Goal: Task Accomplishment & Management: Manage account settings

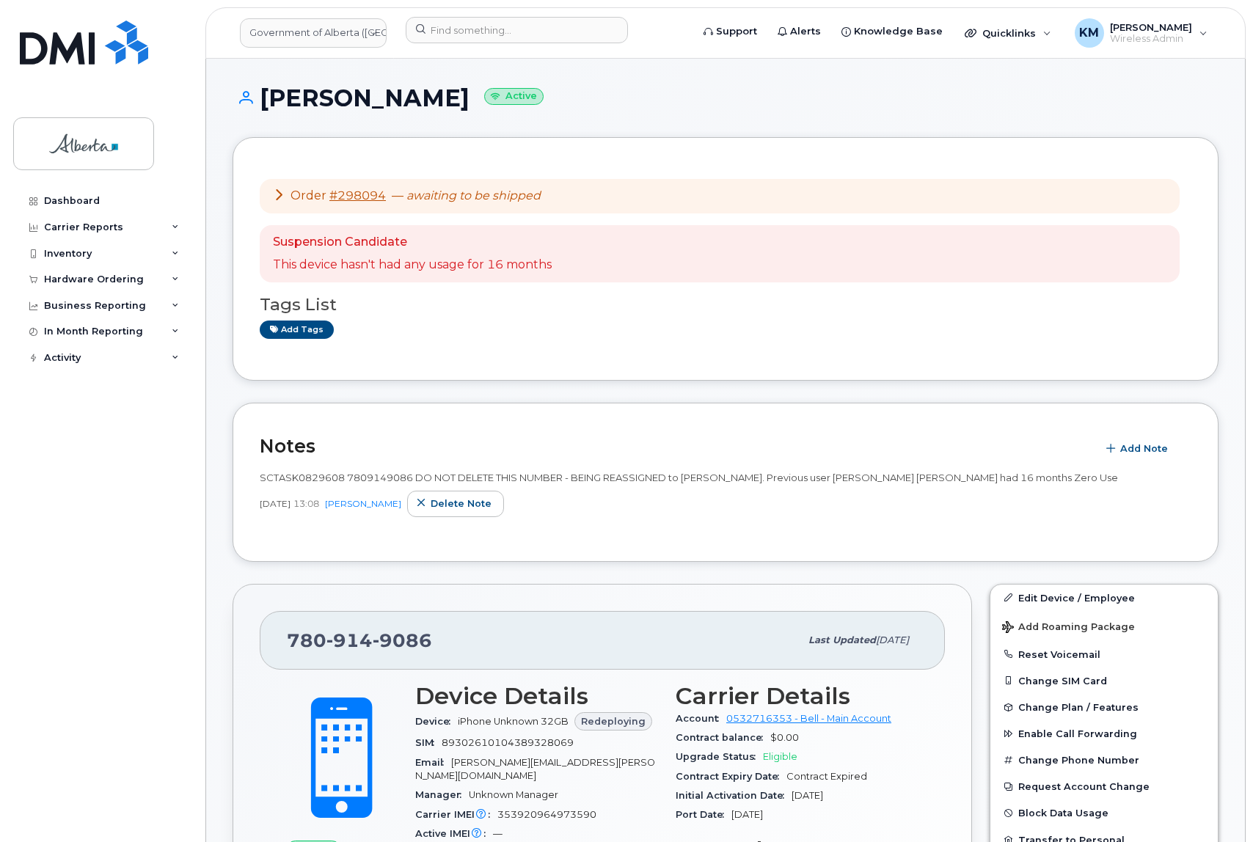
scroll to position [400, 0]
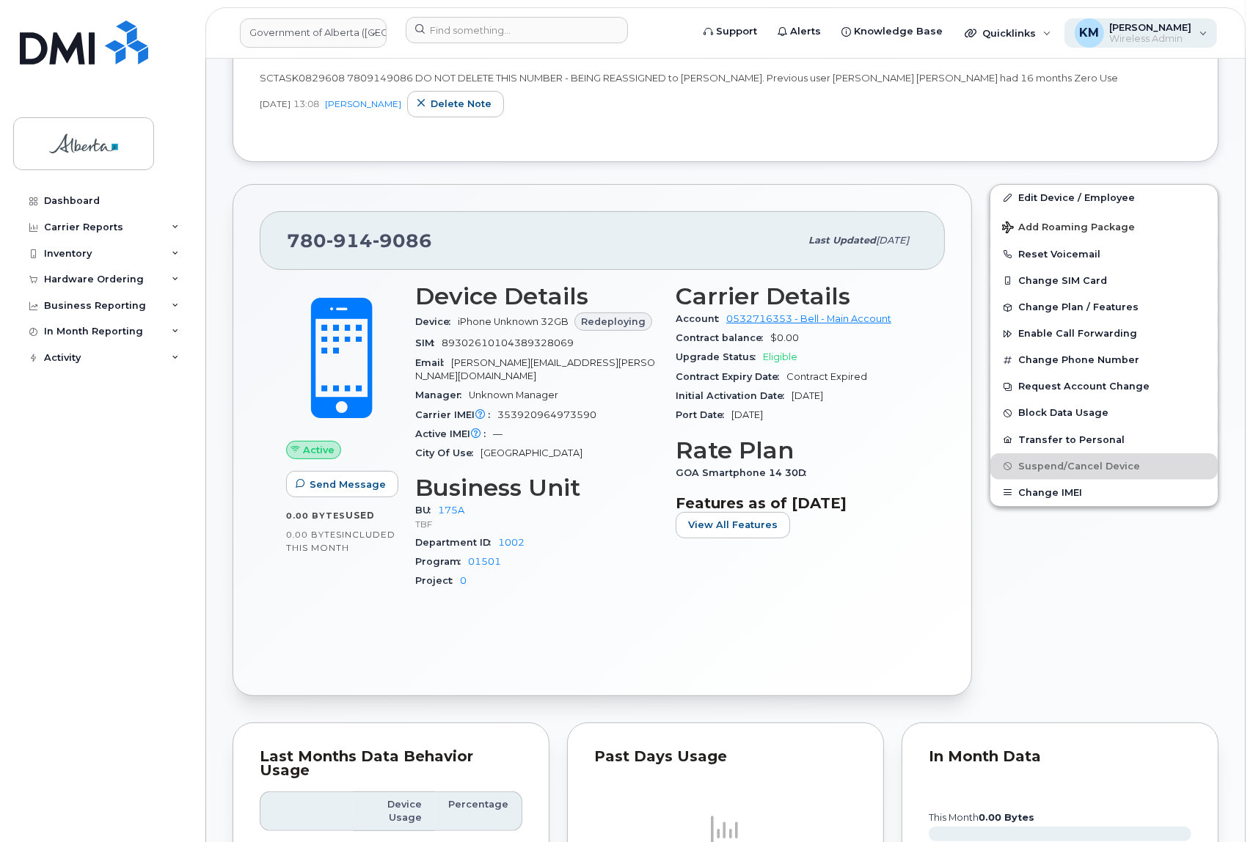
click at [1099, 31] on span "KM" at bounding box center [1089, 33] width 20 height 18
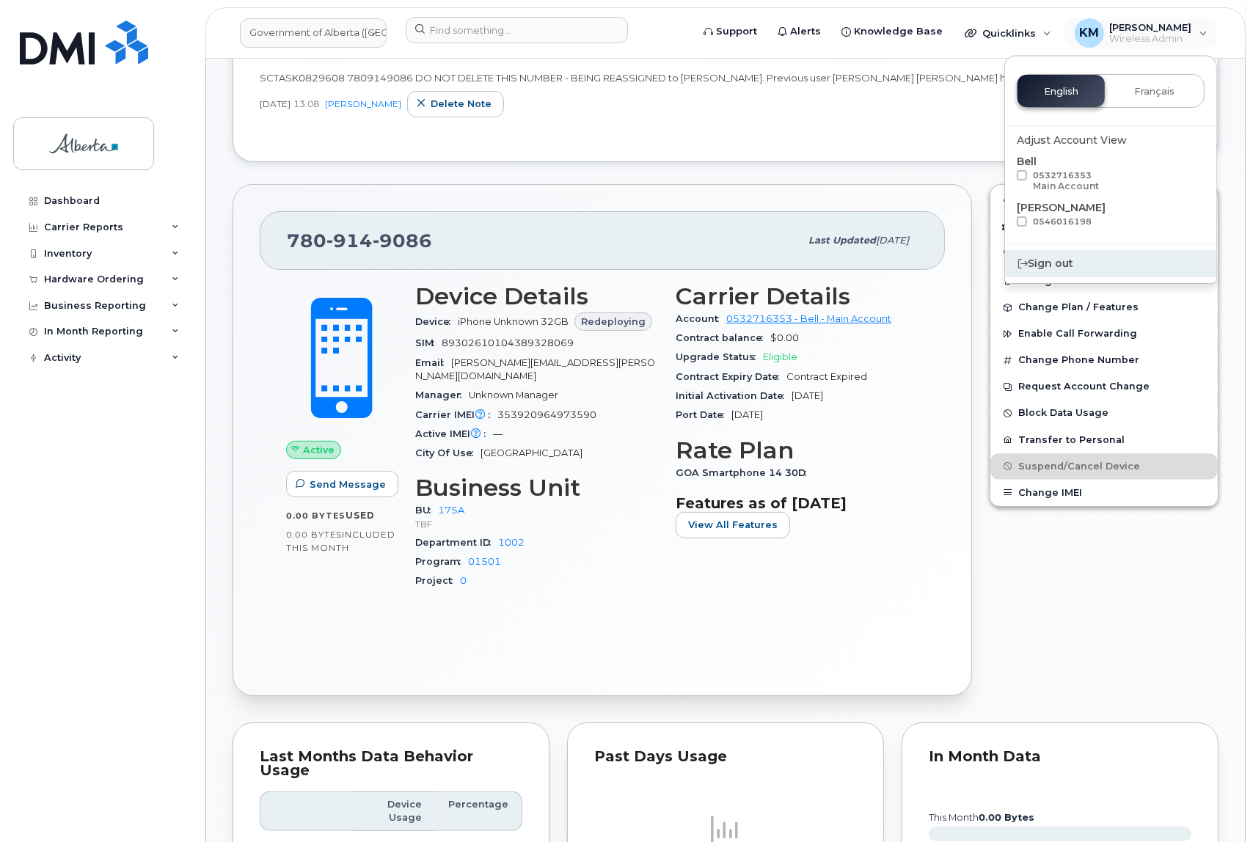
click at [1041, 262] on div "Sign out" at bounding box center [1110, 263] width 211 height 27
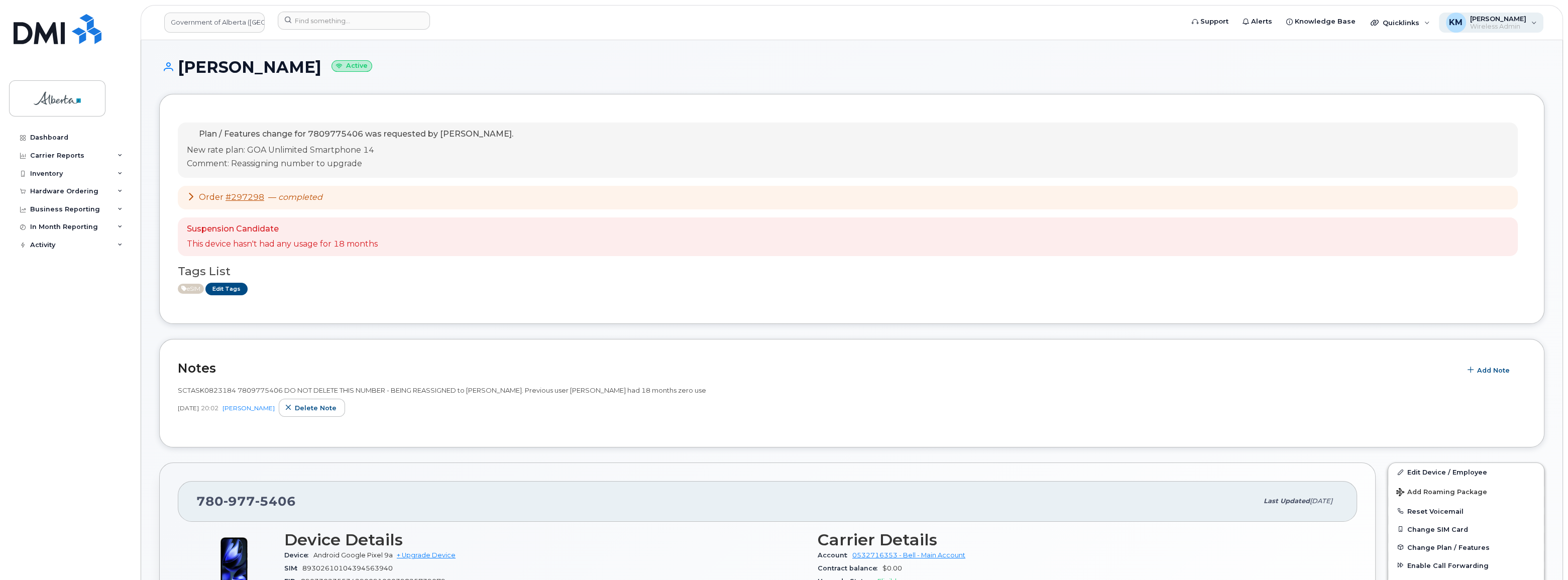
click at [1500, 25] on span "Wireless Admin" at bounding box center [1498, 27] width 56 height 8
click at [1443, 184] on div "Sign out" at bounding box center [1470, 180] width 144 height 18
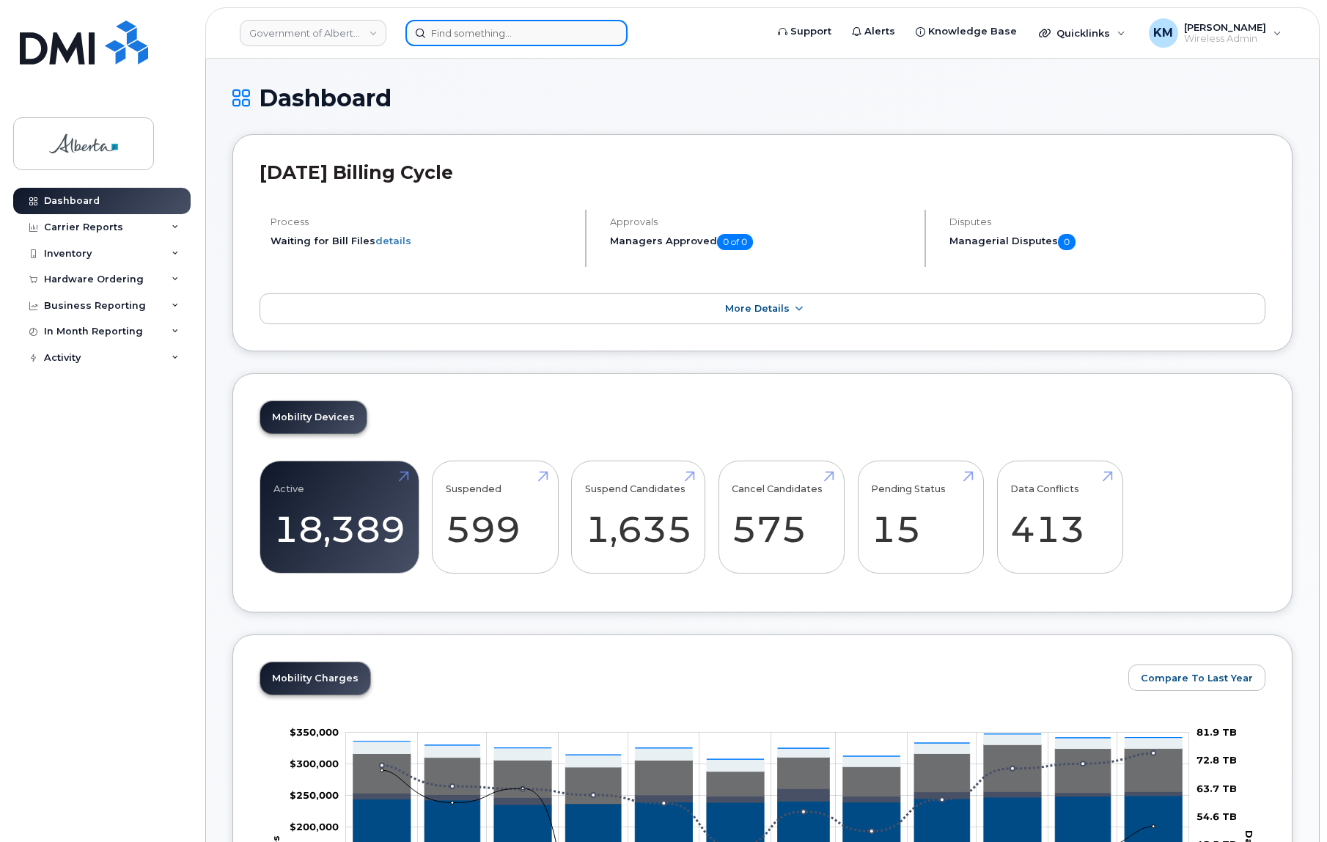
click at [529, 35] on input at bounding box center [517, 33] width 222 height 26
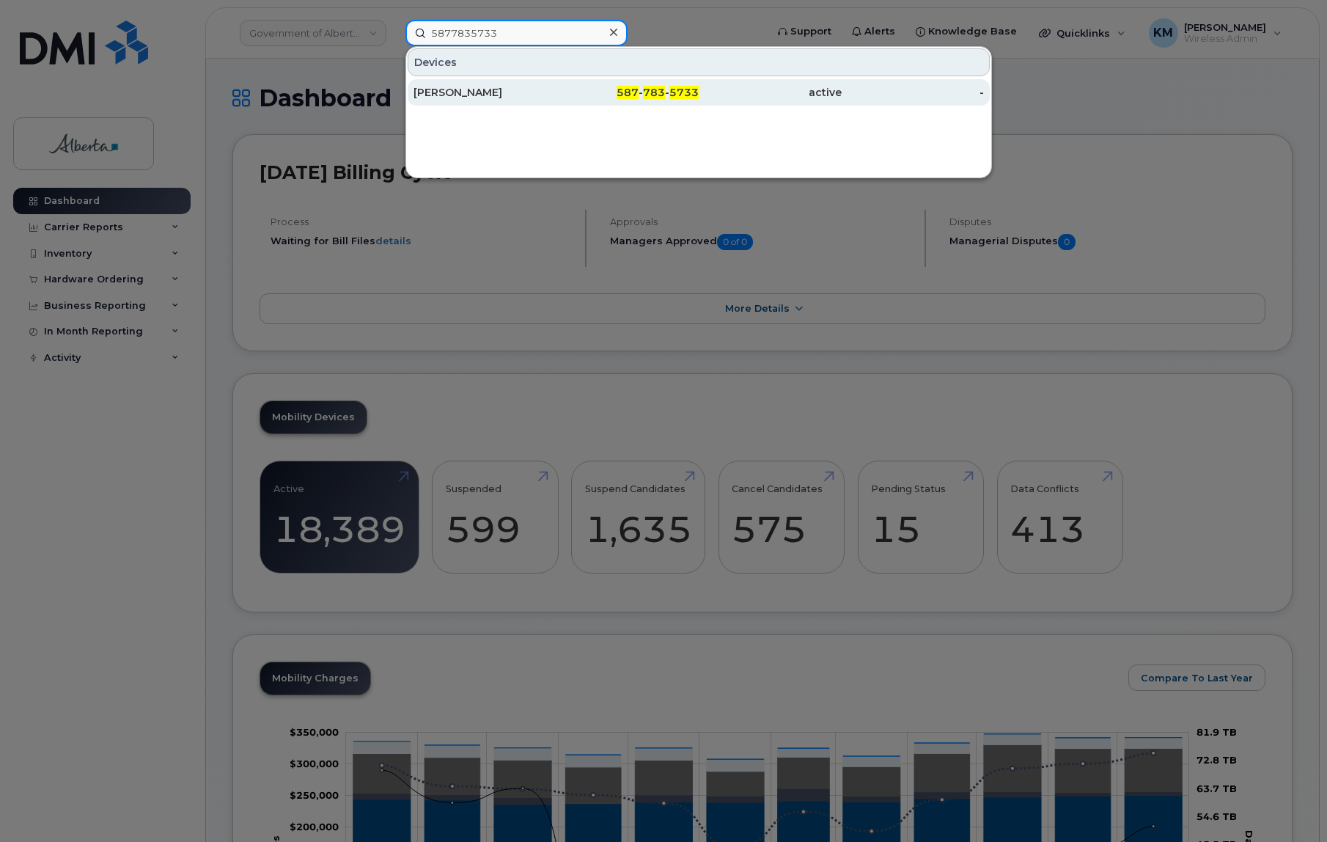
type input "5877835733"
click at [557, 84] on div "[PERSON_NAME]" at bounding box center [628, 92] width 143 height 26
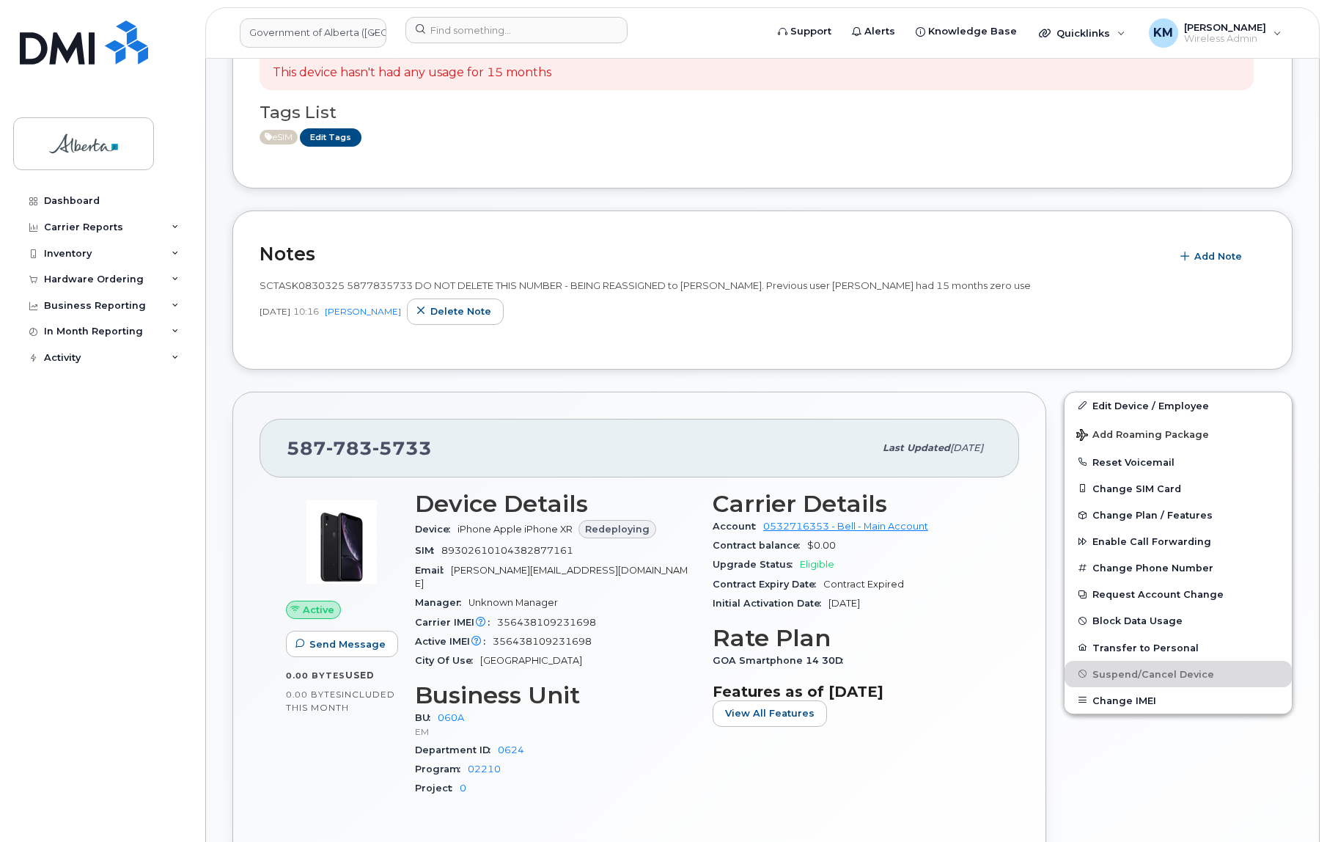
scroll to position [199, 0]
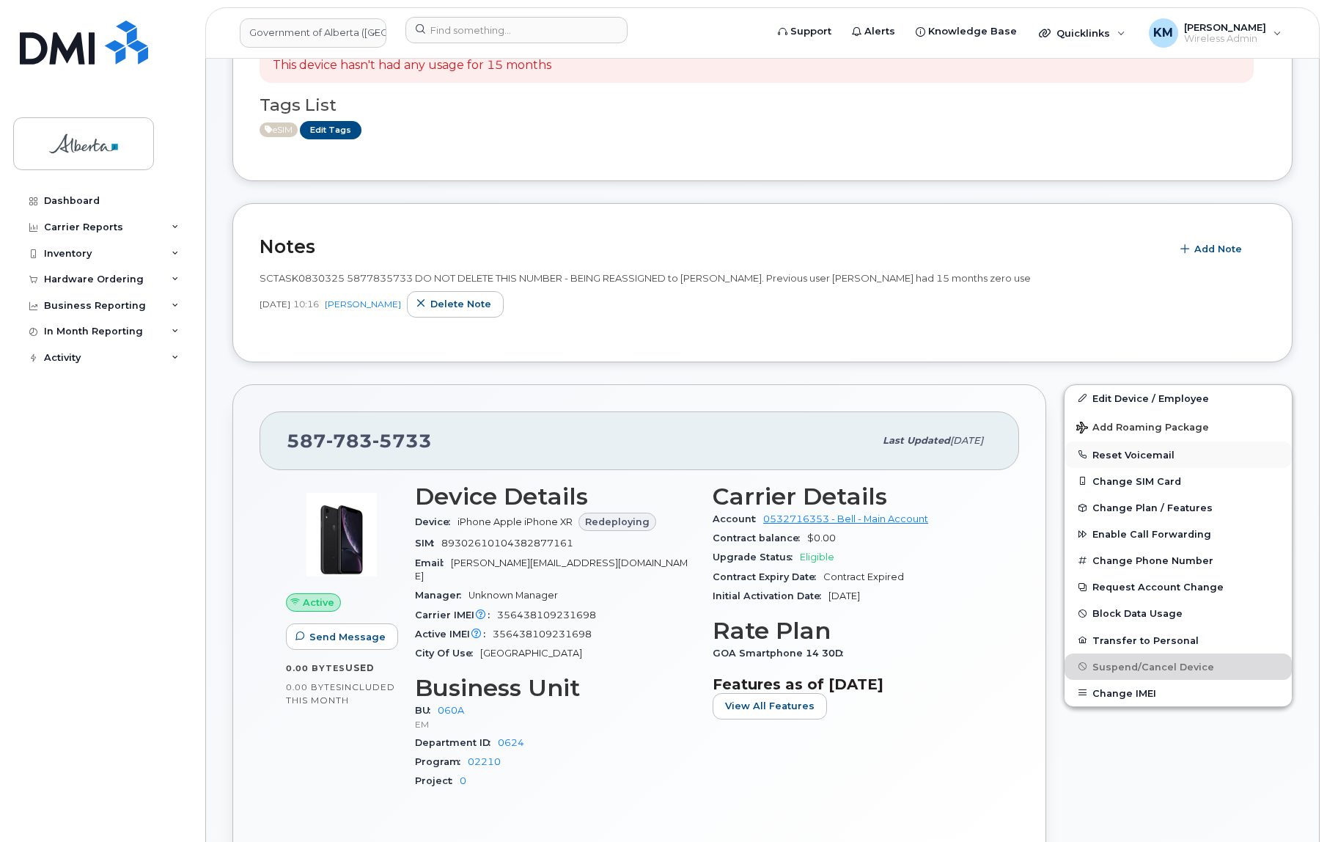
click at [1142, 450] on button "Reset Voicemail" at bounding box center [1178, 454] width 227 height 26
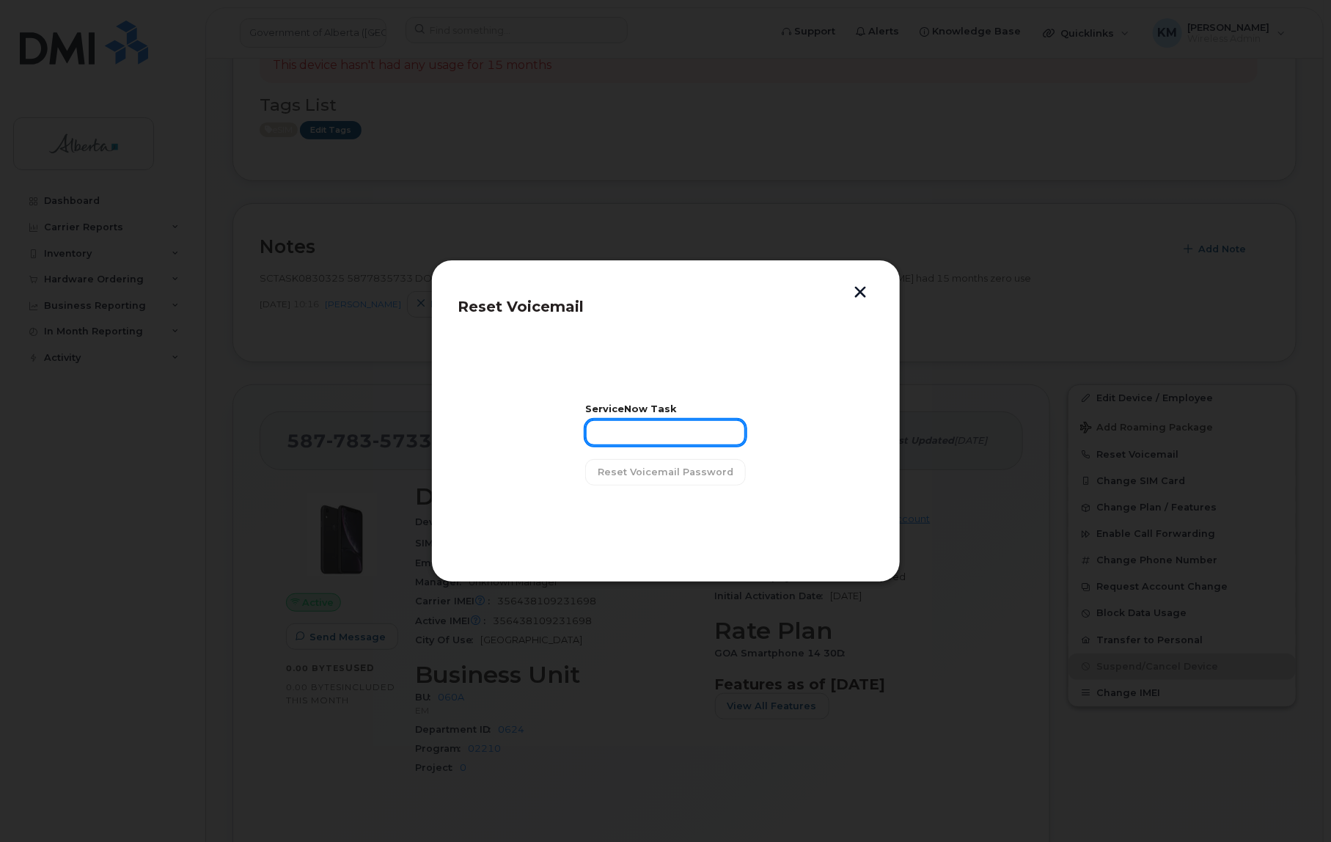
click at [710, 440] on input "text" at bounding box center [665, 432] width 161 height 26
type input "SCTASK0830325"
click at [700, 470] on span "Reset Voicemail Password" at bounding box center [666, 472] width 136 height 14
click at [664, 509] on span "Close" at bounding box center [665, 509] width 29 height 14
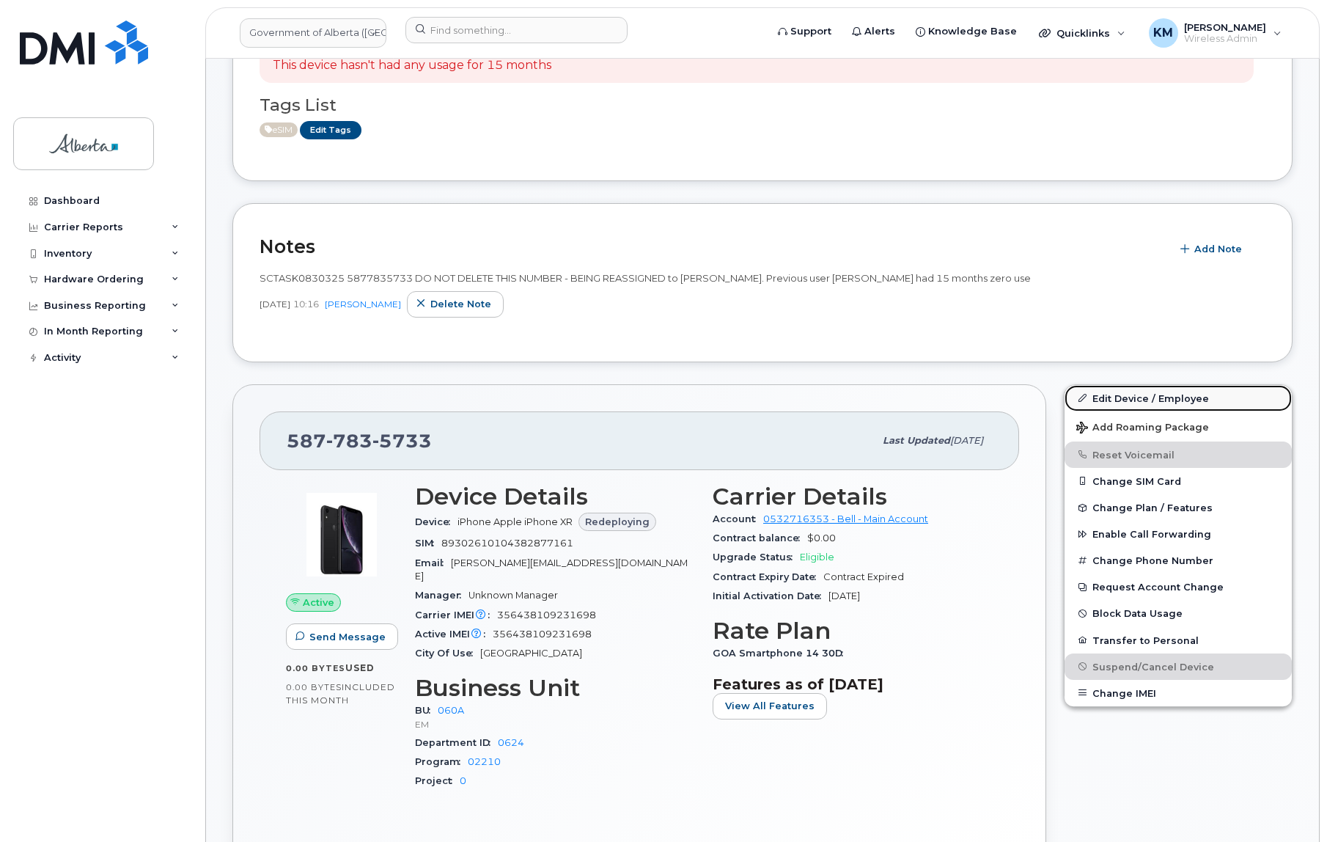
click at [1177, 392] on link "Edit Device / Employee" at bounding box center [1178, 398] width 227 height 26
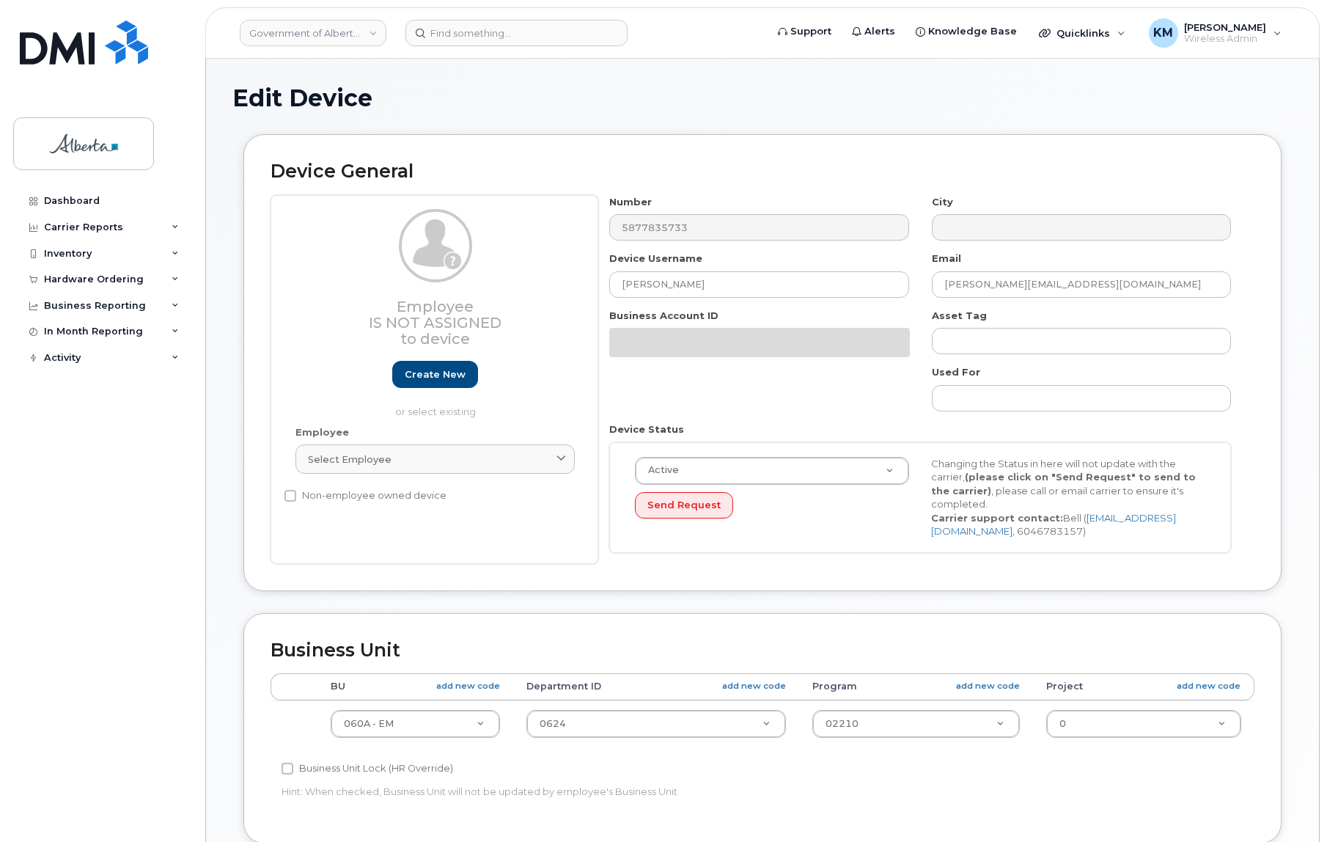
select select "4749732"
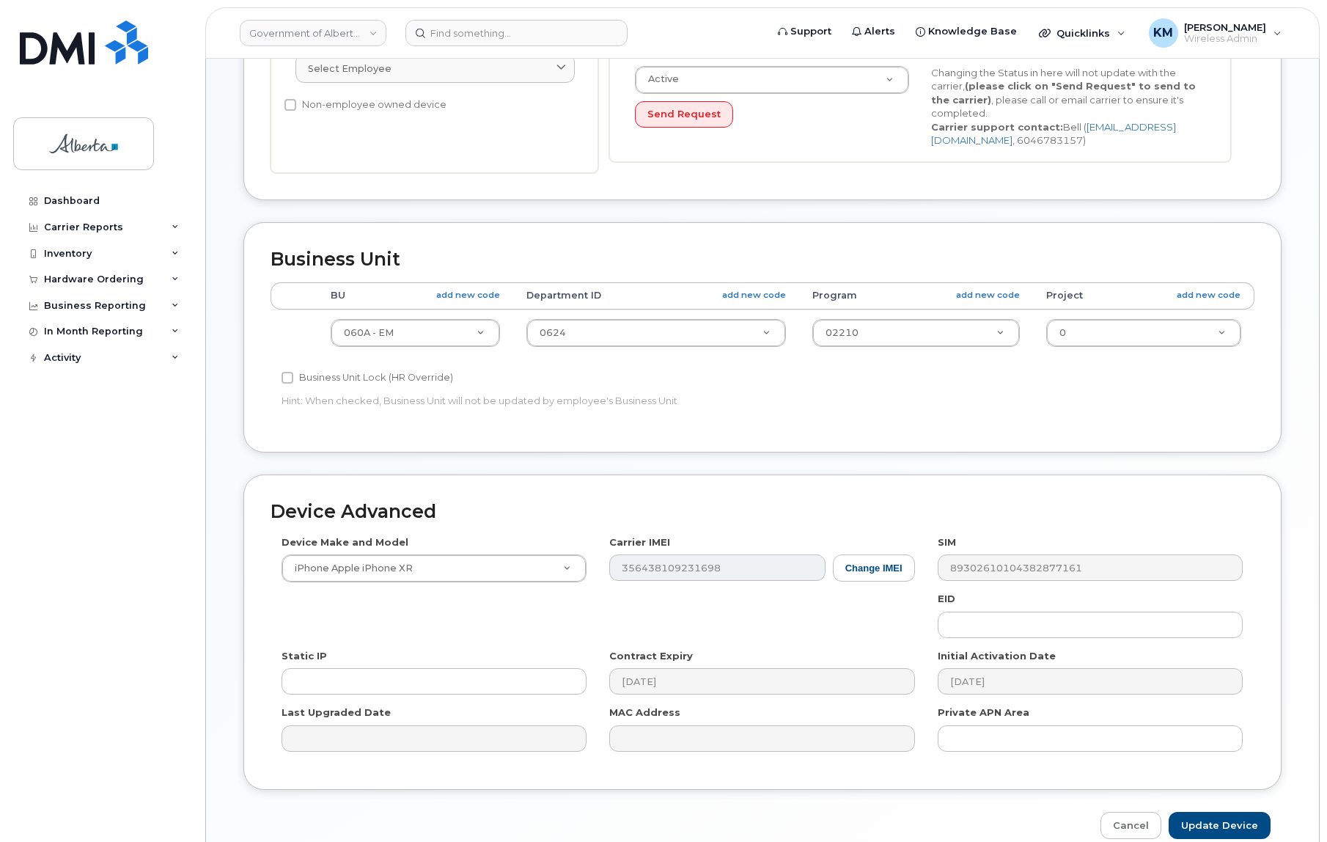
scroll to position [460, 0]
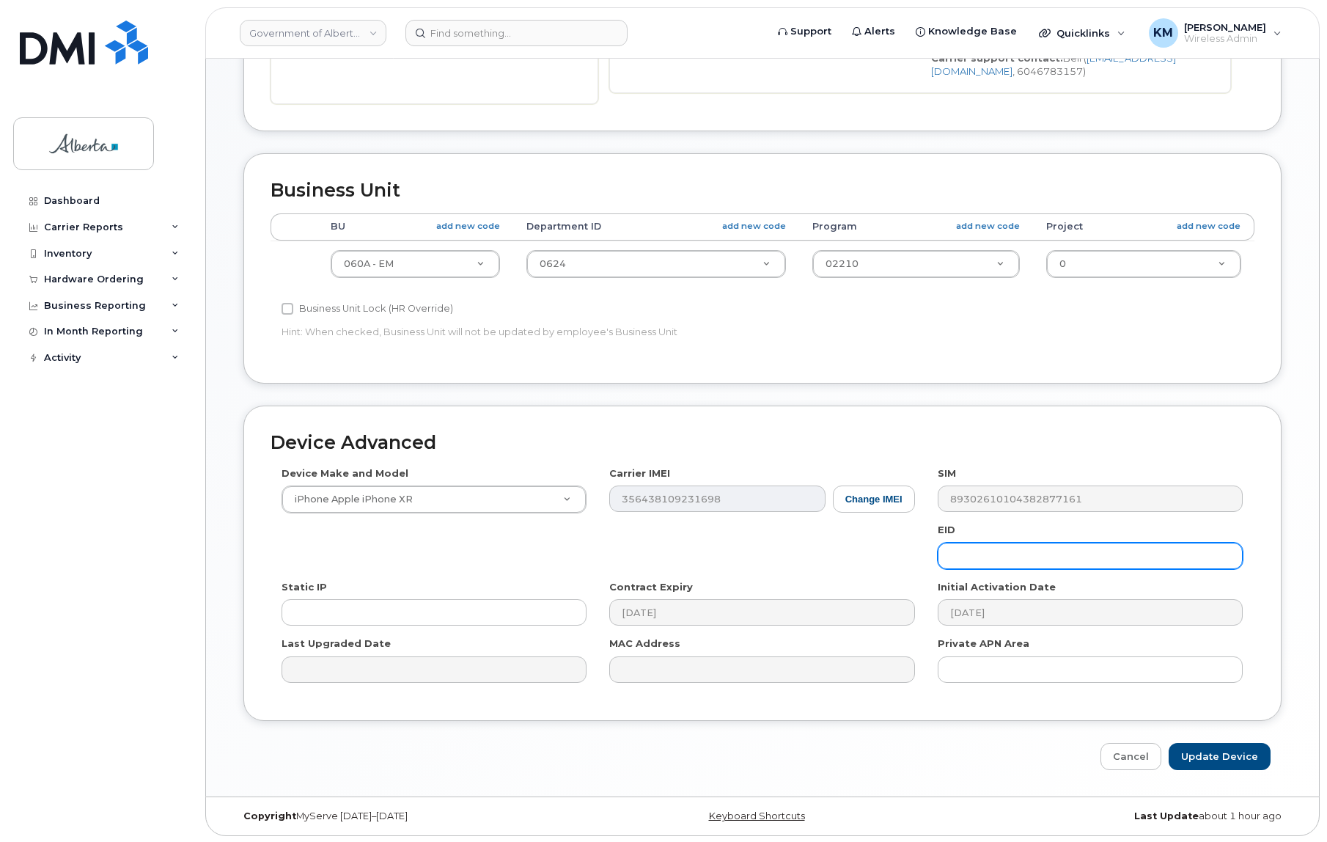
click at [1041, 562] on input "text" at bounding box center [1090, 556] width 305 height 26
paste input "89043052010008887025010374371006"
type input "89043052010008887025010374371006"
click at [1201, 747] on input "Update Device" at bounding box center [1220, 756] width 102 height 27
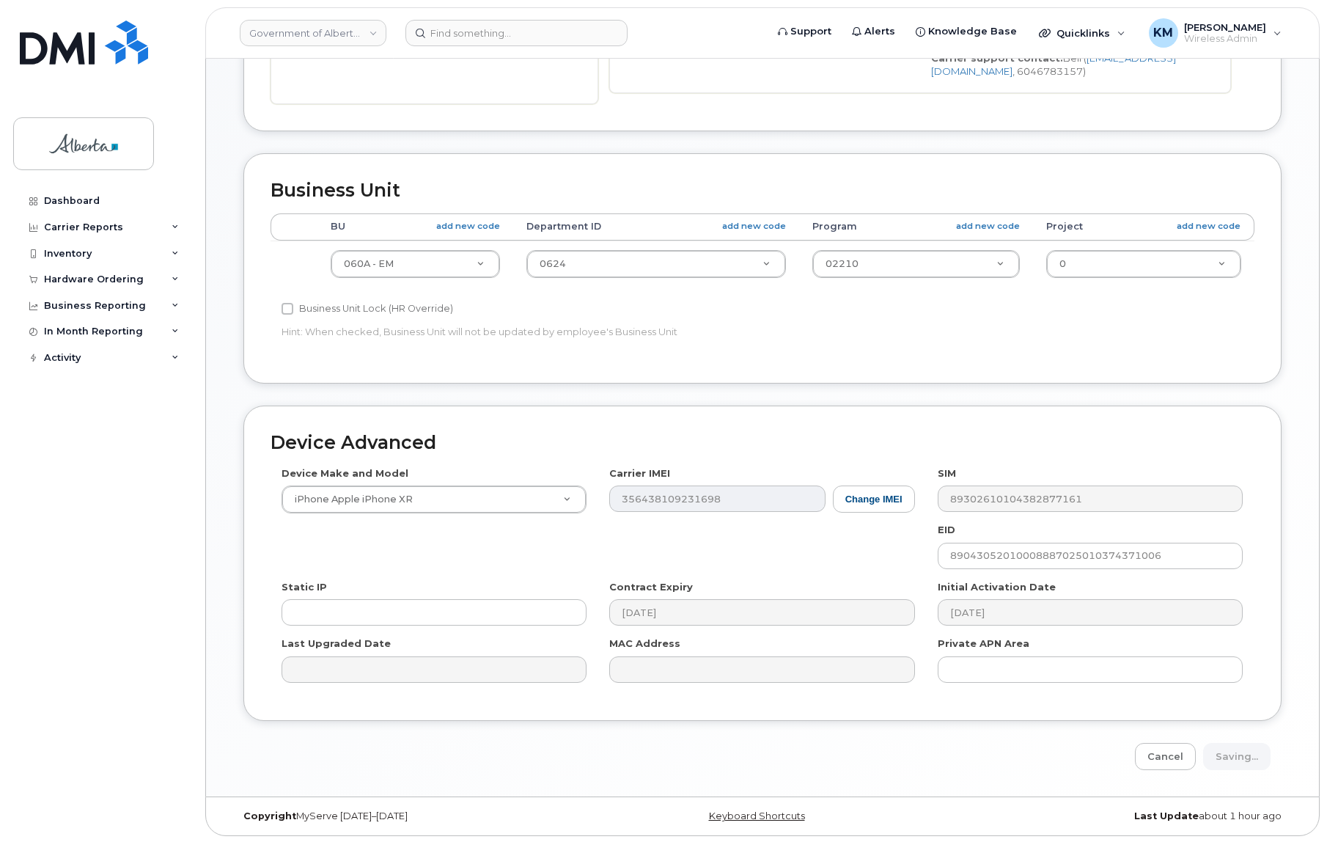
type input "Saving..."
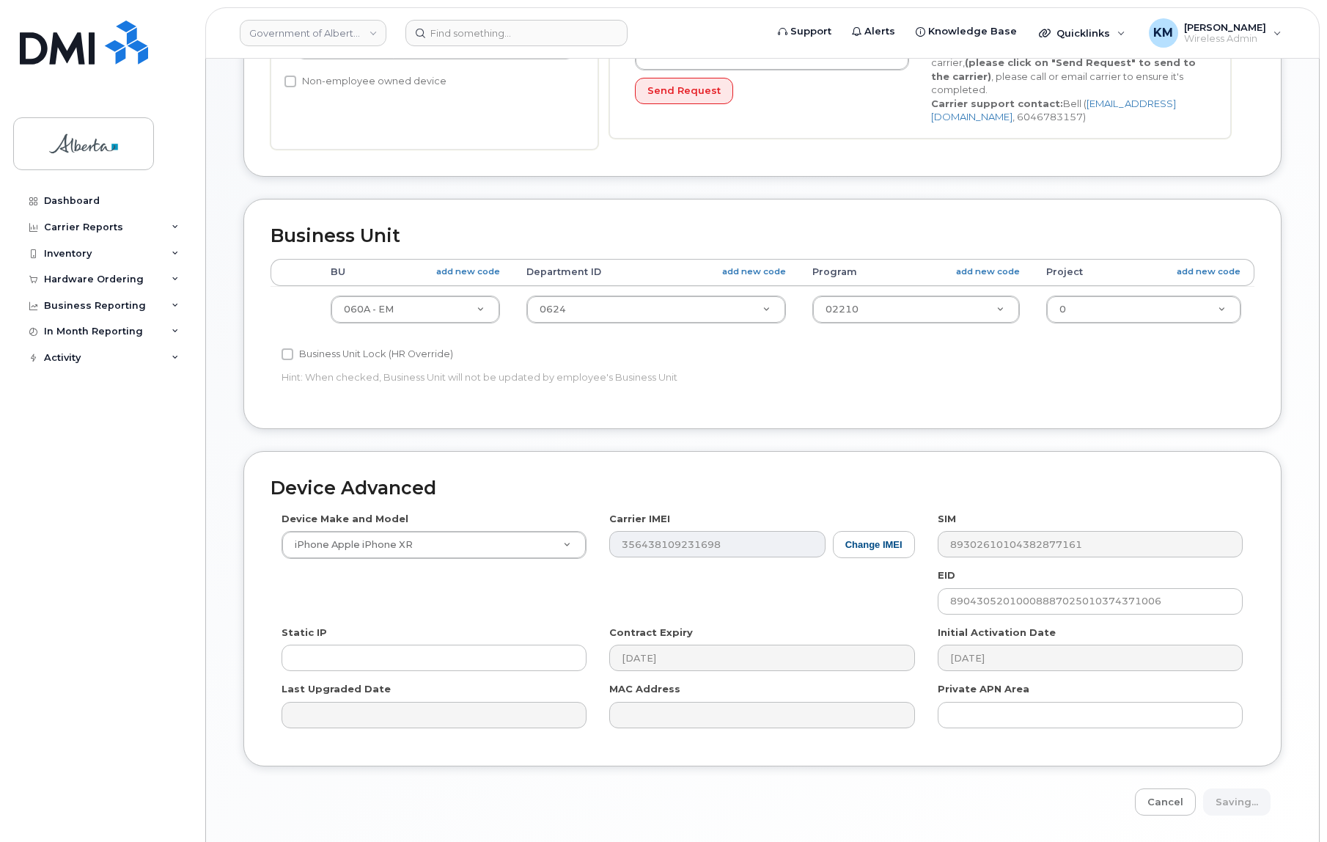
scroll to position [129, 0]
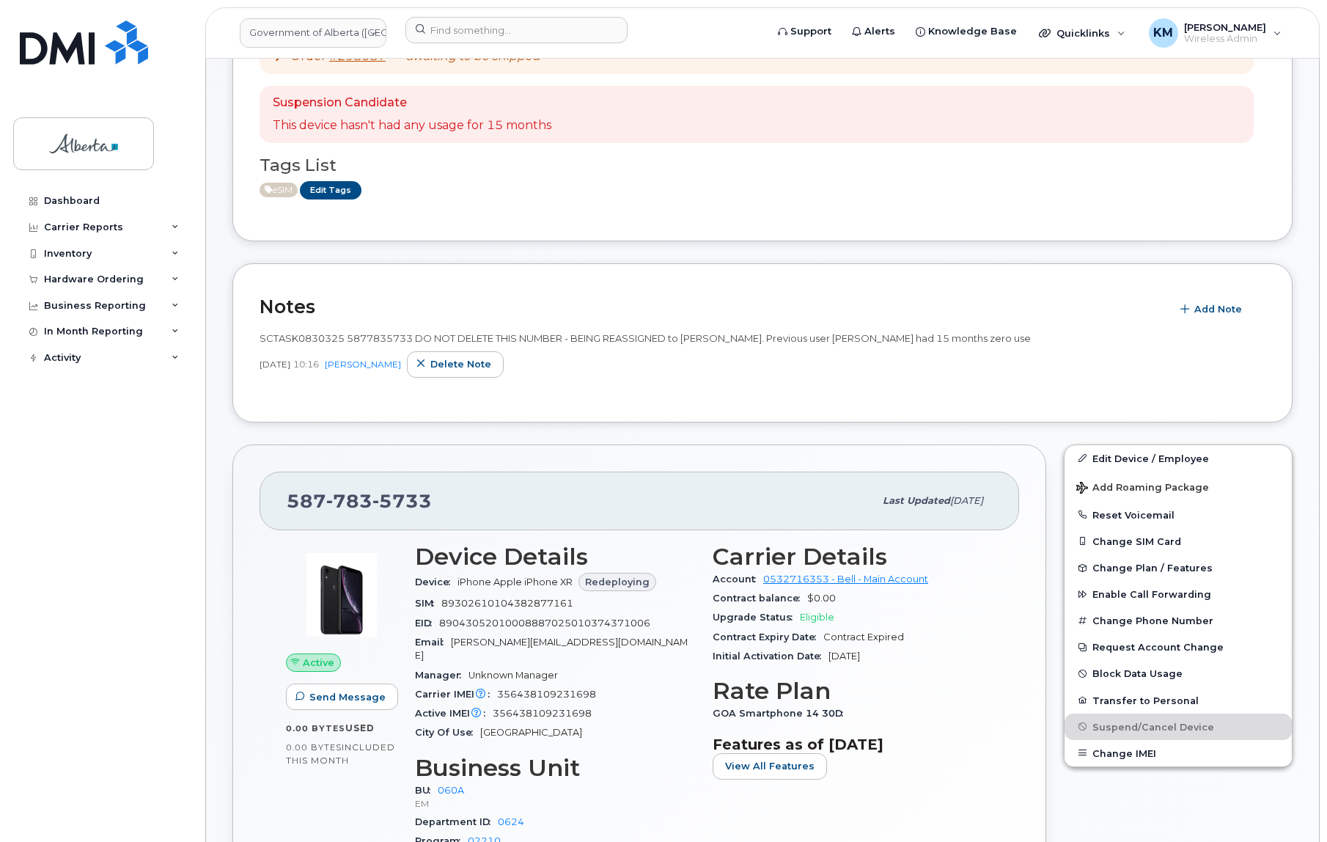
scroll to position [133, 0]
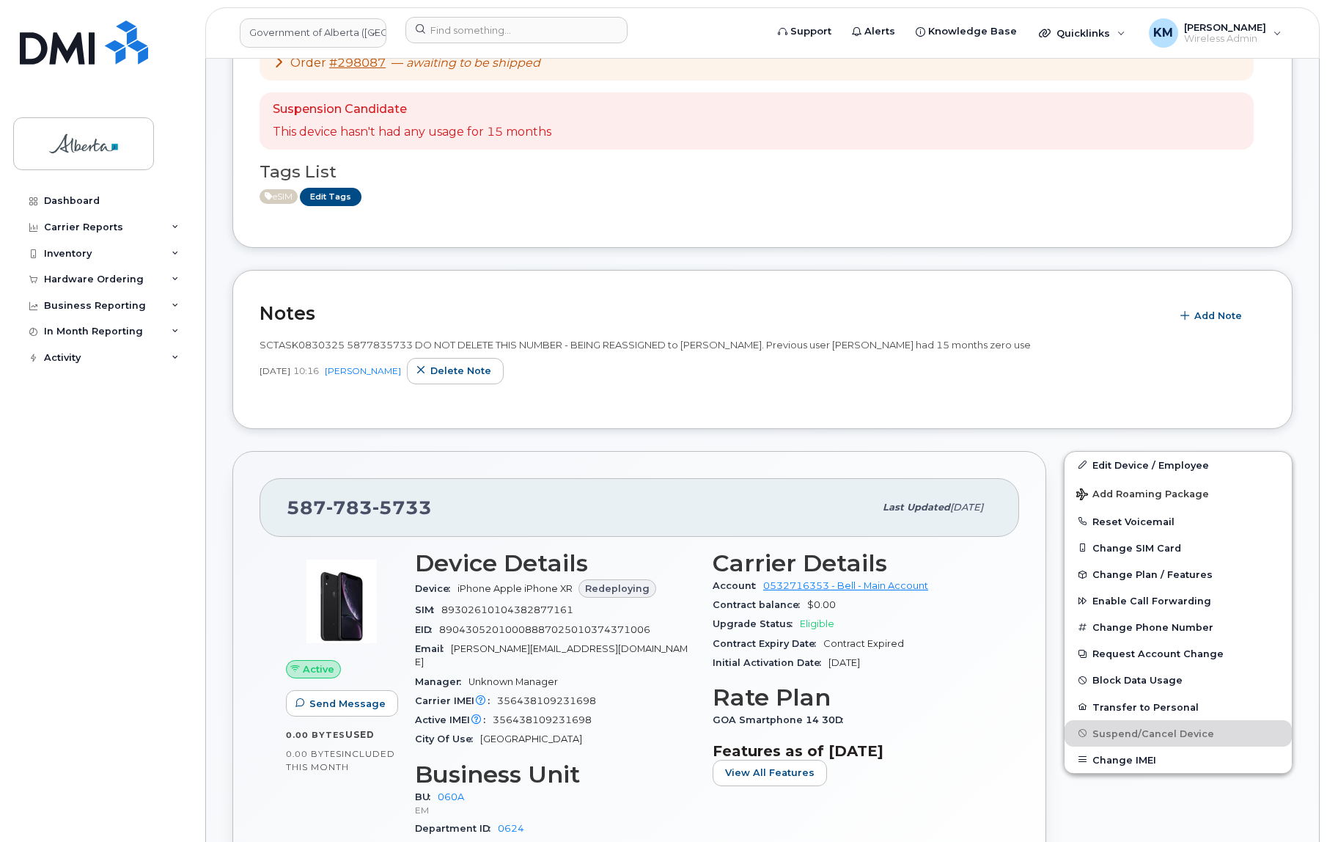
click at [142, 468] on div "Dashboard Carrier Reports Monthly Billing Data Daily Data Pooling Data Behavior…" at bounding box center [103, 504] width 181 height 632
click at [441, 39] on input at bounding box center [517, 30] width 222 height 26
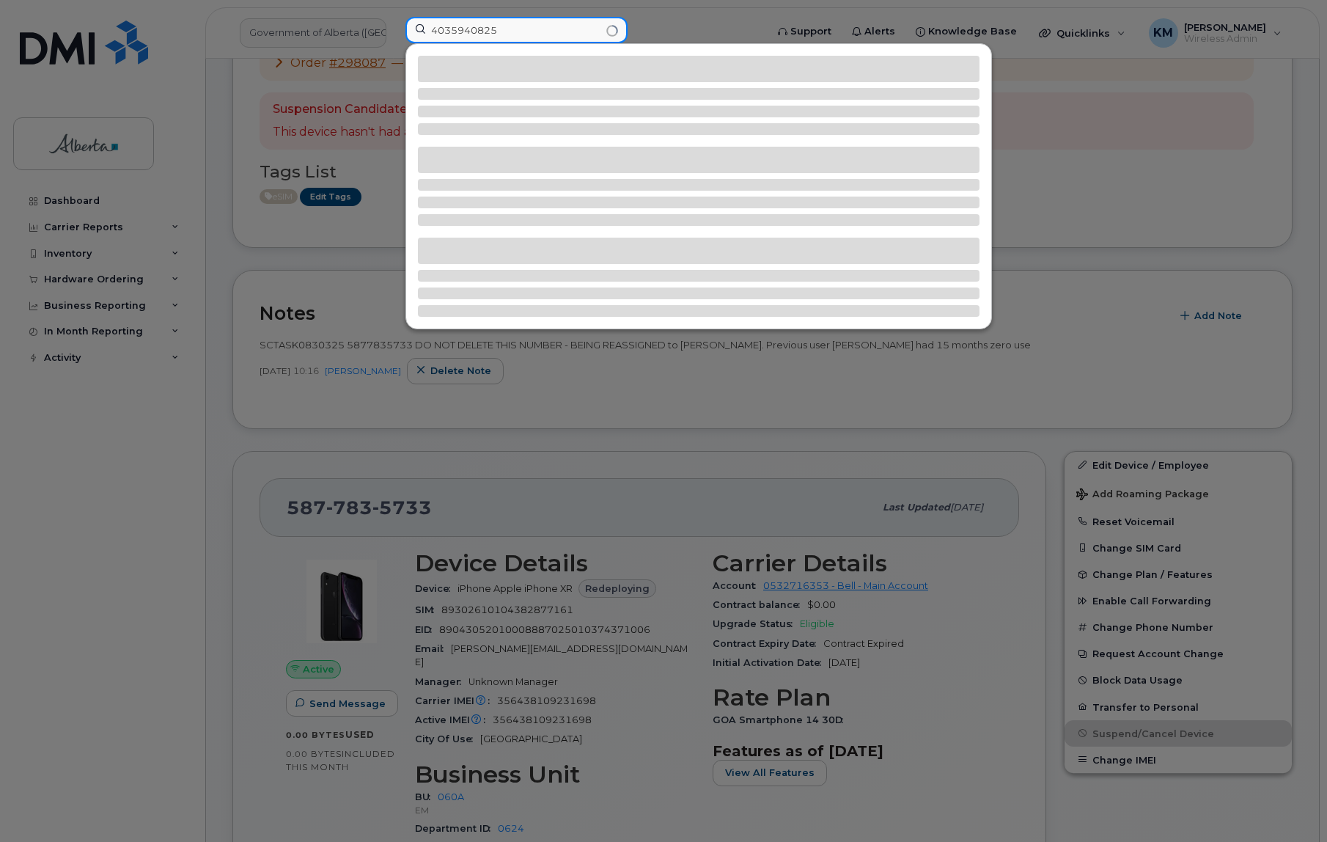
type input "4035940825"
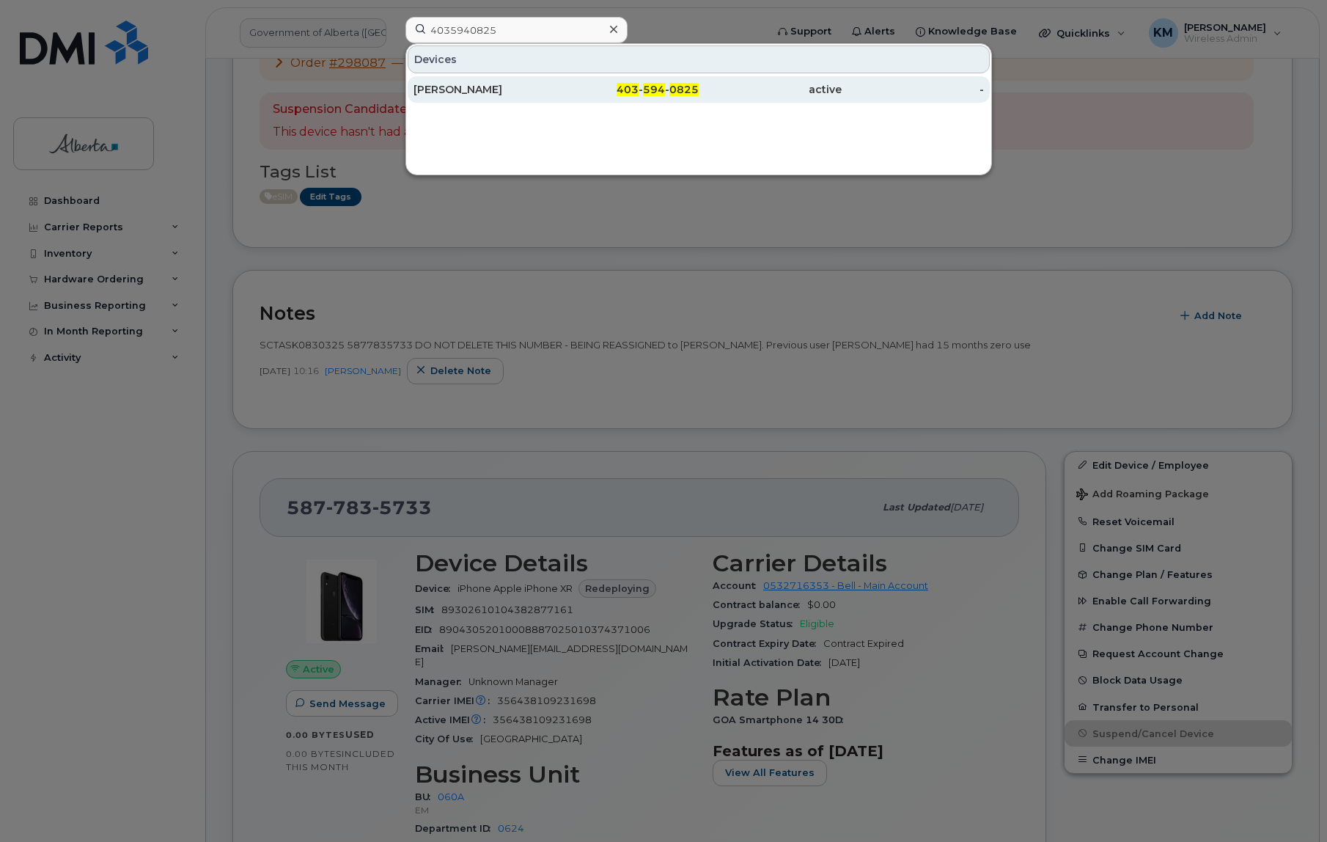
click at [466, 92] on div "[PERSON_NAME]" at bounding box center [485, 89] width 143 height 15
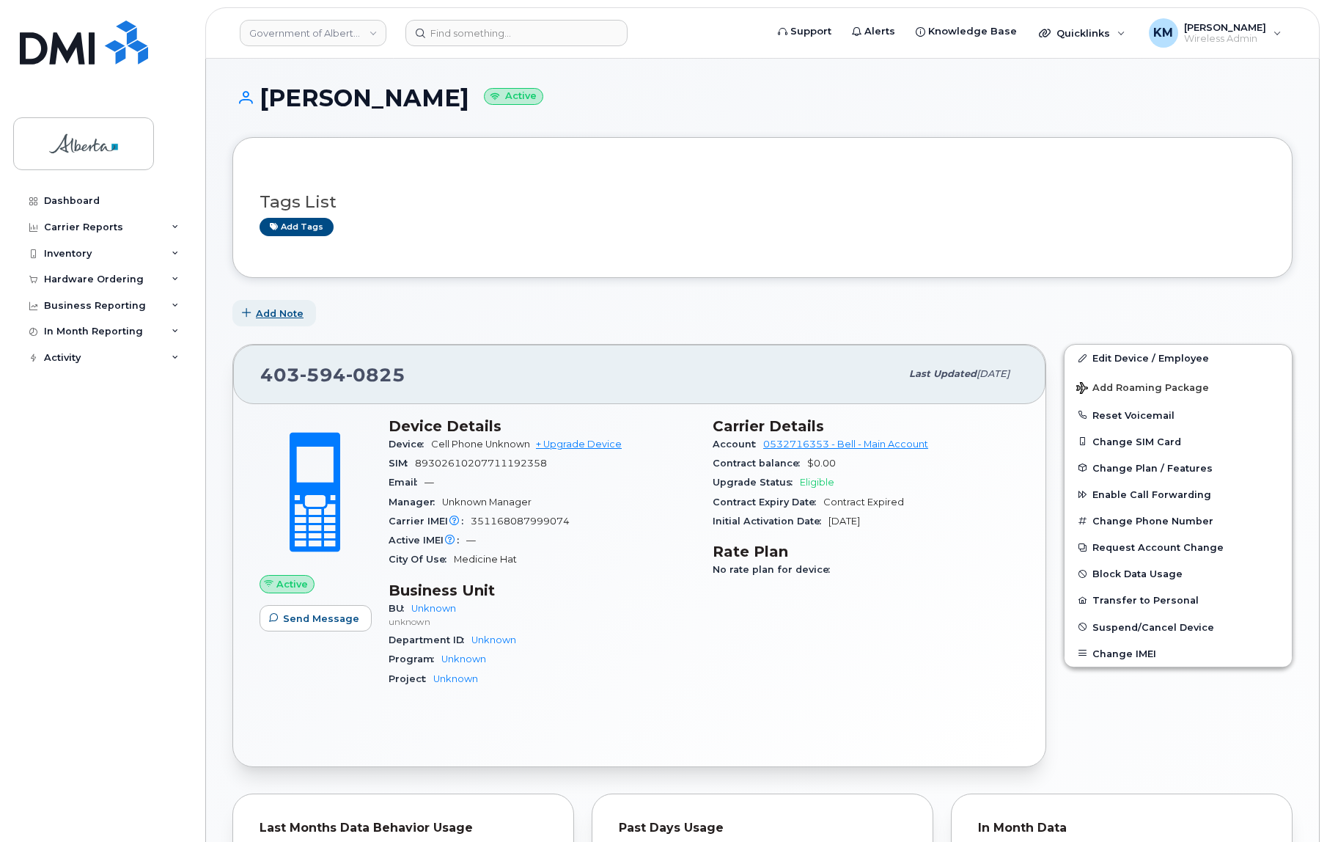
click at [298, 312] on span "Add Note" at bounding box center [280, 314] width 48 height 14
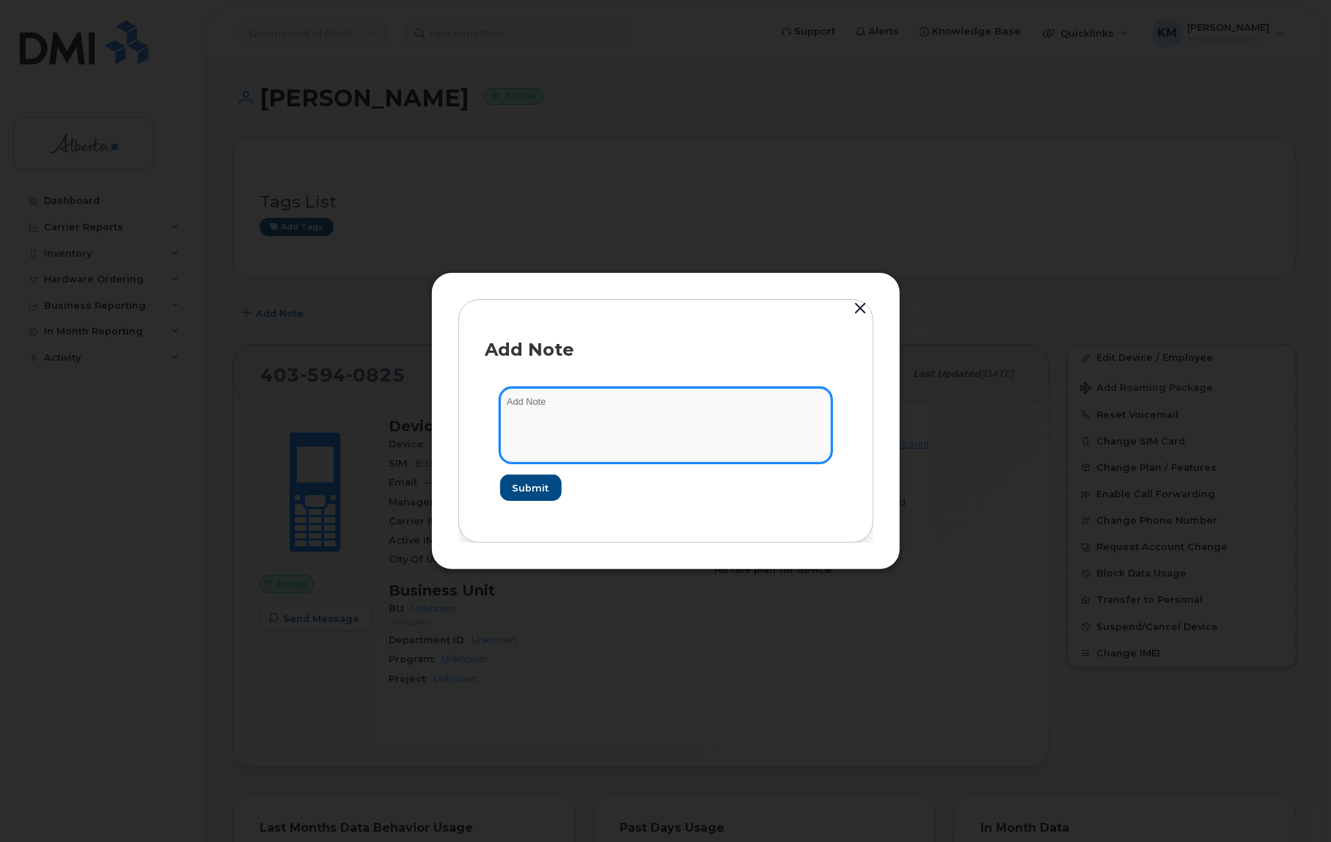
click at [521, 406] on textarea at bounding box center [665, 425] width 331 height 75
paste textarea "Plan Number Change - 7802288603 changed to 4035940825 - BELL 2726827"
type textarea "SCTASK0830482 - Plan Number Change - 7802288603 changed to 4035940825 - BELL 27…"
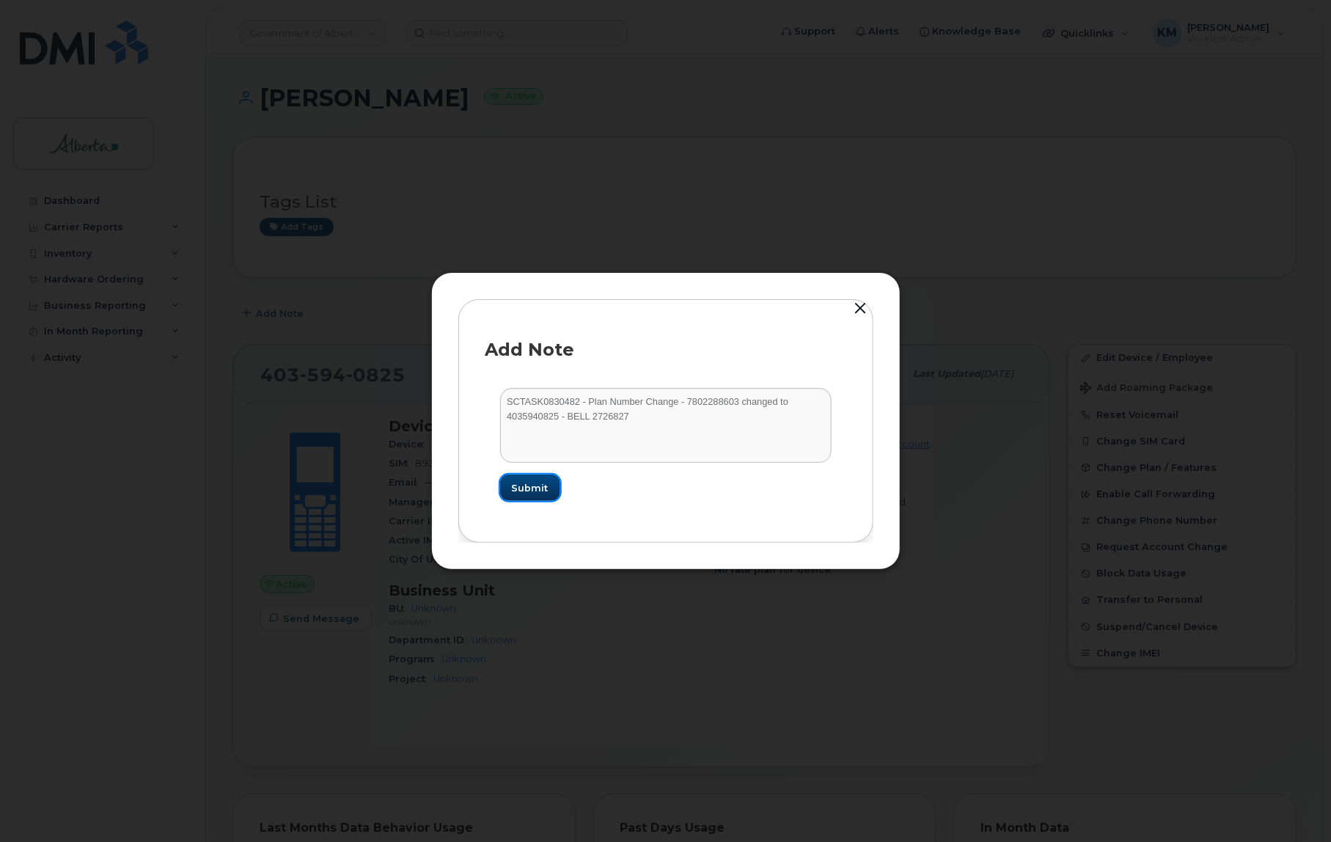
click at [538, 493] on span "Submit" at bounding box center [530, 488] width 37 height 14
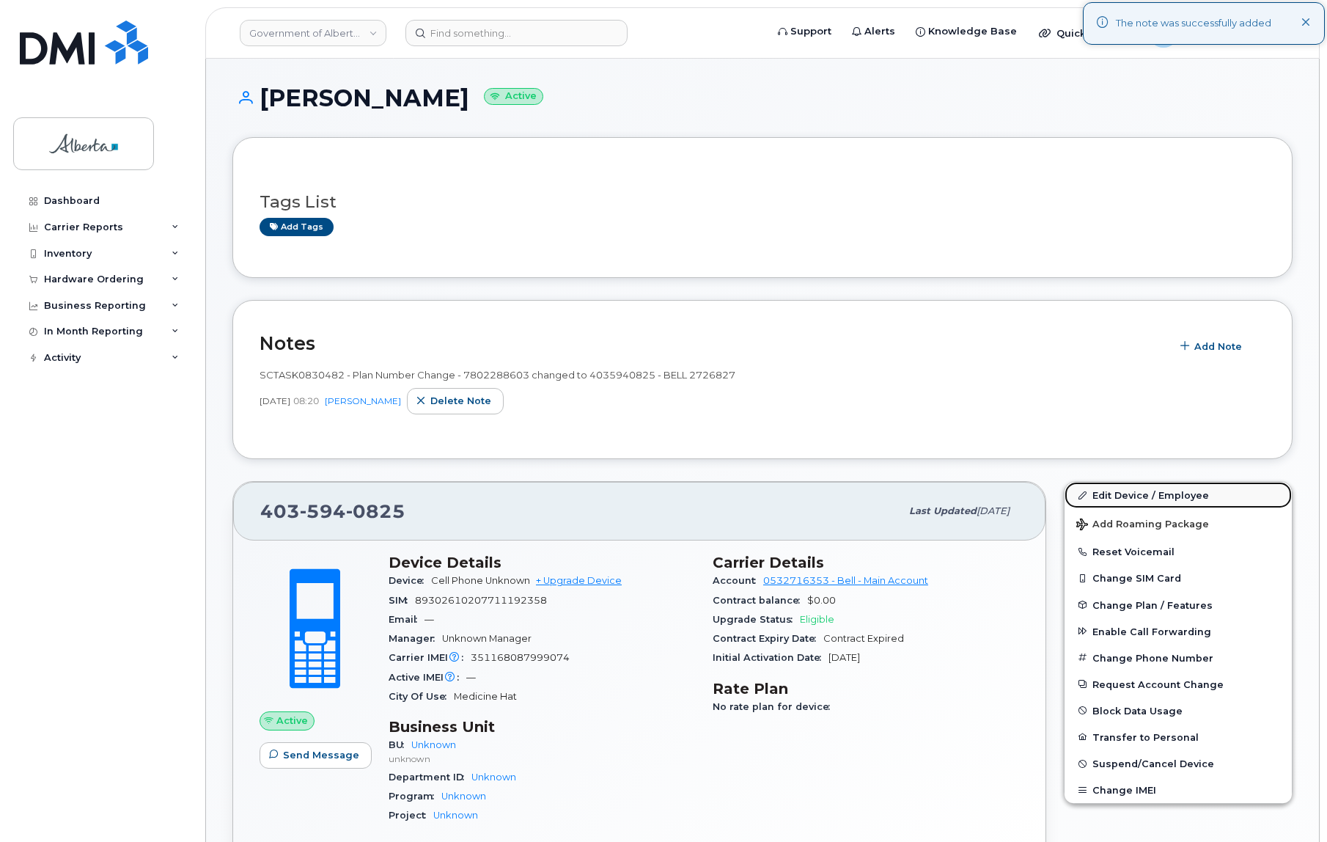
click at [1120, 488] on link "Edit Device / Employee" at bounding box center [1178, 495] width 227 height 26
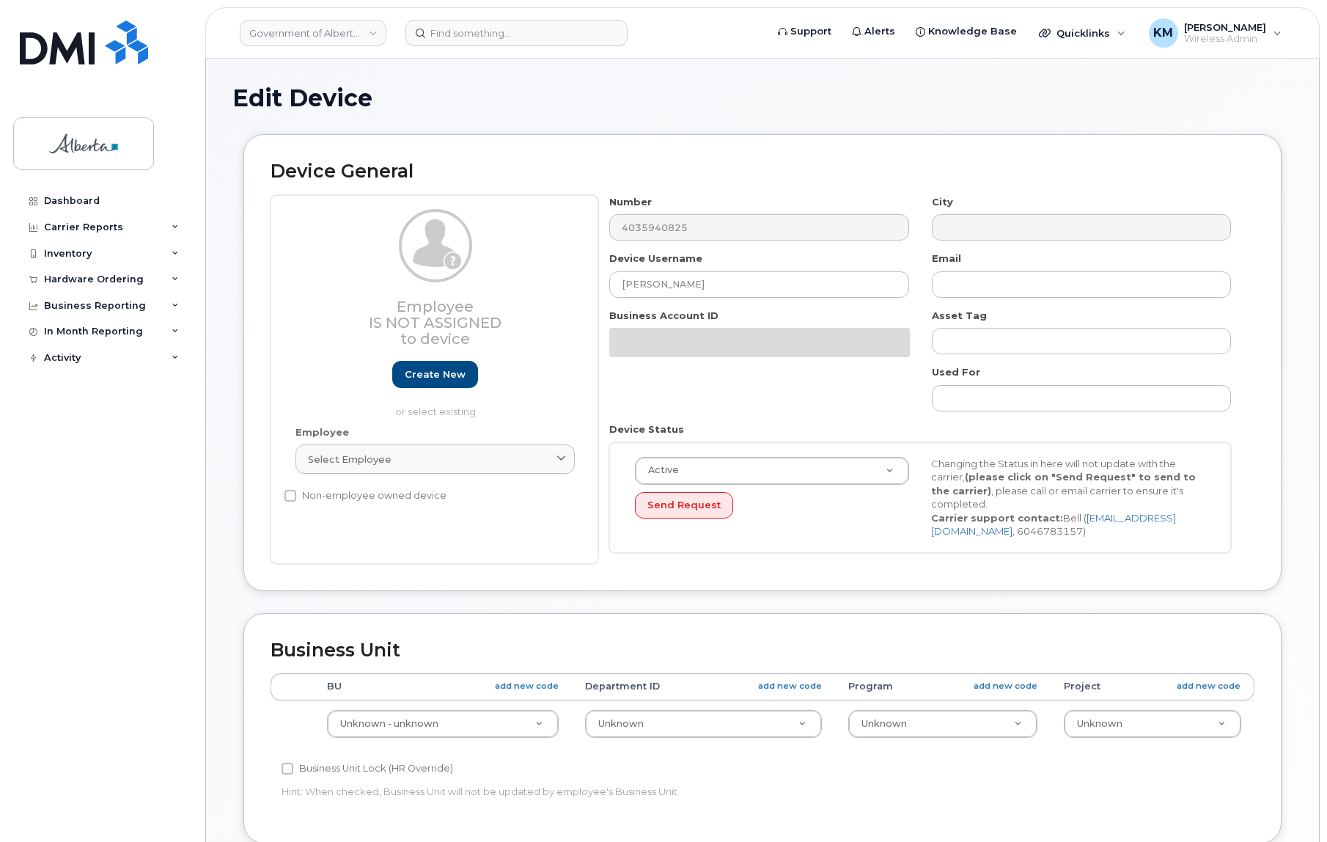
select select "4100854"
drag, startPoint x: 709, startPoint y: 290, endPoint x: 634, endPoint y: 293, distance: 75.6
click at [613, 293] on input "[PERSON_NAME]" at bounding box center [758, 284] width 299 height 26
click at [954, 283] on input "text" at bounding box center [1081, 284] width 299 height 26
paste input "Jinous Mirzaagha"
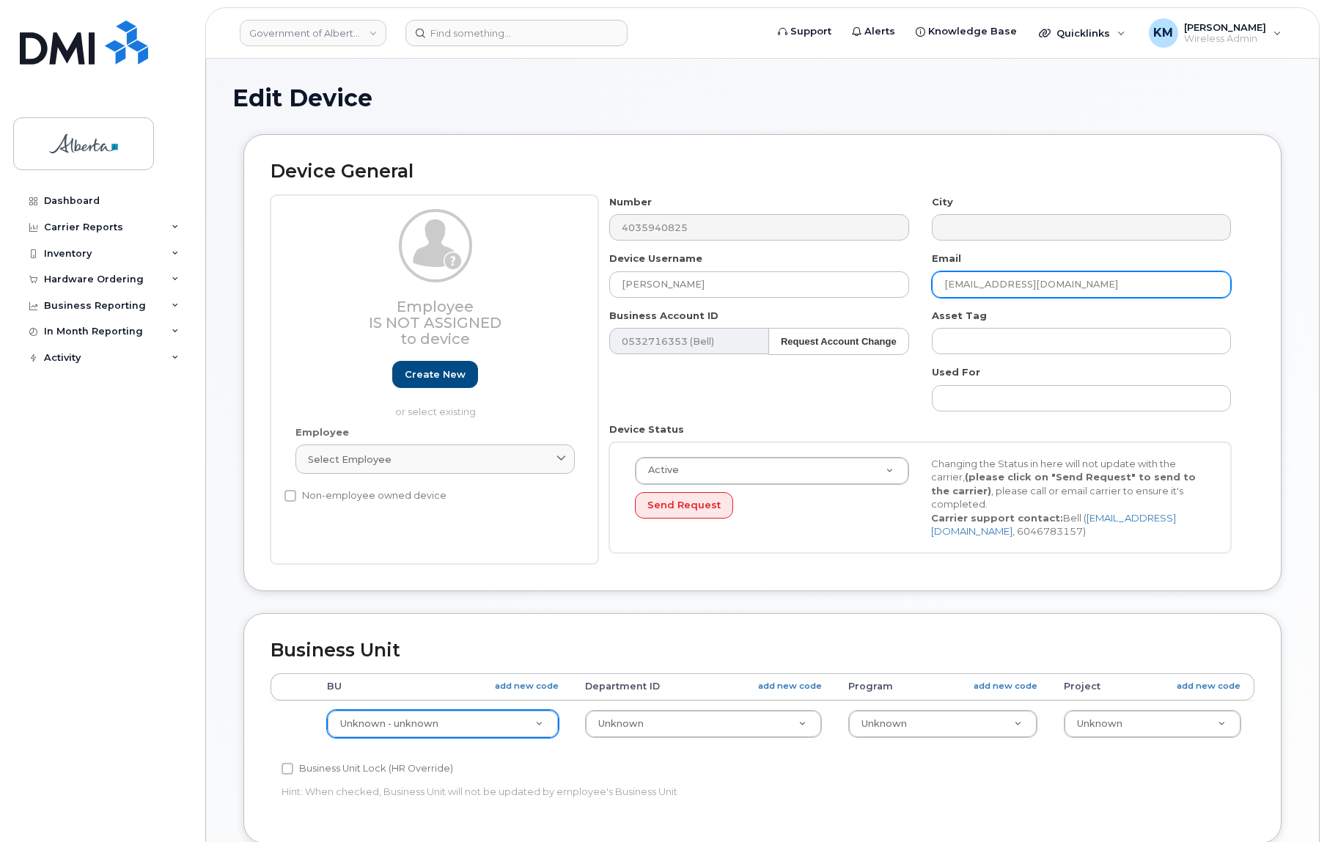
type input "Jinous.Mirzaagha@gov.ab.ca"
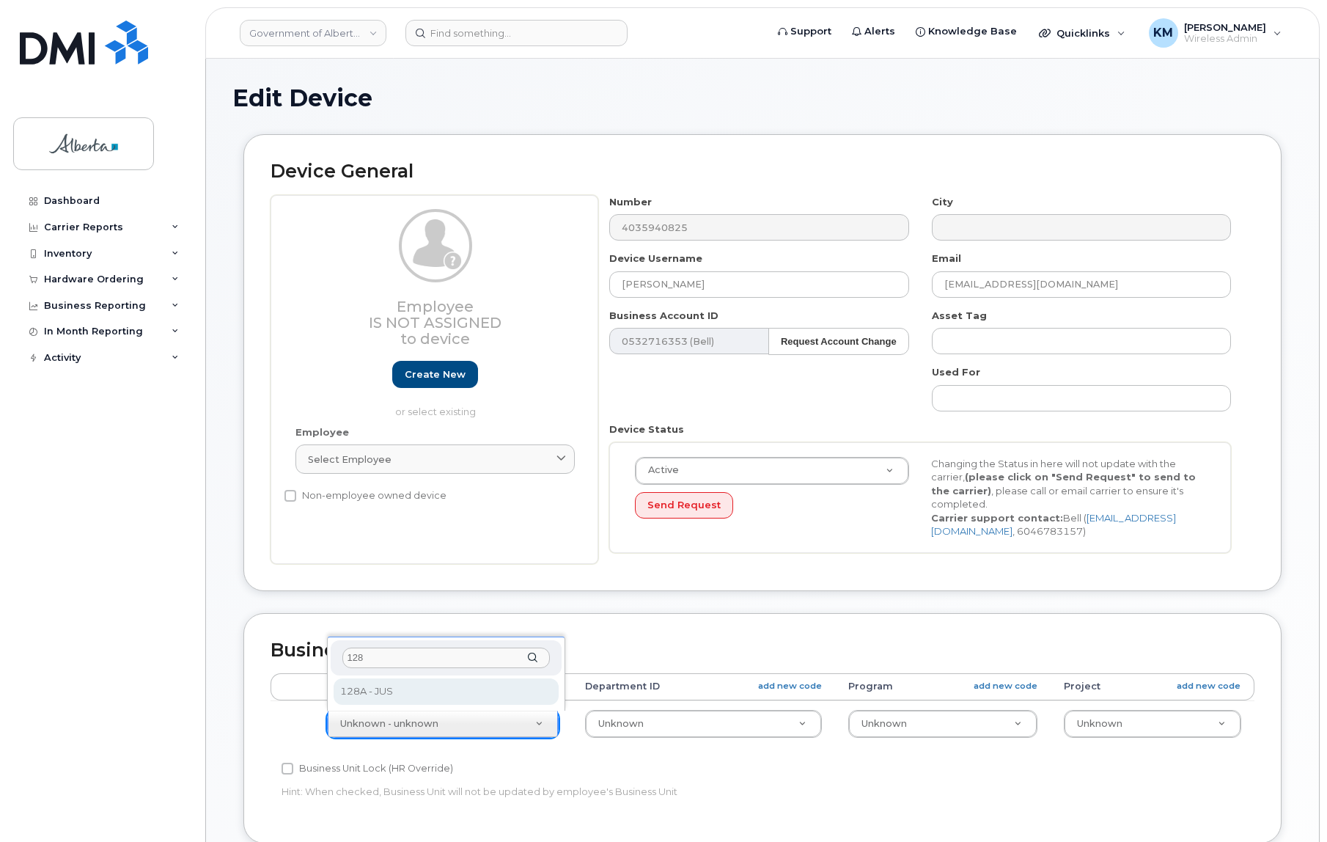
type input "128"
select select "4120330"
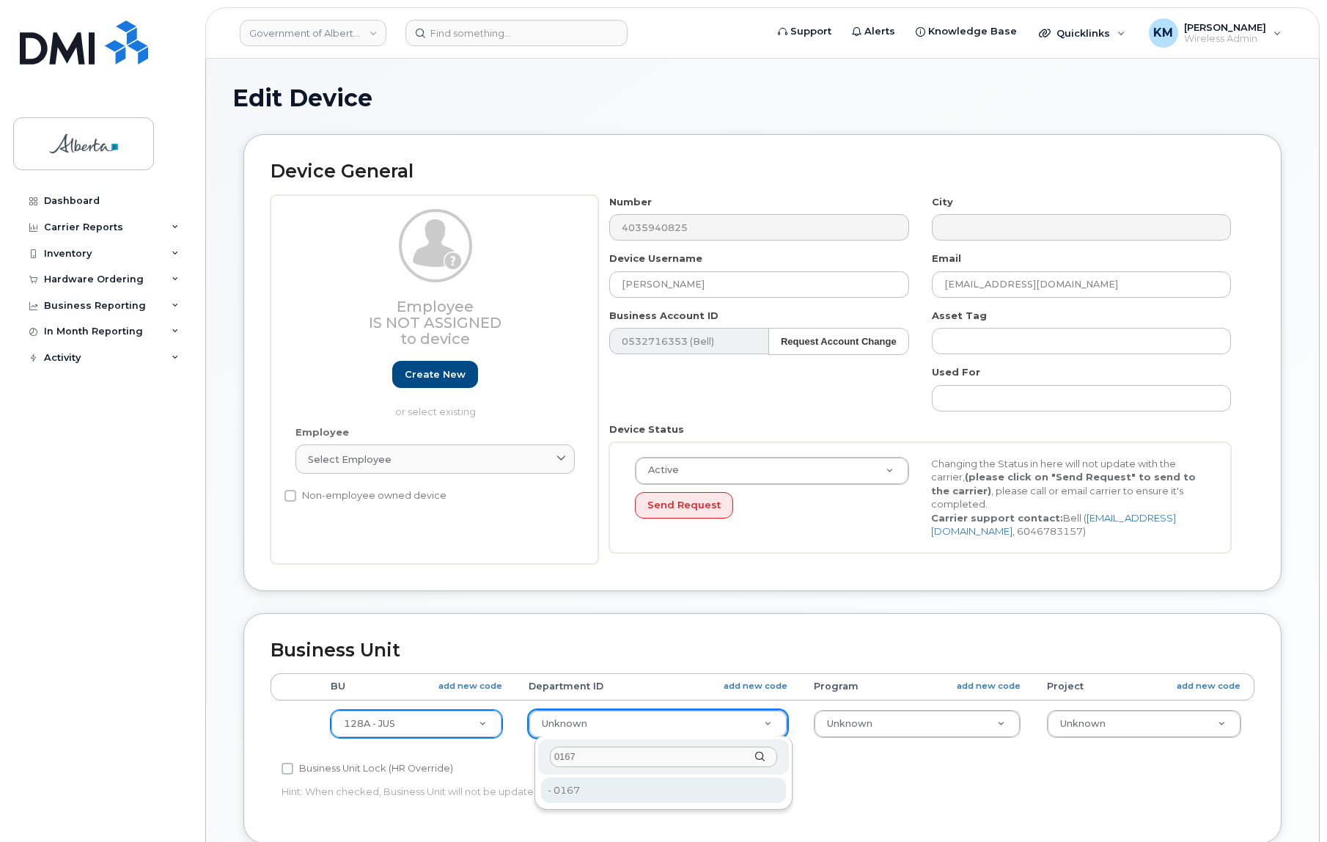
type input "0167"
type input "4752078"
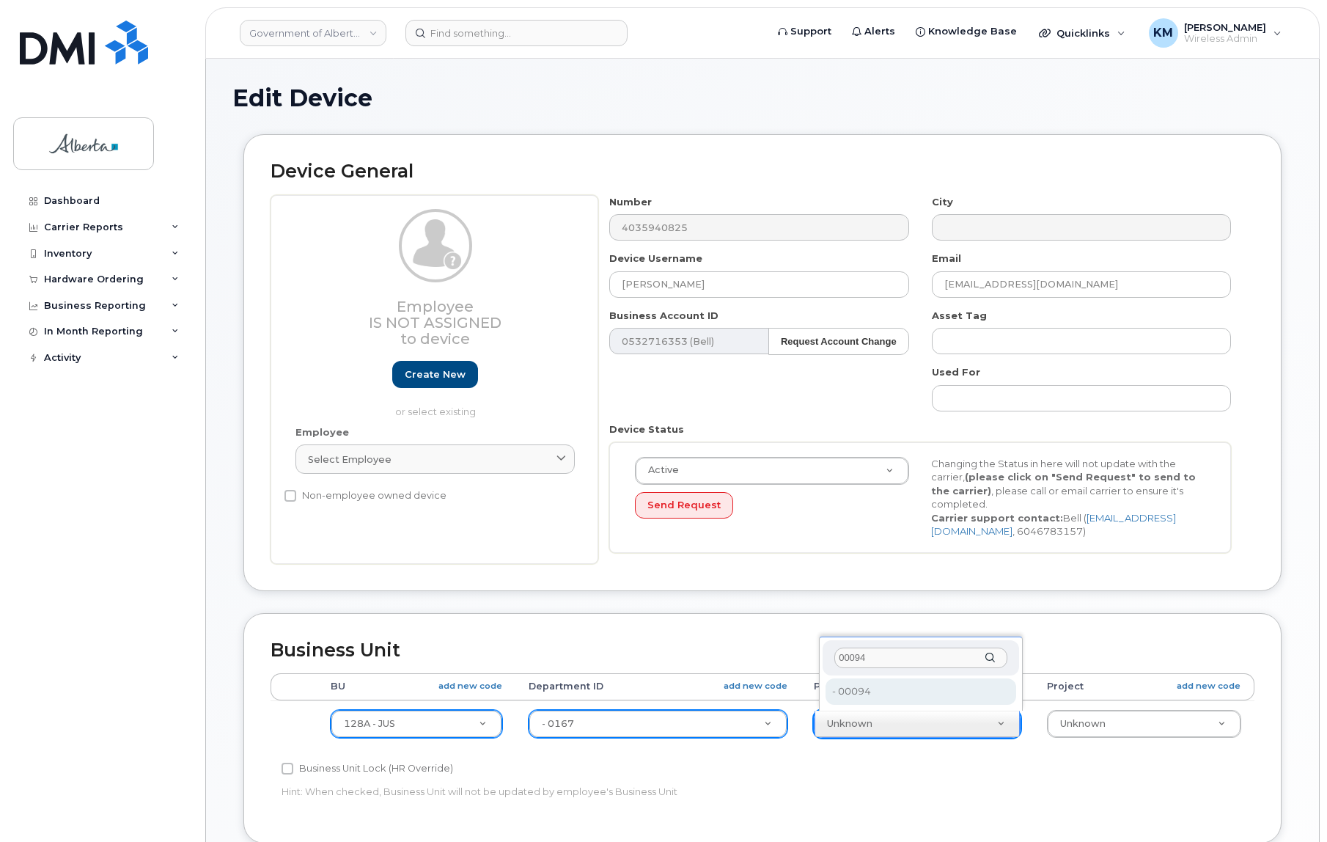
type input "00094"
type input "4120399"
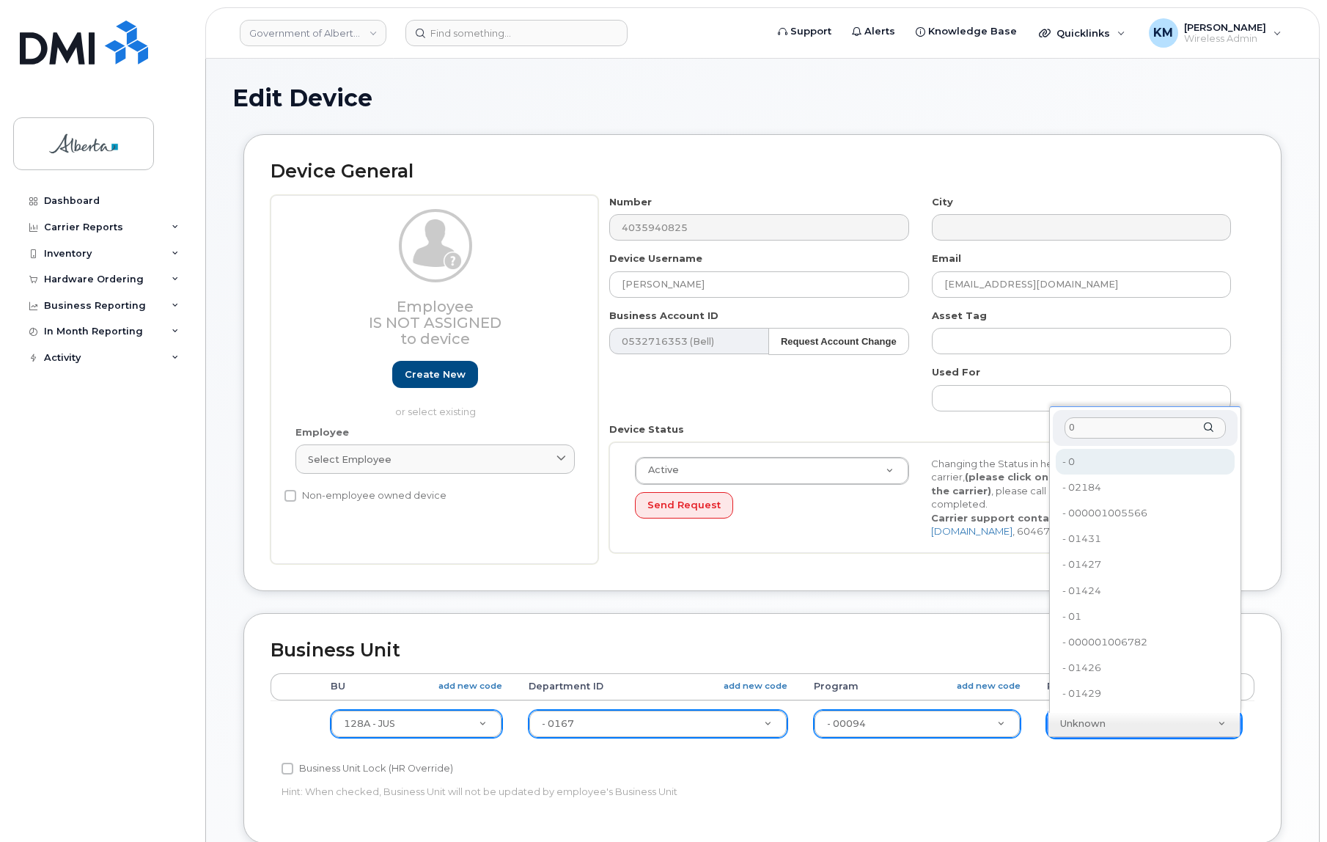
type input "0"
type input "4753728"
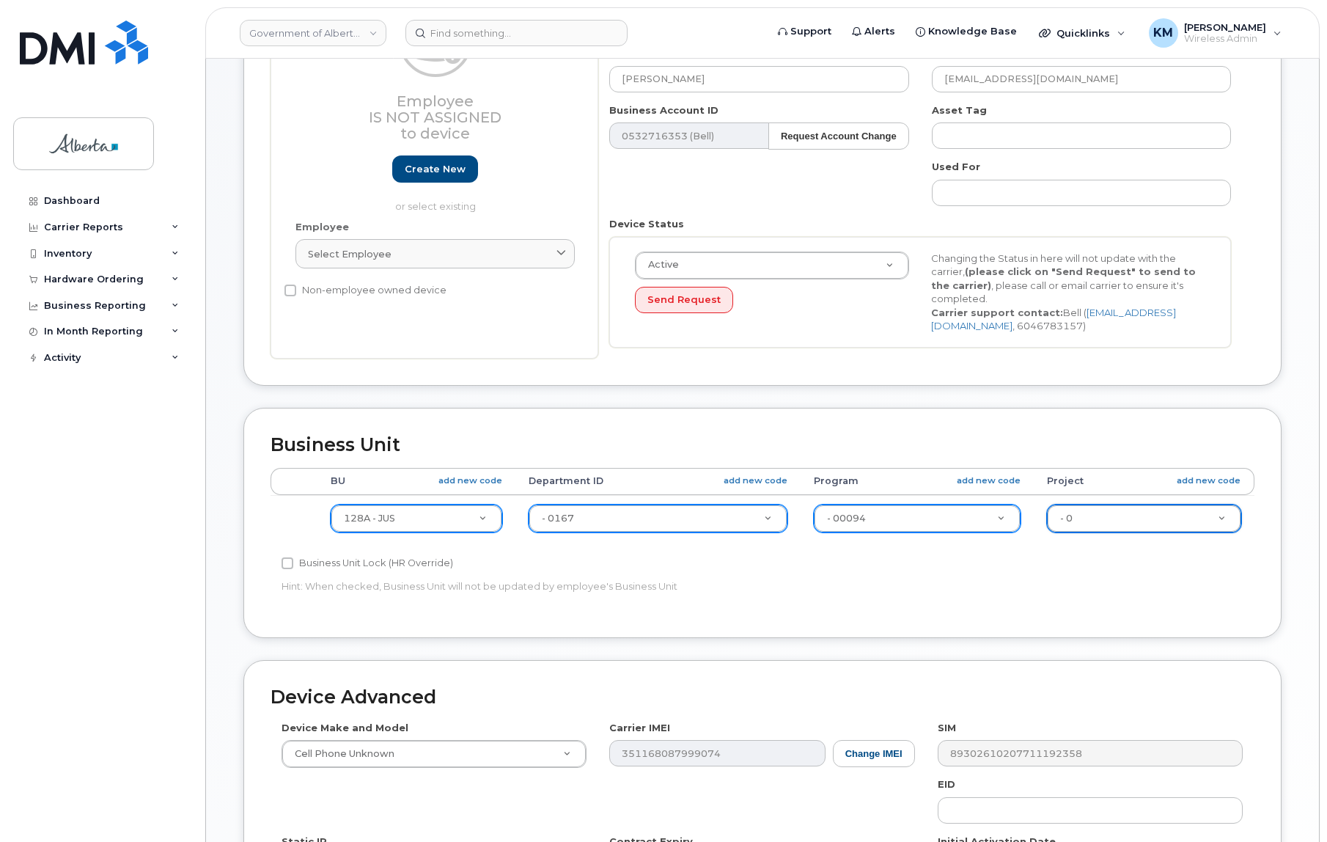
scroll to position [266, 0]
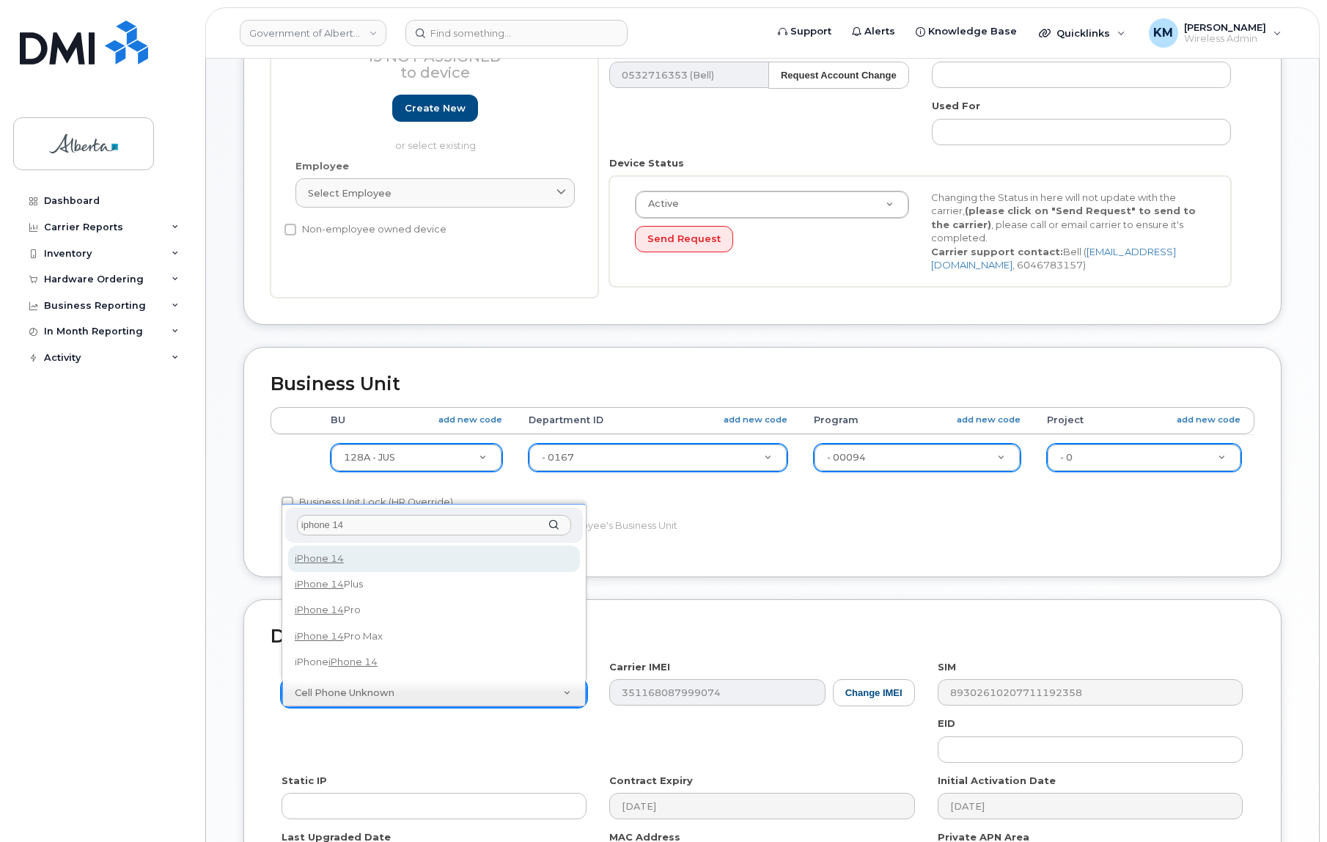
type input "iphone 14"
select select "2778"
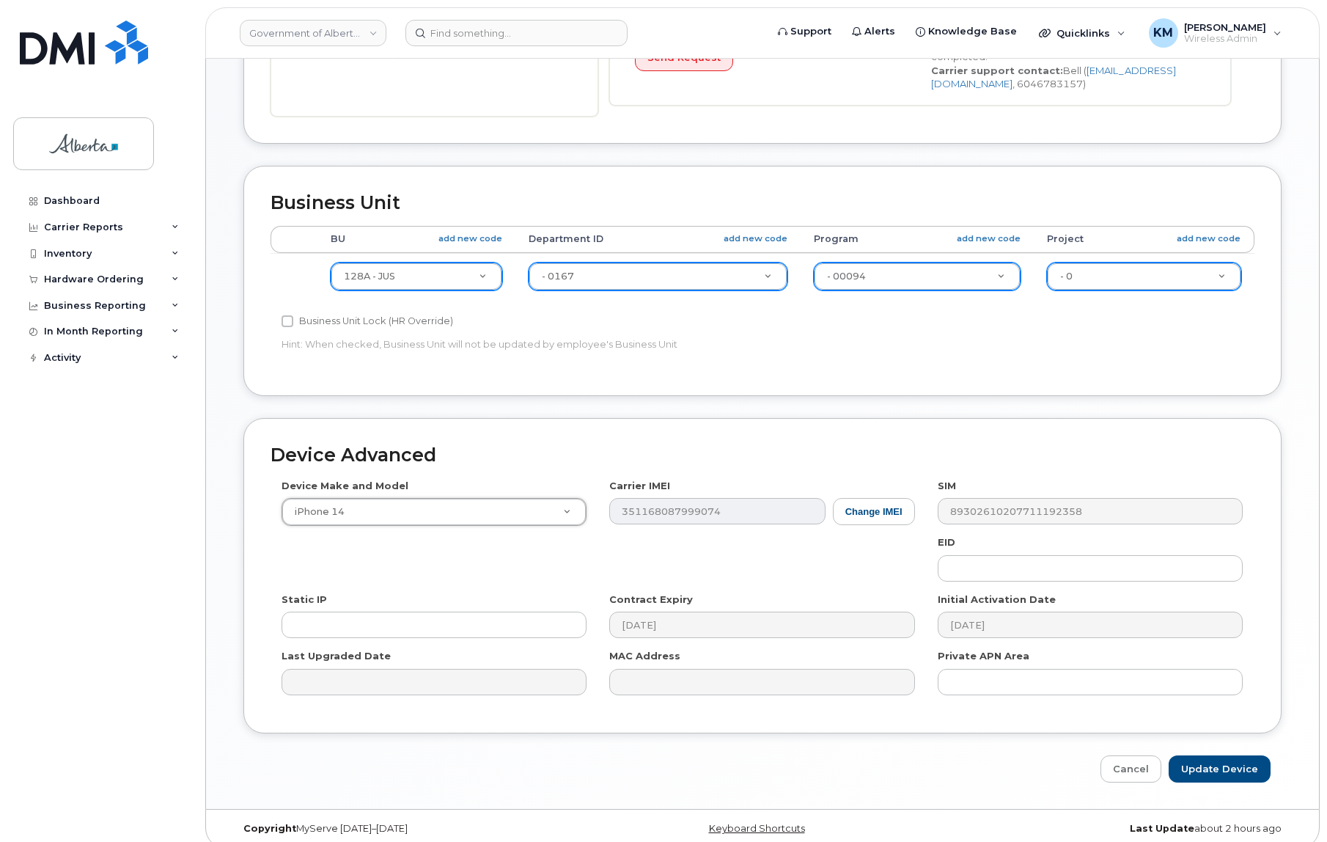
scroll to position [460, 0]
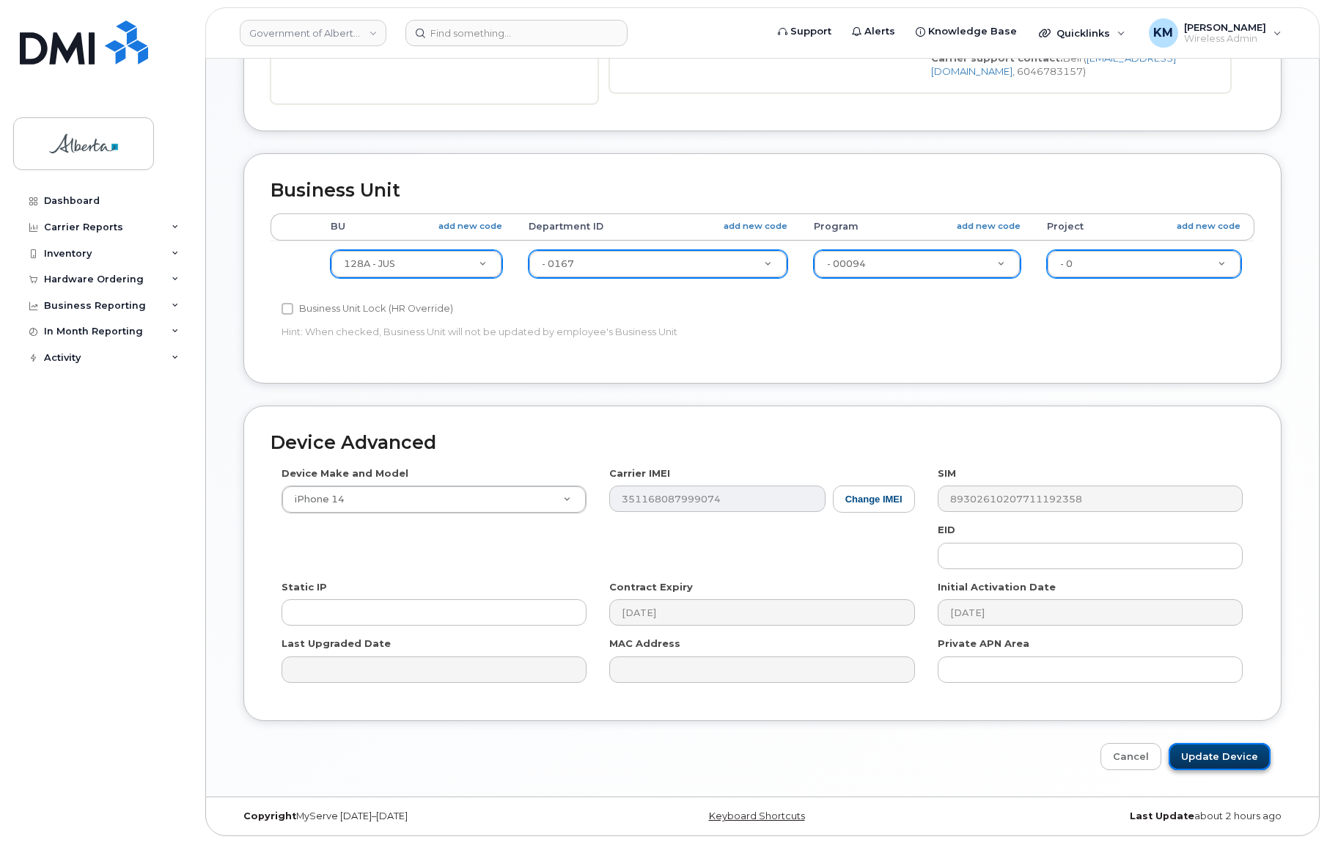
click at [1188, 748] on input "Update Device" at bounding box center [1220, 756] width 102 height 27
type input "Saving..."
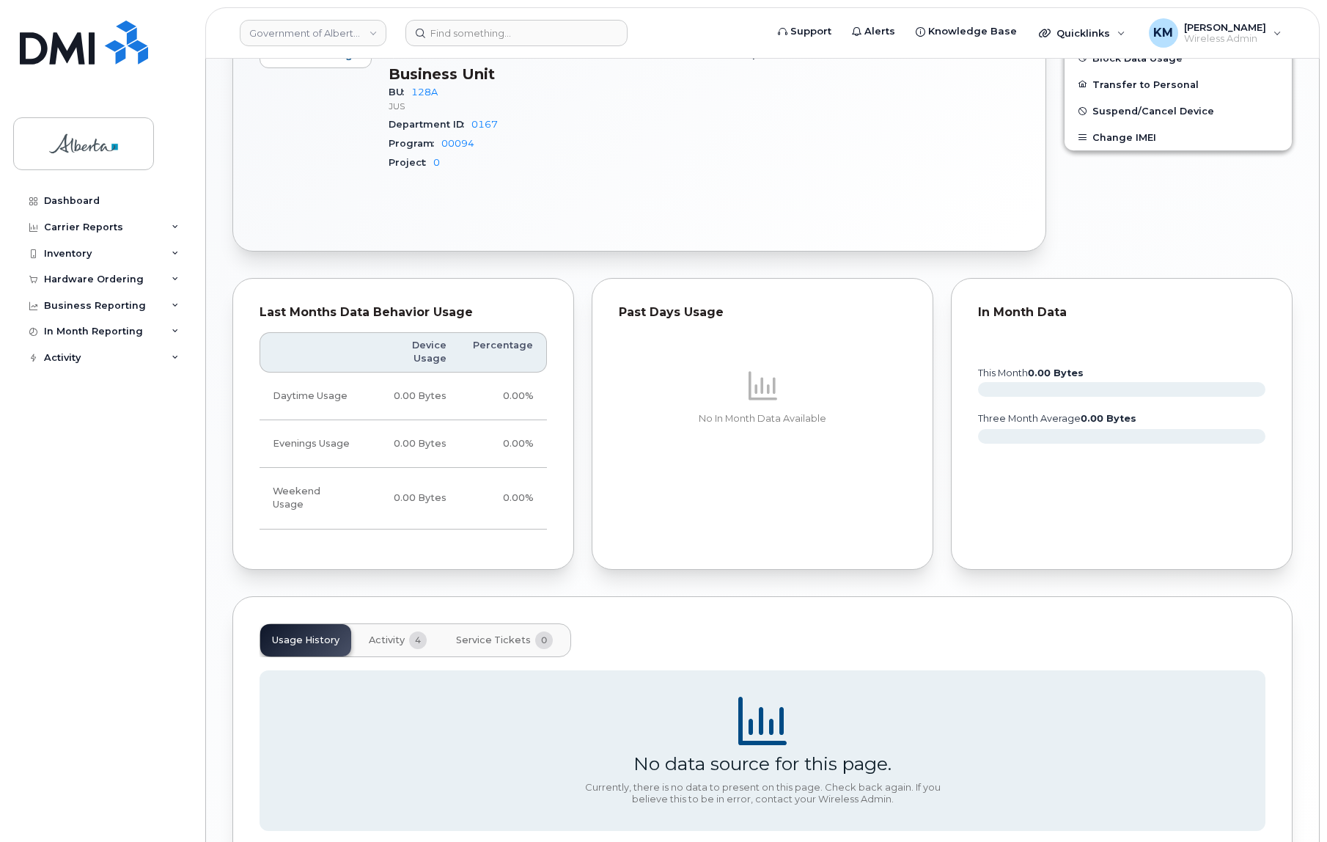
scroll to position [851, 0]
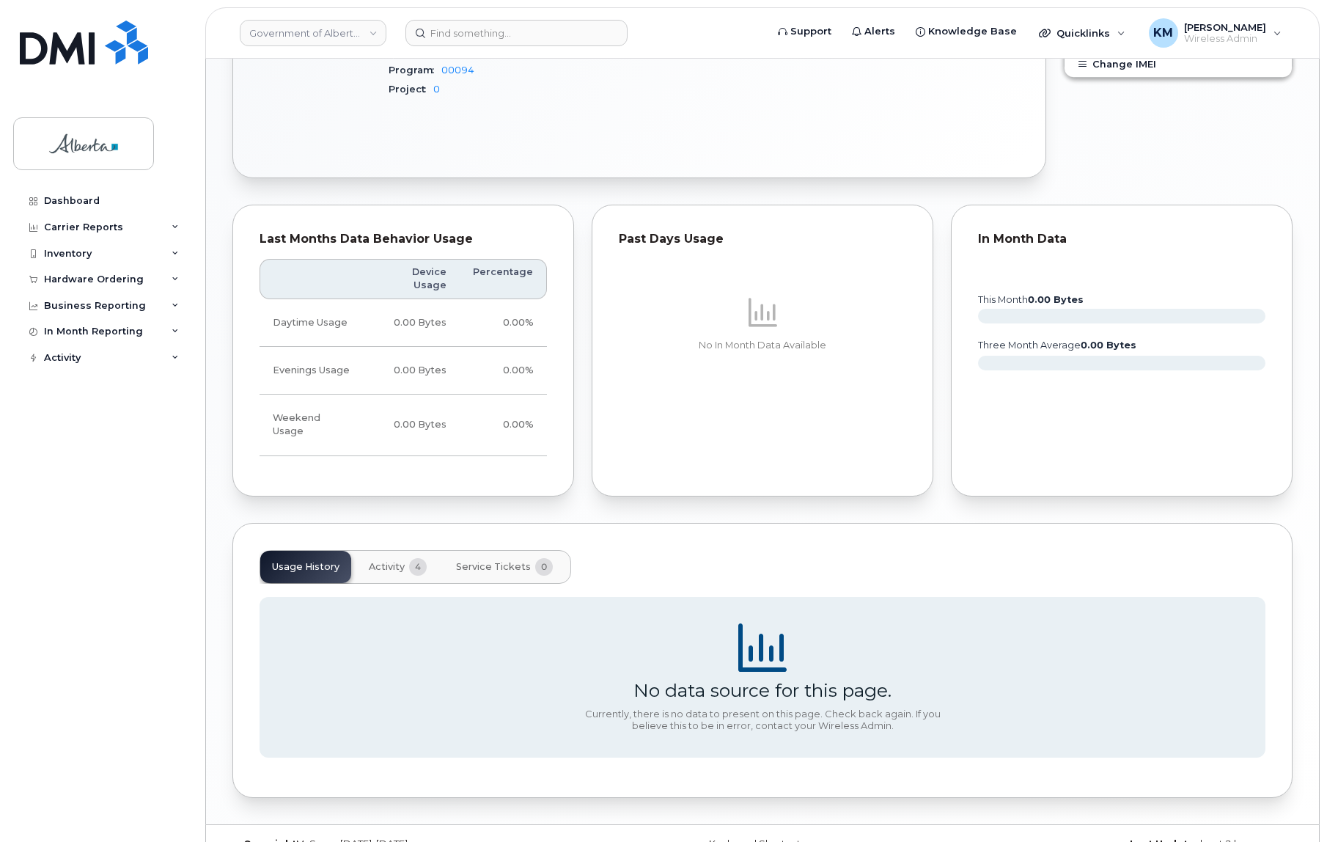
click at [386, 561] on span "Activity" at bounding box center [387, 567] width 36 height 12
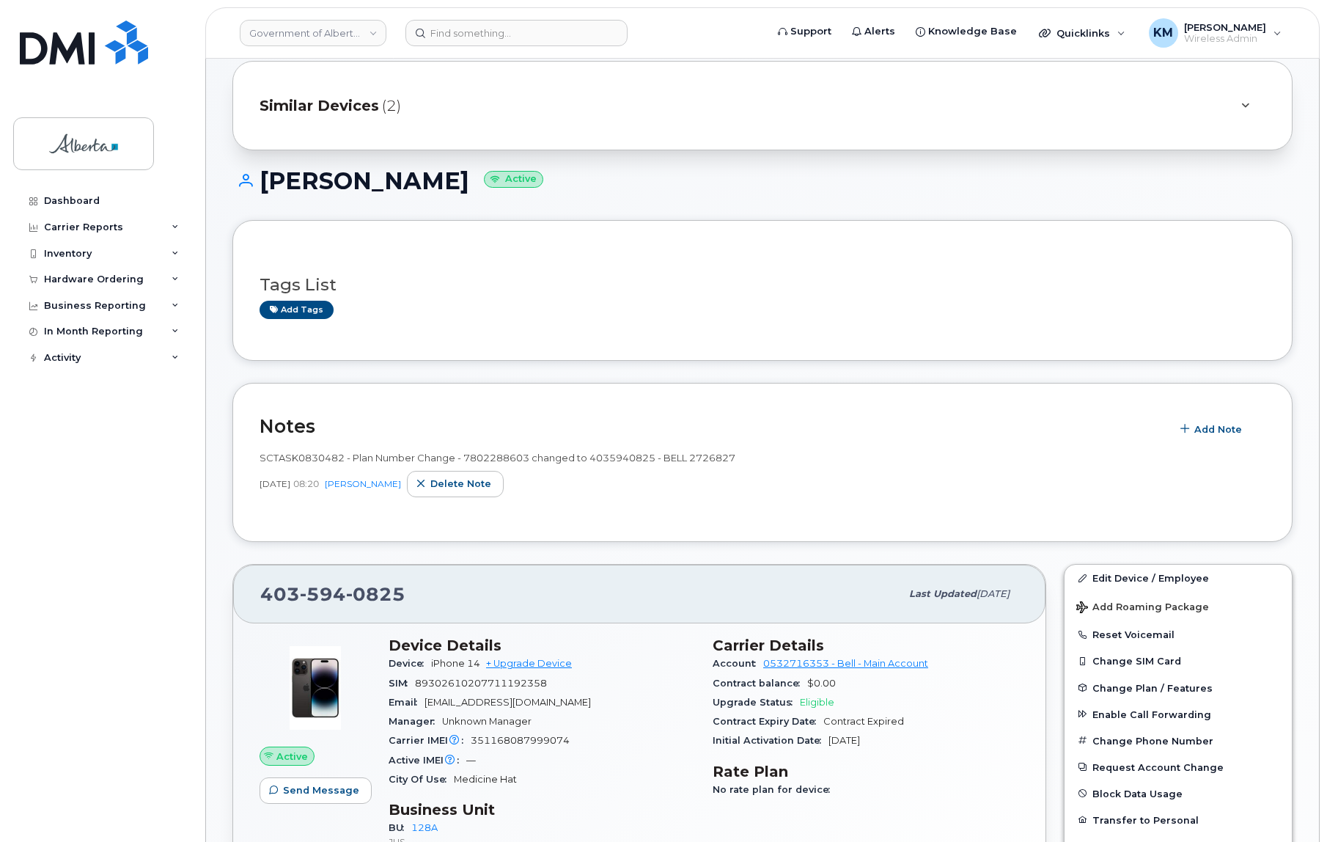
scroll to position [0, 0]
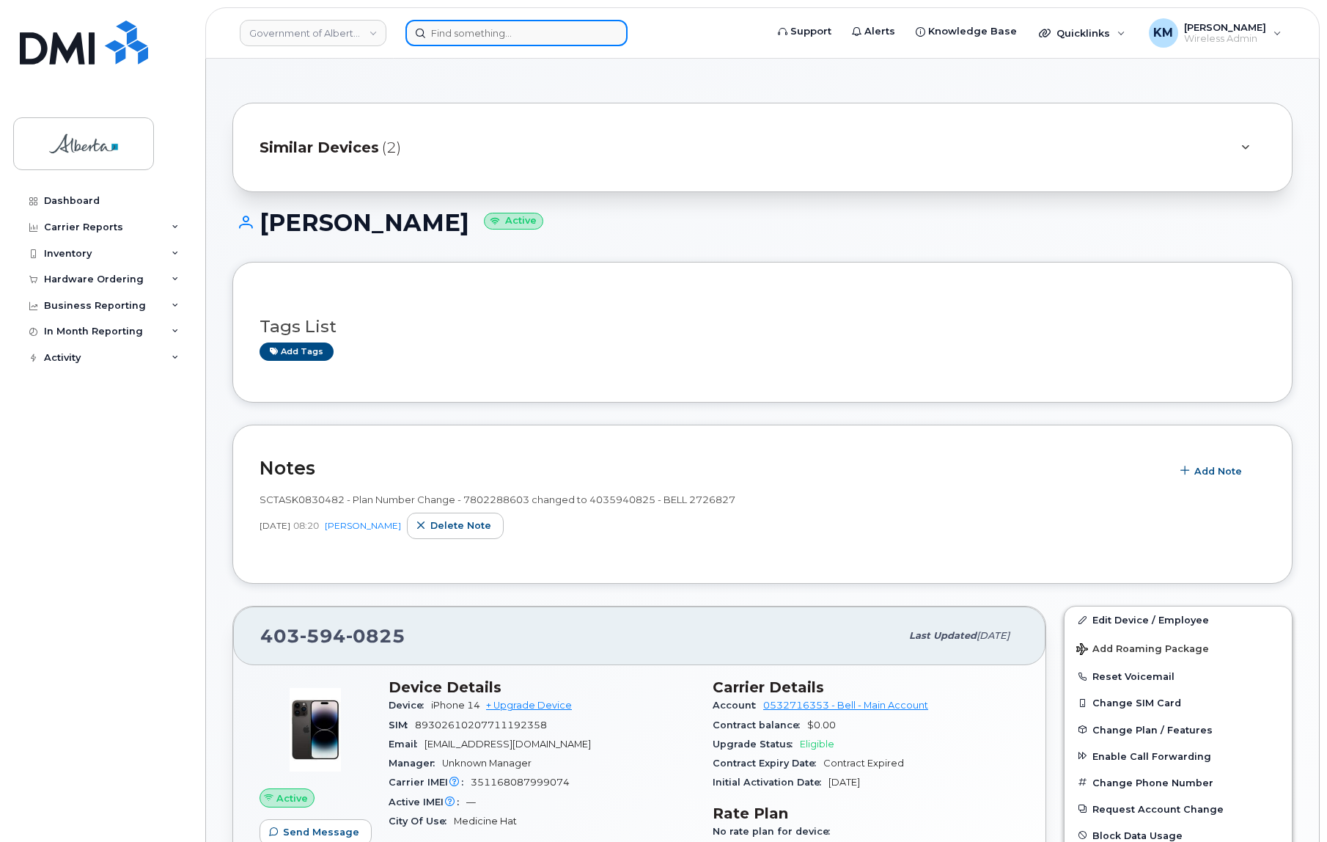
click at [455, 30] on input at bounding box center [517, 33] width 222 height 26
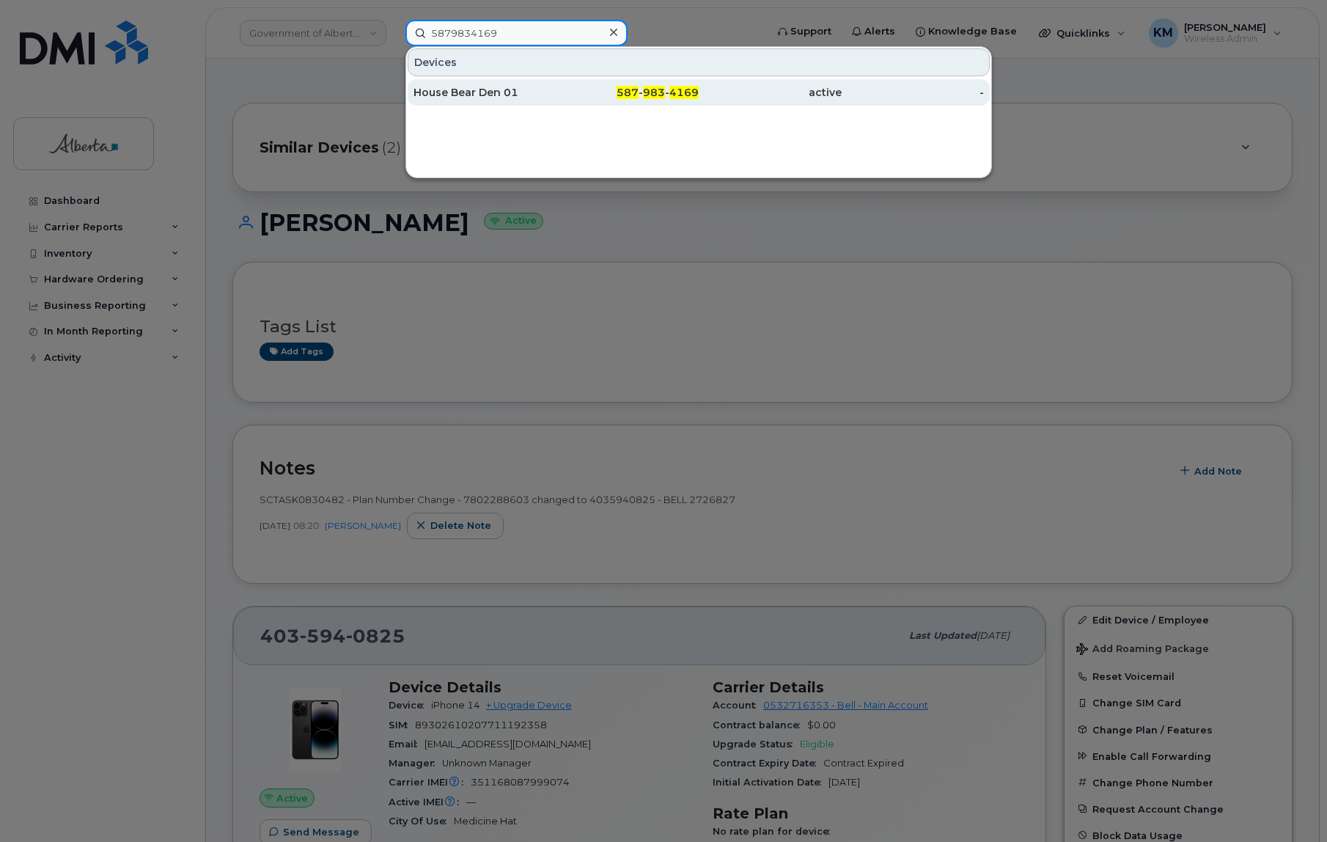
type input "5879834169"
click at [481, 94] on div "House Bear Den 01" at bounding box center [485, 92] width 143 height 15
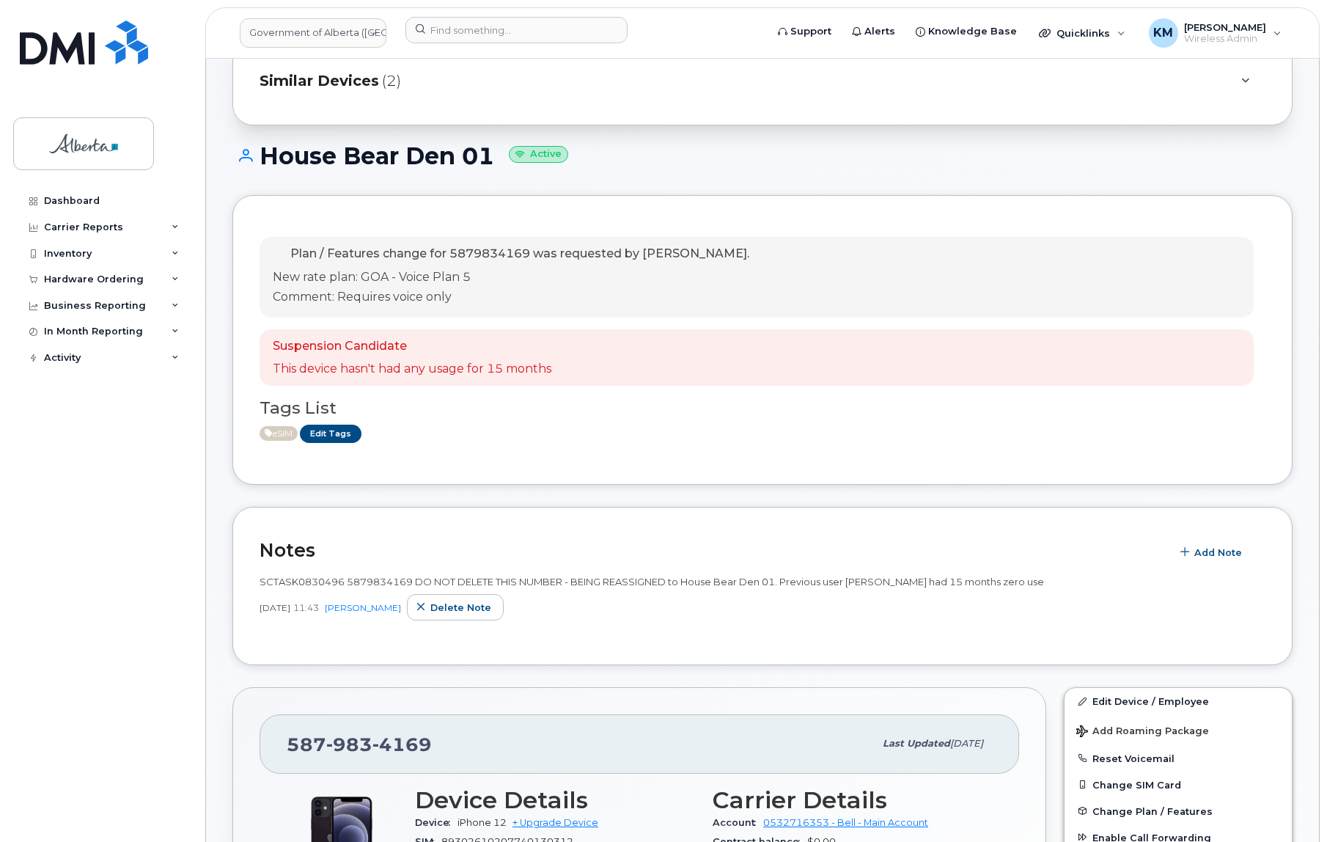
scroll to position [66, 0]
click at [77, 274] on div "Hardware Ordering" at bounding box center [94, 280] width 100 height 12
click at [71, 334] on div "Orders" at bounding box center [69, 334] width 36 height 13
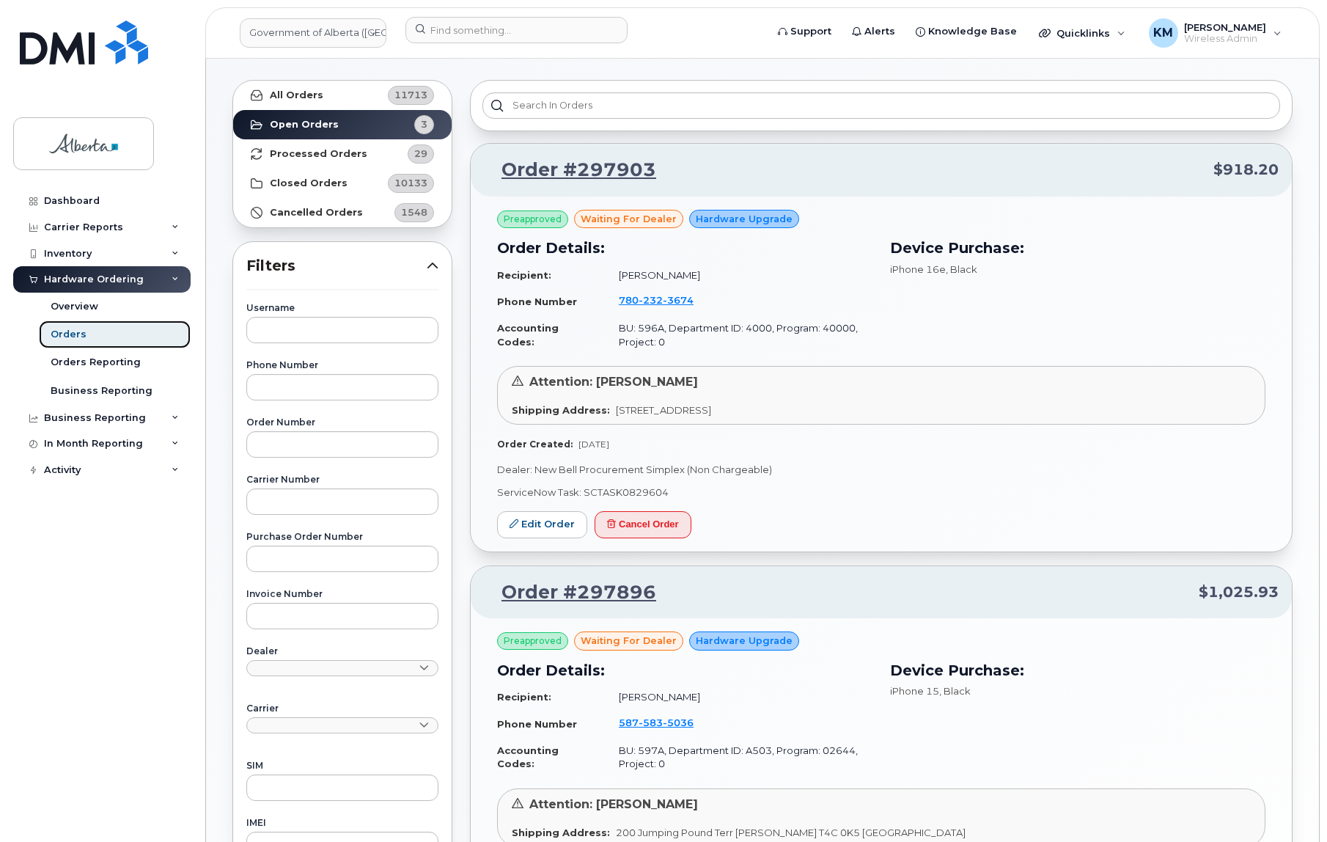
scroll to position [17, 0]
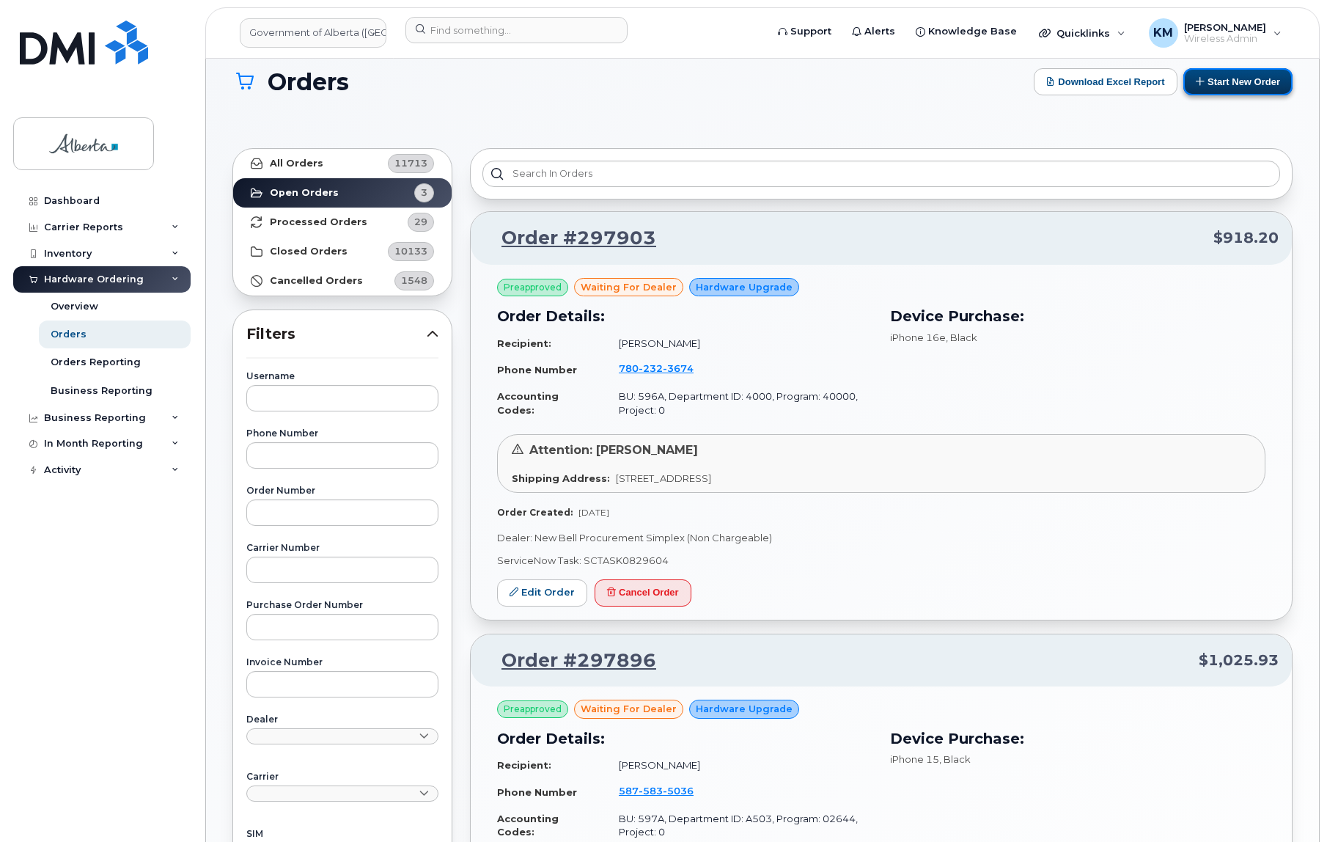
click at [1234, 85] on button "Start New Order" at bounding box center [1238, 81] width 109 height 27
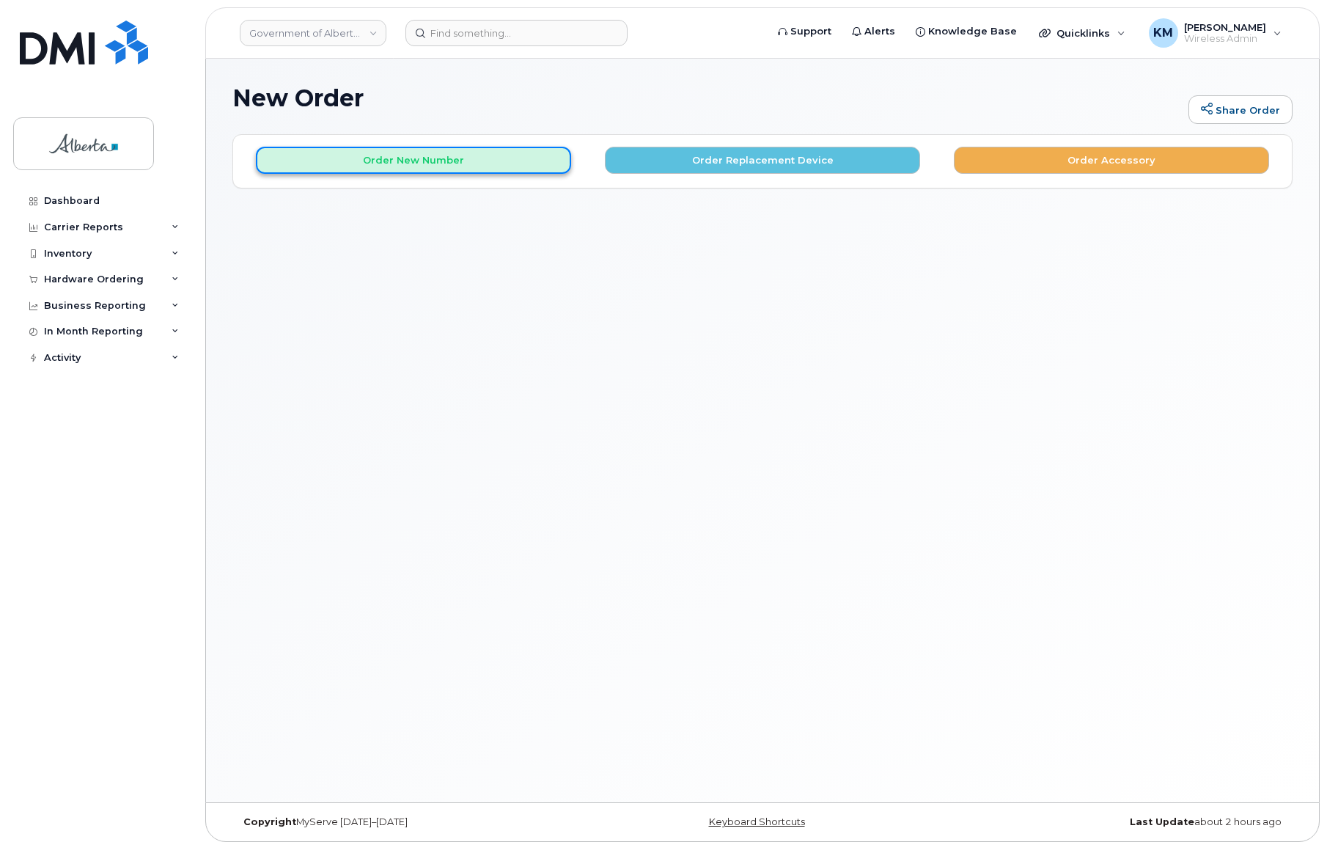
click at [477, 169] on button "Order New Number" at bounding box center [413, 160] width 315 height 27
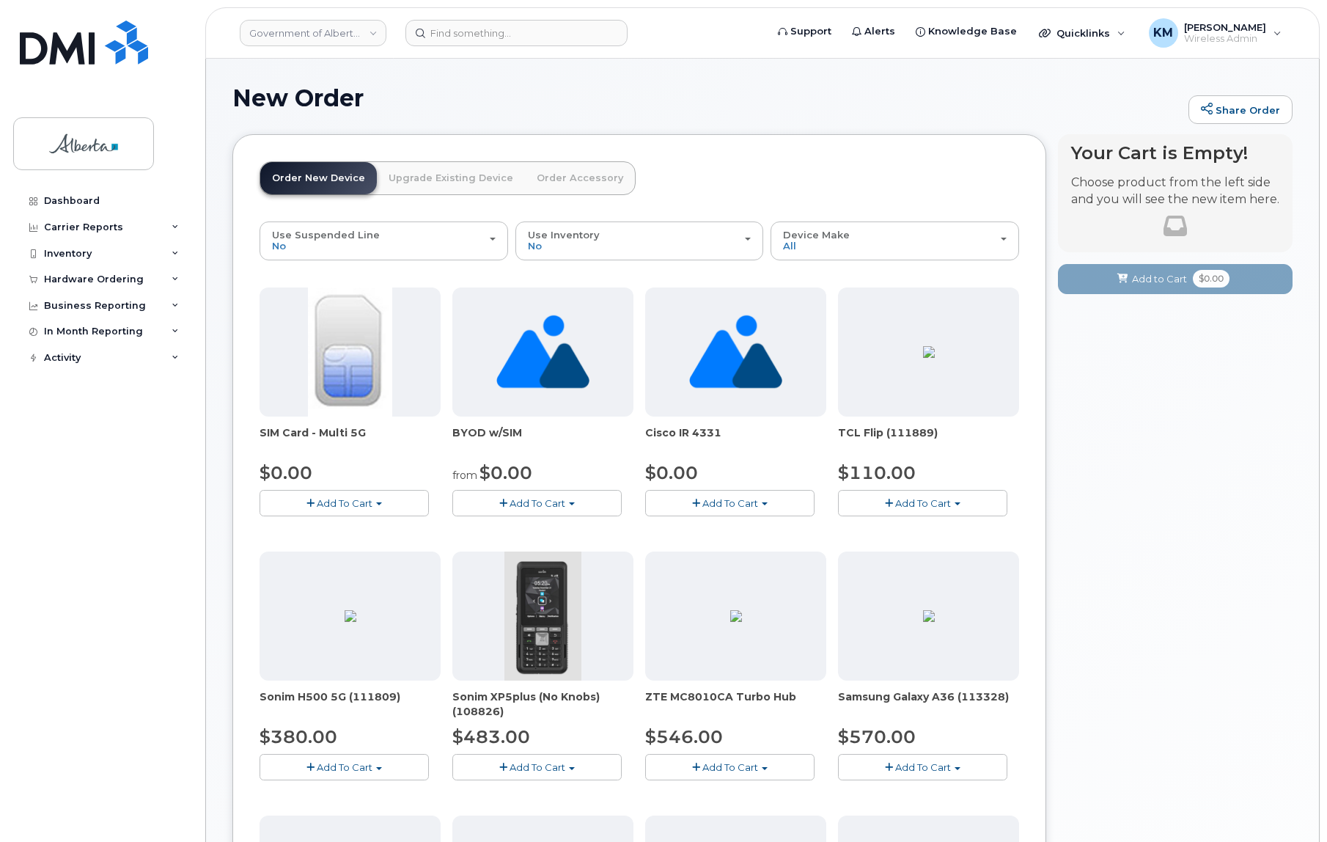
click at [367, 499] on span "Add To Cart" at bounding box center [345, 503] width 56 height 12
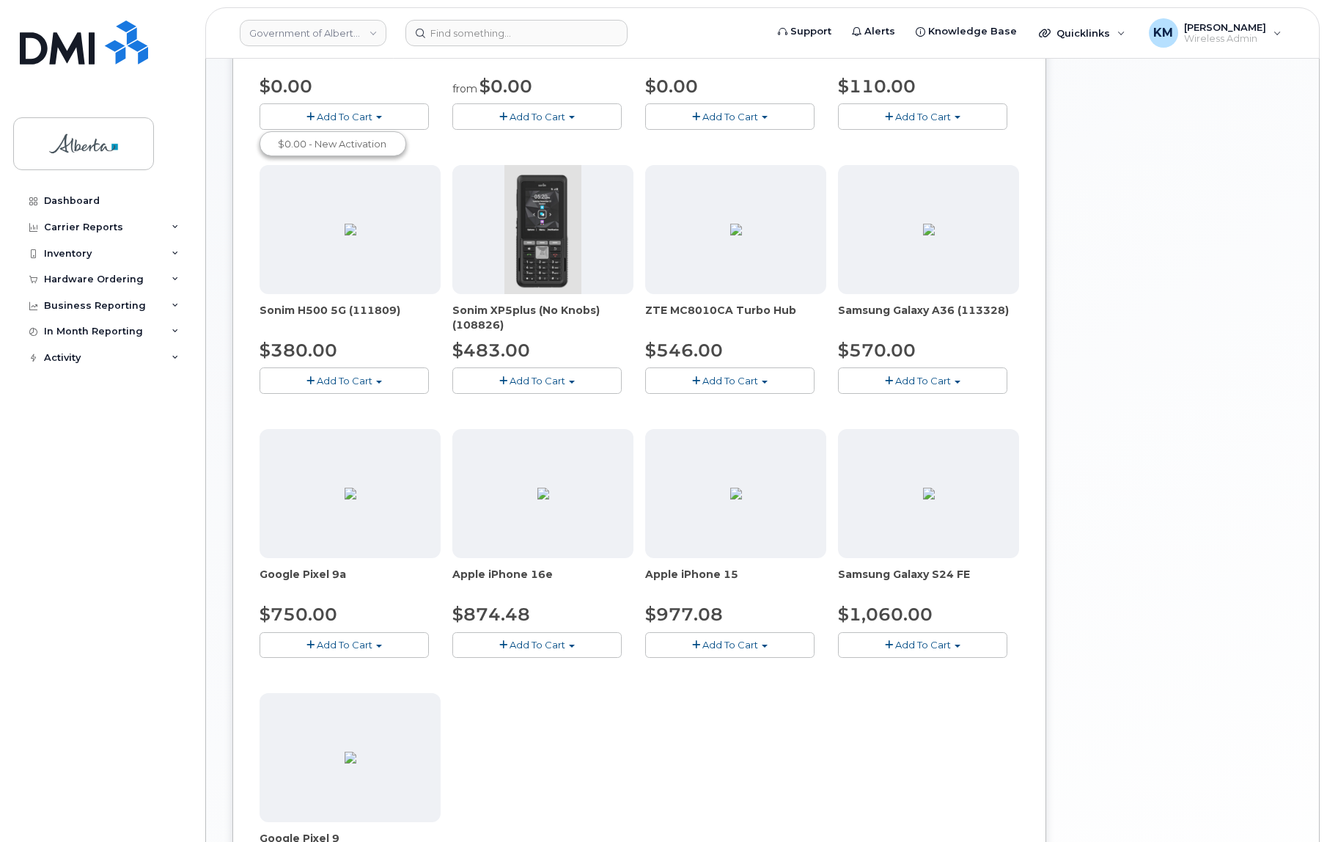
scroll to position [257, 0]
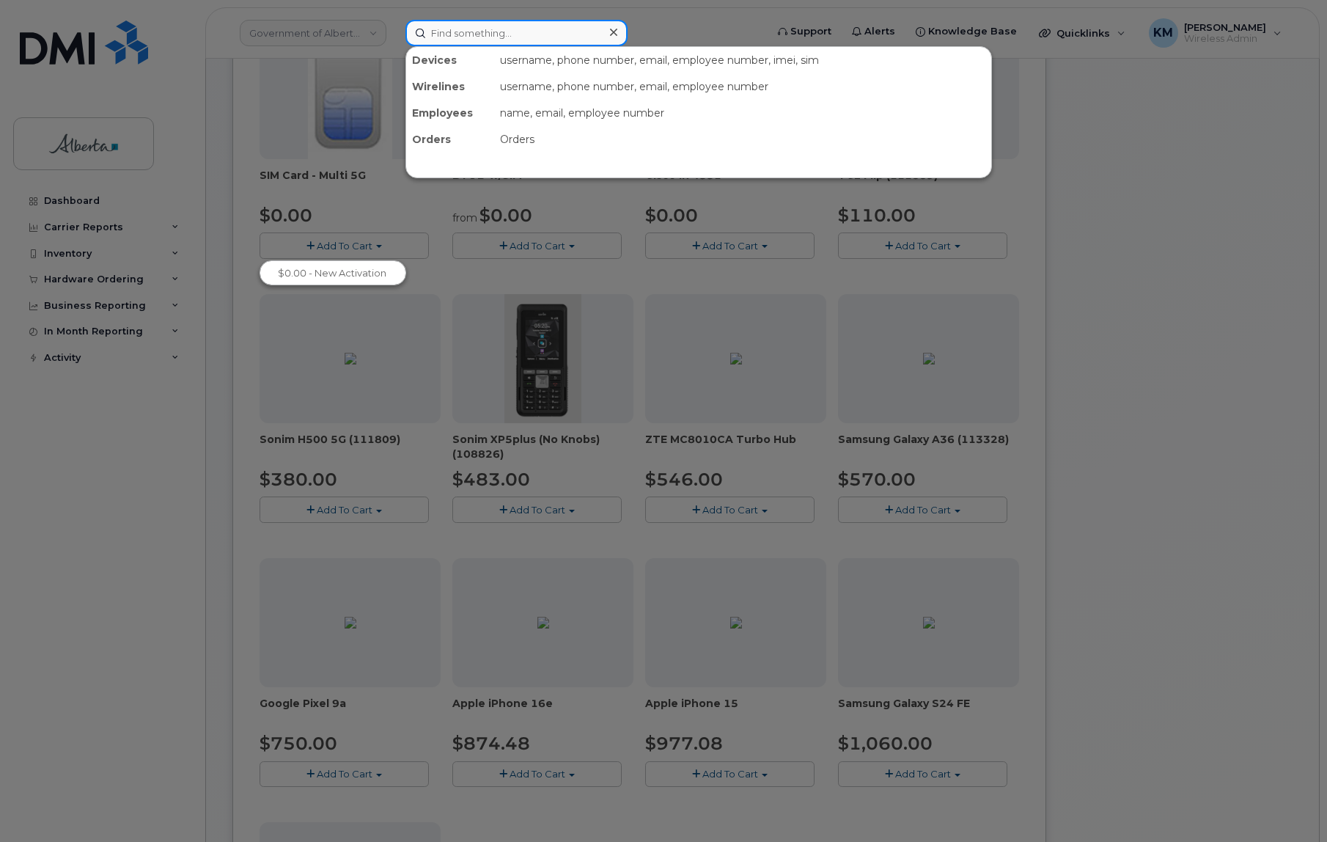
click at [474, 34] on input at bounding box center [517, 33] width 222 height 26
click at [484, 32] on input at bounding box center [517, 33] width 222 height 26
click at [482, 38] on input at bounding box center [517, 33] width 222 height 26
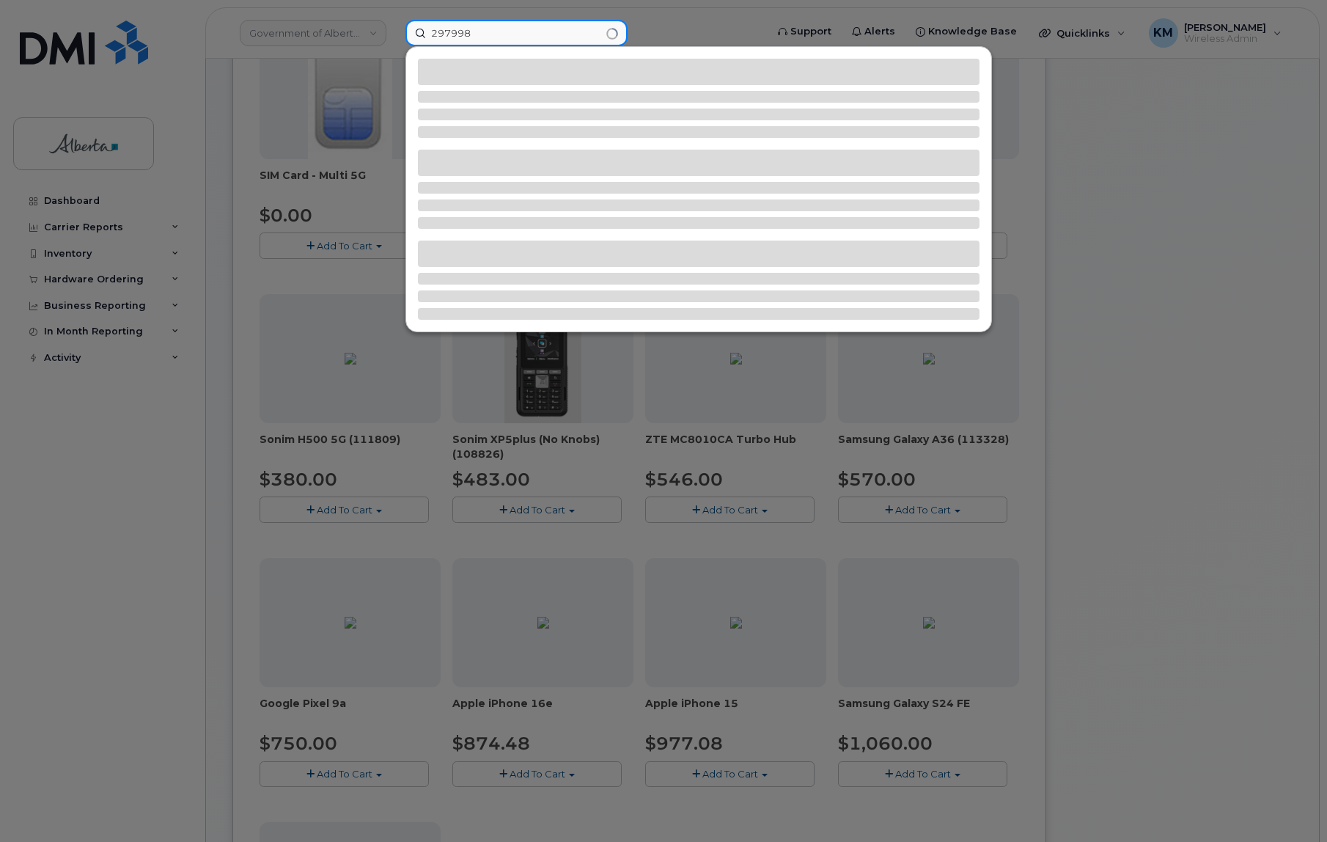
type input "297998"
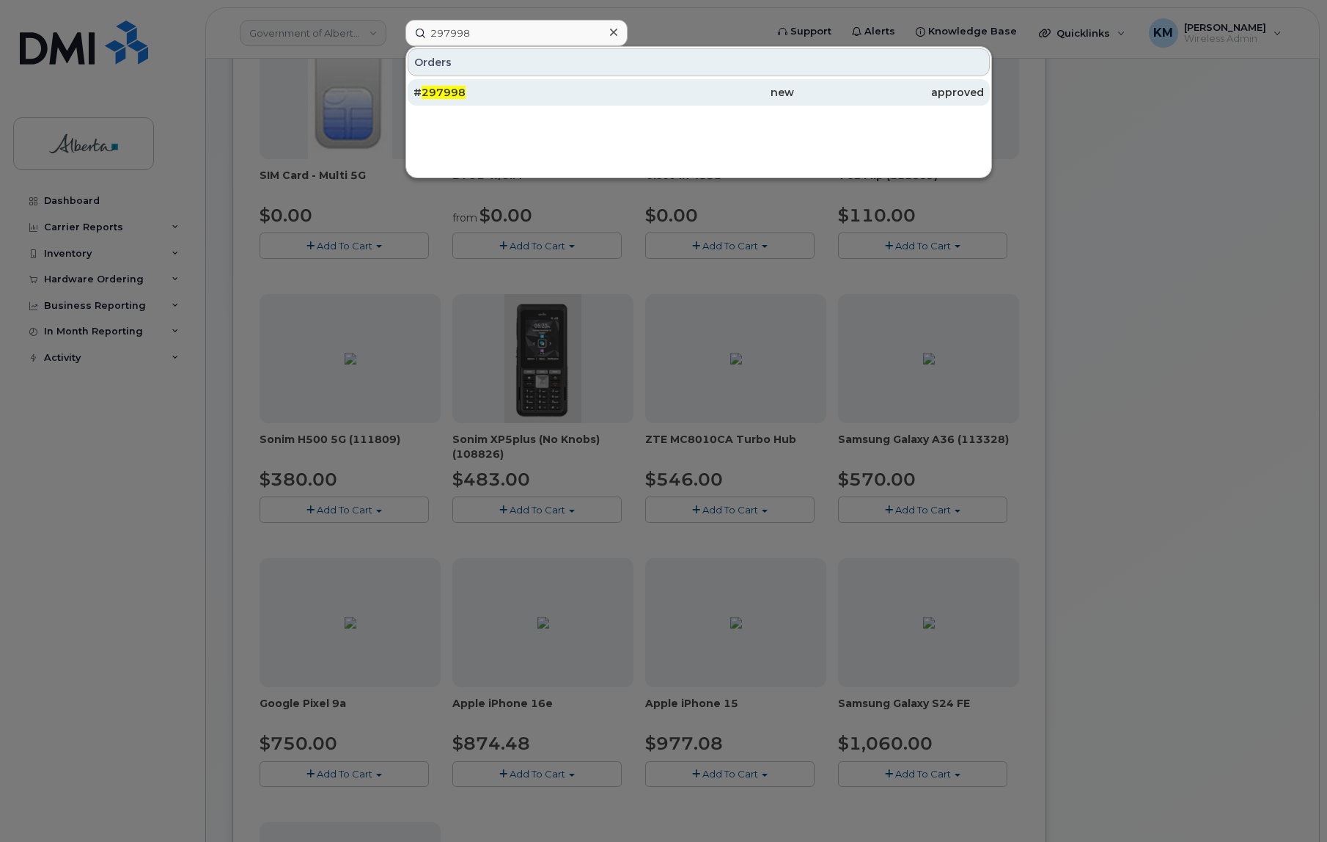
click at [484, 97] on div "# 297998" at bounding box center [509, 92] width 190 height 15
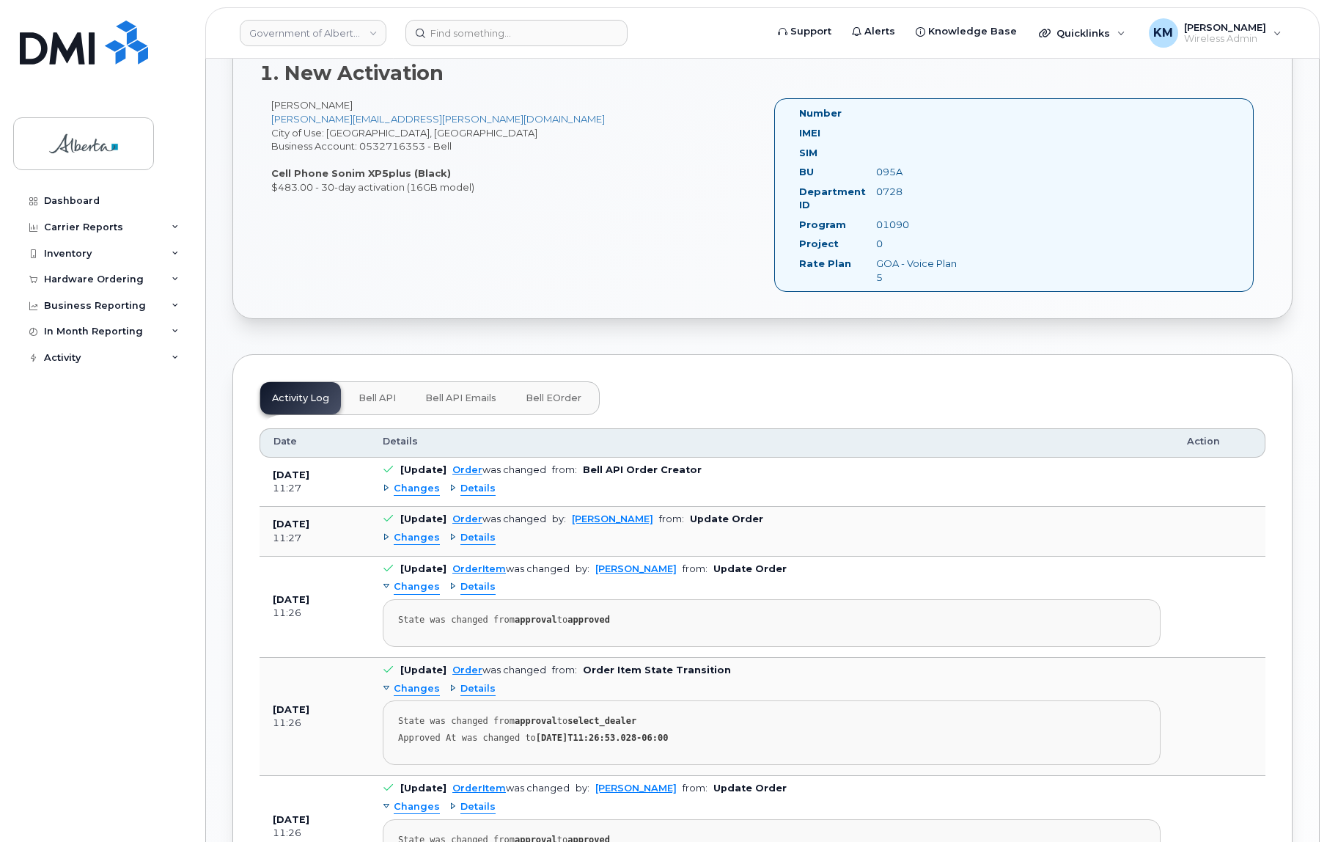
scroll to position [533, 0]
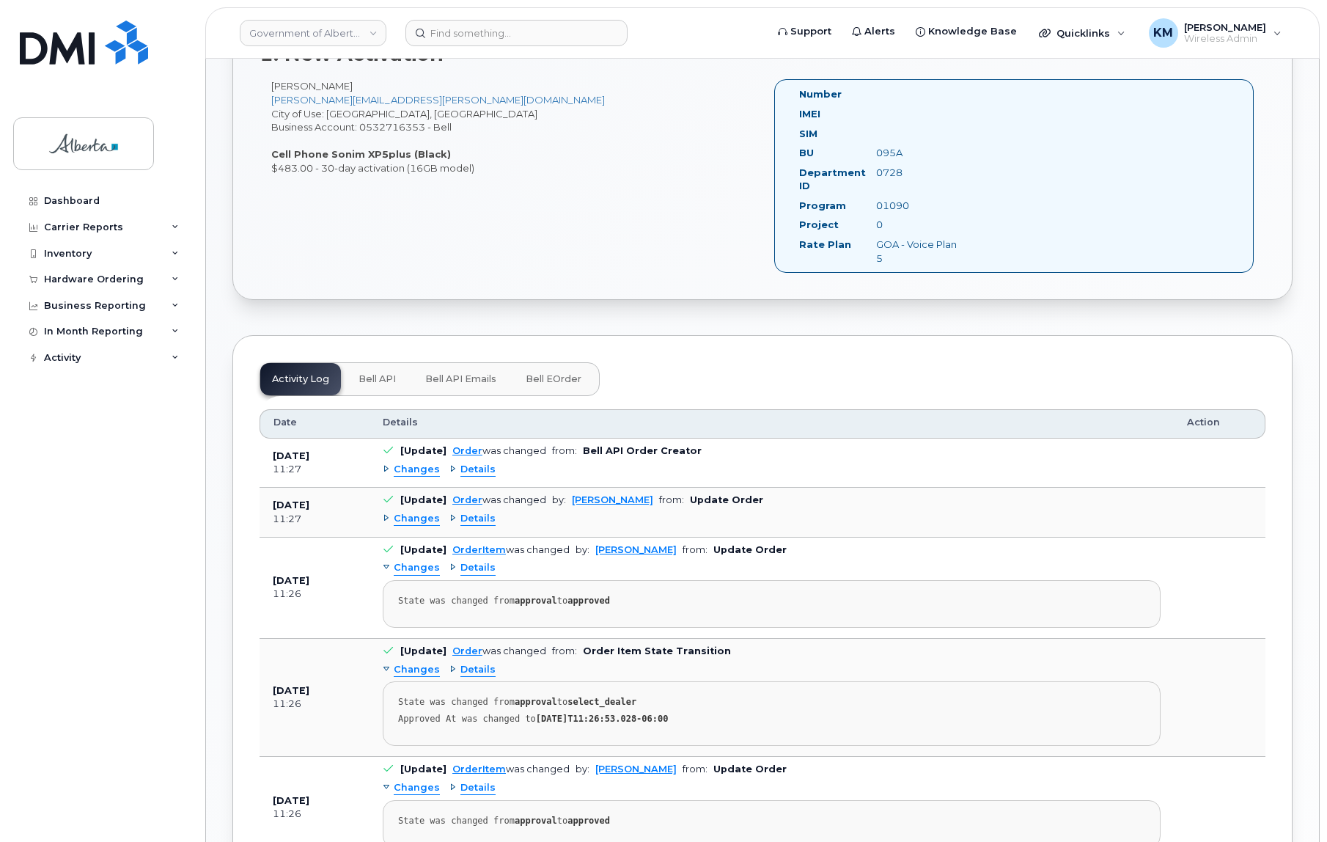
click at [365, 378] on span "Bell API" at bounding box center [377, 379] width 37 height 12
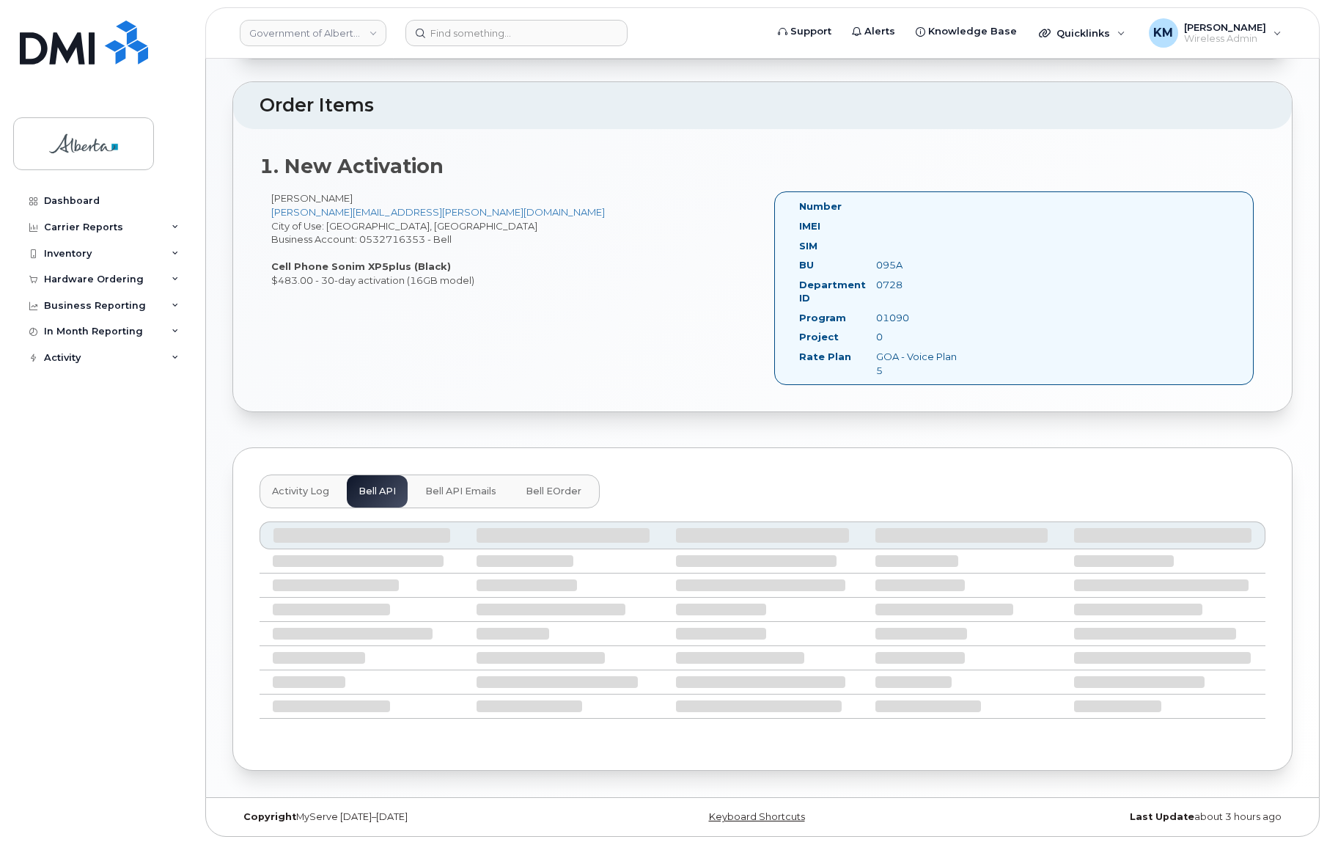
scroll to position [293, 0]
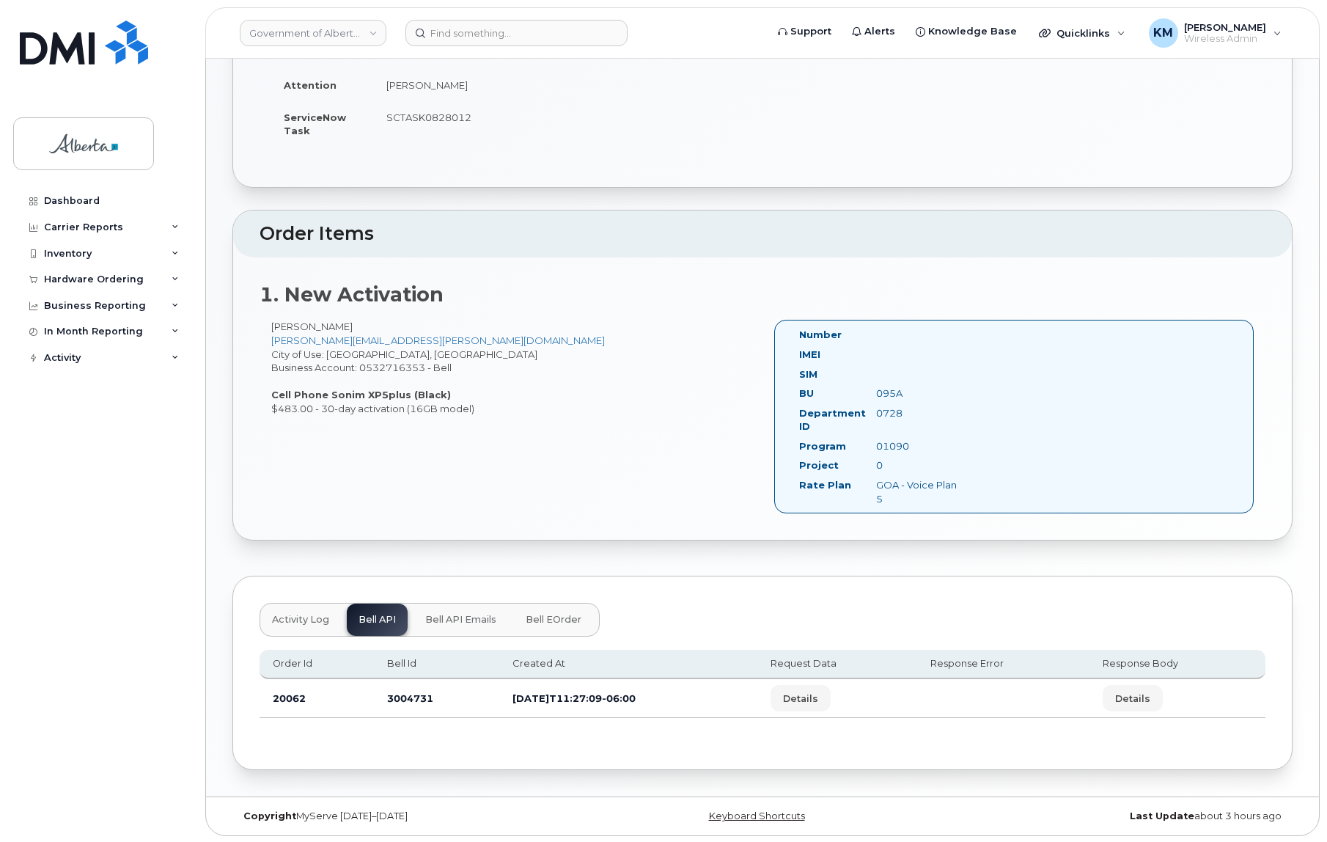
click at [449, 611] on button "Bell API Emails" at bounding box center [461, 620] width 95 height 32
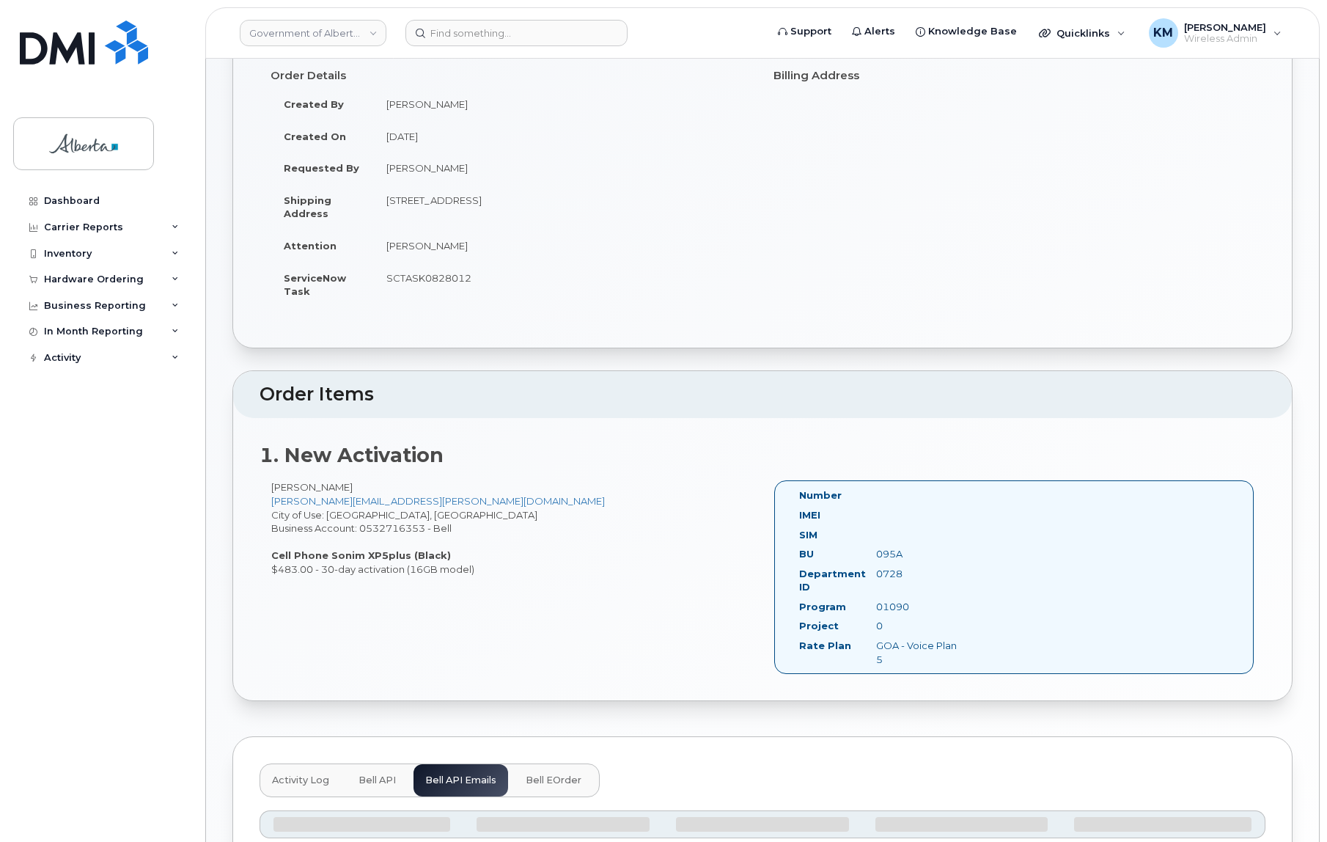
scroll to position [88, 0]
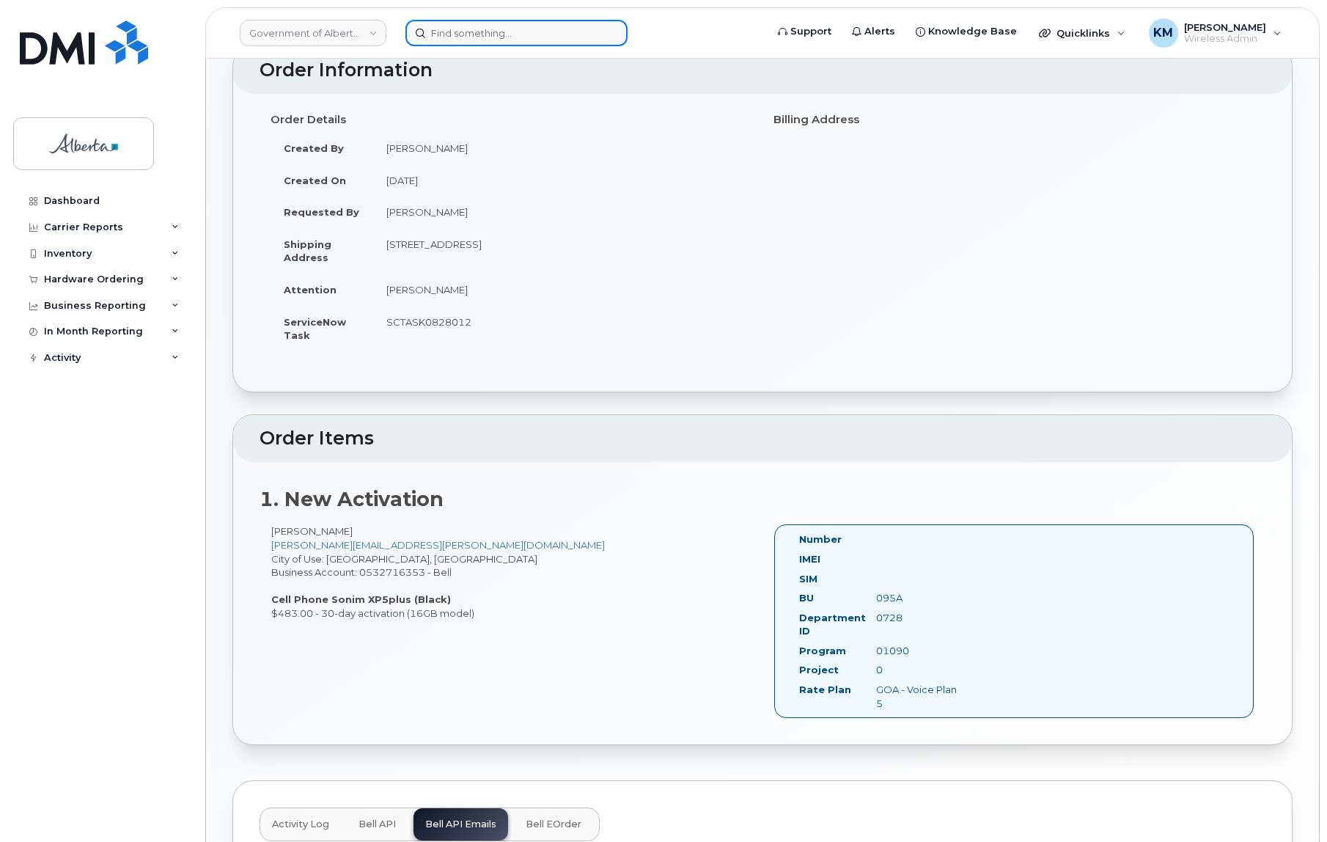
click at [463, 34] on input at bounding box center [517, 33] width 222 height 26
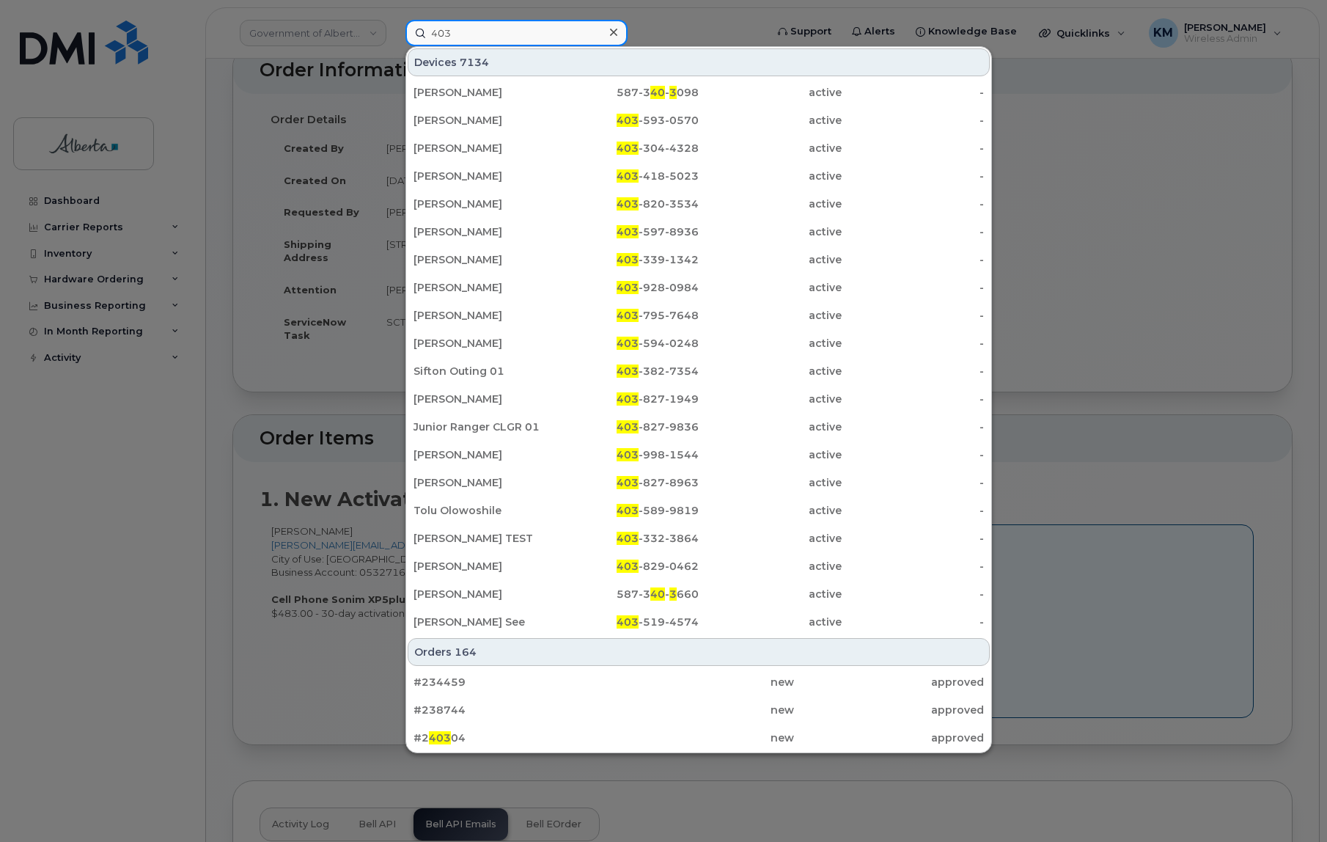
drag, startPoint x: 479, startPoint y: 30, endPoint x: 411, endPoint y: 29, distance: 67.5
click at [411, 29] on input "403" at bounding box center [517, 33] width 222 height 26
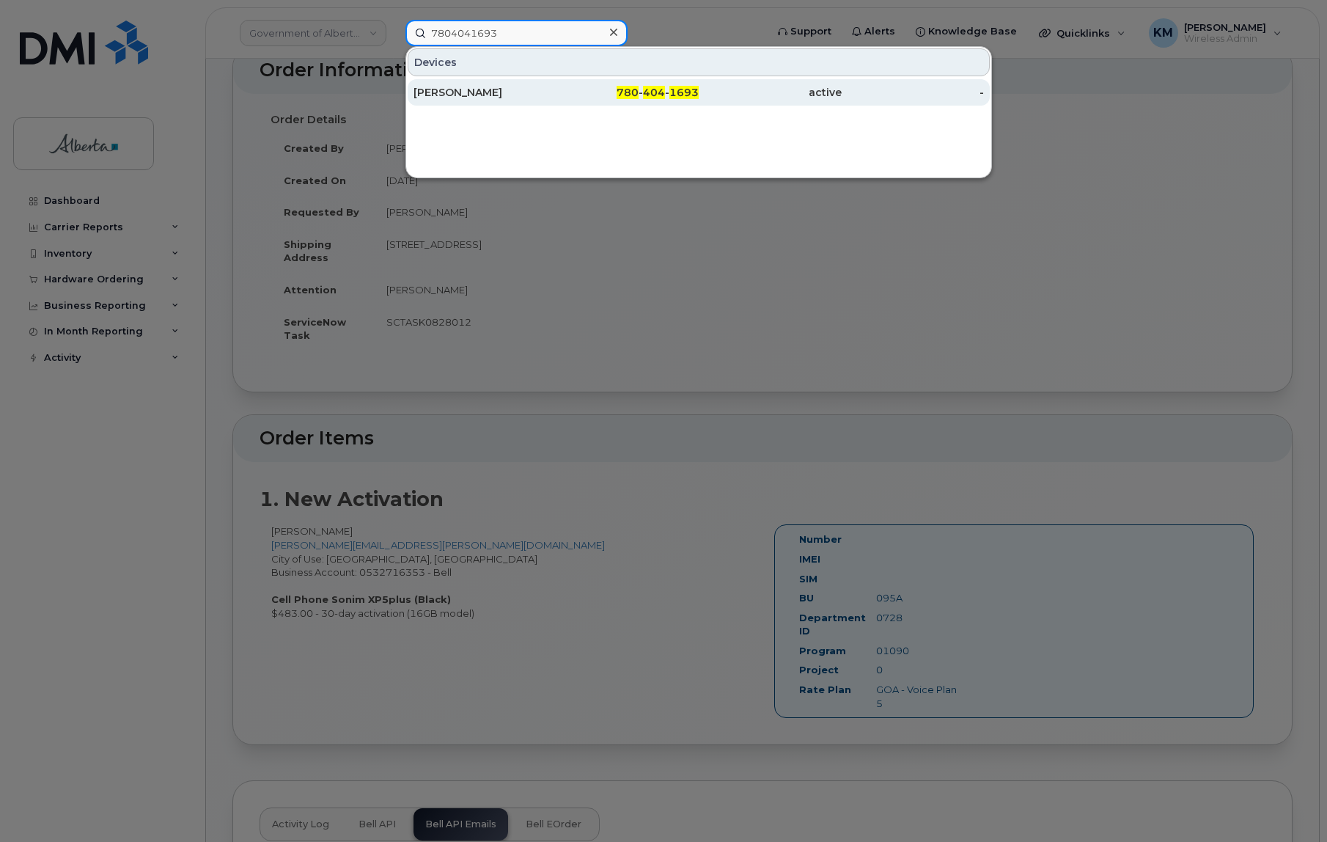
type input "7804041693"
click at [470, 95] on div "[PERSON_NAME]" at bounding box center [485, 92] width 143 height 15
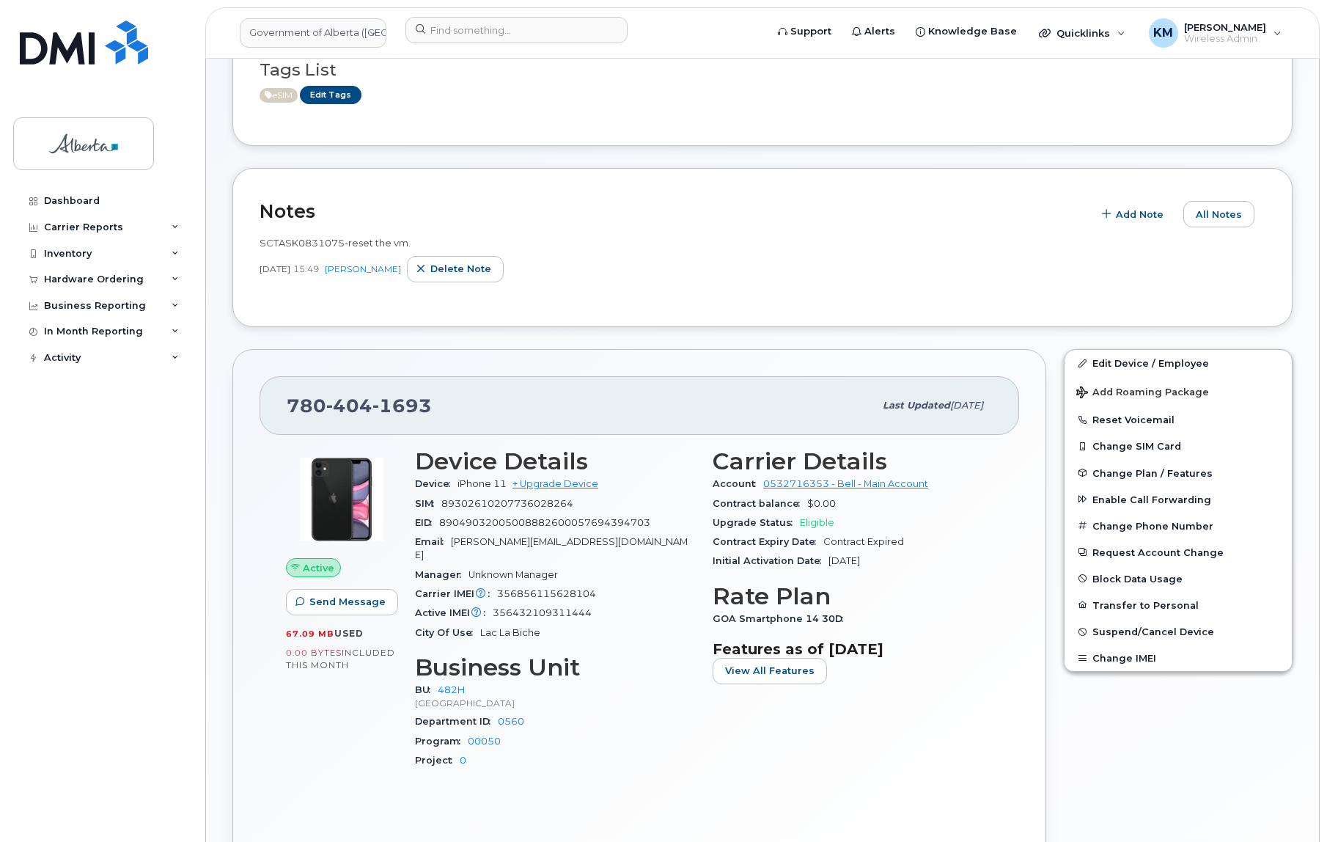
scroll to position [133, 0]
click at [444, 29] on input at bounding box center [517, 30] width 222 height 26
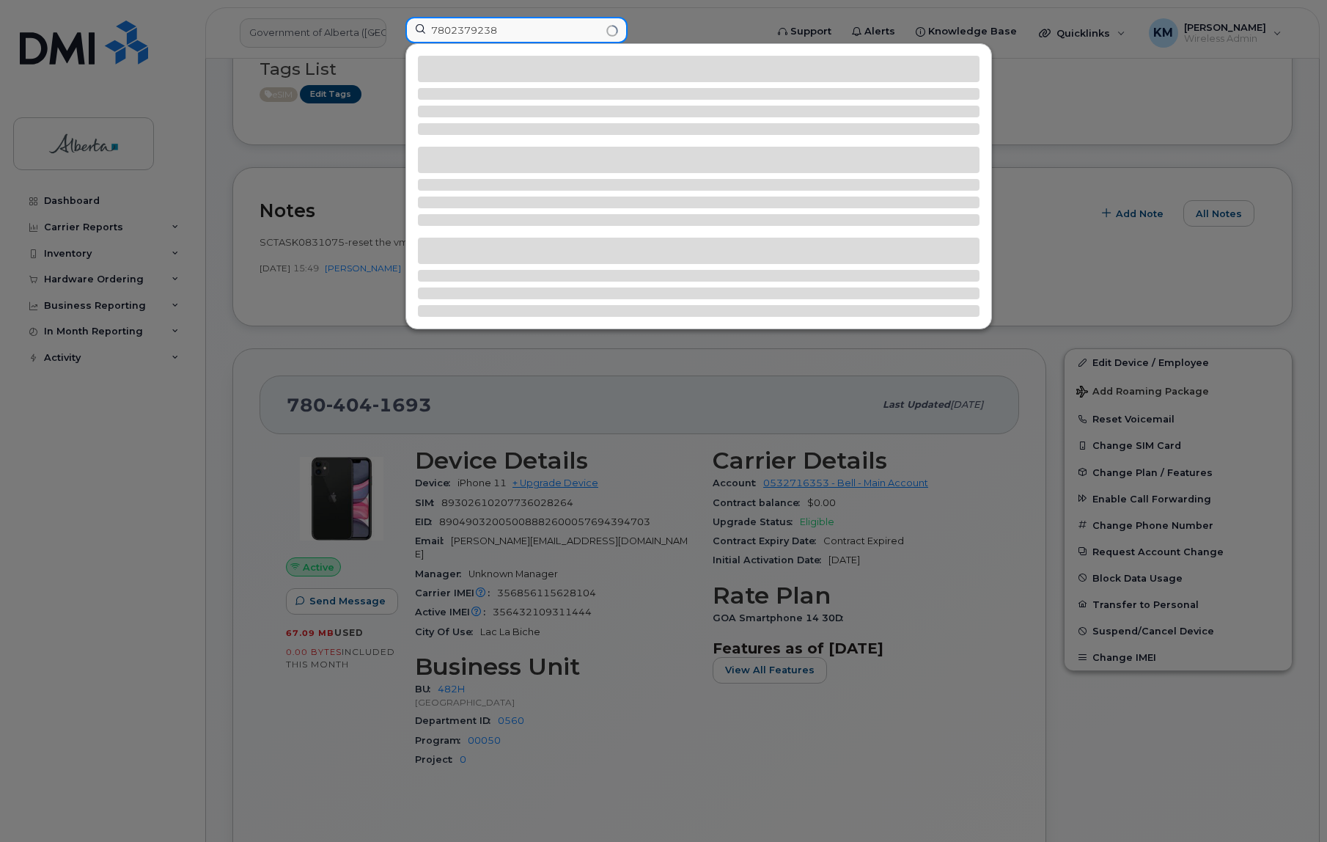
type input "7802379238"
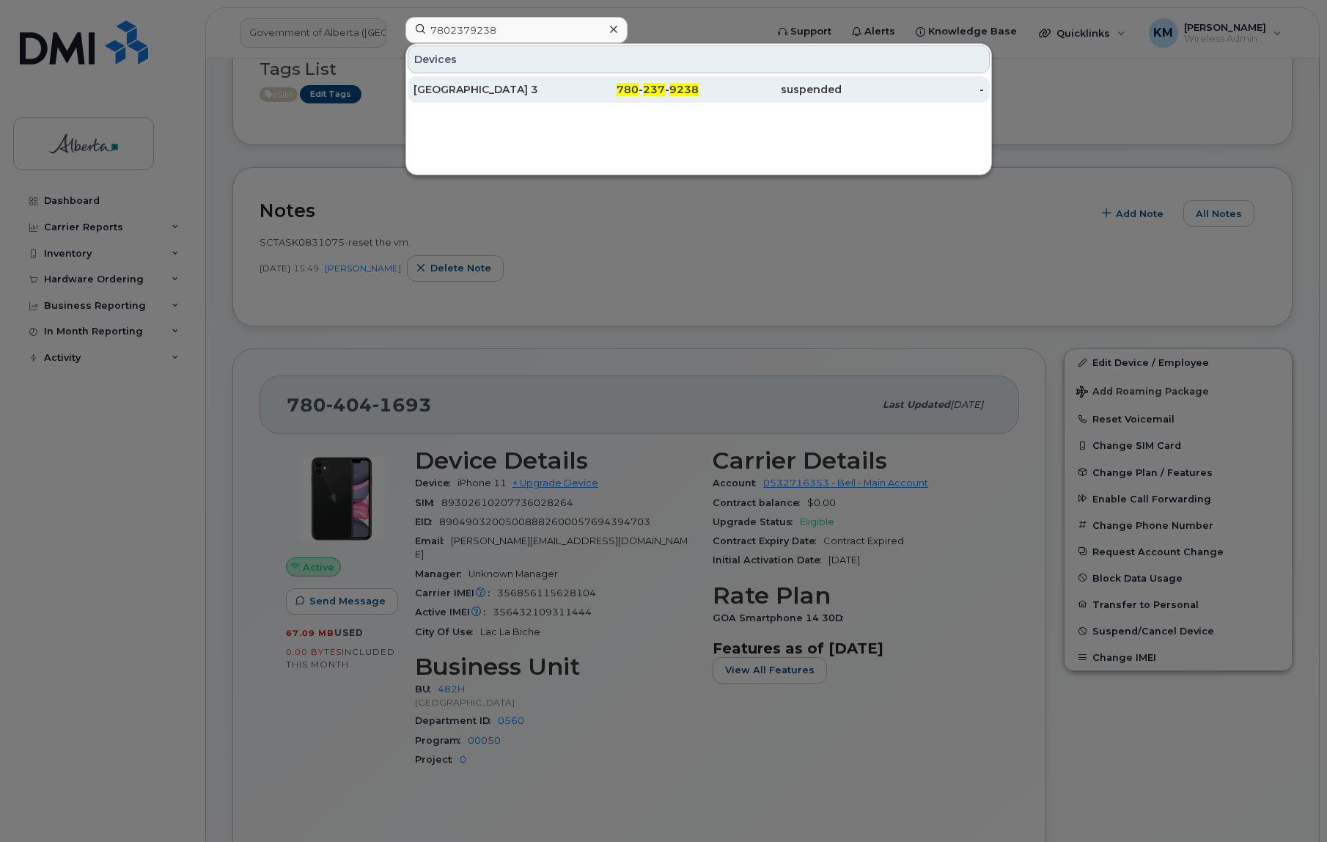
click at [466, 86] on div "[GEOGRAPHIC_DATA] 3" at bounding box center [485, 89] width 143 height 15
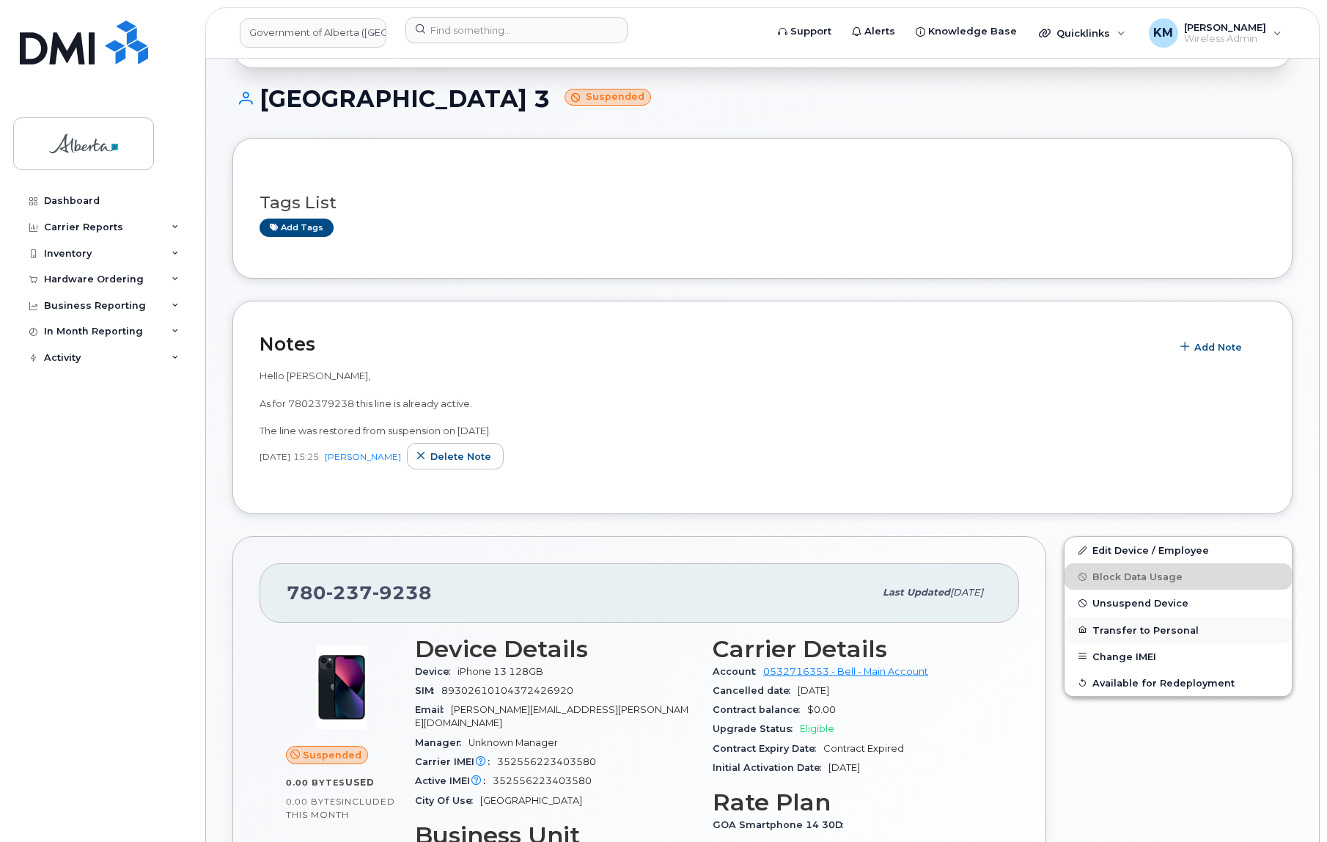
scroll to position [133, 0]
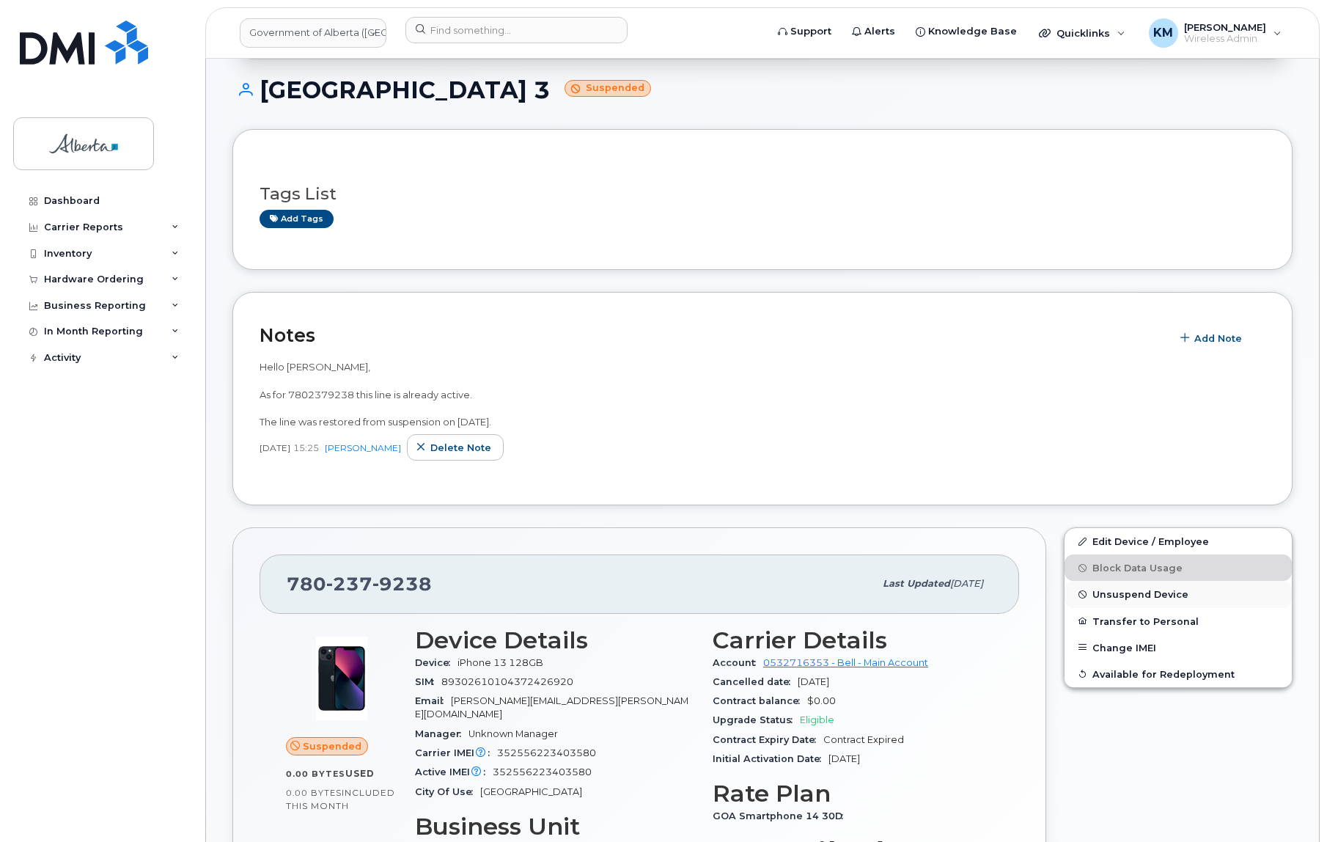
click at [1161, 600] on span "Unsuspend Device" at bounding box center [1141, 594] width 96 height 11
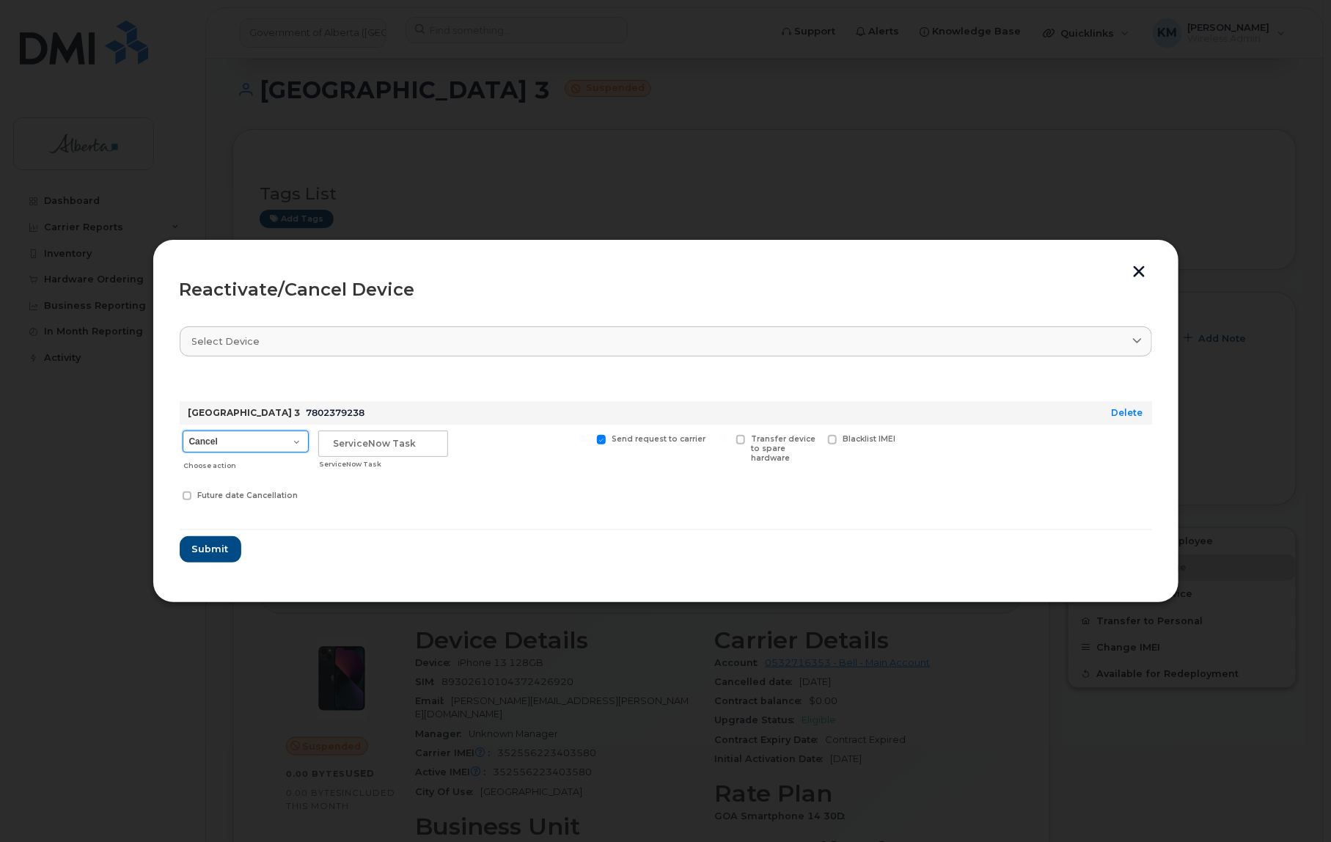
click at [301, 439] on select "Cancel Suspend - Extend Suspension Reactivate" at bounding box center [246, 441] width 126 height 22
select select "[object Object]"
click at [183, 430] on select "Cancel Suspend - Extend Suspension Reactivate" at bounding box center [246, 441] width 126 height 22
click at [358, 441] on input "text" at bounding box center [383, 443] width 130 height 26
type input "SCTASK0831777"
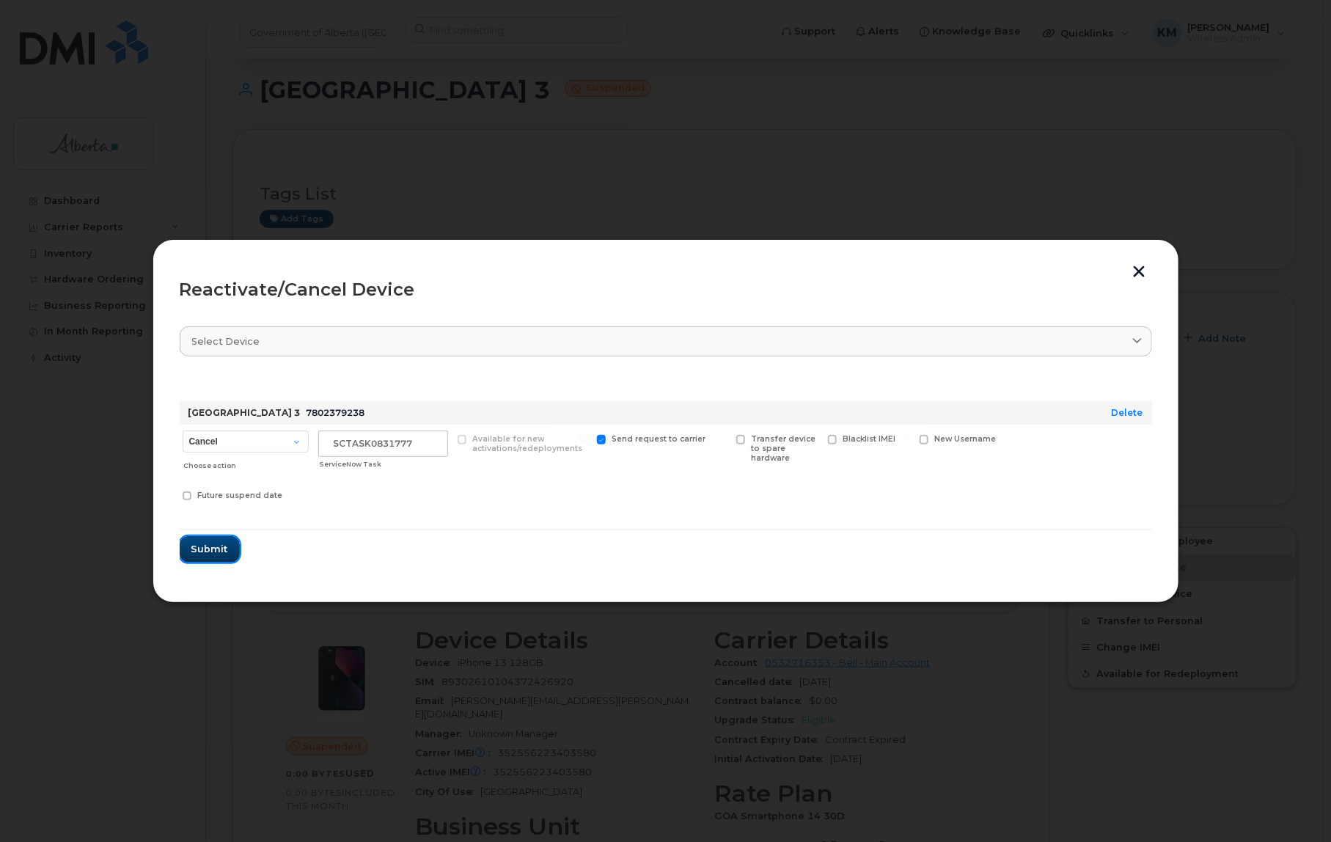
click at [230, 543] on button "Submit" at bounding box center [210, 549] width 60 height 26
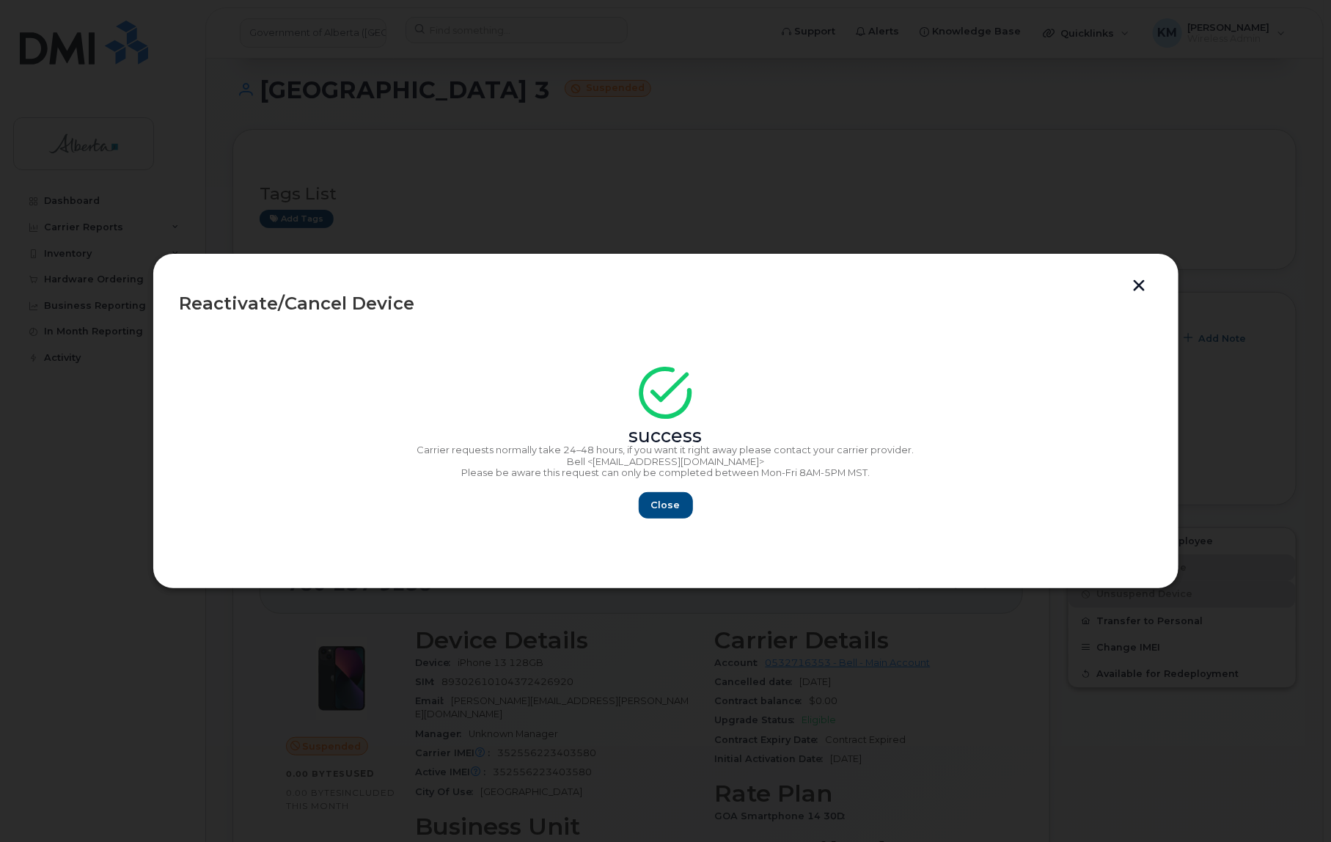
click at [674, 473] on p "Please be aware this request can only be completed between Mon-Fri 8AM-5PM MST." at bounding box center [666, 473] width 972 height 12
click at [669, 497] on button "Close" at bounding box center [666, 505] width 53 height 26
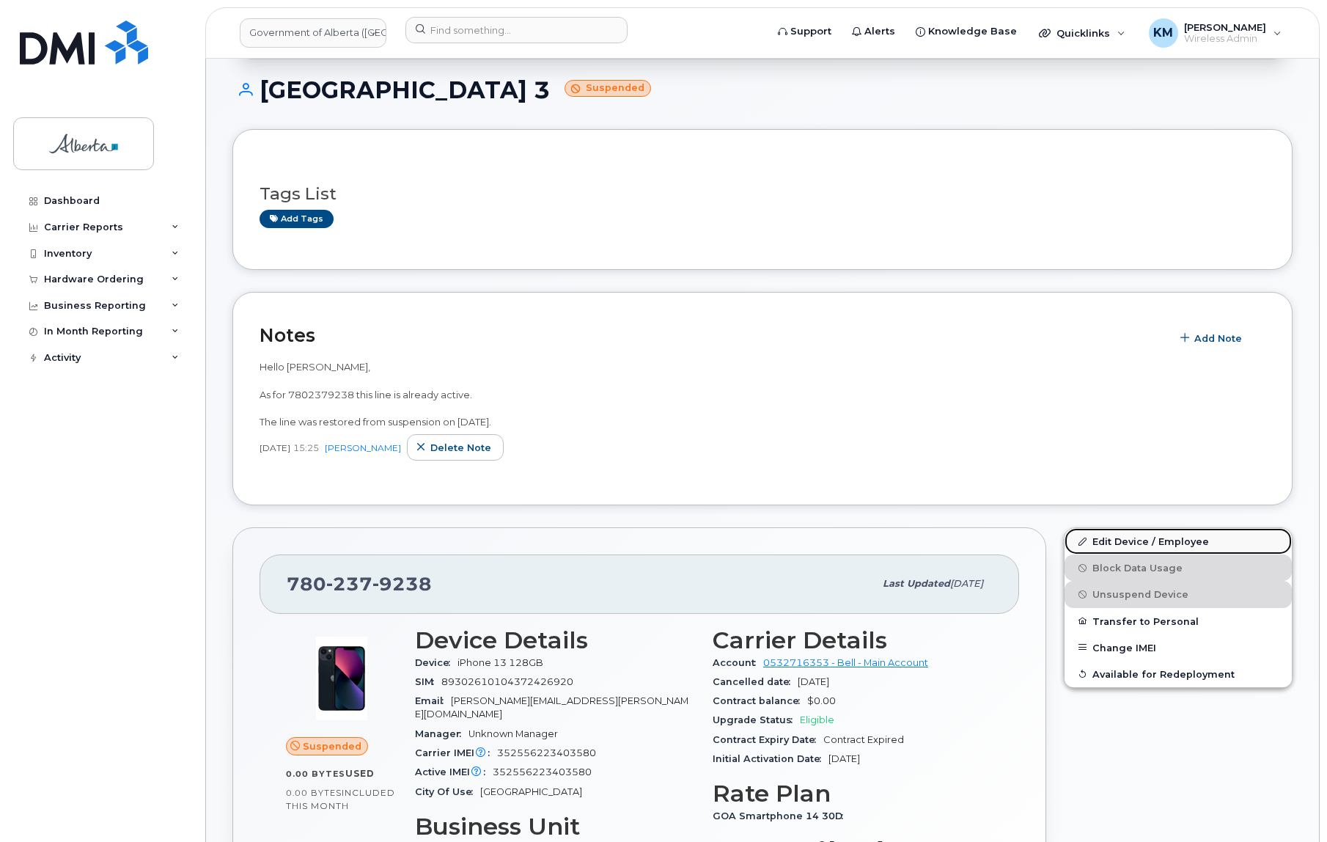
click at [1145, 554] on link "Edit Device / Employee" at bounding box center [1178, 541] width 227 height 26
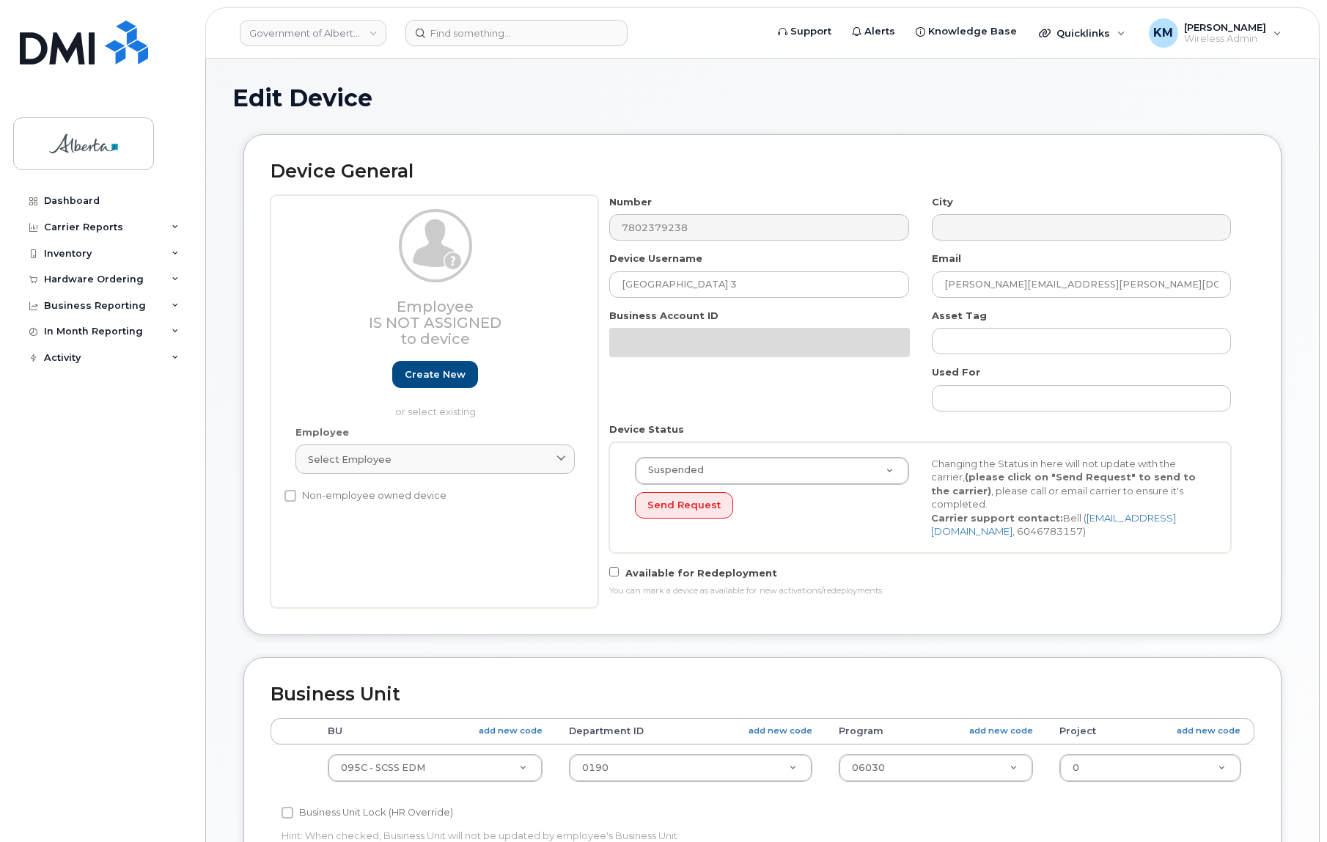
select select "4749748"
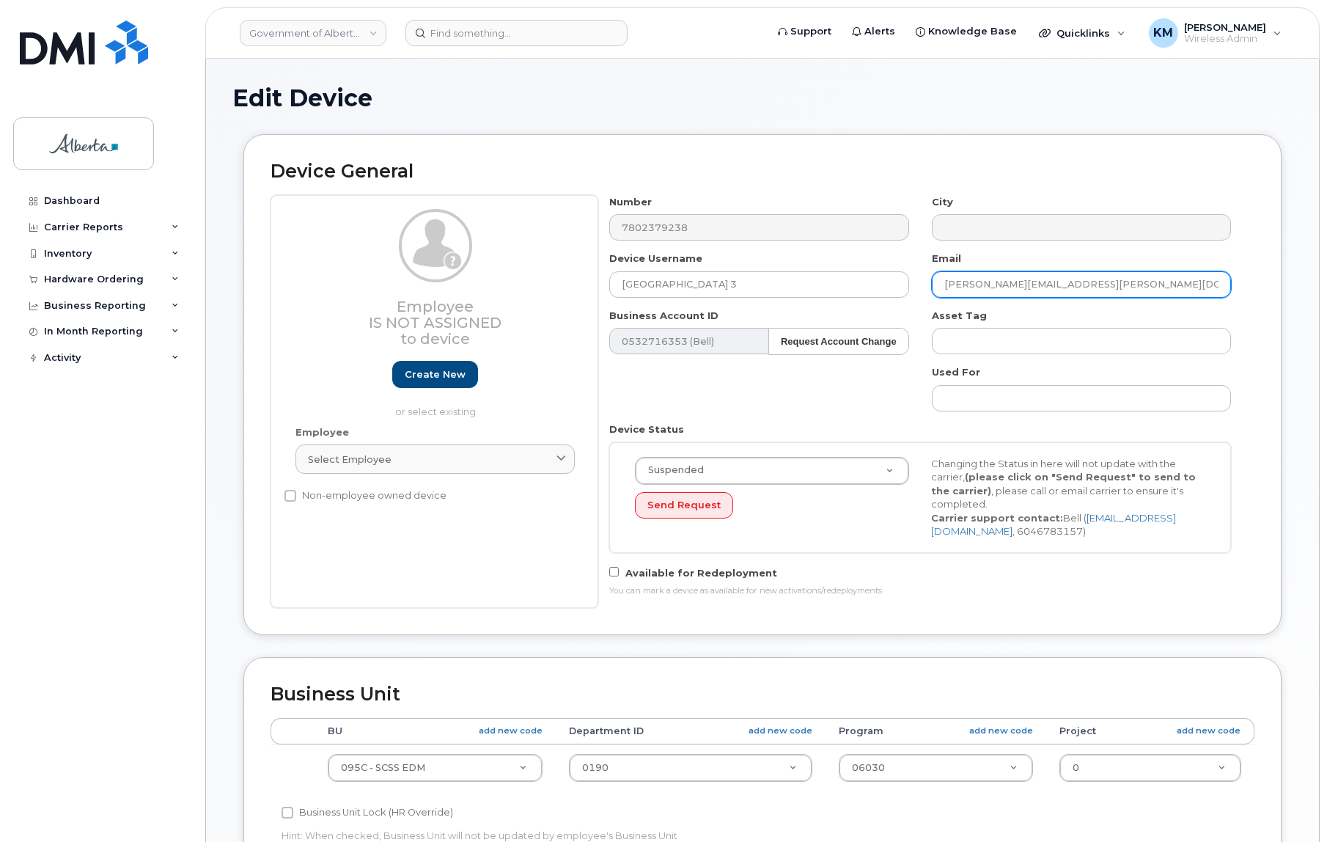
drag, startPoint x: 1094, startPoint y: 285, endPoint x: 966, endPoint y: 285, distance: 128.3
click at [929, 287] on div "Email [PERSON_NAME][EMAIL_ADDRESS][PERSON_NAME][DOMAIN_NAME]" at bounding box center [1082, 275] width 322 height 46
paste input "Marnie.Babiy"
type input "[PERSON_NAME][EMAIL_ADDRESS][PERSON_NAME][DOMAIN_NAME]"
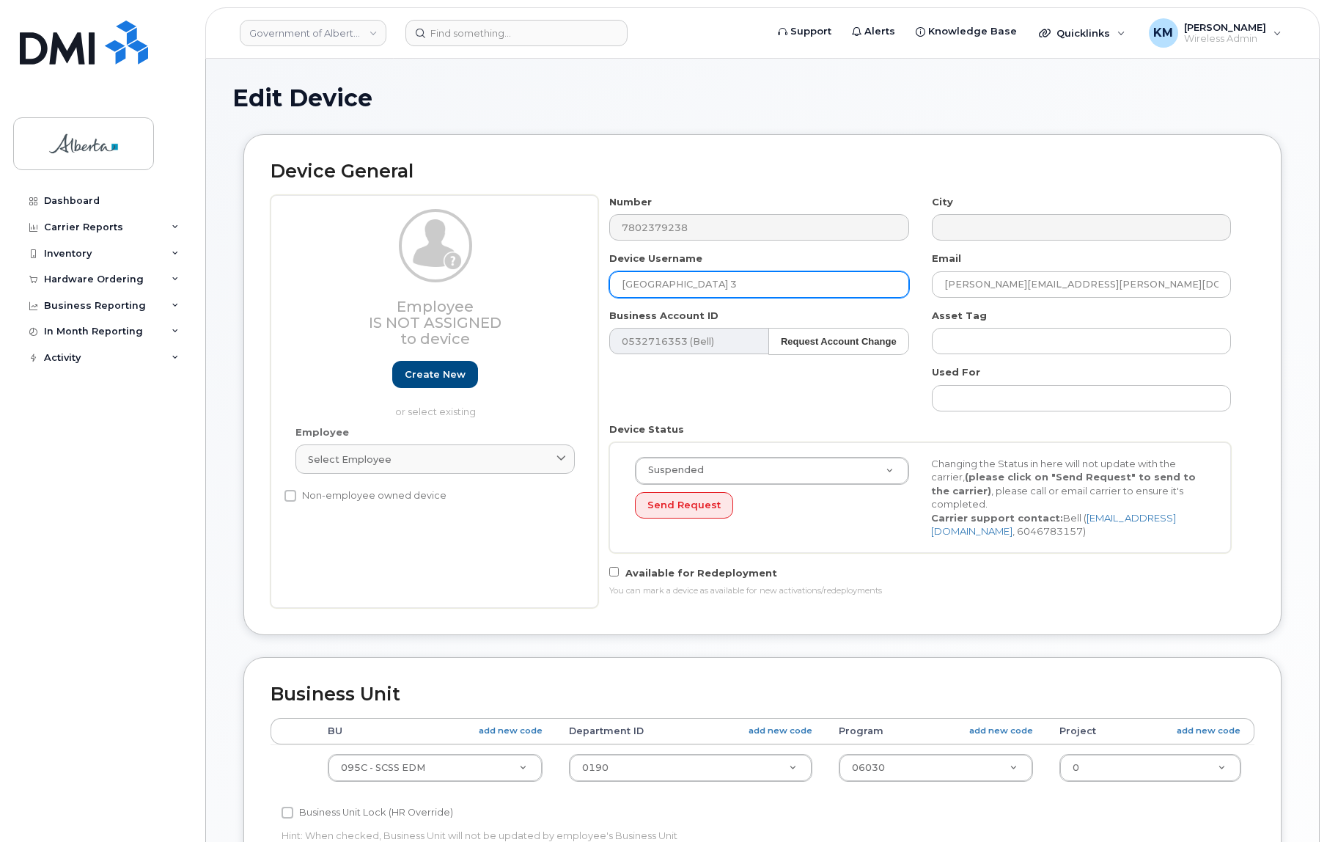
drag, startPoint x: 746, startPoint y: 290, endPoint x: 598, endPoint y: 282, distance: 148.4
click at [598, 282] on div "Device Username Ds Park Plaza 3" at bounding box center [759, 275] width 322 height 46
paste input "[PERSON_NAME][EMAIL_ADDRESS][PERSON_NAME][DOMAIN_NAME]"
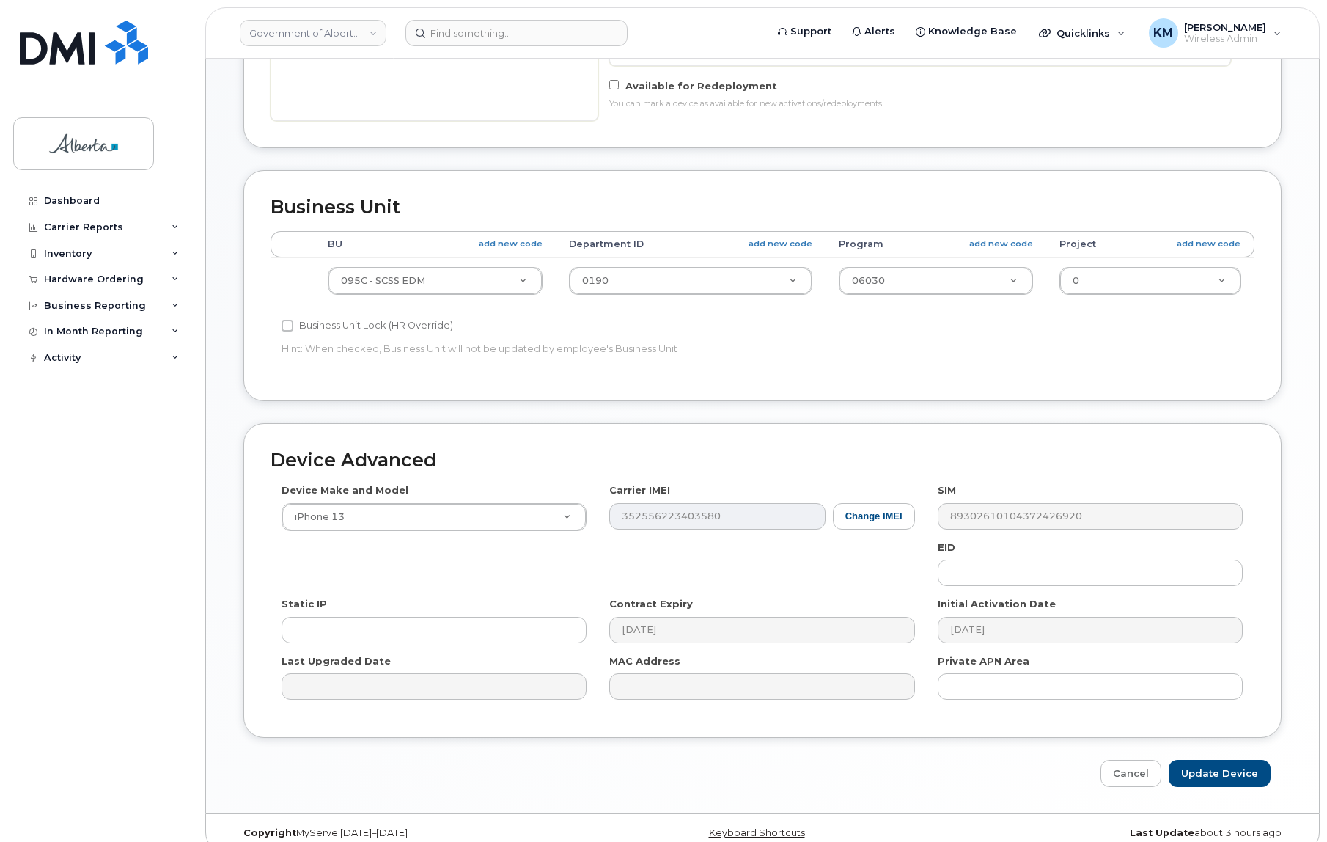
scroll to position [504, 0]
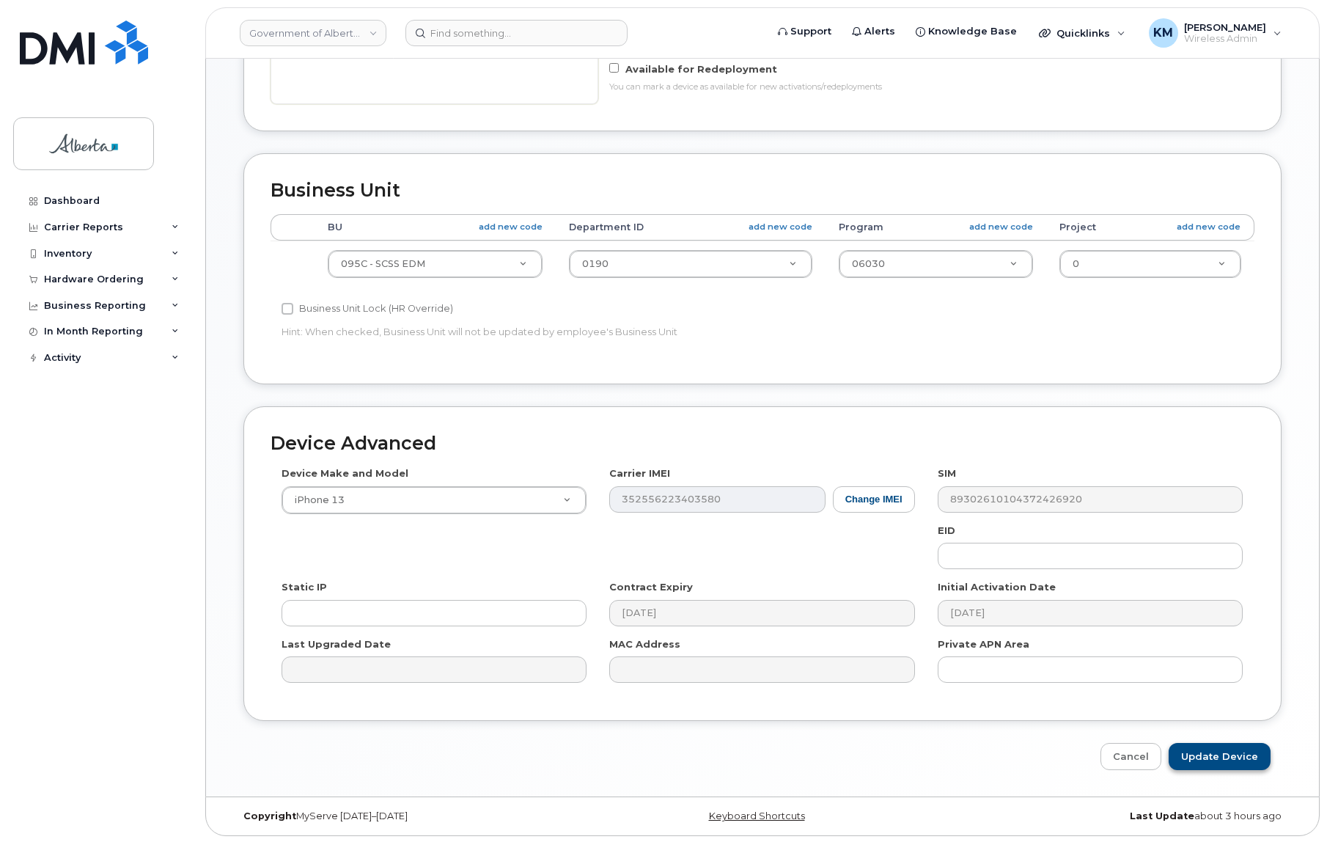
type input "[PERSON_NAME]"
click at [1226, 755] on input "Update Device" at bounding box center [1220, 756] width 102 height 27
type input "Saving..."
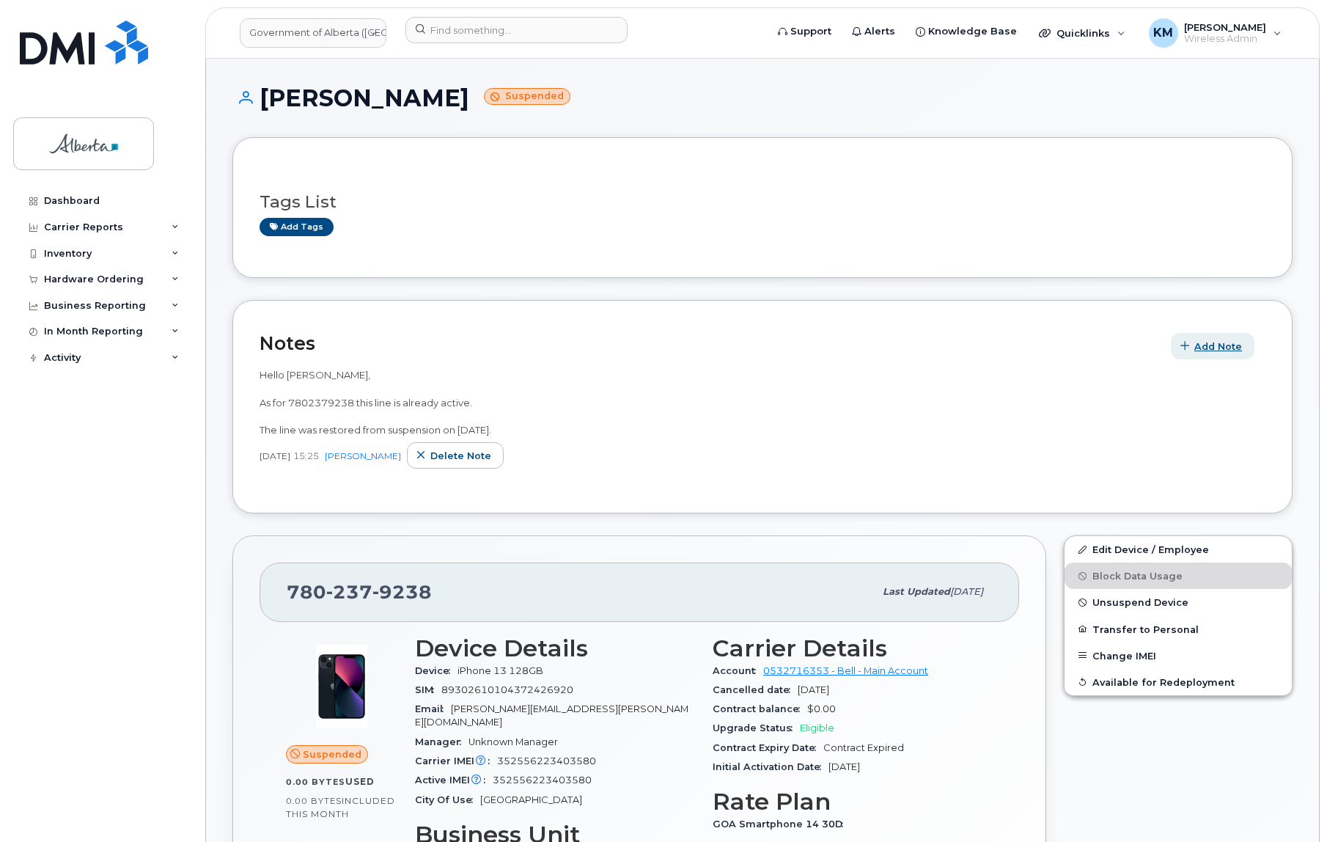
click at [1223, 342] on span "Add Note" at bounding box center [1219, 347] width 48 height 14
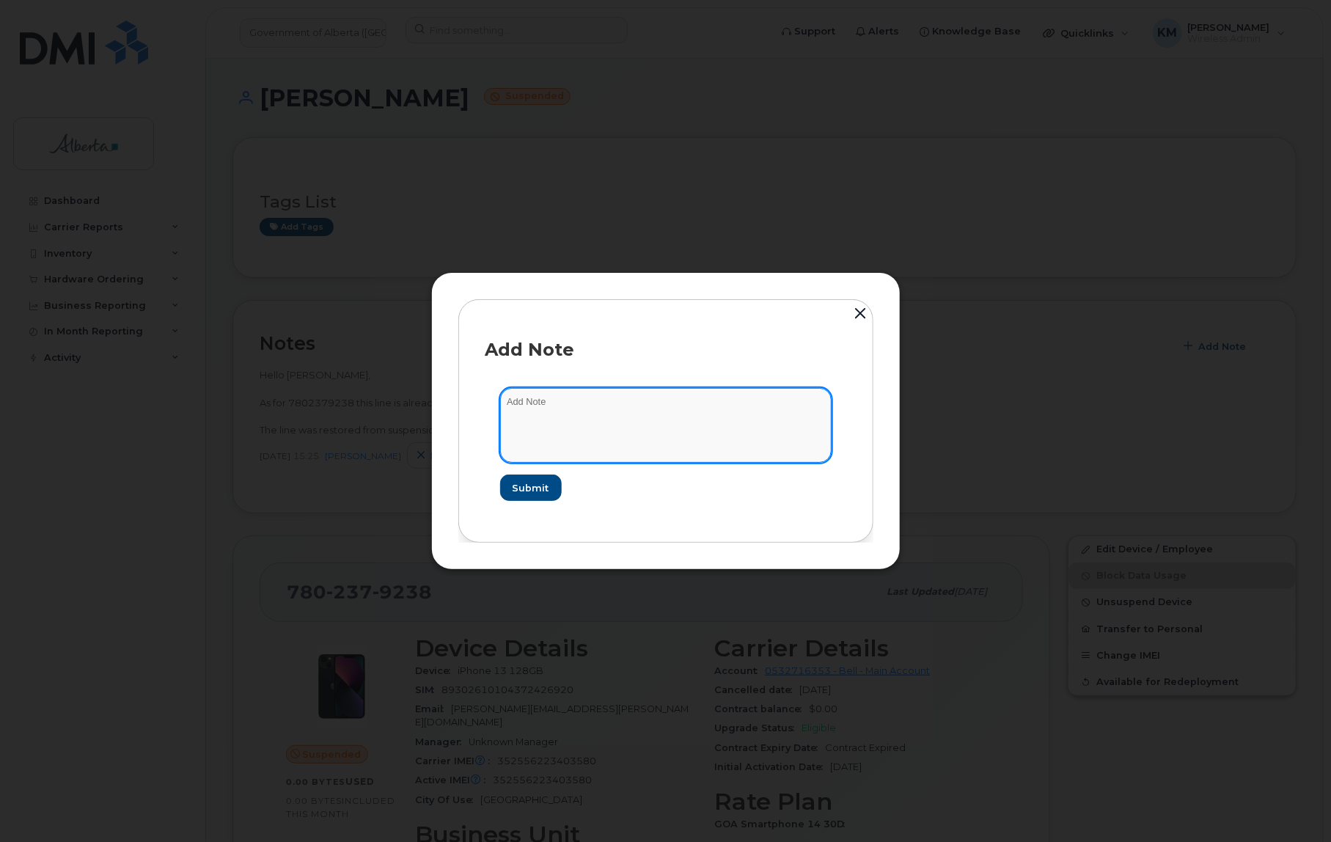
click at [604, 412] on textarea at bounding box center [665, 425] width 331 height 75
click at [623, 403] on textarea "SCTASK0831777 -" at bounding box center [665, 425] width 331 height 75
paste textarea "Device Plan Reassign - (1) 7802379238 iPhone 13 352556223403580 FD2HL96CR9 DS P…"
type textarea "SCTASK0831777 - Device Plan Reassign - [PHONE_NUMBER] iPhone 13 352556223403580…"
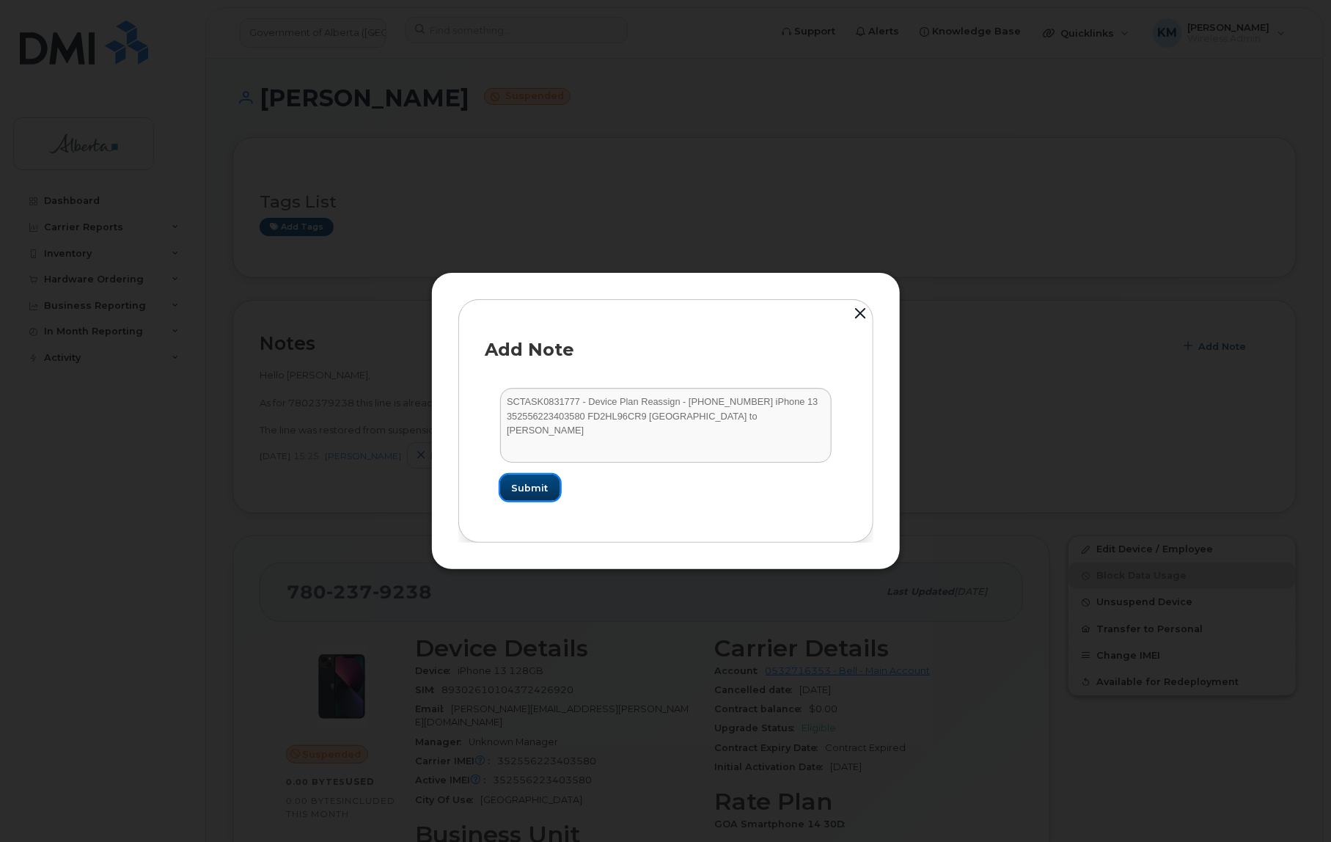
click at [554, 488] on button "Submit" at bounding box center [530, 487] width 60 height 26
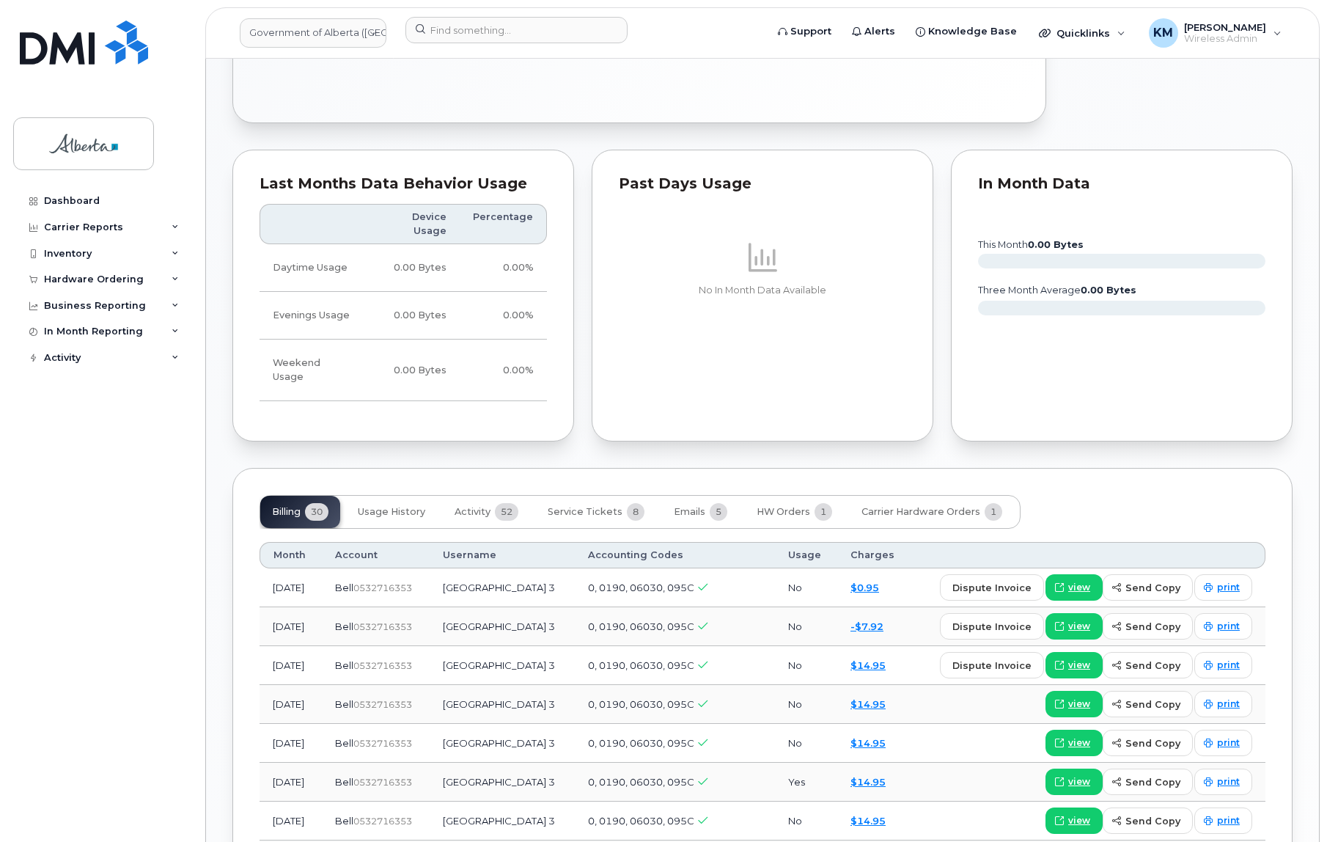
scroll to position [866, 0]
click at [477, 505] on span "Activity" at bounding box center [473, 511] width 36 height 12
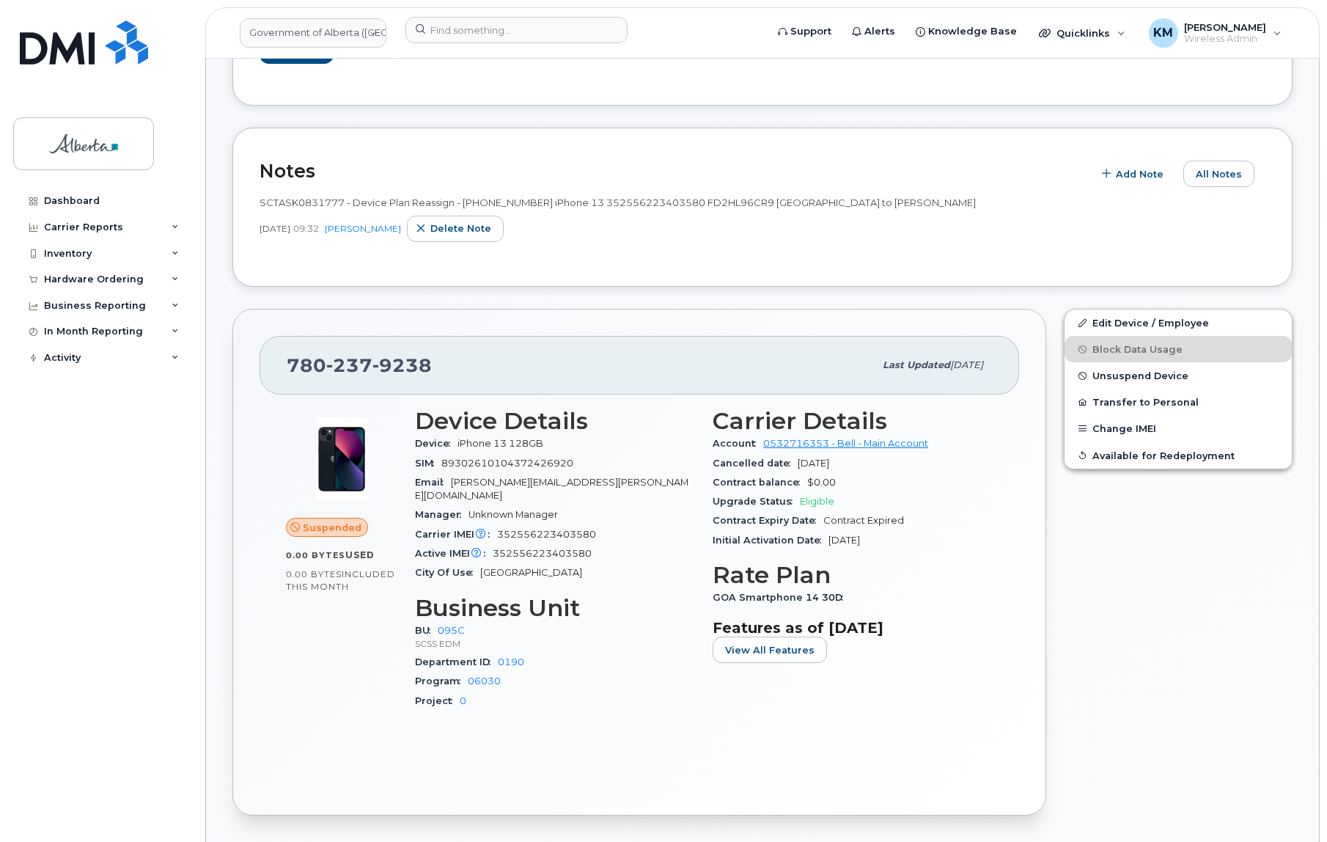
scroll to position [0, 0]
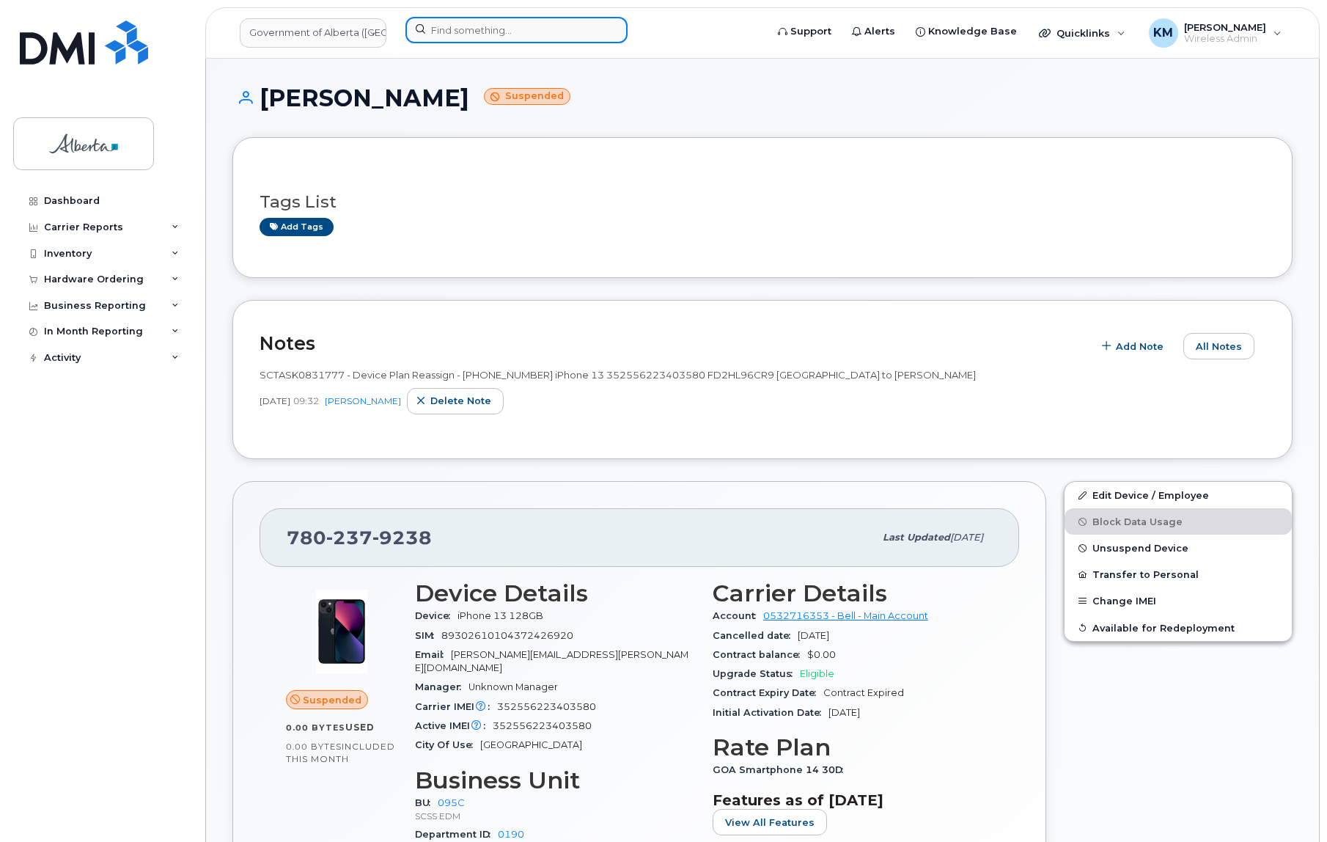
click at [552, 33] on input at bounding box center [517, 30] width 222 height 26
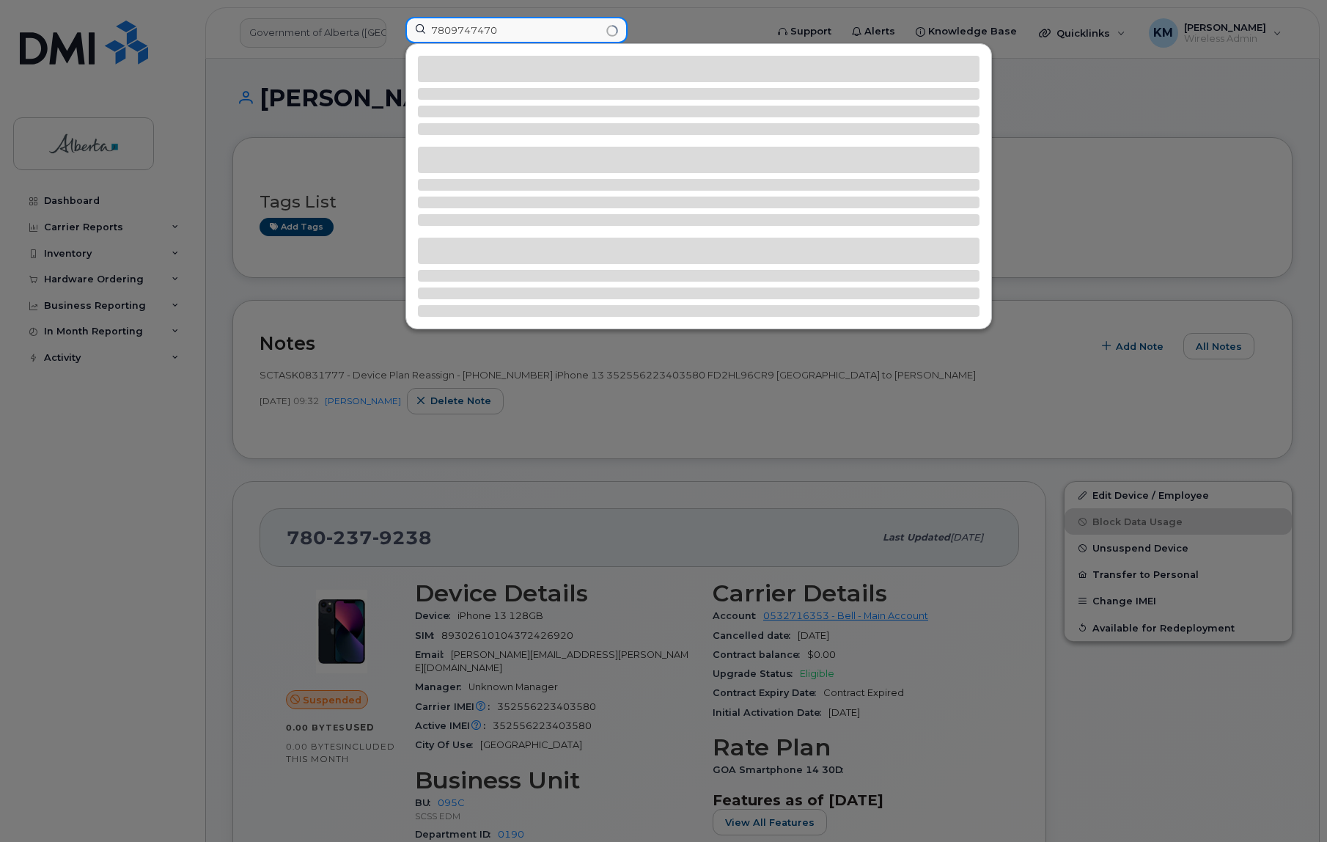
type input "7809747470"
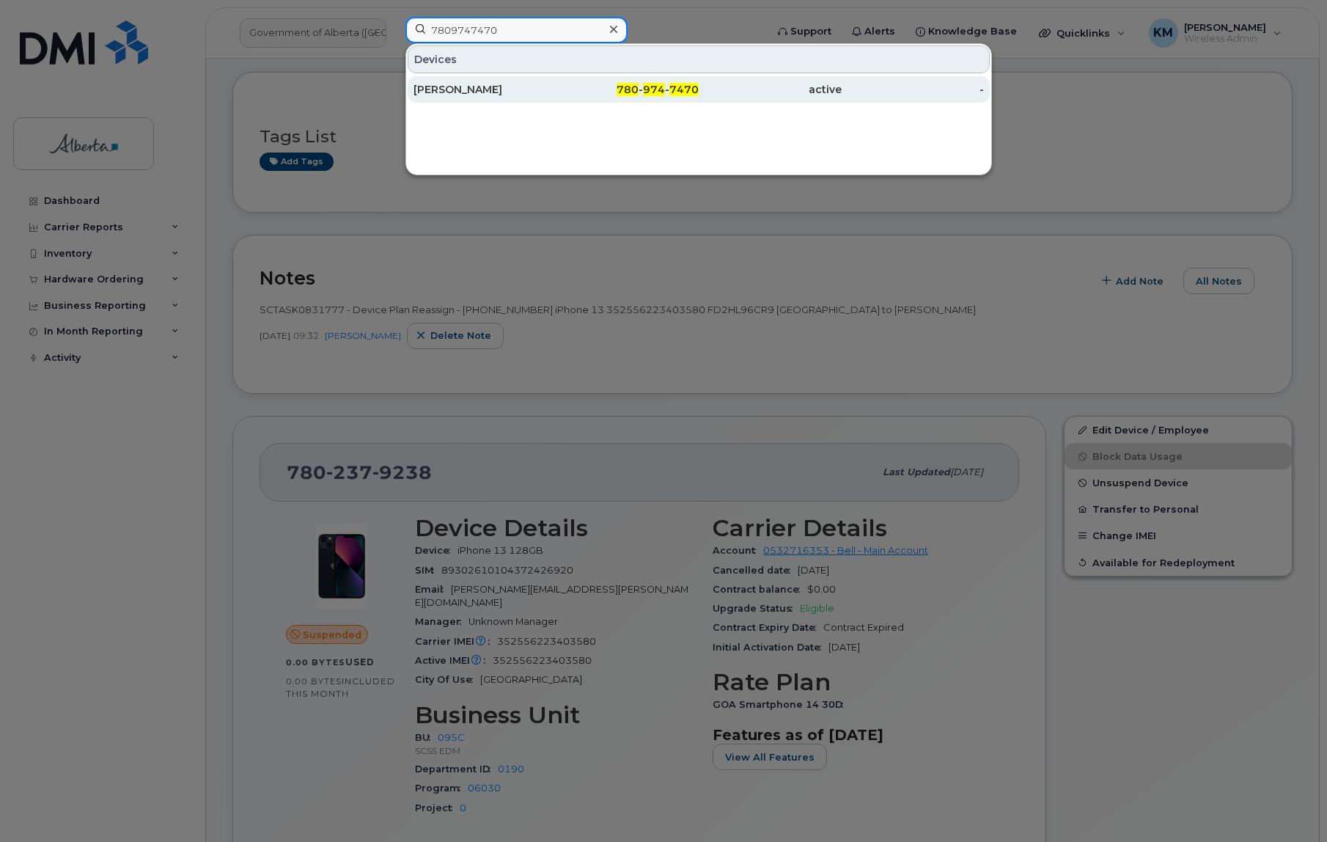
scroll to position [66, 0]
click at [547, 92] on div "[PERSON_NAME]" at bounding box center [485, 89] width 143 height 15
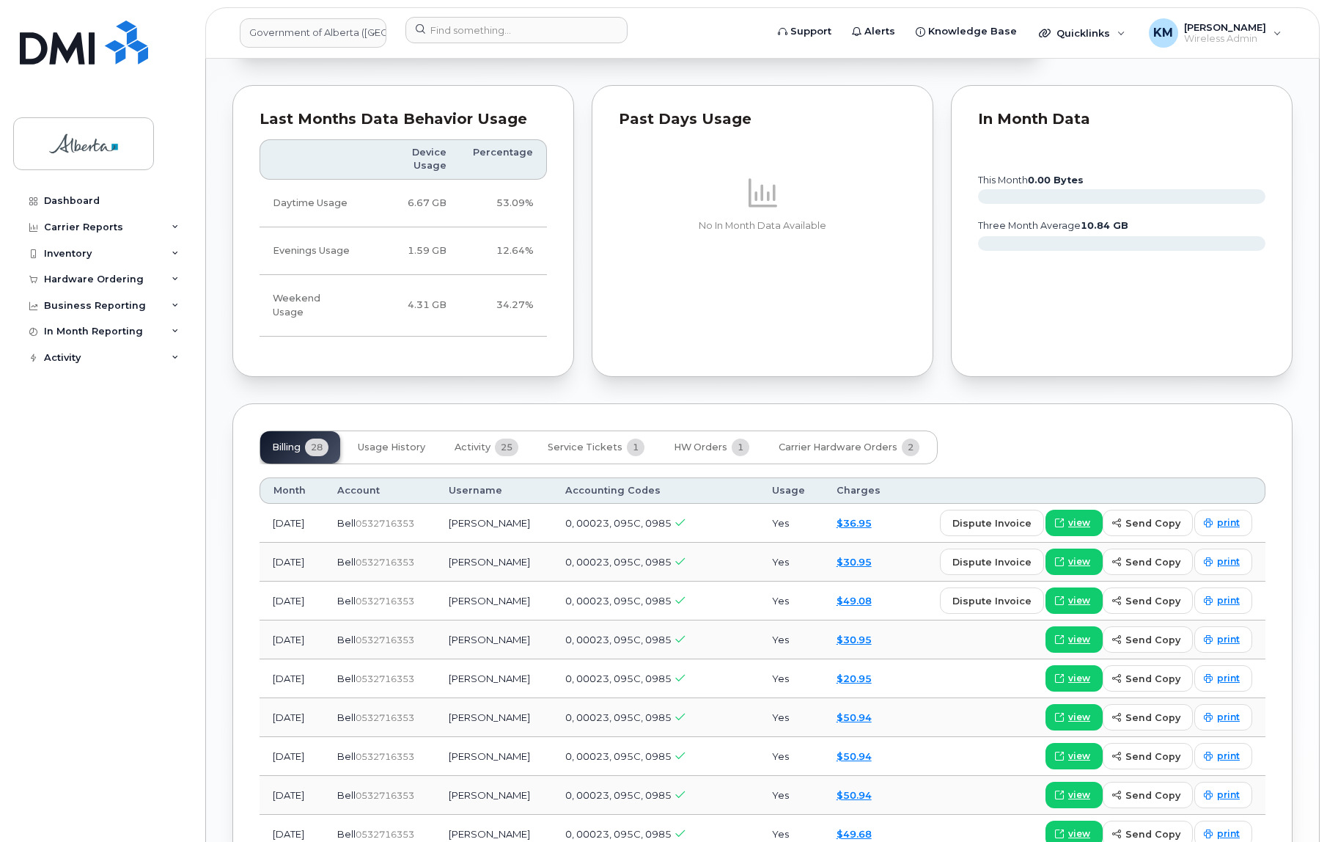
scroll to position [1000, 0]
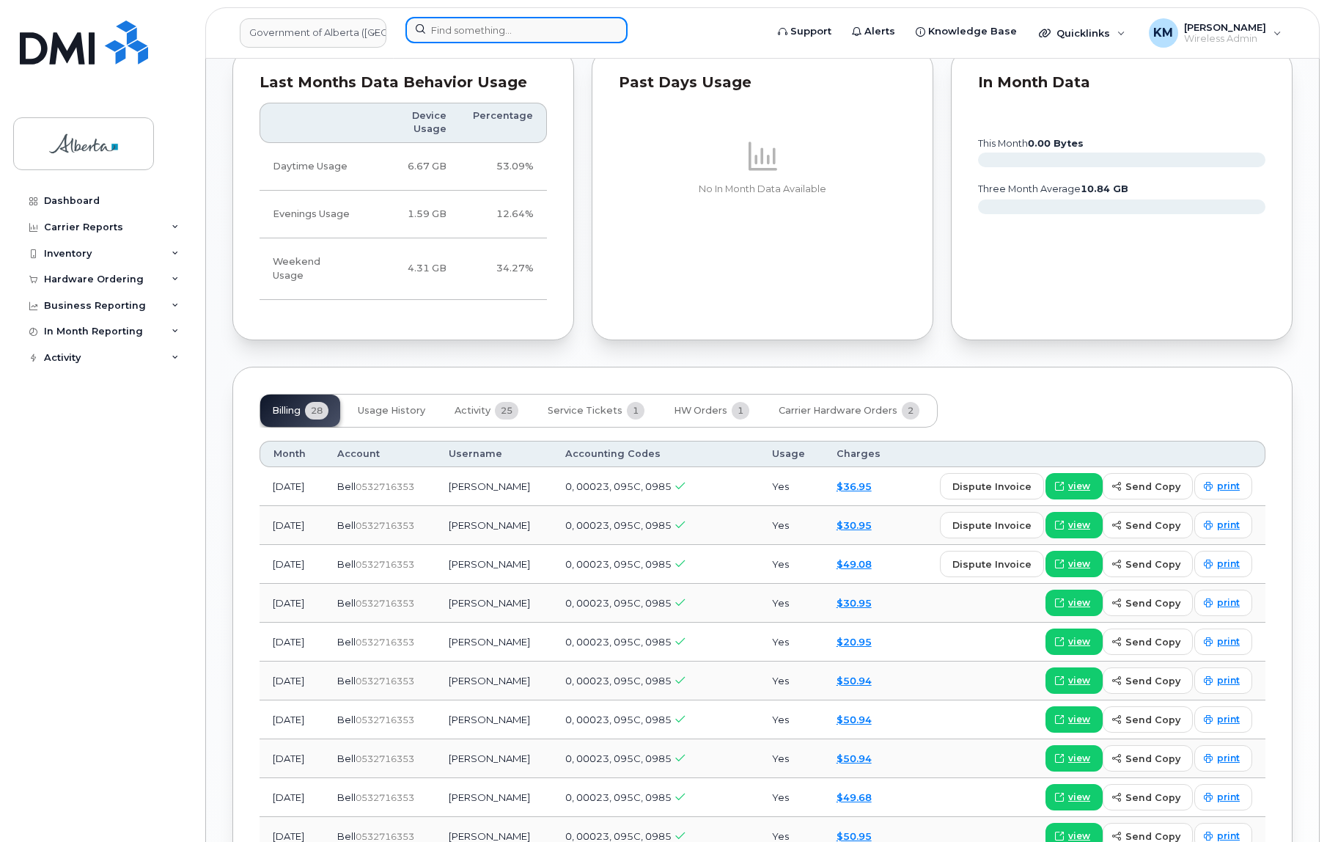
click at [437, 32] on input at bounding box center [517, 30] width 222 height 26
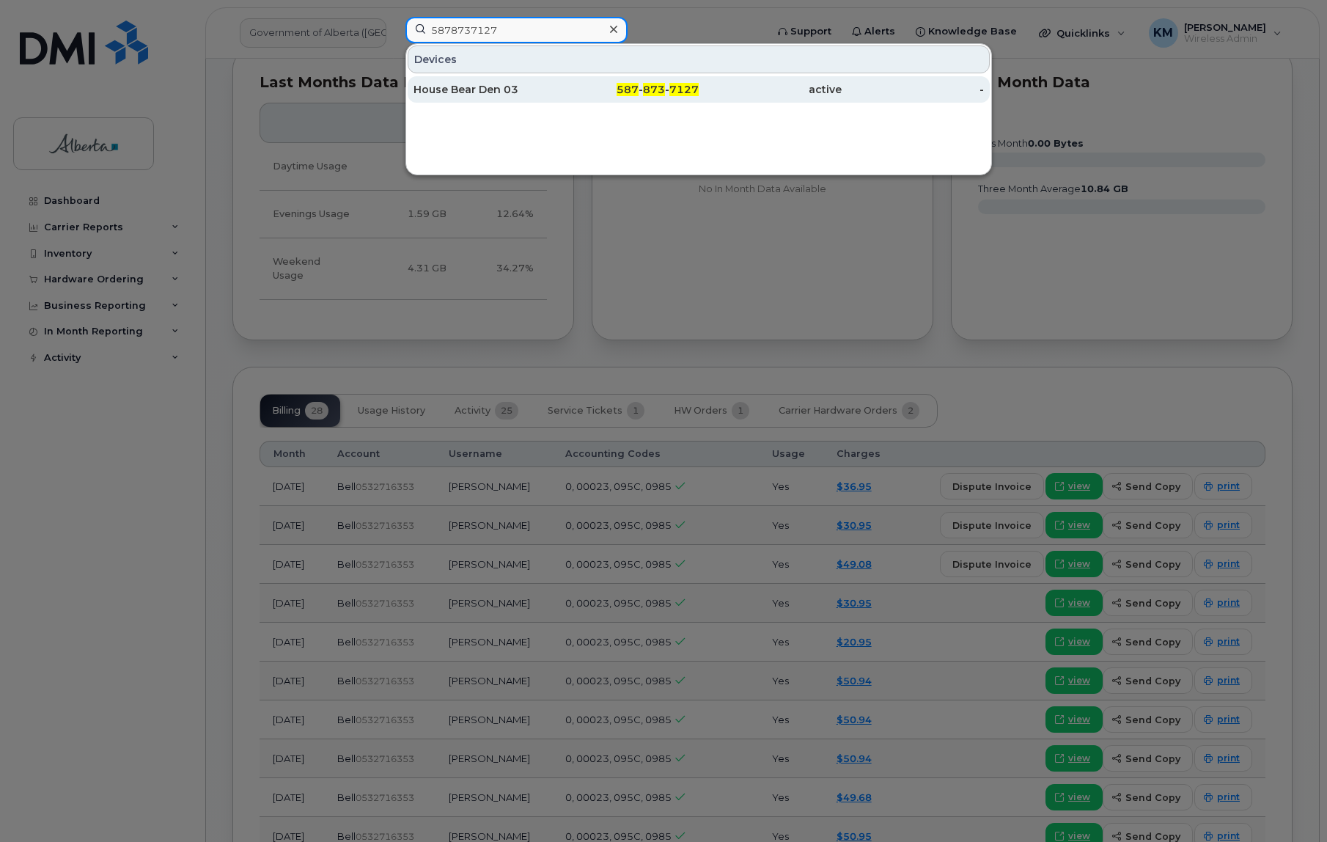
type input "5878737127"
click at [489, 87] on div "House Bear Den 03" at bounding box center [485, 89] width 143 height 15
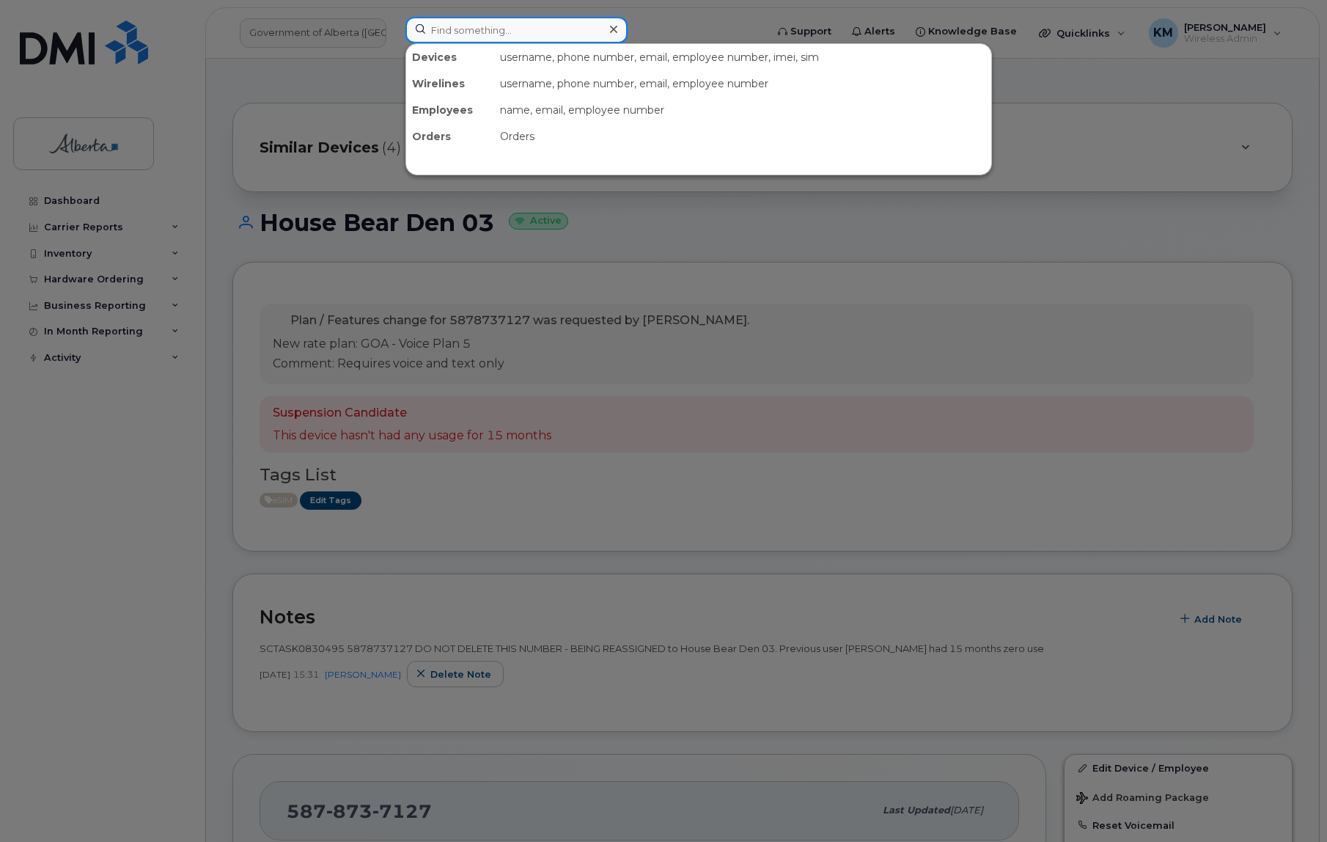
click at [457, 29] on input at bounding box center [517, 30] width 222 height 26
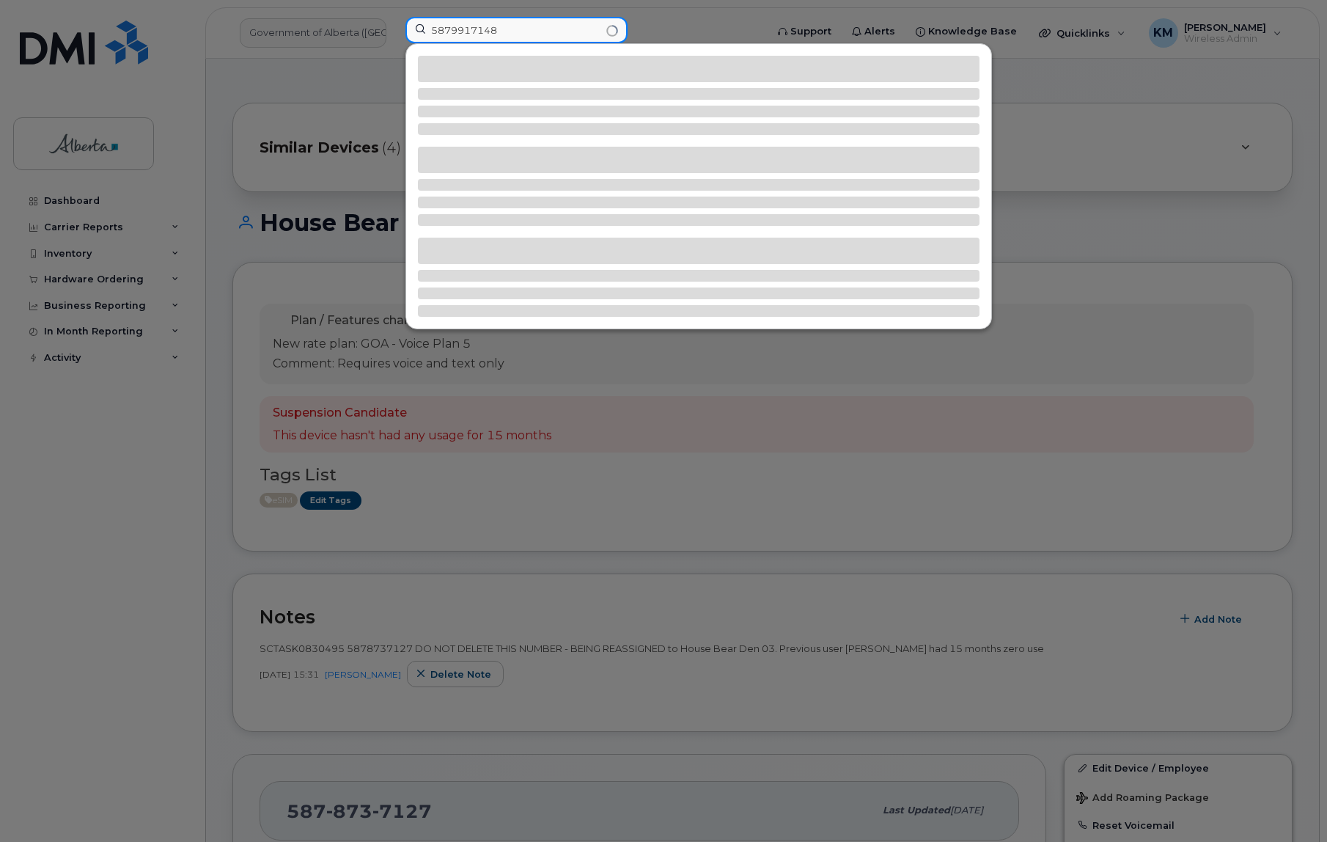
type input "5879917148"
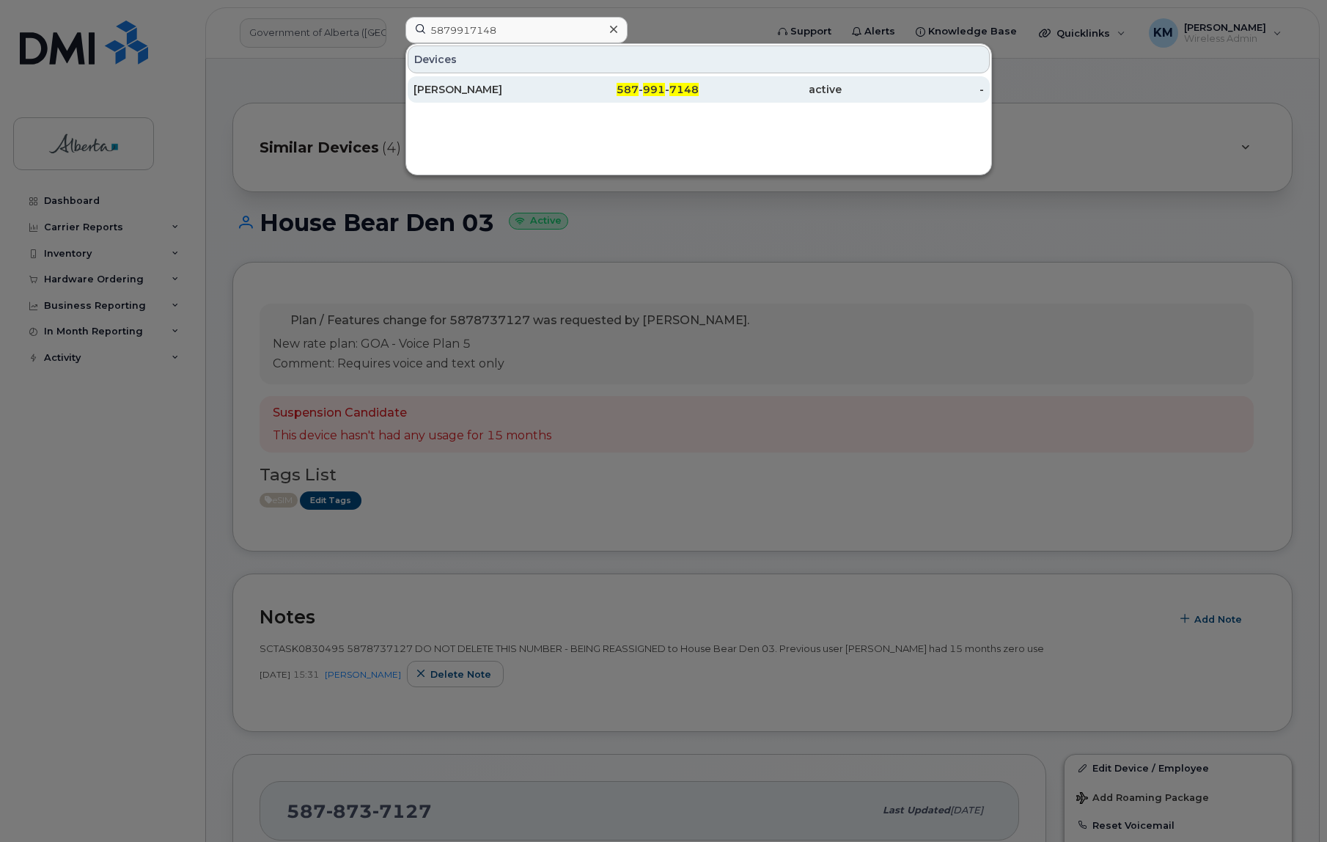
click at [557, 78] on div "[PERSON_NAME]" at bounding box center [628, 89] width 143 height 26
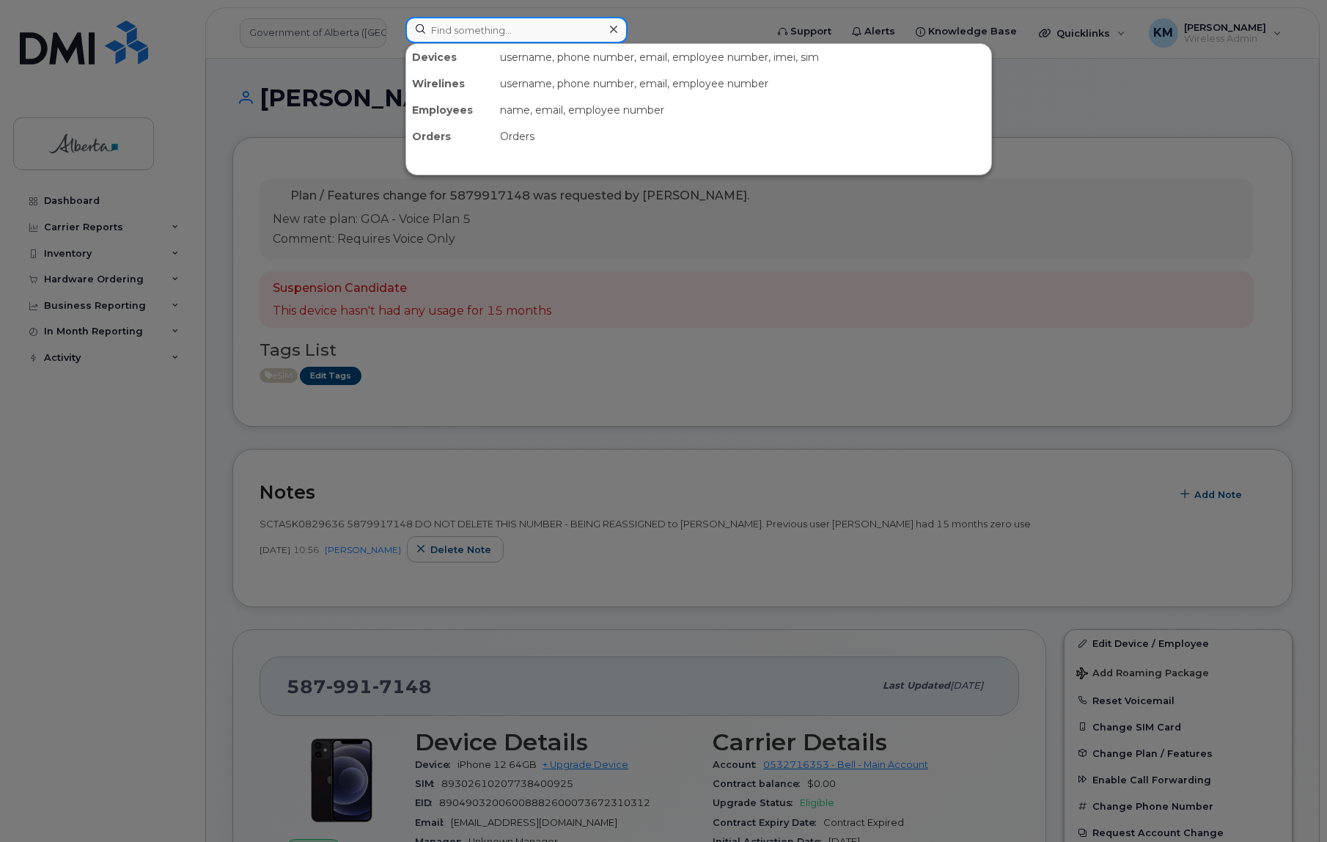
click at [469, 42] on input at bounding box center [517, 30] width 222 height 26
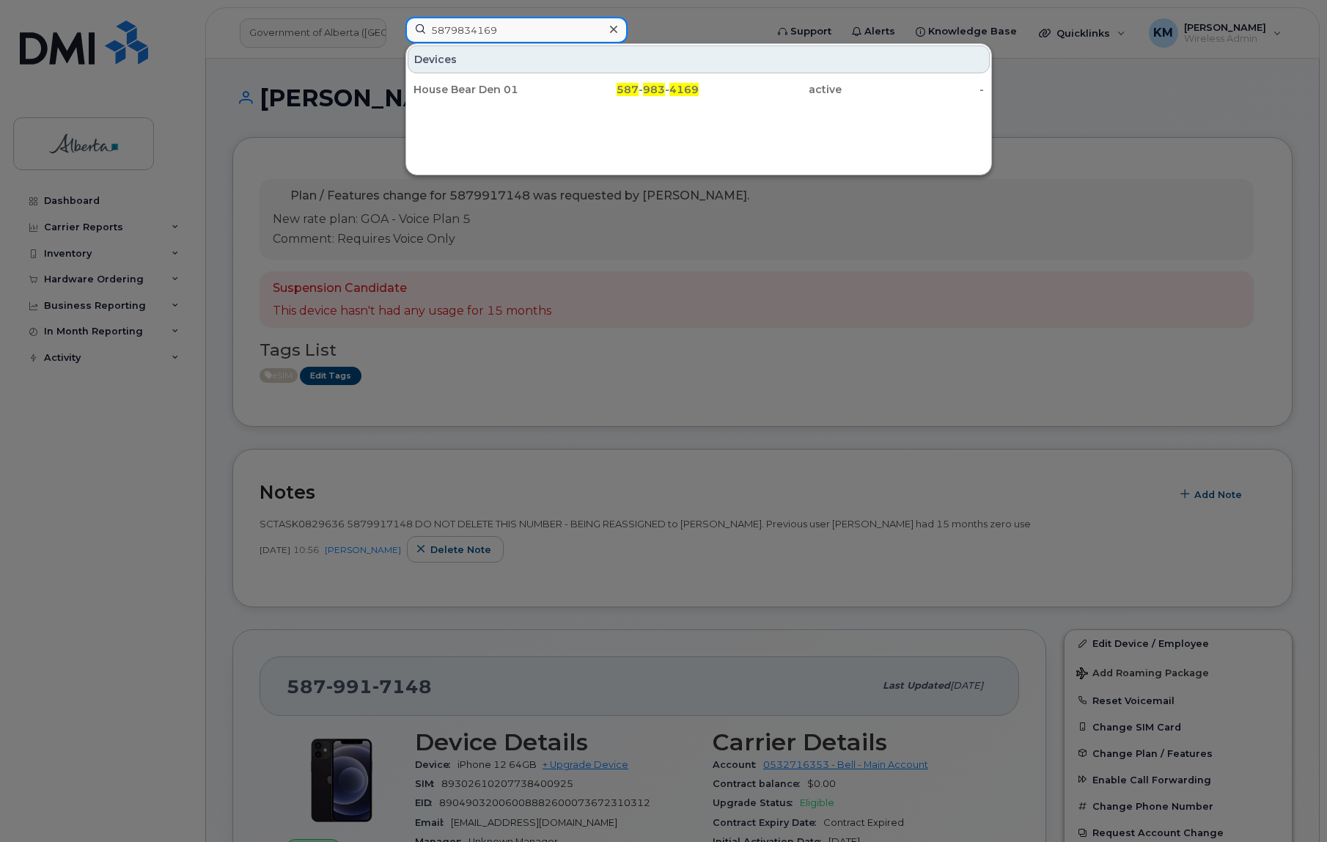
type input "5879834169"
click at [468, 83] on div "House Bear Den 01" at bounding box center [485, 89] width 143 height 15
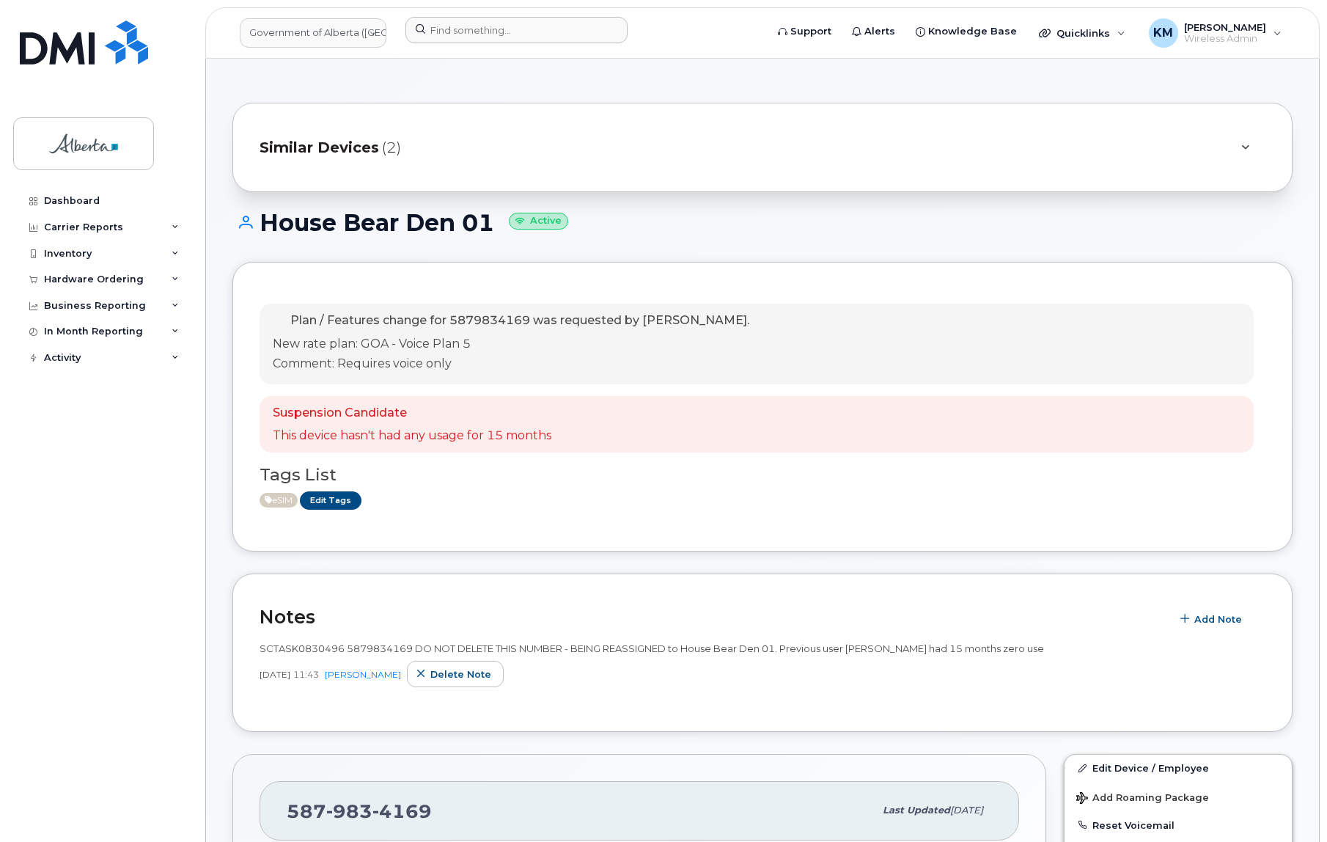
click at [448, 43] on div at bounding box center [581, 33] width 374 height 32
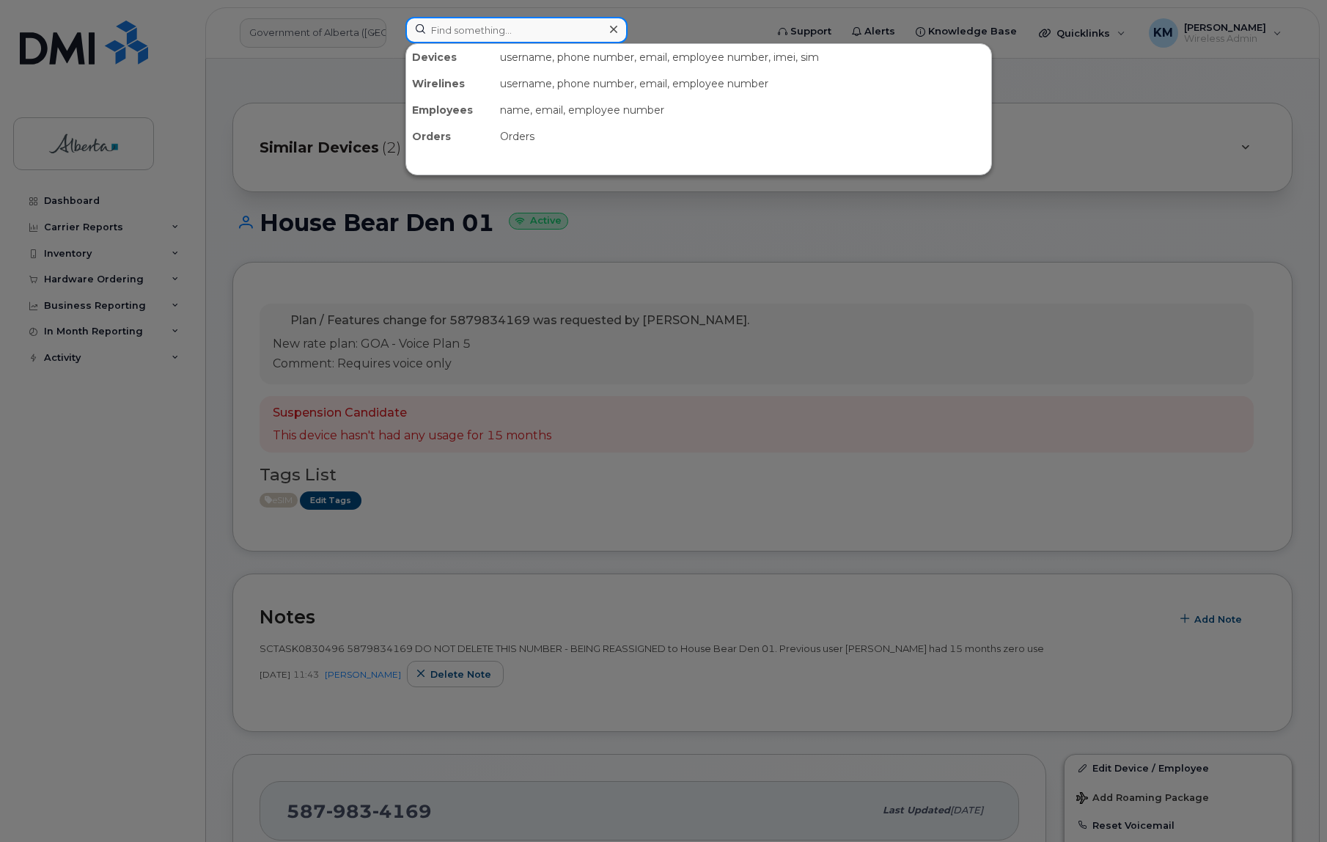
click at [450, 22] on input at bounding box center [517, 30] width 222 height 26
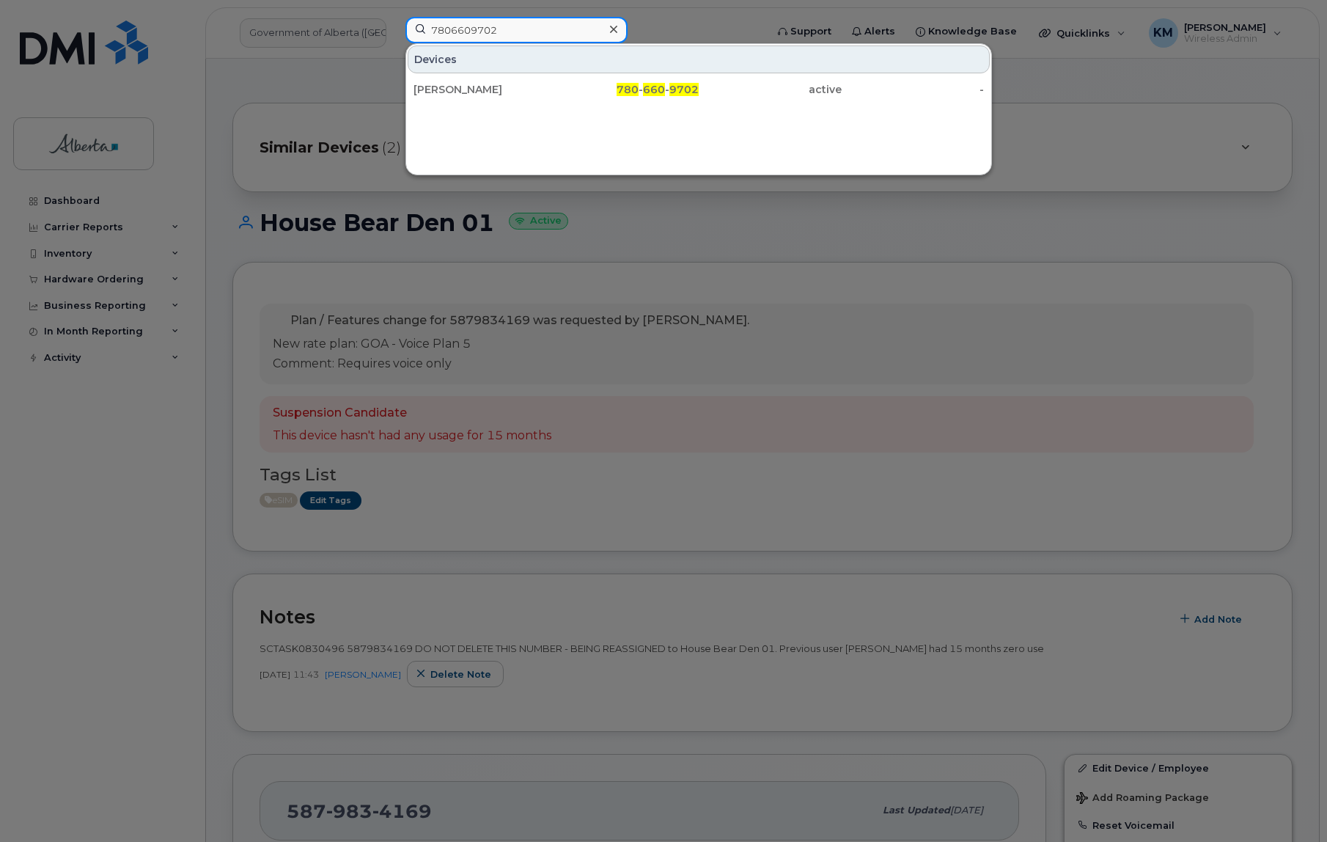
type input "7806609702"
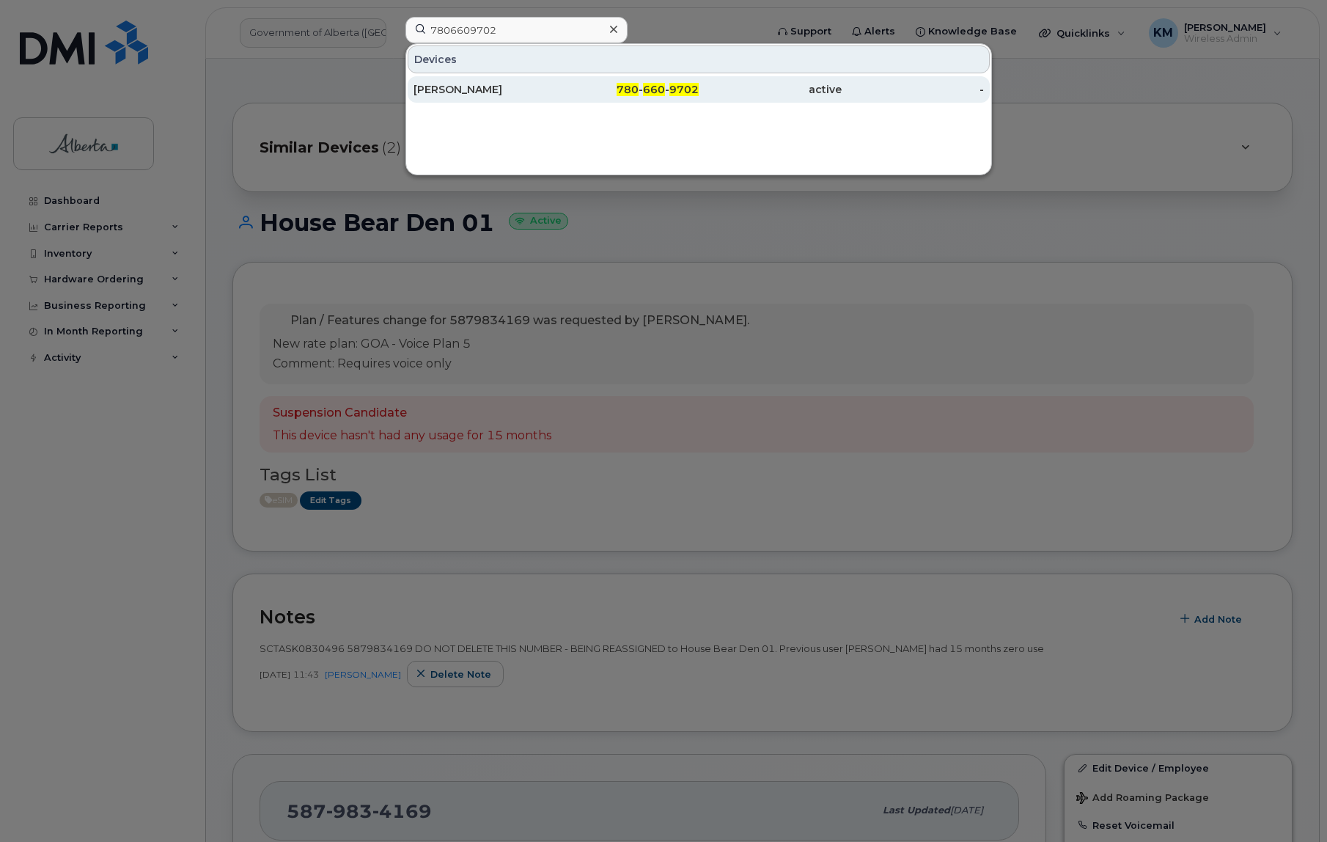
click at [473, 95] on div "[PERSON_NAME]" at bounding box center [485, 89] width 143 height 15
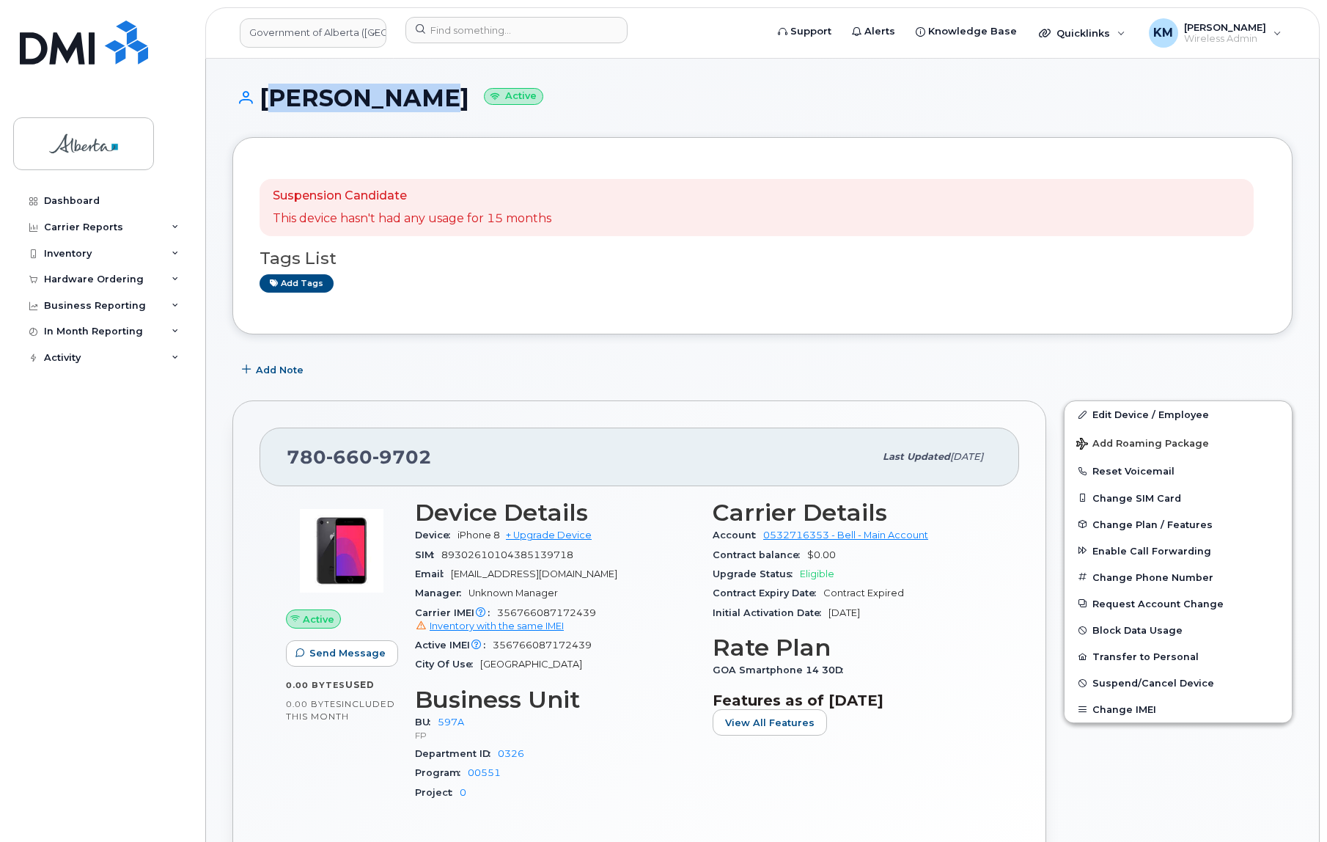
drag, startPoint x: 413, startPoint y: 100, endPoint x: 257, endPoint y: 107, distance: 156.4
click at [257, 107] on h1 "Taea Ryhard Active" at bounding box center [762, 98] width 1060 height 26
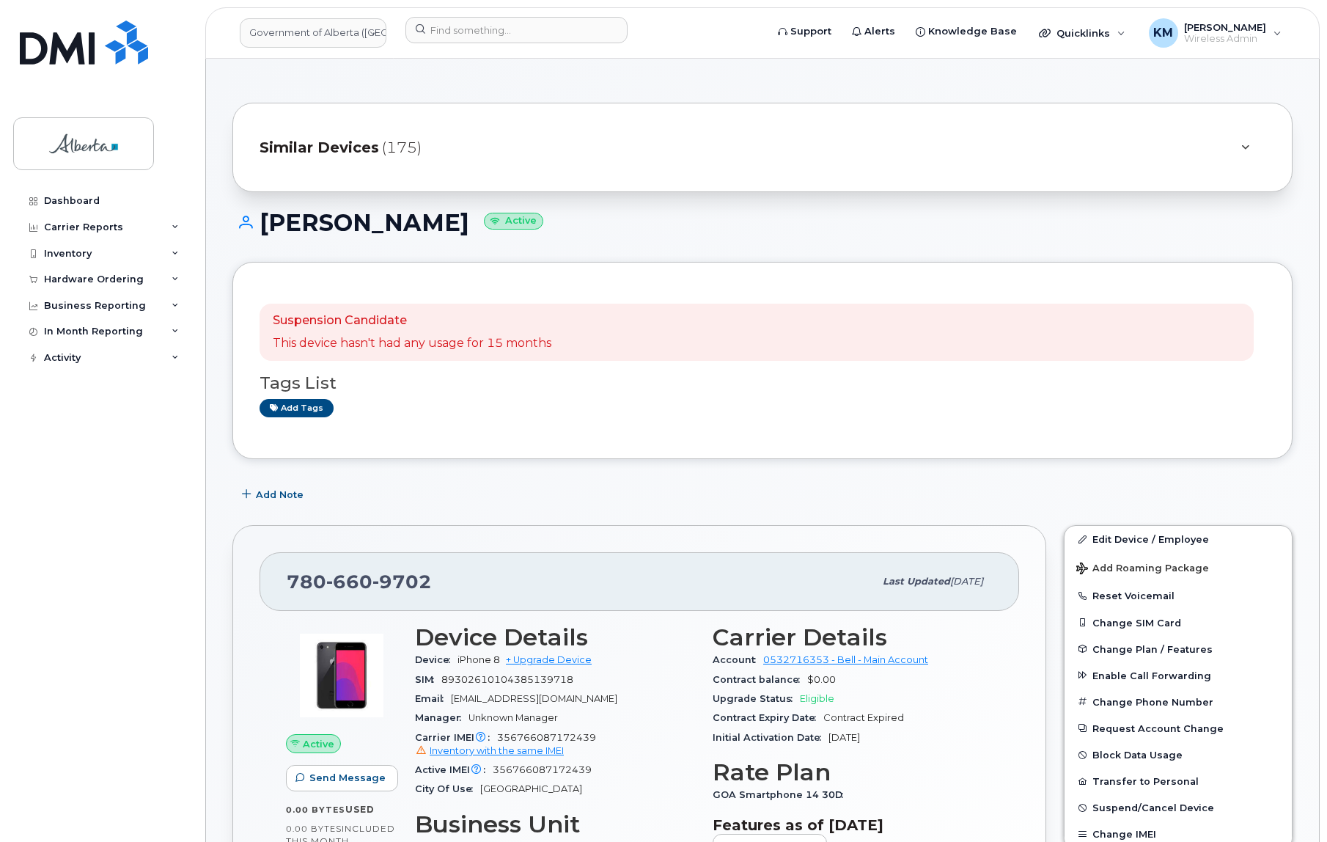
drag, startPoint x: 293, startPoint y: 98, endPoint x: 220, endPoint y: 191, distance: 117.5
drag, startPoint x: 413, startPoint y: 222, endPoint x: 266, endPoint y: 230, distance: 146.9
click at [266, 230] on h1 "Taea Ryhard Active" at bounding box center [762, 223] width 1060 height 26
copy h1 "Taea Ryhard"
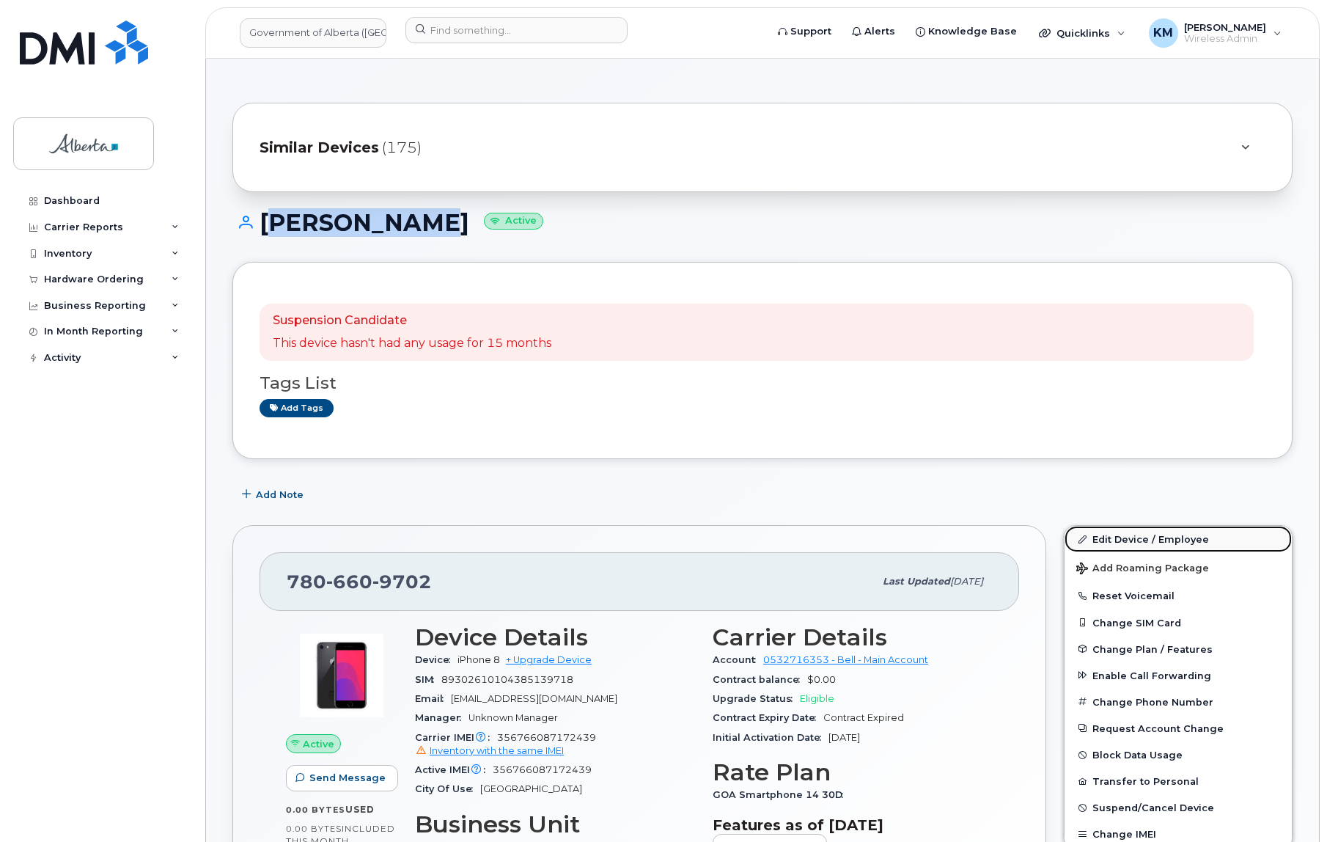
click at [1170, 534] on link "Edit Device / Employee" at bounding box center [1178, 539] width 227 height 26
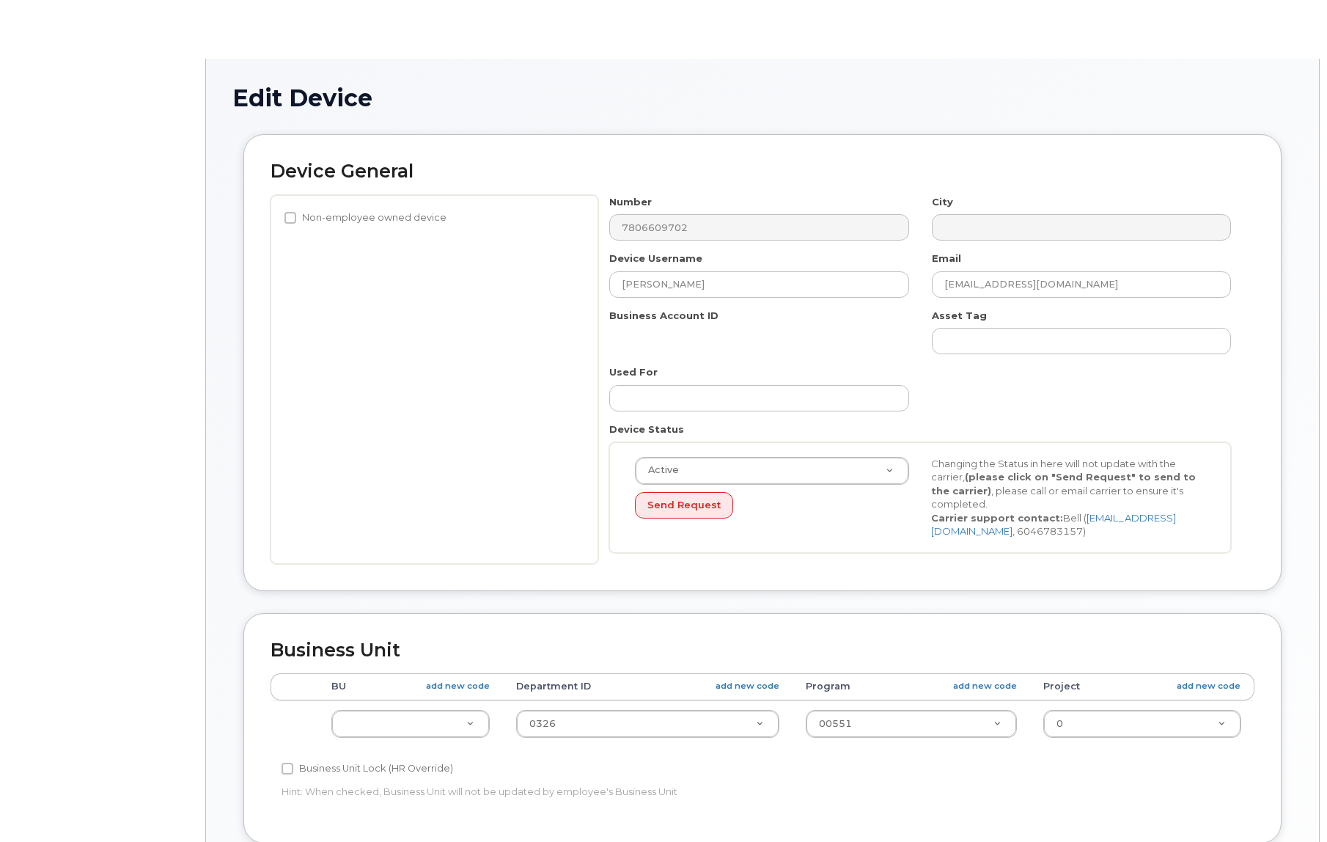
select select "4797726"
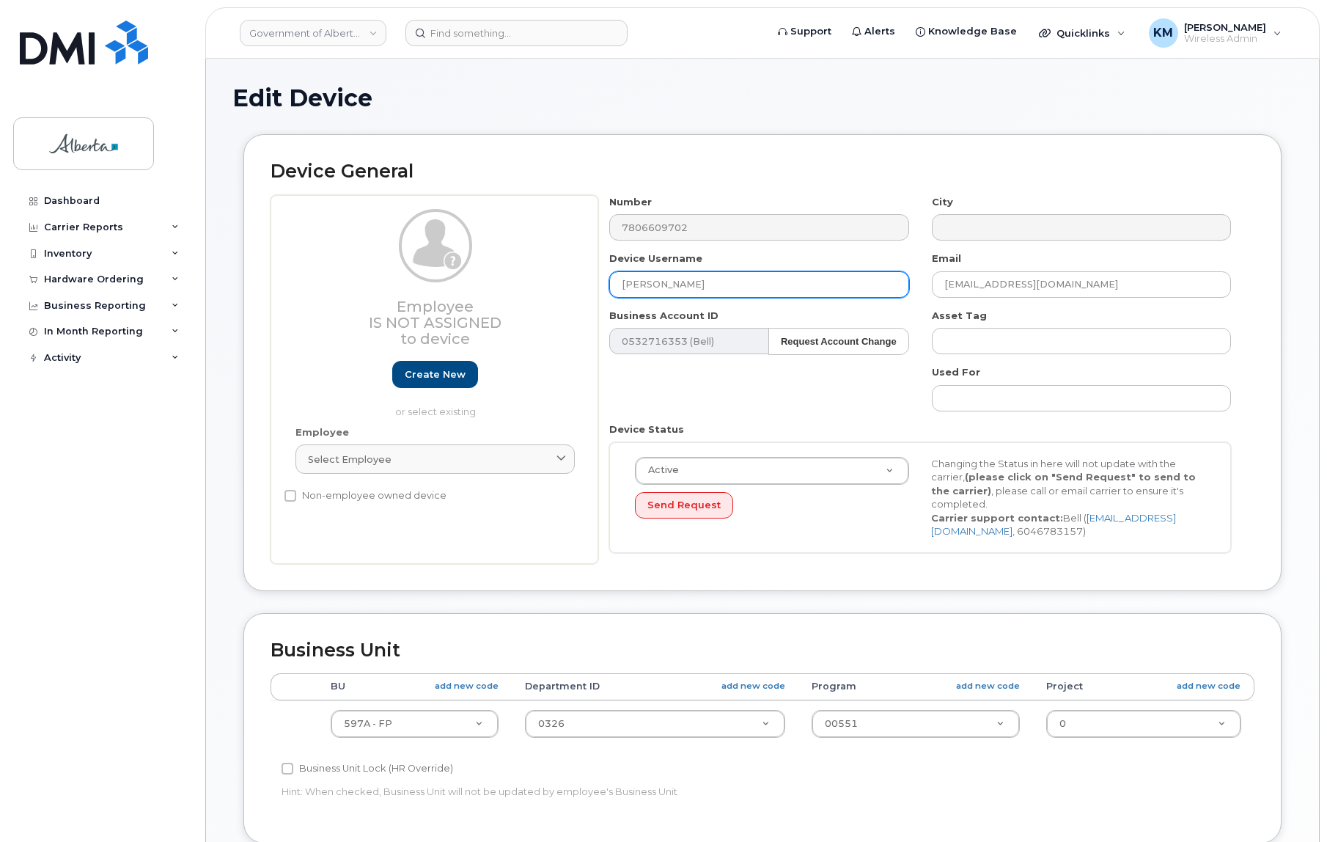
drag, startPoint x: 736, startPoint y: 284, endPoint x: 609, endPoint y: 287, distance: 126.9
click at [609, 287] on input "Taea Ryhard" at bounding box center [758, 284] width 299 height 26
paste input "[PERSON_NAME]"
type input "[PERSON_NAME]"
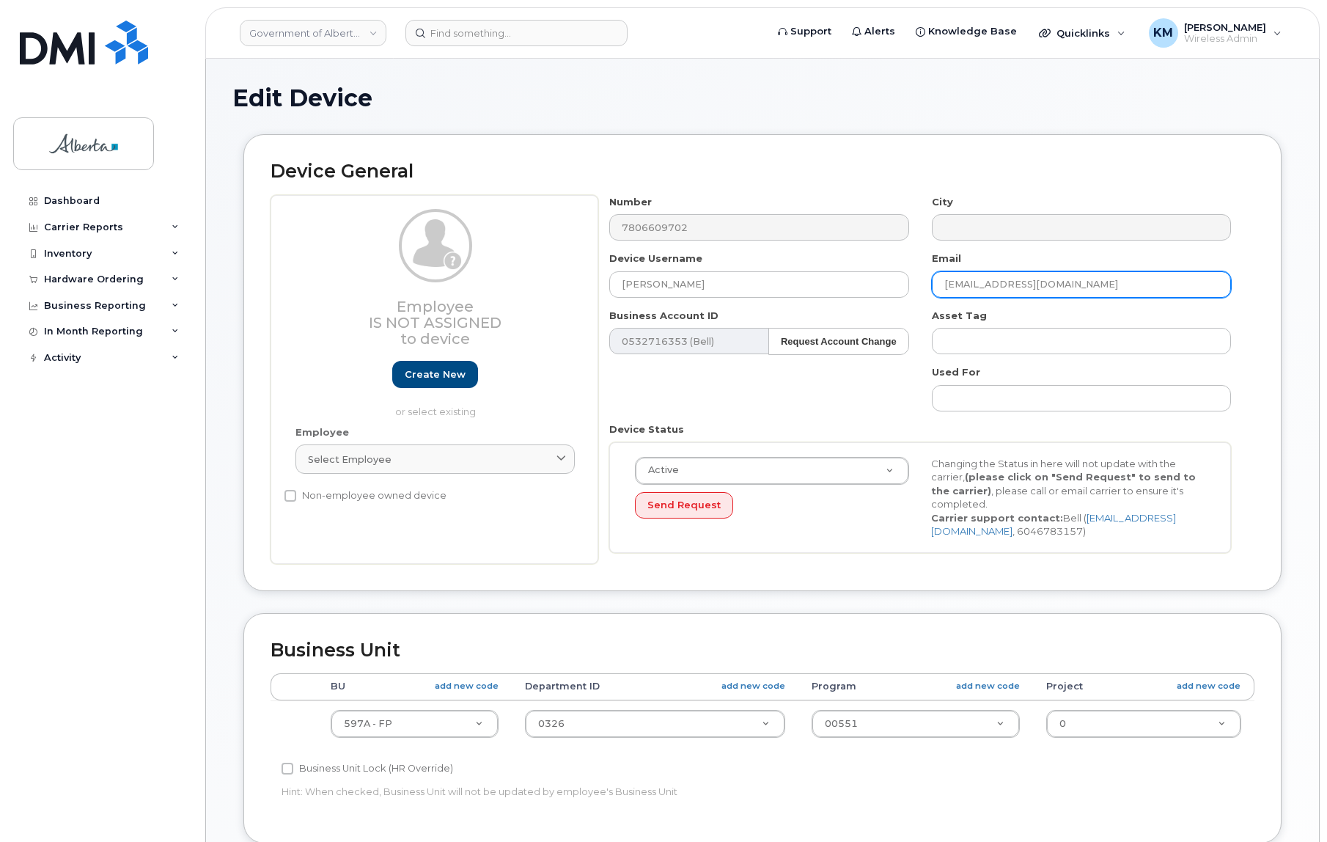
drag, startPoint x: 1056, startPoint y: 285, endPoint x: 1011, endPoint y: 292, distance: 46.1
click at [895, 295] on div "Number 7806609702 City Device Username Michelle Muchetu Email Taea.Ryhard@gov.a…" at bounding box center [920, 379] width 645 height 369
paste input "[PERSON_NAME]"
type input "[PERSON_NAME][EMAIL_ADDRESS][DOMAIN_NAME]"
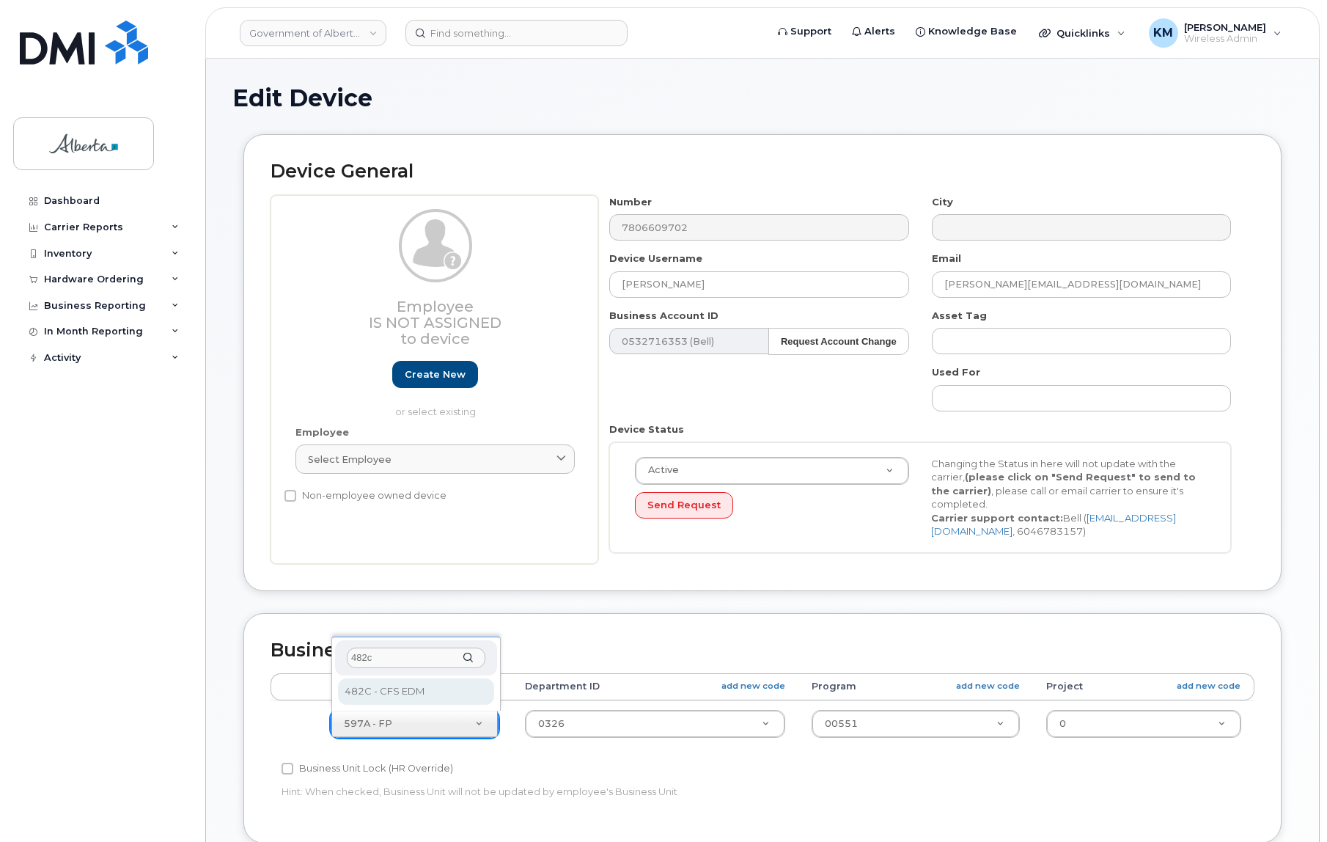
type input "482c"
select select "4749733"
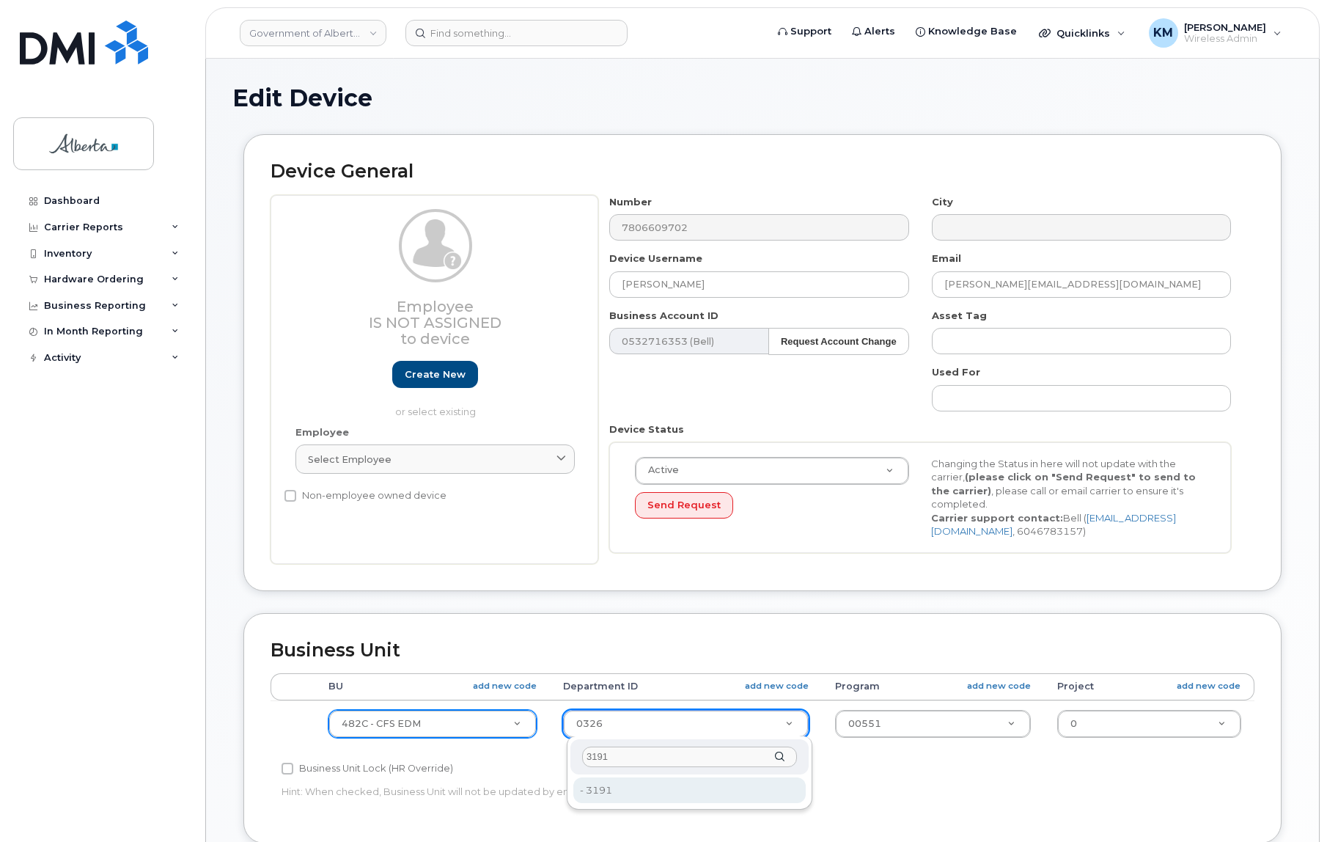
type input "3191"
type input "4752778"
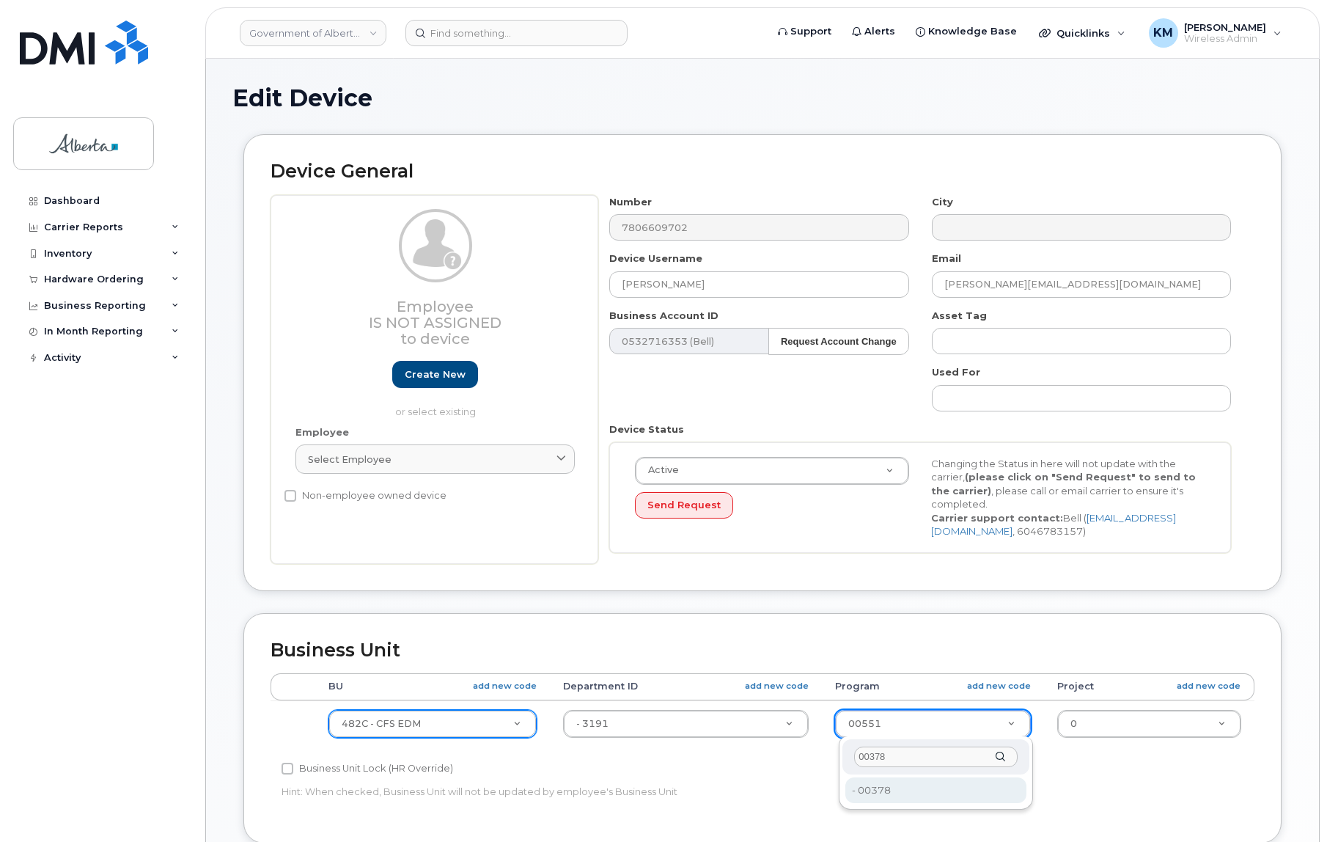
type input "00378"
type input "4124524"
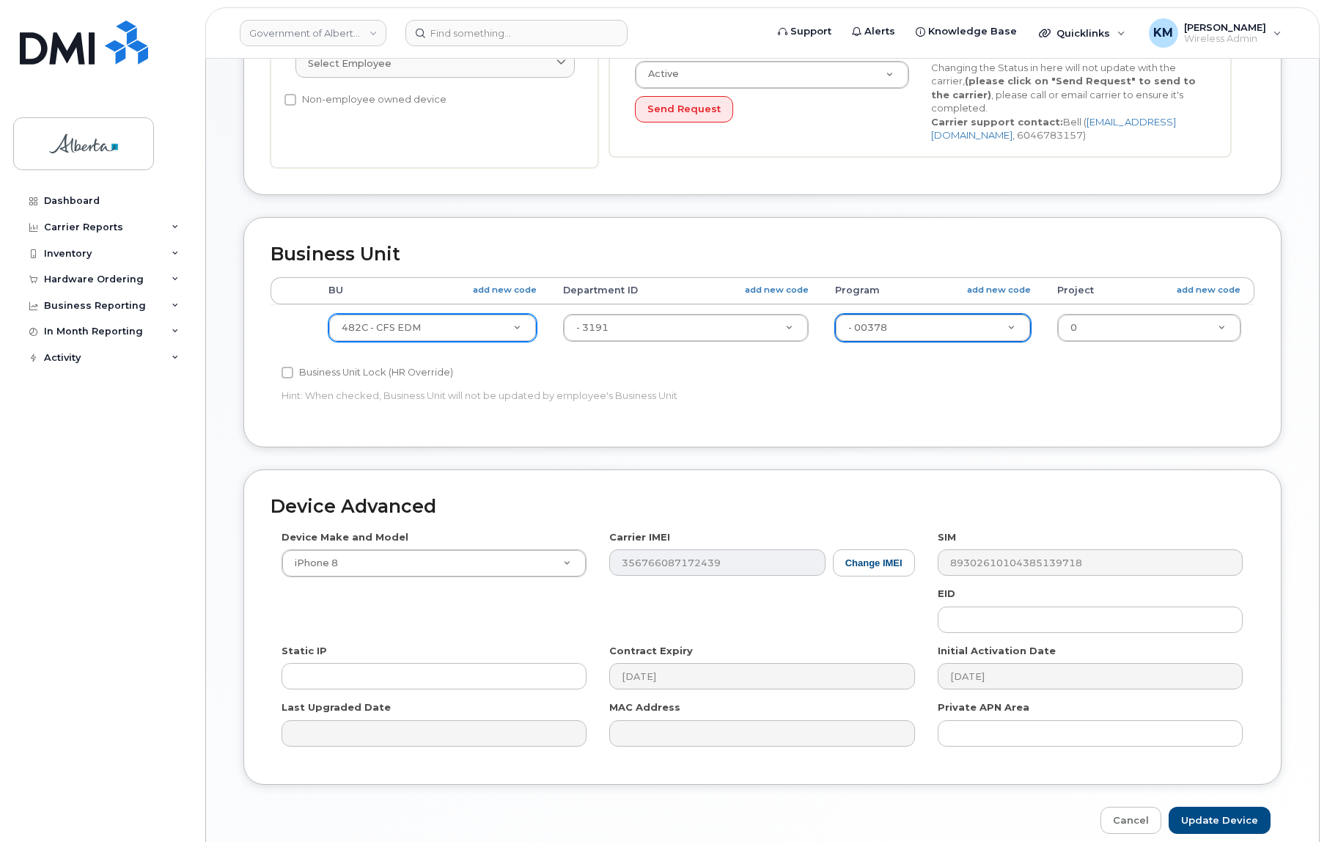
scroll to position [400, 0]
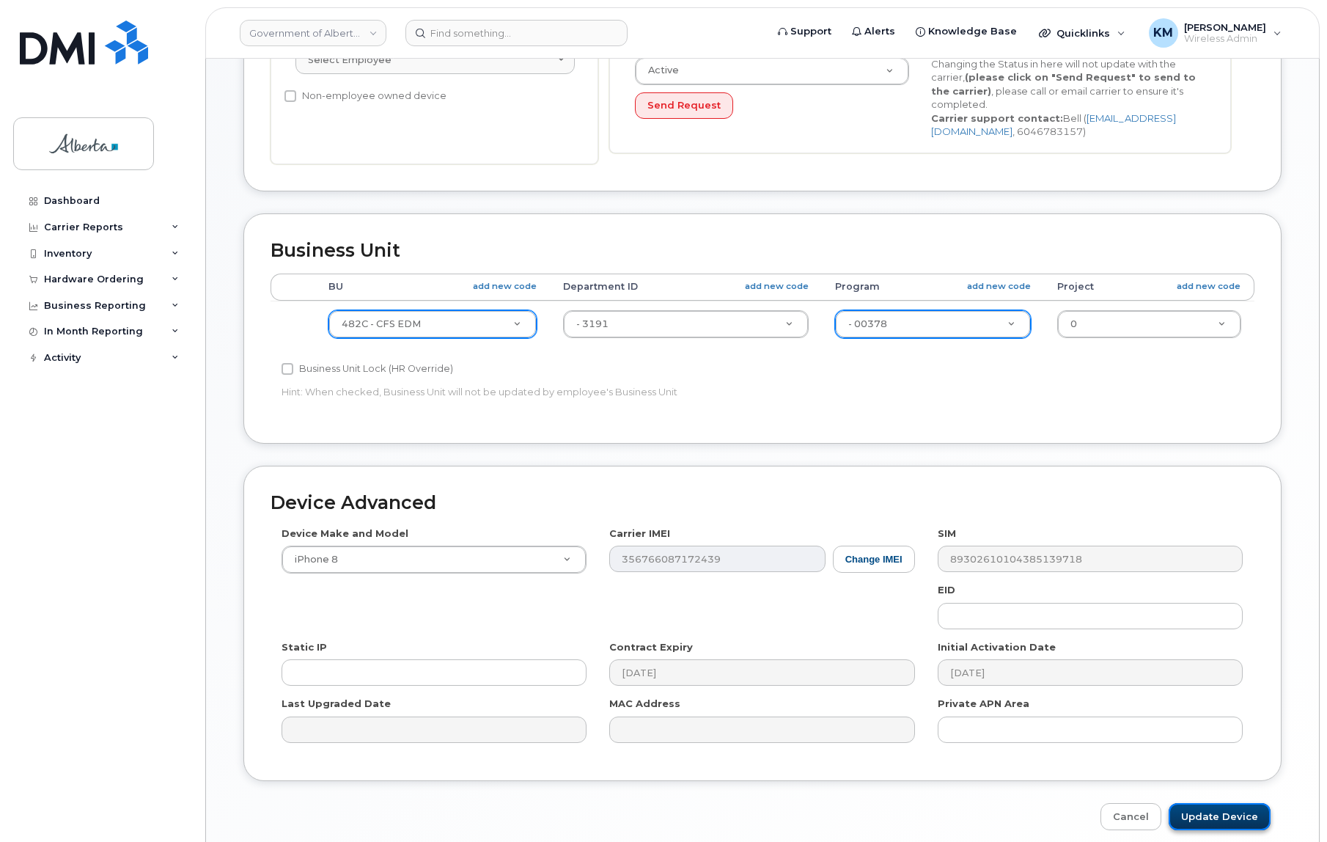
click at [1203, 813] on input "Update Device" at bounding box center [1220, 816] width 102 height 27
type input "Saving..."
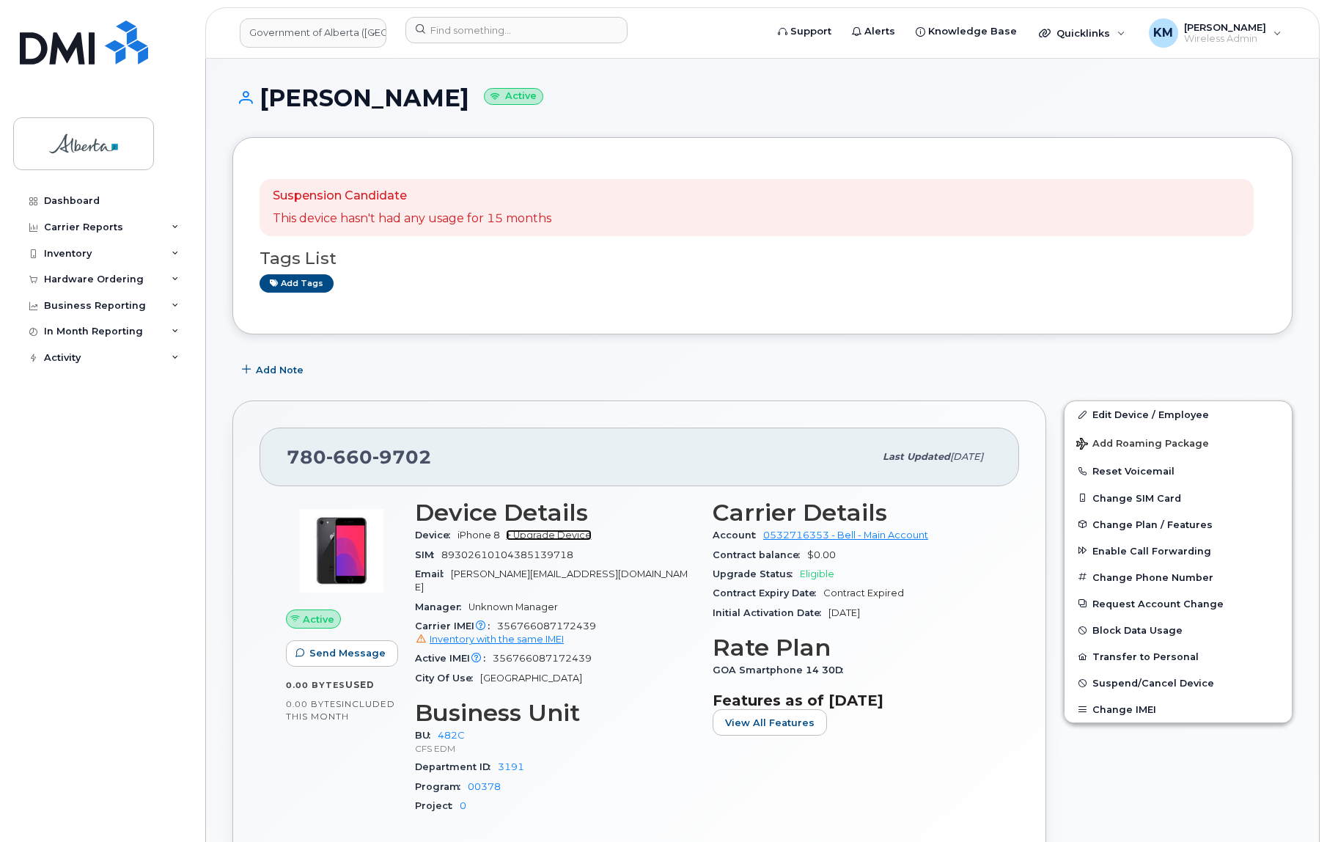
click at [560, 535] on link "+ Upgrade Device" at bounding box center [549, 534] width 86 height 11
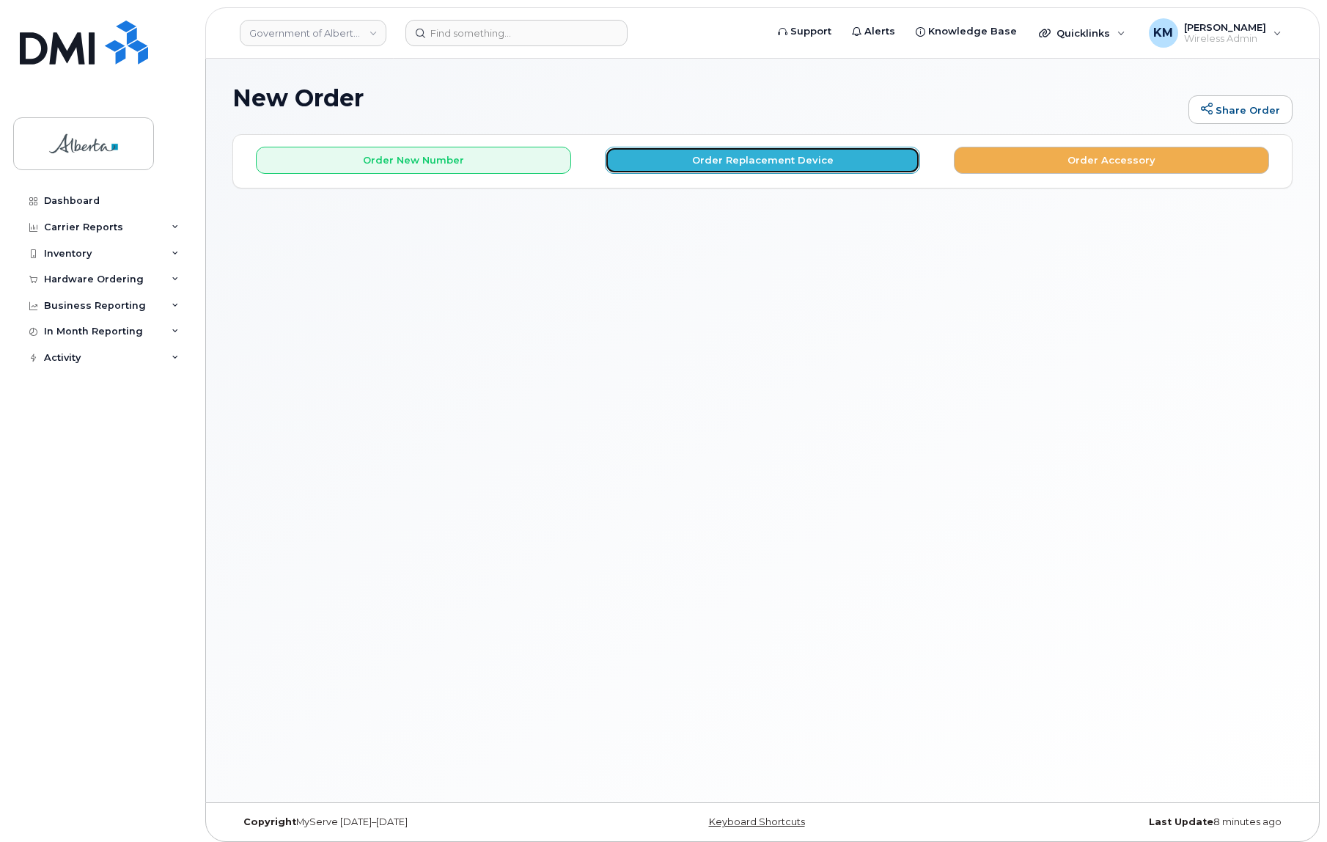
click at [722, 169] on button "Order Replacement Device" at bounding box center [762, 160] width 315 height 27
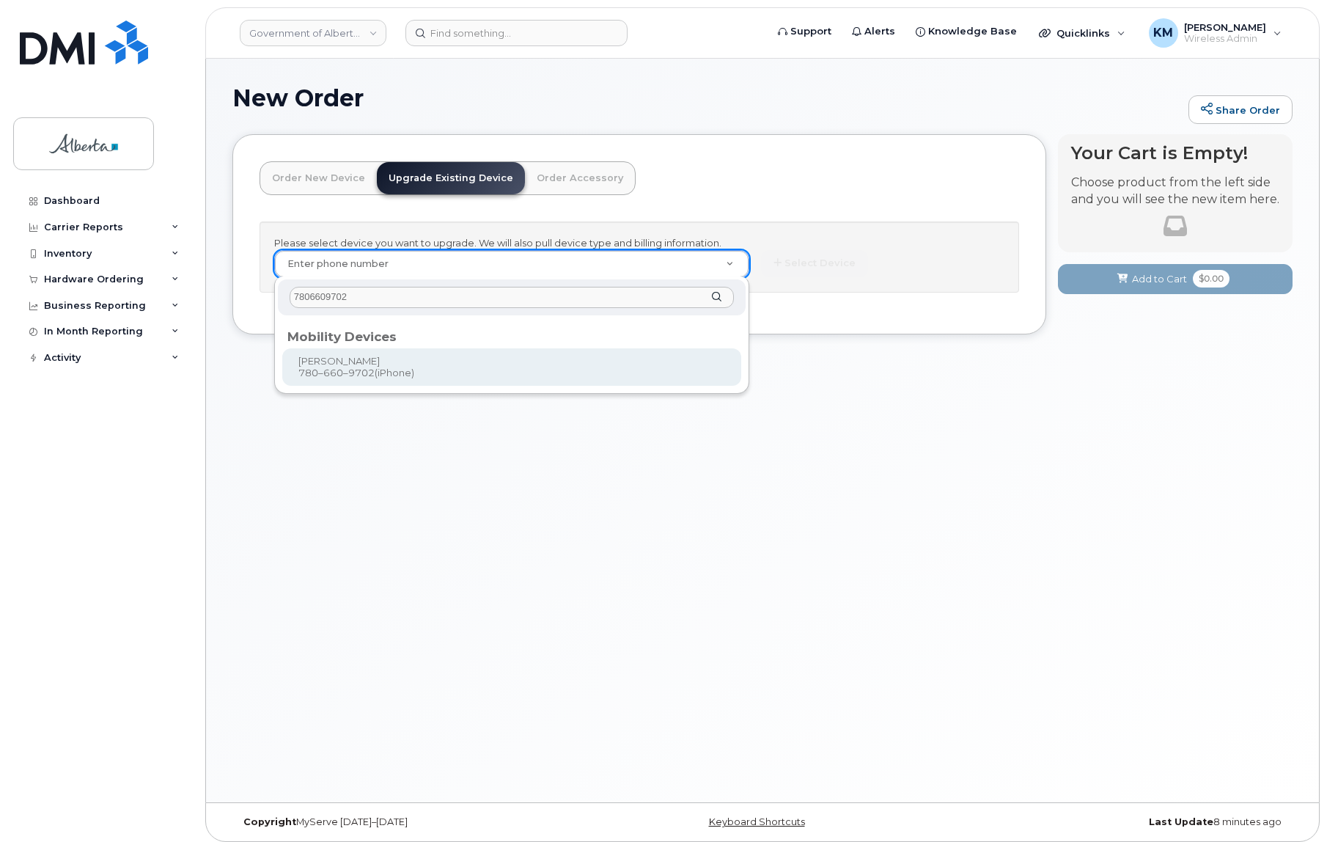
type input "7806609702"
type input "876862"
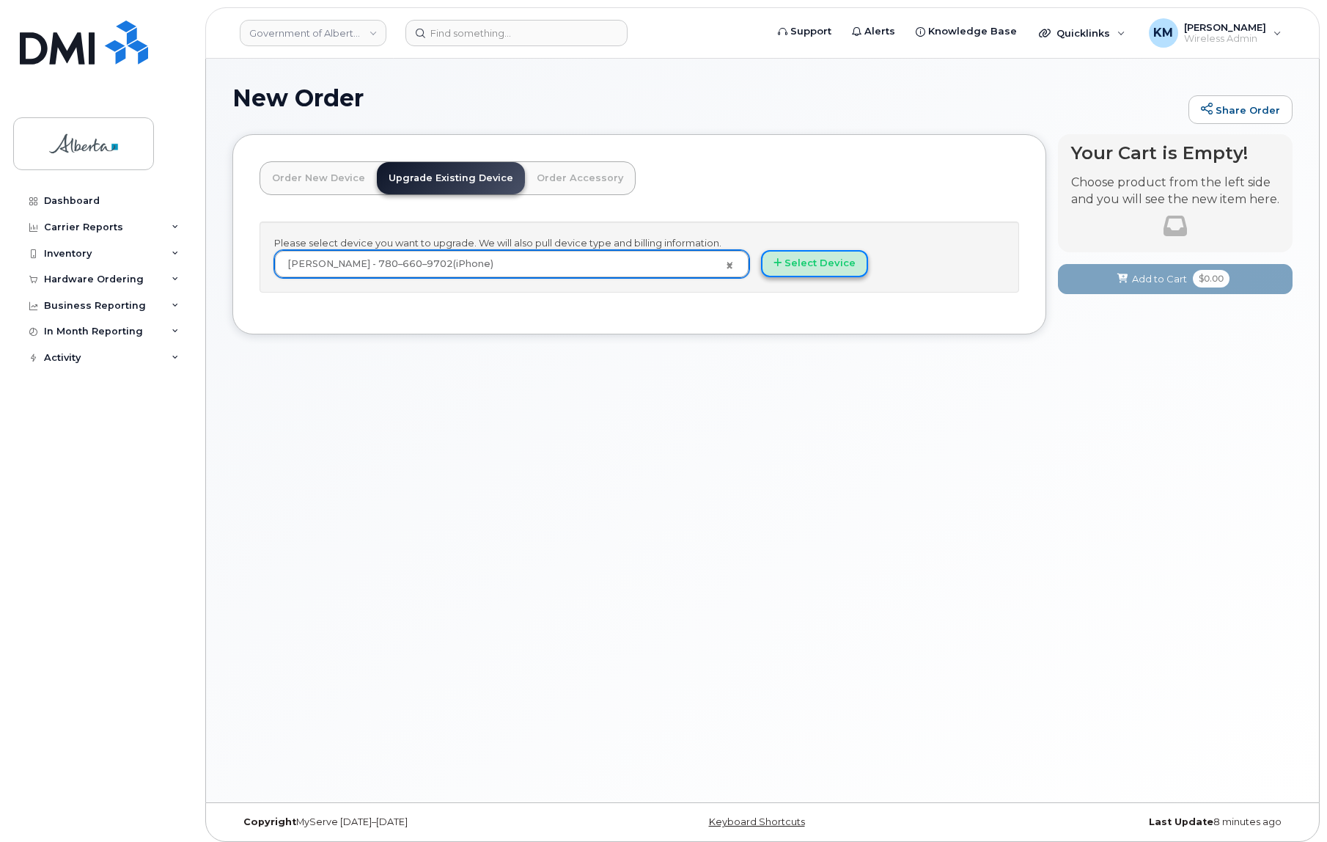
click at [795, 274] on button "Select Device" at bounding box center [814, 263] width 107 height 27
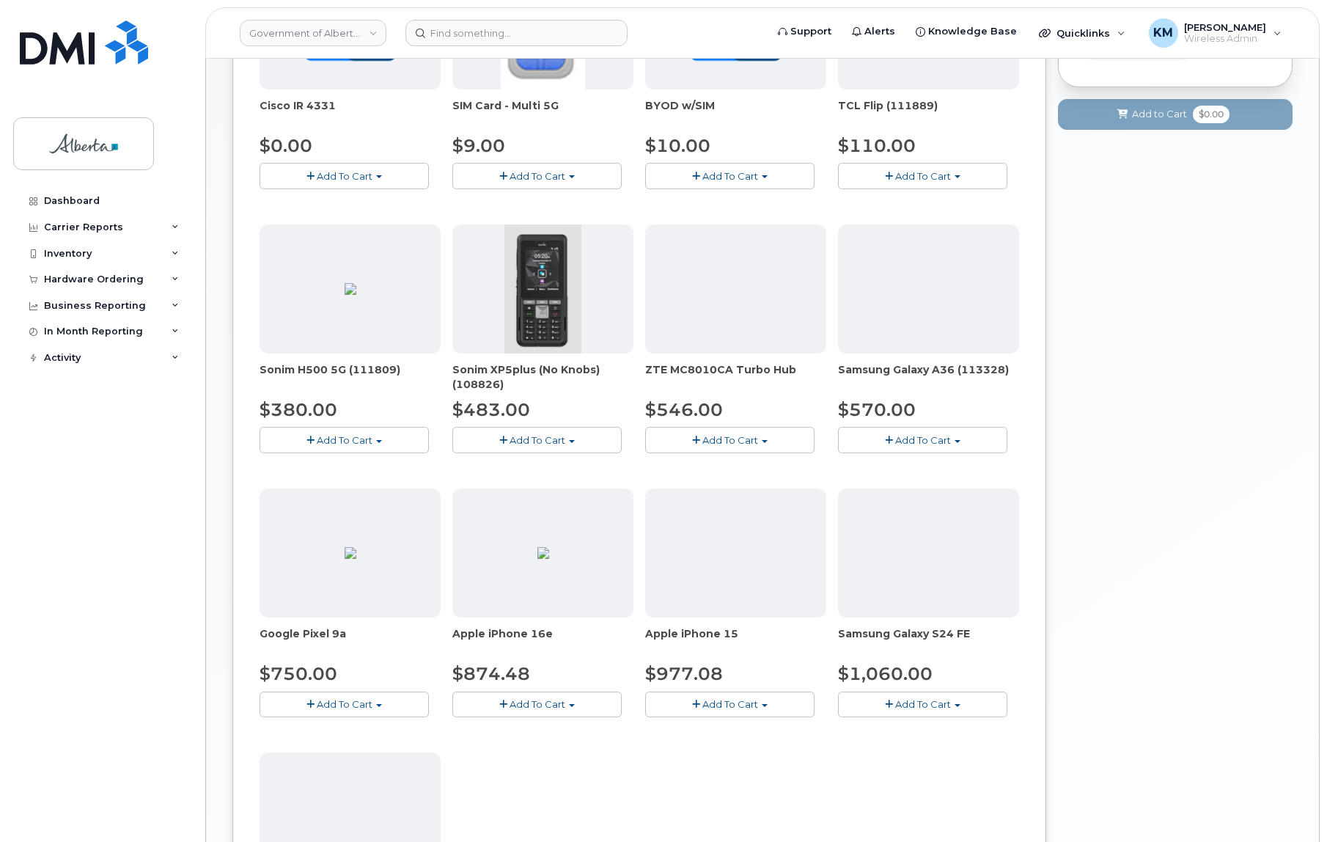
scroll to position [333, 0]
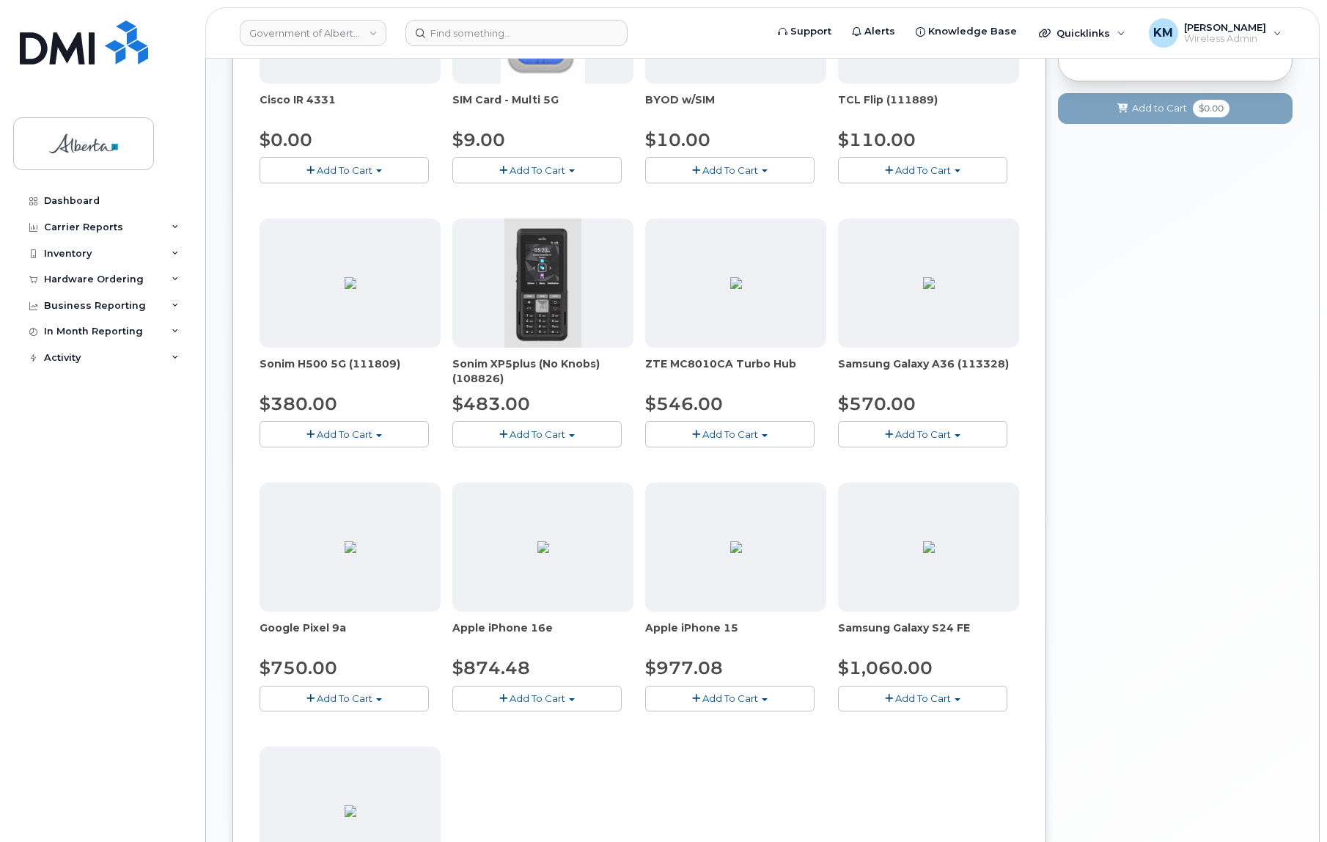
click at [563, 701] on span "Add To Cart" at bounding box center [538, 698] width 56 height 12
click at [563, 737] on link "$874.48 - 30-day upgrade (128GB model)" at bounding box center [572, 744] width 233 height 18
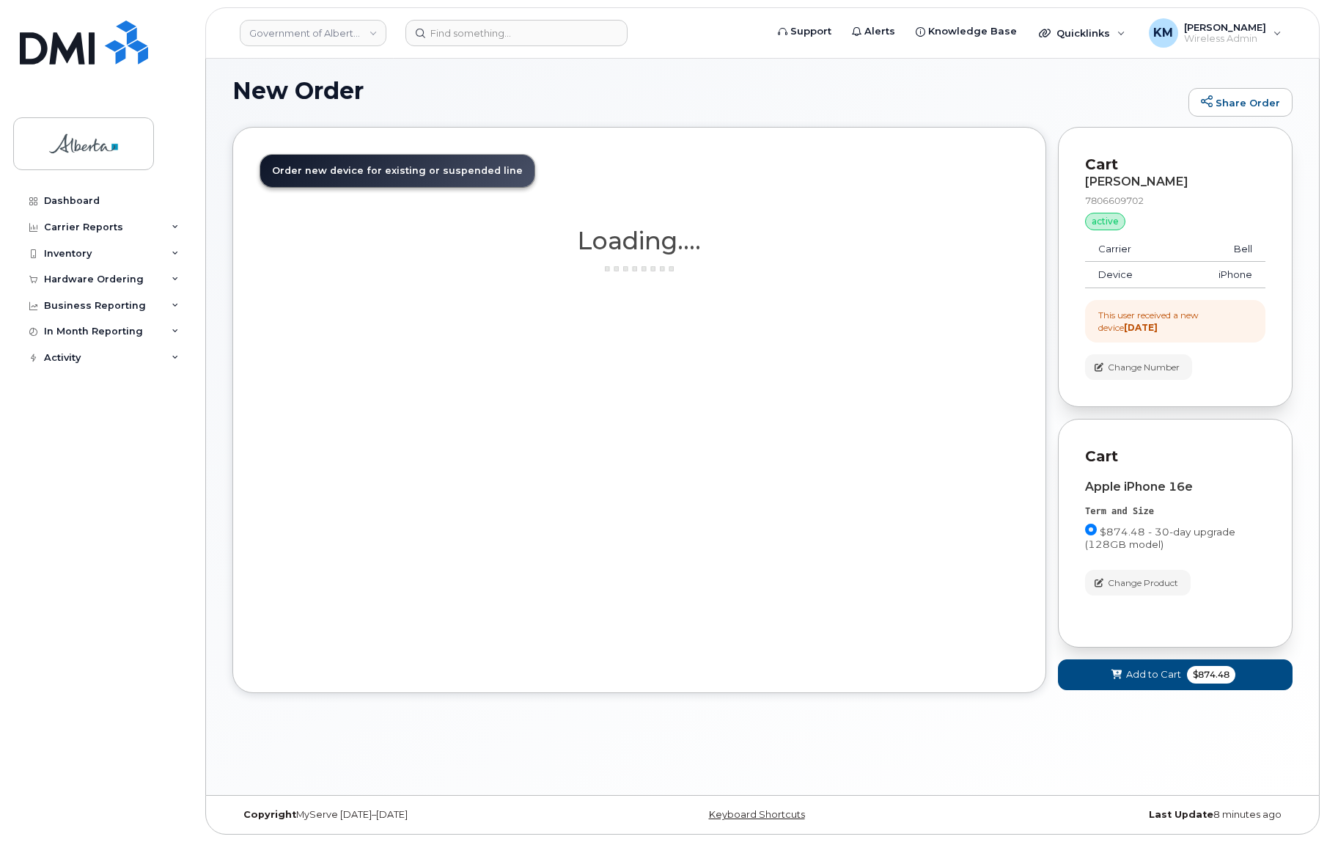
scroll to position [7, 0]
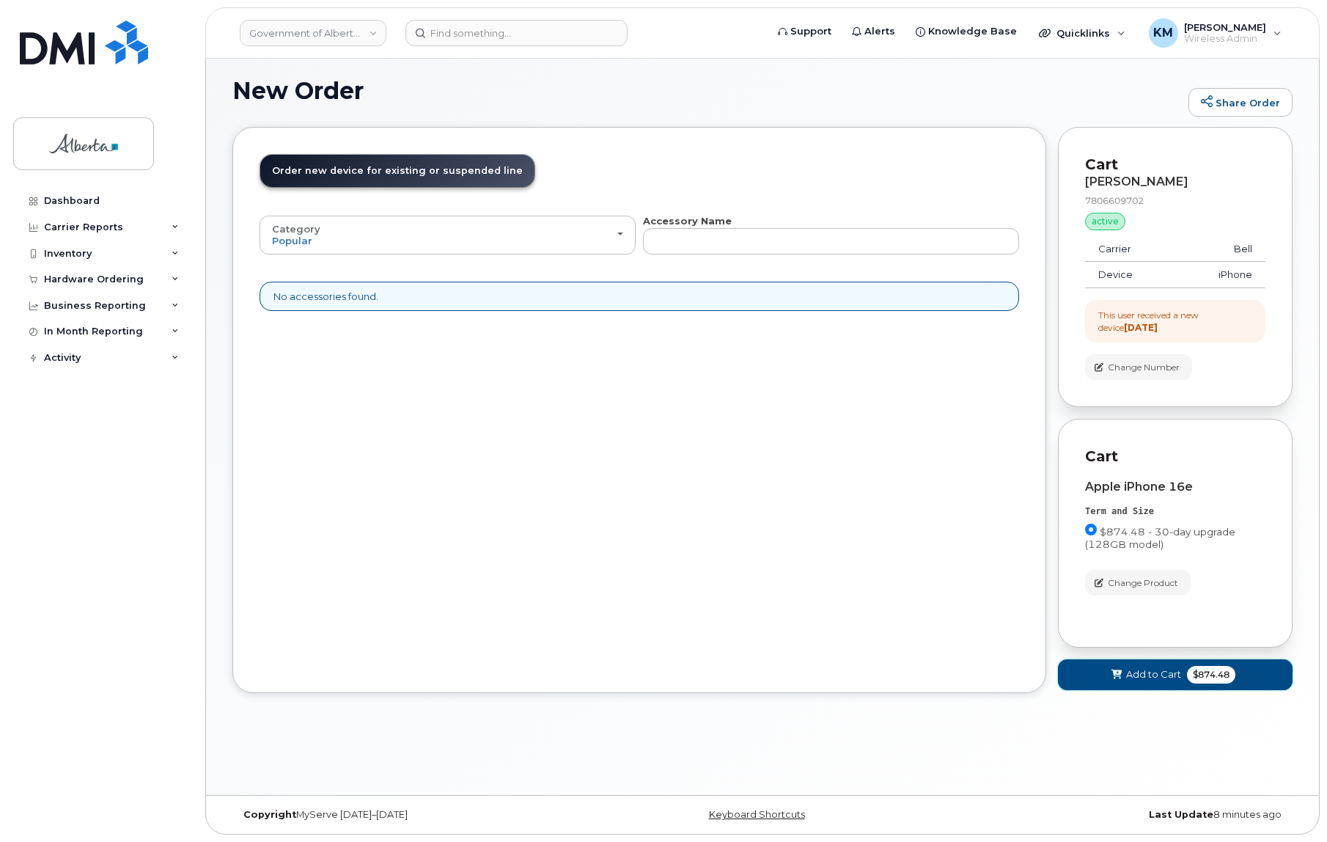
click at [1082, 675] on button "Add to Cart $874.48" at bounding box center [1175, 674] width 235 height 30
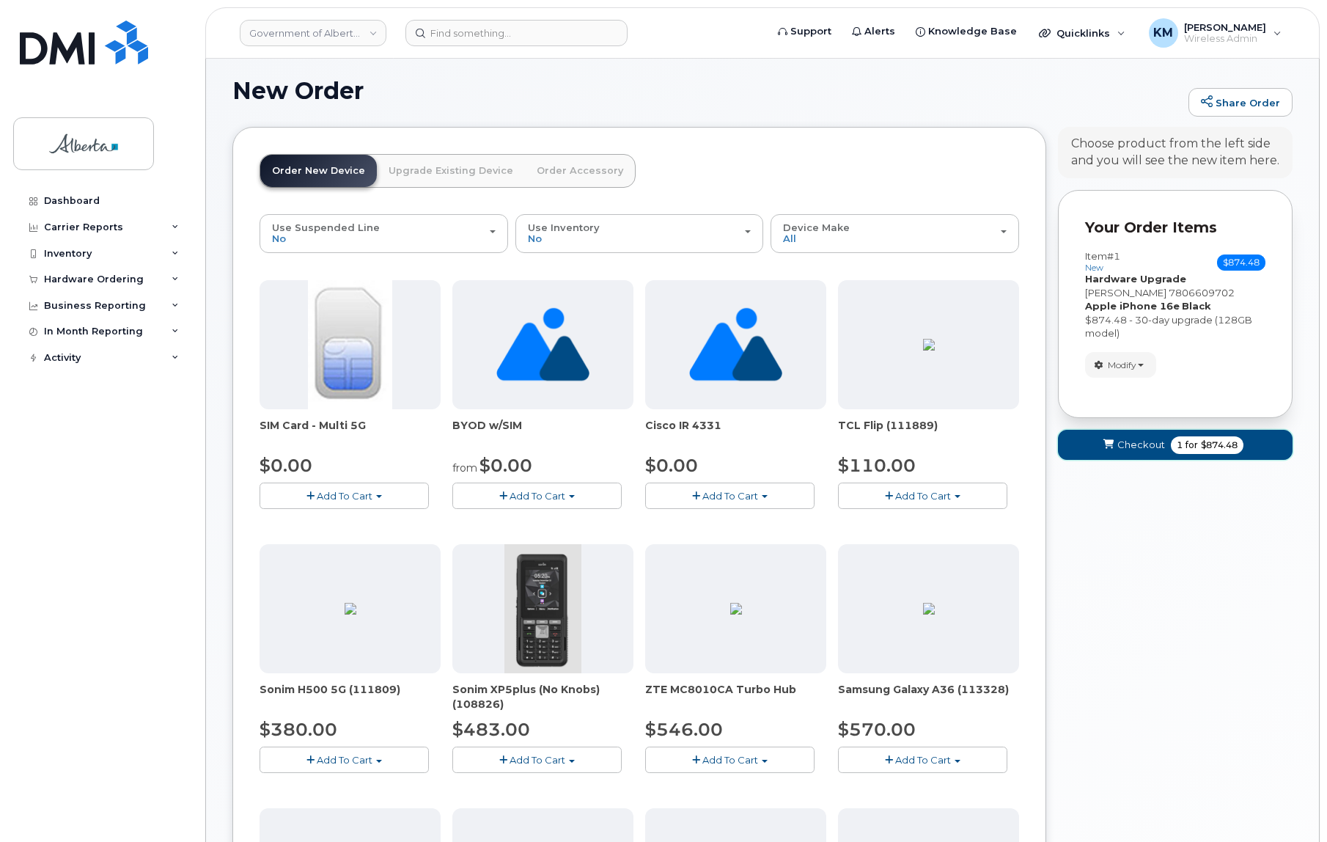
click at [1072, 457] on button "Checkout 1 for $874.48" at bounding box center [1175, 445] width 235 height 30
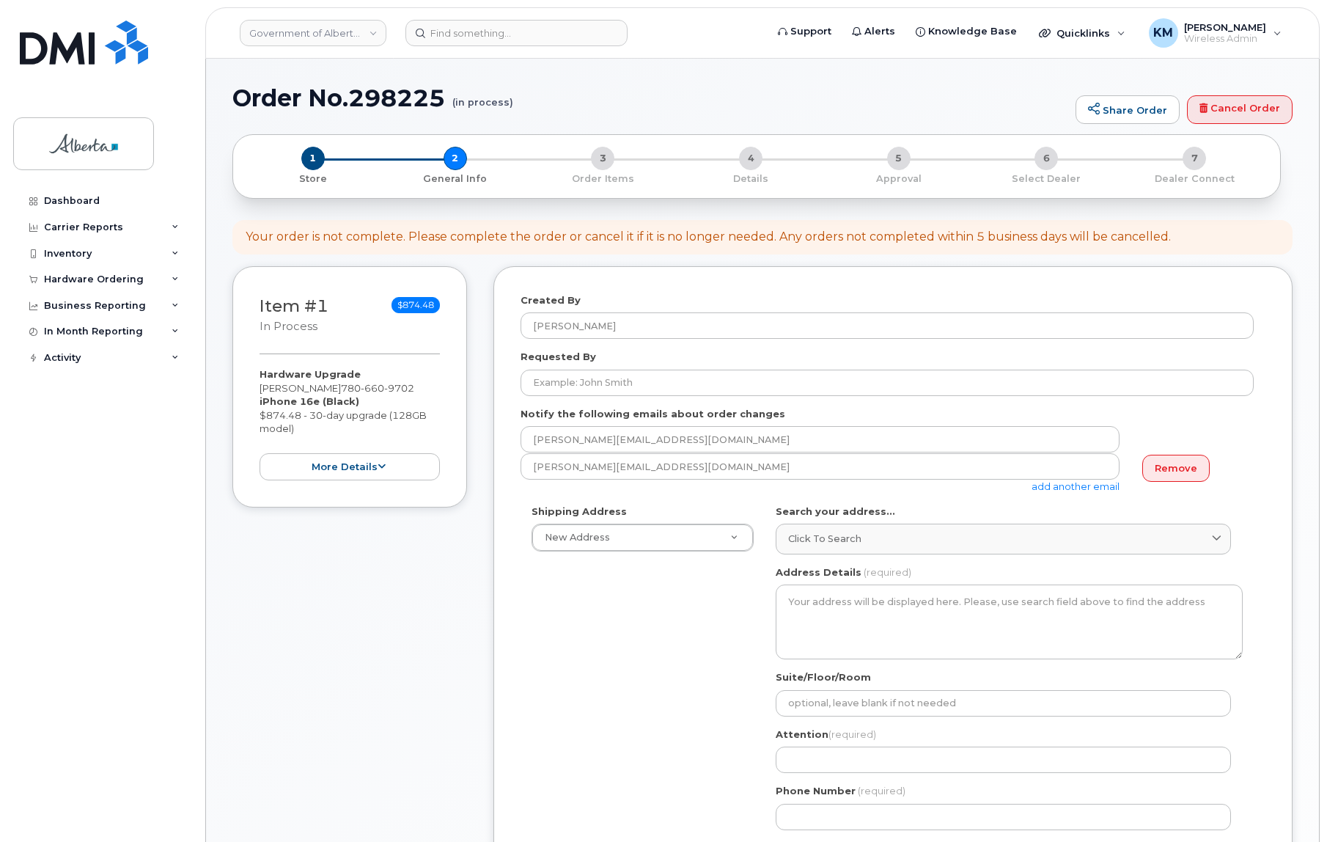
select select
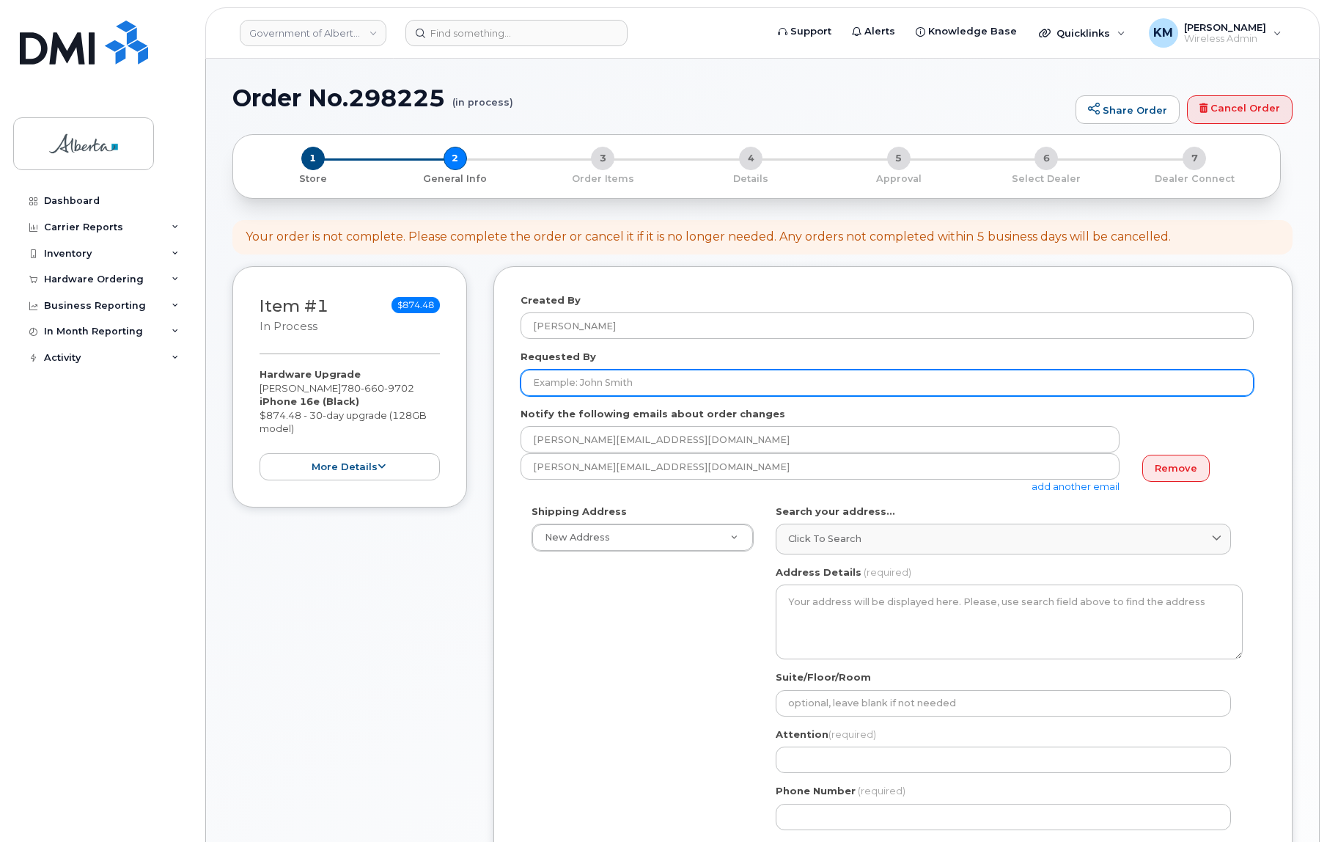
click at [563, 386] on input "Requested By" at bounding box center [887, 383] width 733 height 26
paste input "[PERSON_NAME]"
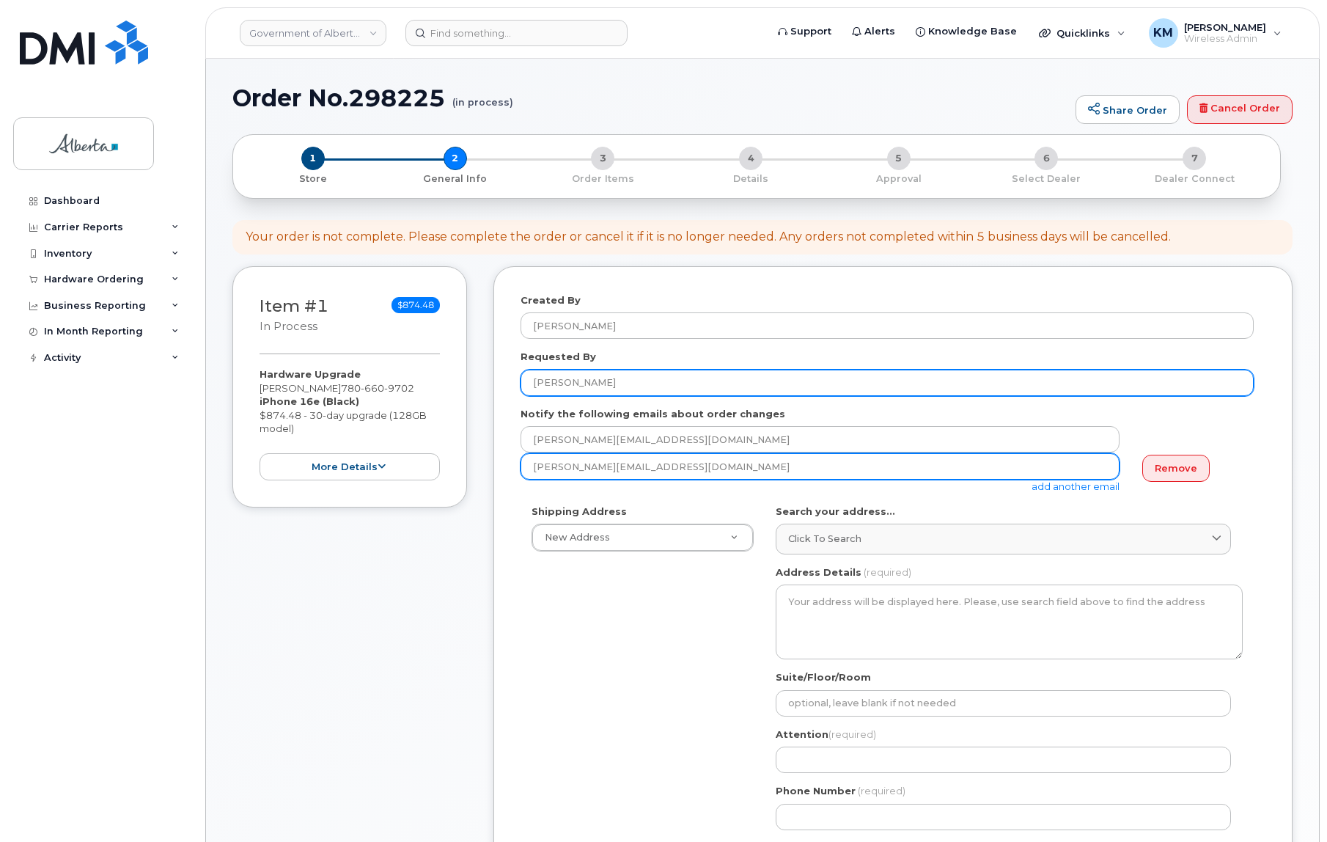
type input "[PERSON_NAME]"
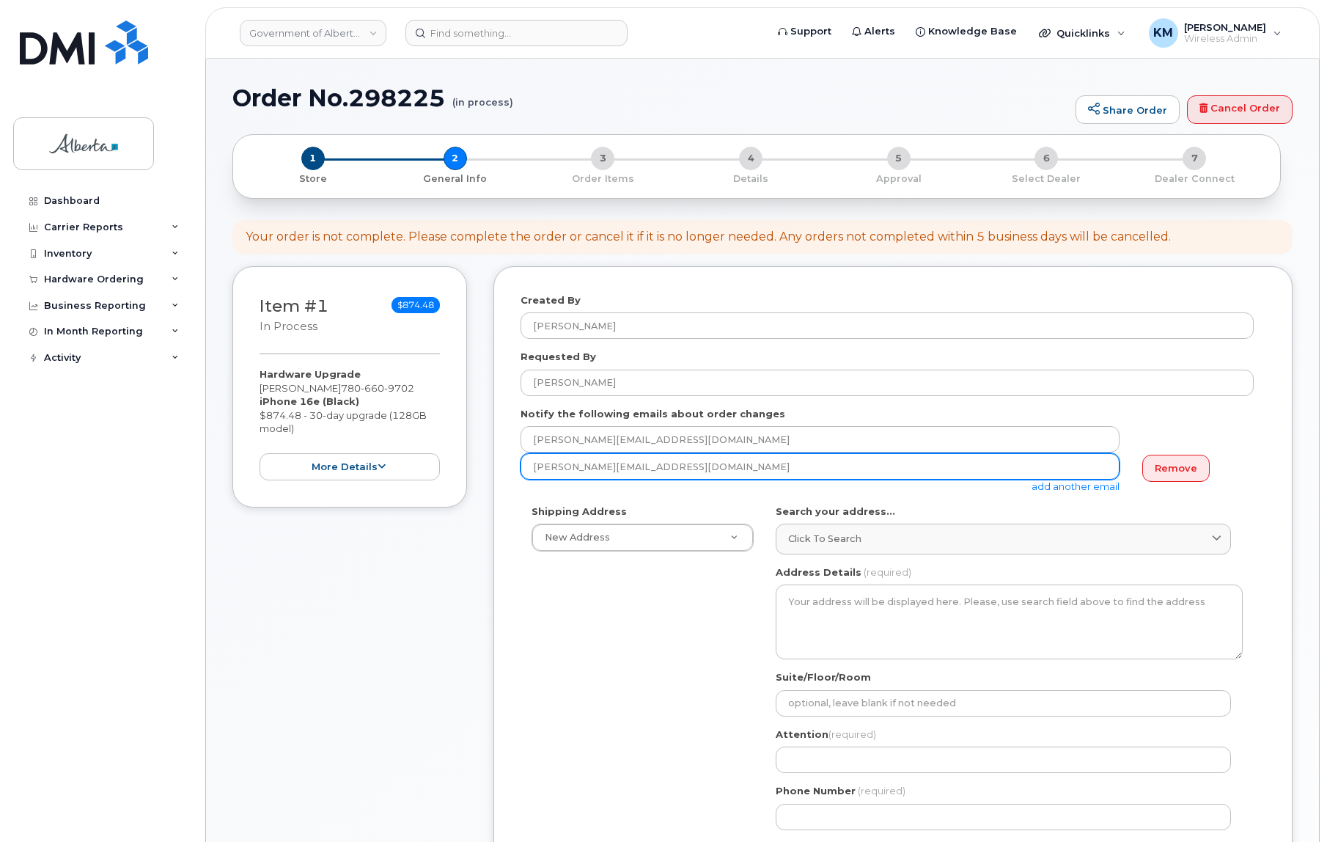
drag, startPoint x: 641, startPoint y: 471, endPoint x: 529, endPoint y: 473, distance: 112.2
click at [507, 476] on div "Created By Kay Mah Requested By Nikki Smyth Notify the following emails about o…" at bounding box center [893, 700] width 799 height 868
paste input "[PERSON_NAME]"
type input "Nikki.Smyth@gov.ab.ca"
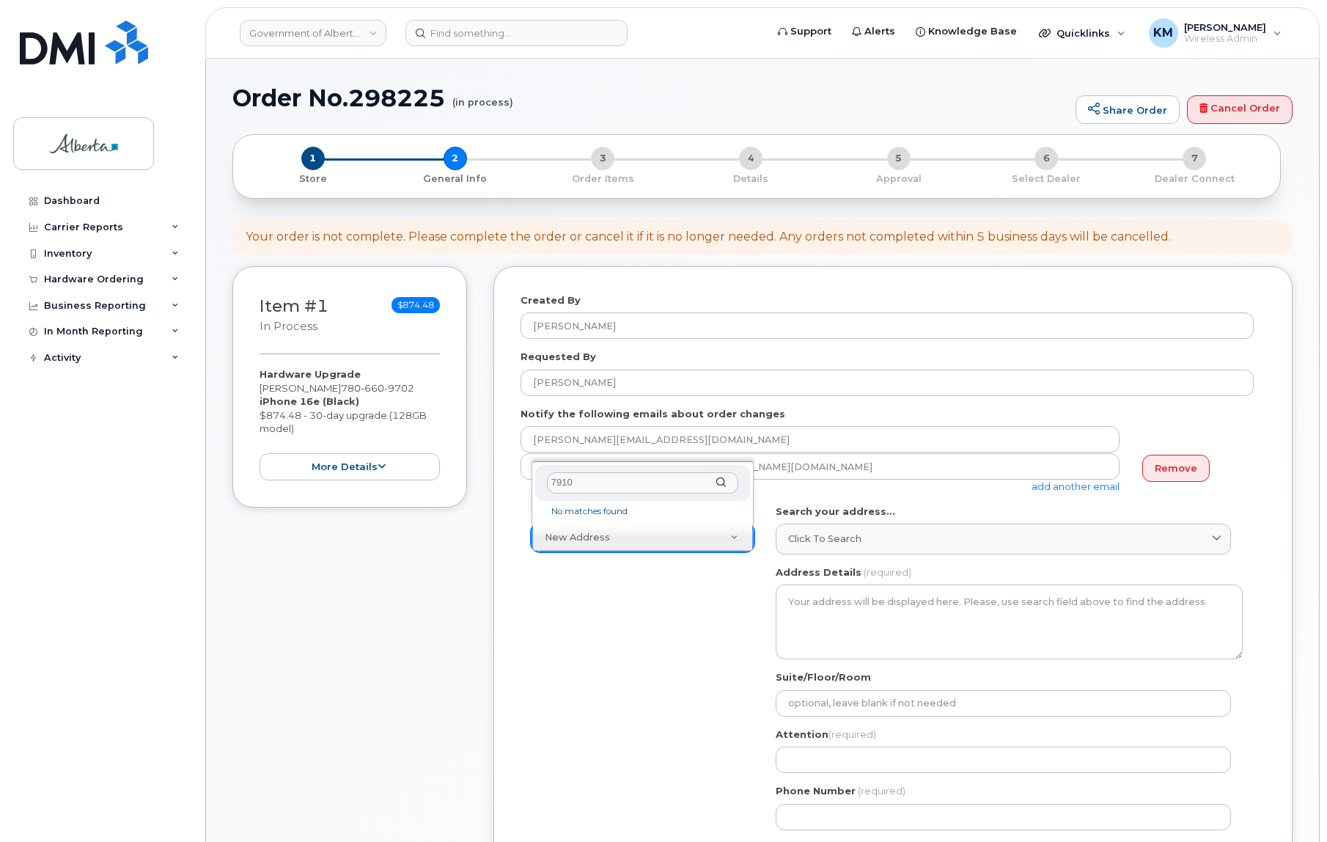
drag, startPoint x: 582, startPoint y: 484, endPoint x: 525, endPoint y: 480, distance: 56.6
click at [525, 480] on body "Government of Alberta (GOA) Support Alerts Knowledge Base Quicklinks Suspend / …" at bounding box center [663, 784] width 1327 height 1568
type input "7"
click at [799, 541] on span "Click to search" at bounding box center [824, 539] width 73 height 14
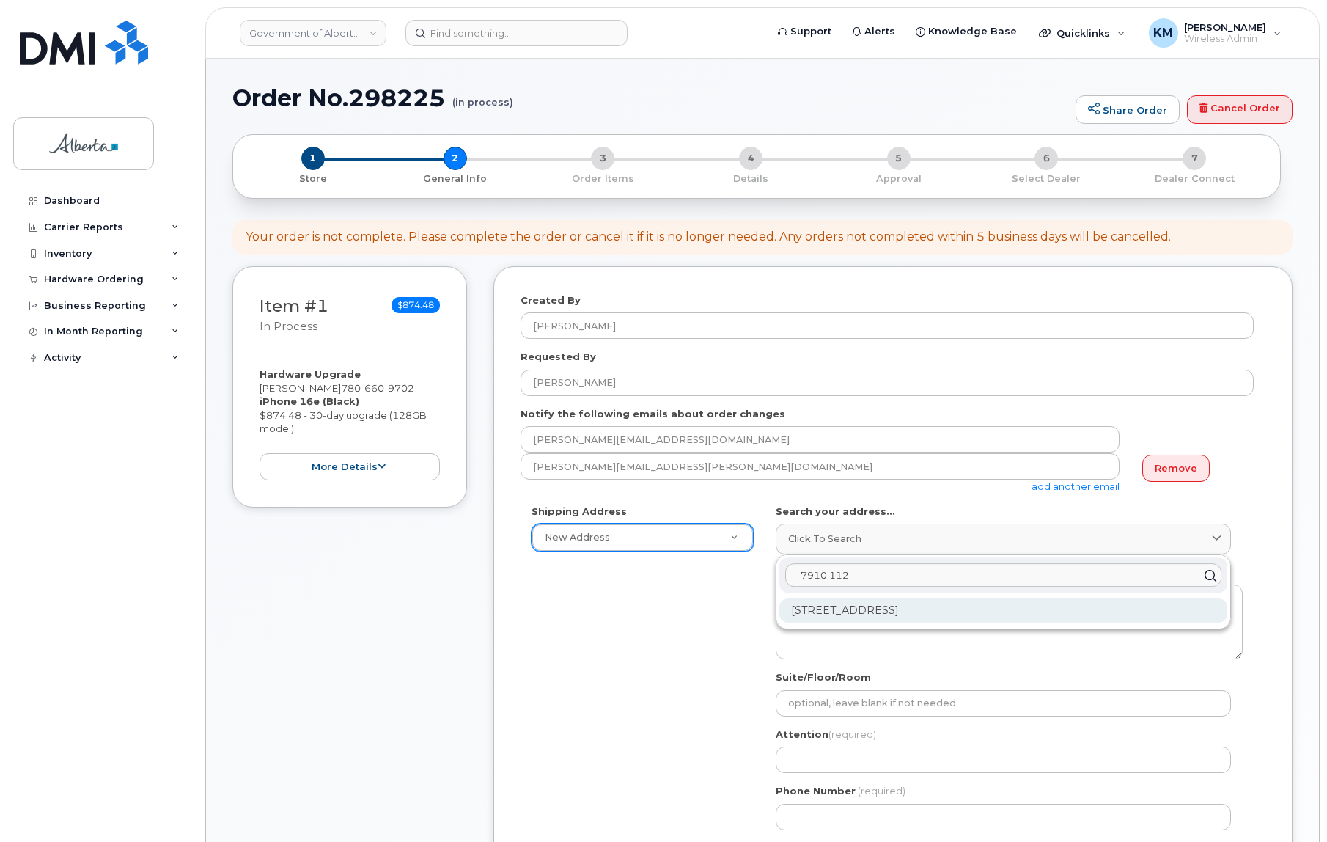
type input "7910 112"
click at [858, 618] on div "7910 112 Ave NW Edmonton AB T5B 0C2" at bounding box center [1004, 610] width 448 height 24
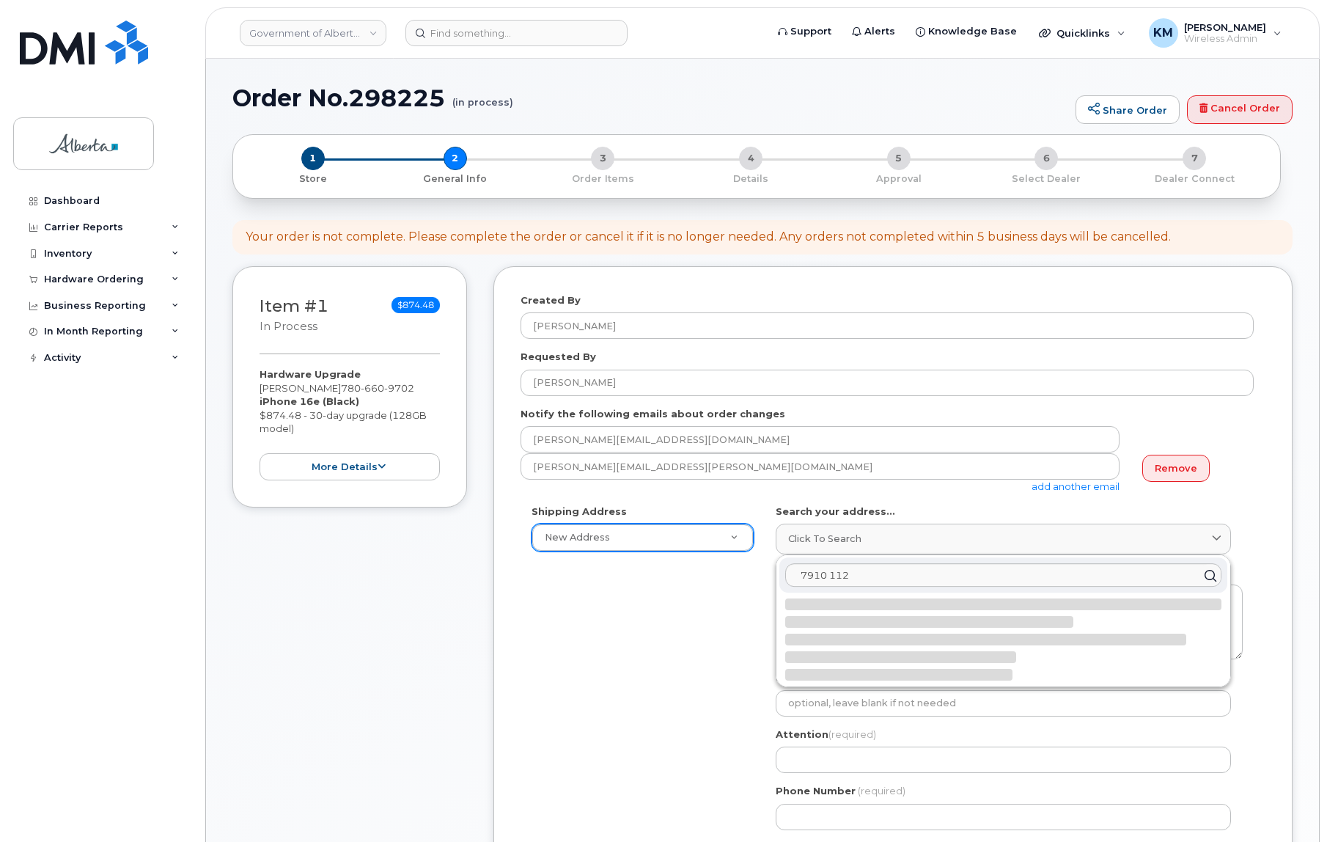
select select
type textarea "7910 112 Ave NW EDMONTON AB T5B 0C2 CANADA"
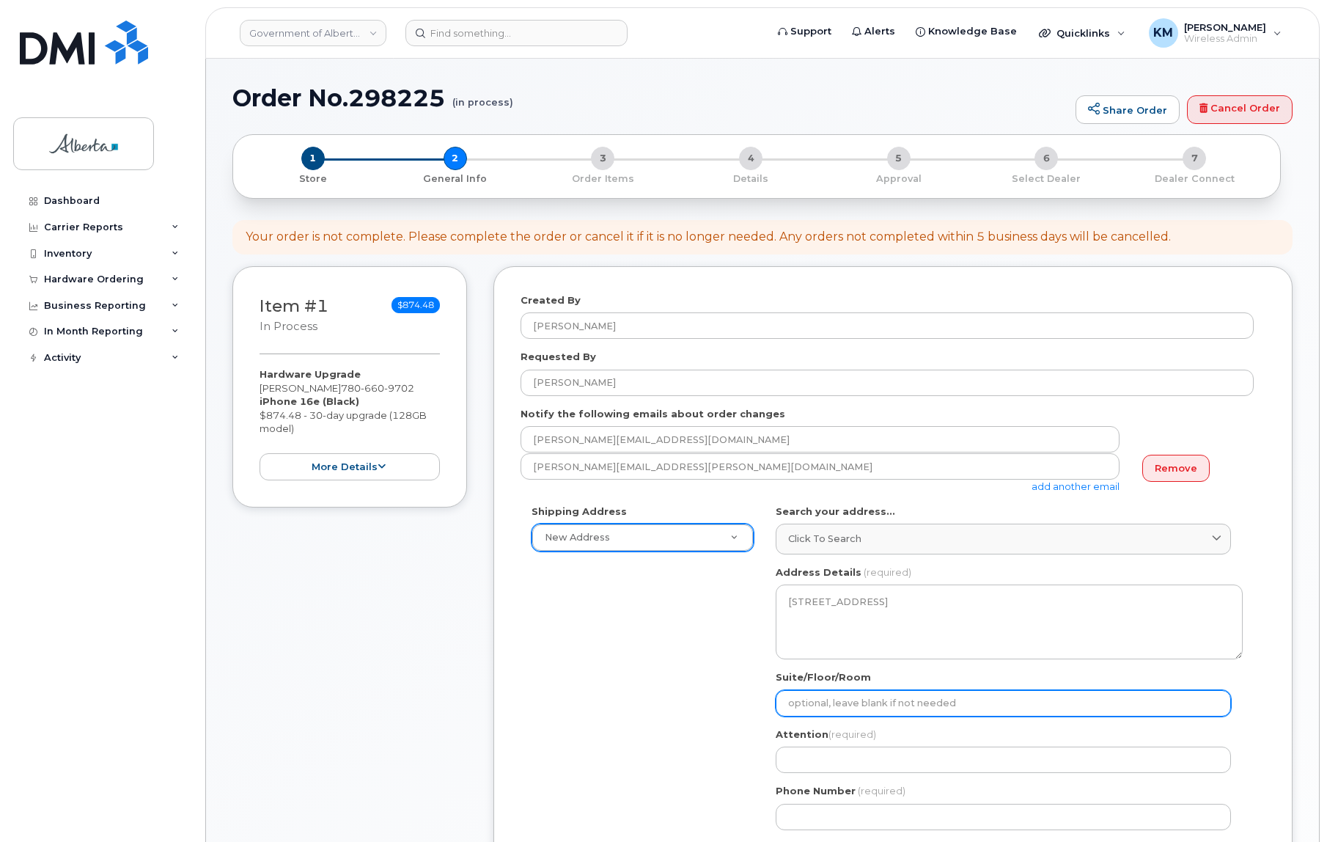
click at [846, 696] on input "Suite/Floor/Room" at bounding box center [1003, 703] width 455 height 26
select select
type input "2"
select select
type input "2n"
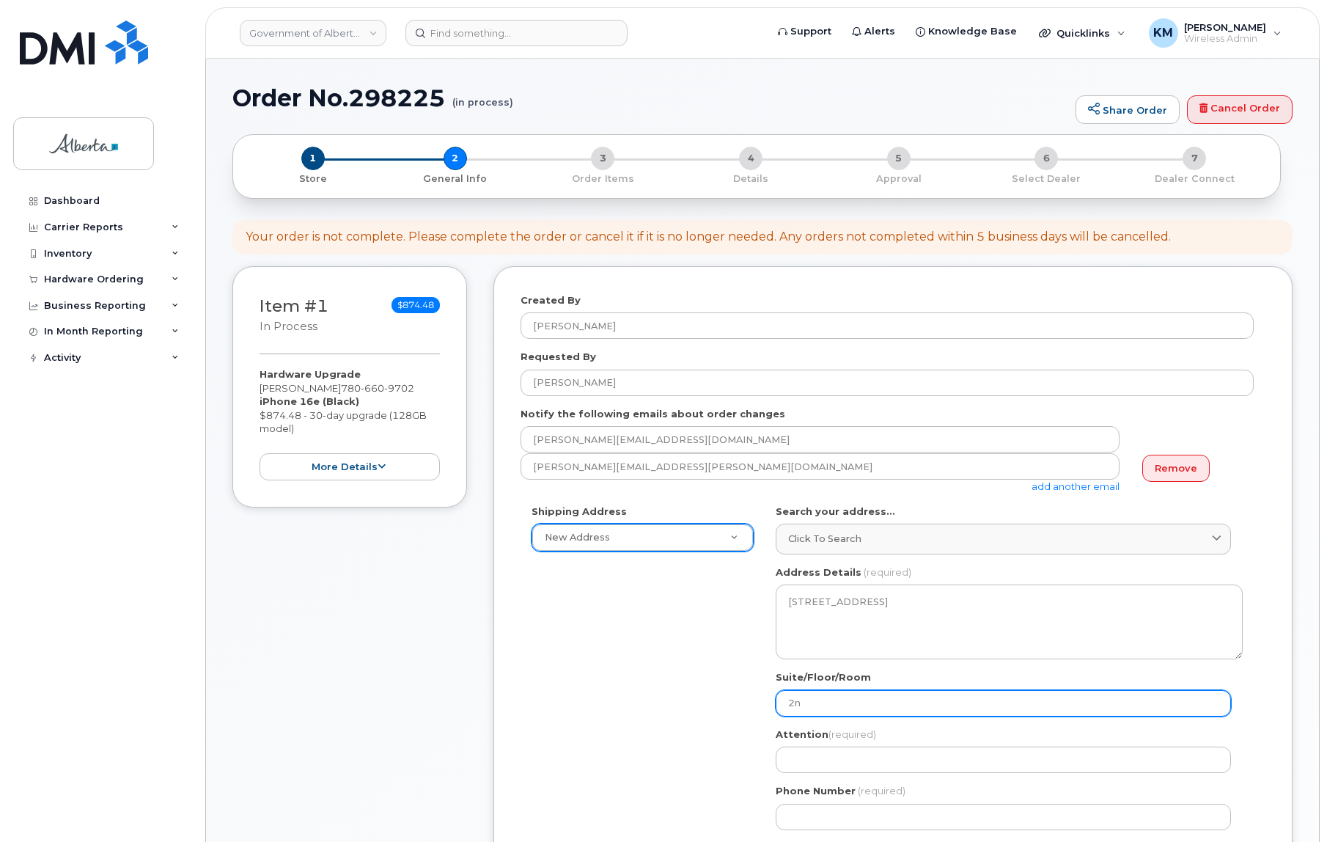
select select
type input "2nd"
select select
type input "2nd F"
select select
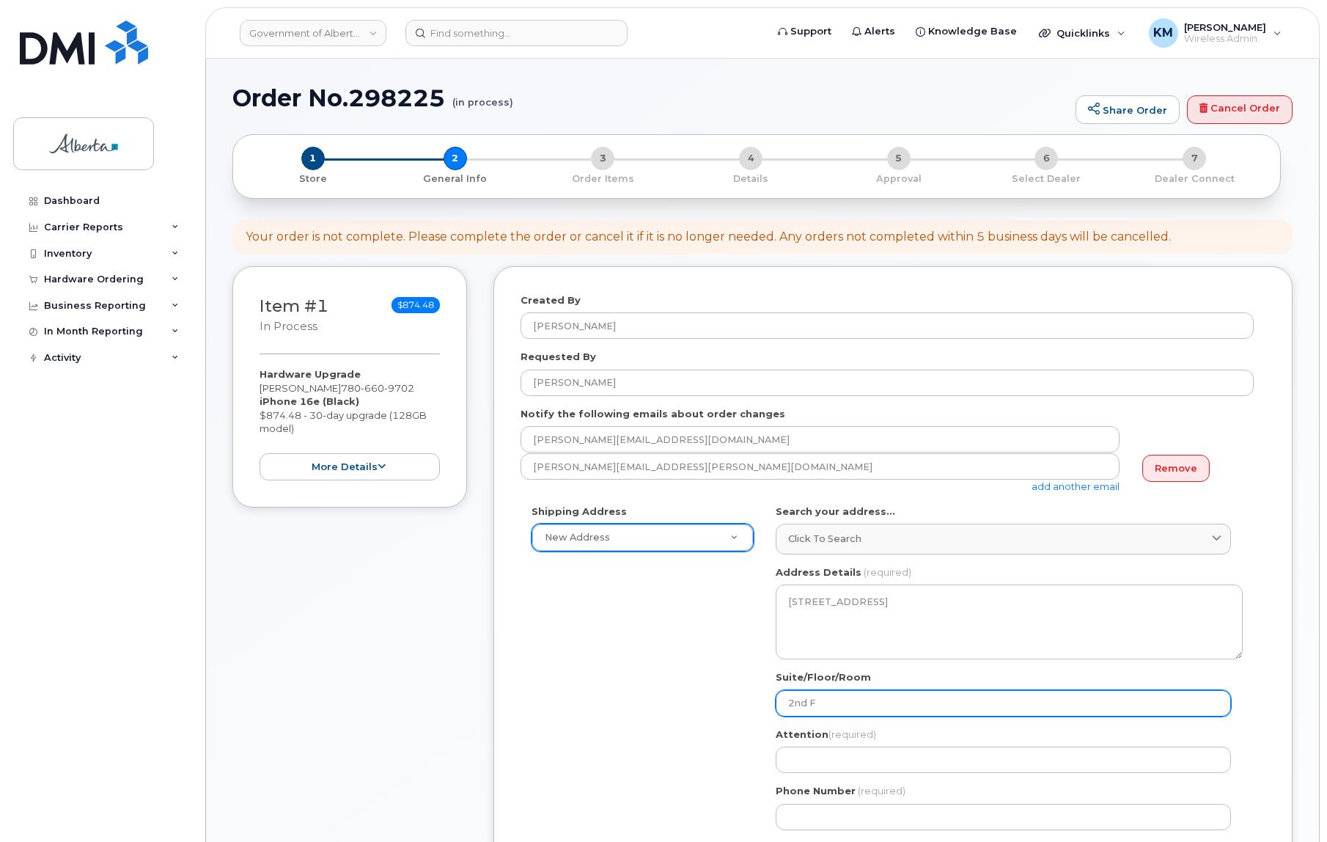
type input "2nd Fl"
select select
type input "2nd Flo"
select select
type input "2nd Floo"
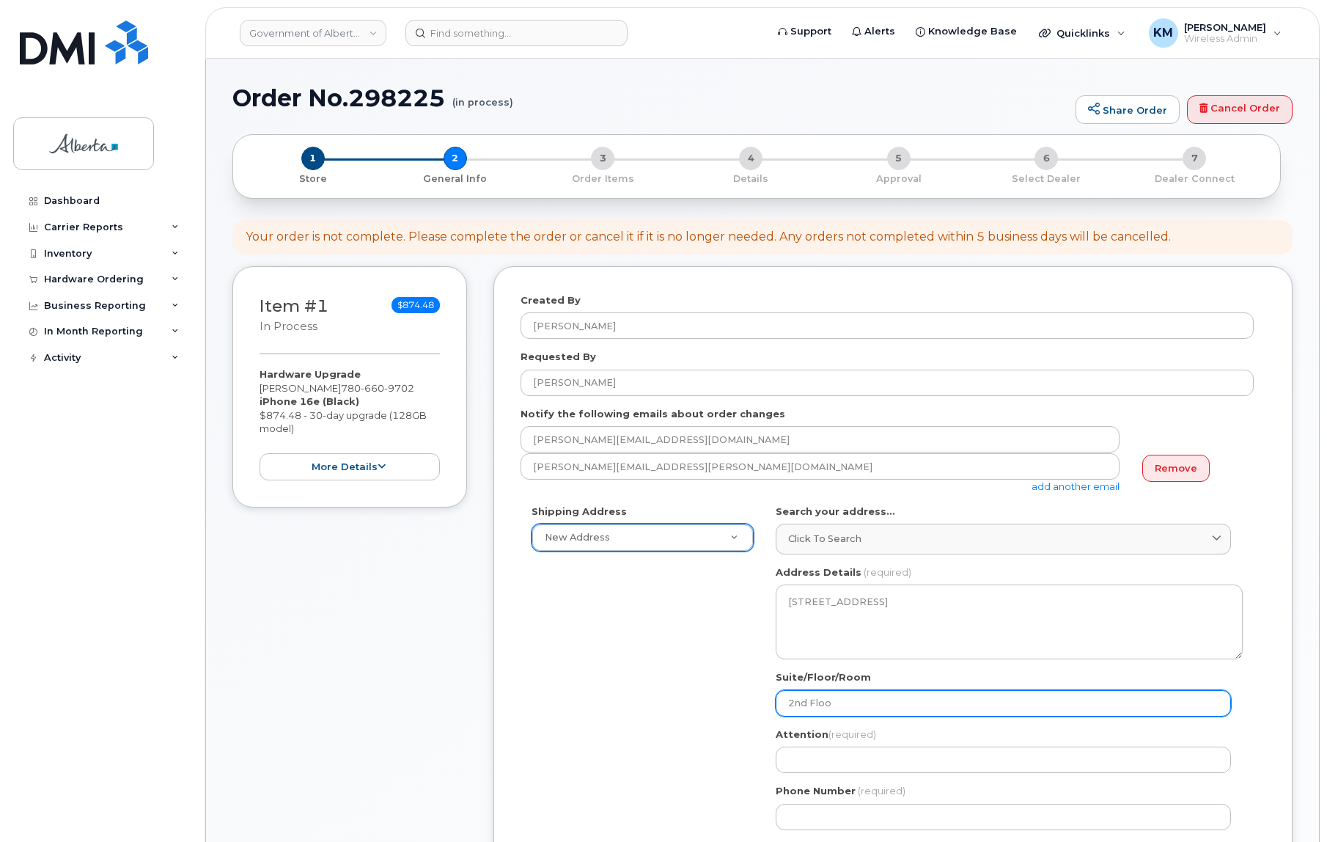
select select
type input "2nd Floor"
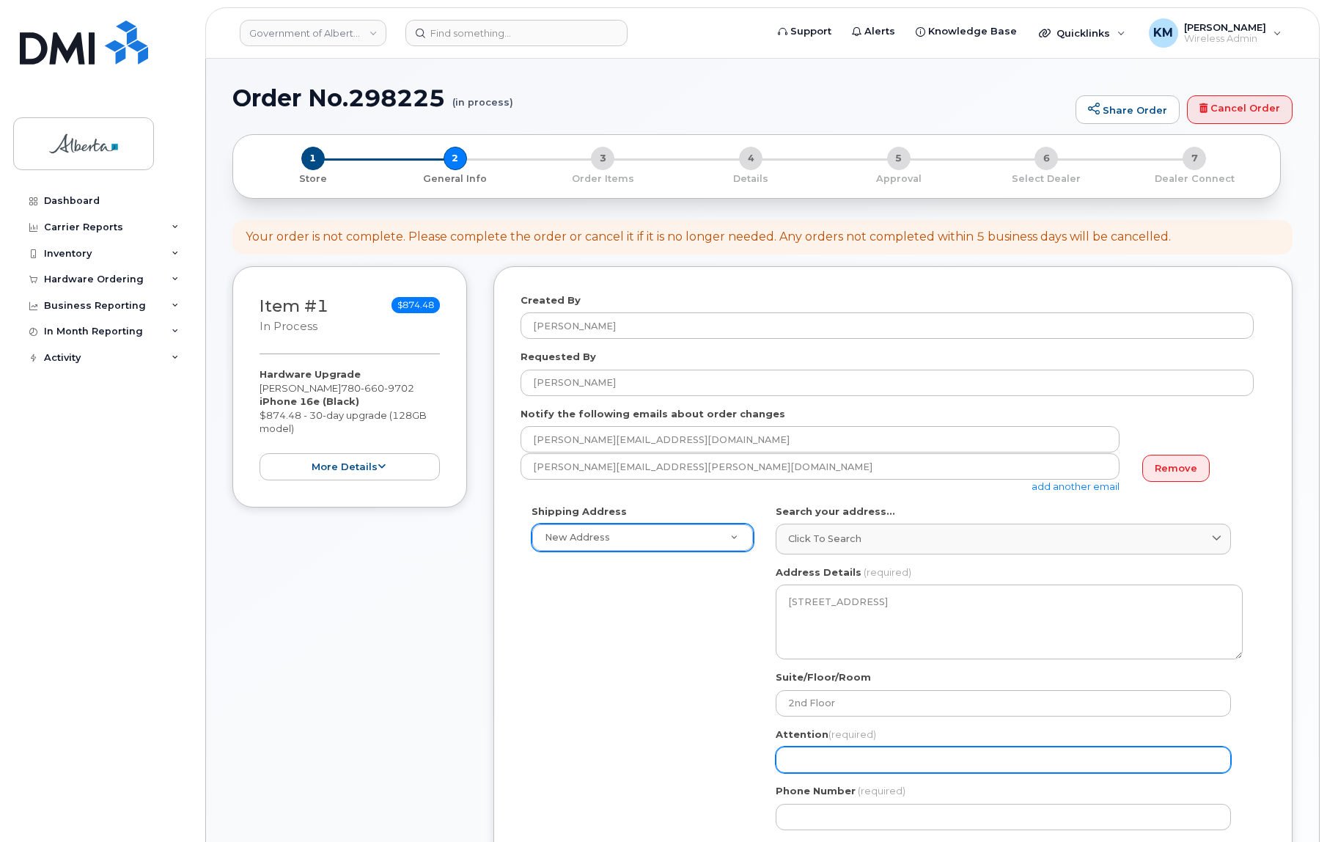
click at [859, 759] on input "Attention (required)" at bounding box center [1003, 760] width 455 height 26
paste input "https://myimtconnect.sp.gov.ab.ca/t"
select select
type input "https://myimtconnect.sp.gov.ab.ca/t"
drag, startPoint x: 967, startPoint y: 758, endPoint x: 744, endPoint y: 766, distance: 223.1
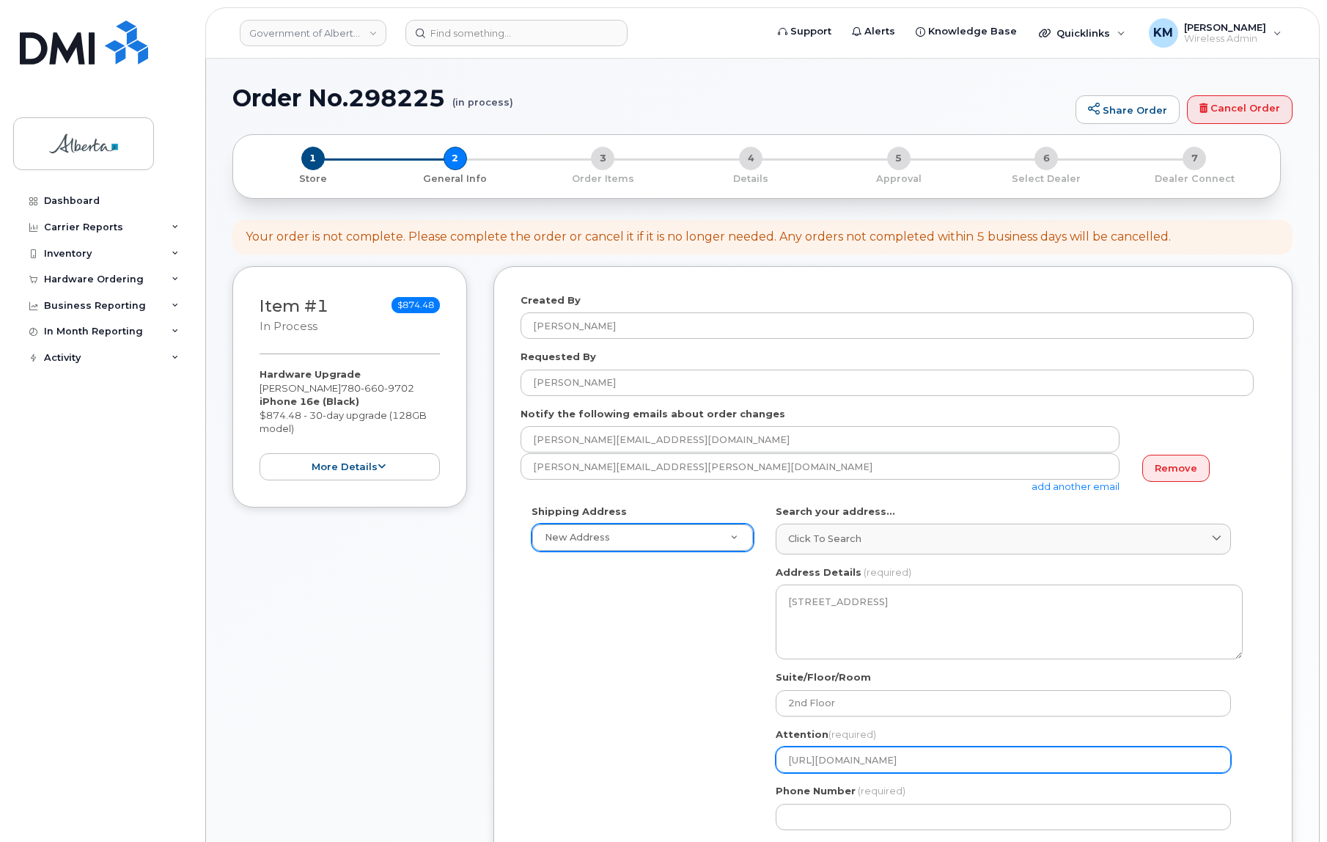
click at [744, 766] on div "Shipping Address New Address New Address 58-5 Redspur Dr 104-3602 51 Ave 4867 5…" at bounding box center [887, 673] width 733 height 337
select select
paste input "Nikki Smyth"
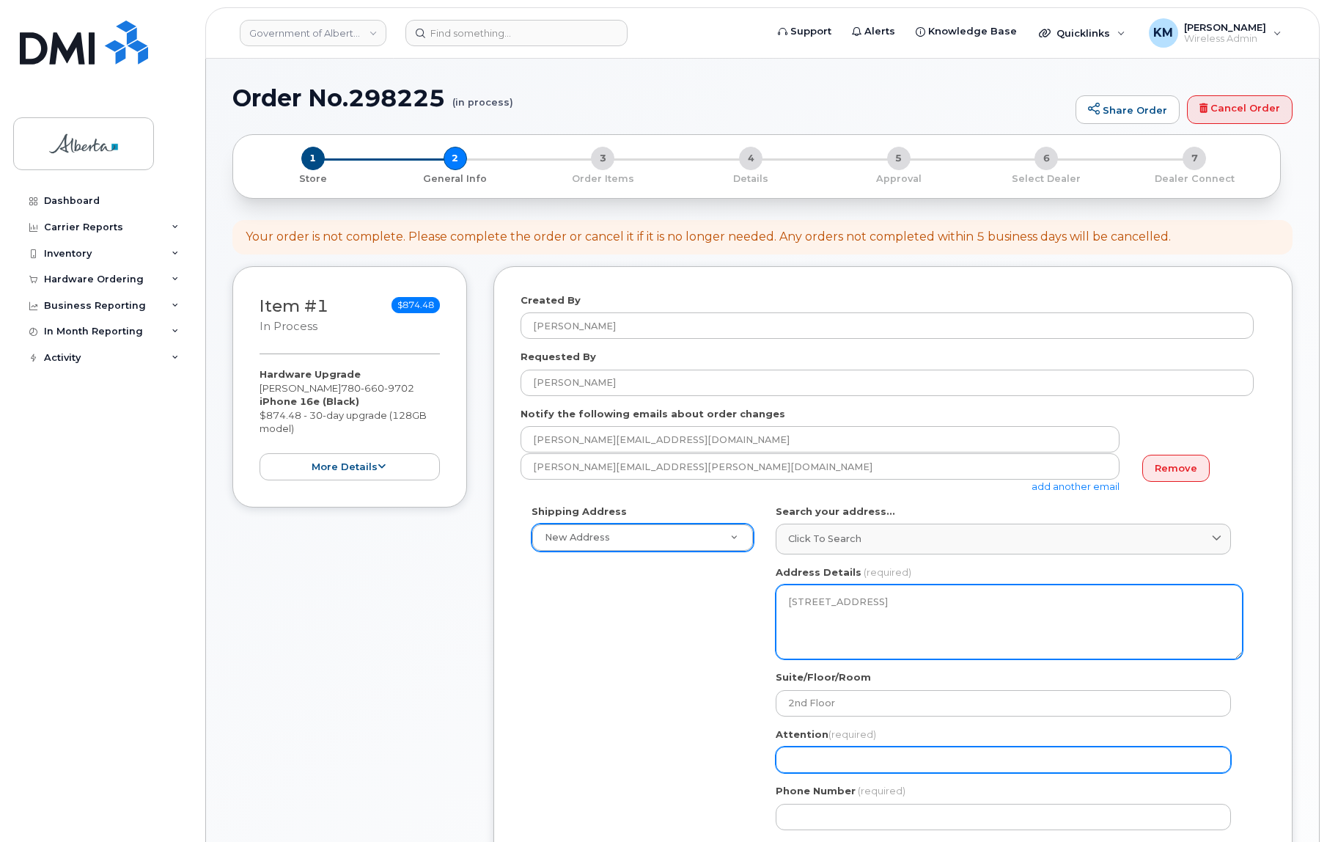
select select
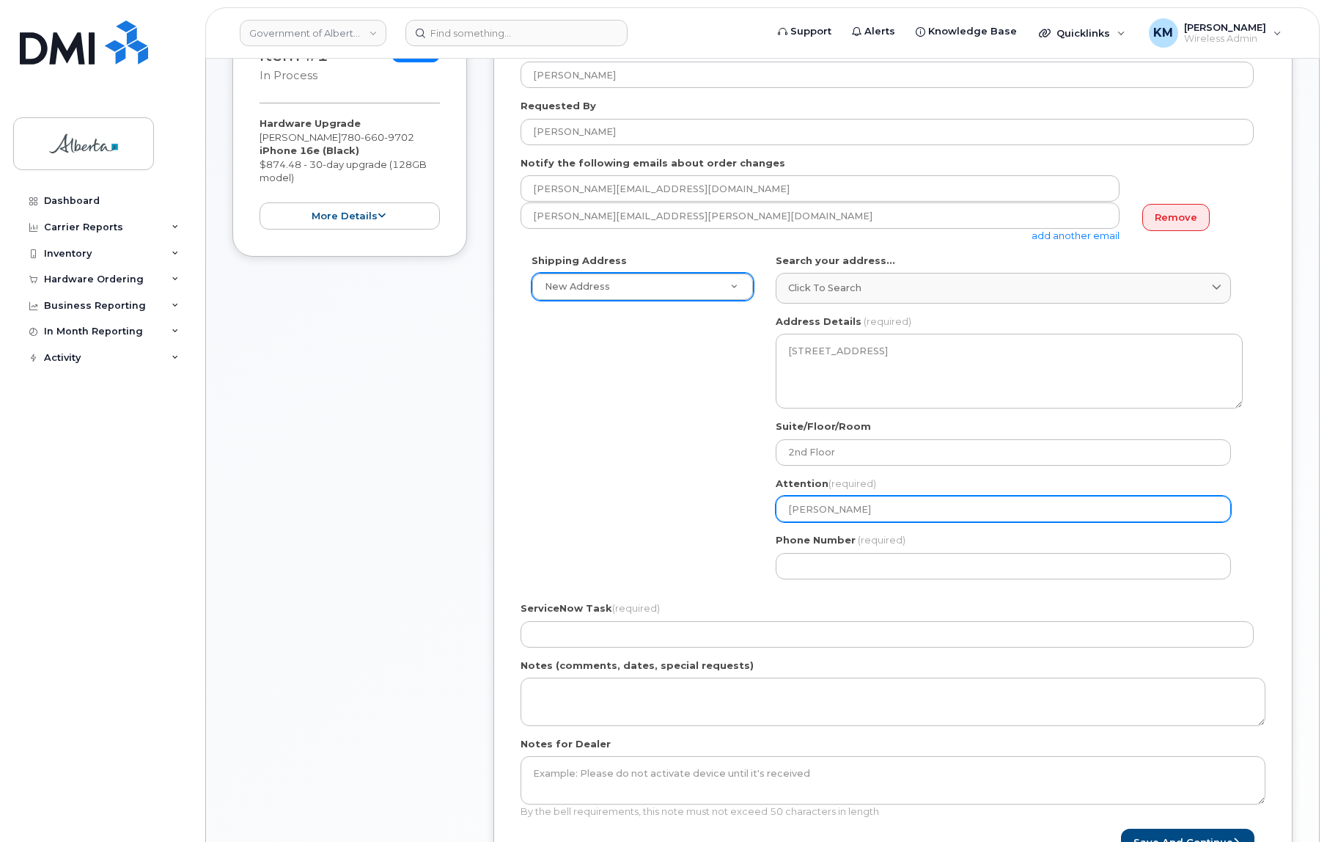
scroll to position [266, 0]
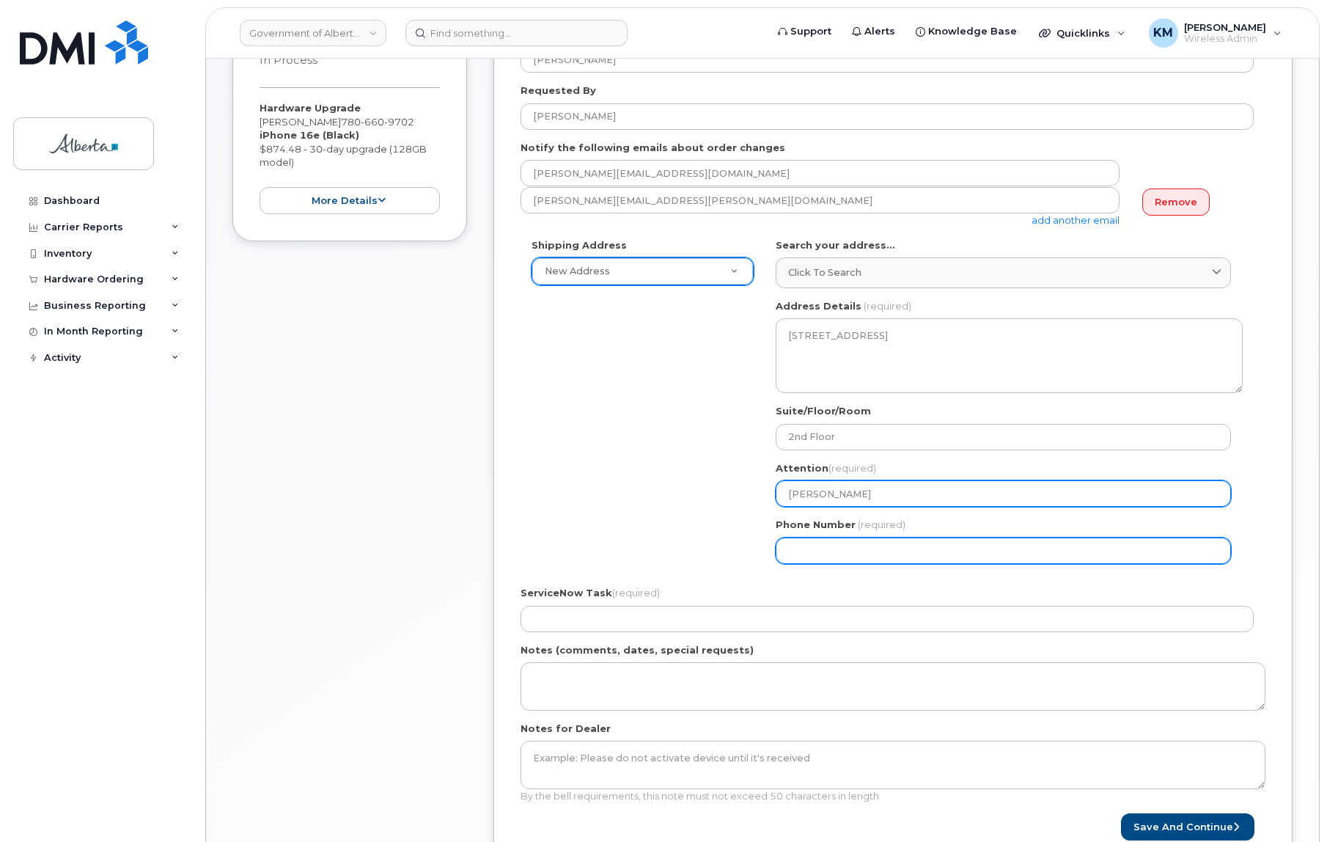
type input "Nikki Smyth"
click at [846, 546] on input "Phone Number" at bounding box center [1003, 551] width 455 height 26
type input "780422211"
select select
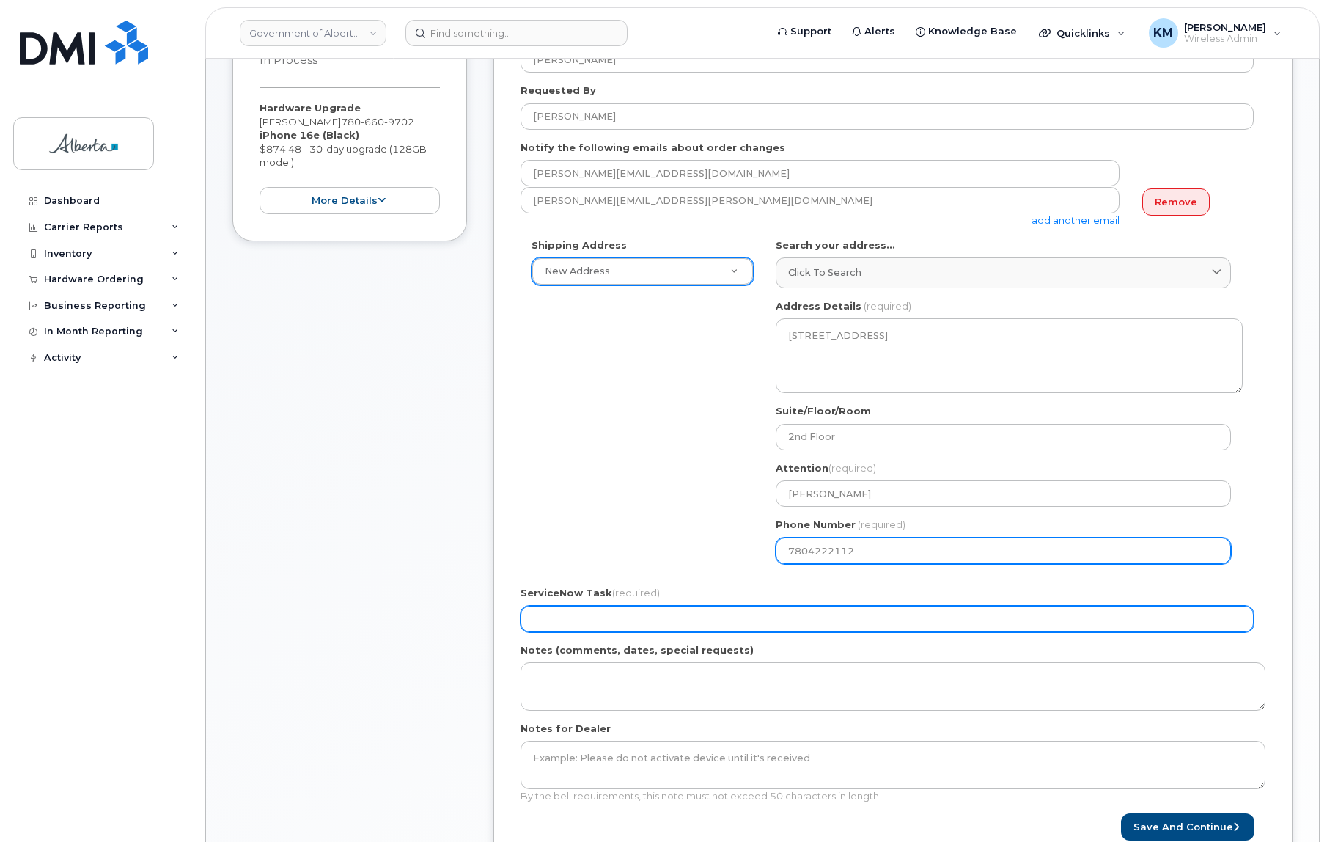
type input "7804222112"
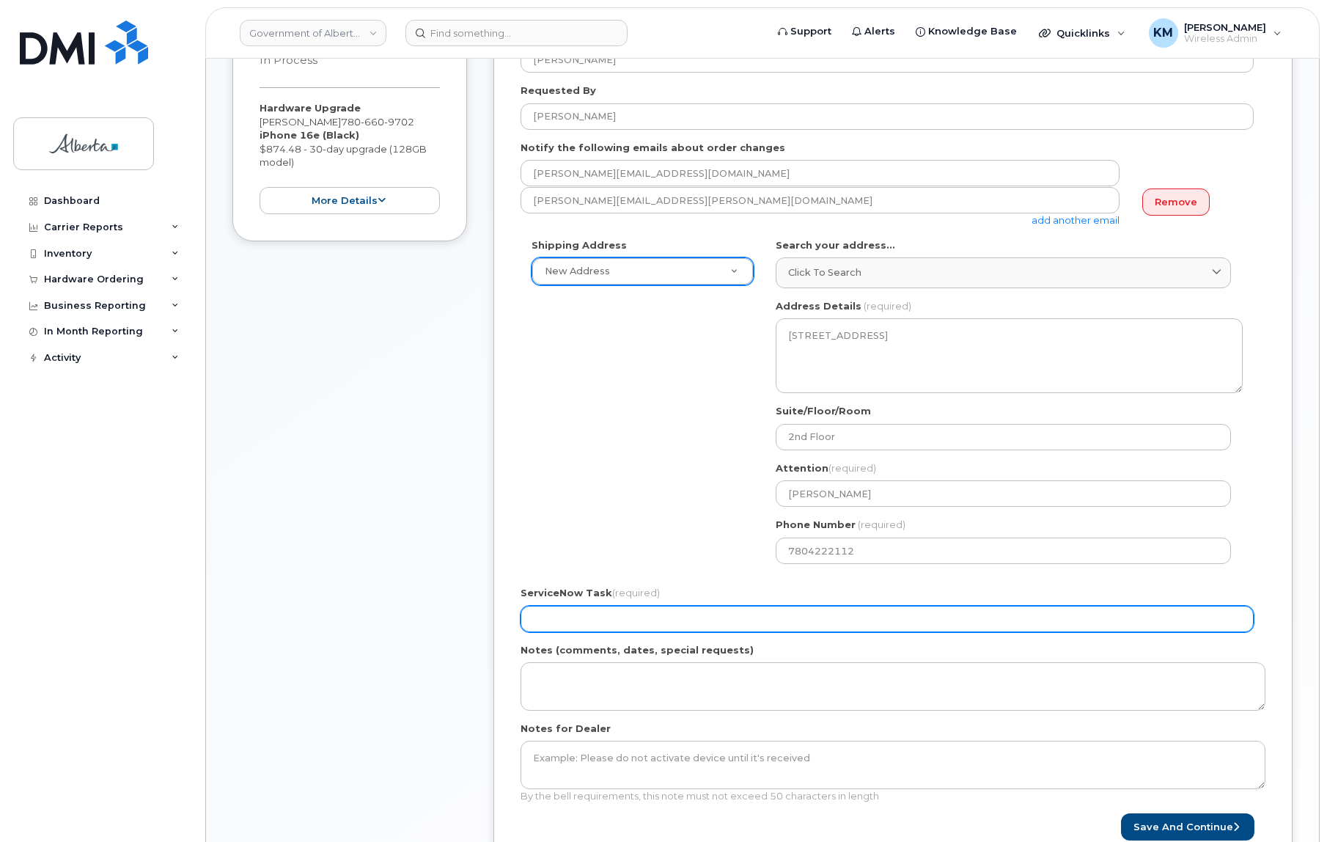
click at [807, 617] on input "ServiceNow Task (required)" at bounding box center [887, 619] width 733 height 26
type input "SCTASK0830868"
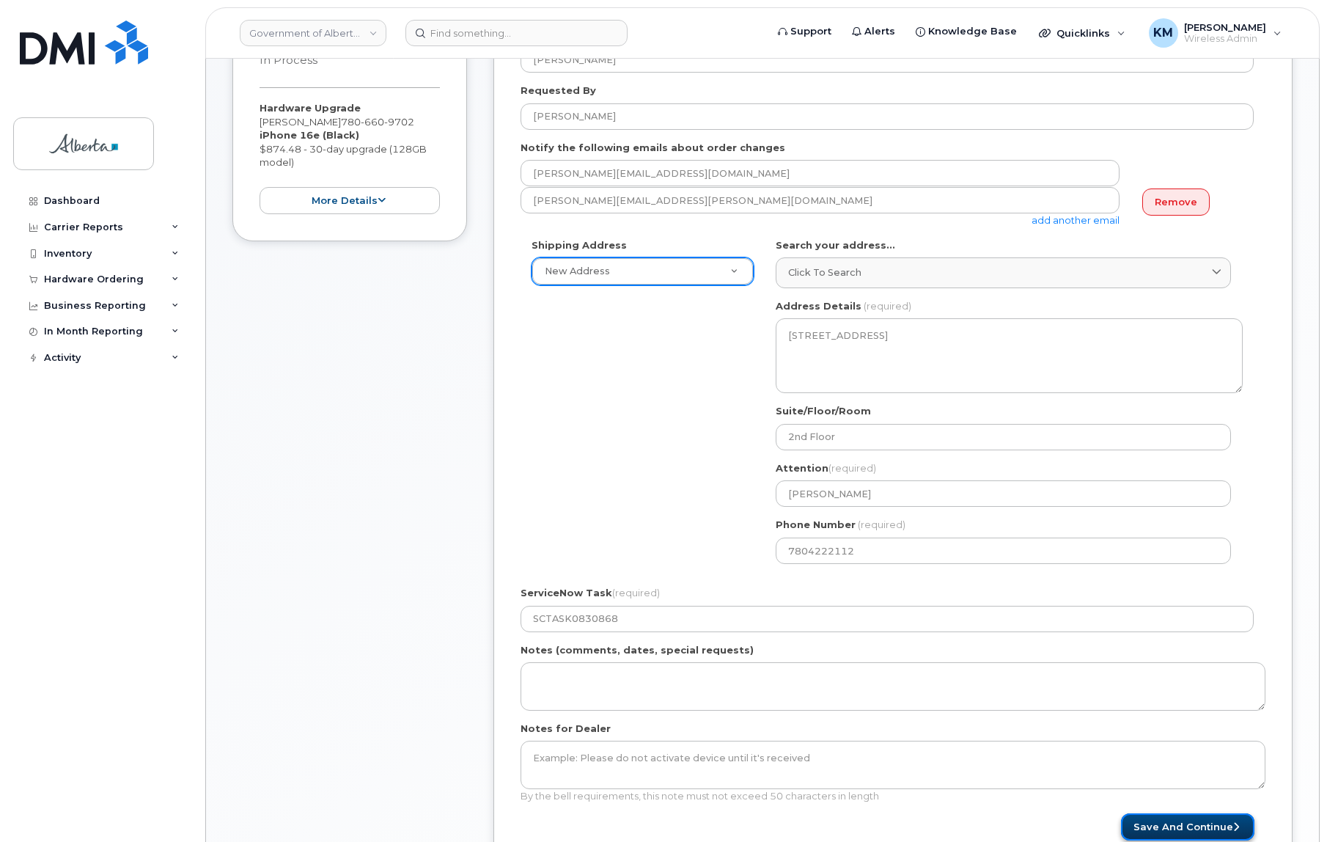
click at [1191, 819] on button "Save and Continue" at bounding box center [1187, 826] width 133 height 27
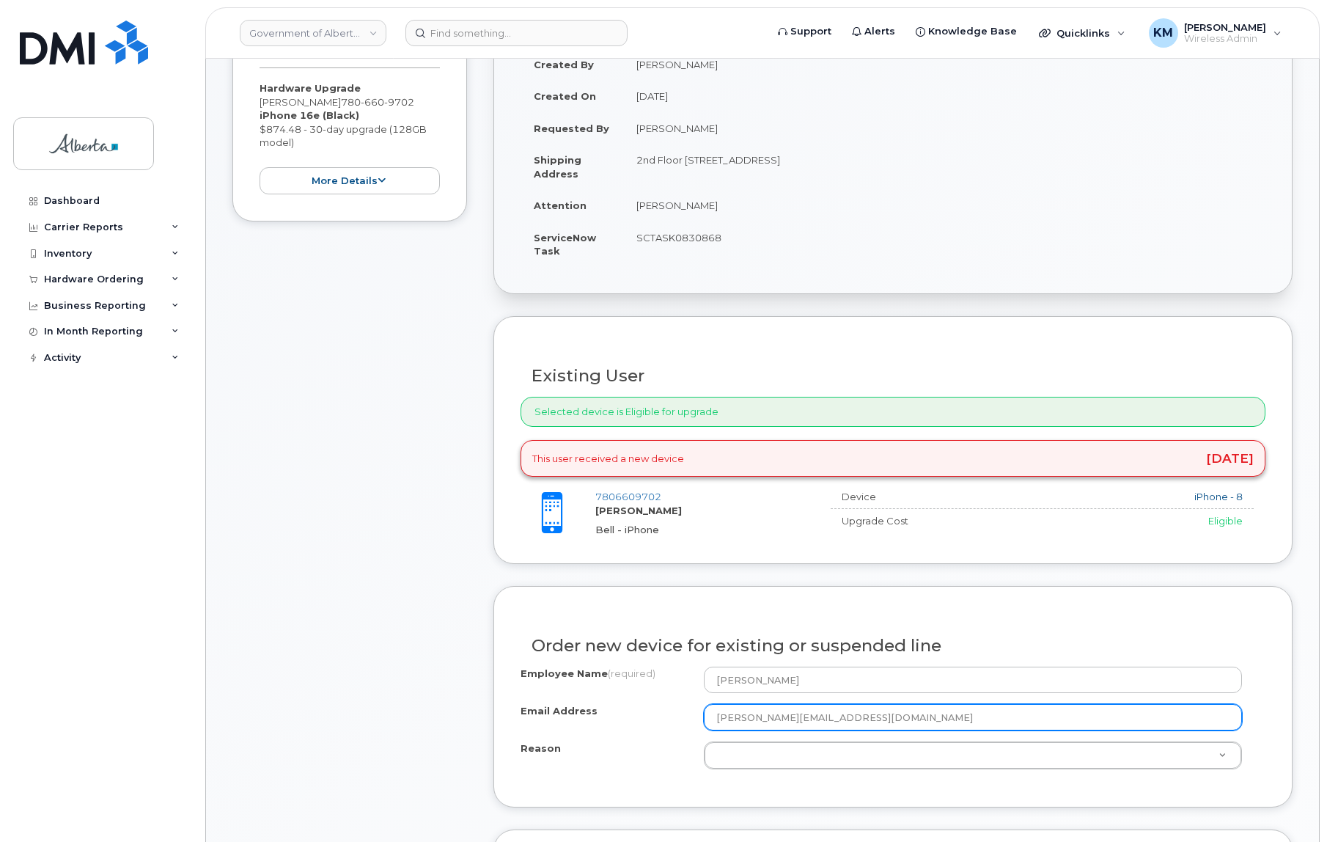
scroll to position [333, 0]
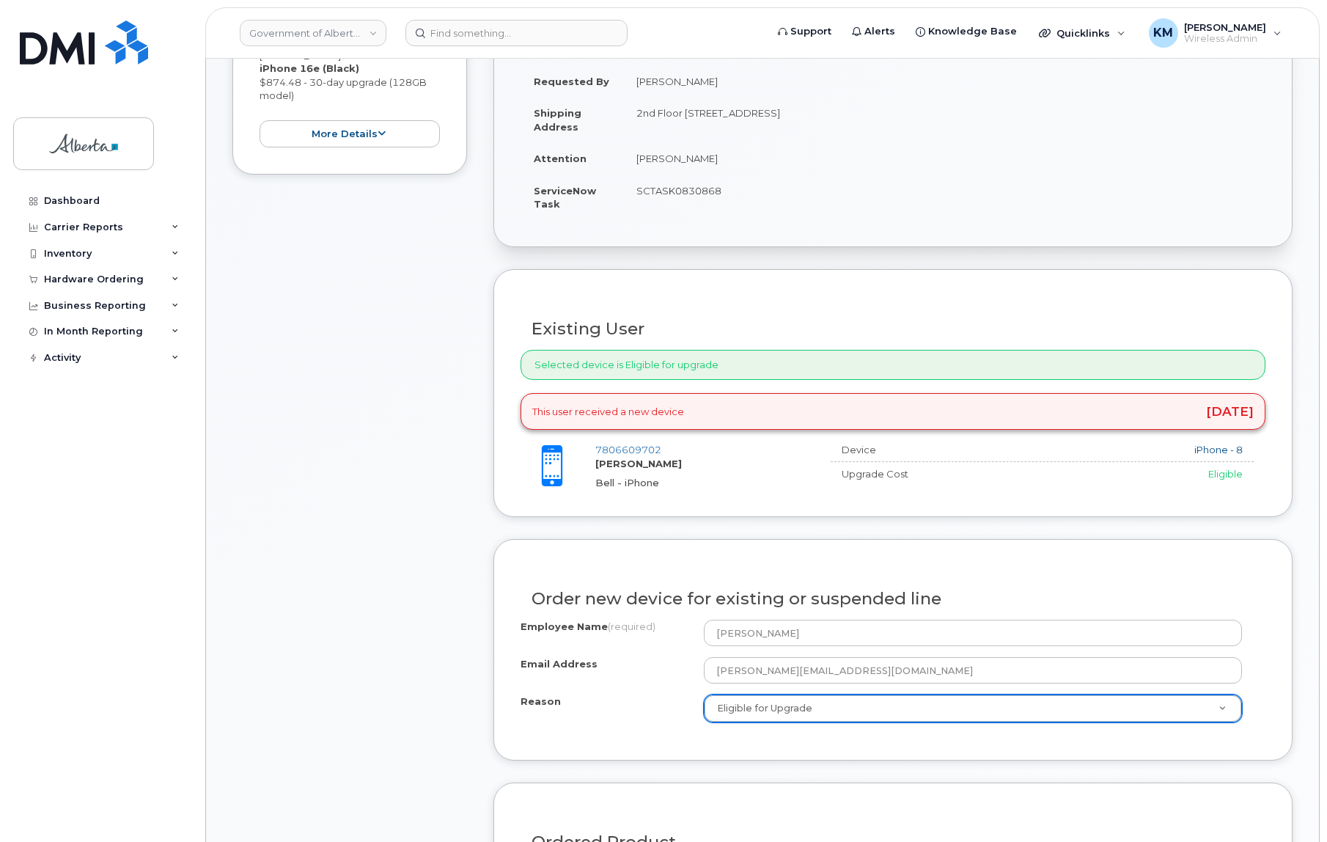
select select "eligible_for_upgrade"
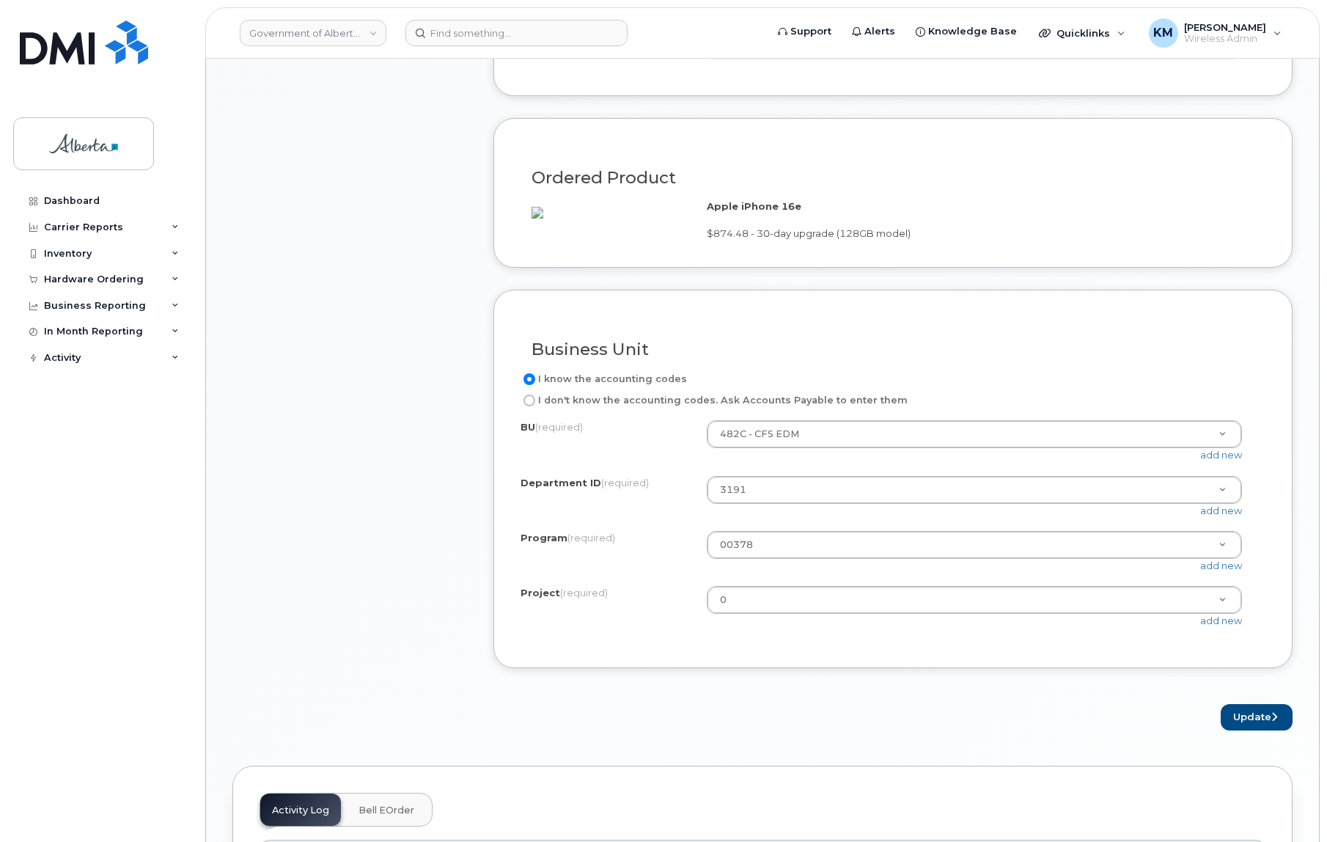
scroll to position [1000, 0]
click at [1251, 729] on button "Update" at bounding box center [1257, 715] width 72 height 27
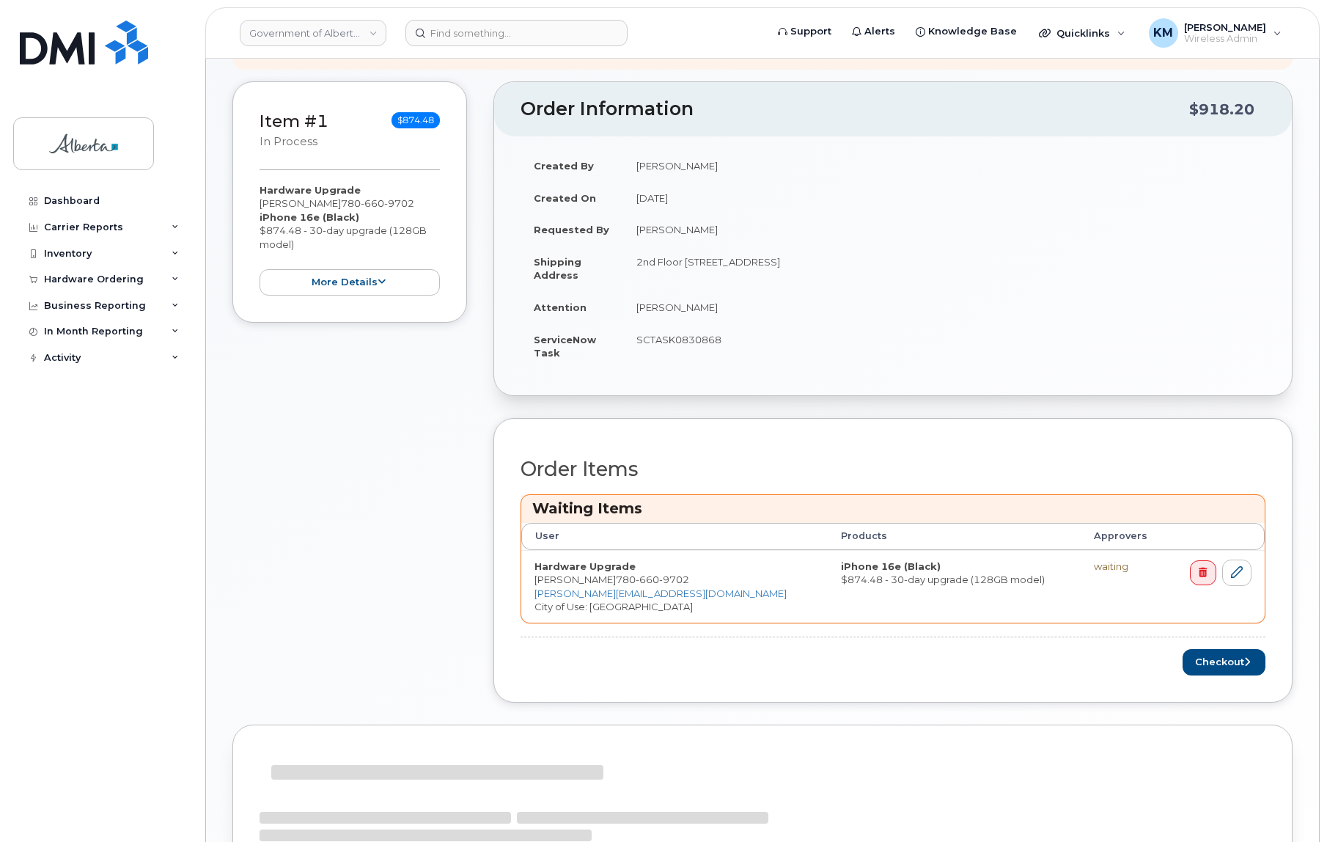
scroll to position [266, 0]
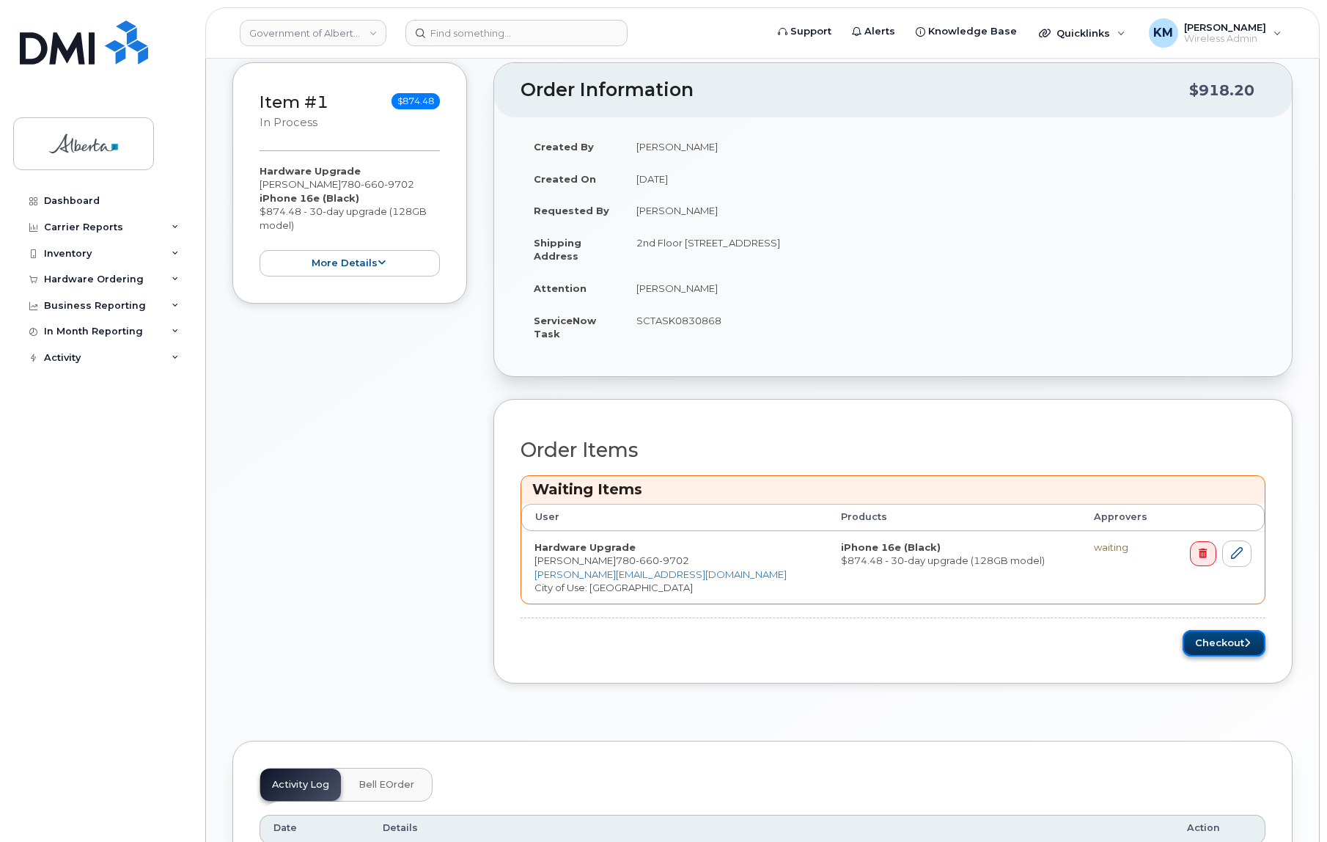
click at [1234, 649] on button "Checkout" at bounding box center [1224, 643] width 83 height 27
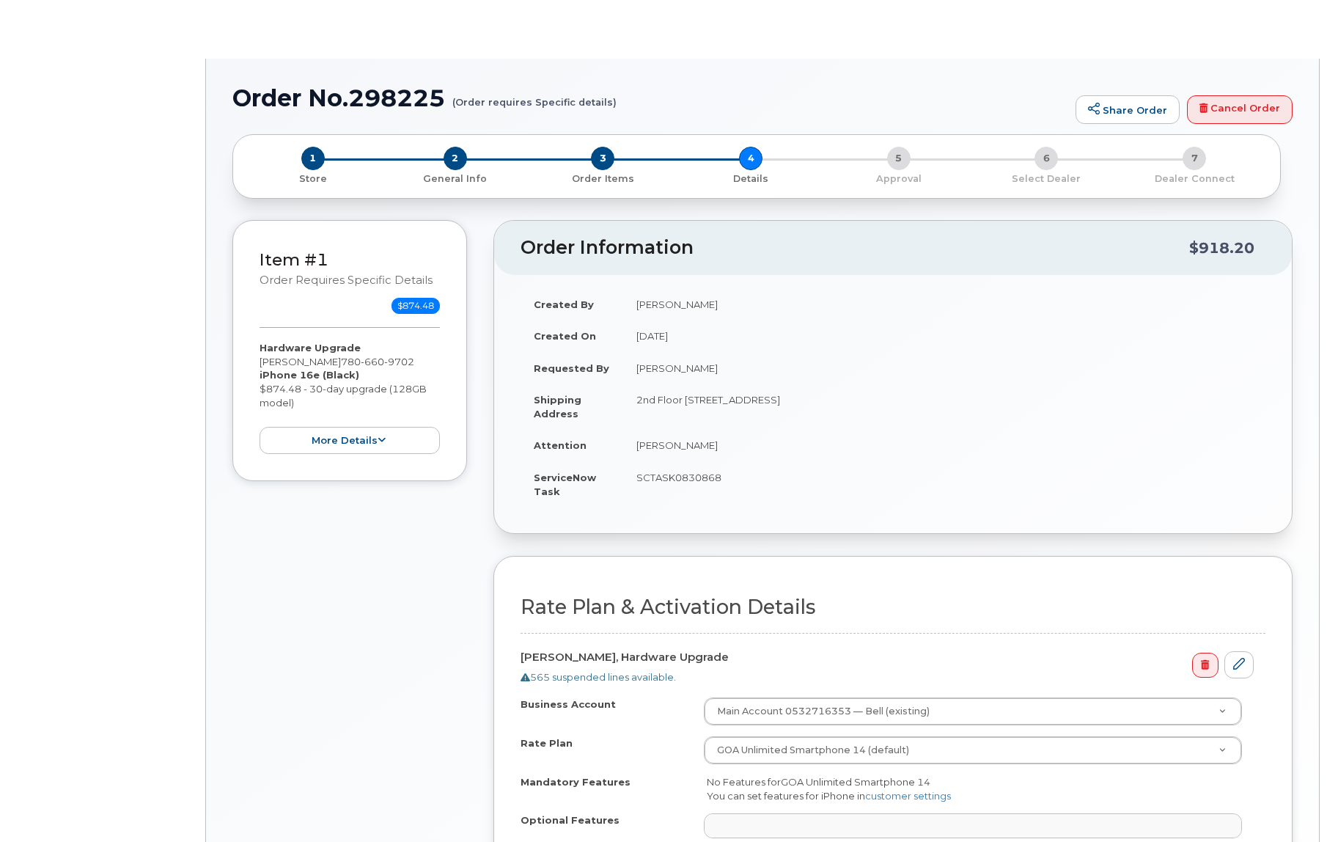
select select
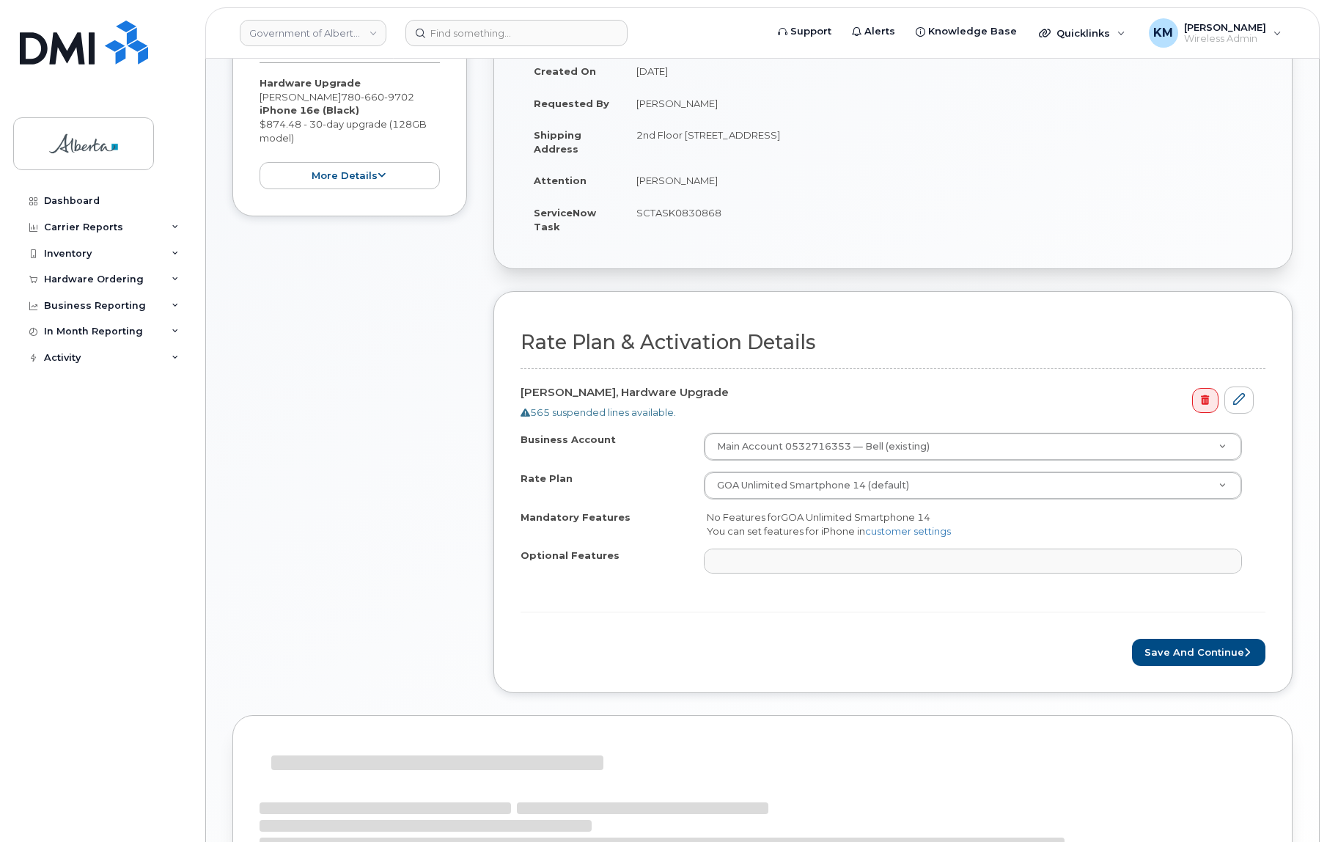
scroll to position [266, 0]
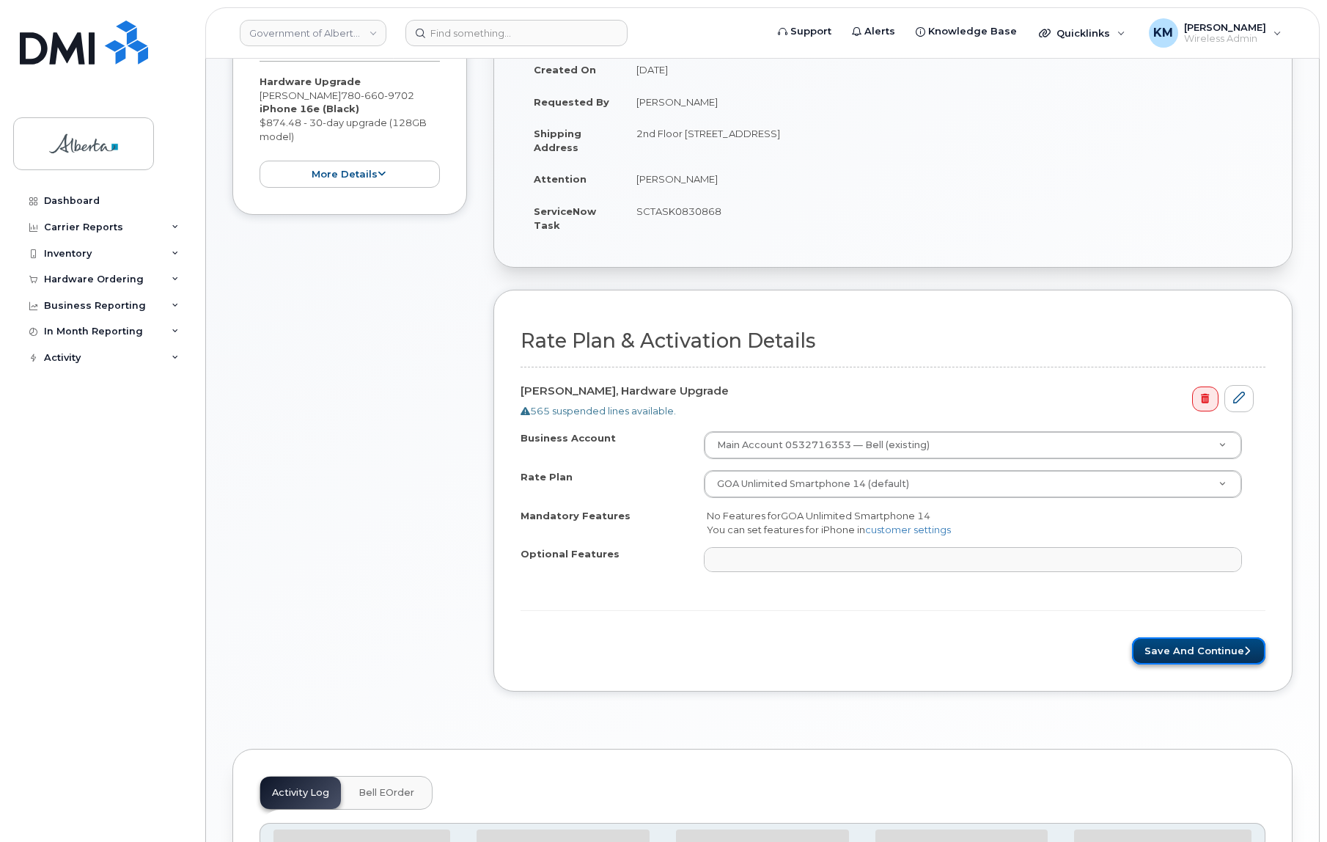
click at [1184, 648] on button "Save and Continue" at bounding box center [1198, 650] width 133 height 27
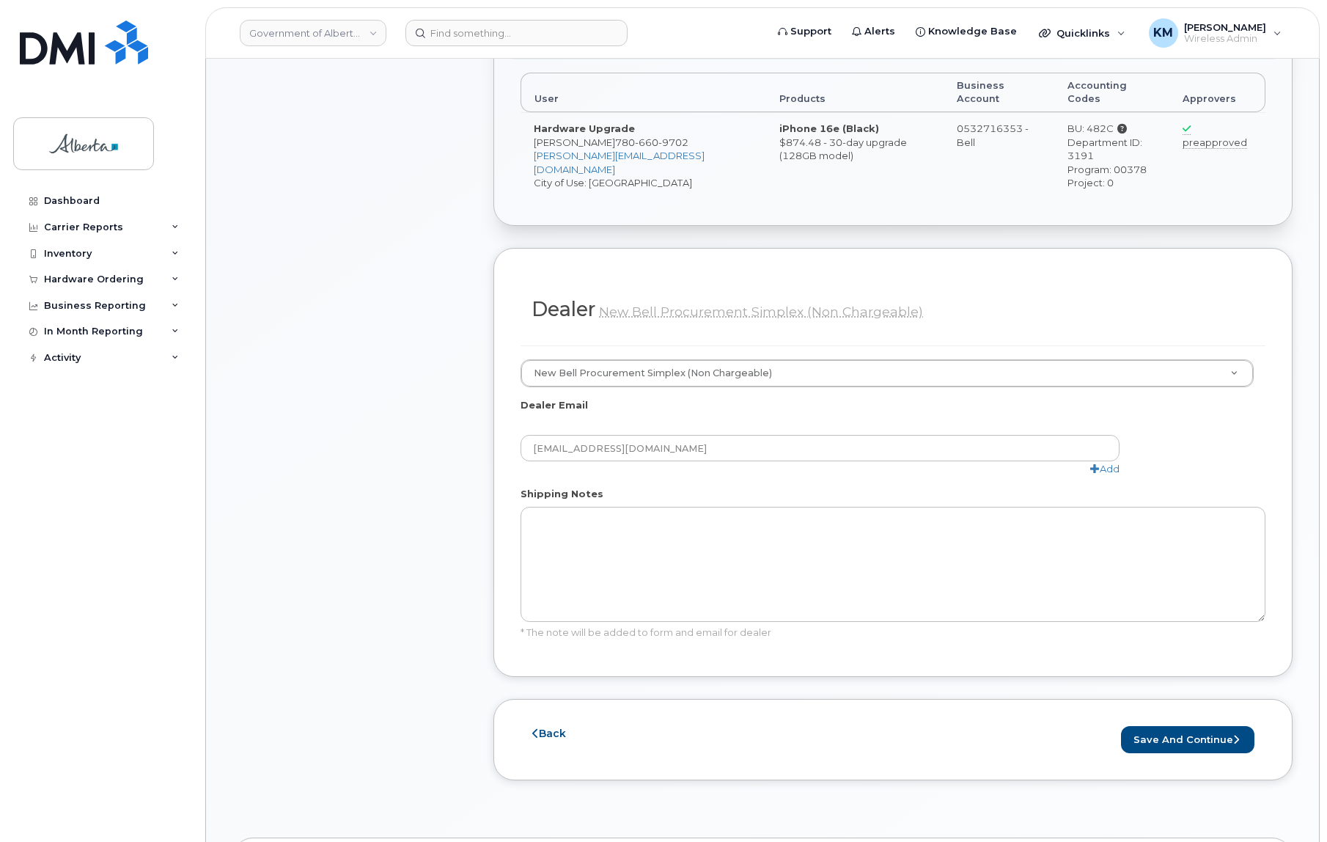
scroll to position [600, 0]
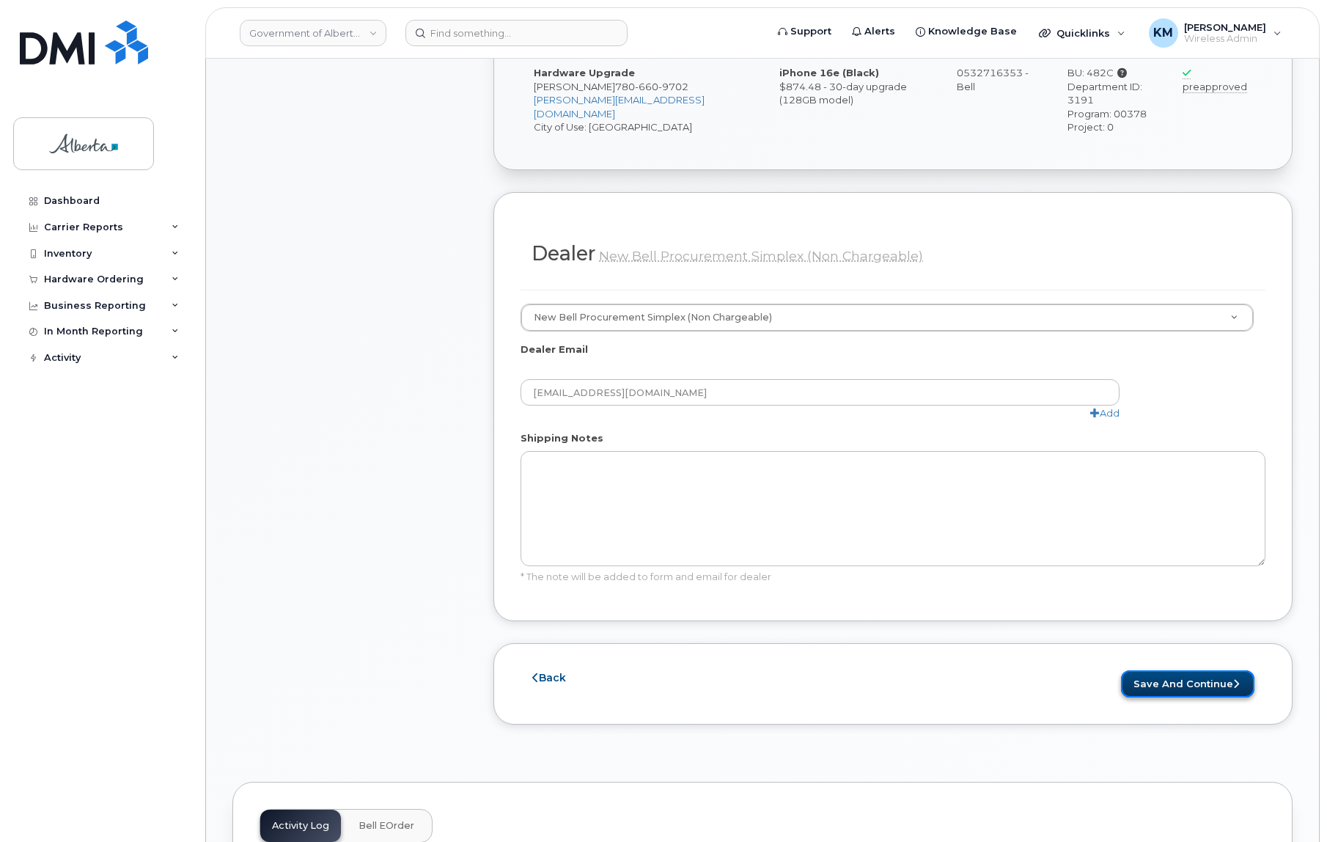
click at [1181, 670] on button "Save and Continue" at bounding box center [1187, 683] width 133 height 27
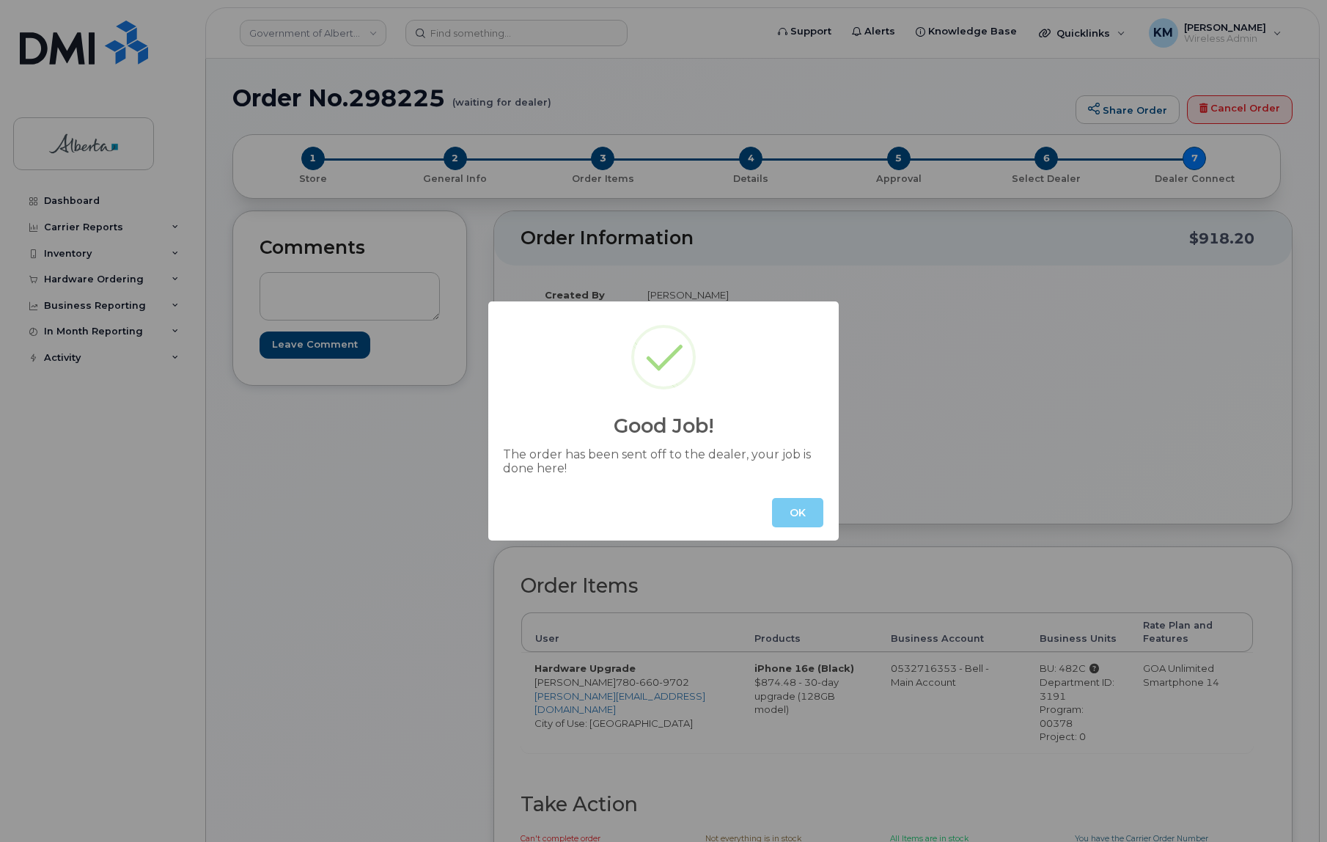
click at [799, 521] on button "OK" at bounding box center [797, 512] width 51 height 29
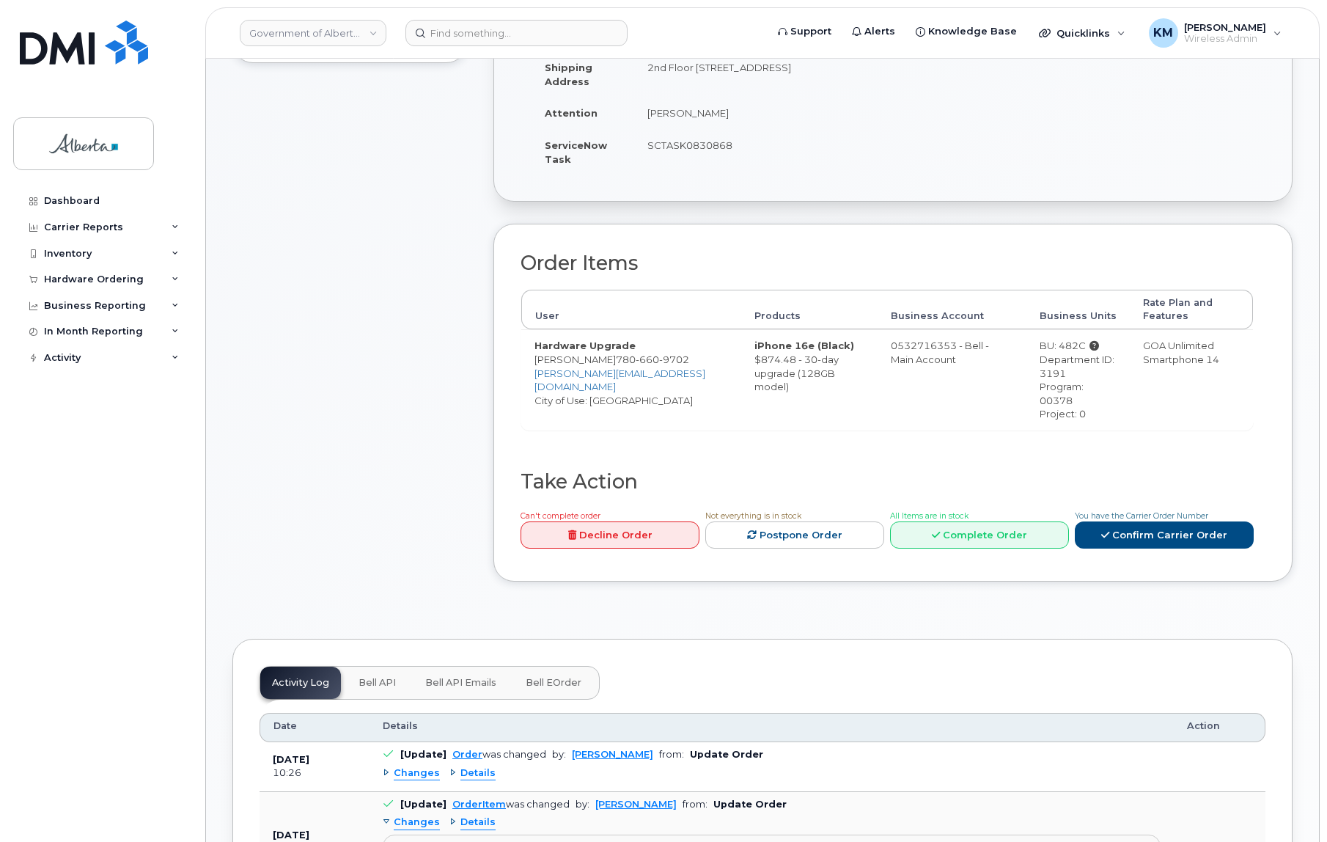
scroll to position [400, 0]
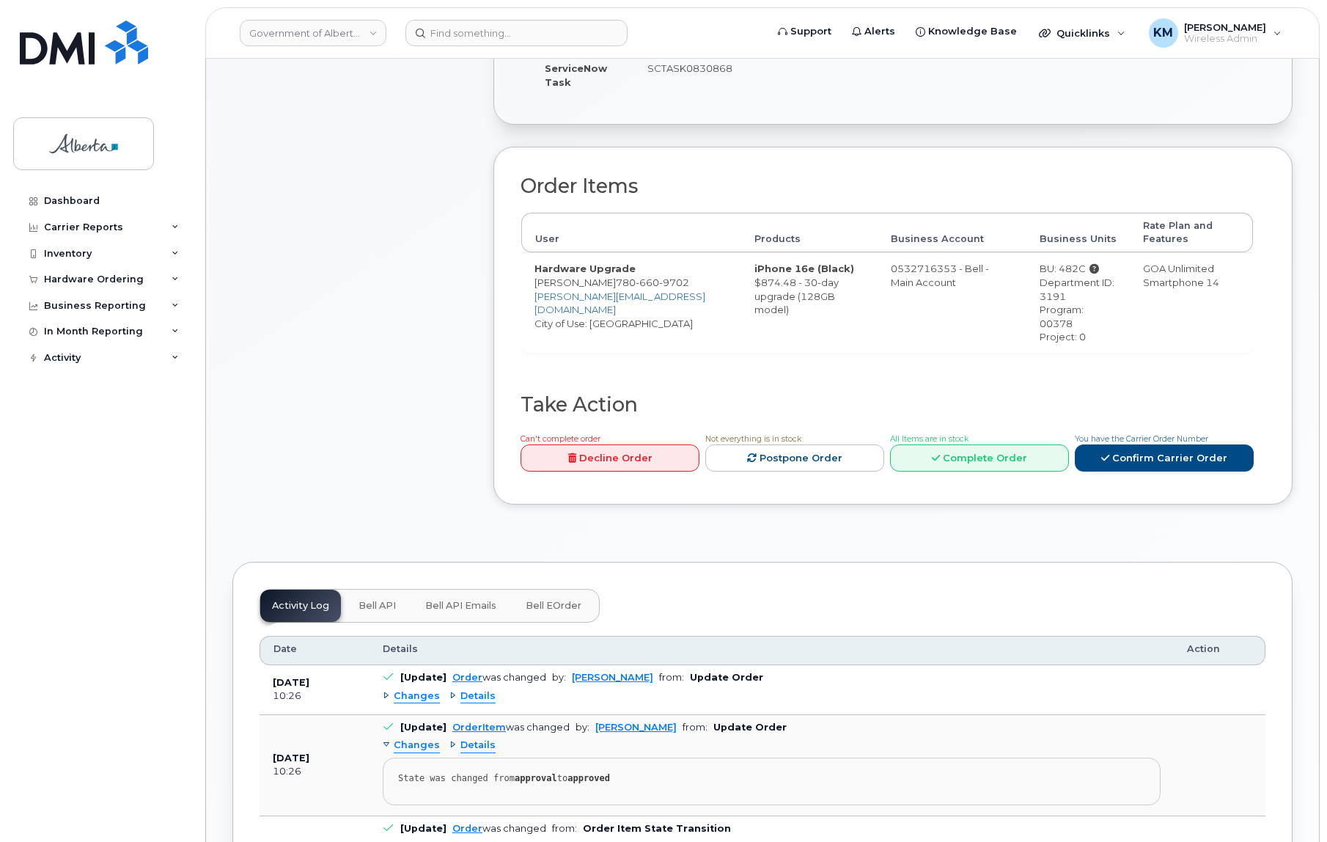
click at [376, 600] on span "Bell API" at bounding box center [377, 606] width 37 height 12
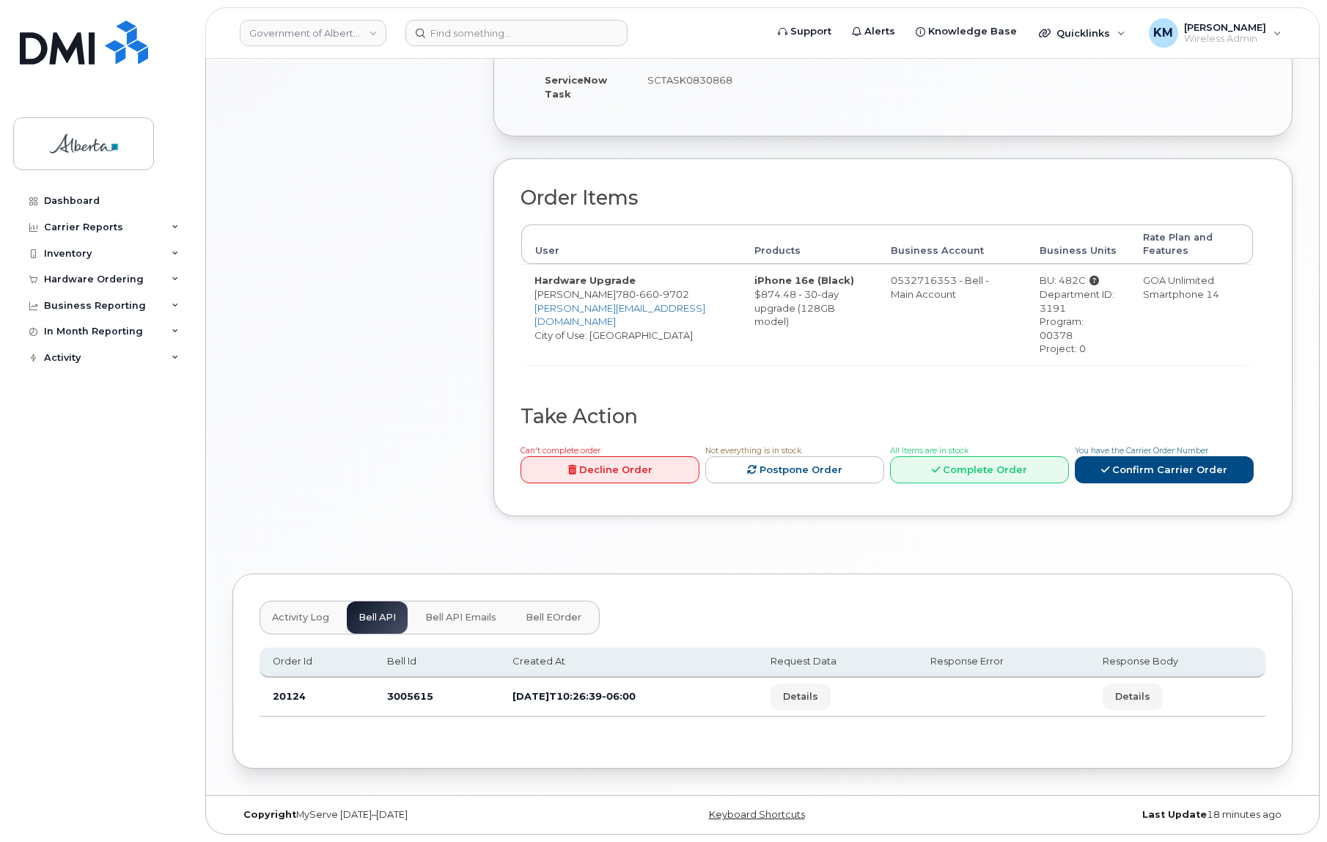
scroll to position [371, 0]
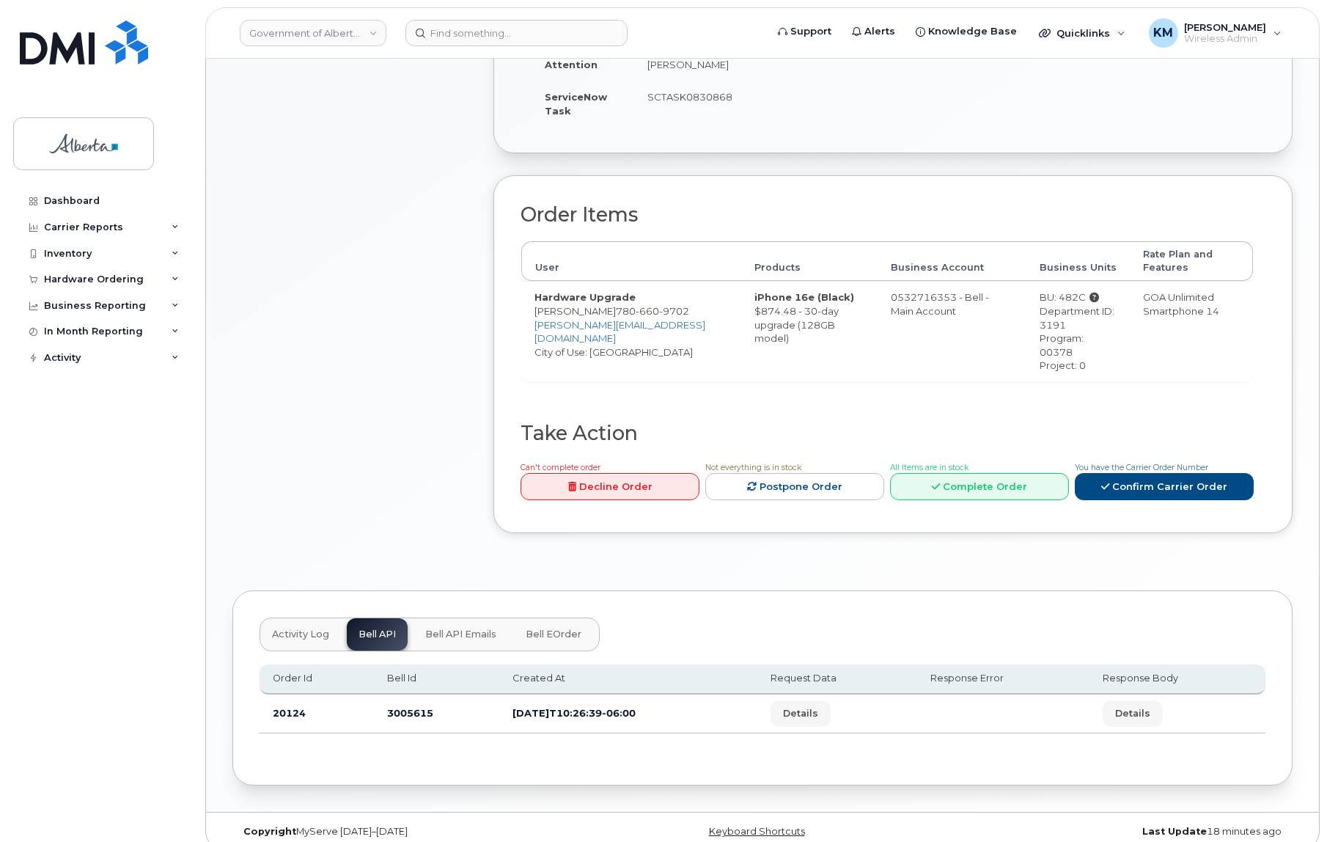
click at [415, 393] on div "Comments Leave Comment" at bounding box center [349, 197] width 235 height 717
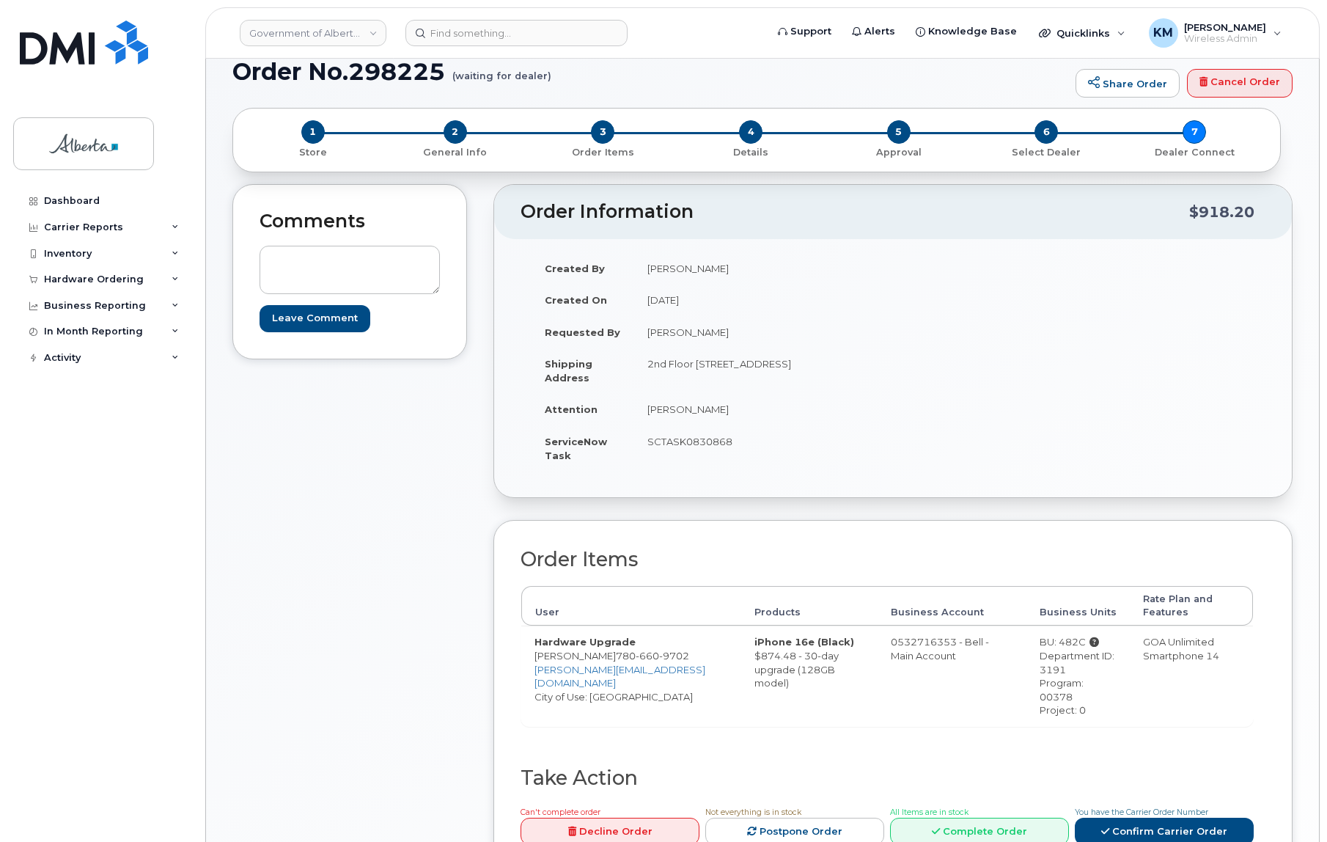
scroll to position [0, 0]
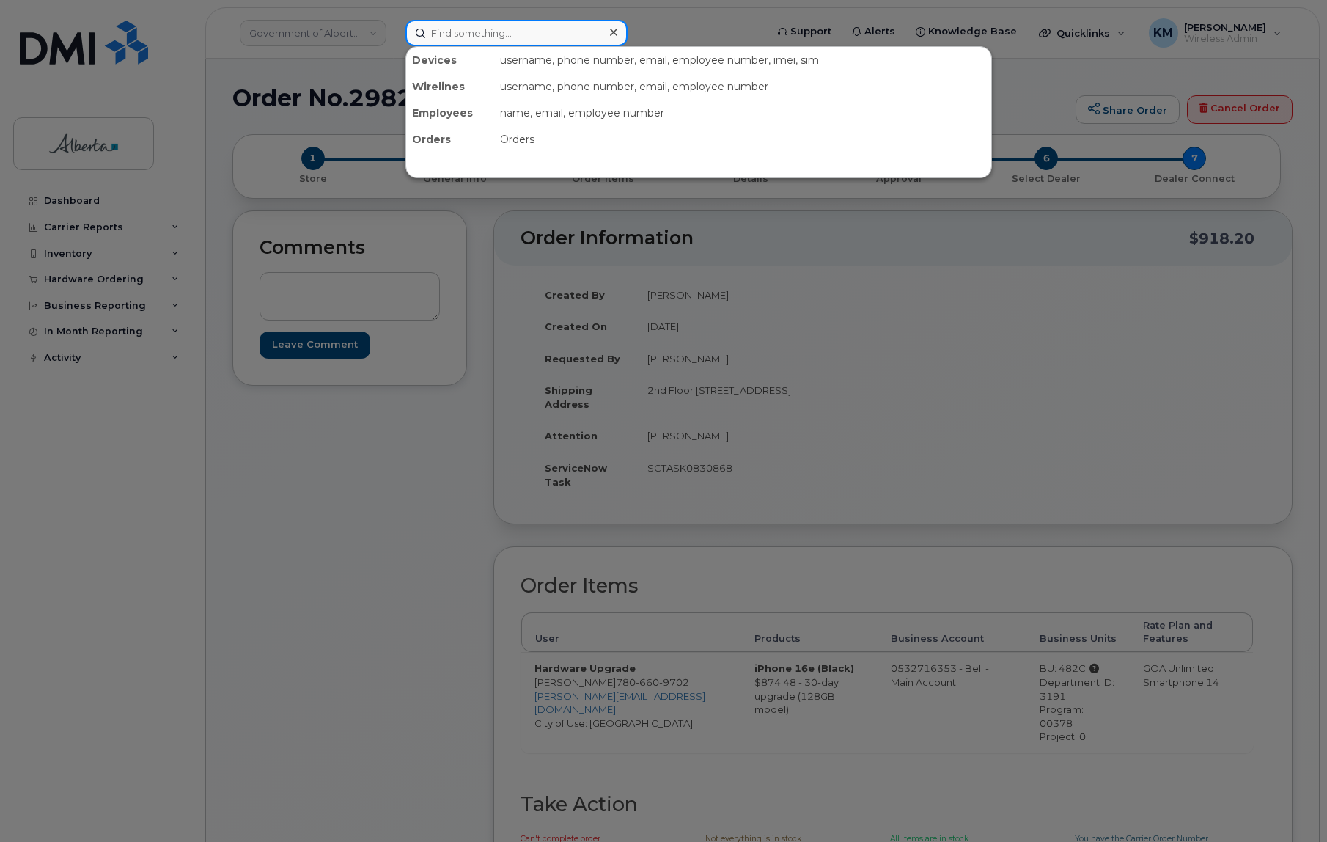
click at [435, 37] on input at bounding box center [517, 33] width 222 height 26
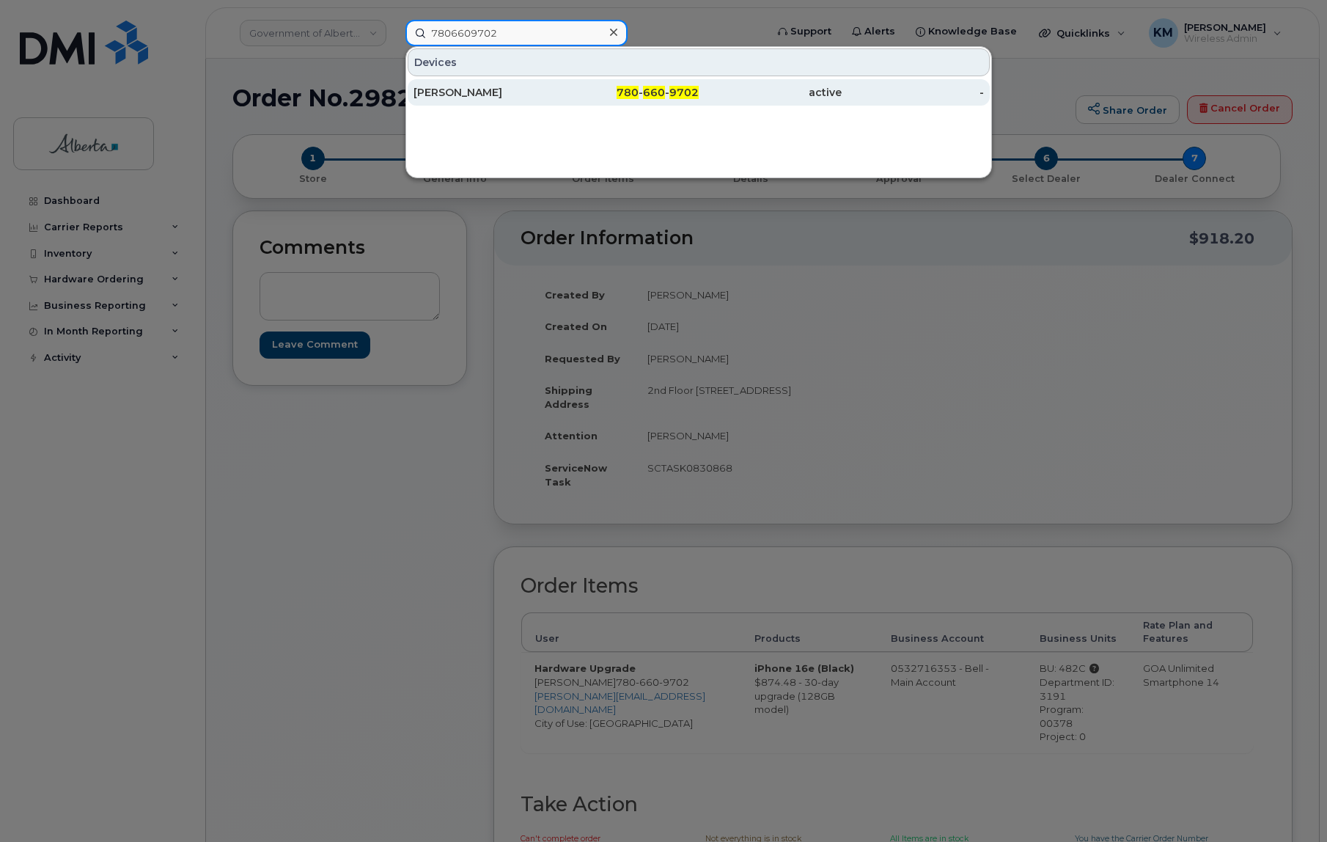
type input "7806609702"
click at [477, 88] on div "[PERSON_NAME]" at bounding box center [485, 92] width 143 height 15
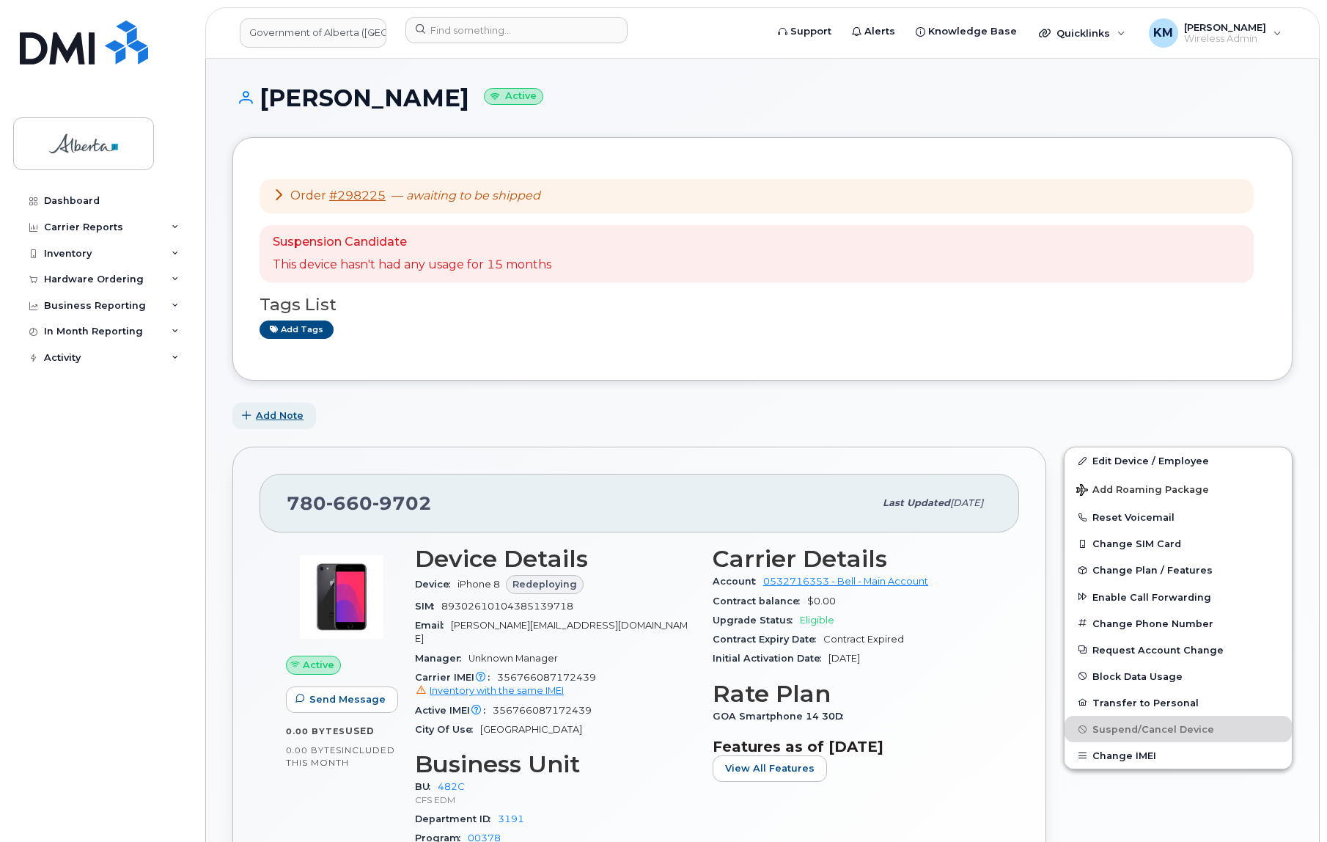
click at [295, 411] on span "Add Note" at bounding box center [280, 415] width 48 height 14
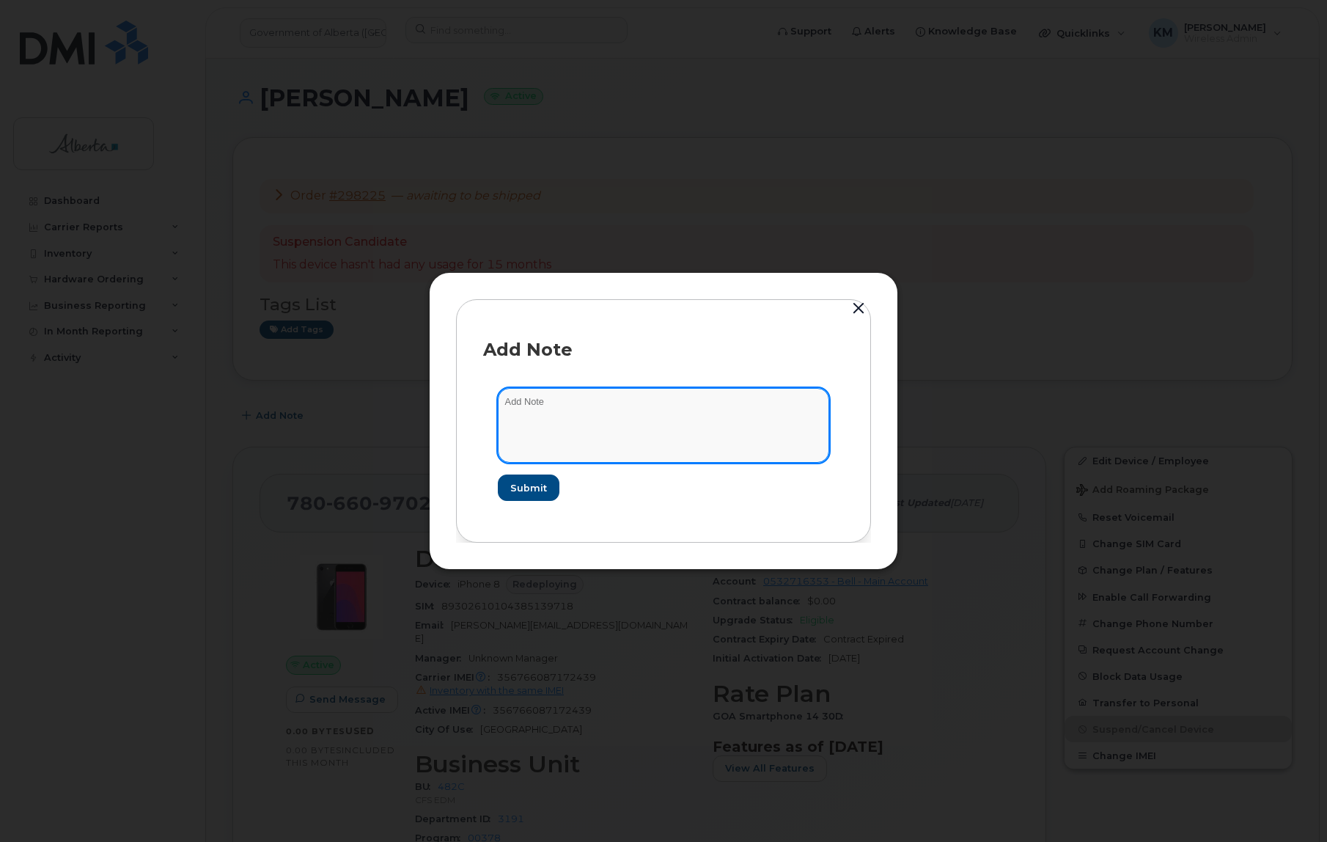
click at [574, 396] on textarea at bounding box center [663, 425] width 331 height 75
paste textarea "SCTASK0830868 7806609702 DO NOT DELETE THIS NUMBER - BEING REASSIGNED to Michel…"
type textarea "SCTASK0830868 7806609702 DO NOT DELETE THIS NUMBER - BEING REASSIGNED to Michel…"
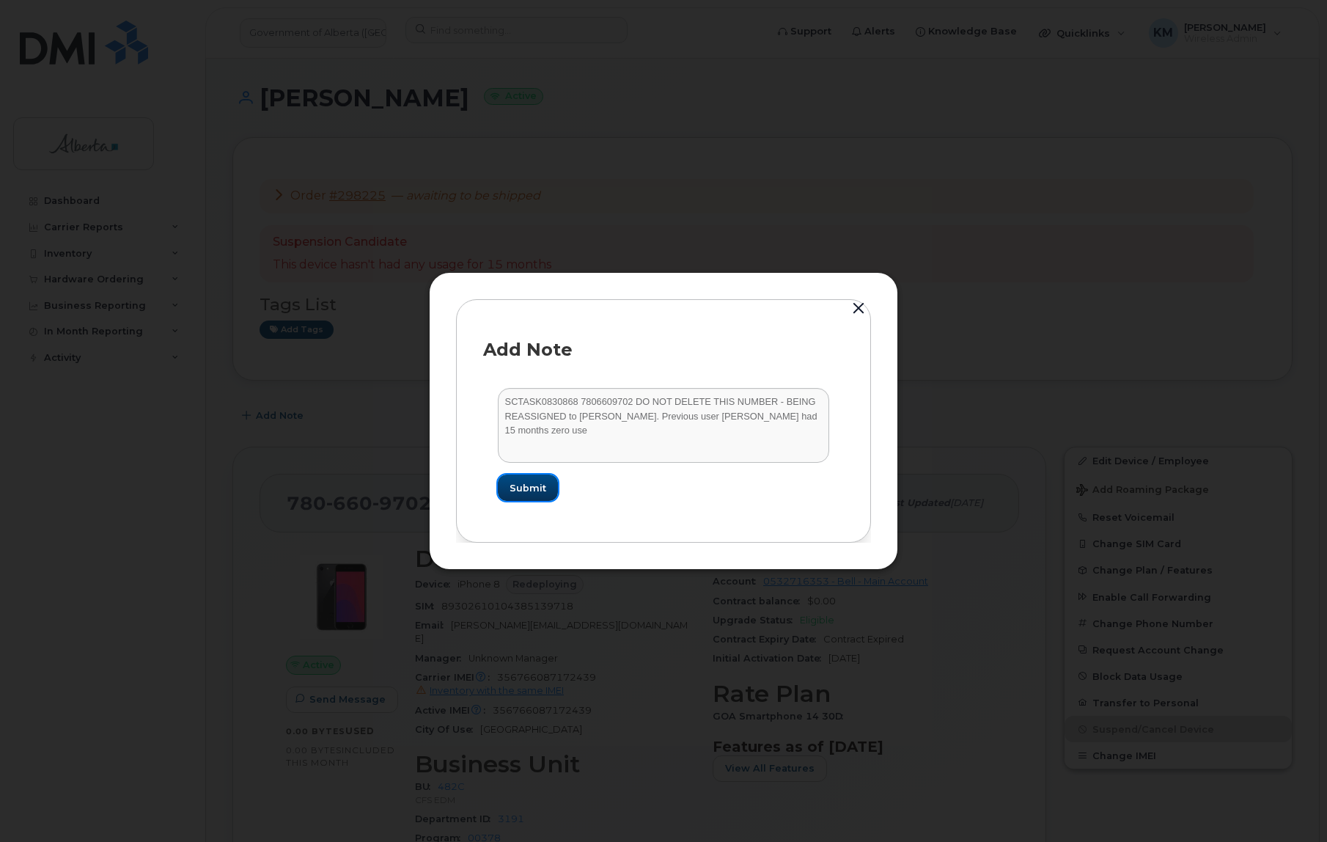
click at [531, 492] on span "Submit" at bounding box center [528, 488] width 37 height 14
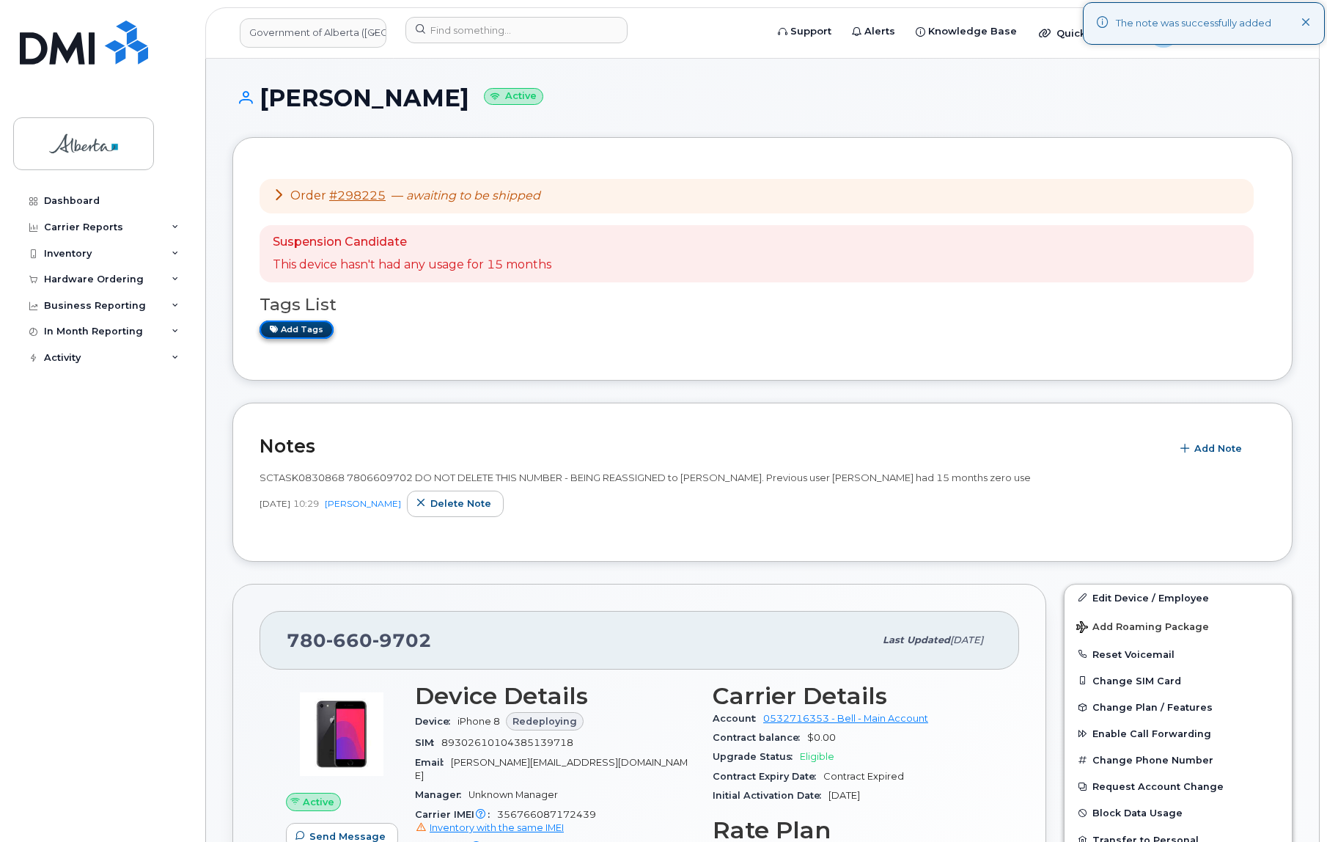
click at [308, 337] on link "Add tags" at bounding box center [297, 329] width 74 height 18
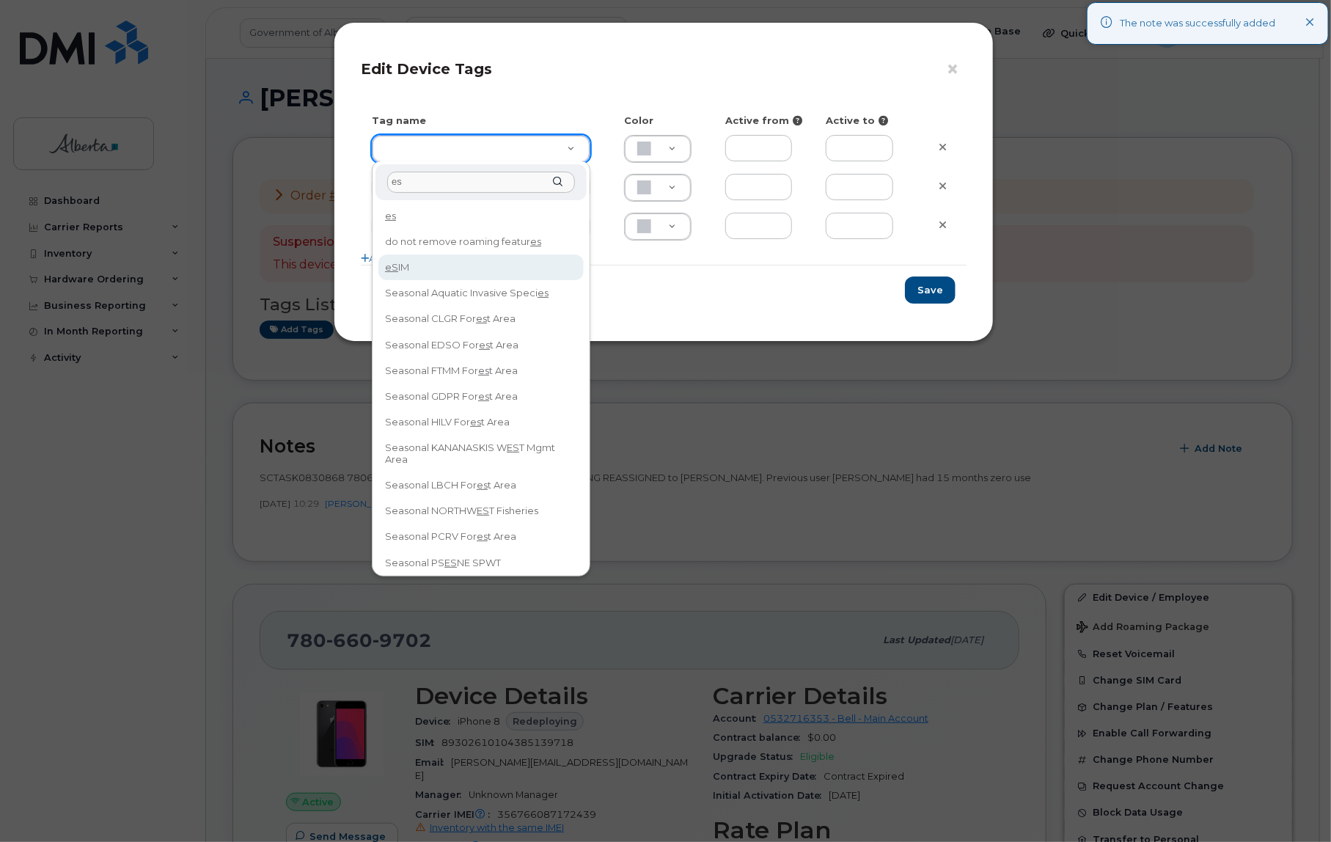
type input "es"
type input "eSIM"
type input "D6CDC1"
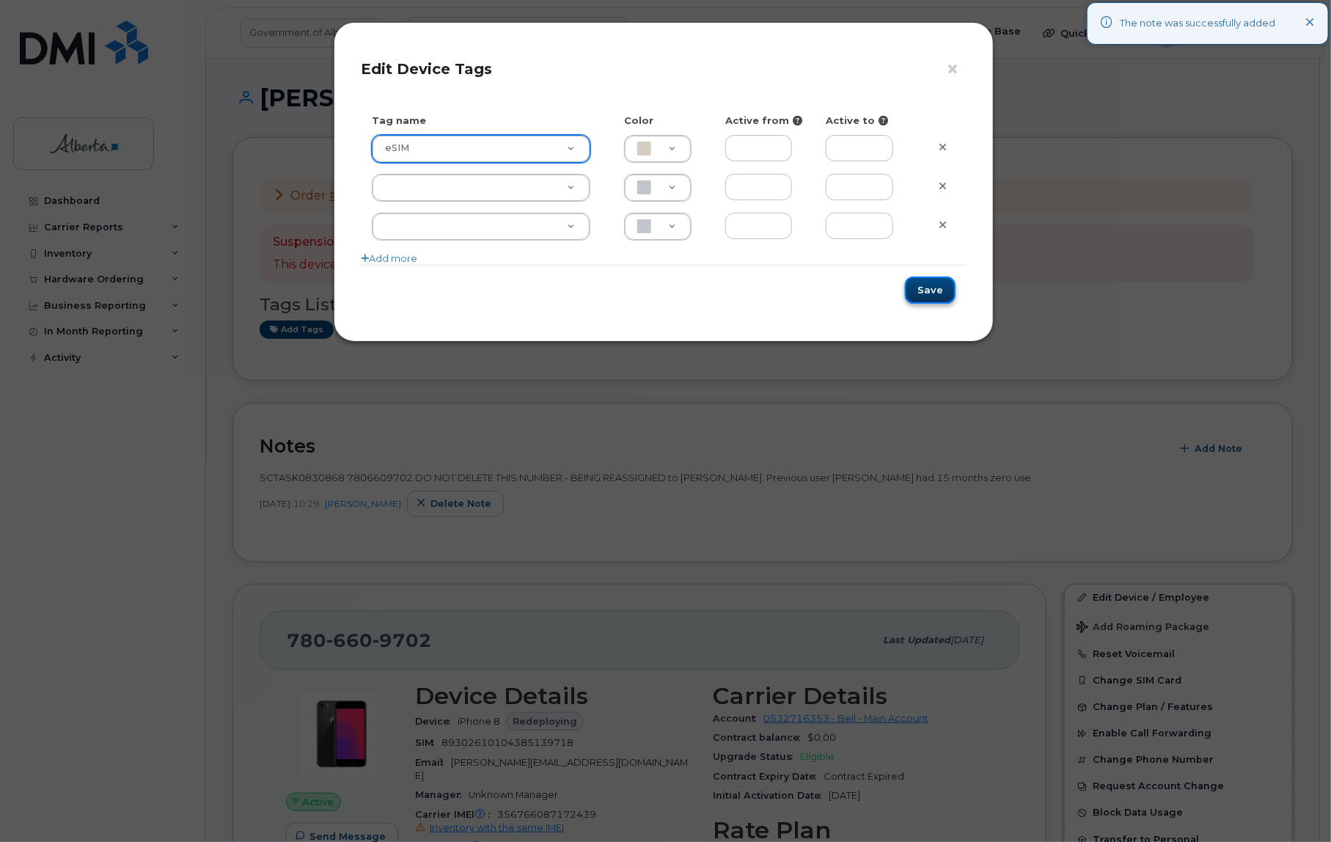
click at [936, 286] on button "Save" at bounding box center [930, 289] width 51 height 27
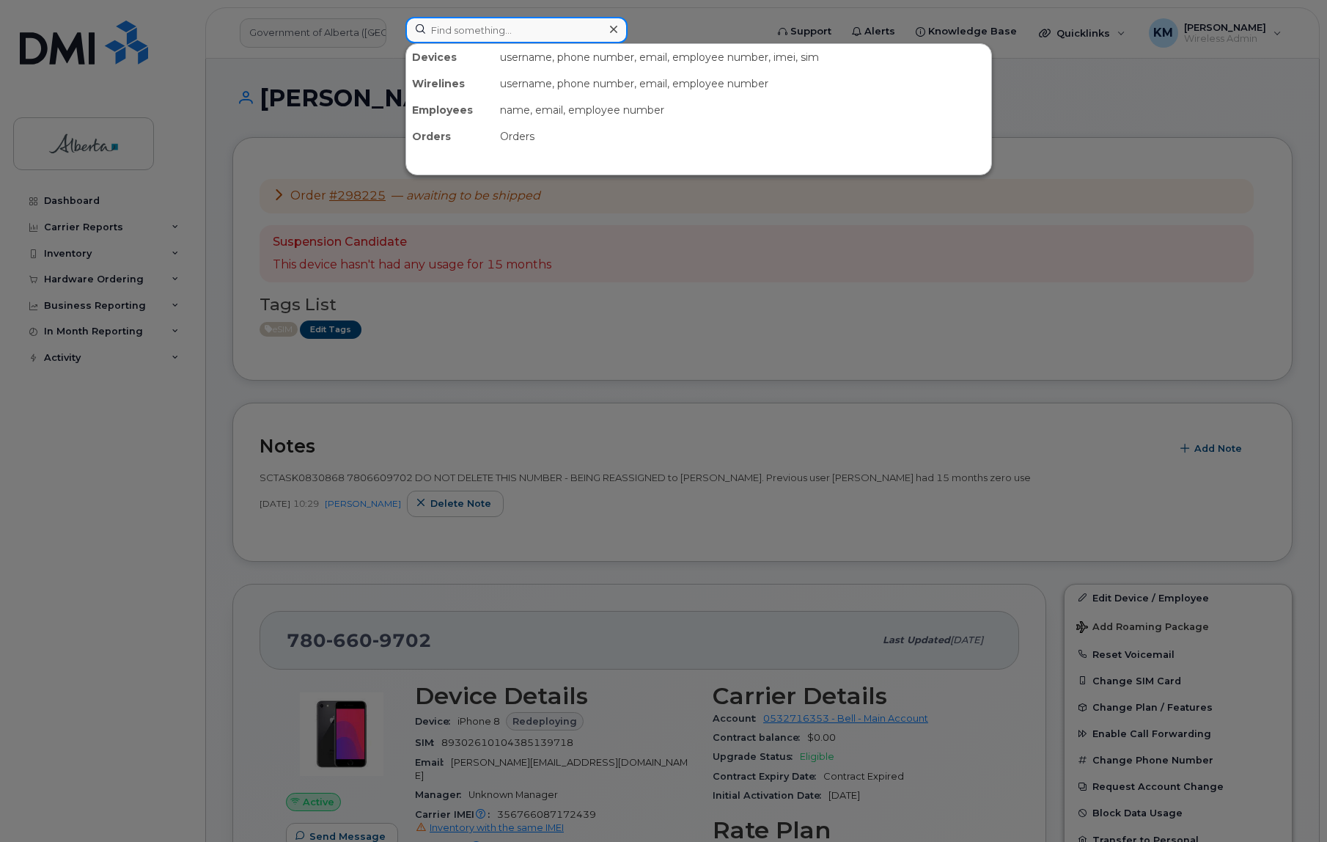
click at [485, 26] on input at bounding box center [517, 30] width 222 height 26
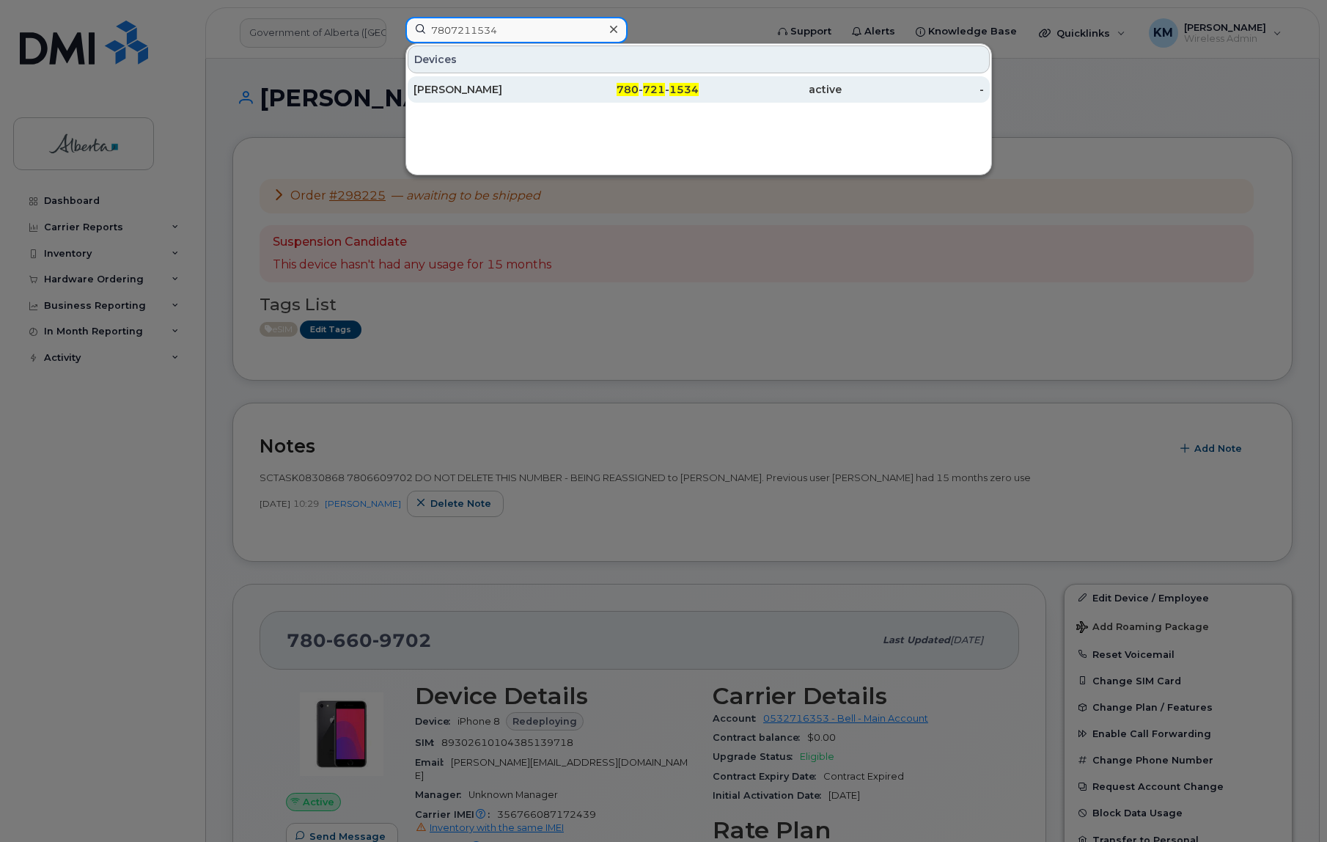
type input "7807211534"
click at [506, 84] on div "James McGean" at bounding box center [485, 89] width 143 height 15
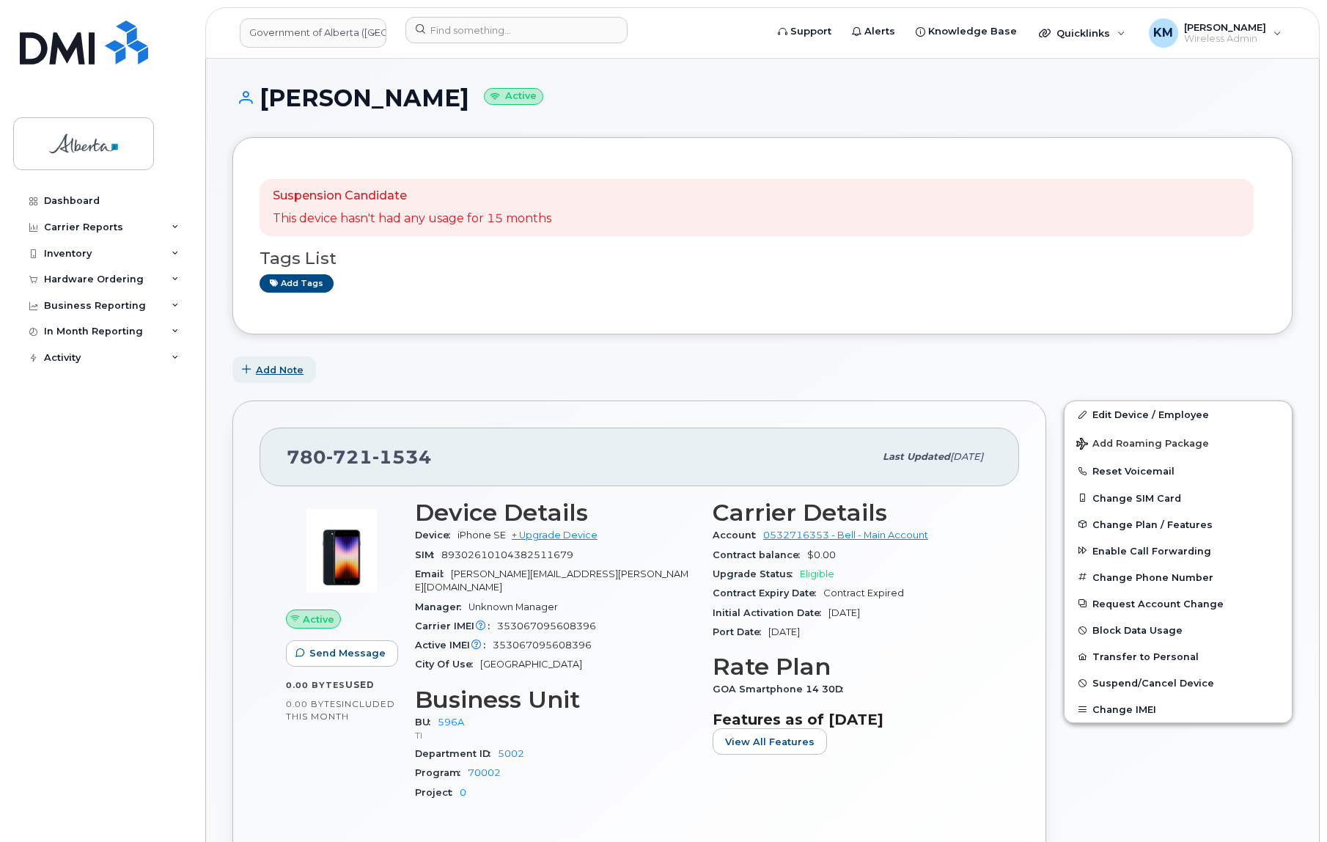
click at [280, 368] on span "Add Note" at bounding box center [280, 370] width 48 height 14
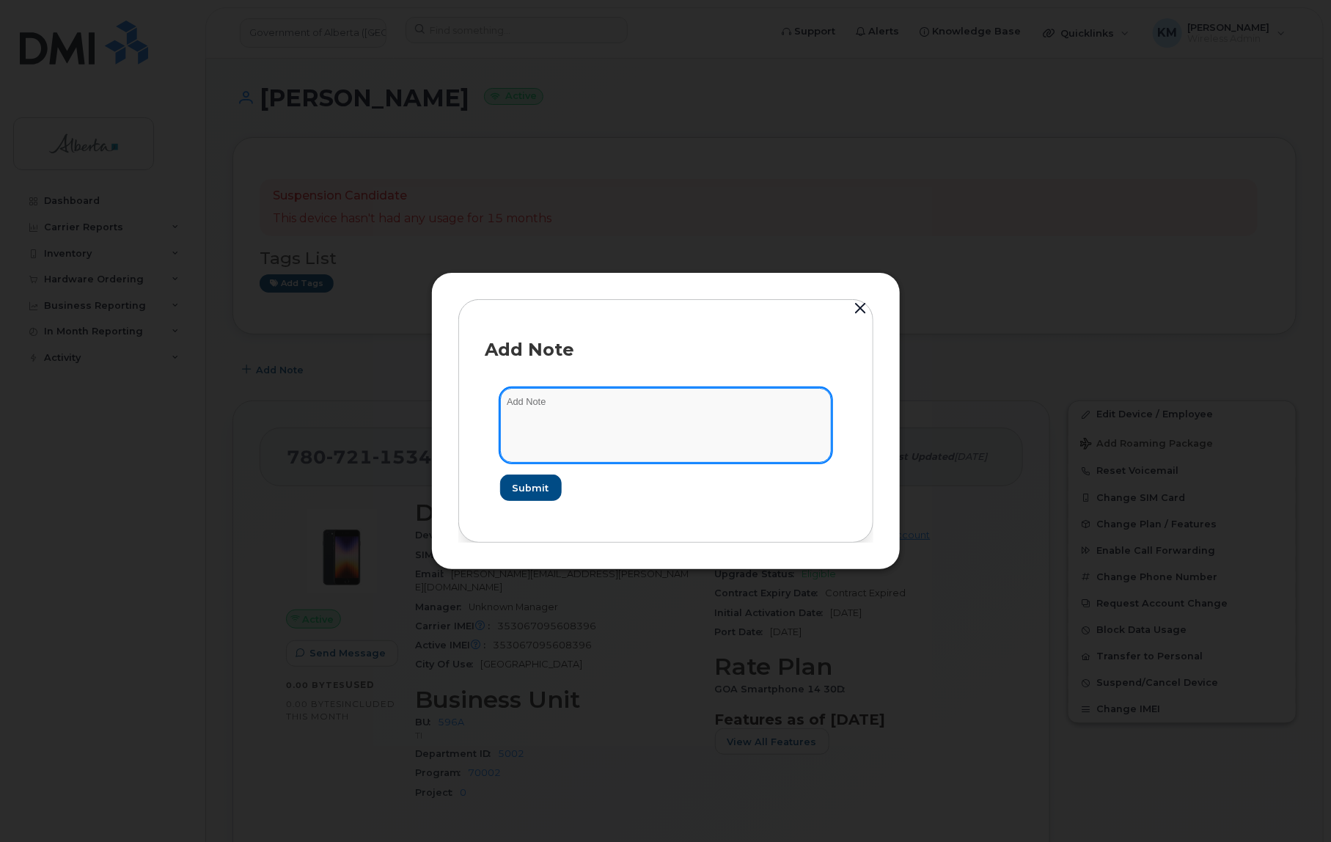
paste textarea "SCTASK0831747 7807211534 DO NOT DELETE THIS NUMBER - BEING REASSIGNED to Direct…"
type textarea "SCTASK0831747 7807211534 DO NOT DELETE THIS NUMBER - BEING REASSIGNED to Direct…"
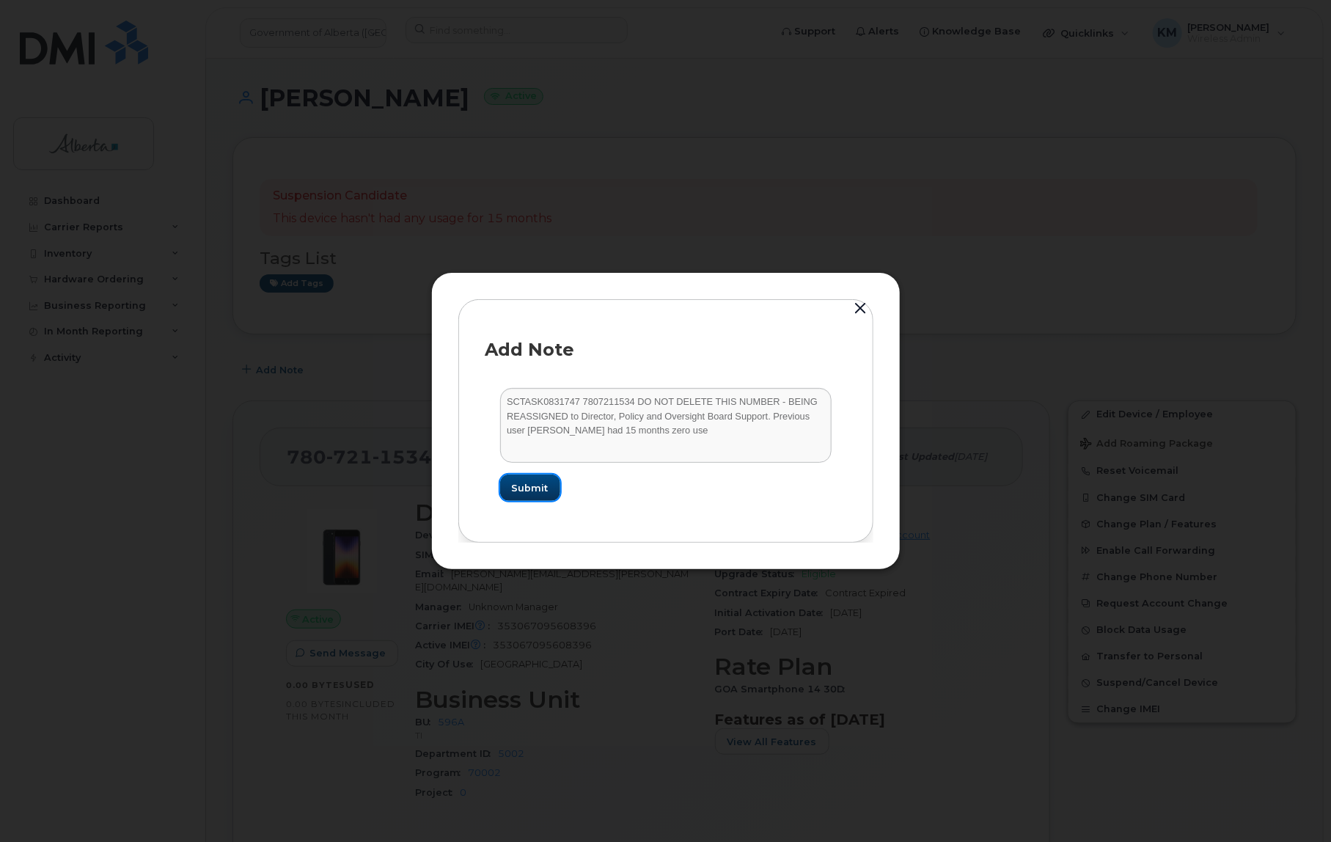
click at [540, 484] on span "Submit" at bounding box center [530, 488] width 37 height 14
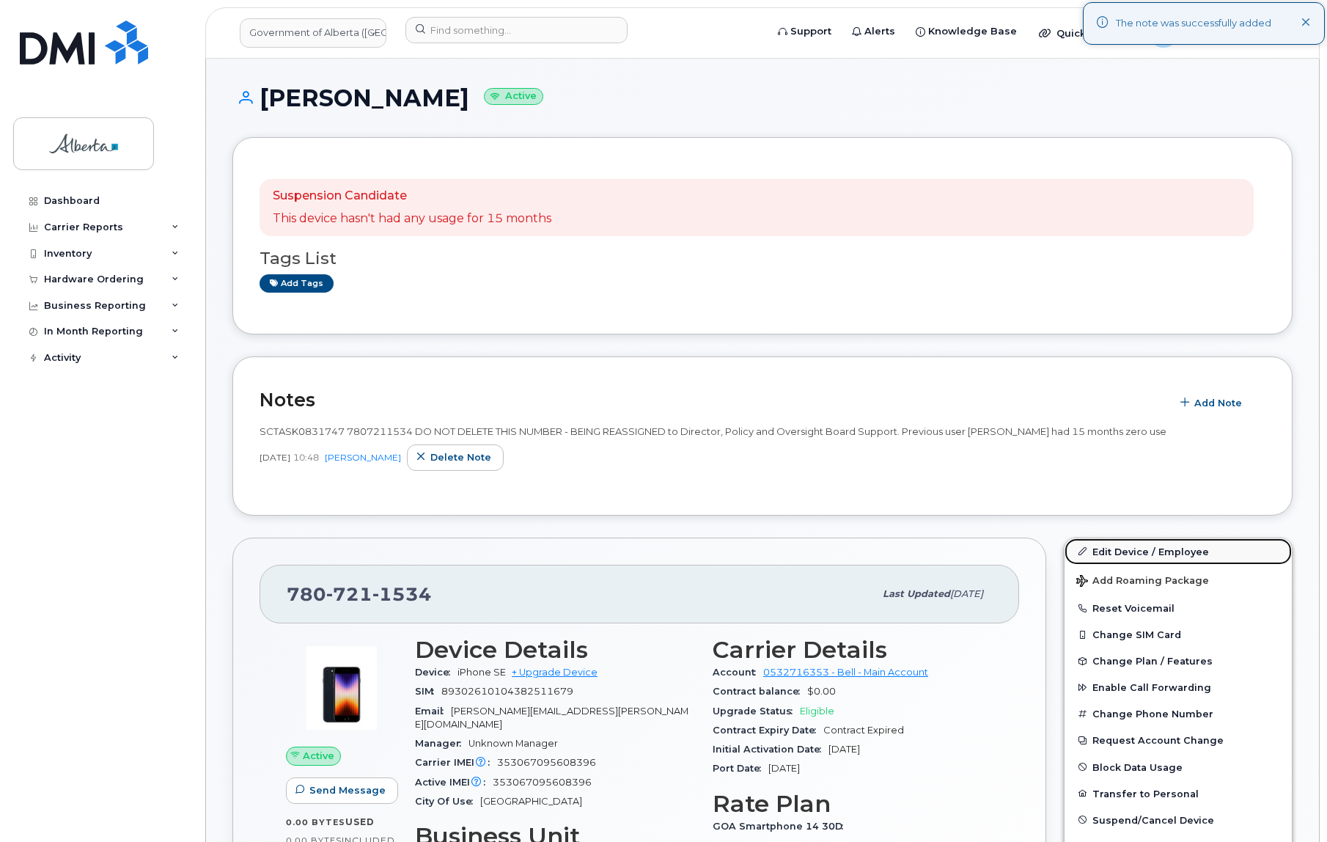
click at [1179, 546] on link "Edit Device / Employee" at bounding box center [1178, 551] width 227 height 26
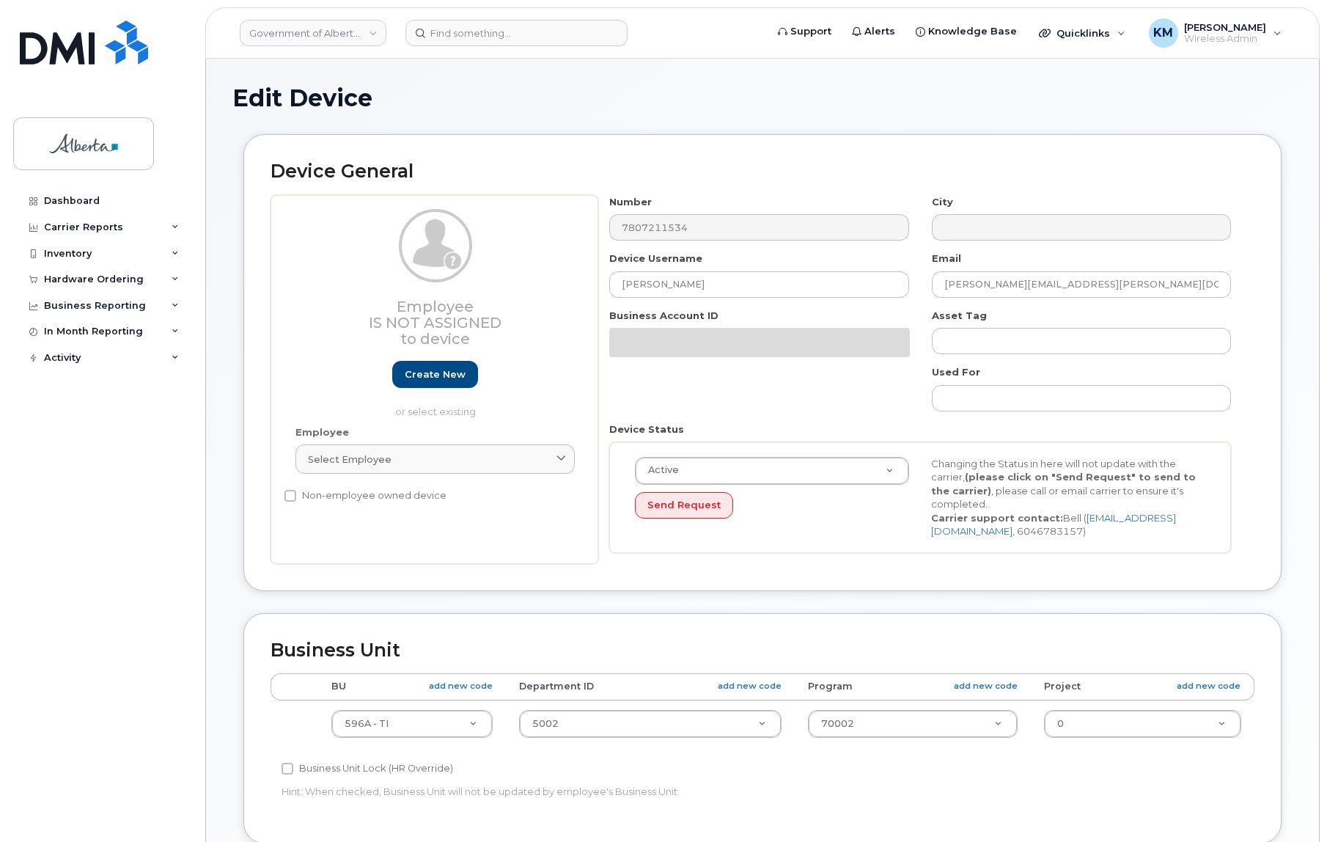
select select "4797729"
drag, startPoint x: 711, startPoint y: 290, endPoint x: 591, endPoint y: 290, distance: 119.5
click at [591, 290] on div "Employee Is not assigned to device Create new or select existing Employee Selec…" at bounding box center [763, 379] width 984 height 369
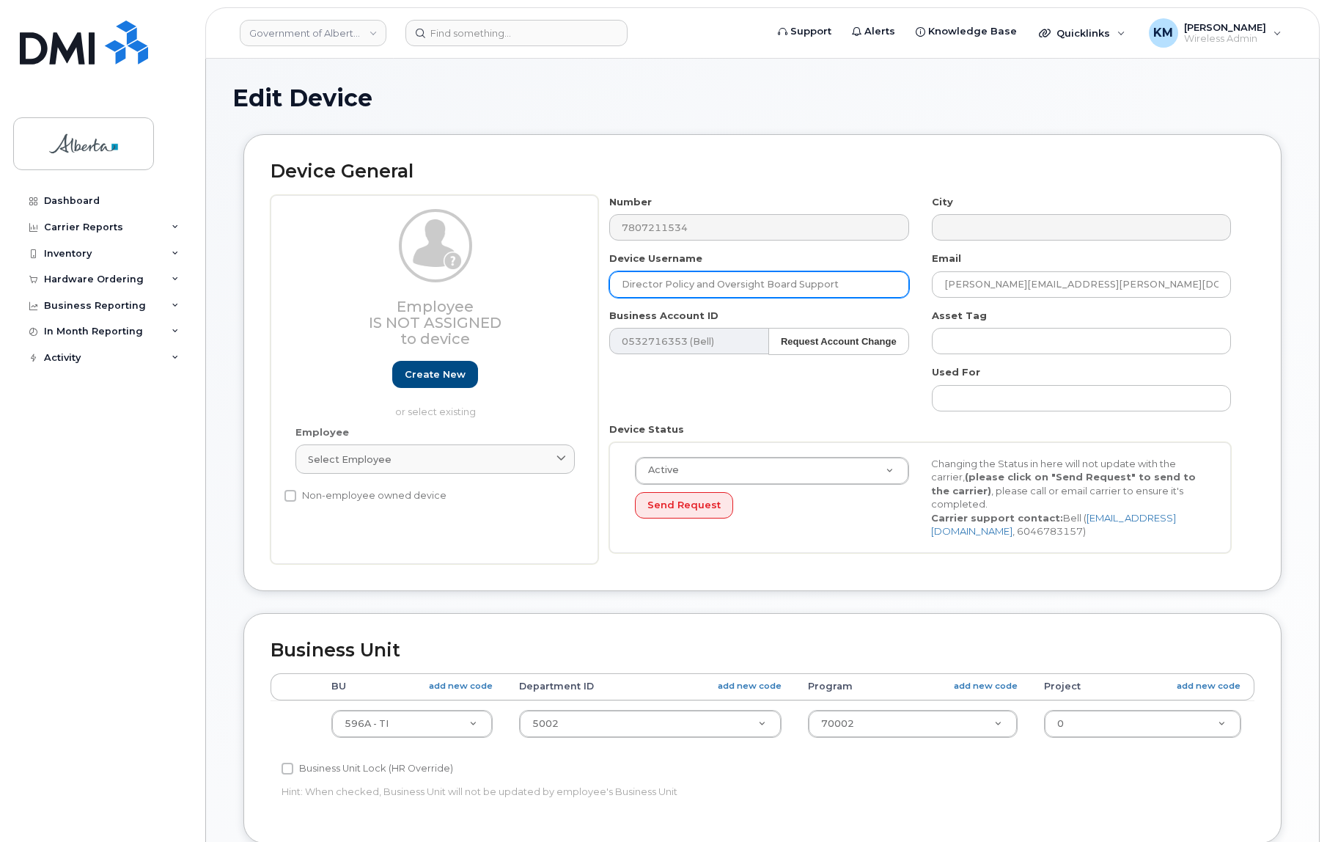
type input "Director Policy and Oversight Board Support"
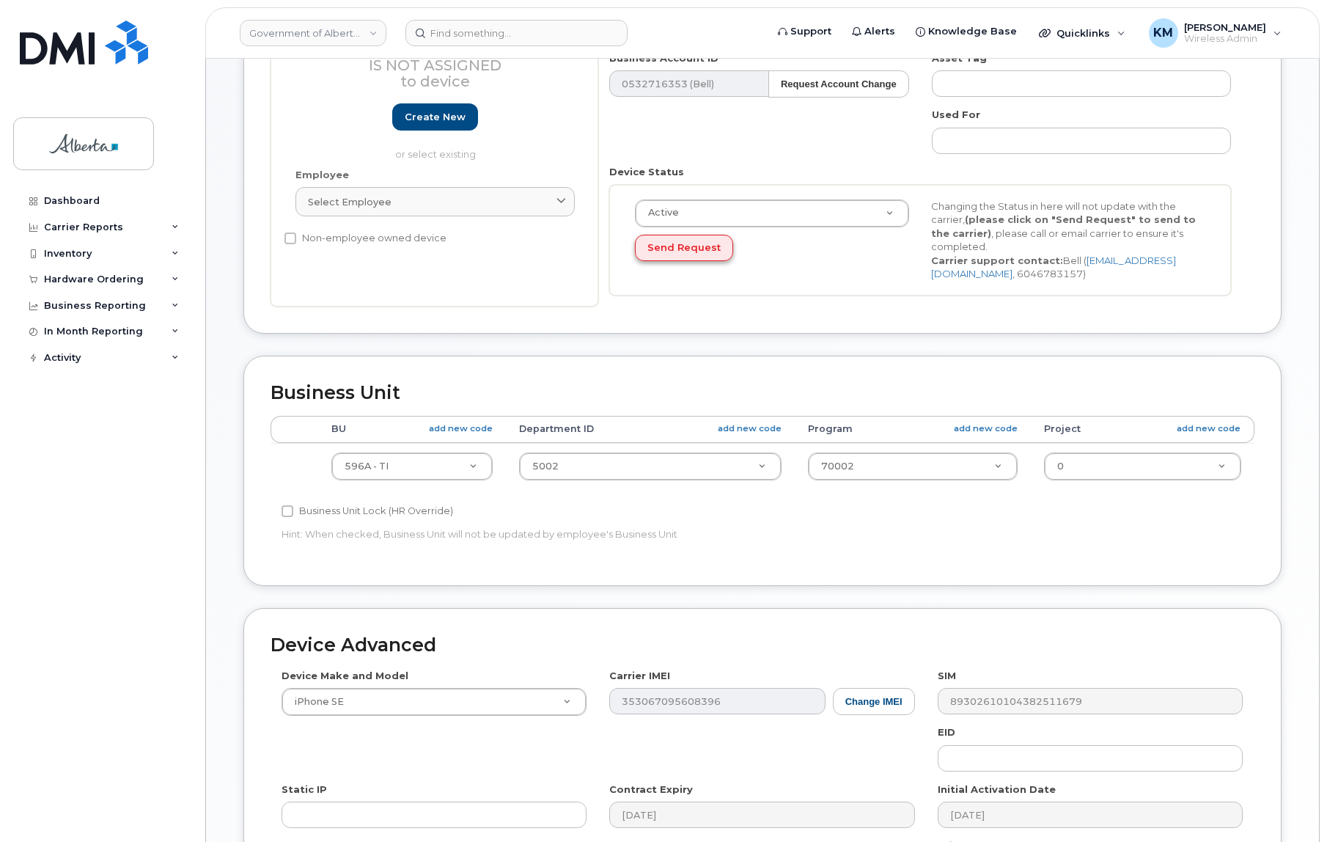
scroll to position [333, 0]
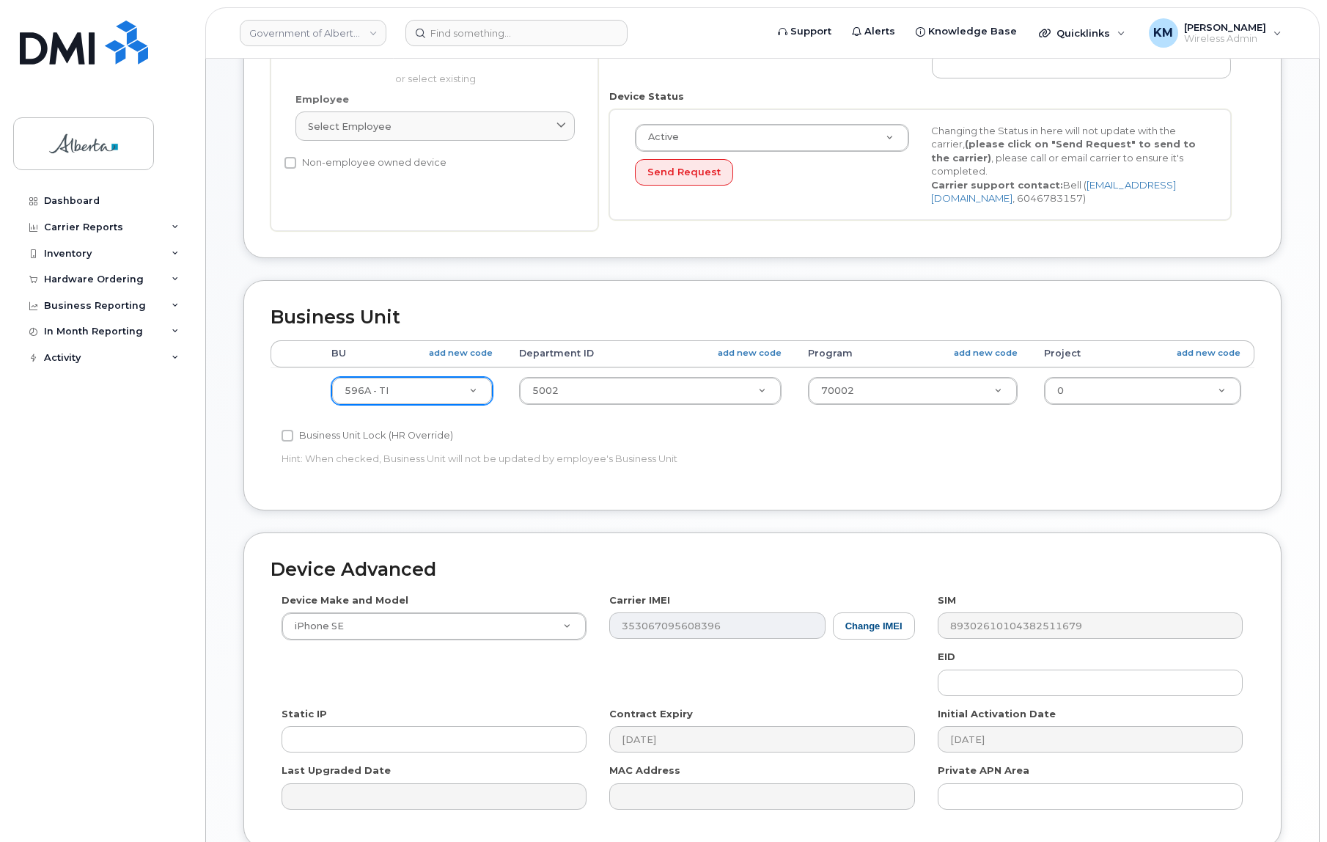
type input "[PERSON_NAME][EMAIL_ADDRESS][PERSON_NAME][DOMAIN_NAME]"
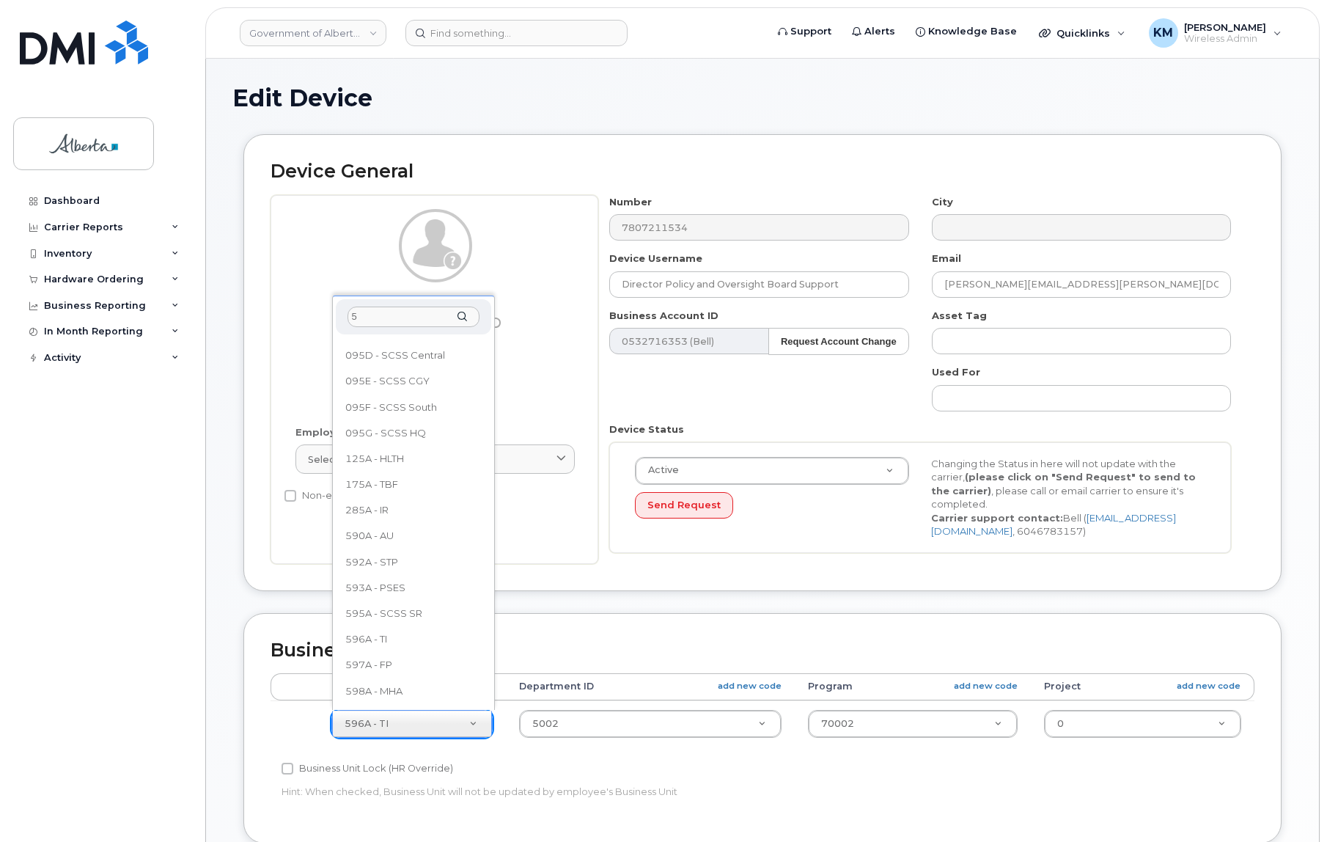
scroll to position [0, 0]
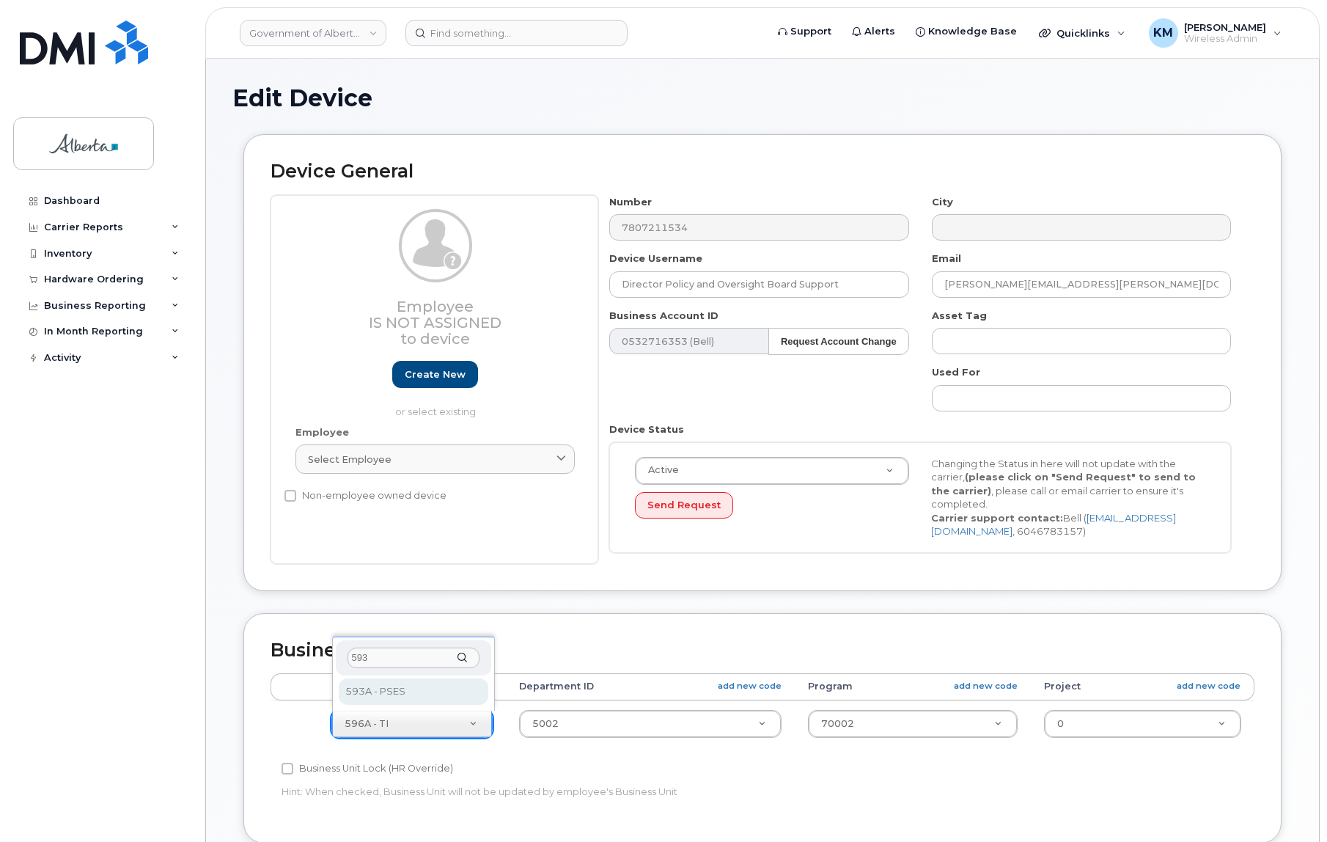
type input "593"
drag, startPoint x: 406, startPoint y: 695, endPoint x: 510, endPoint y: 716, distance: 107.0
select select "4797682"
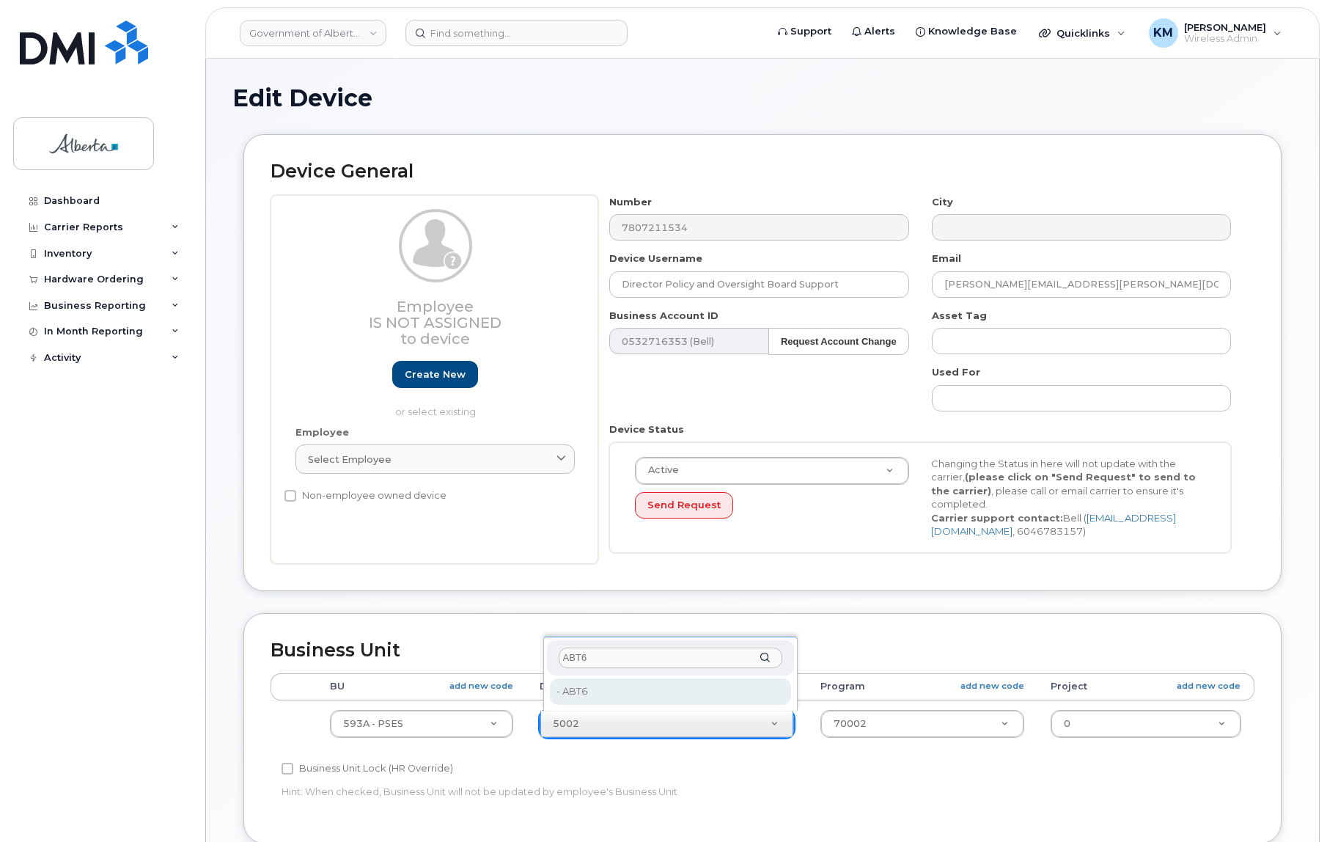
type input "ABT6"
type input "35501917"
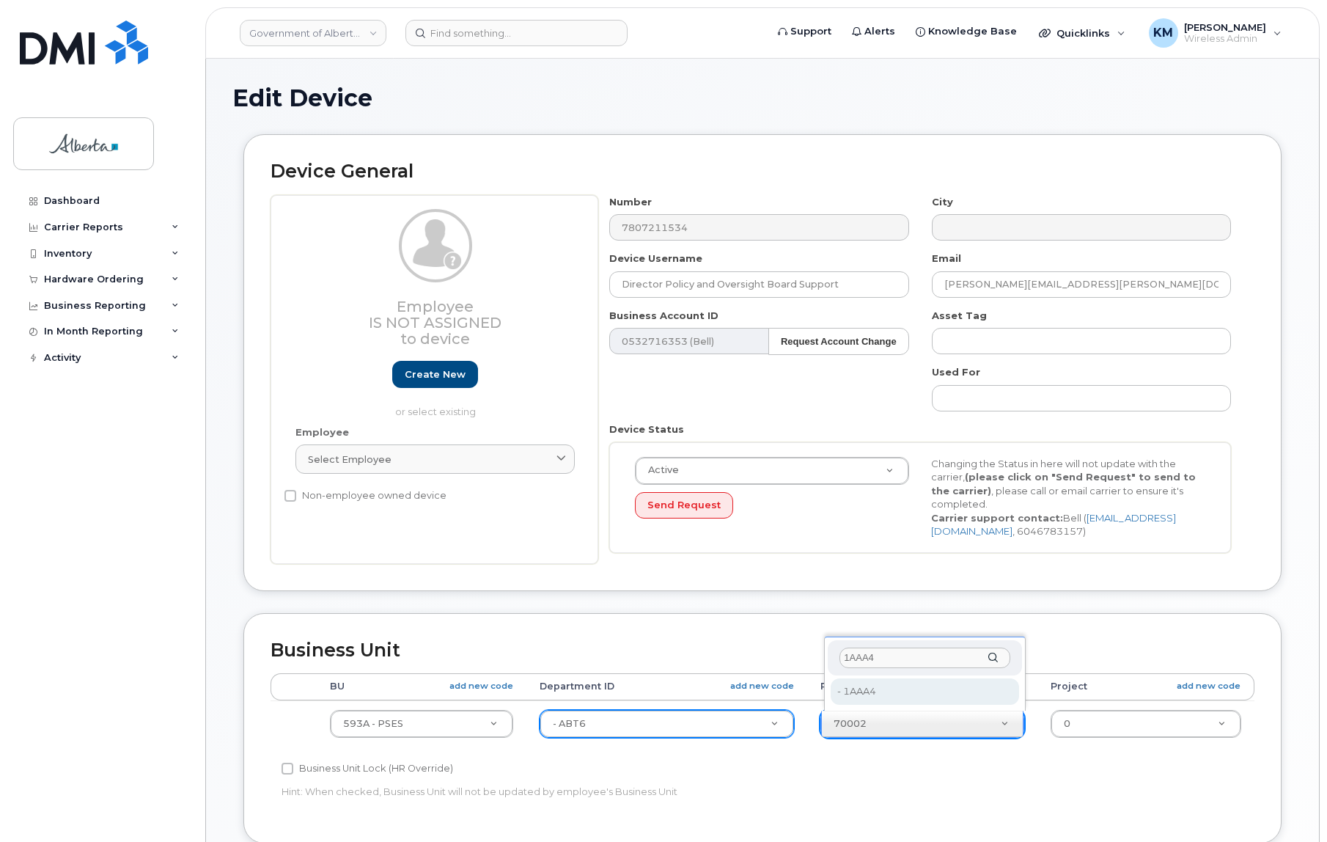
type input "1AAA4"
type input "33438695"
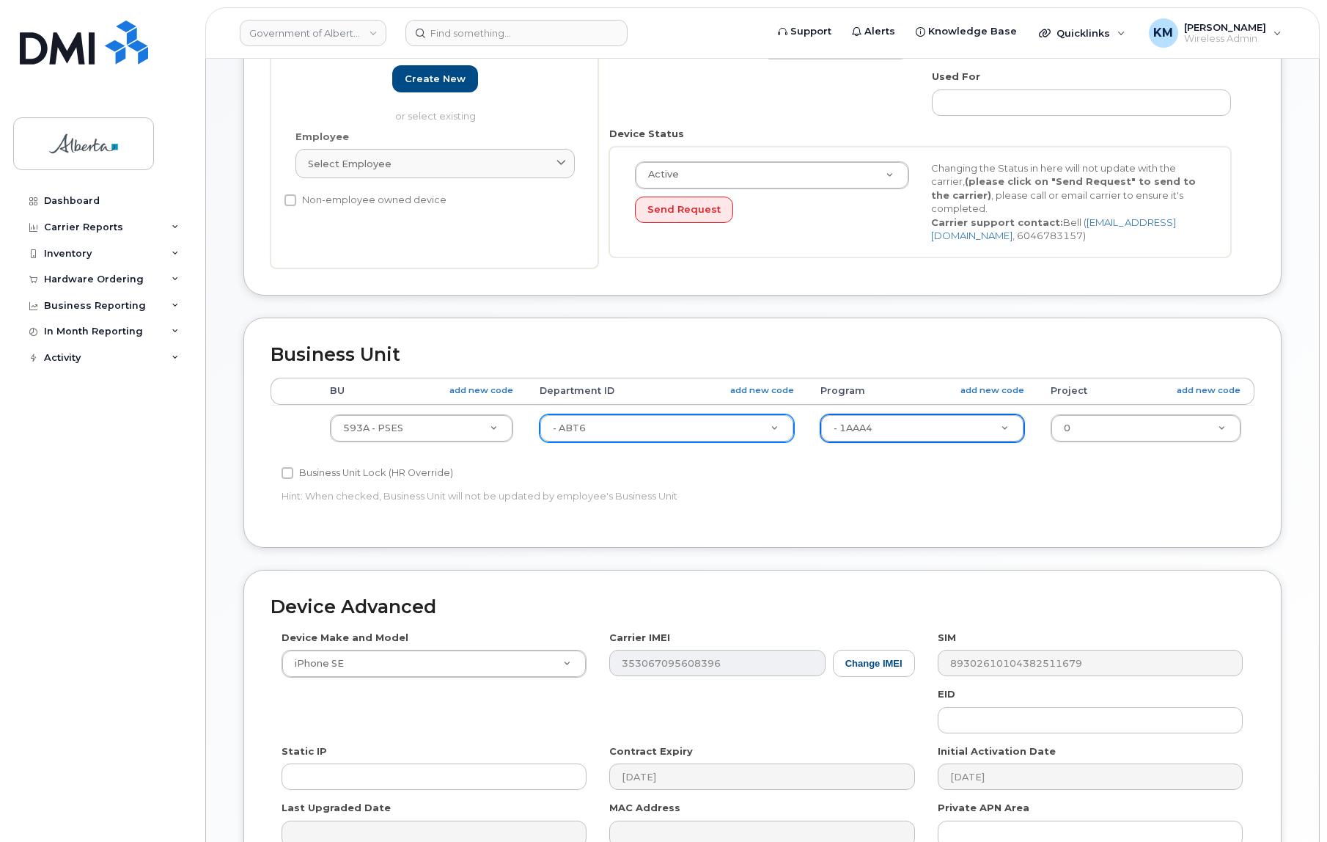
scroll to position [400, 0]
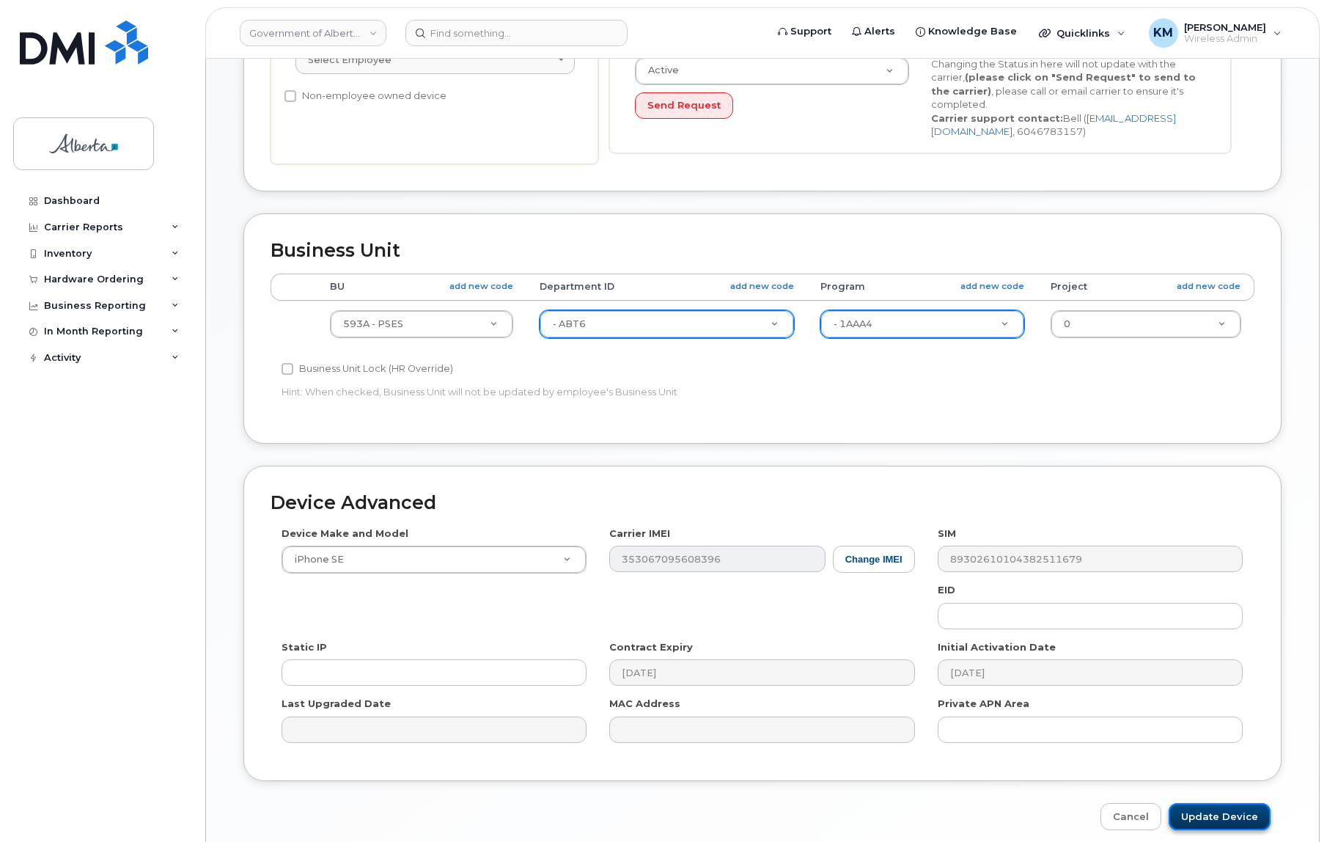
click at [1219, 807] on input "Update Device" at bounding box center [1220, 816] width 102 height 27
type input "Saving..."
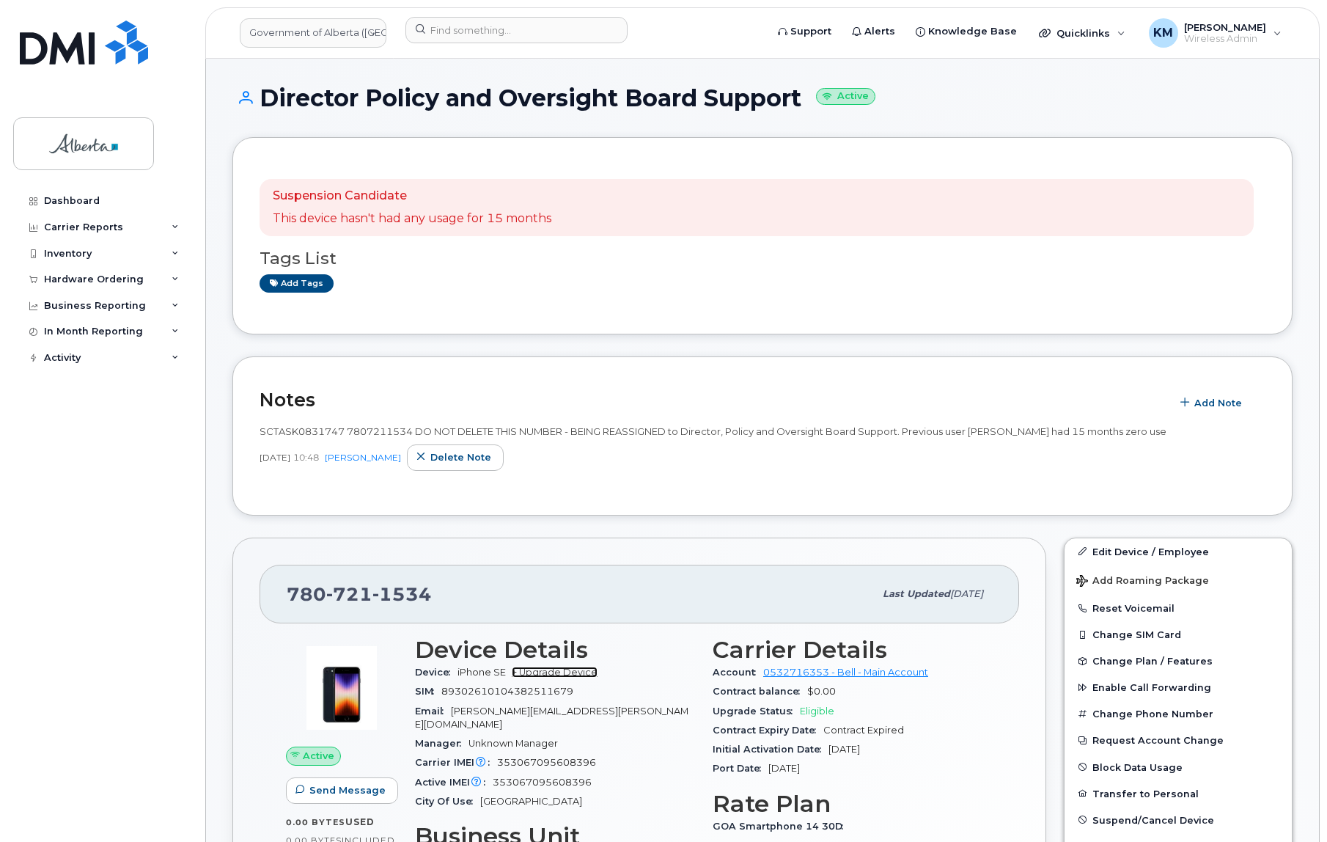
click at [565, 668] on link "+ Upgrade Device" at bounding box center [555, 672] width 86 height 11
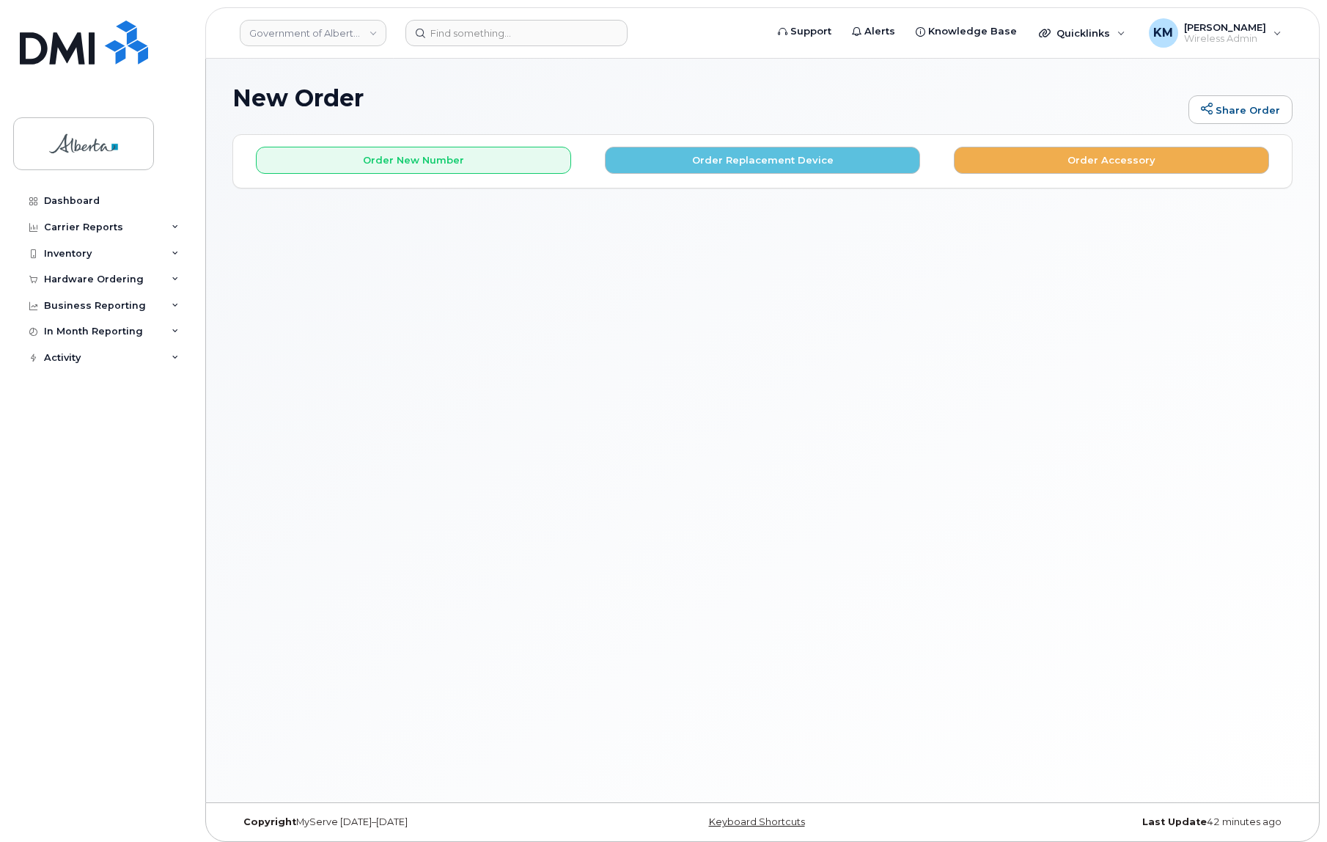
click at [674, 146] on div "Order New Number Order Replacement Device Order Accessory" at bounding box center [762, 154] width 1059 height 39
click at [618, 165] on button "Order Replacement Device" at bounding box center [762, 160] width 315 height 27
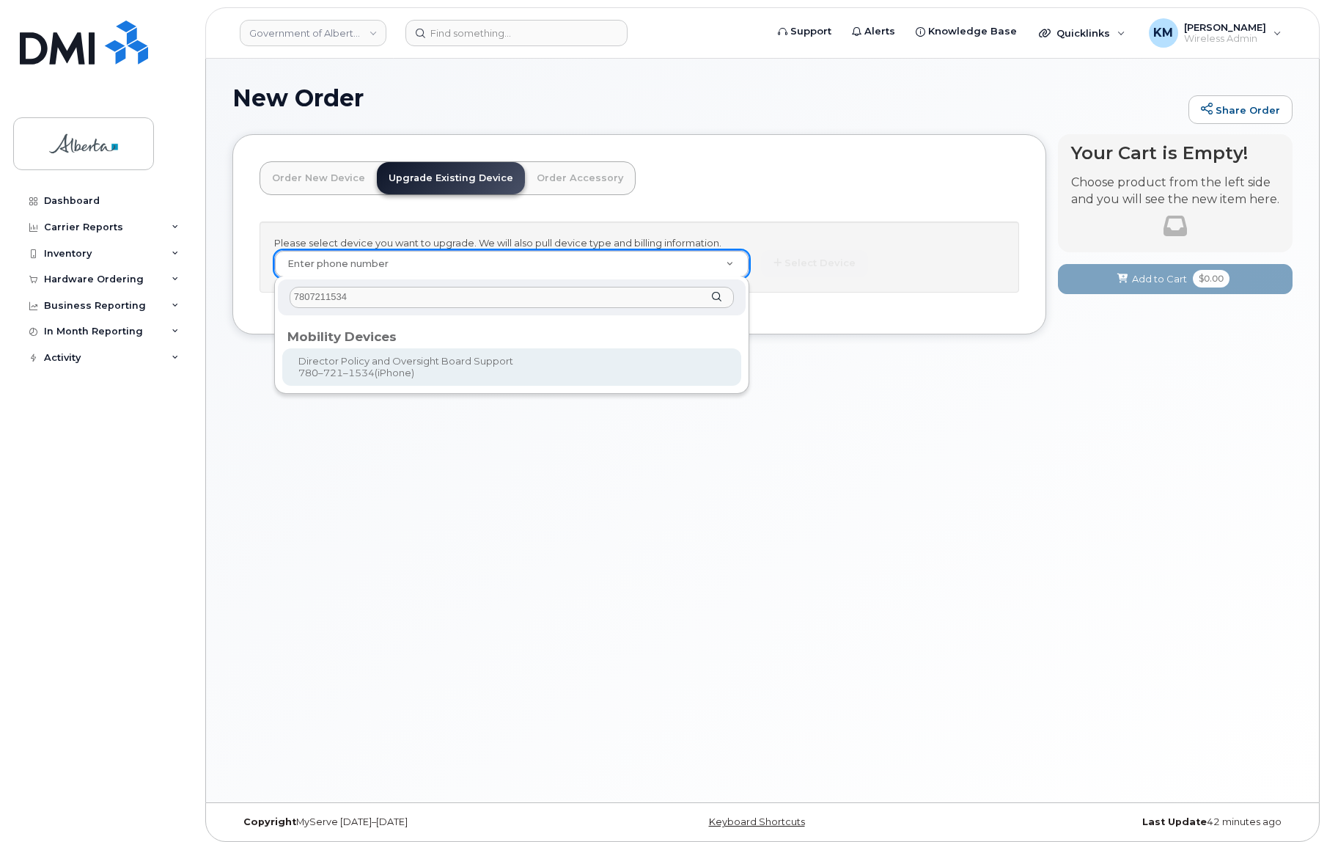
type input "7807211534"
type input "802364"
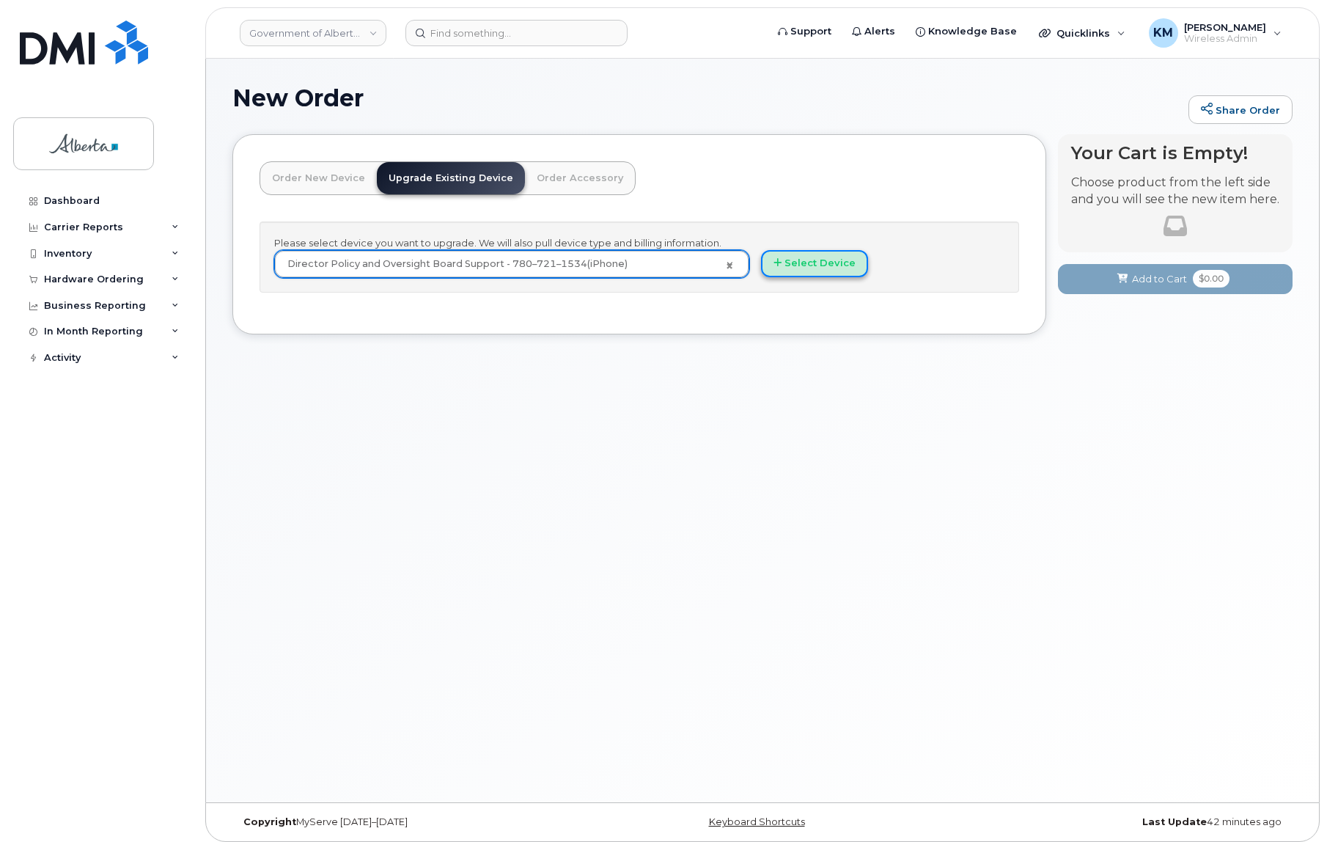
click at [796, 268] on button "Select Device" at bounding box center [814, 263] width 107 height 27
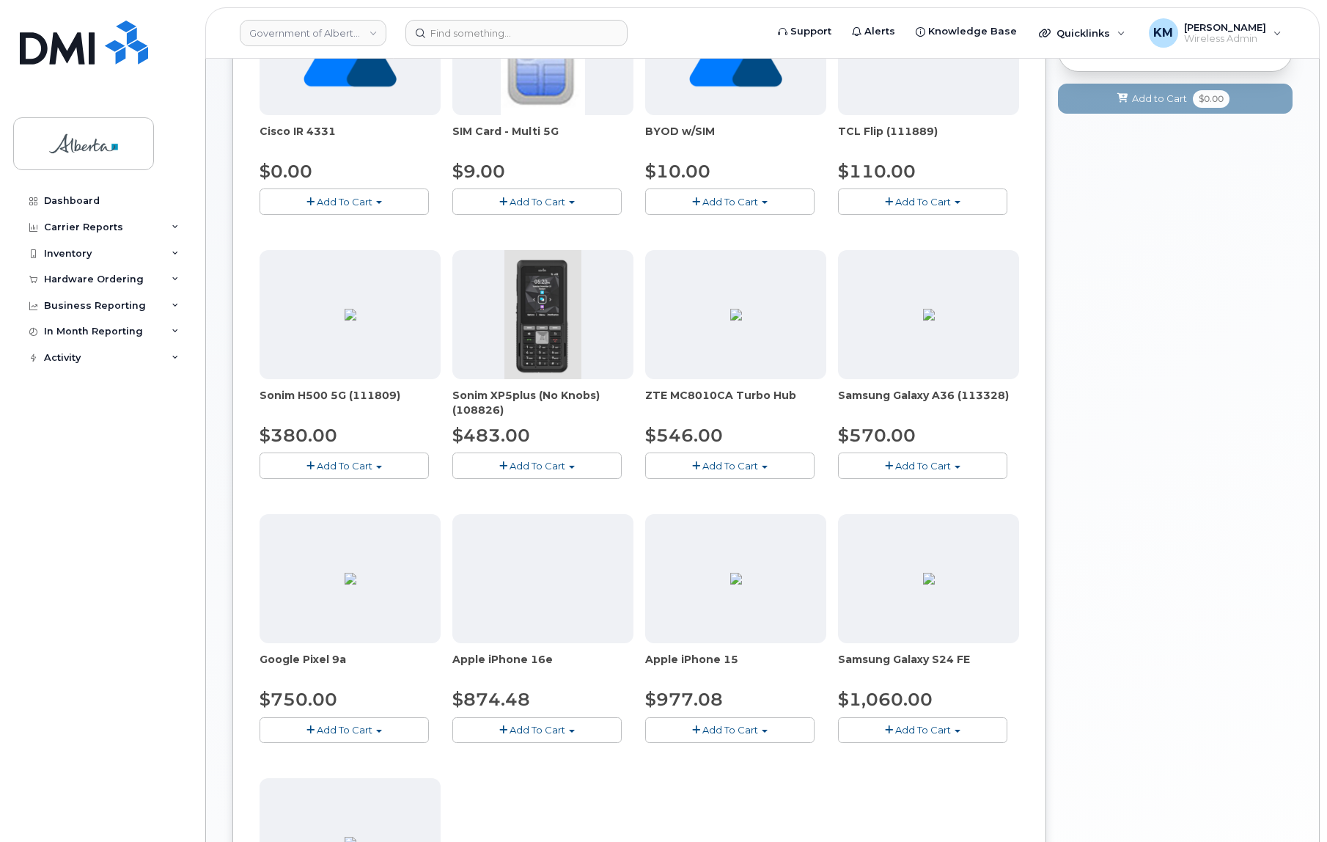
scroll to position [333, 0]
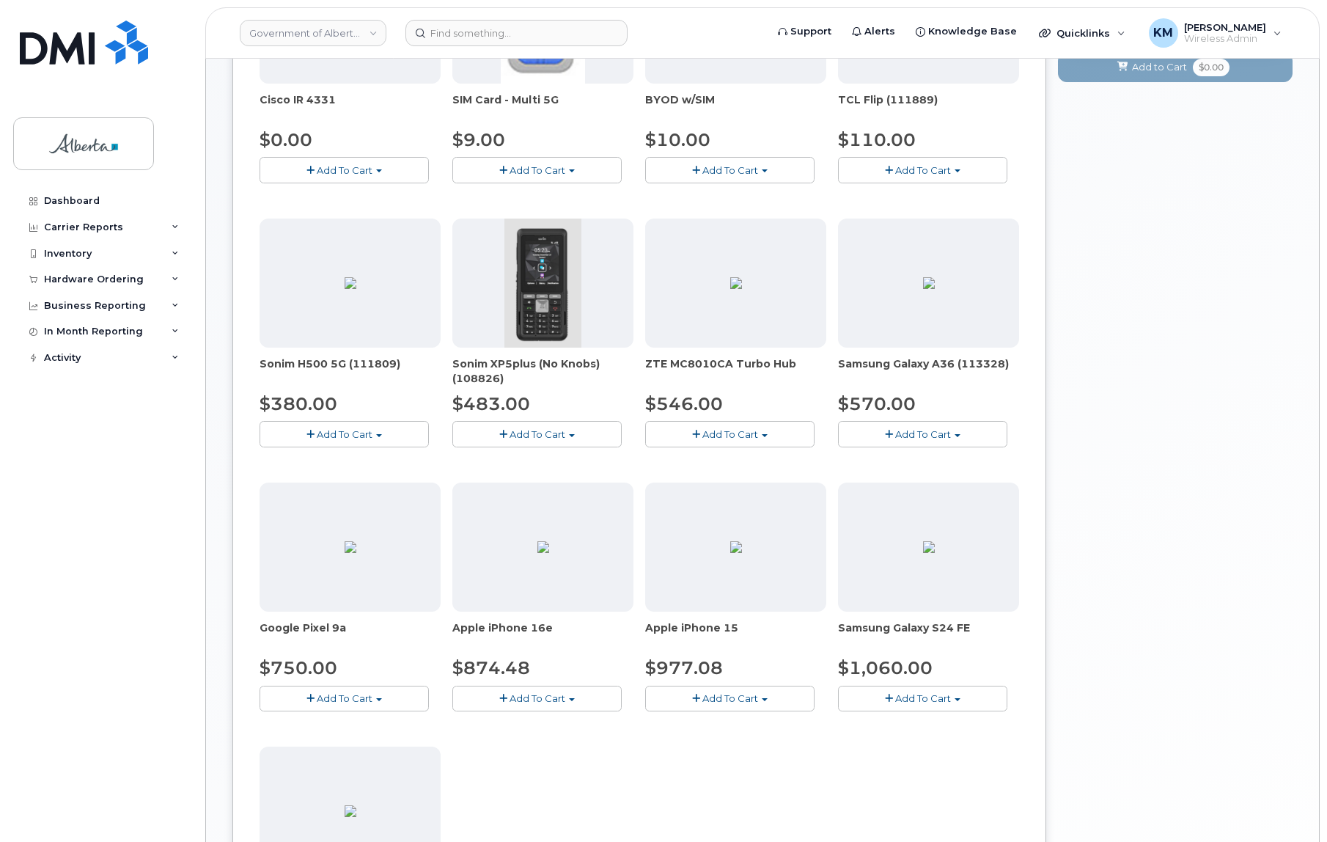
click at [486, 696] on button "Add To Cart" at bounding box center [536, 699] width 169 height 26
click at [503, 742] on link "$874.48 - 30-day upgrade (128GB model)" at bounding box center [572, 744] width 233 height 18
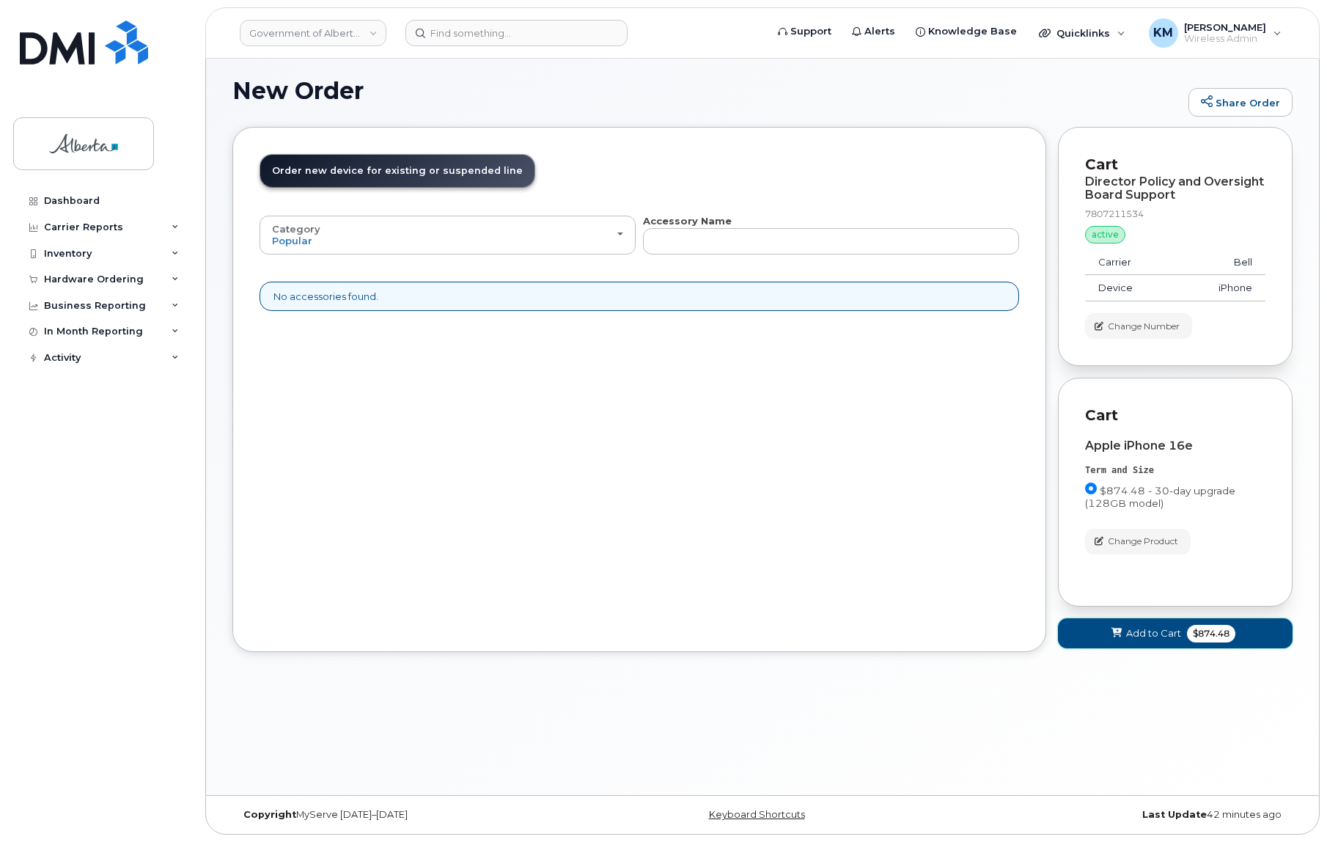
click at [1076, 631] on button "Add to Cart $874.48" at bounding box center [1175, 633] width 235 height 30
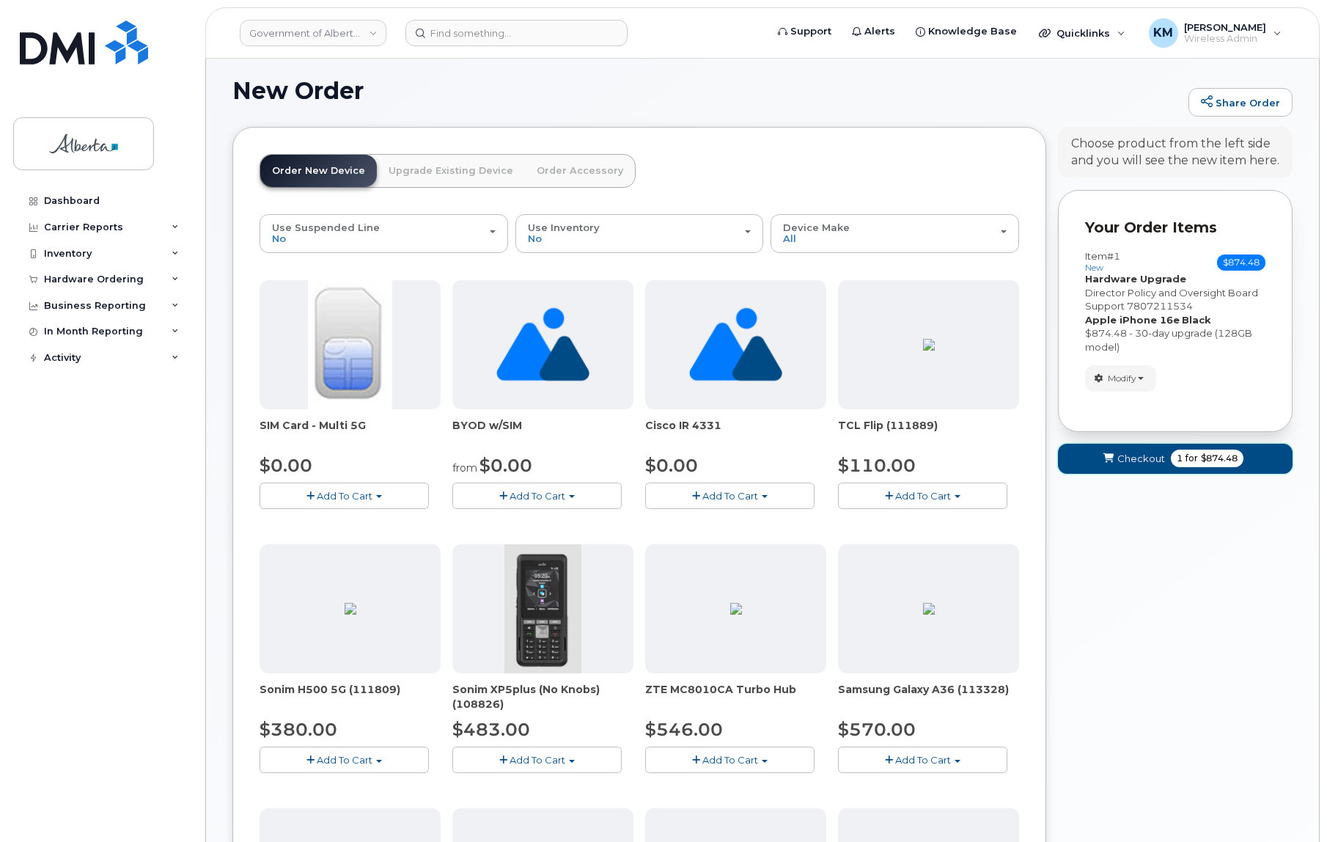
click at [1083, 457] on button "Checkout 1 for $874.48" at bounding box center [1175, 459] width 235 height 30
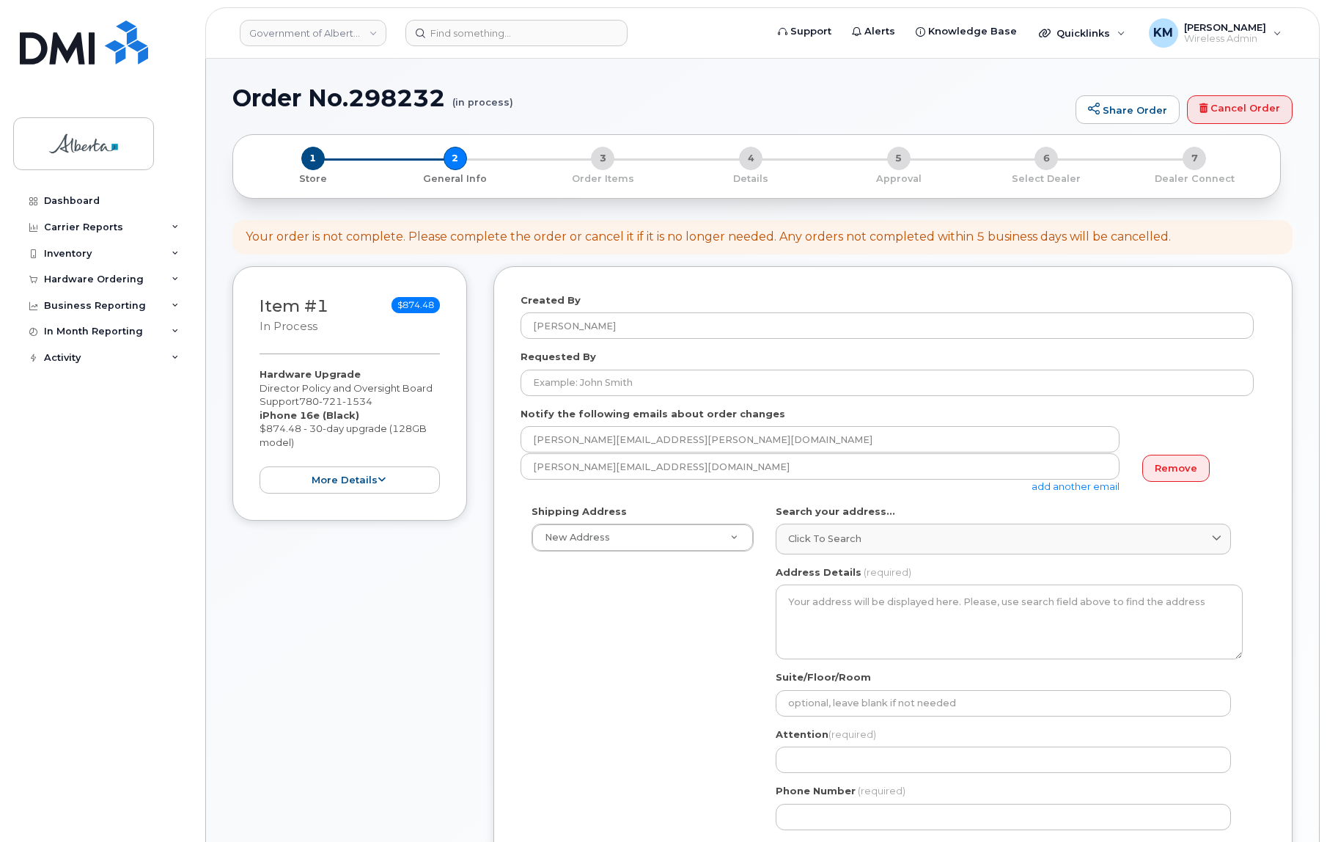
select select
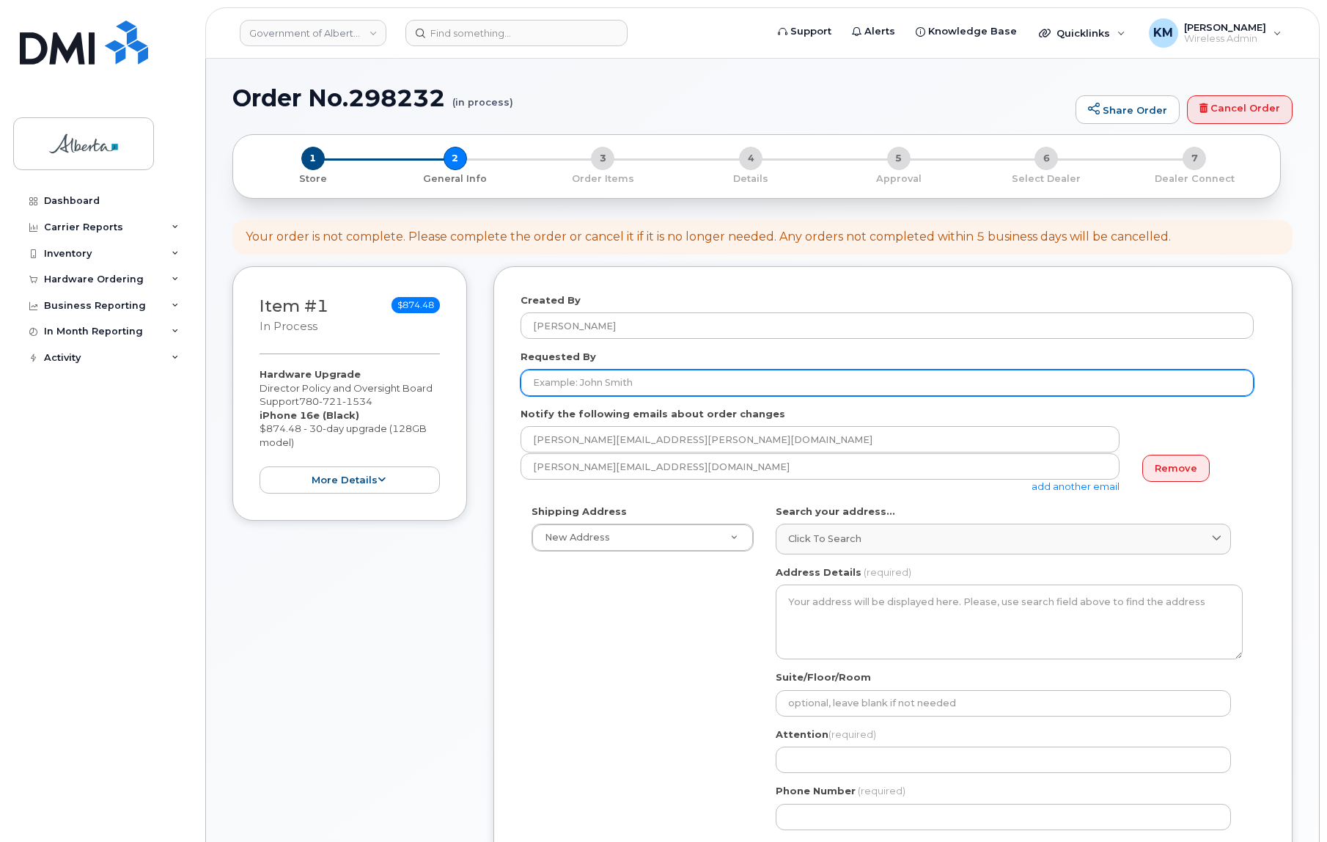
click at [613, 381] on input "Requested By" at bounding box center [887, 383] width 733 height 26
paste input "[PERSON_NAME]"
type input "[PERSON_NAME]"
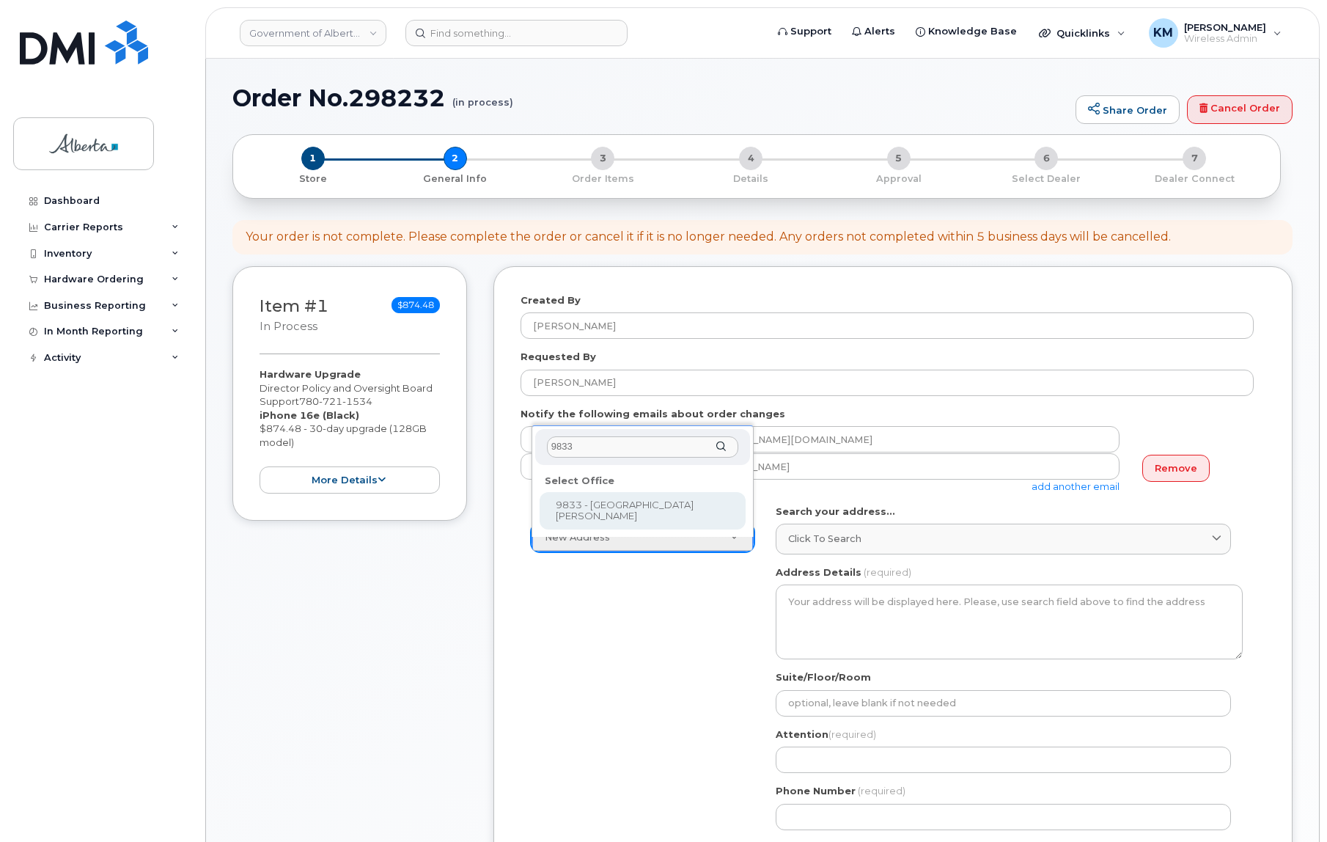
type input "9833"
select select
type textarea "[STREET_ADDRESS]"
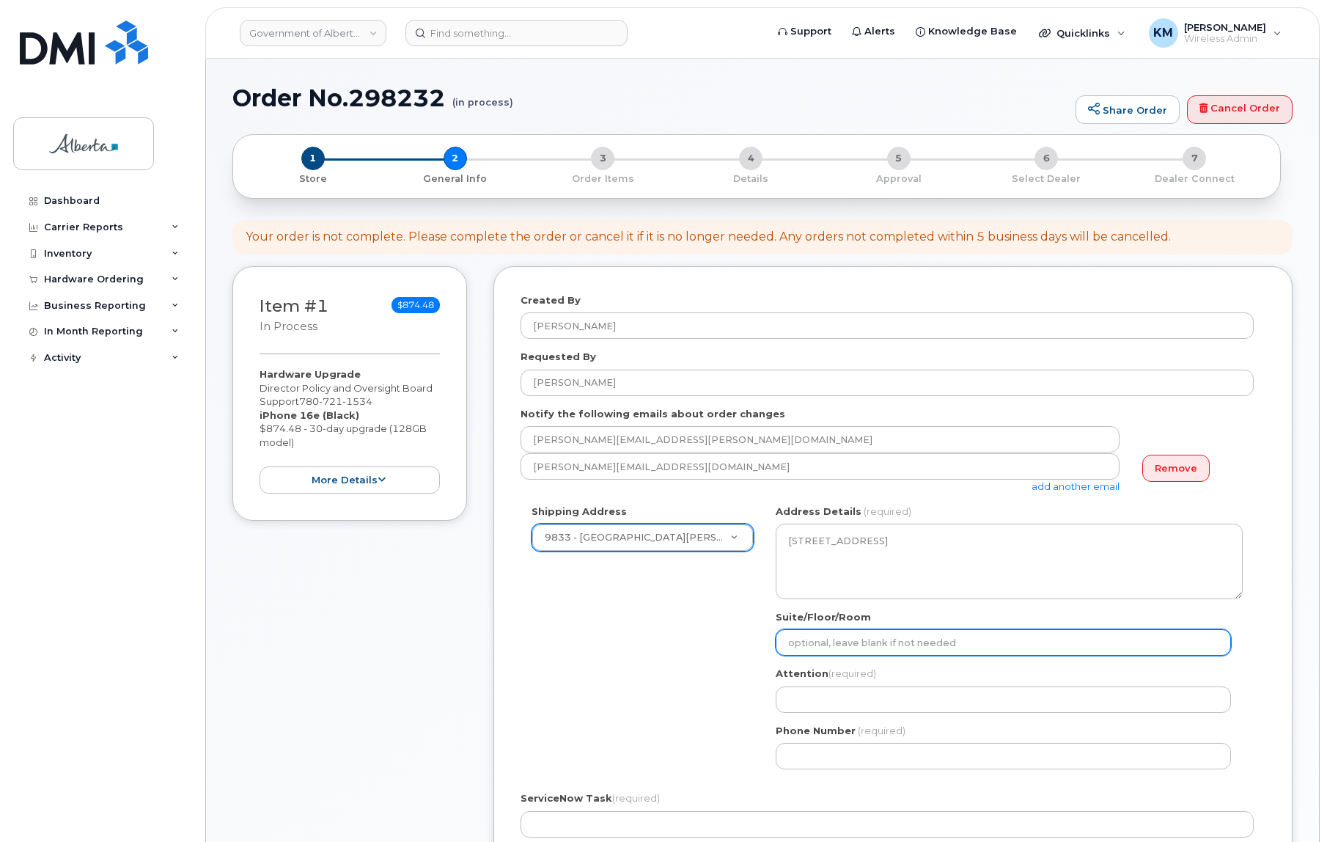
click at [857, 643] on input "Suite/Floor/Room" at bounding box center [1003, 642] width 455 height 26
click at [829, 645] on input "Suite/Floor/Room" at bounding box center [1003, 642] width 455 height 26
paste input "Mezannine Level"
select select
type input "Mezannine Level"
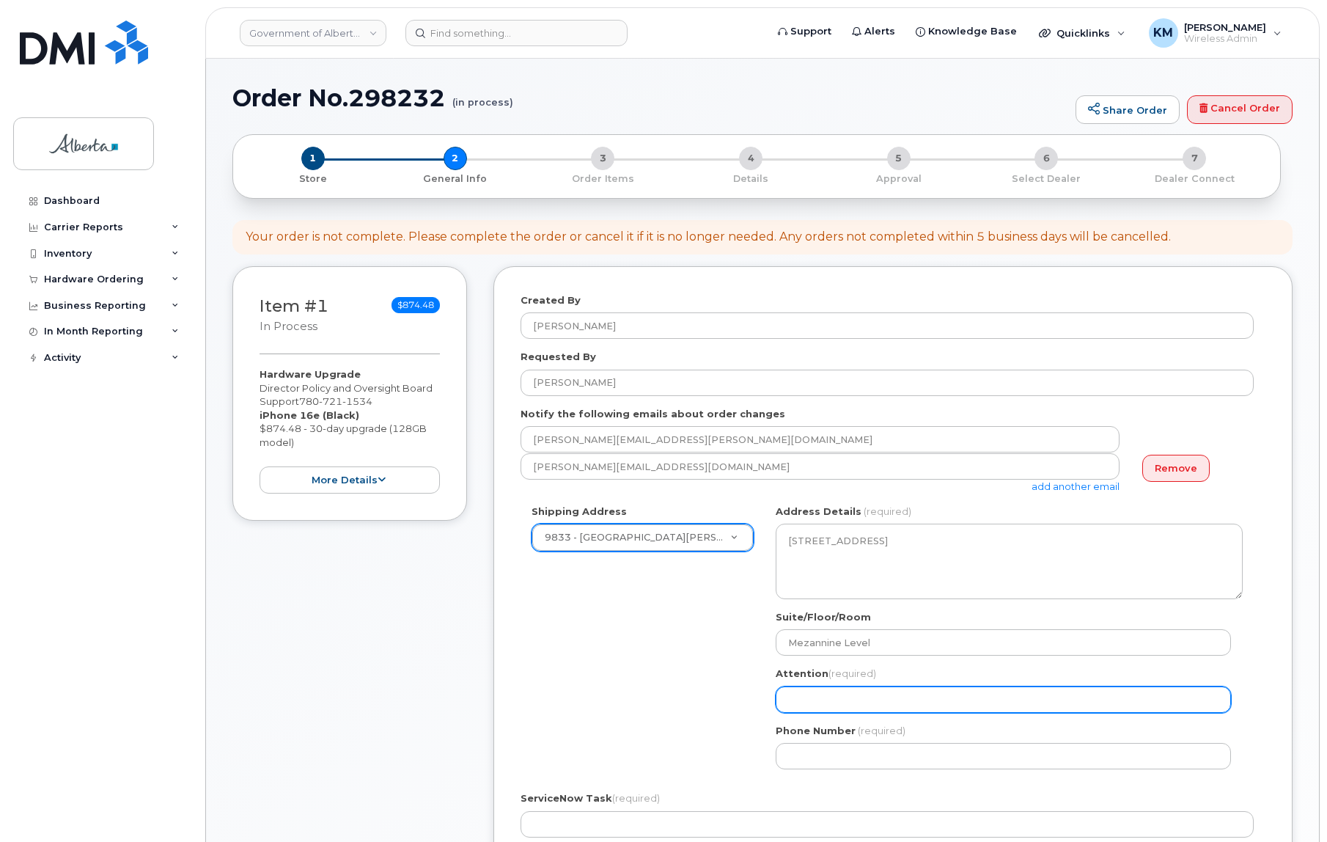
click at [930, 695] on input "Attention (required)" at bounding box center [1003, 699] width 455 height 26
paste input "[PERSON_NAME]"
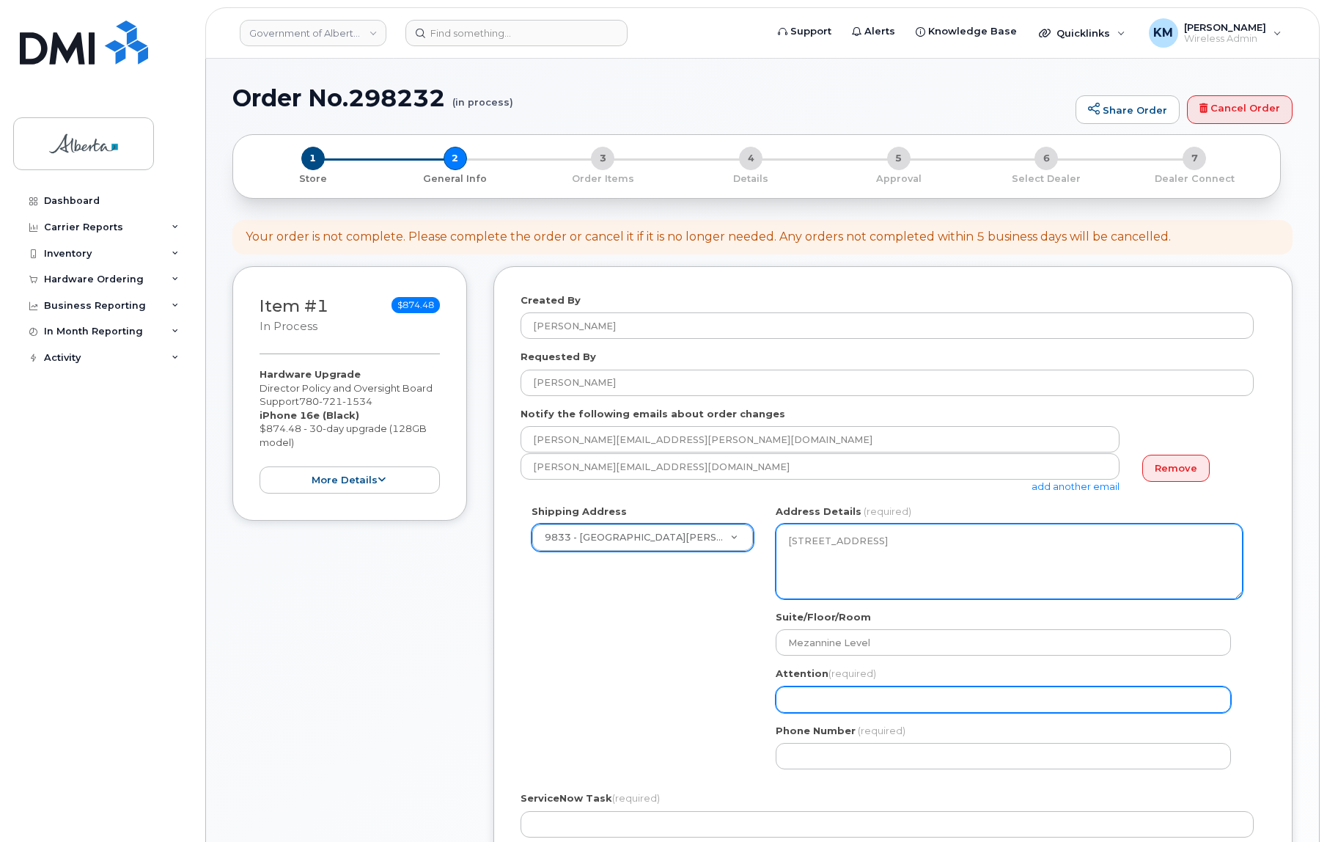
select select
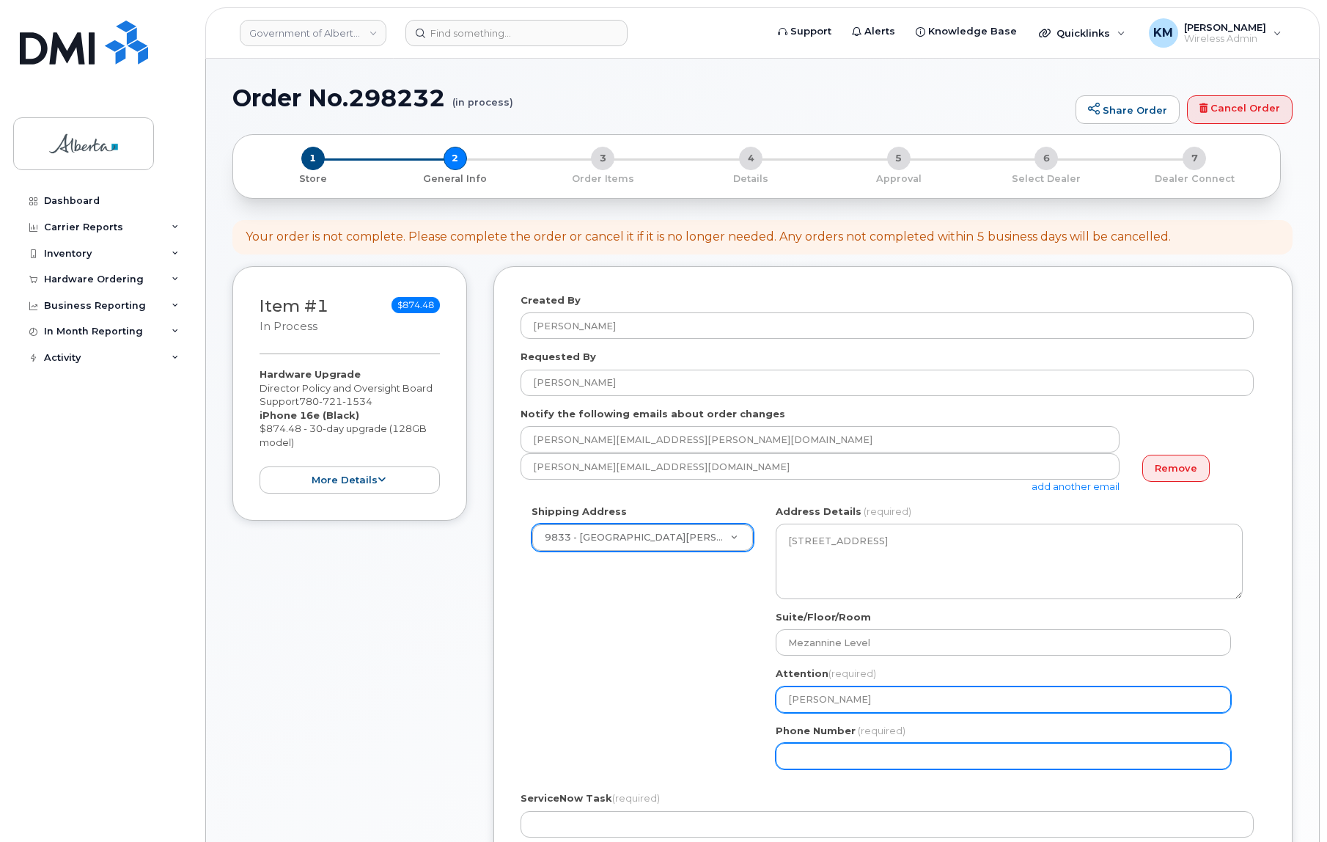
type input "[PERSON_NAME]"
click at [879, 756] on input "Phone Number" at bounding box center [1003, 756] width 455 height 26
select select
type input "780203236"
select select
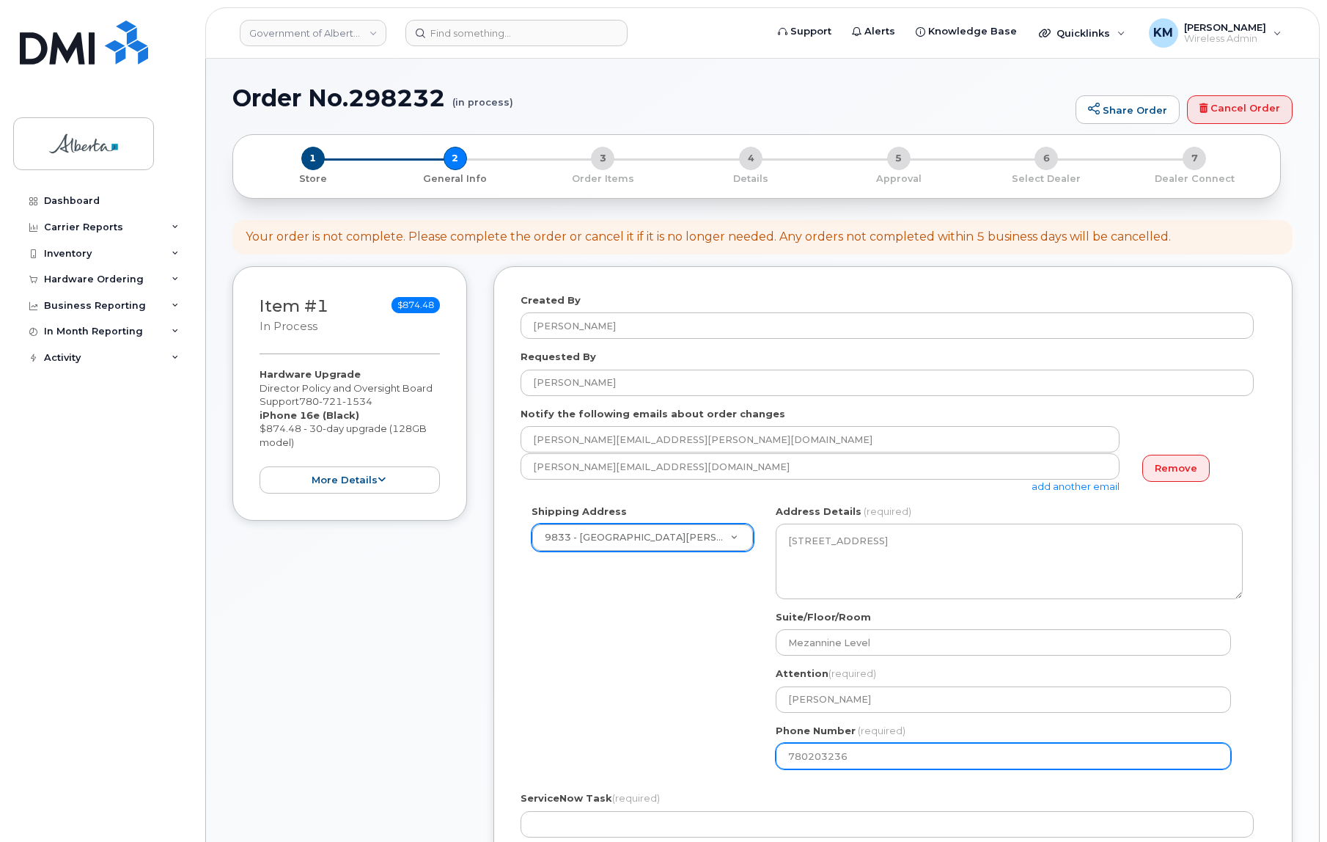
type input "7802032363"
select select
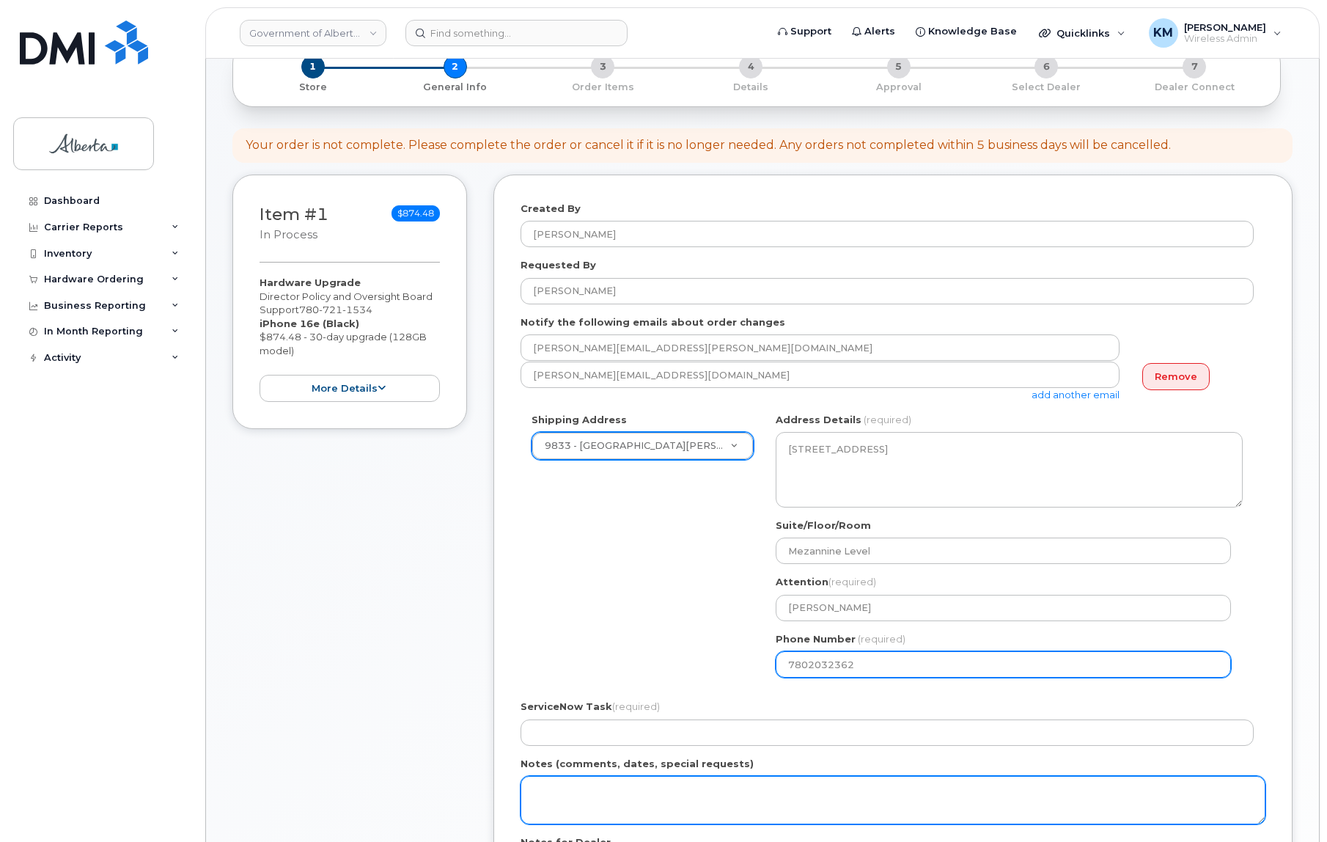
scroll to position [133, 0]
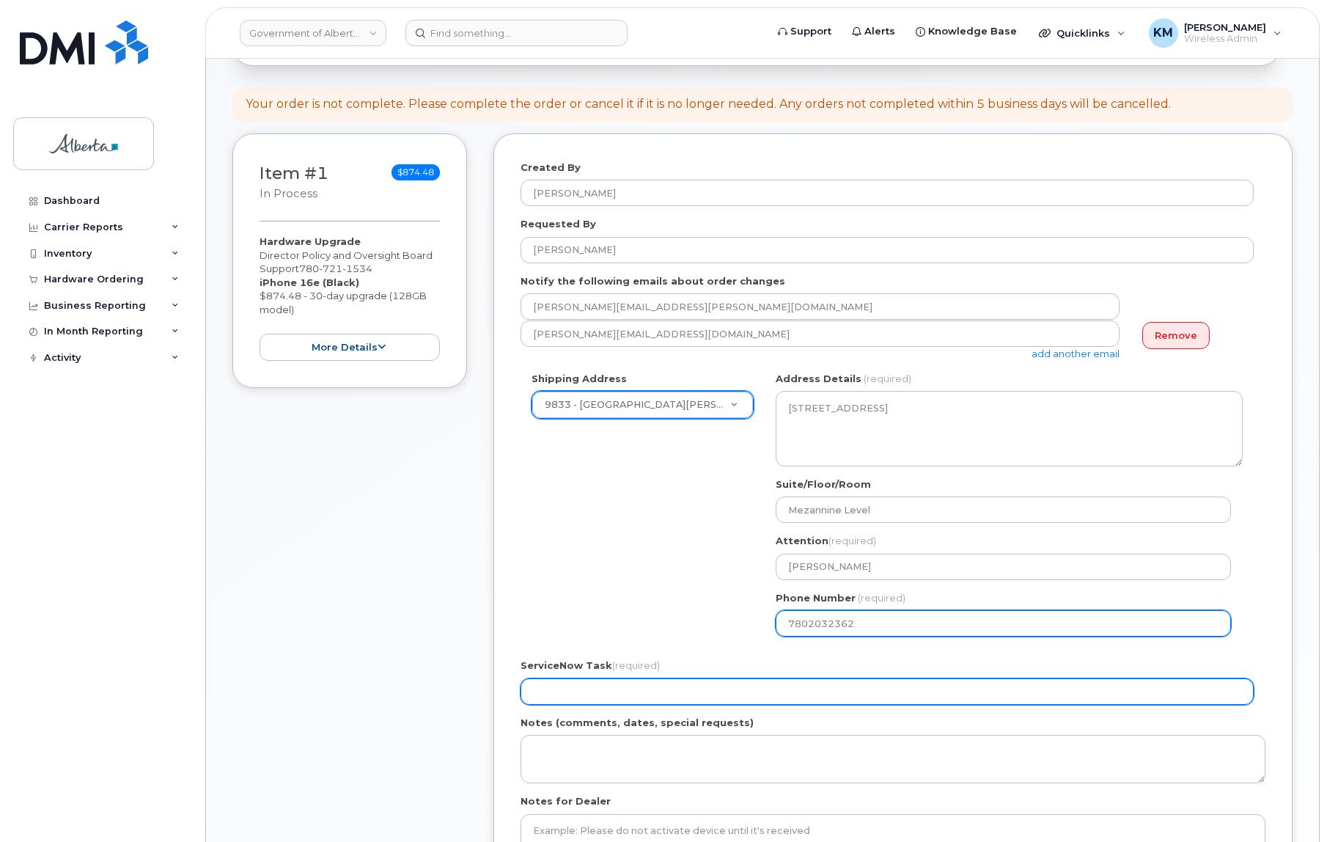
type input "7802032362"
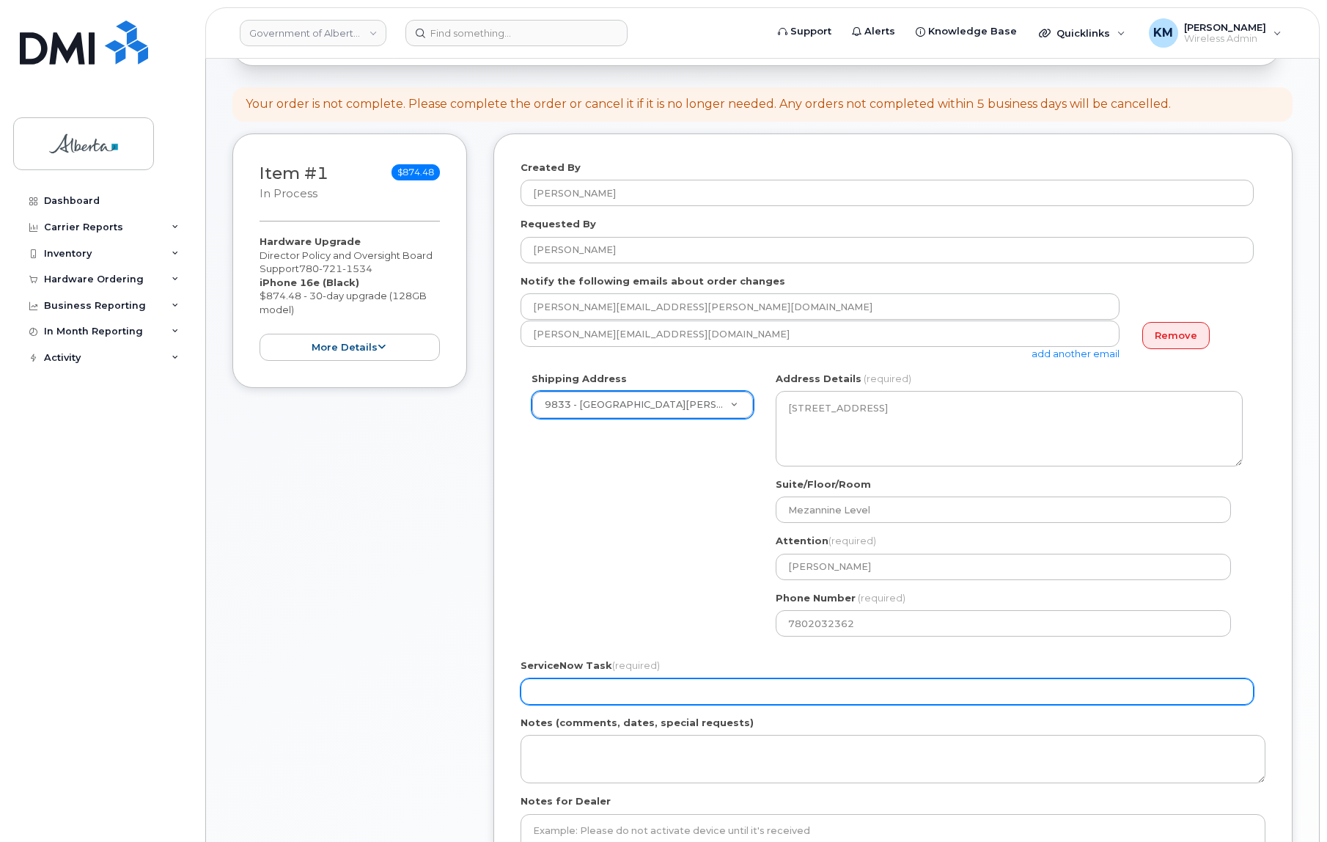
click at [744, 696] on input "ServiceNow Task (required)" at bounding box center [887, 691] width 733 height 26
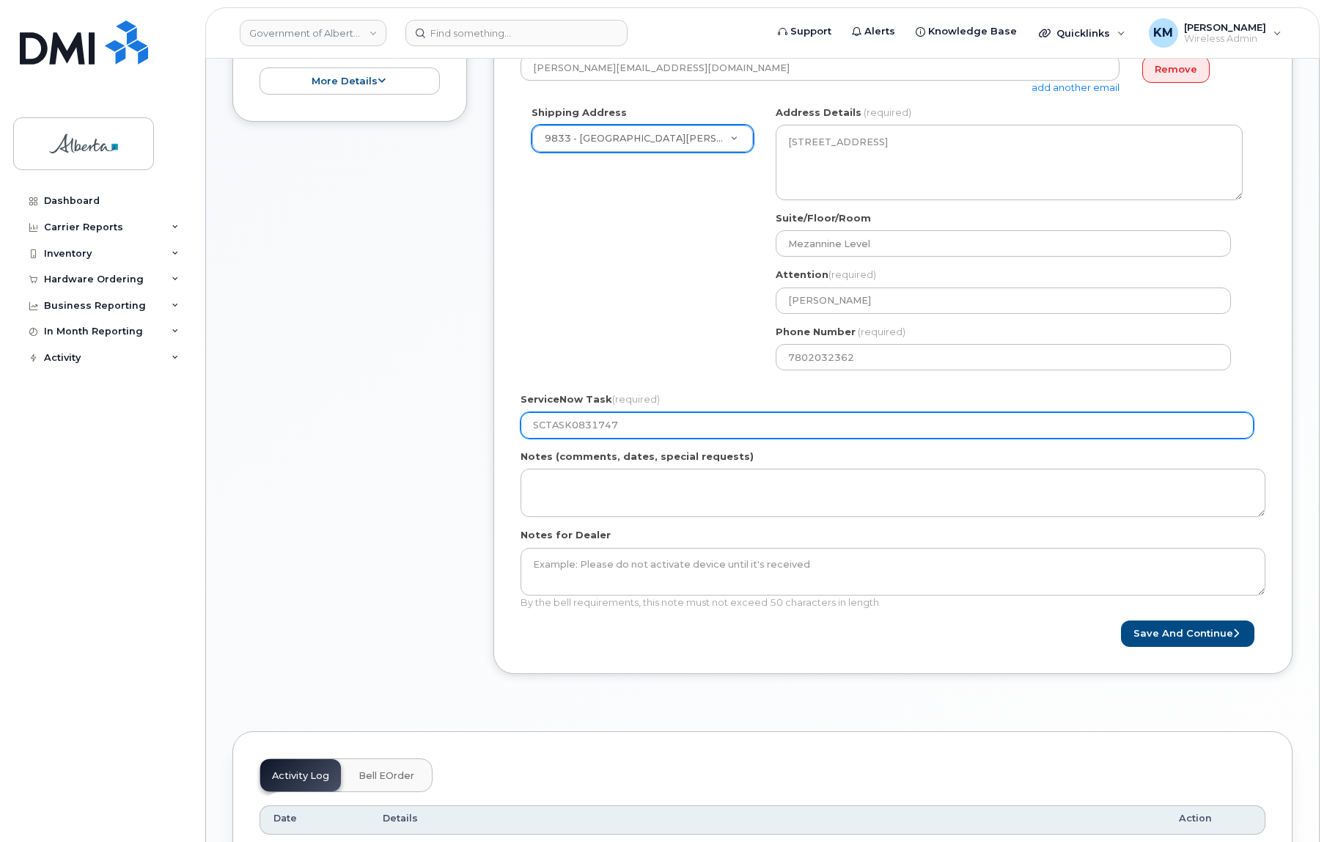
scroll to position [400, 0]
type input "SCTASK0831747"
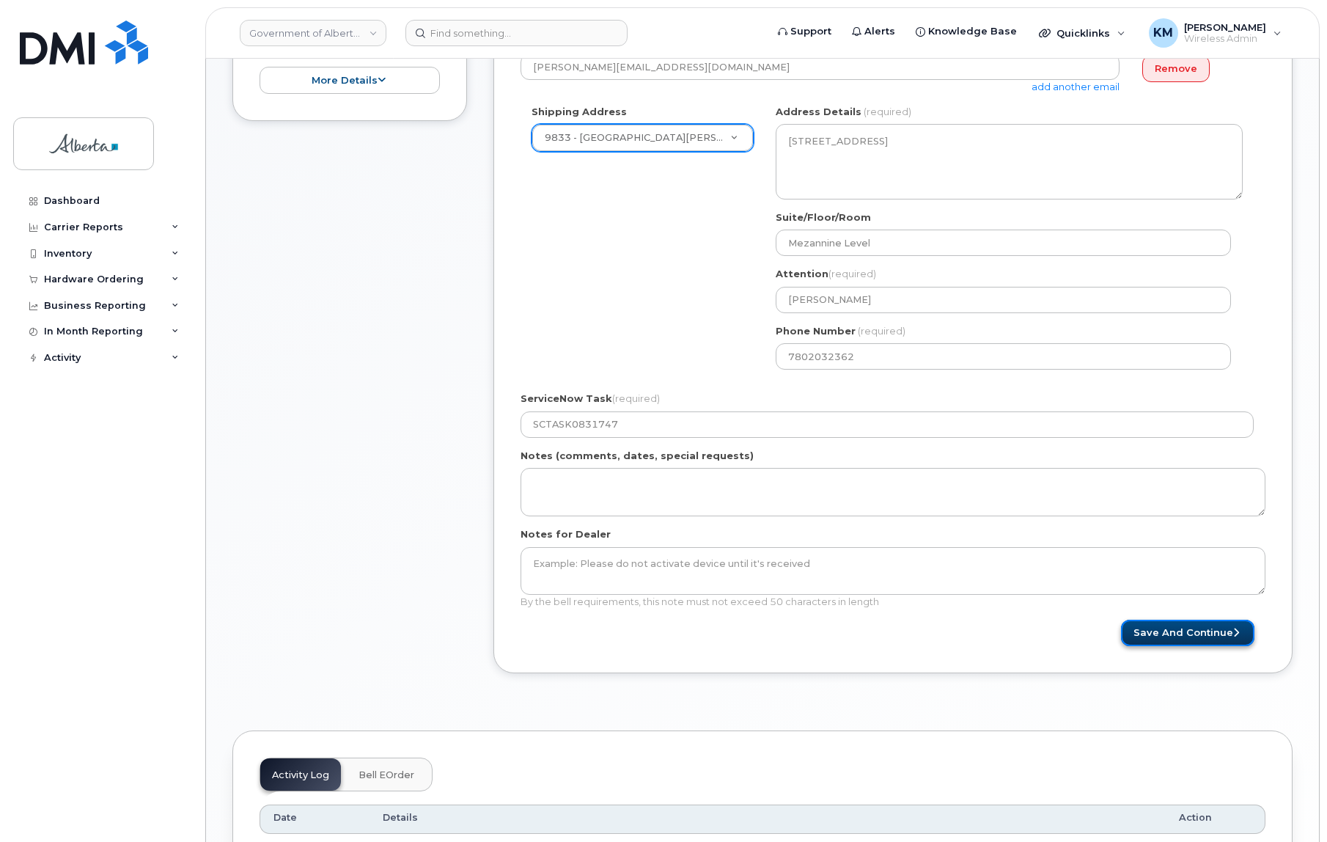
click at [1159, 623] on button "Save and Continue" at bounding box center [1187, 633] width 133 height 27
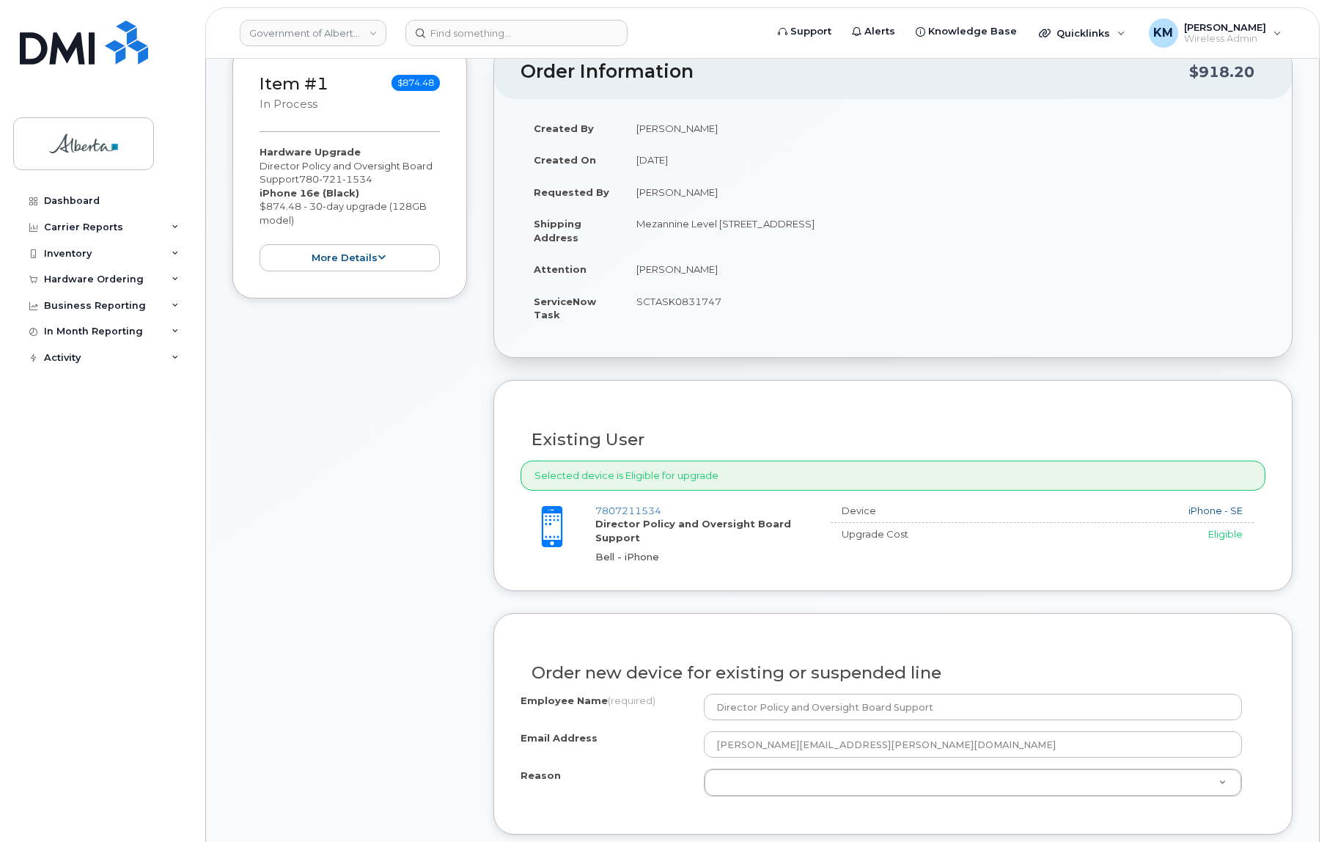
scroll to position [266, 0]
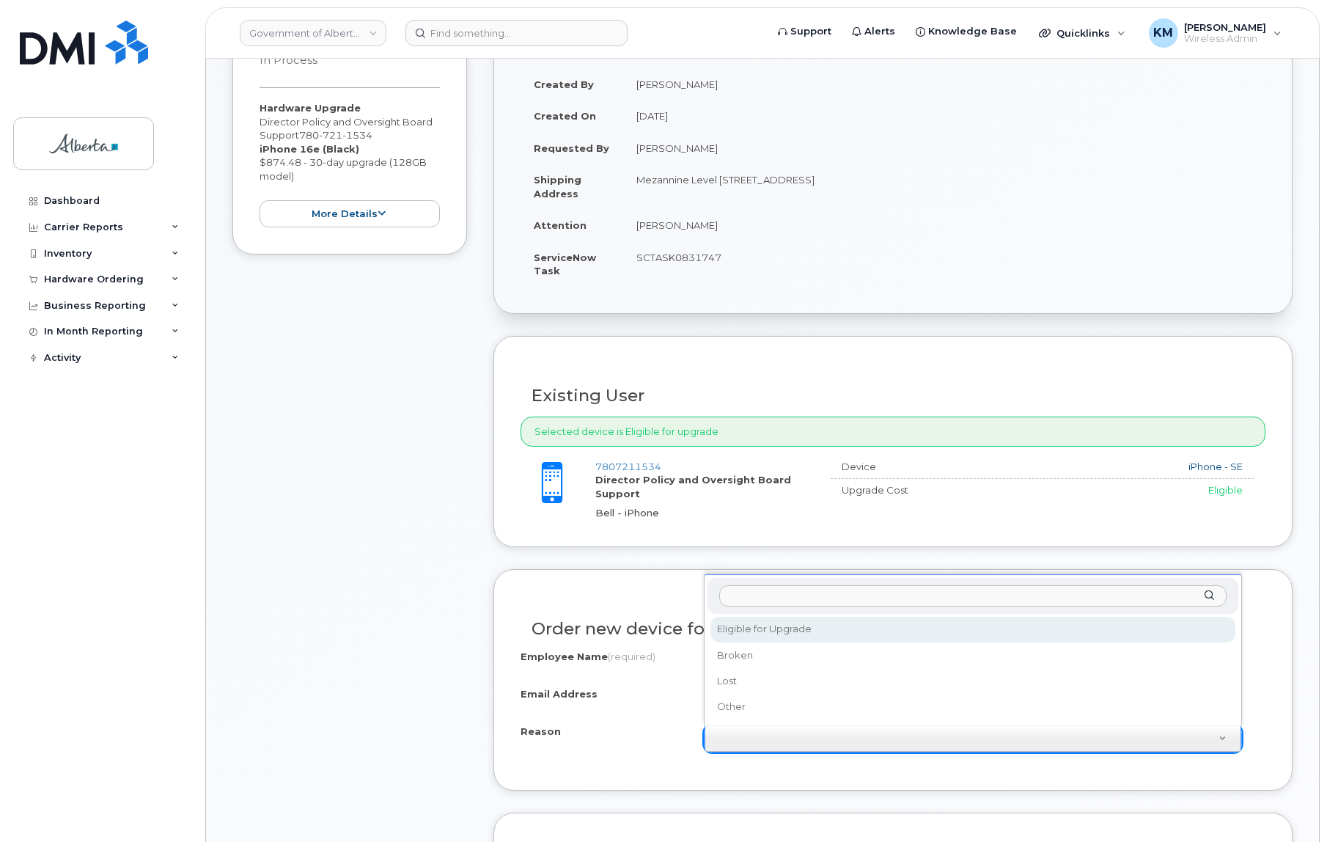
select select "eligible_for_upgrade"
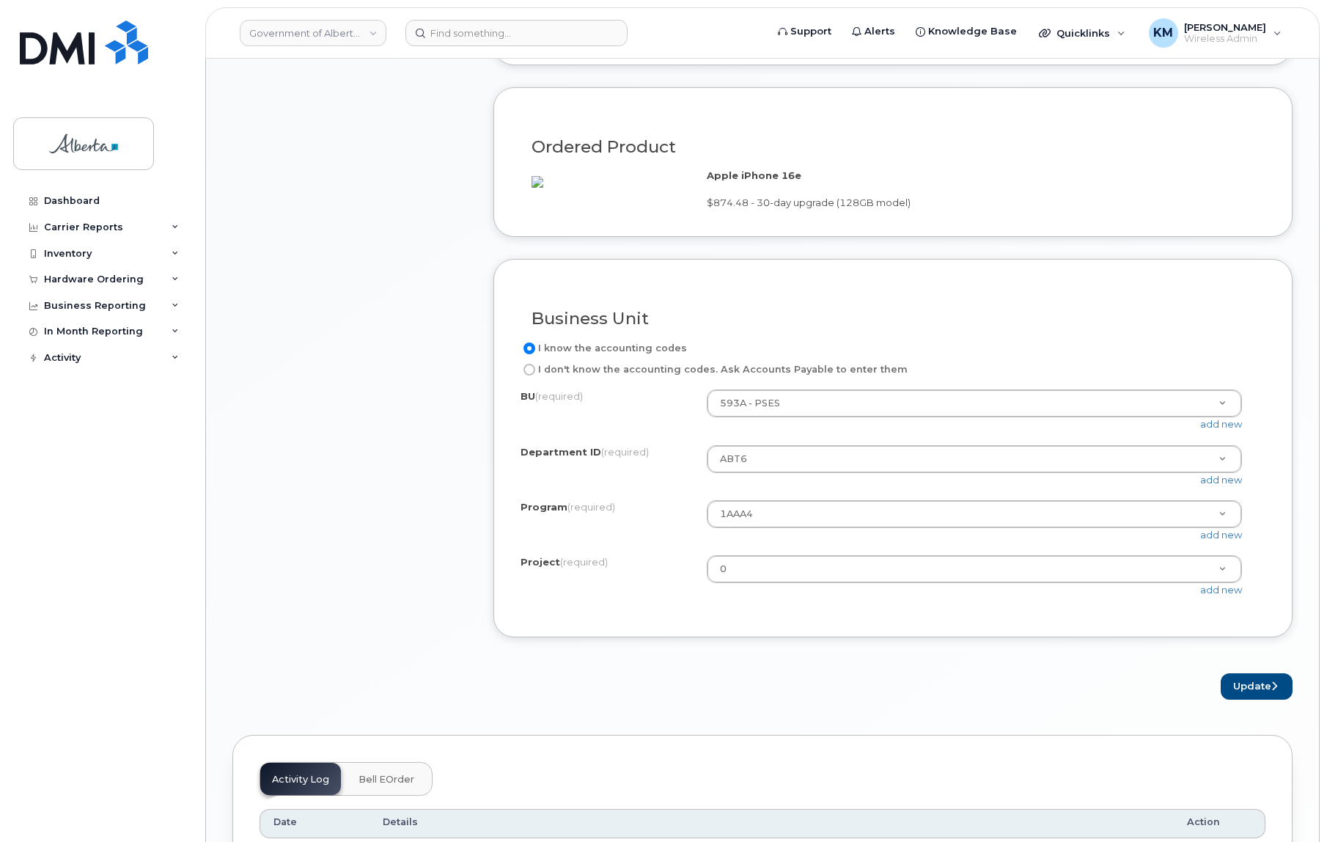
scroll to position [1000, 0]
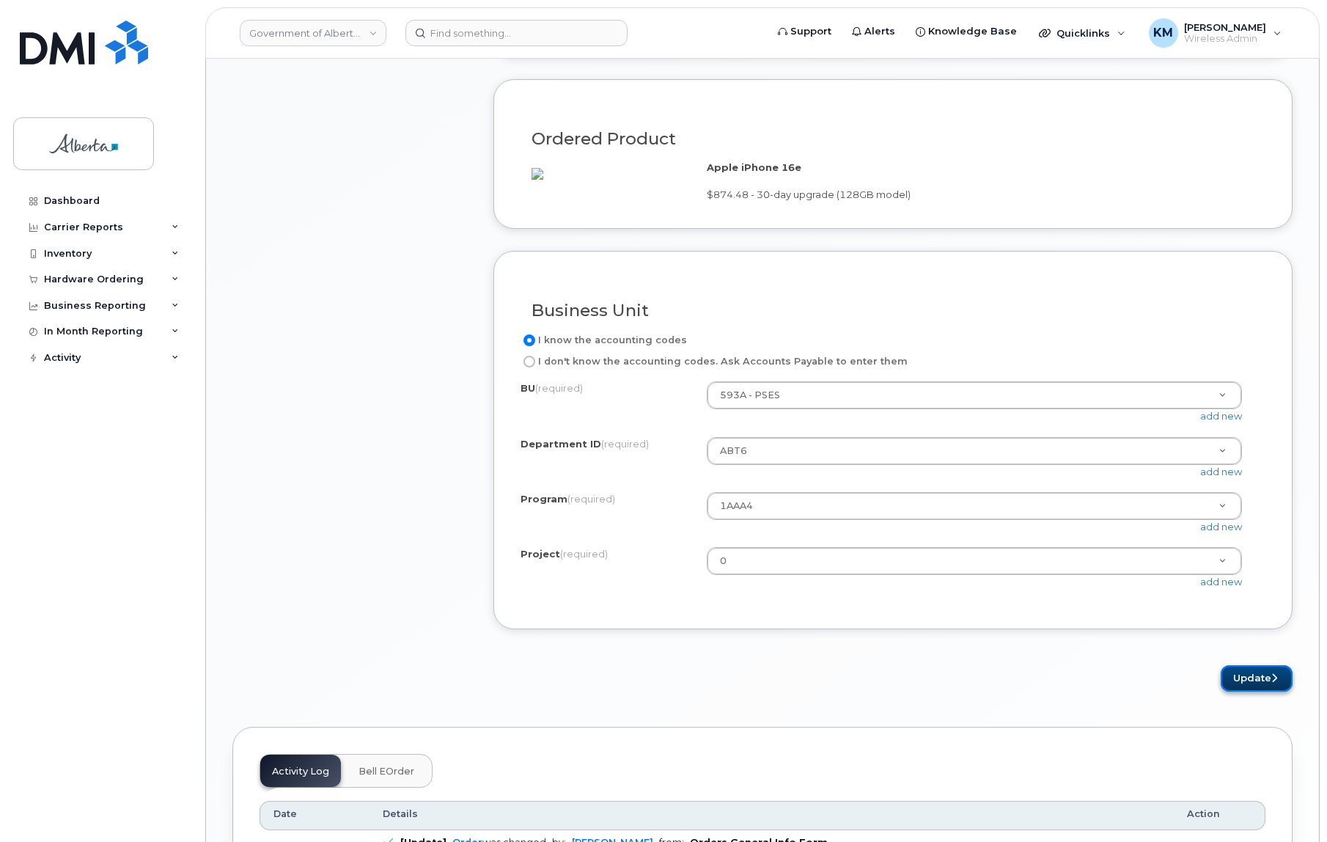
click at [1236, 690] on button "Update" at bounding box center [1257, 678] width 72 height 27
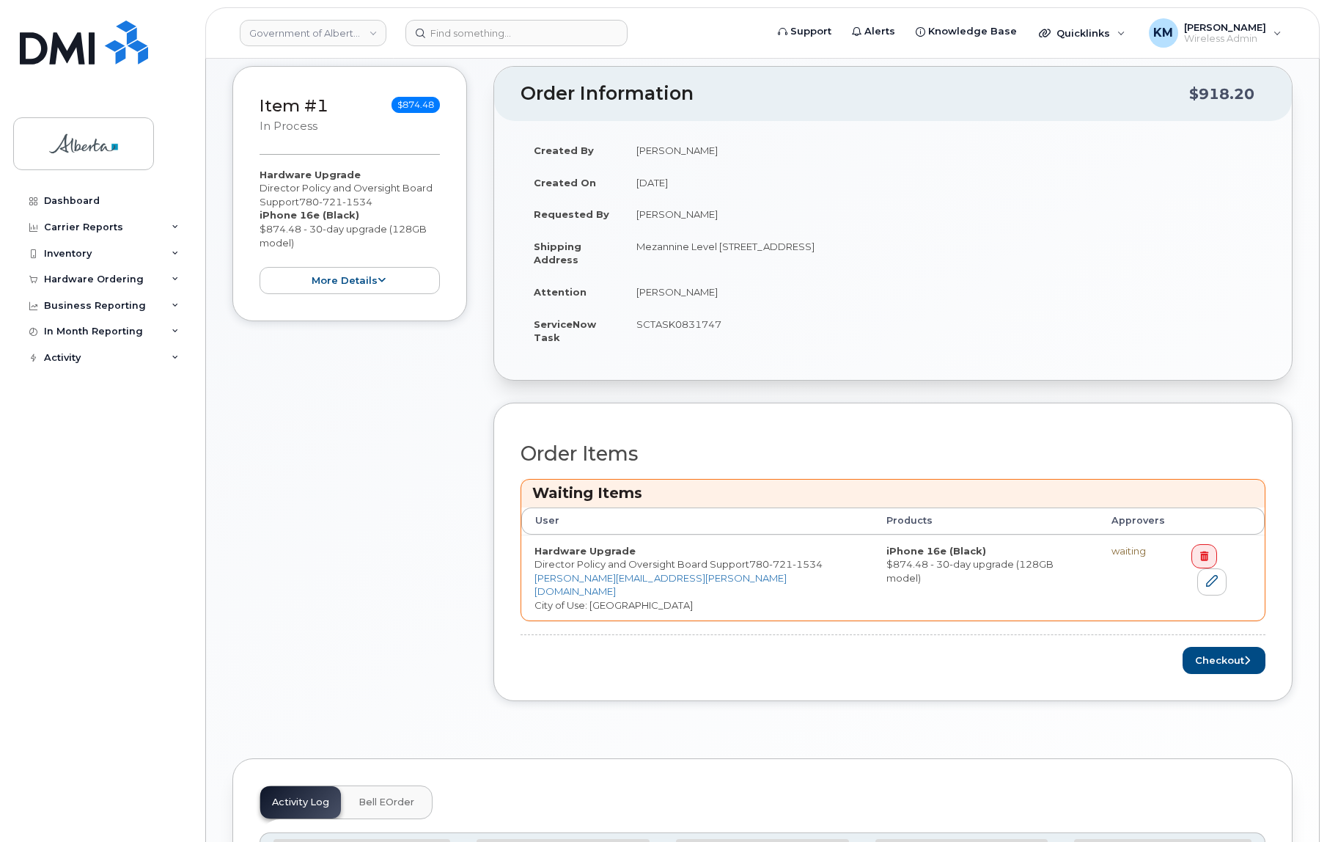
scroll to position [266, 0]
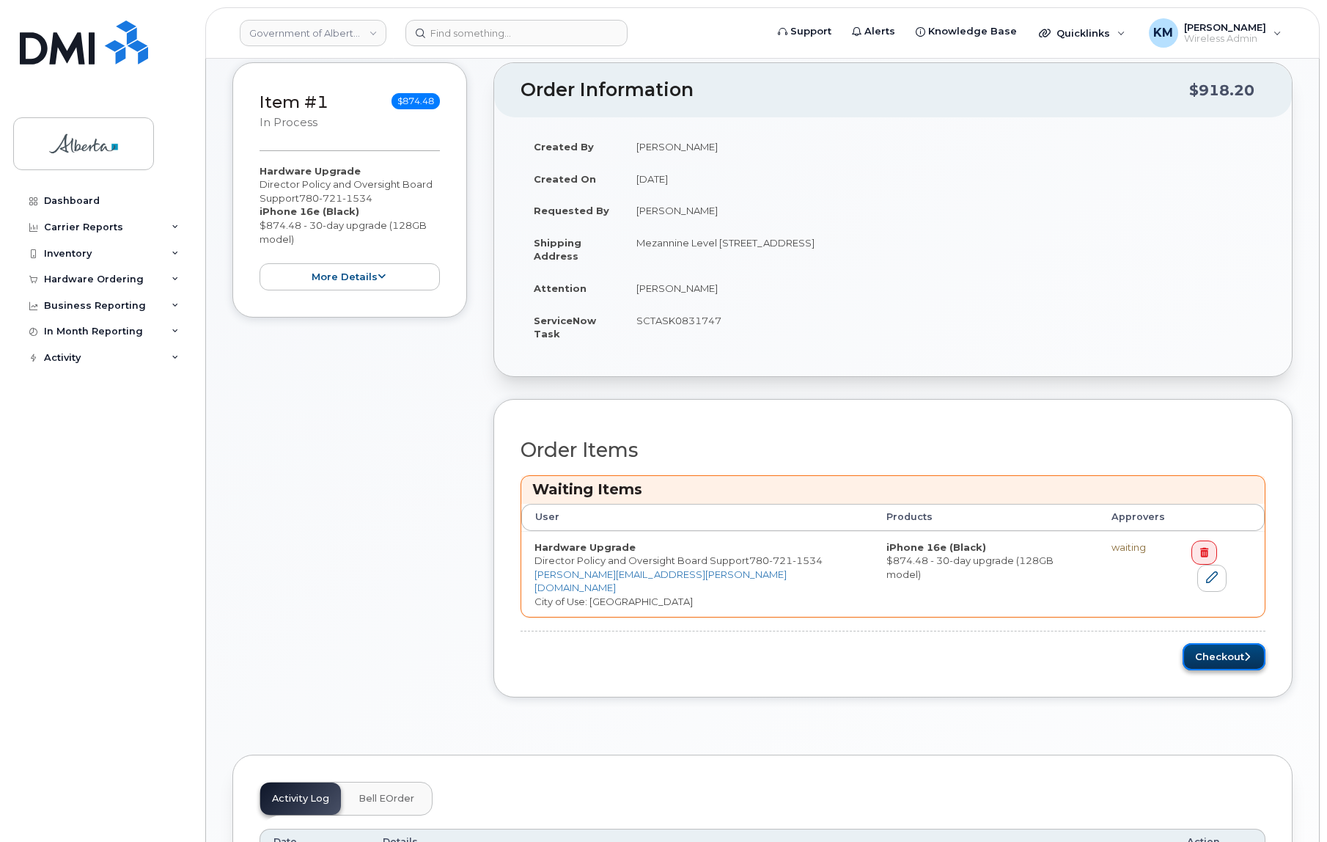
click at [1228, 643] on button "Checkout" at bounding box center [1224, 656] width 83 height 27
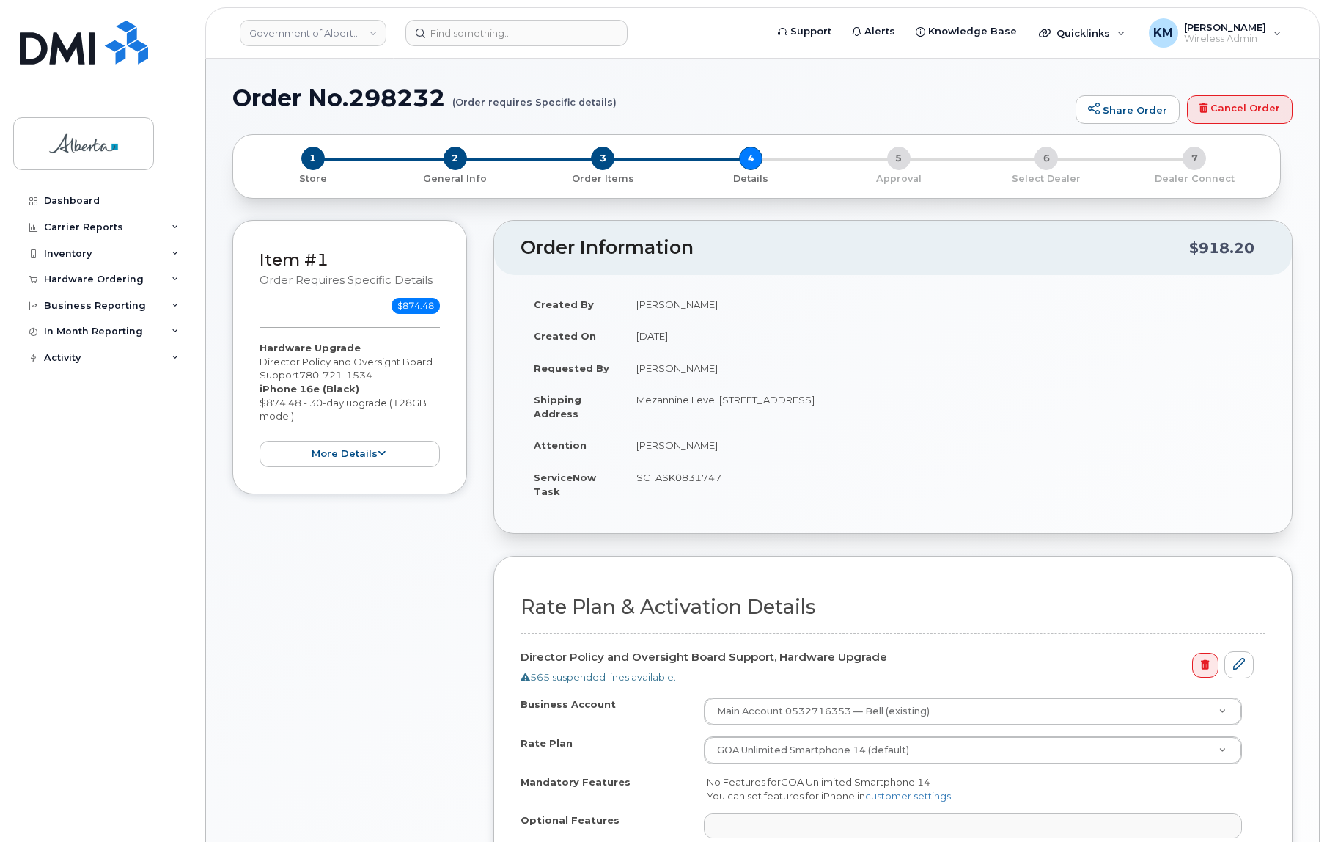
select select
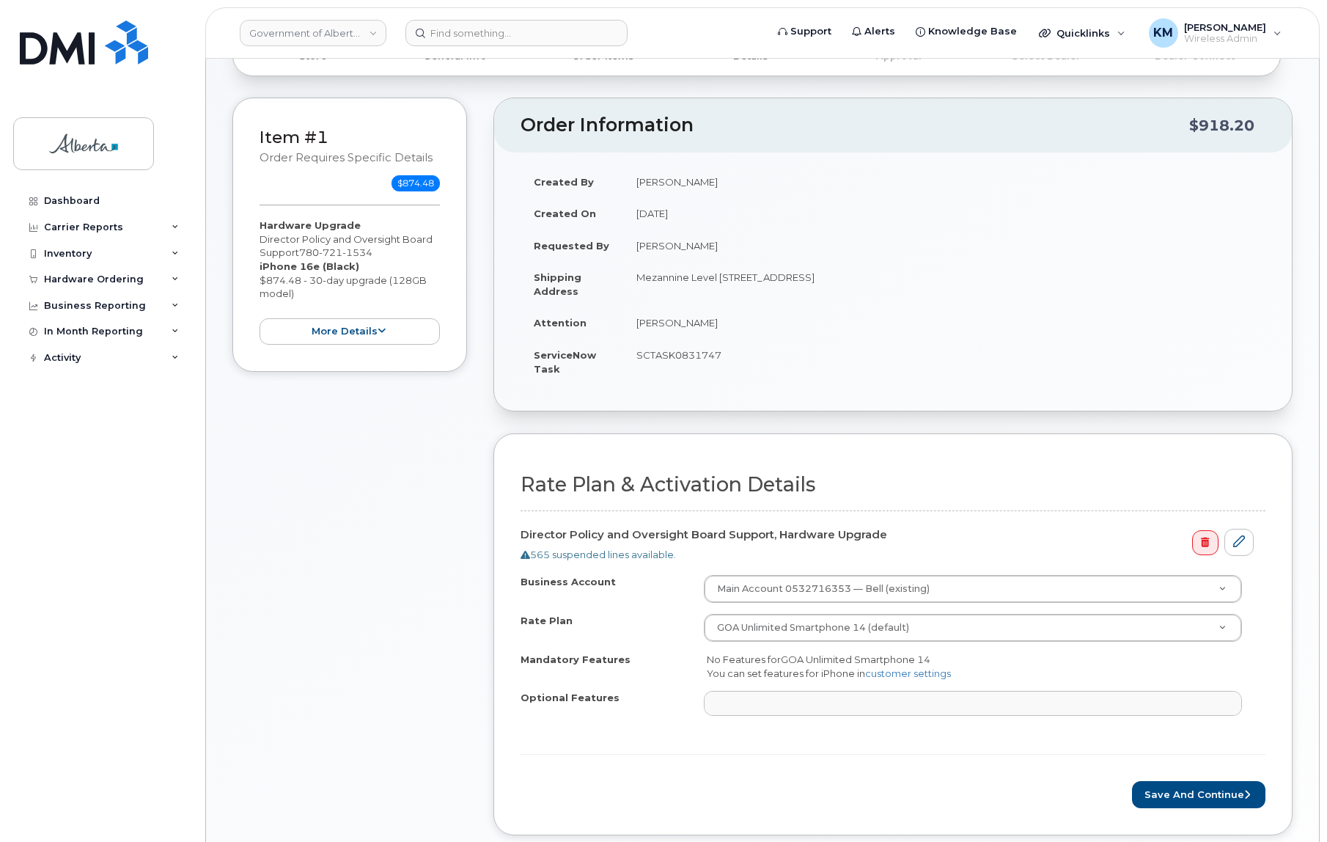
scroll to position [199, 0]
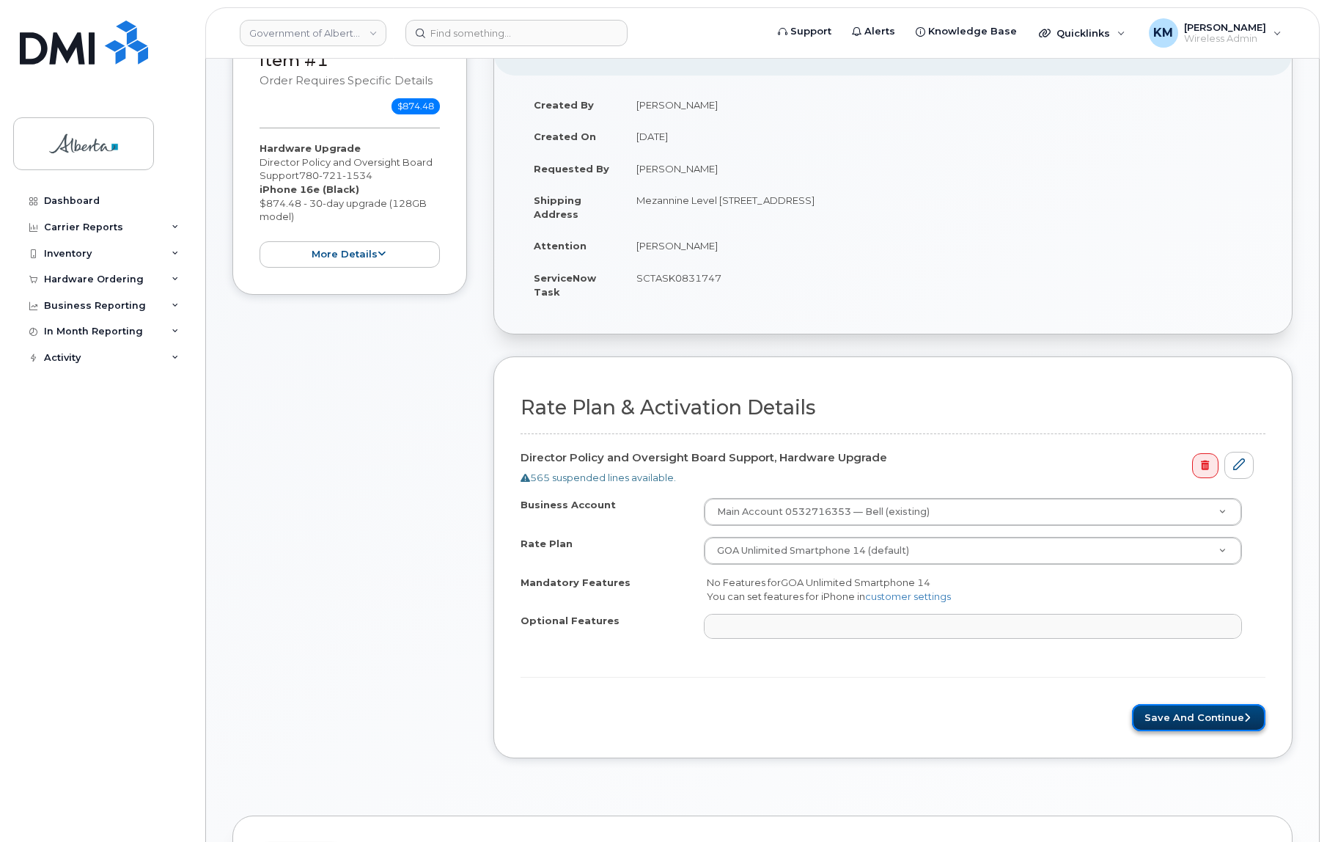
click at [1176, 704] on button "Save and Continue" at bounding box center [1198, 717] width 133 height 27
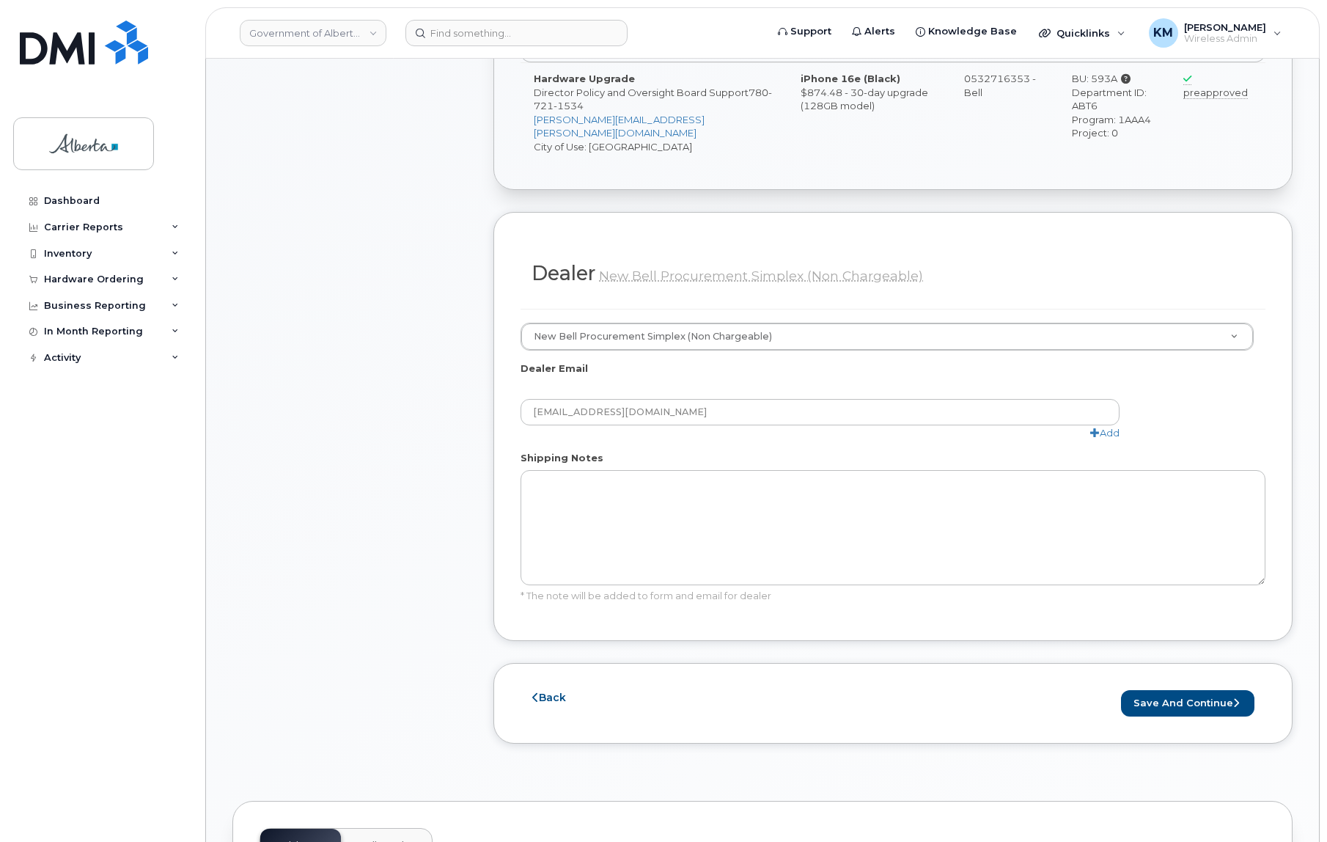
scroll to position [600, 0]
click at [1171, 684] on button "Save and Continue" at bounding box center [1187, 697] width 133 height 27
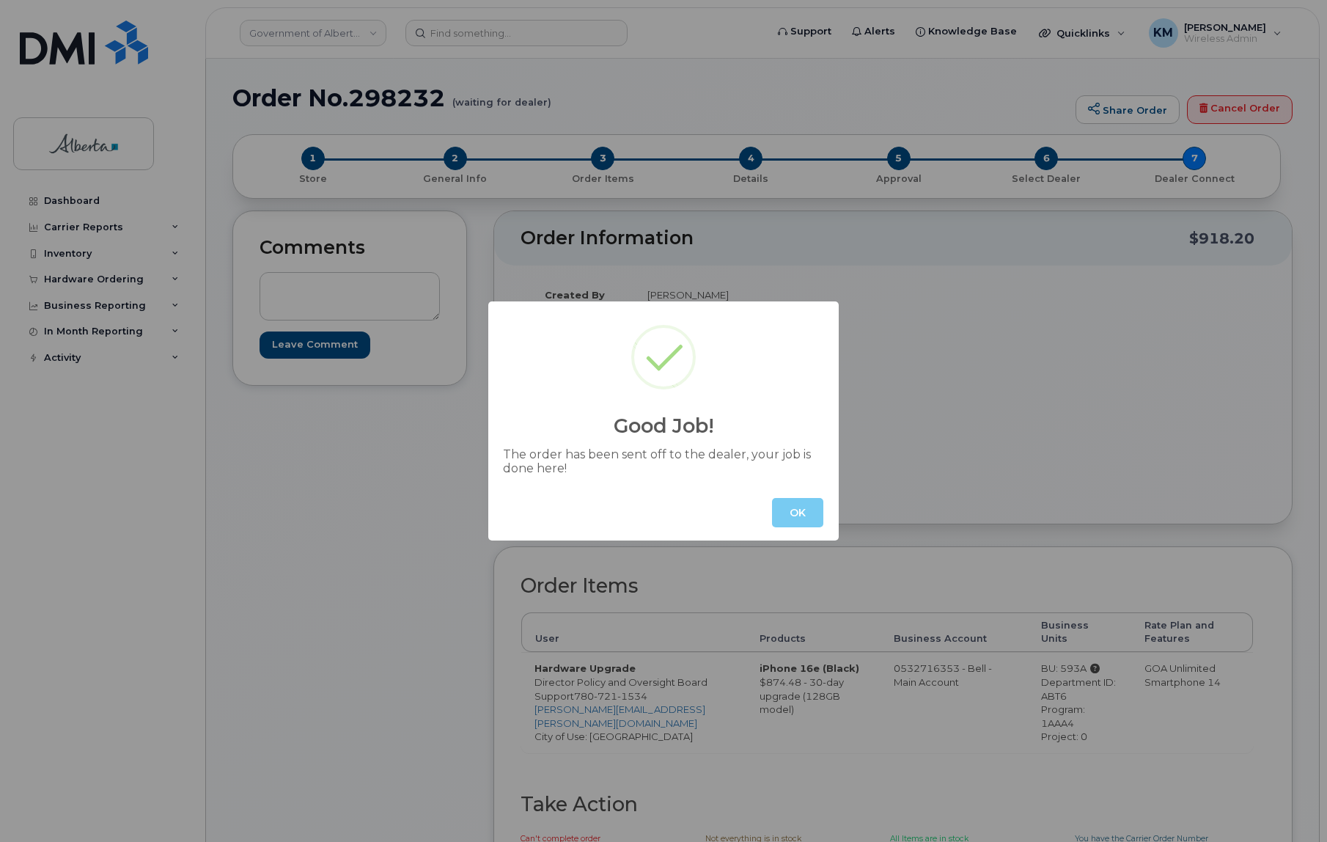
click at [802, 511] on button "OK" at bounding box center [797, 512] width 51 height 29
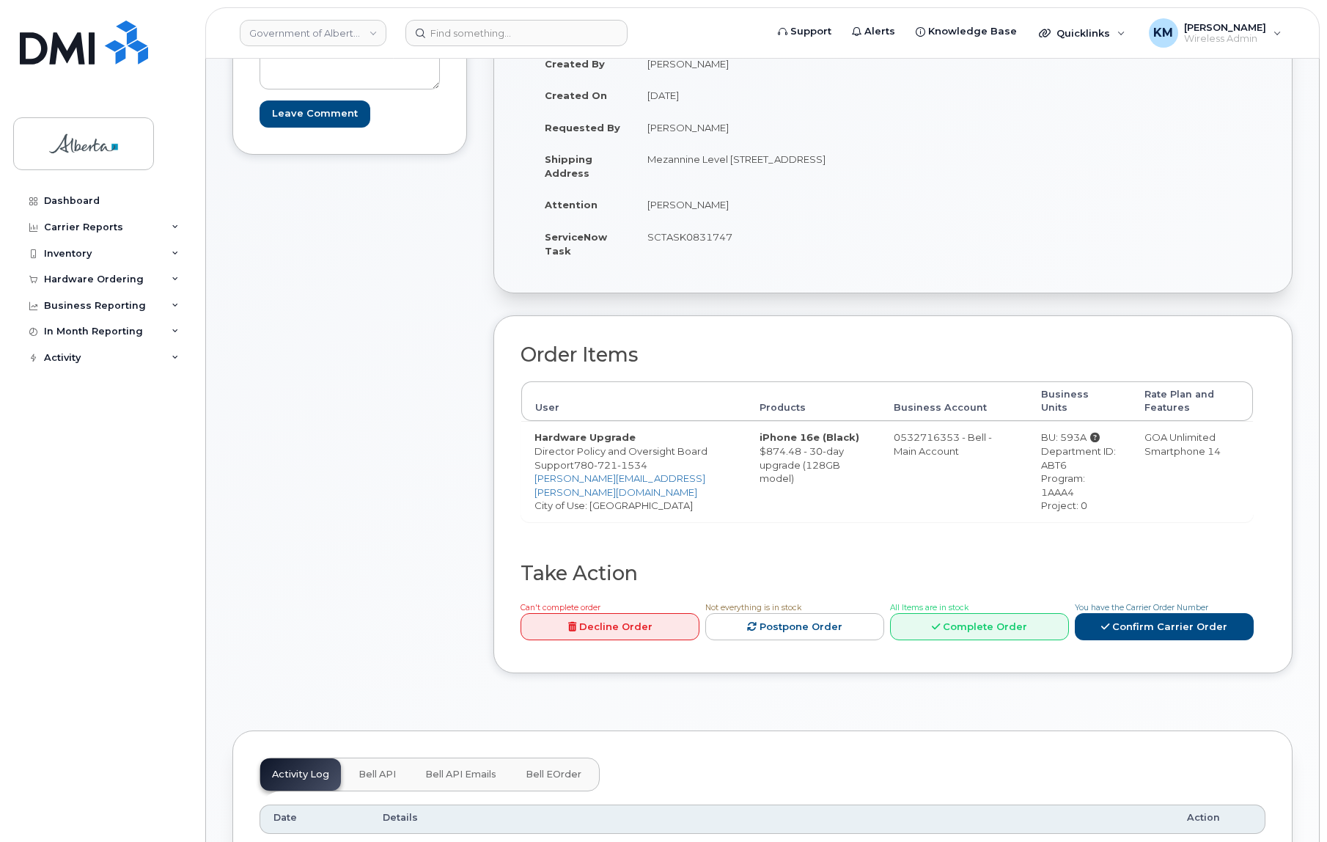
scroll to position [266, 0]
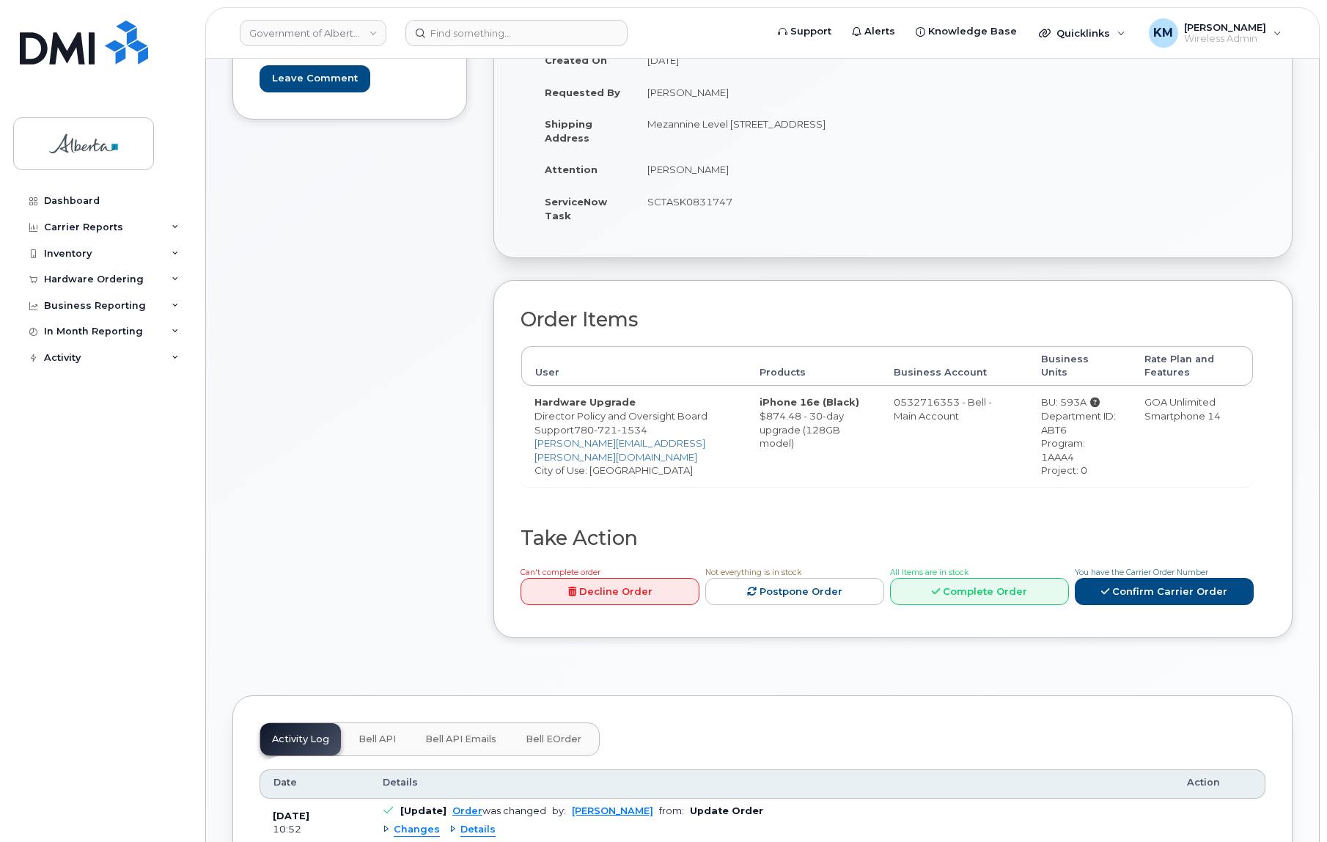
drag, startPoint x: 362, startPoint y: 733, endPoint x: 335, endPoint y: 721, distance: 29.9
click at [362, 733] on span "Bell API" at bounding box center [377, 739] width 37 height 12
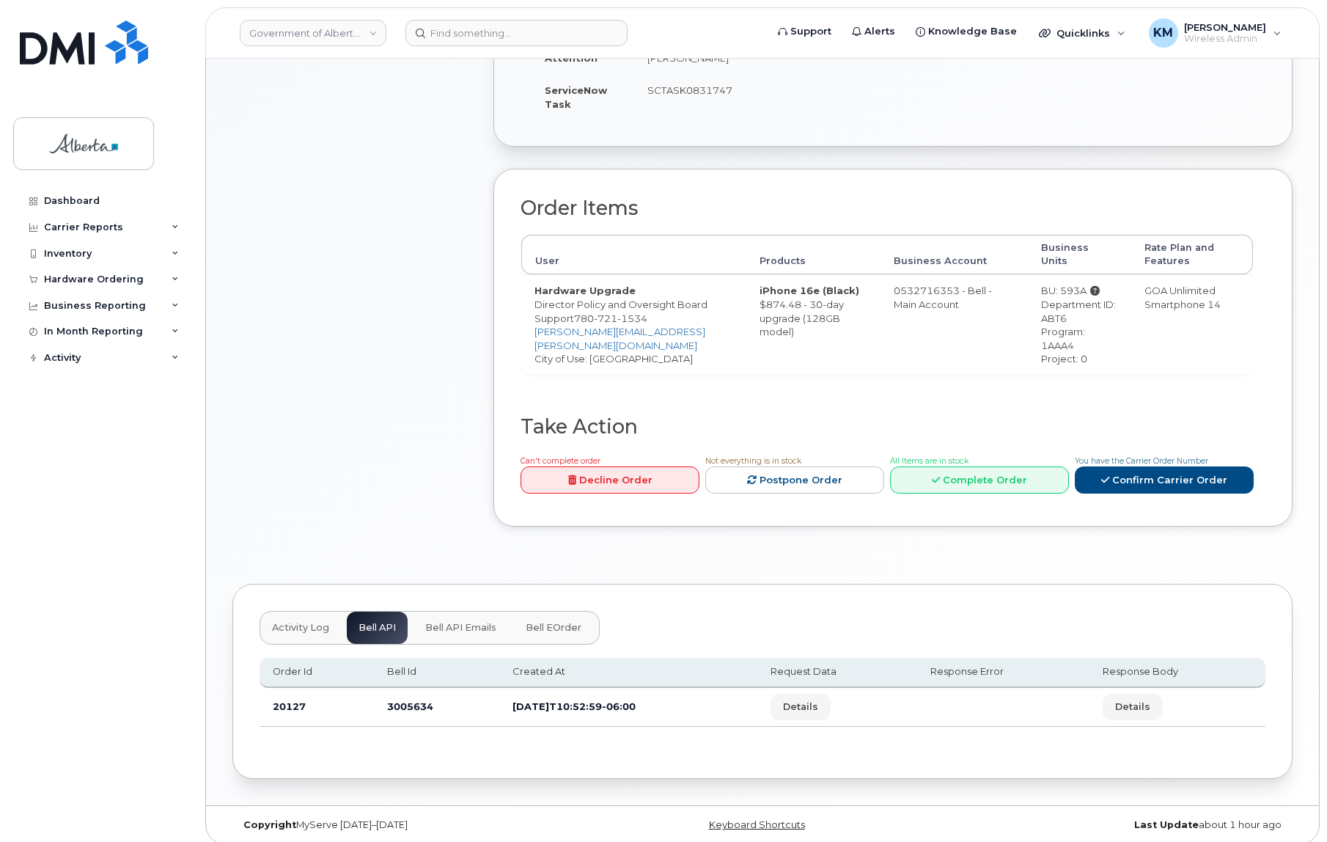
scroll to position [385, 0]
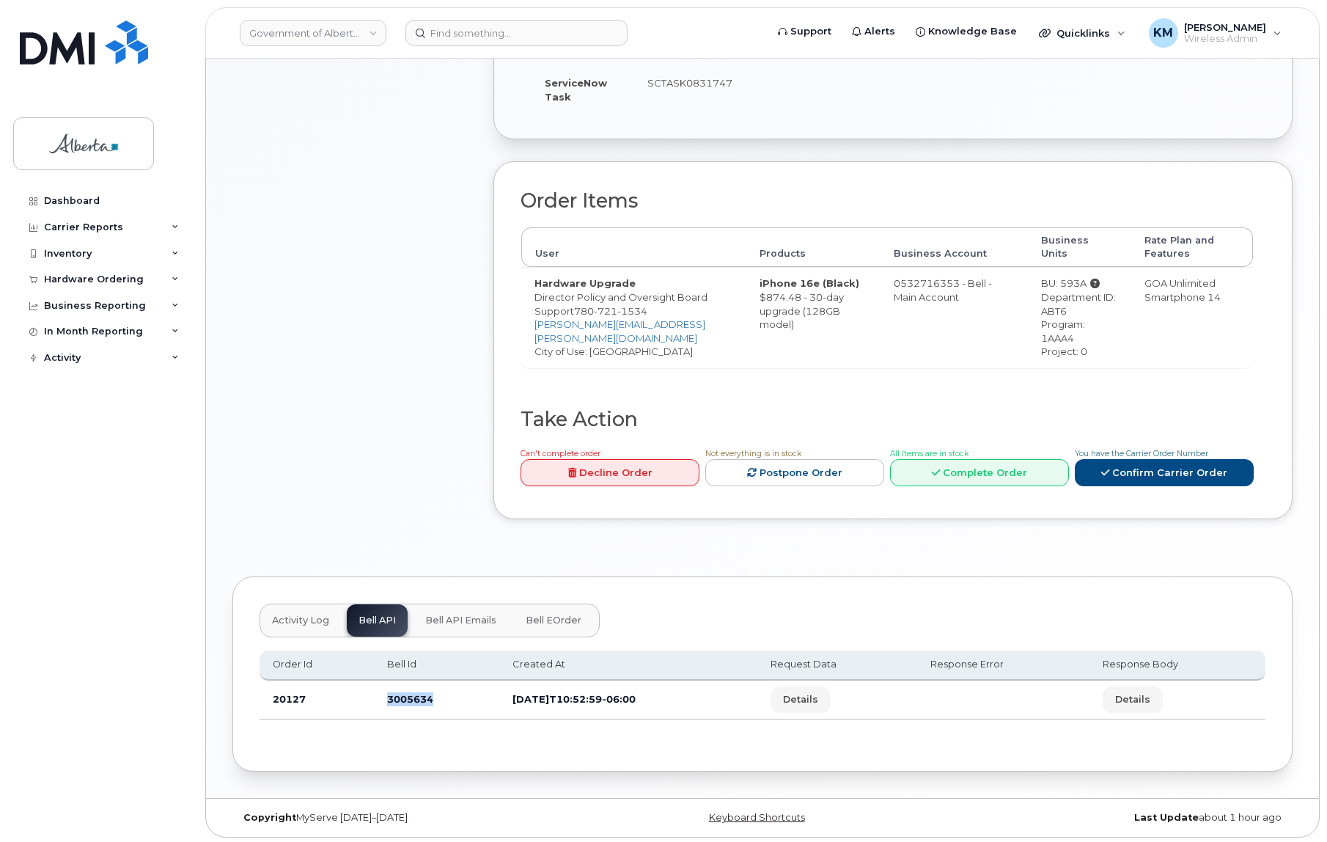
drag, startPoint x: 433, startPoint y: 700, endPoint x: 398, endPoint y: 700, distance: 34.5
click at [359, 700] on tr "20127 3005634 2025-08-14T10:52:59-06:00 Details Details" at bounding box center [763, 700] width 1006 height 39
copy tr "3005634"
click at [505, 36] on input at bounding box center [517, 33] width 222 height 26
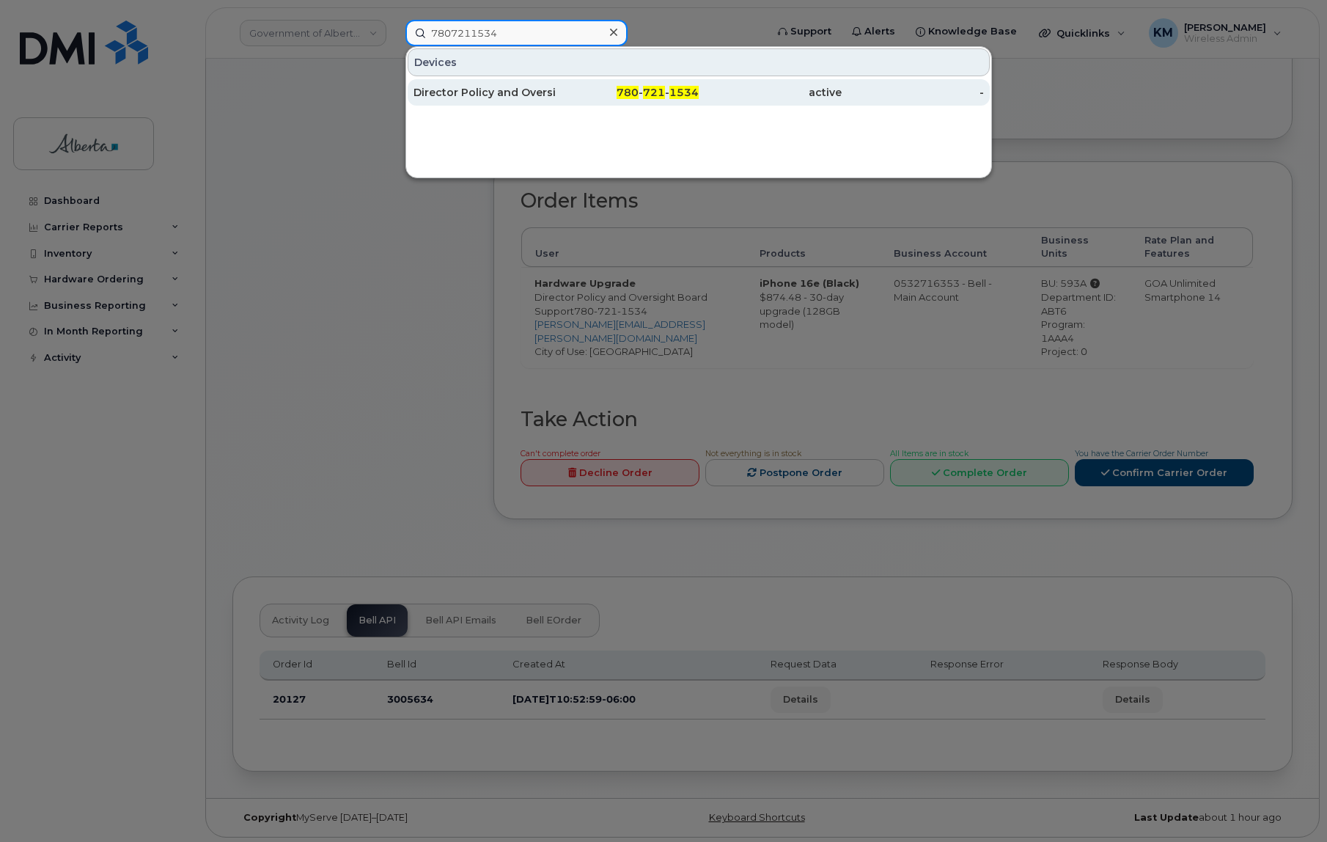
type input "7807211534"
click at [502, 94] on div "Director Policy and Oversight Board Support" at bounding box center [485, 92] width 143 height 15
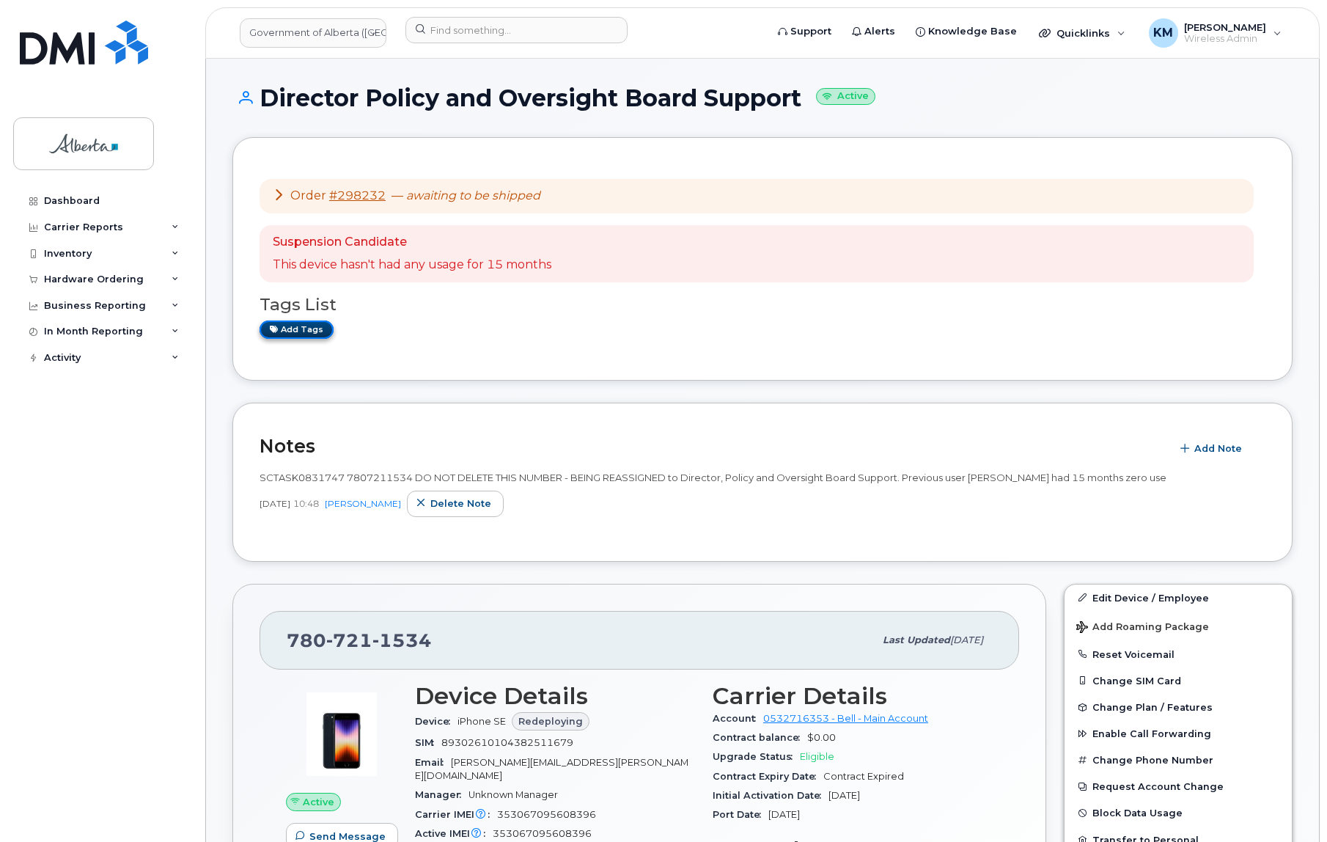
click at [296, 329] on link "Add tags" at bounding box center [297, 329] width 74 height 18
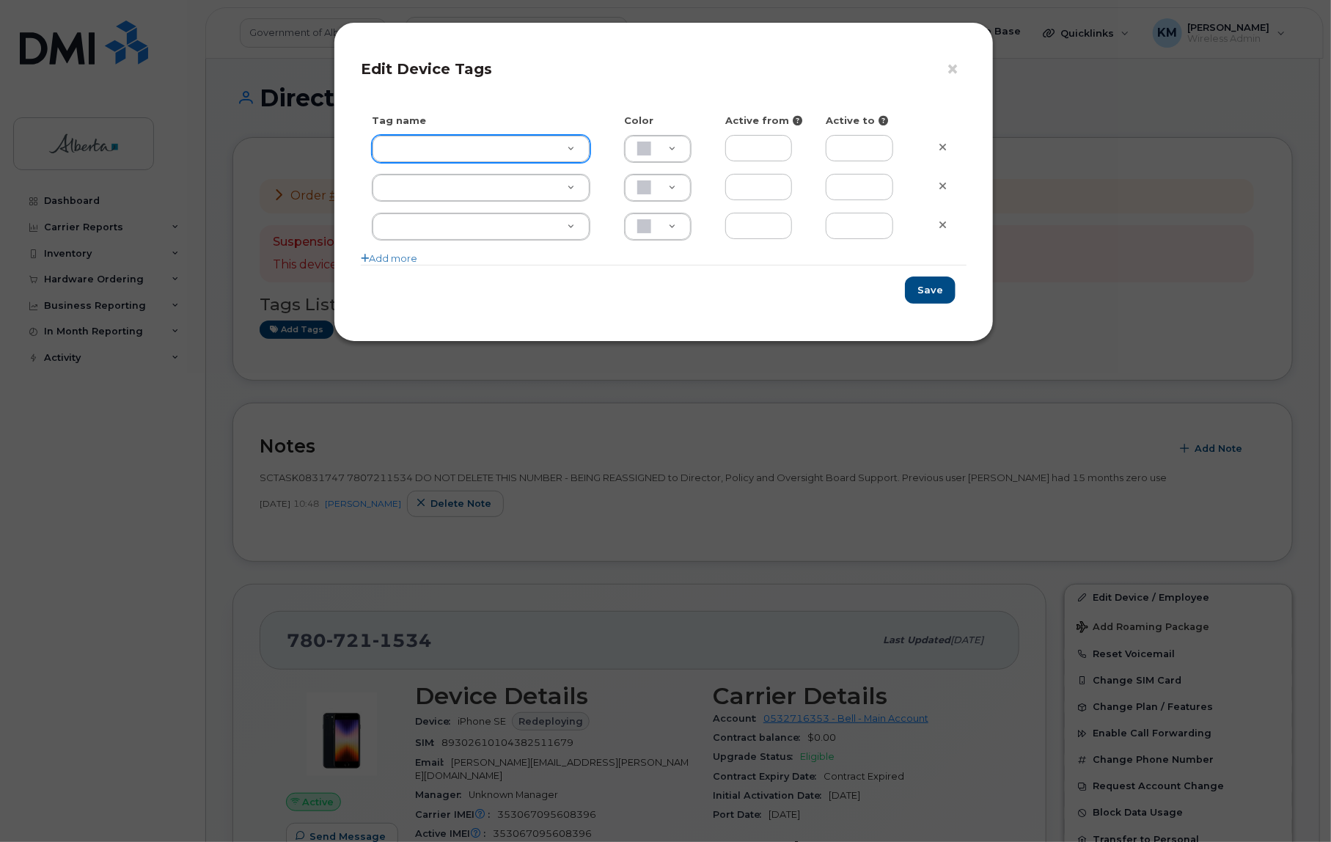
type input "e"
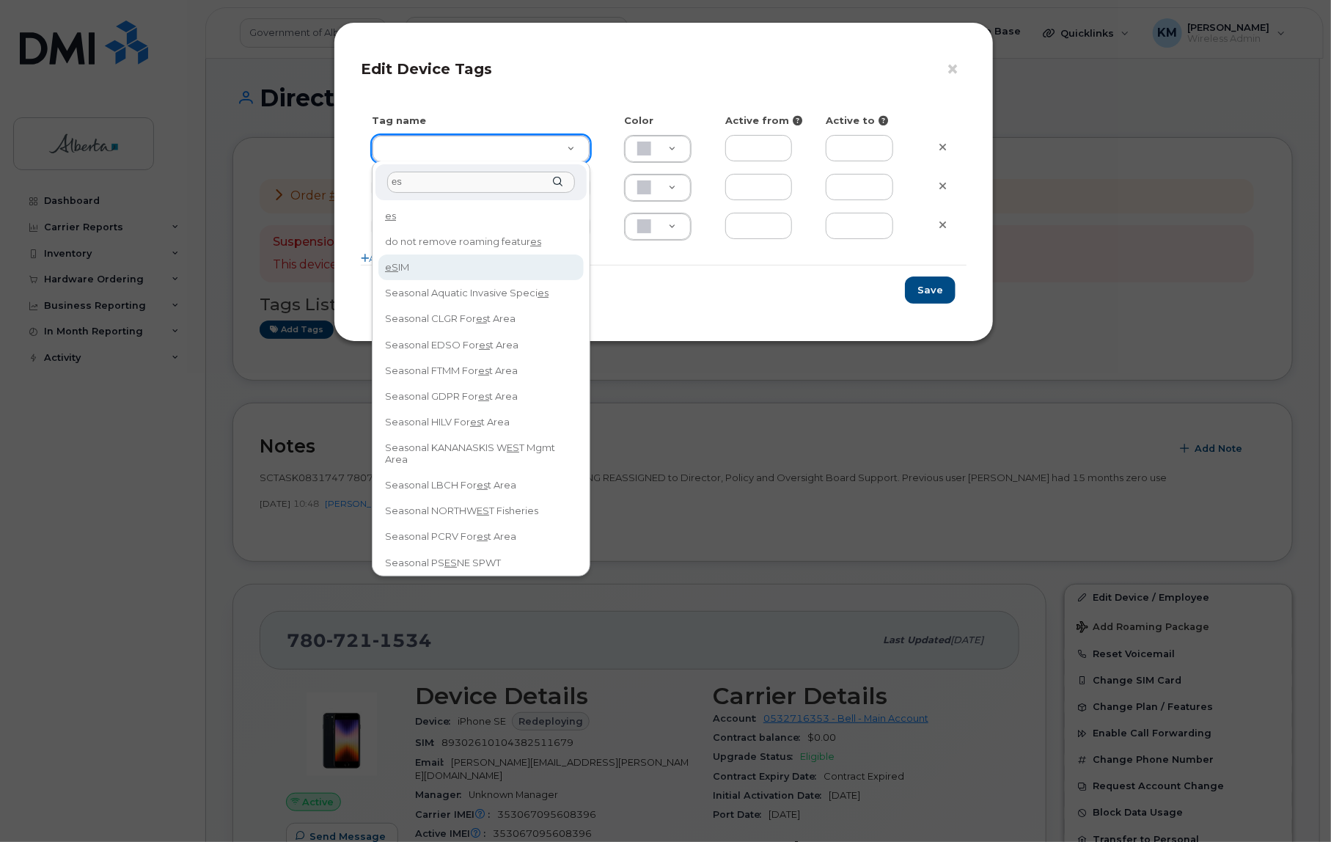
type input "es"
type input "eSIM"
type input "D6CDC1"
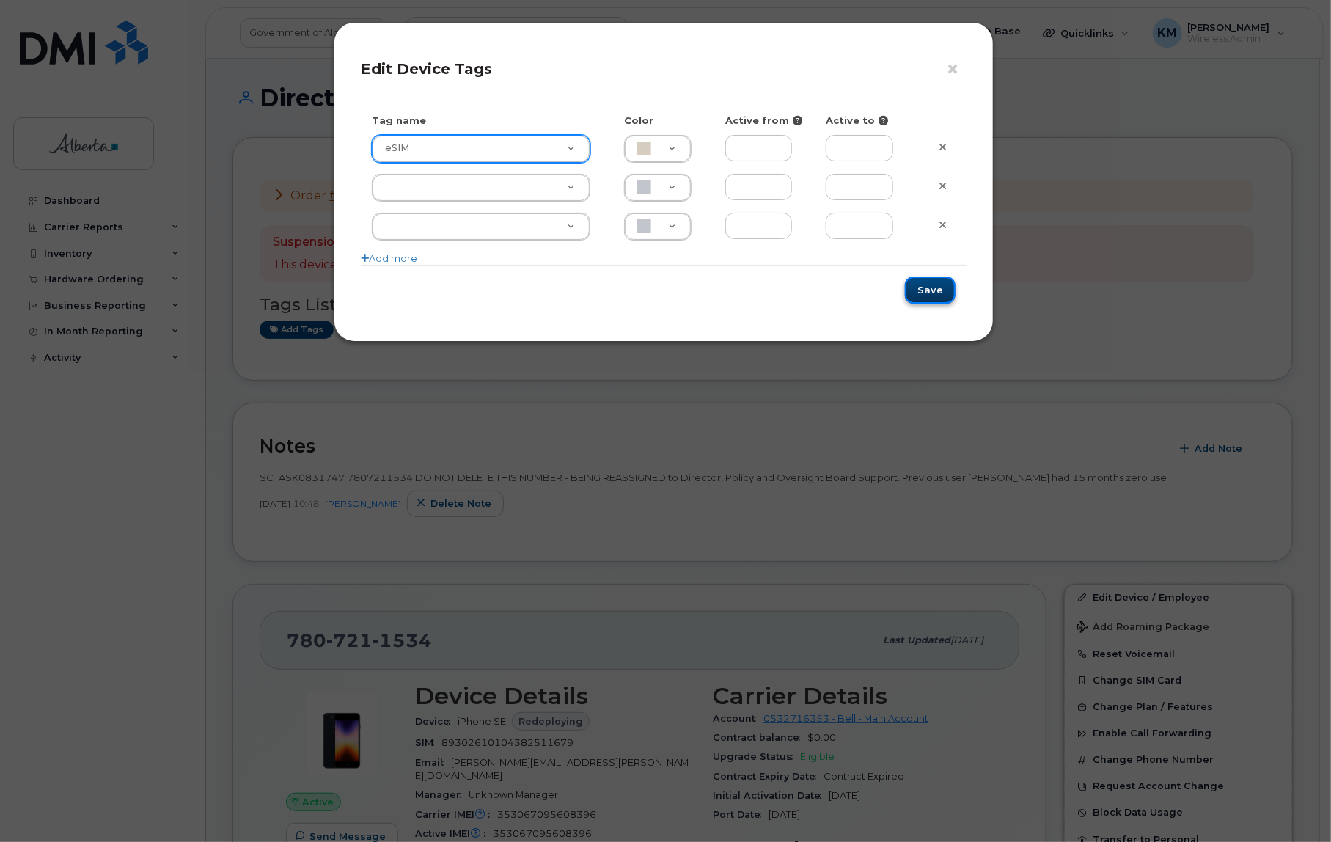
click at [926, 279] on button "Save" at bounding box center [930, 289] width 51 height 27
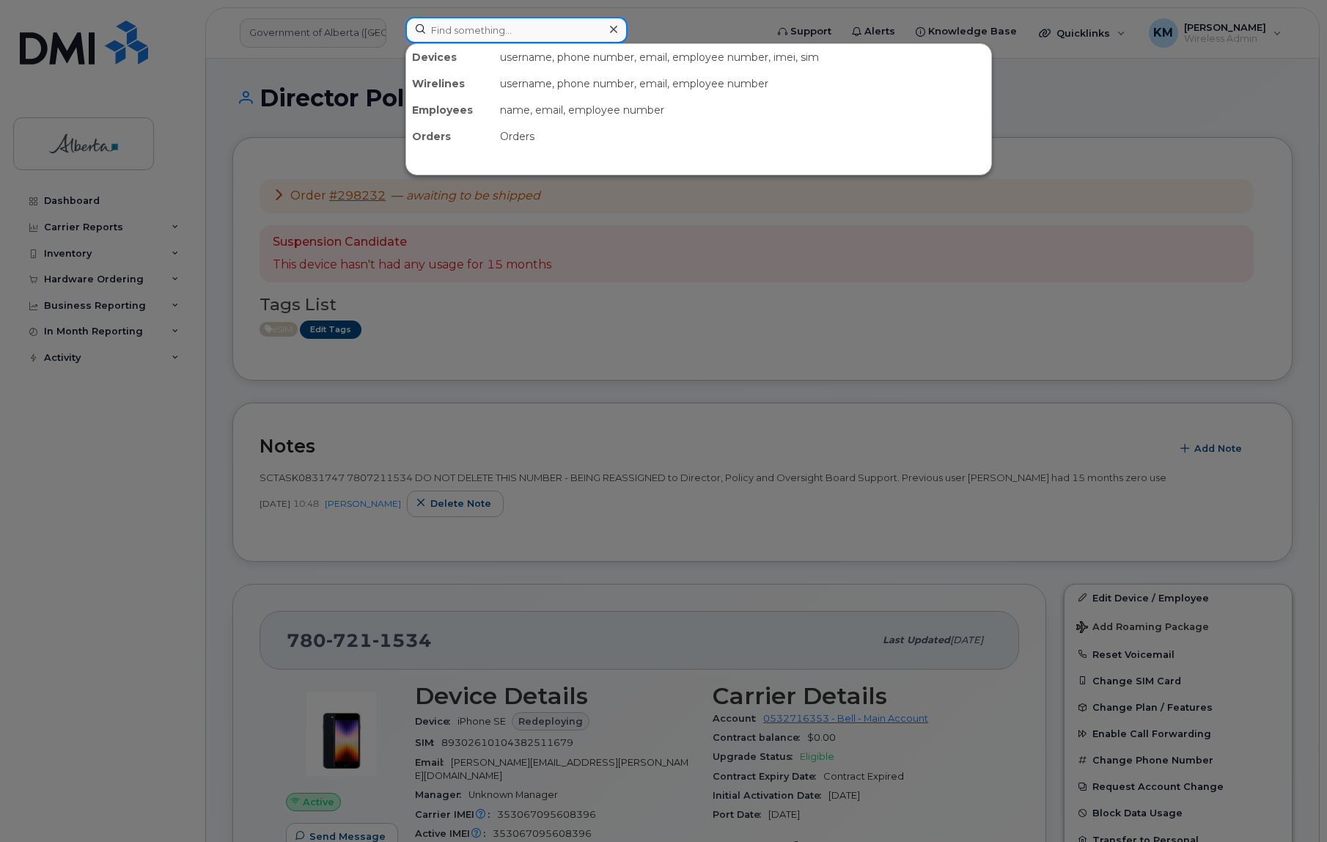
click at [482, 36] on input at bounding box center [517, 30] width 222 height 26
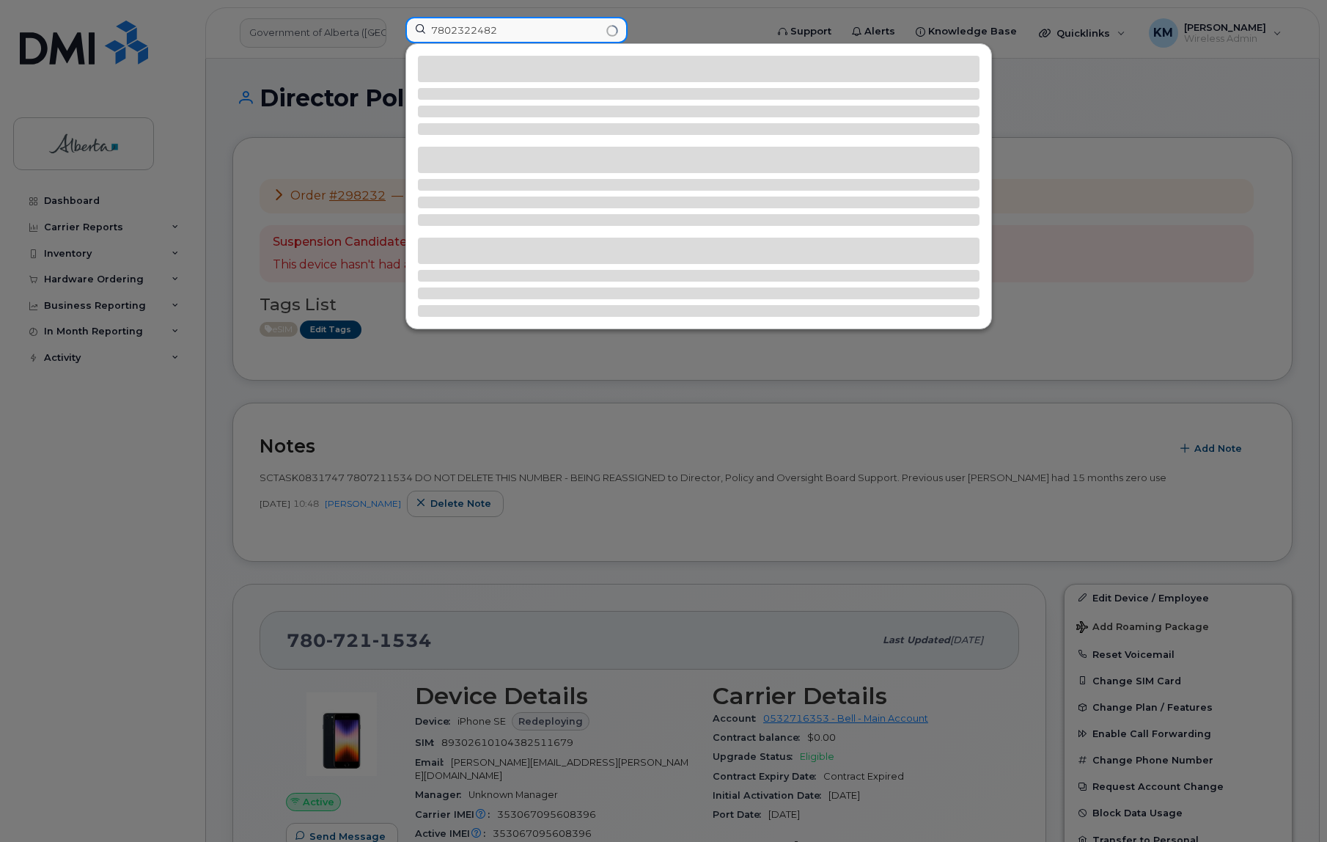
type input "7802322482"
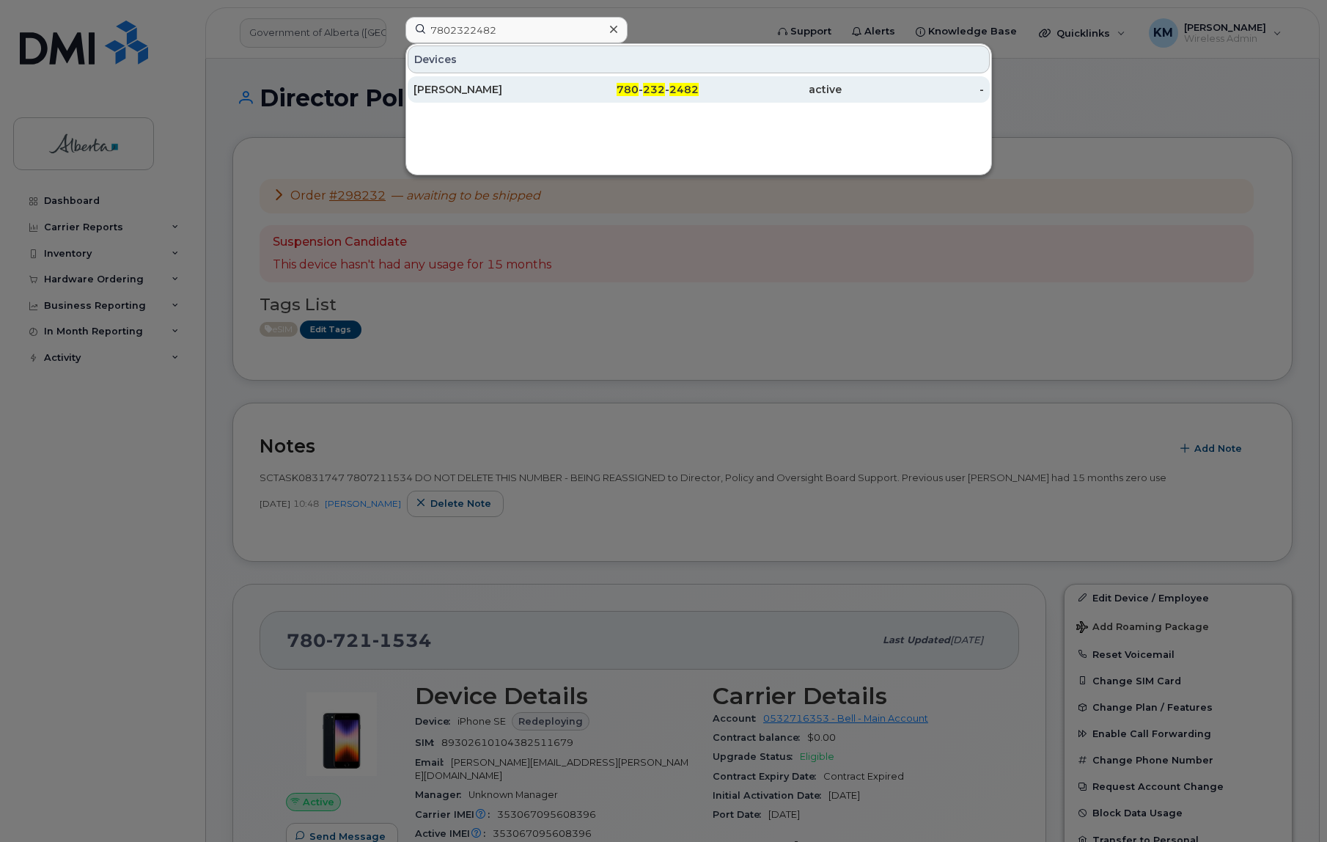
click at [447, 83] on div "Clara Cerminara" at bounding box center [485, 89] width 143 height 15
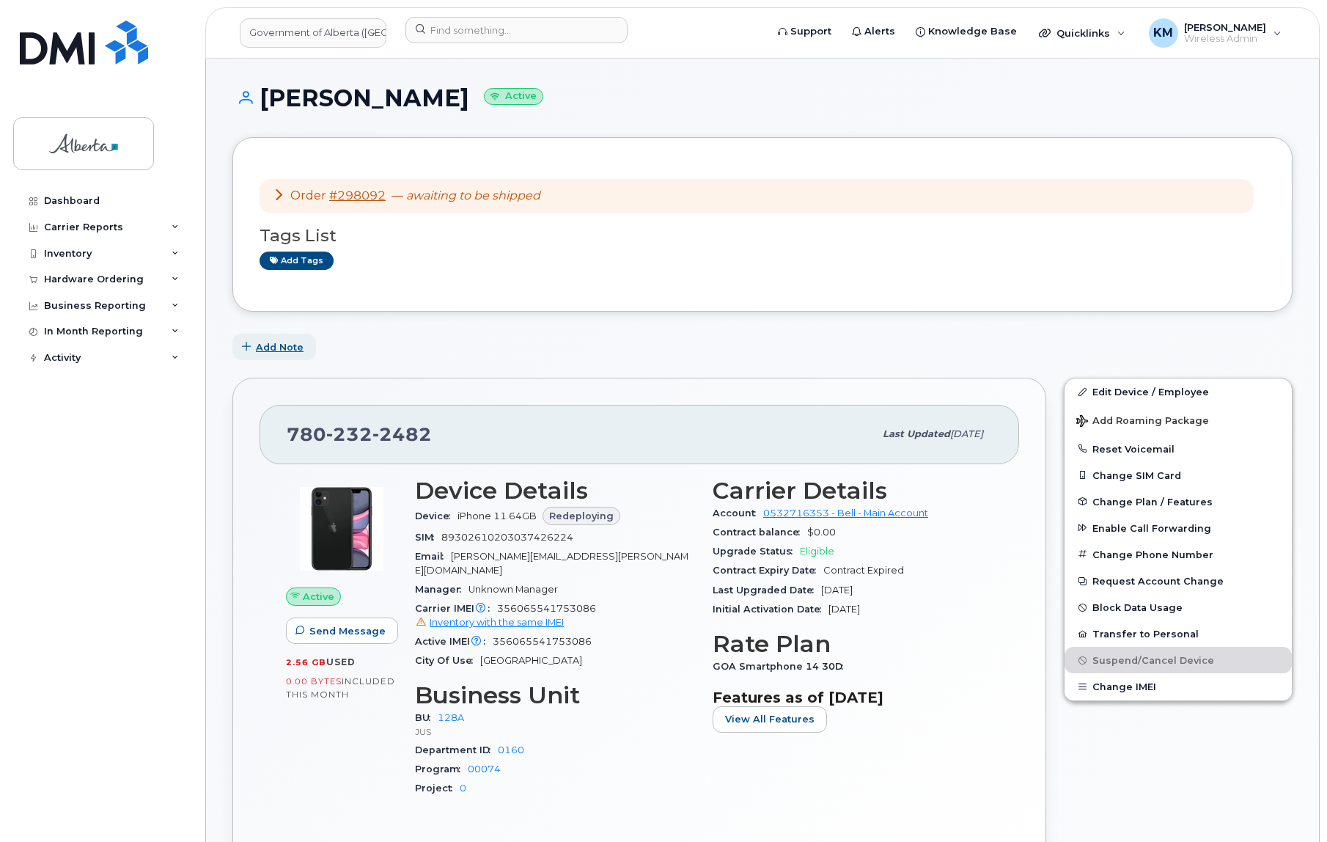
click at [285, 341] on span "Add Note" at bounding box center [280, 347] width 48 height 14
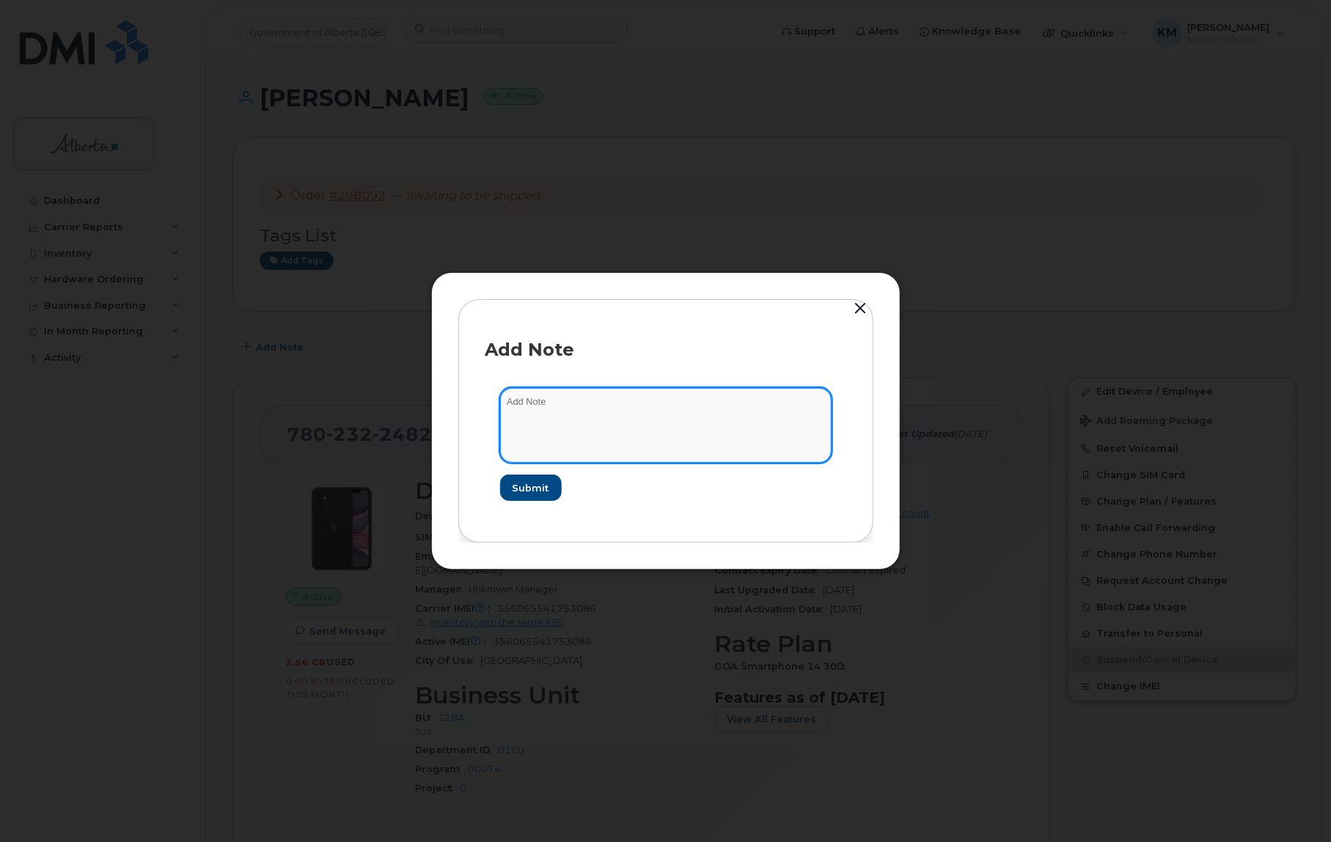
click at [556, 400] on textarea at bounding box center [665, 425] width 331 height 75
click at [666, 401] on textarea "SCTASK0830672 -" at bounding box center [665, 425] width 331 height 75
paste textarea "Device Replace - (1) 7802322482 iPhone 16e - Order 298092_BELL 3005171"
type textarea "SCTASK0830672 - Device Replace - (1) 7802322482 iPhone 16e - Order 298092_BELL …"
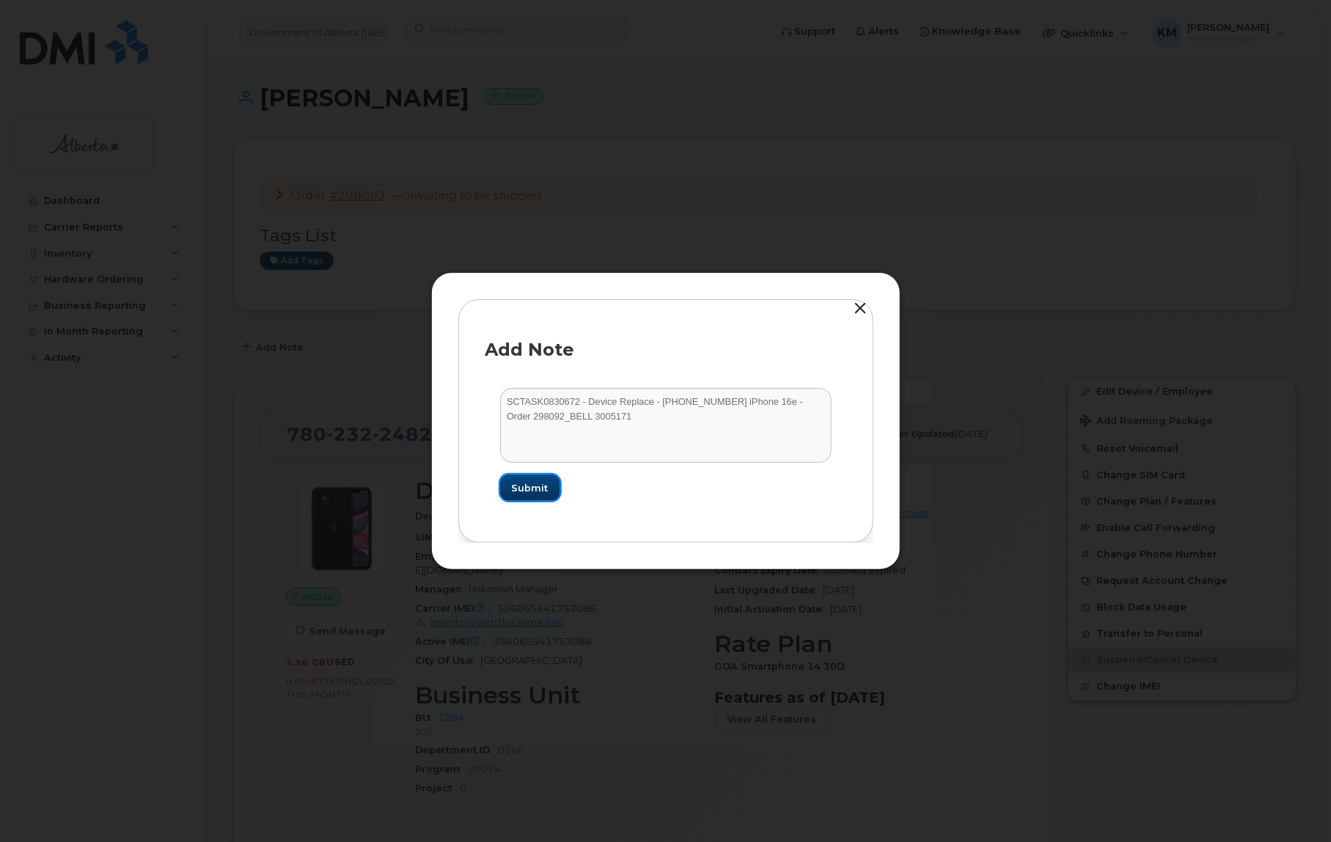
click at [550, 483] on button "Submit" at bounding box center [530, 487] width 60 height 26
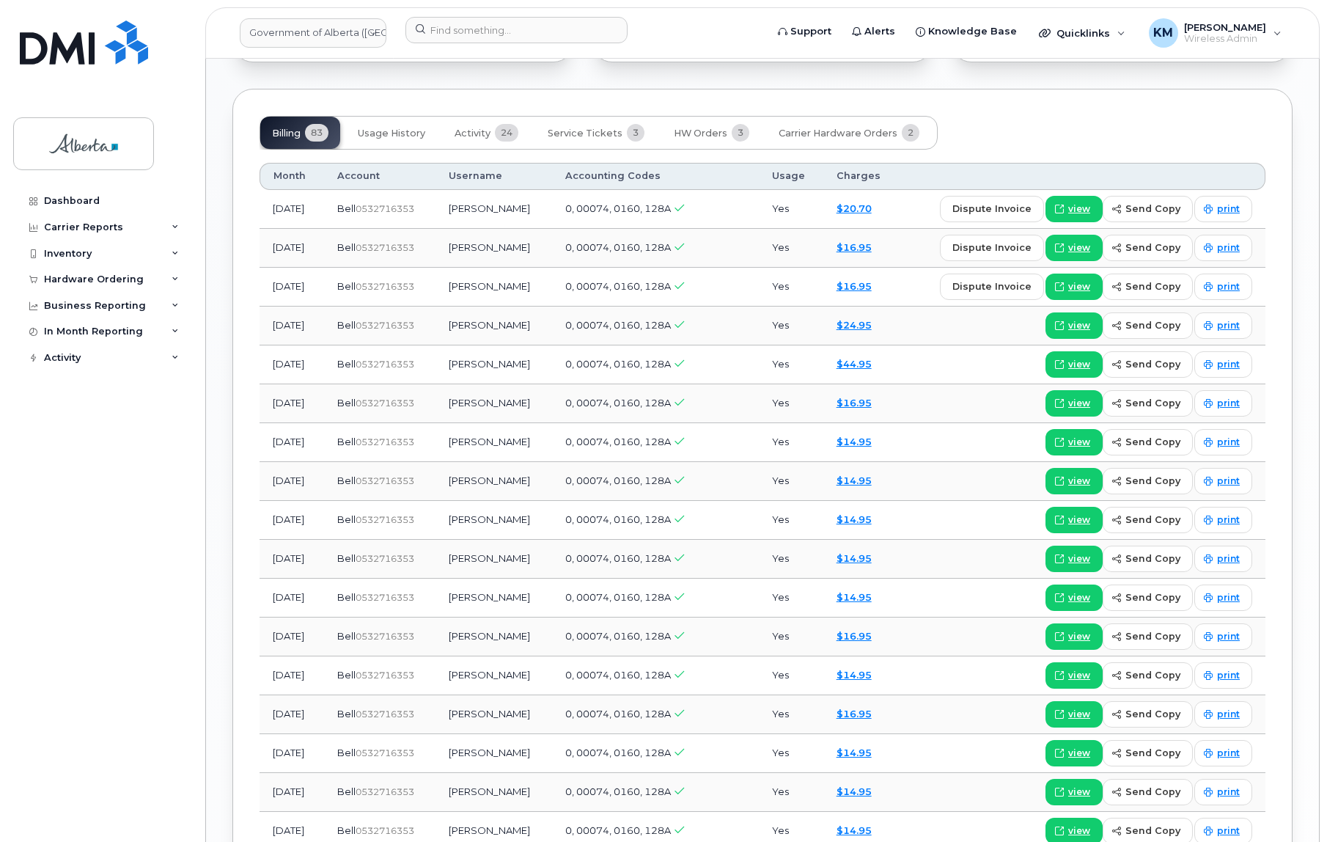
scroll to position [1333, 0]
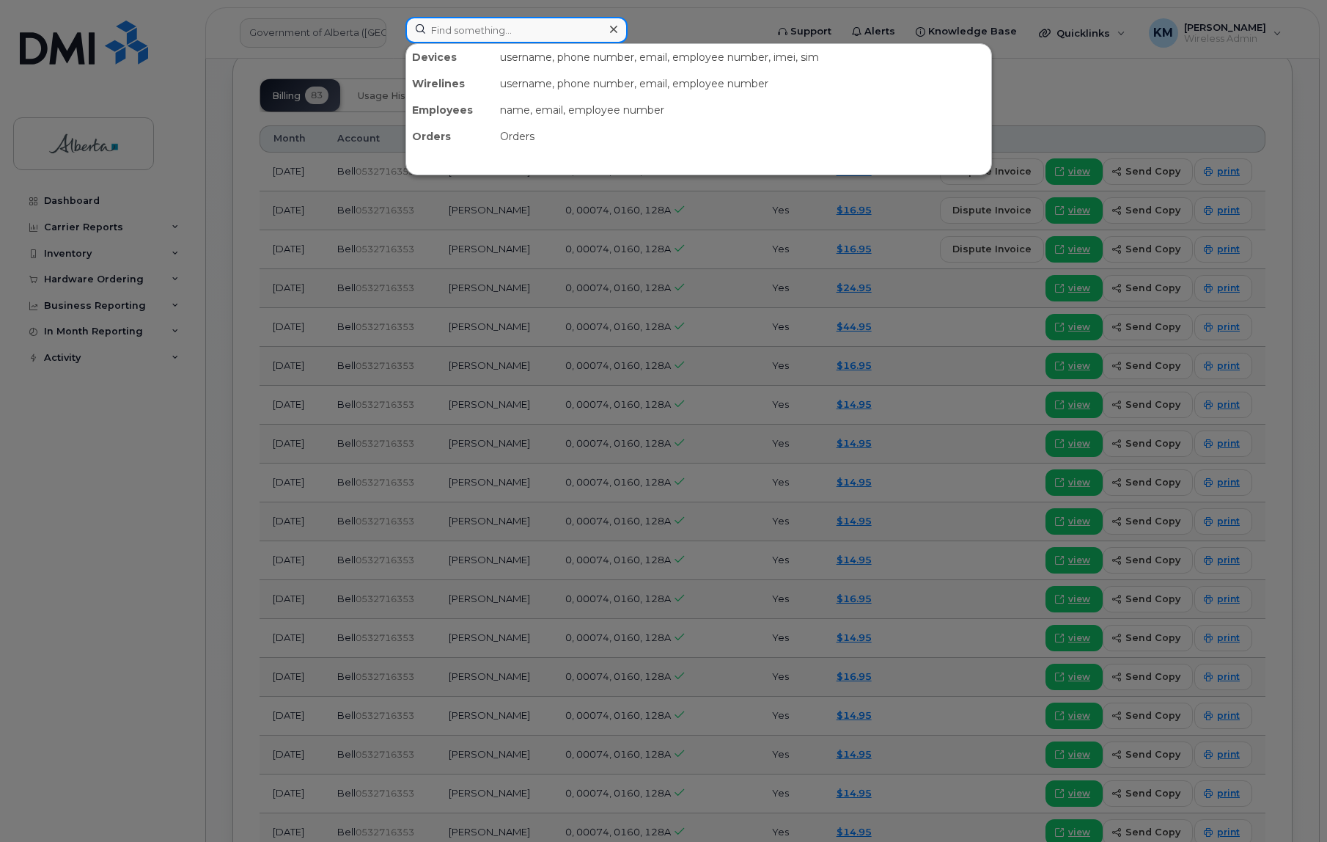
click at [514, 32] on input at bounding box center [517, 30] width 222 height 26
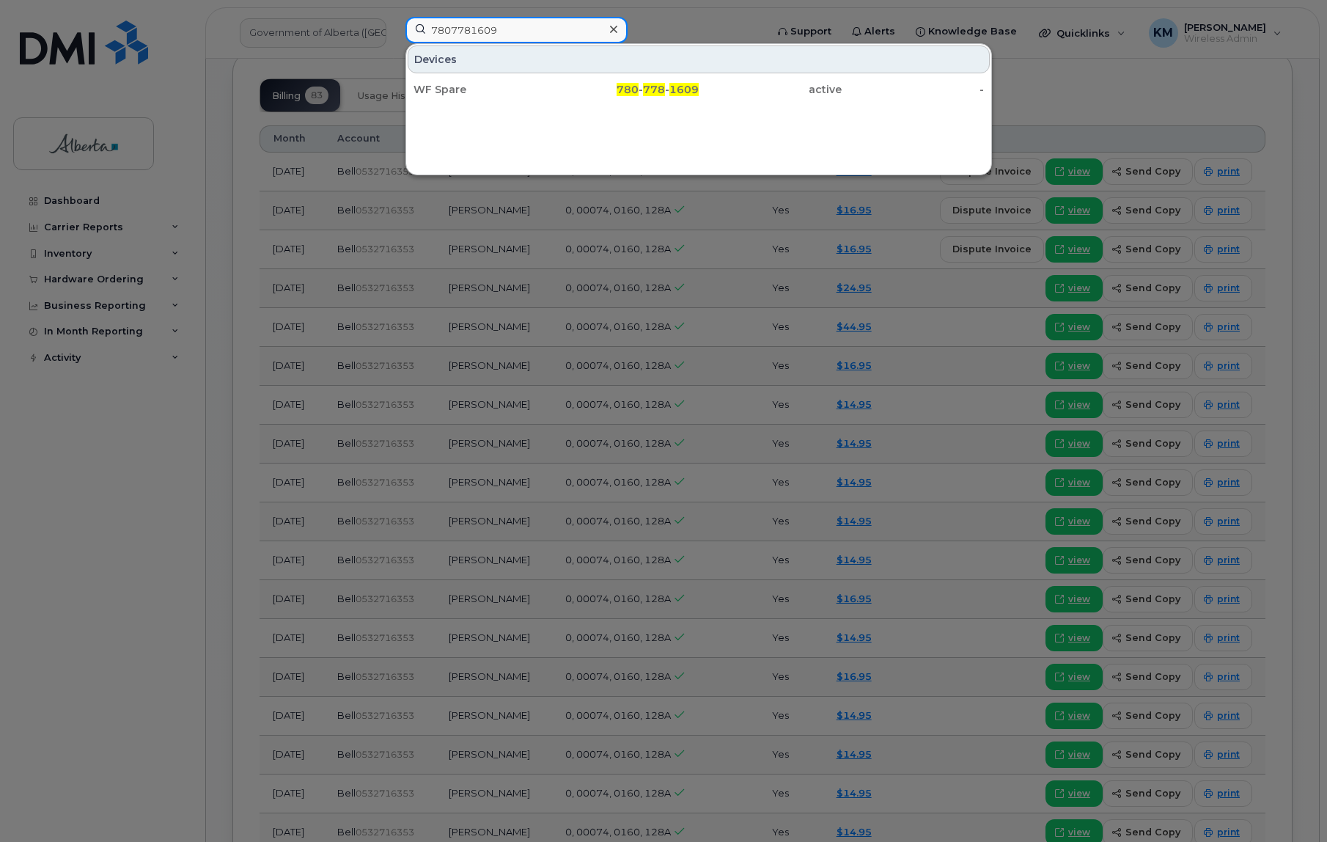
type input "7807781609"
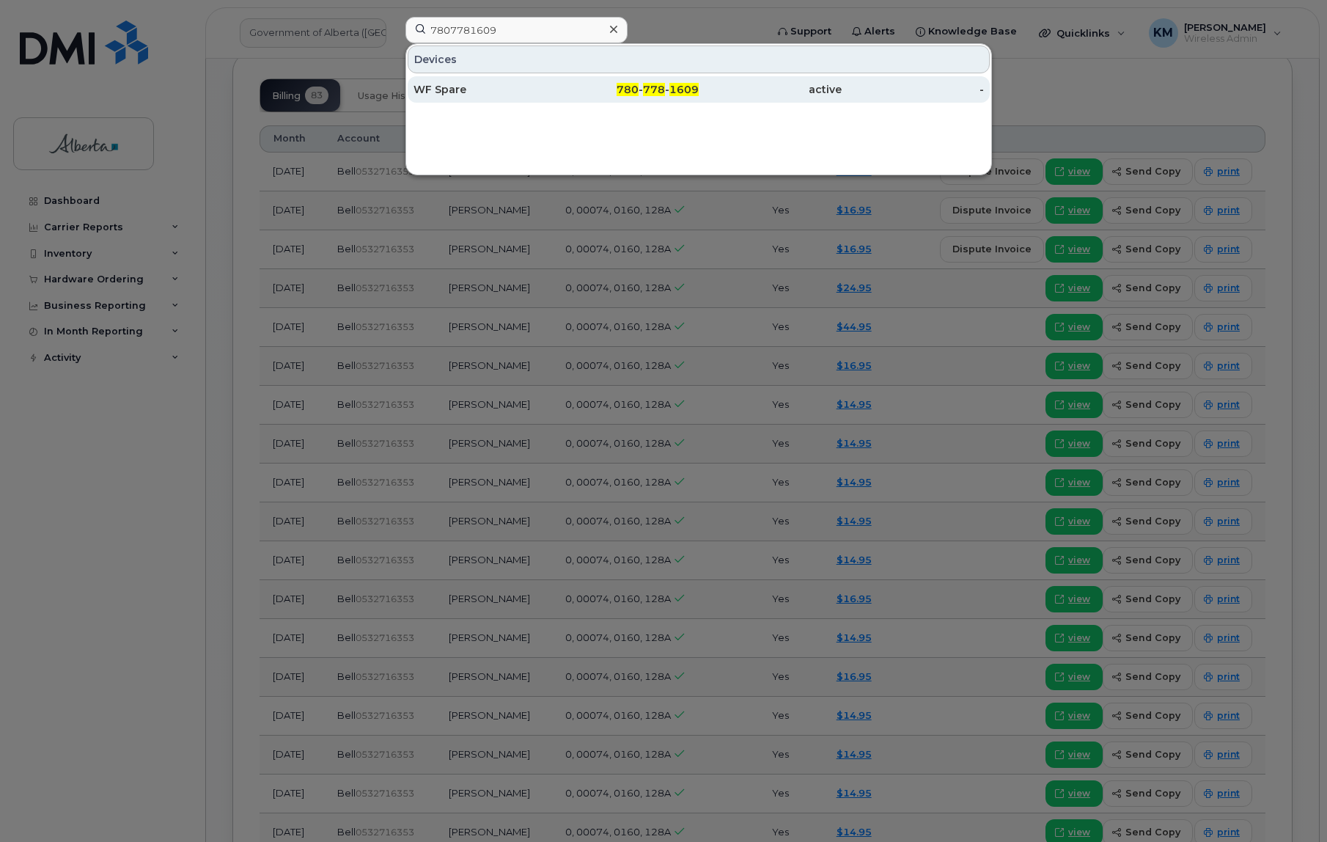
drag, startPoint x: 539, startPoint y: 78, endPoint x: 546, endPoint y: 85, distance: 9.9
click at [546, 85] on div "WF Spare" at bounding box center [485, 89] width 143 height 15
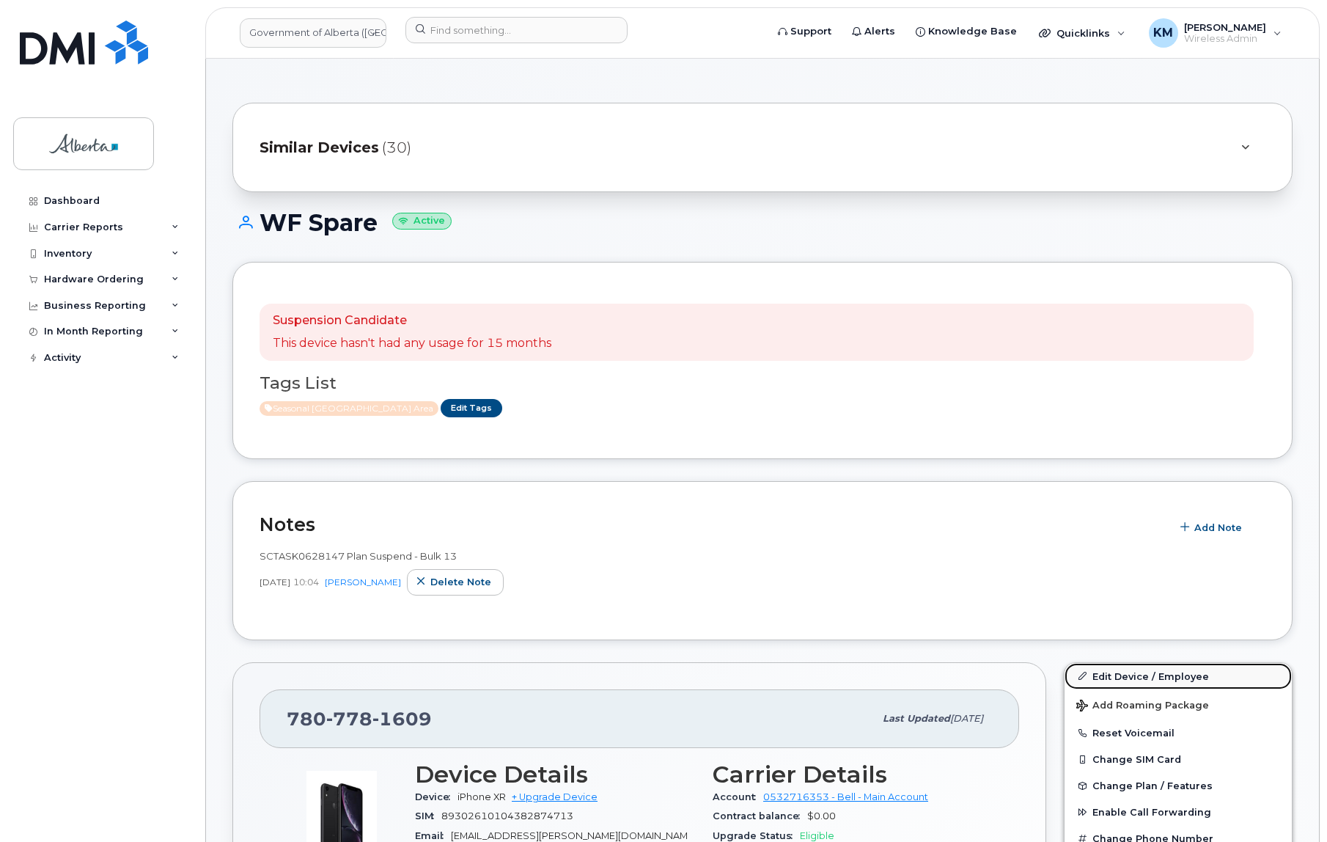
click at [1116, 673] on link "Edit Device / Employee" at bounding box center [1178, 676] width 227 height 26
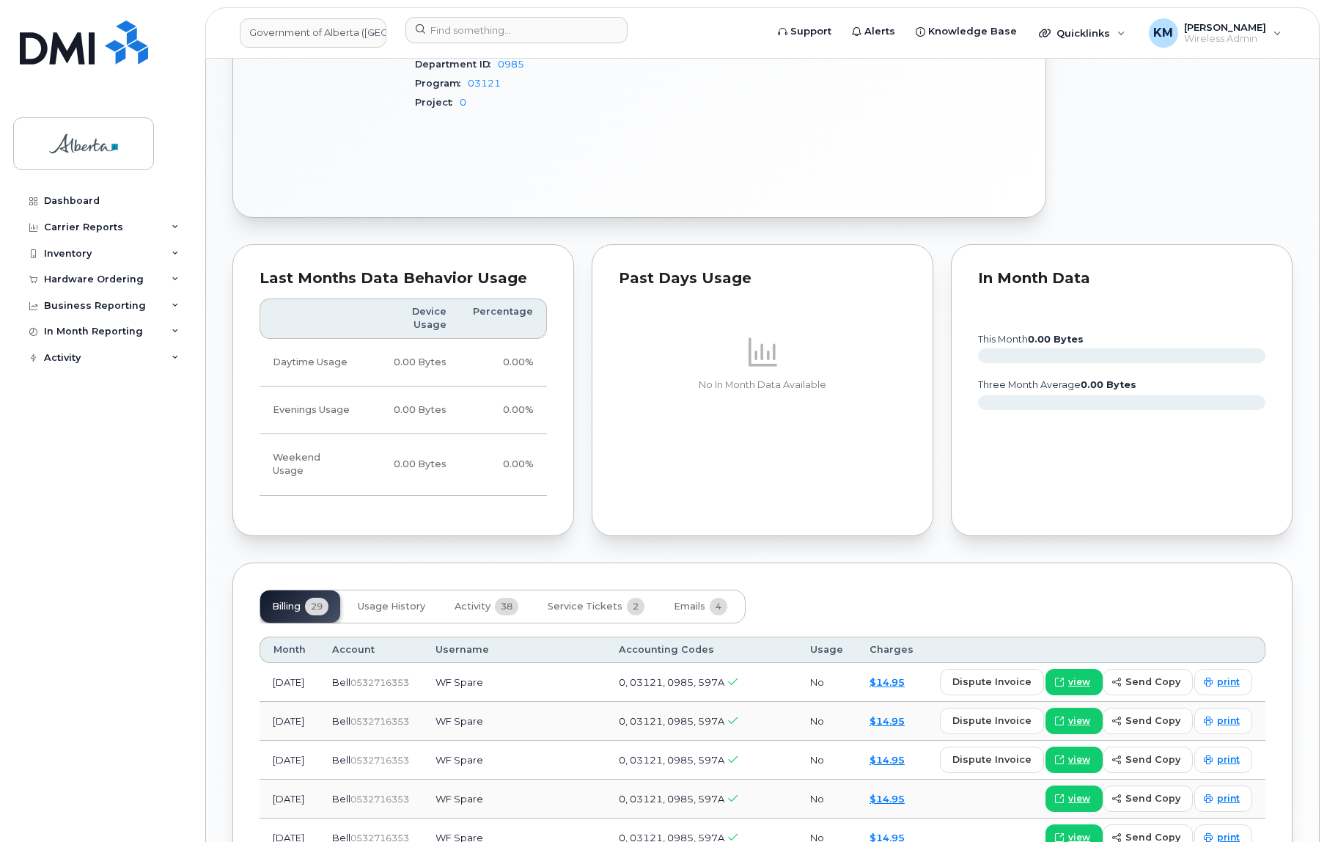
scroll to position [1200, 0]
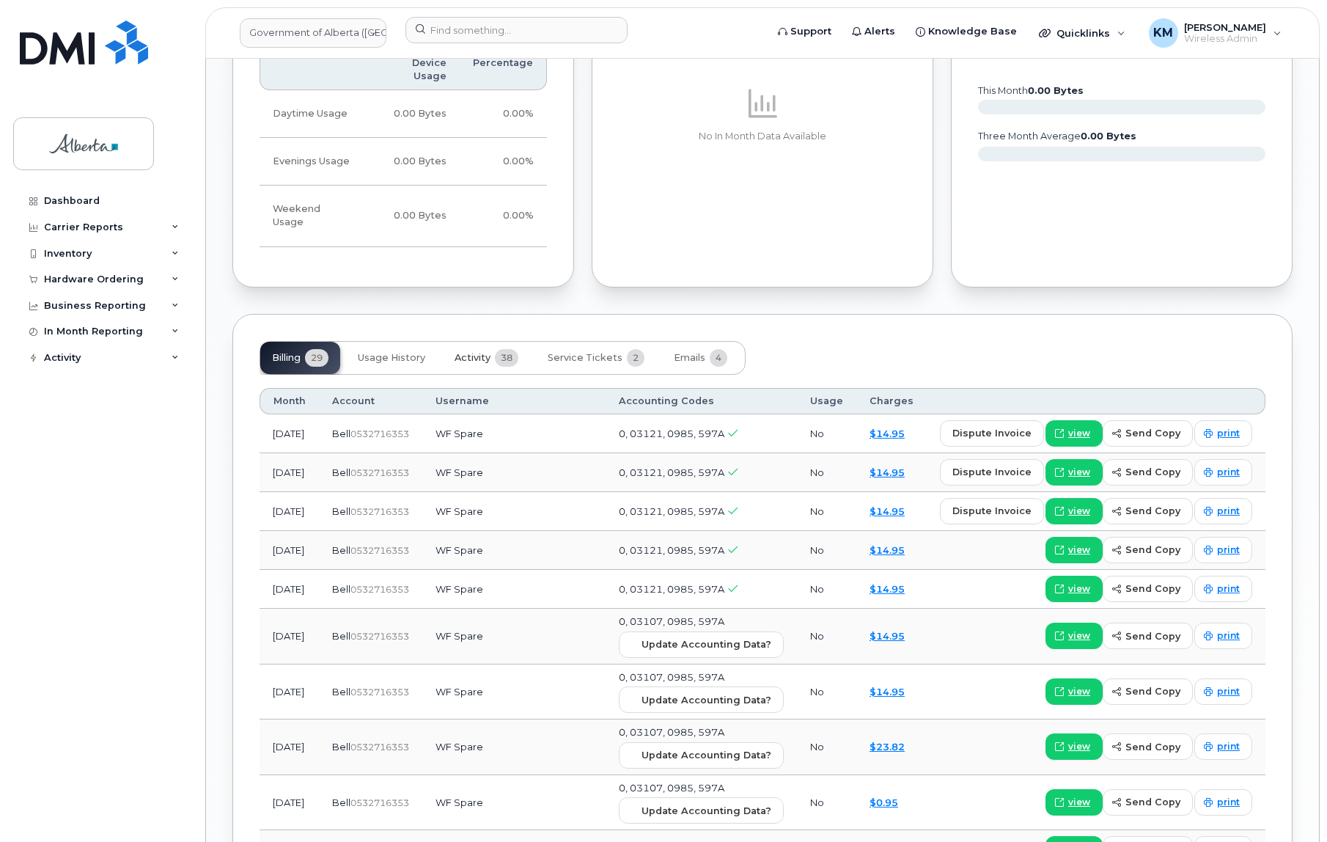
drag, startPoint x: 481, startPoint y: 309, endPoint x: 380, endPoint y: 364, distance: 115.2
click at [477, 352] on span "Activity" at bounding box center [473, 358] width 36 height 12
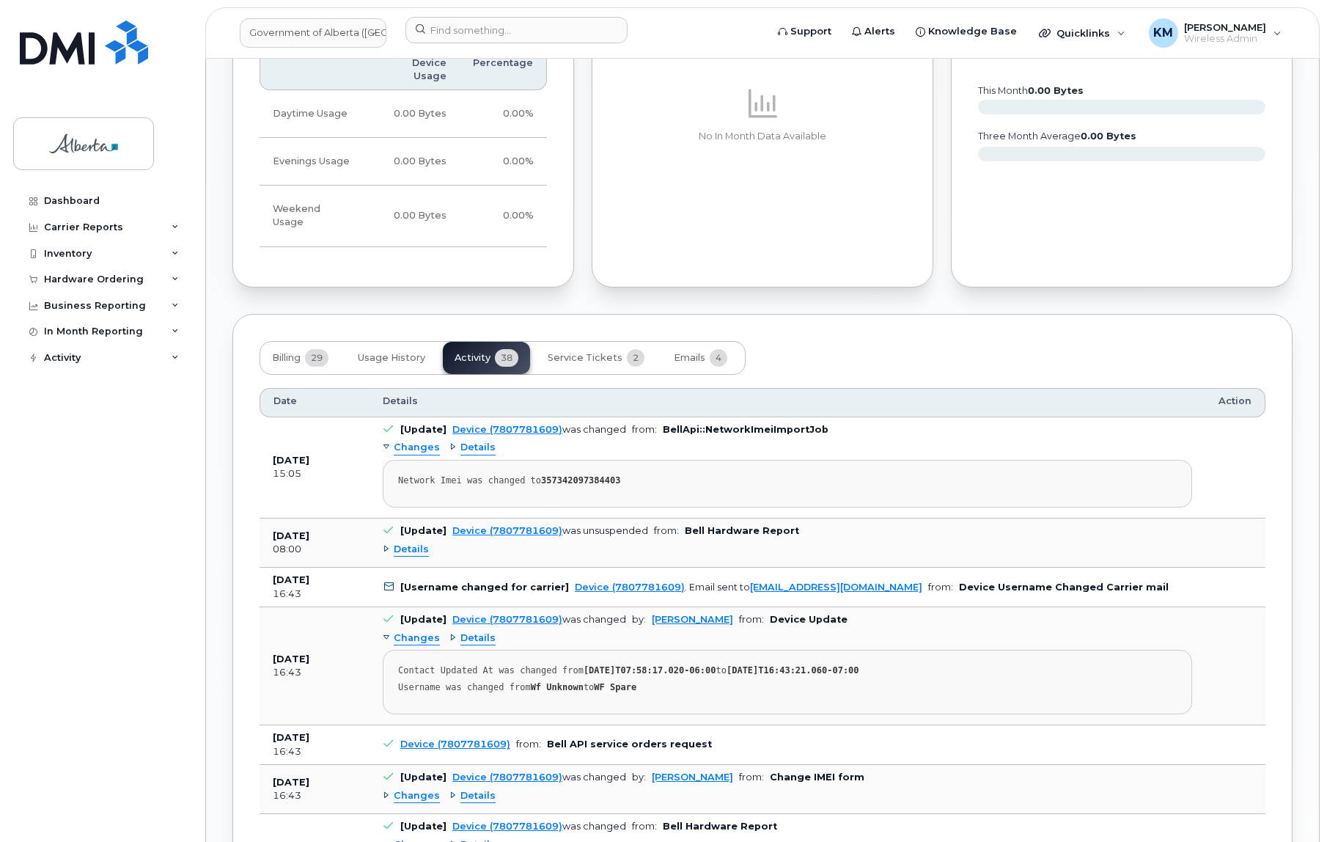
click at [422, 543] on span "Details" at bounding box center [411, 550] width 35 height 14
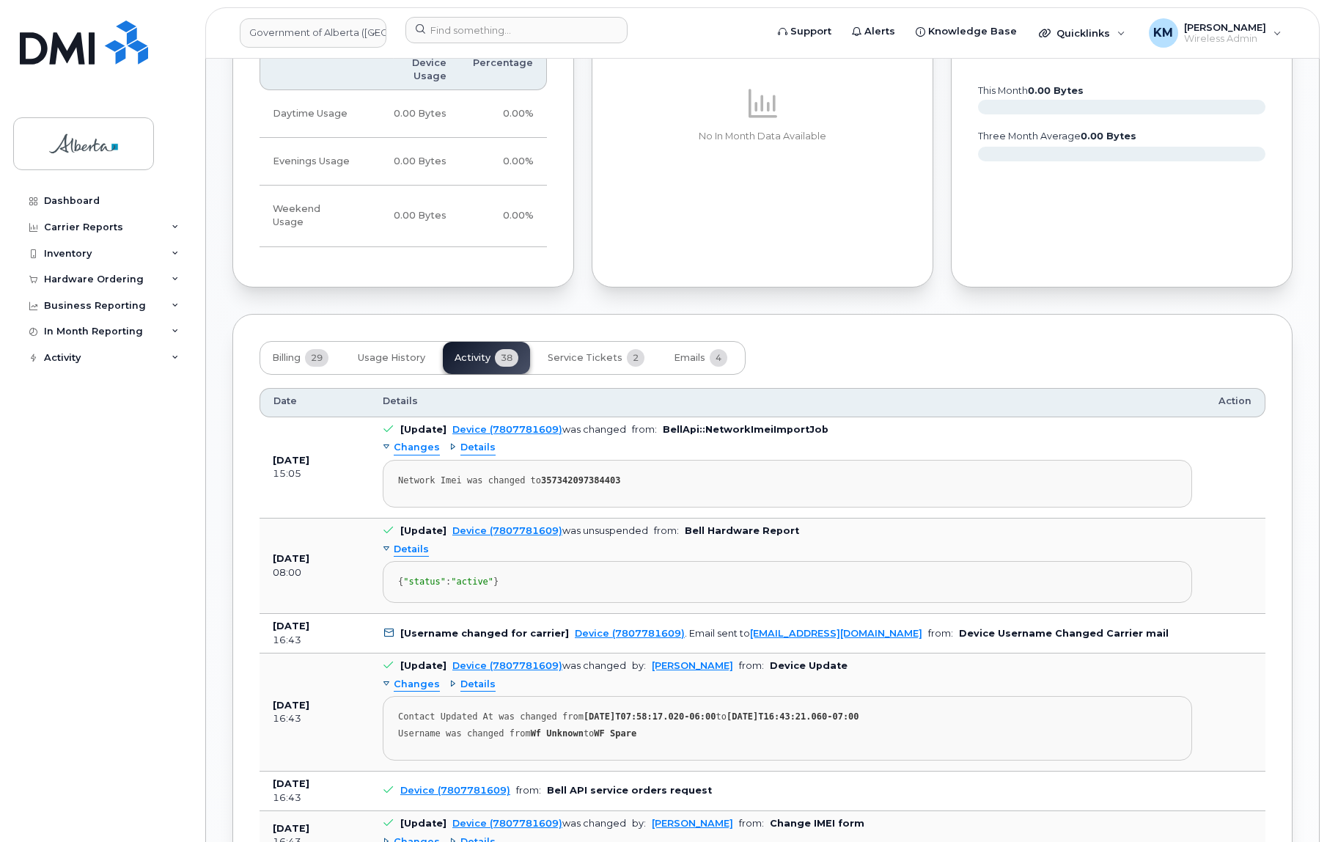
click at [406, 678] on span "Changes" at bounding box center [417, 685] width 46 height 14
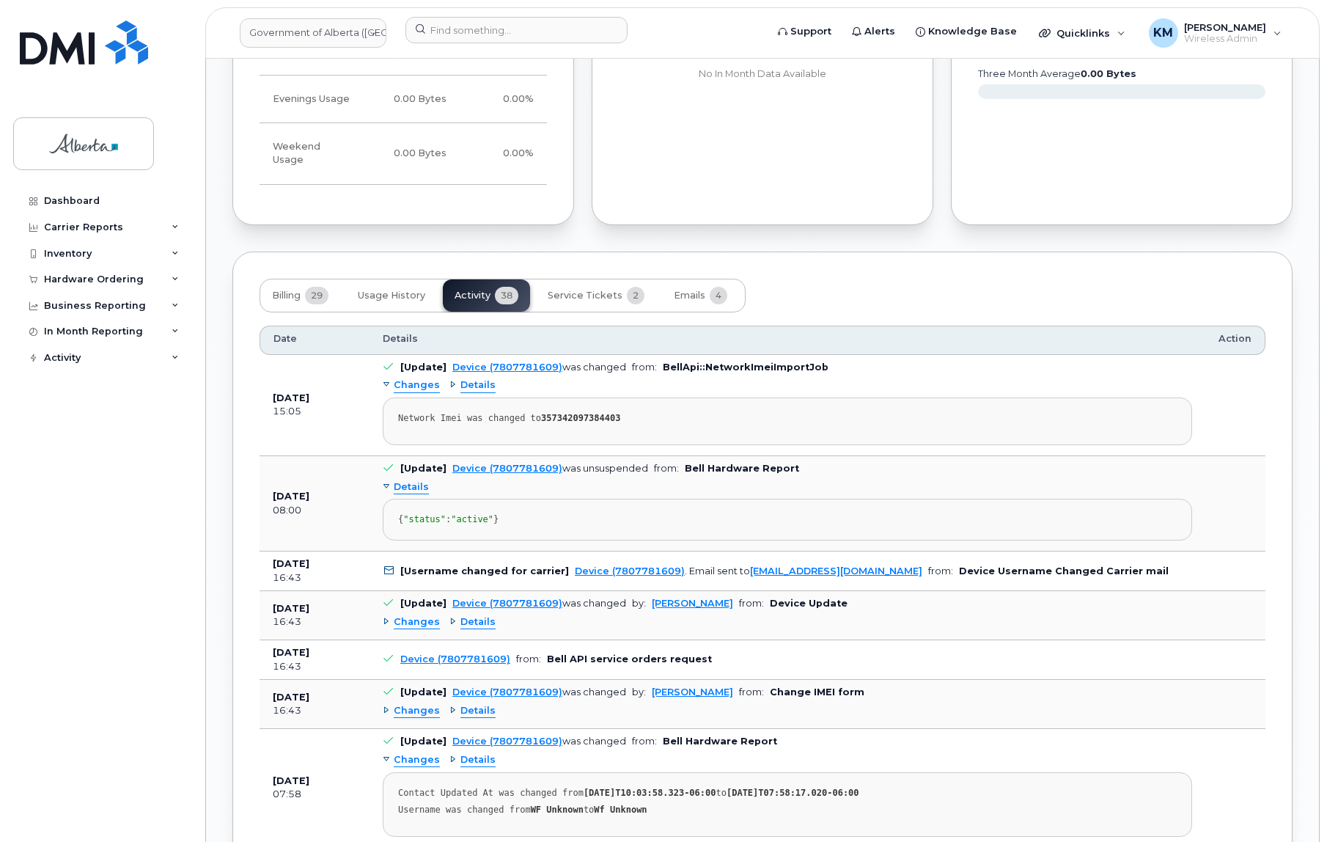
scroll to position [1267, 0]
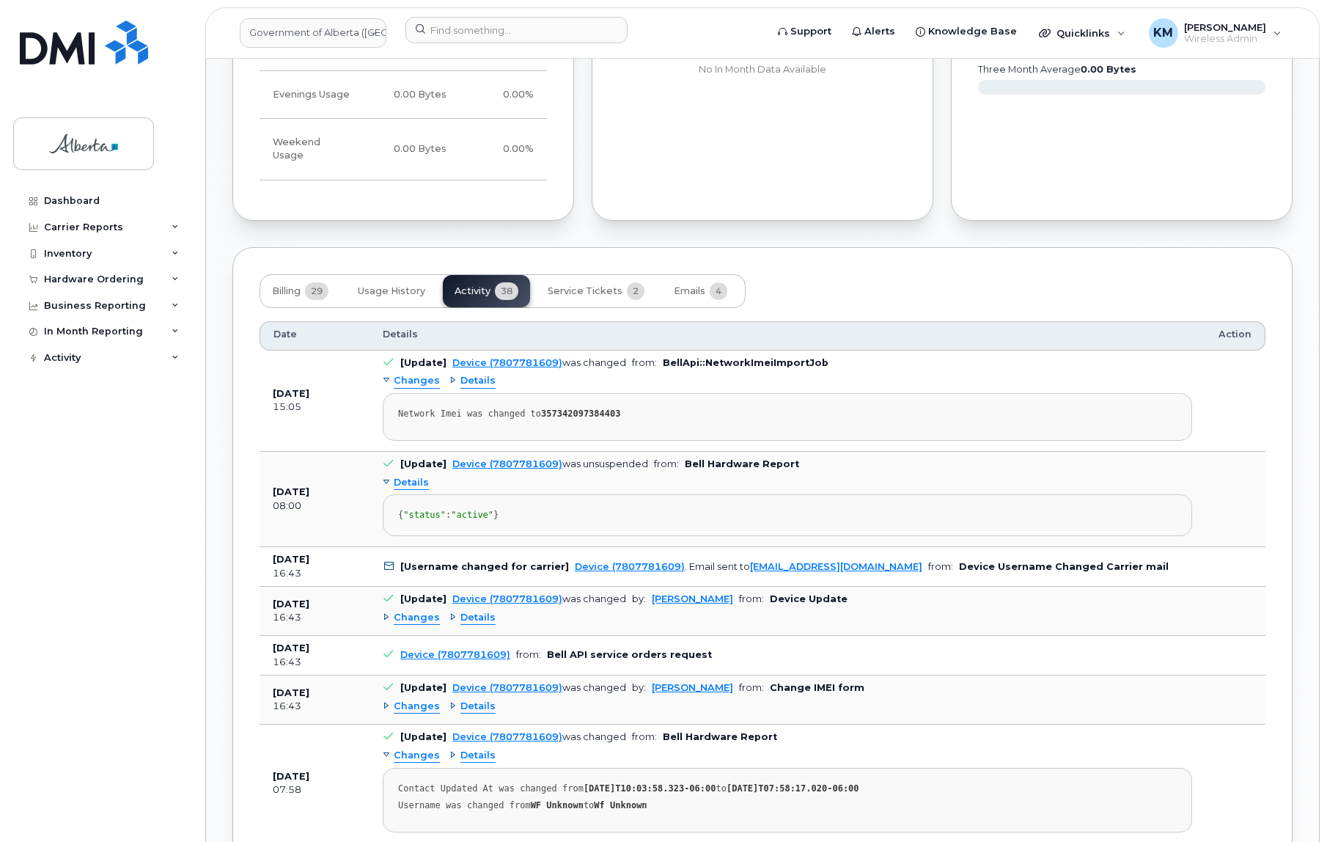
click at [400, 700] on span "Changes" at bounding box center [417, 707] width 46 height 14
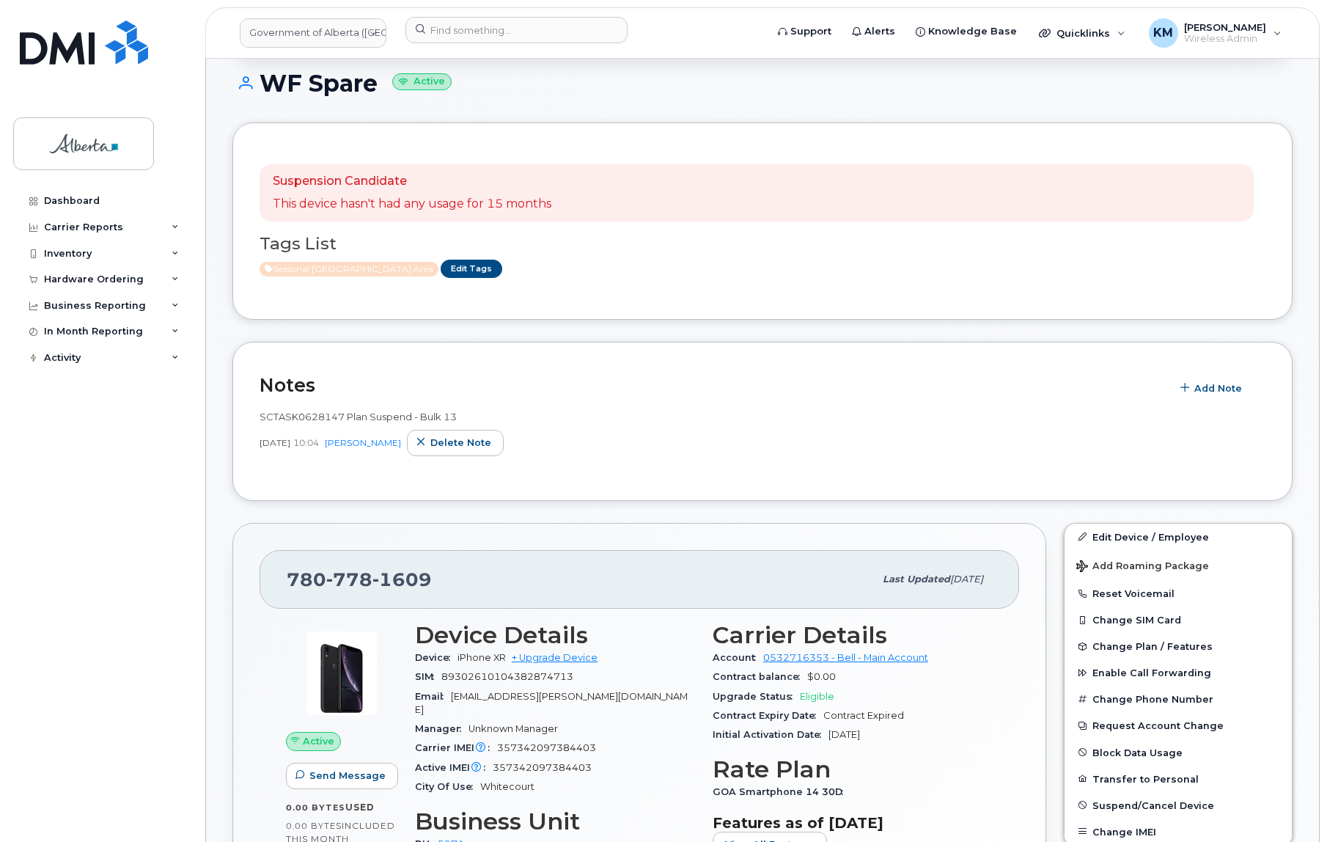
scroll to position [133, 0]
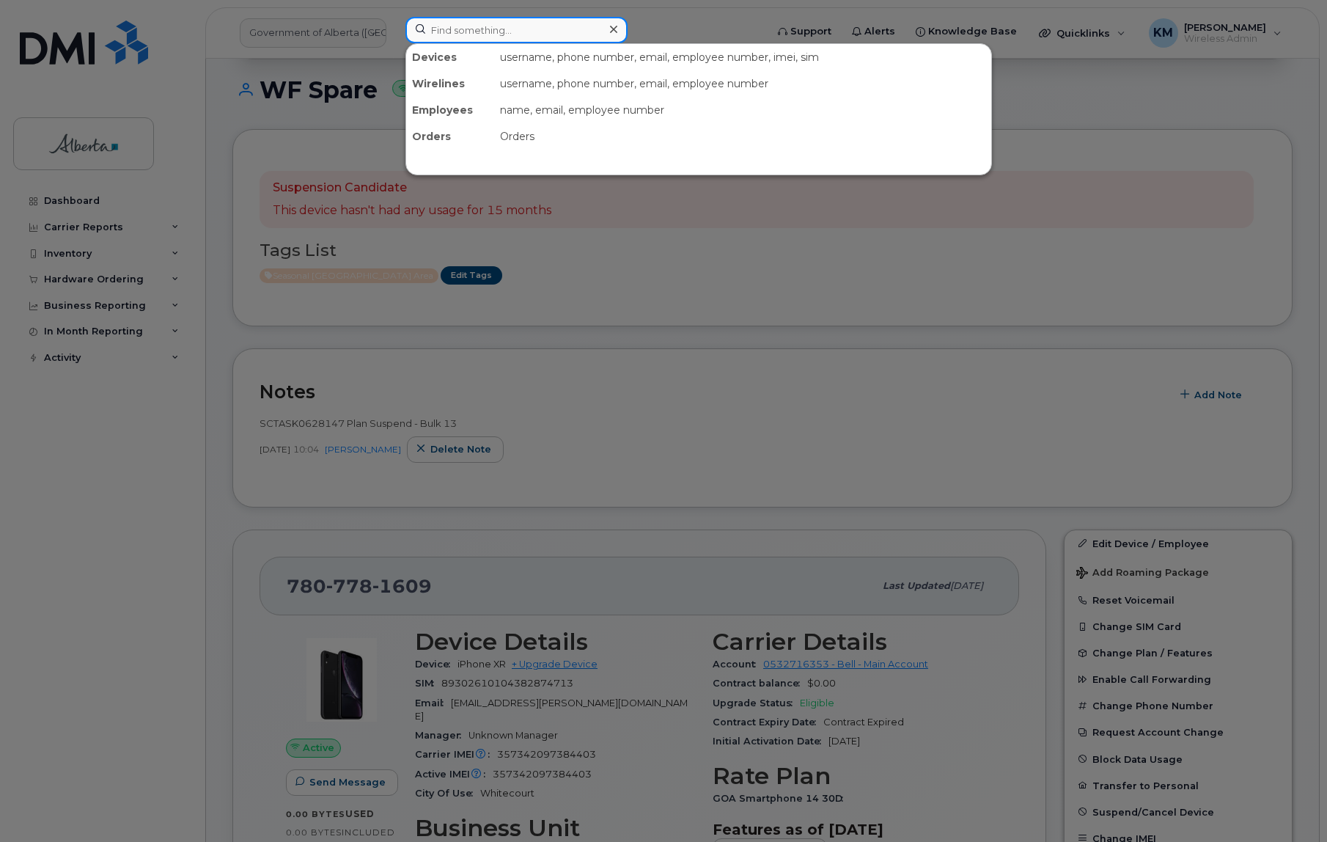
click at [481, 31] on input at bounding box center [517, 30] width 222 height 26
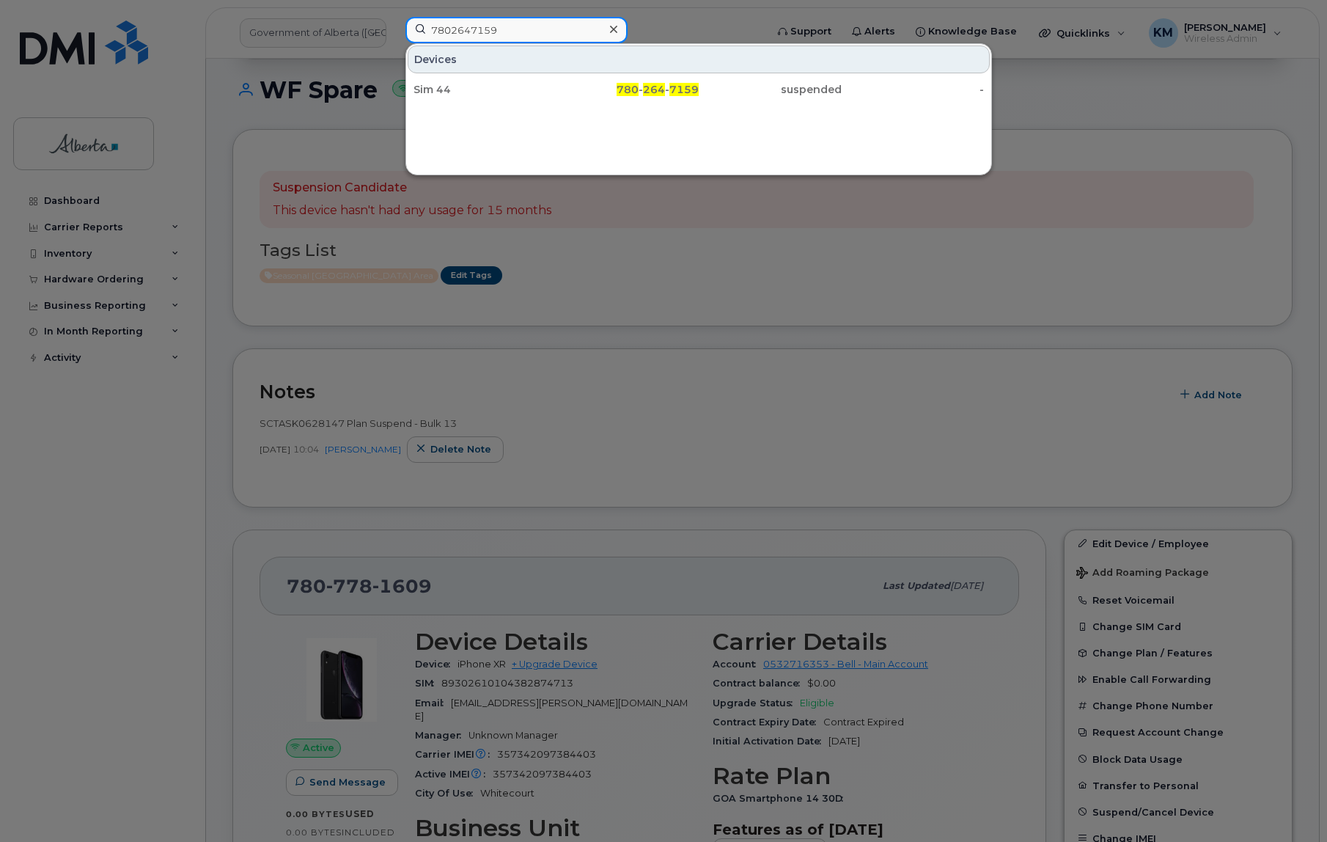
type input "7802647159"
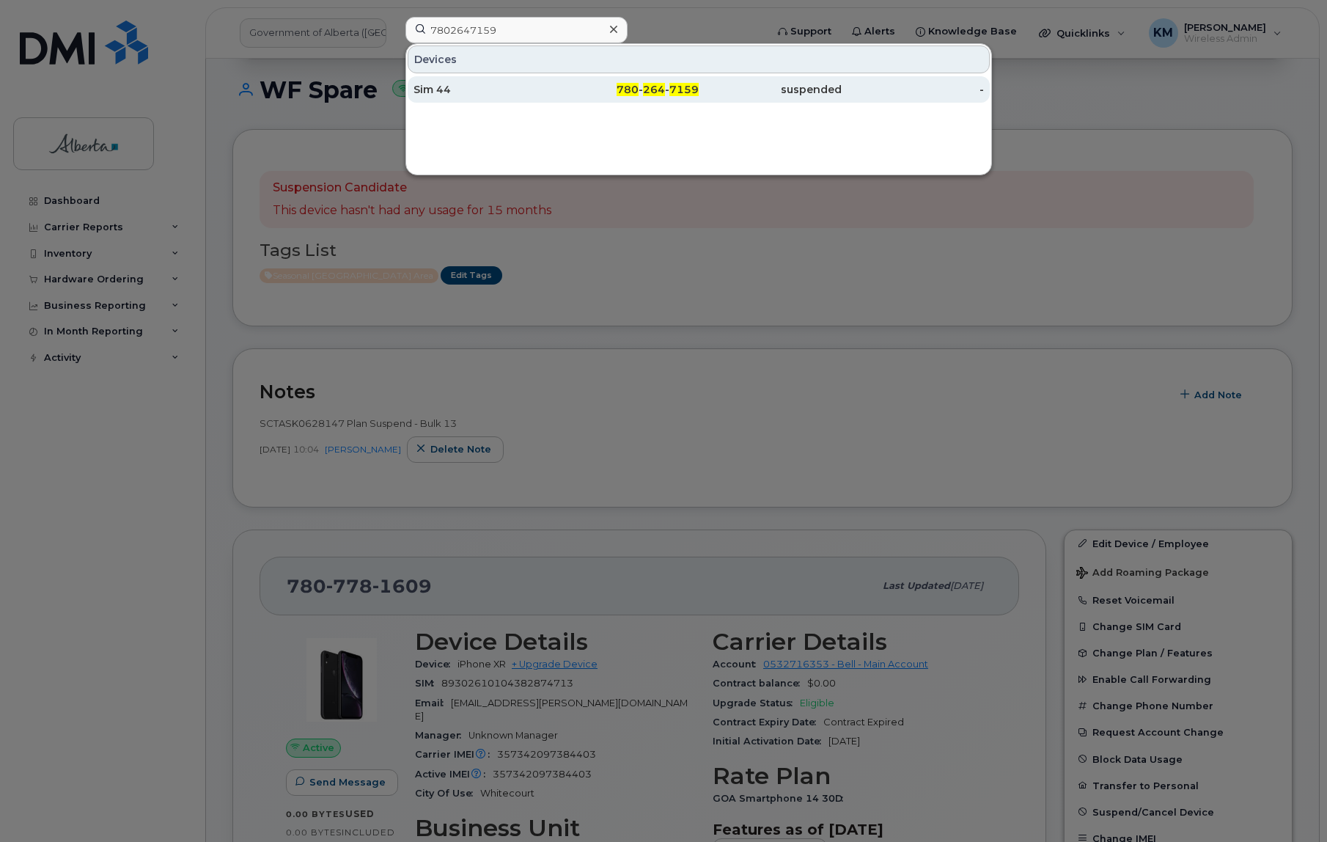
click at [512, 93] on div "Sim 44" at bounding box center [485, 89] width 143 height 15
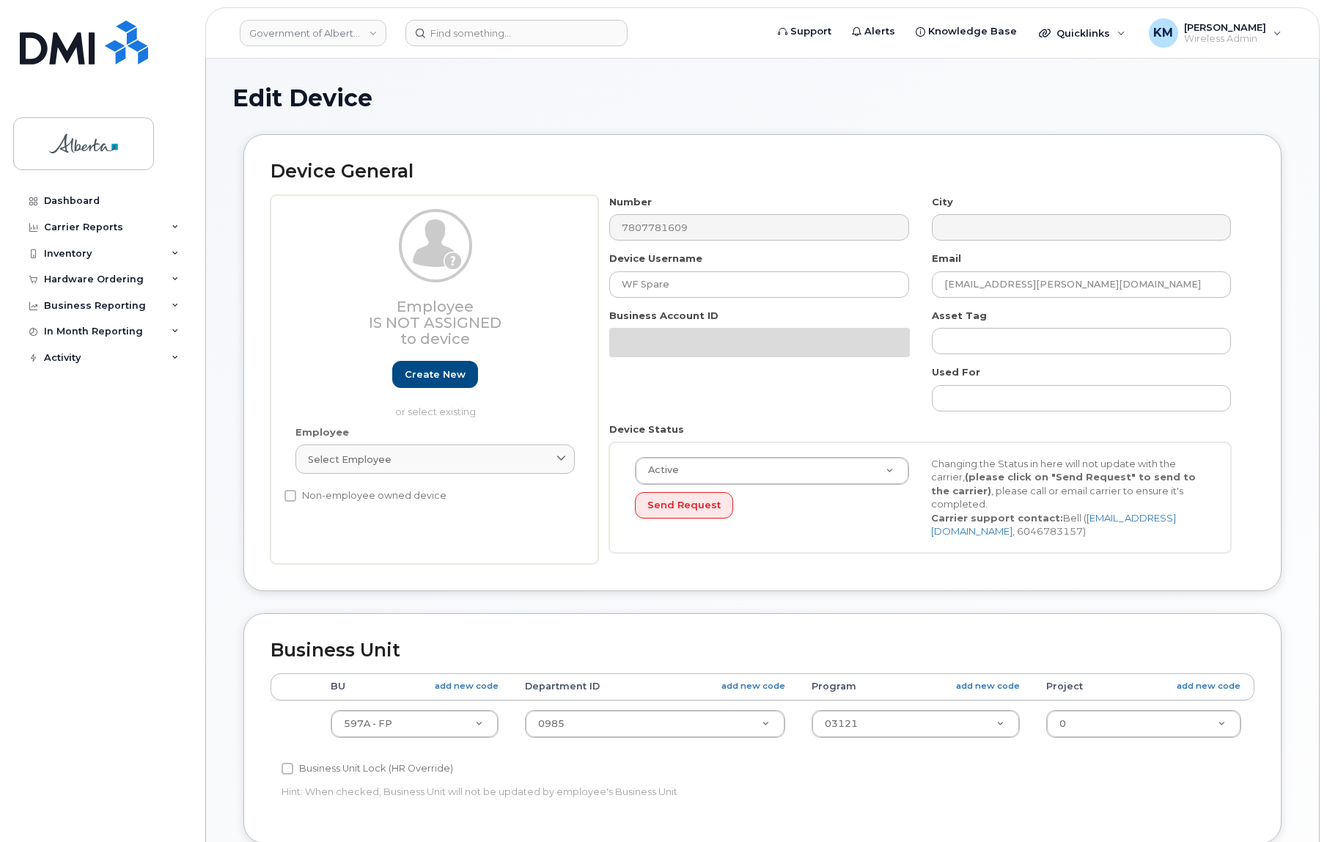
select select "4797726"
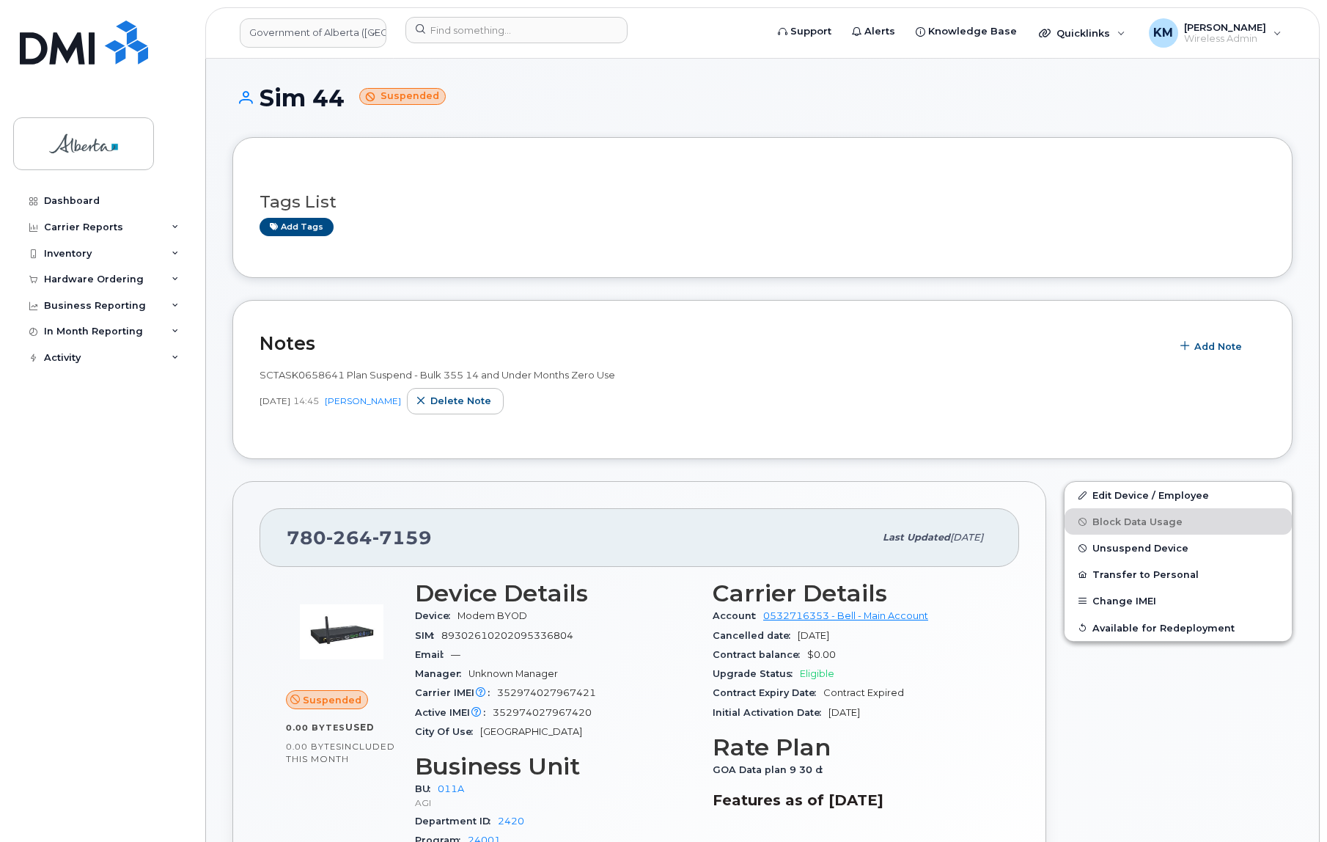
click at [61, 544] on div "Dashboard Carrier Reports Monthly Billing Data Daily Data Pooling Data Behavior…" at bounding box center [103, 504] width 181 height 632
click at [1116, 543] on span "Unsuspend Device" at bounding box center [1141, 548] width 96 height 11
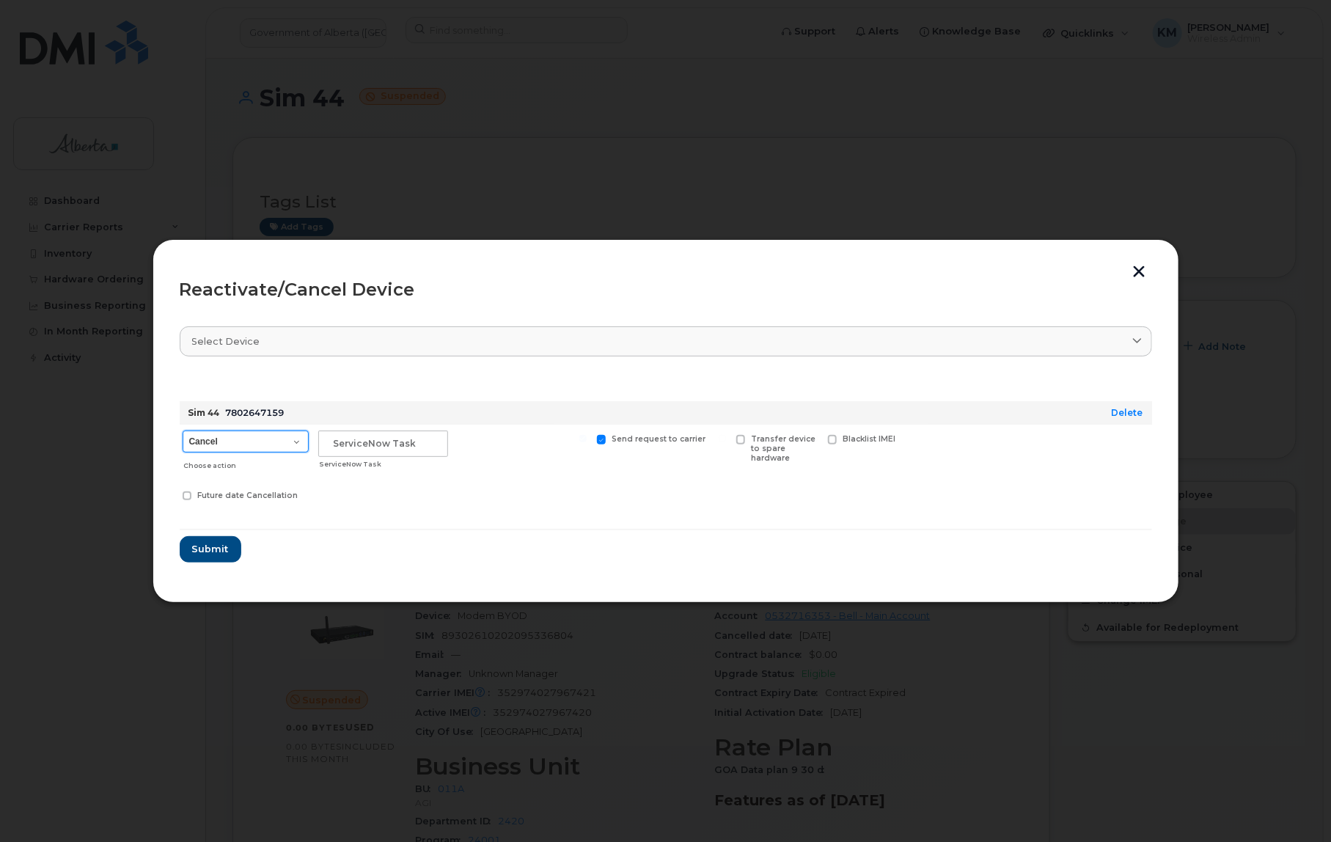
click at [299, 440] on select "Cancel Suspend - Extend Suspension Reactivate" at bounding box center [246, 441] width 126 height 22
select select "[object Object]"
click at [183, 430] on select "Cancel Suspend - Extend Suspension Reactivate" at bounding box center [246, 441] width 126 height 22
click at [386, 441] on input "text" at bounding box center [383, 443] width 130 height 26
type input "sCTASK0831432"
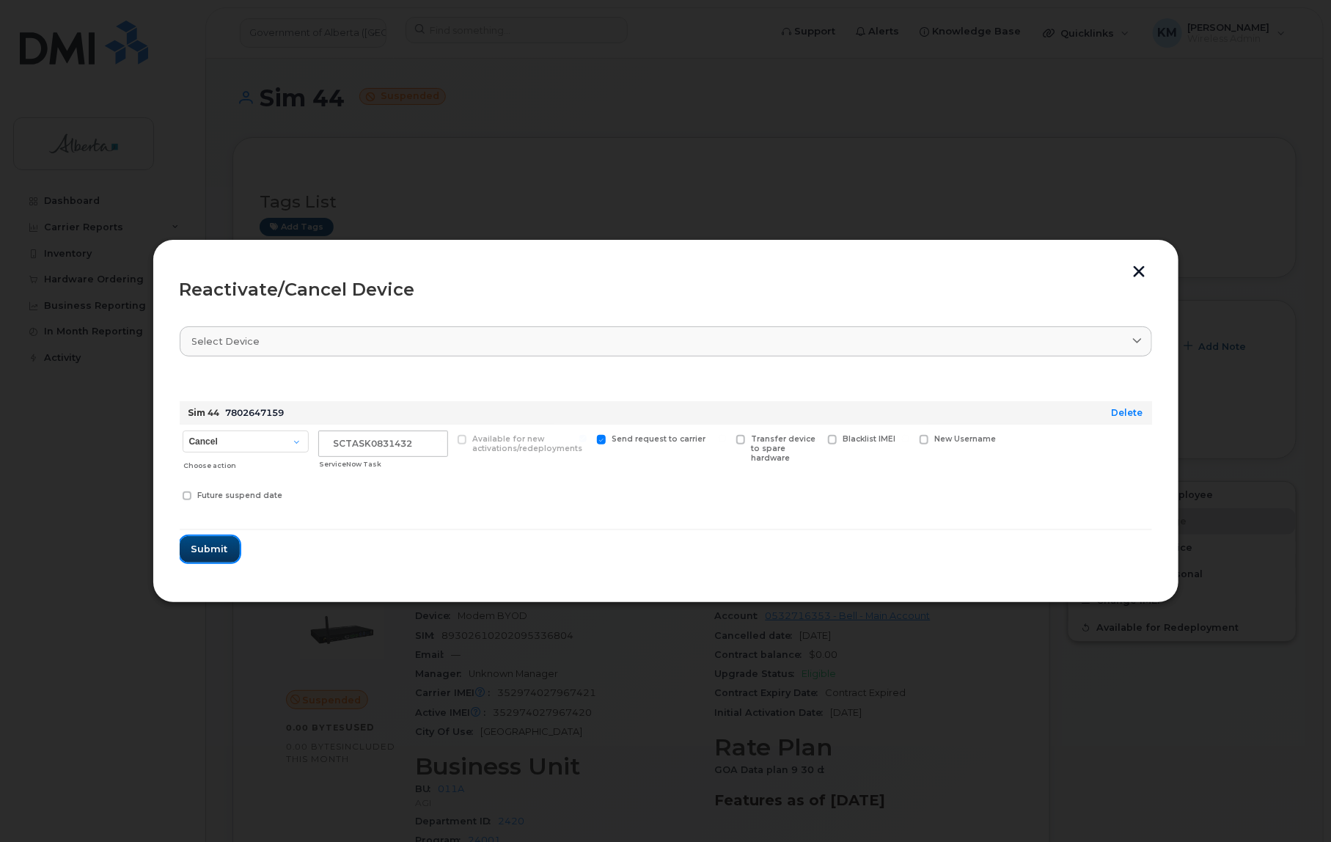
click at [214, 549] on span "Submit" at bounding box center [209, 549] width 37 height 14
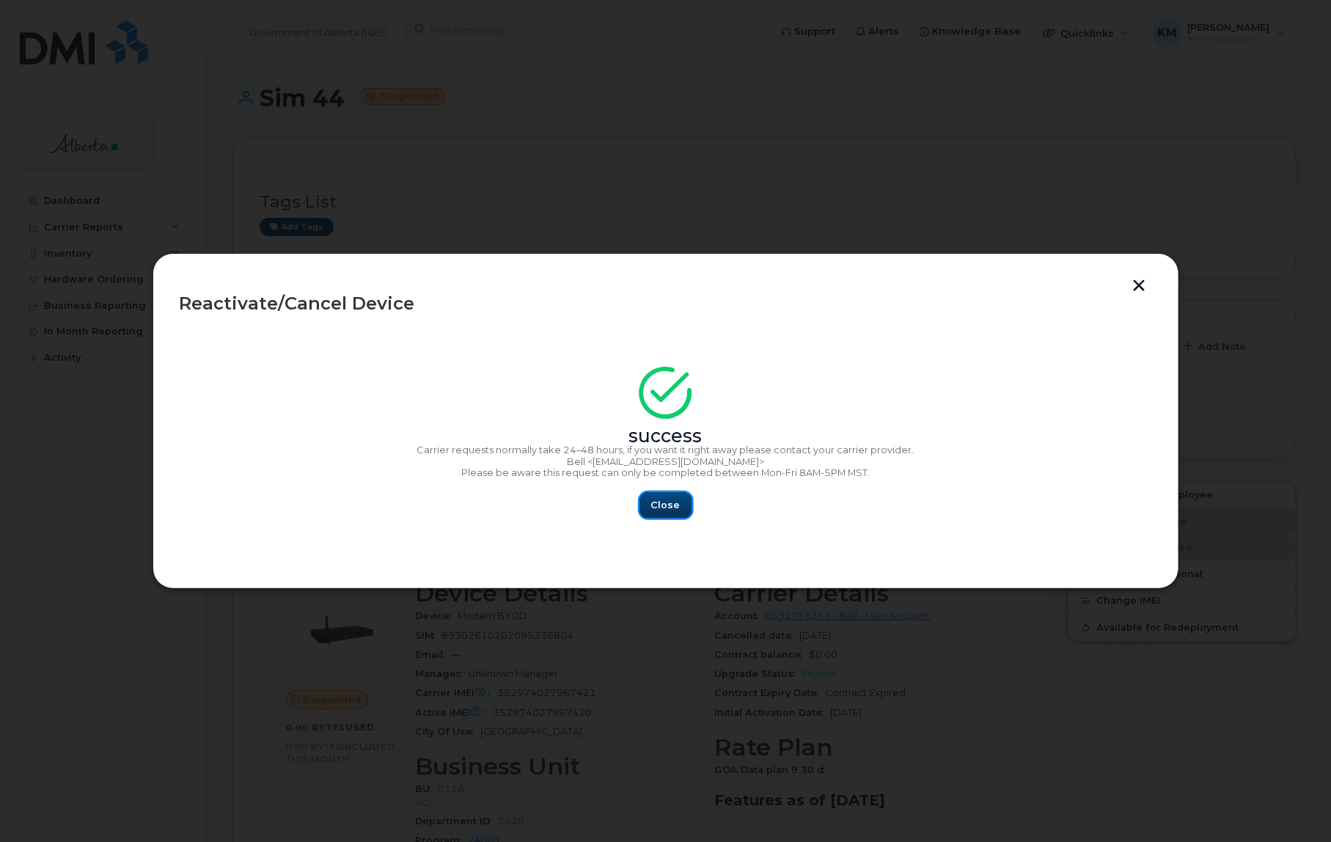
click at [654, 502] on span "Close" at bounding box center [665, 505] width 29 height 14
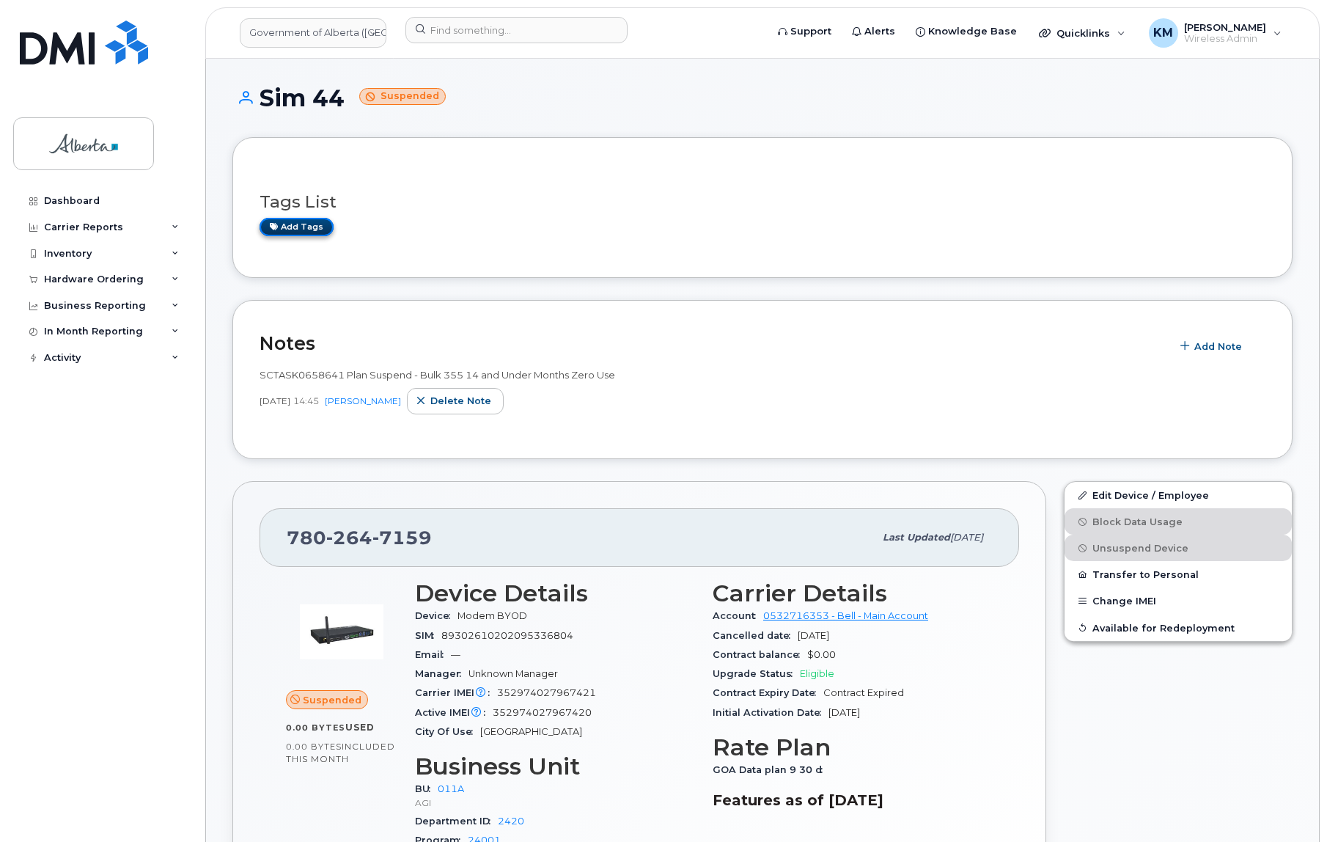
click at [286, 227] on link "Add tags" at bounding box center [297, 227] width 74 height 18
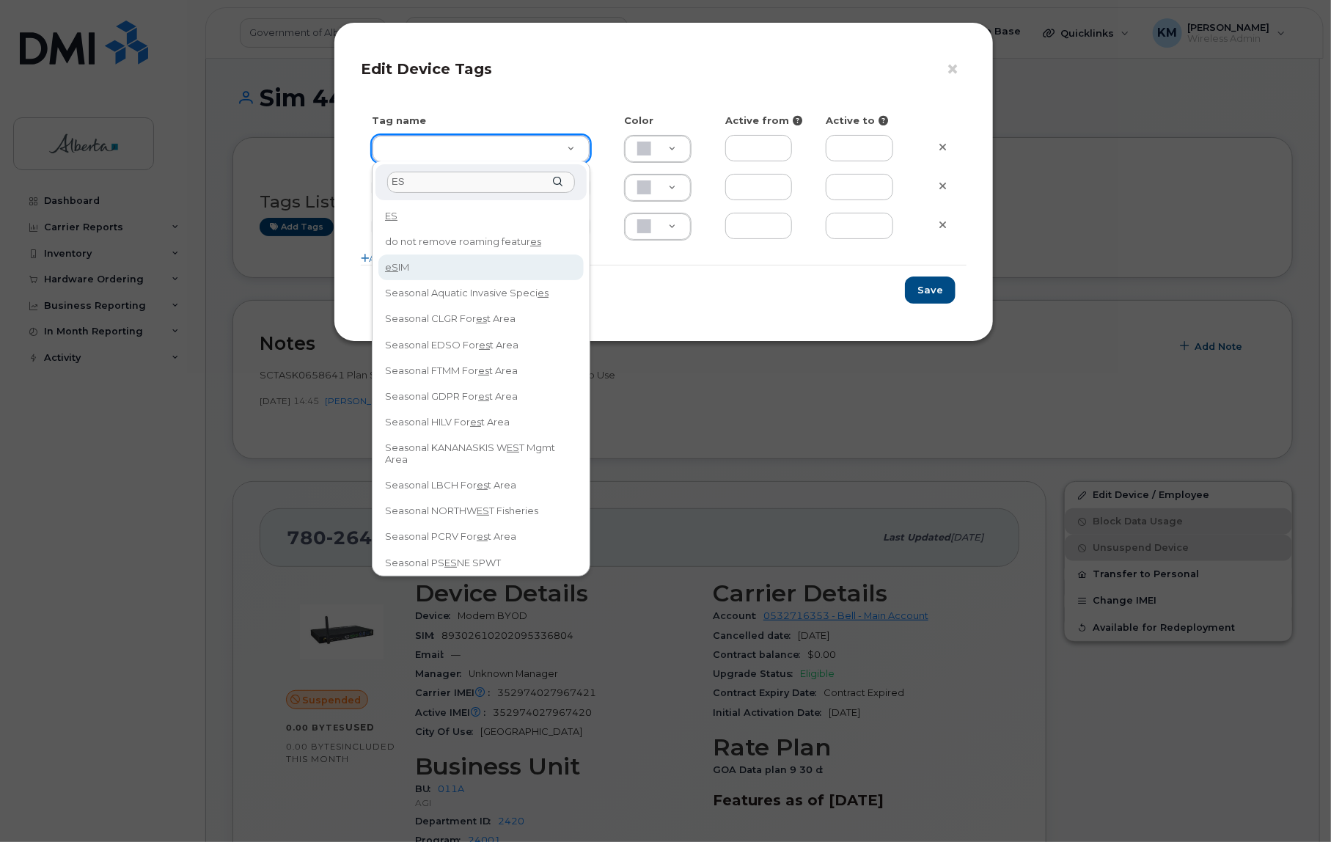
type input "ES"
type input "eSIM"
type input "D6CDC1"
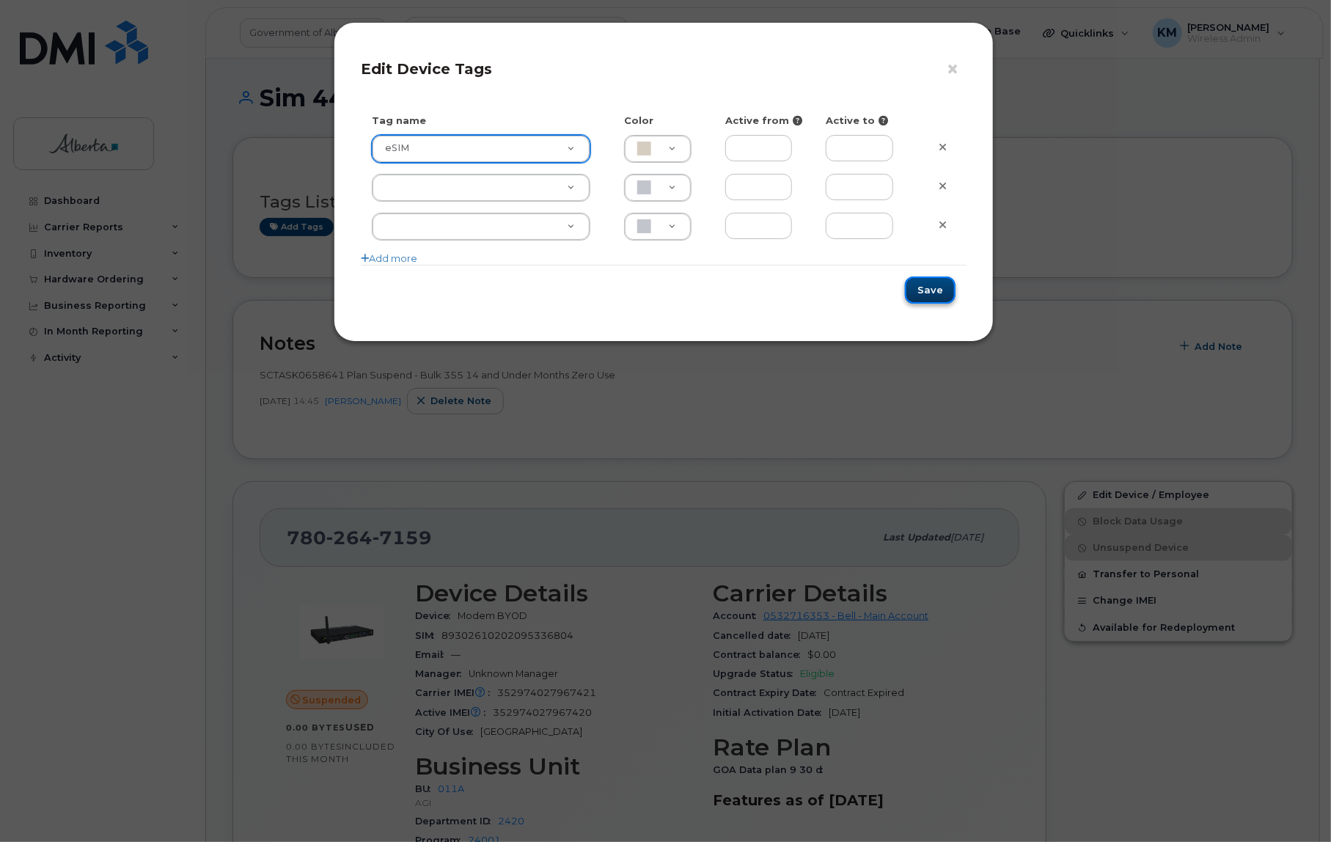
click at [930, 279] on button "Save" at bounding box center [930, 289] width 51 height 27
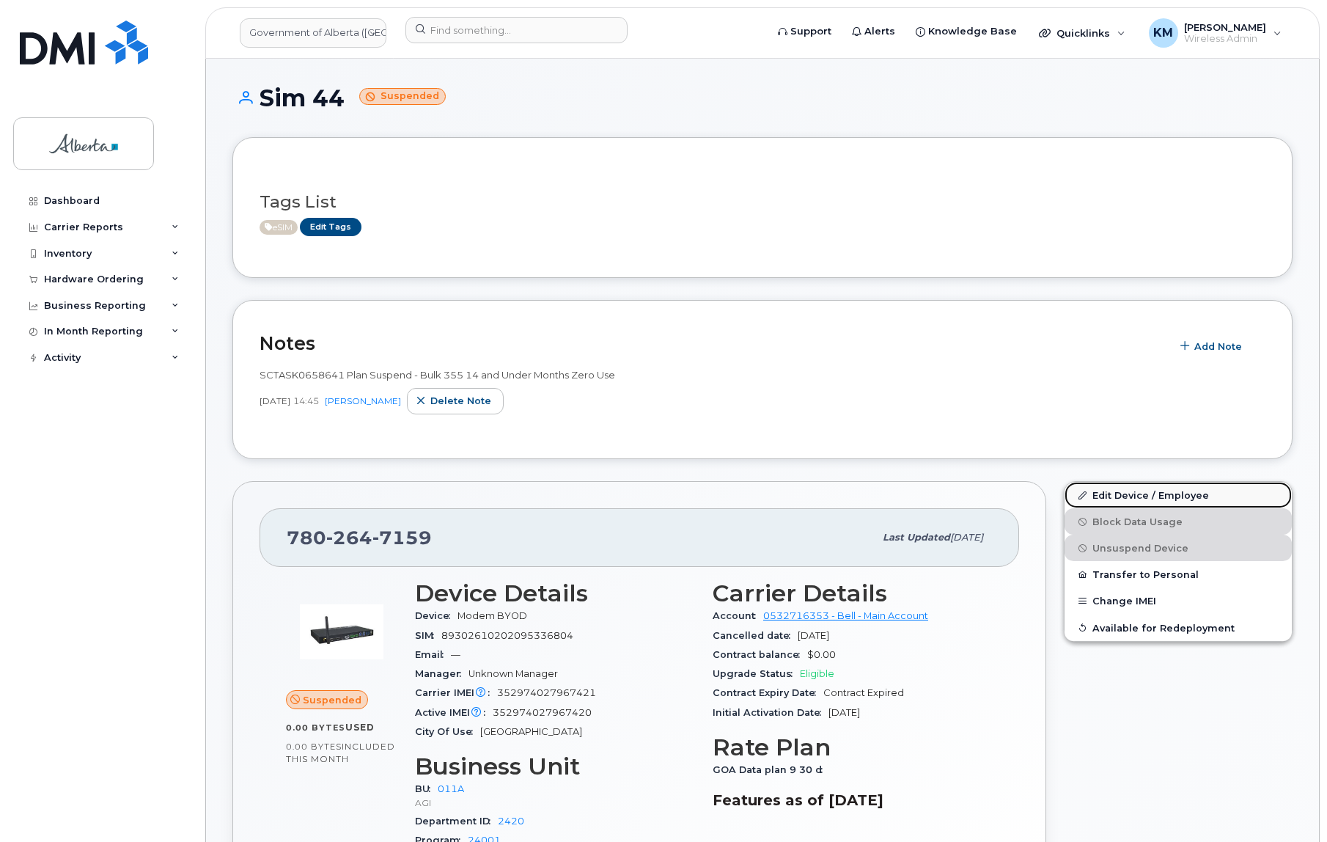
click at [1124, 486] on link "Edit Device / Employee" at bounding box center [1178, 495] width 227 height 26
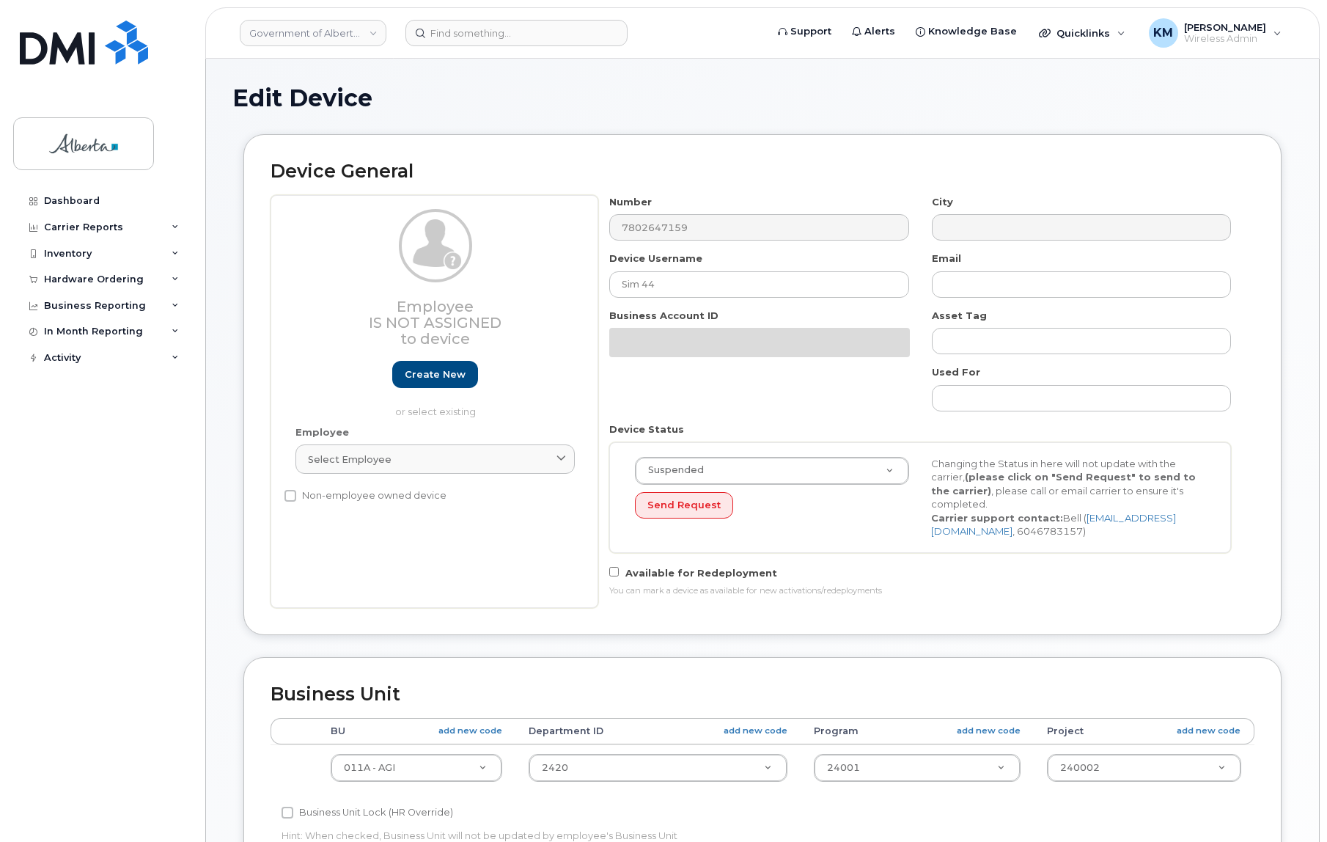
select select "4120336"
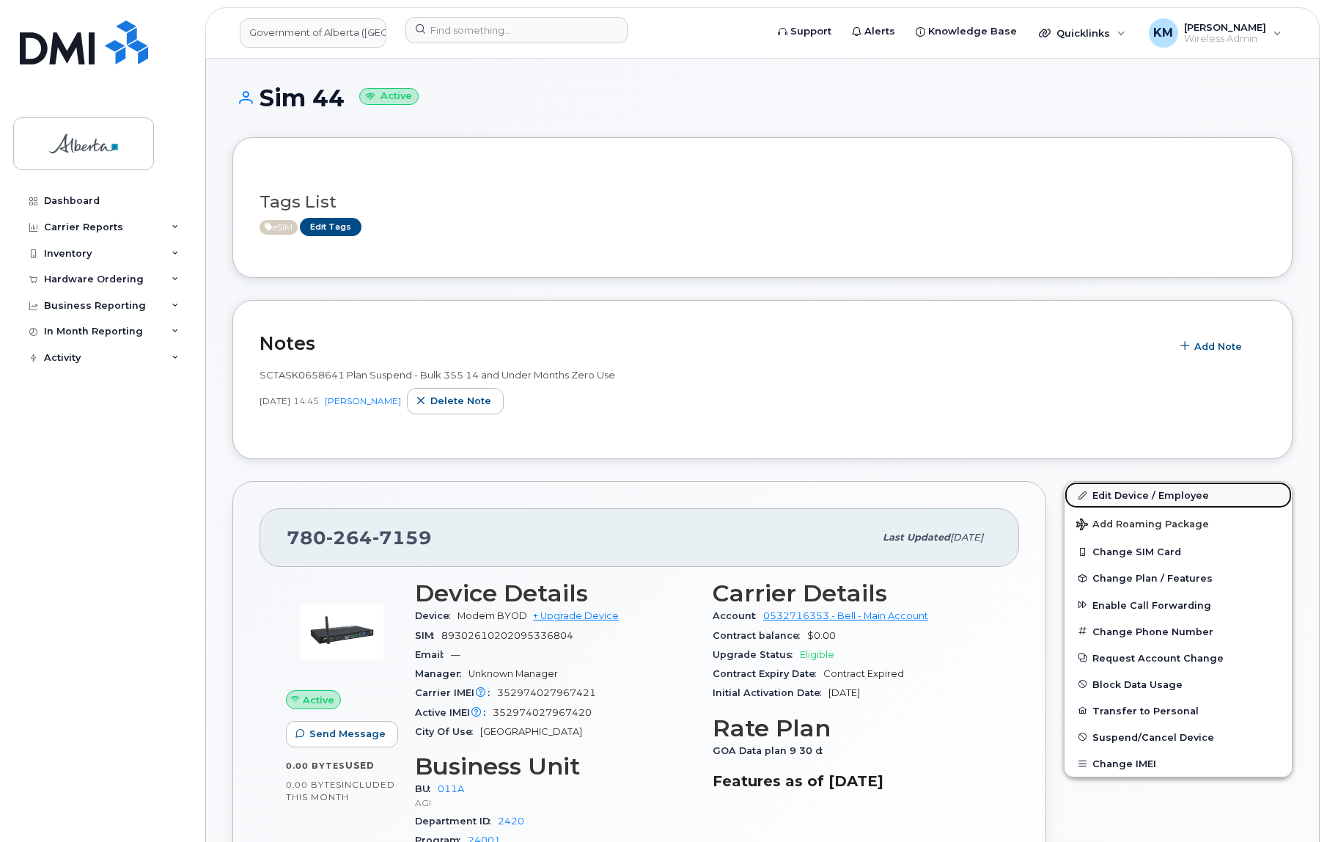
click at [1110, 491] on link "Edit Device / Employee" at bounding box center [1178, 495] width 227 height 26
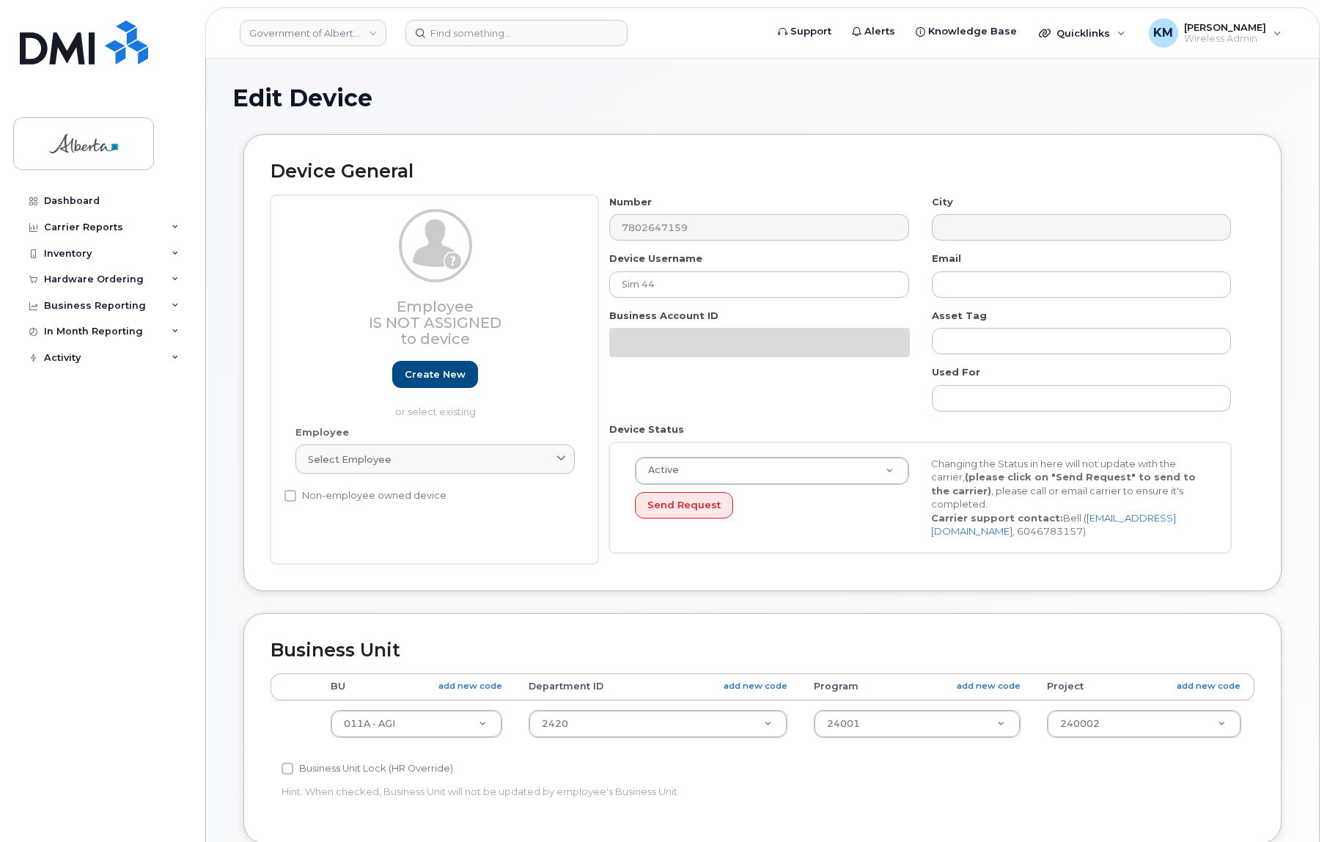
select select "4120336"
drag, startPoint x: 667, startPoint y: 286, endPoint x: 601, endPoint y: 280, distance: 66.3
click at [601, 280] on div "Device Username Sim 44" at bounding box center [759, 275] width 322 height 46
paste input "[PERSON_NAME]"
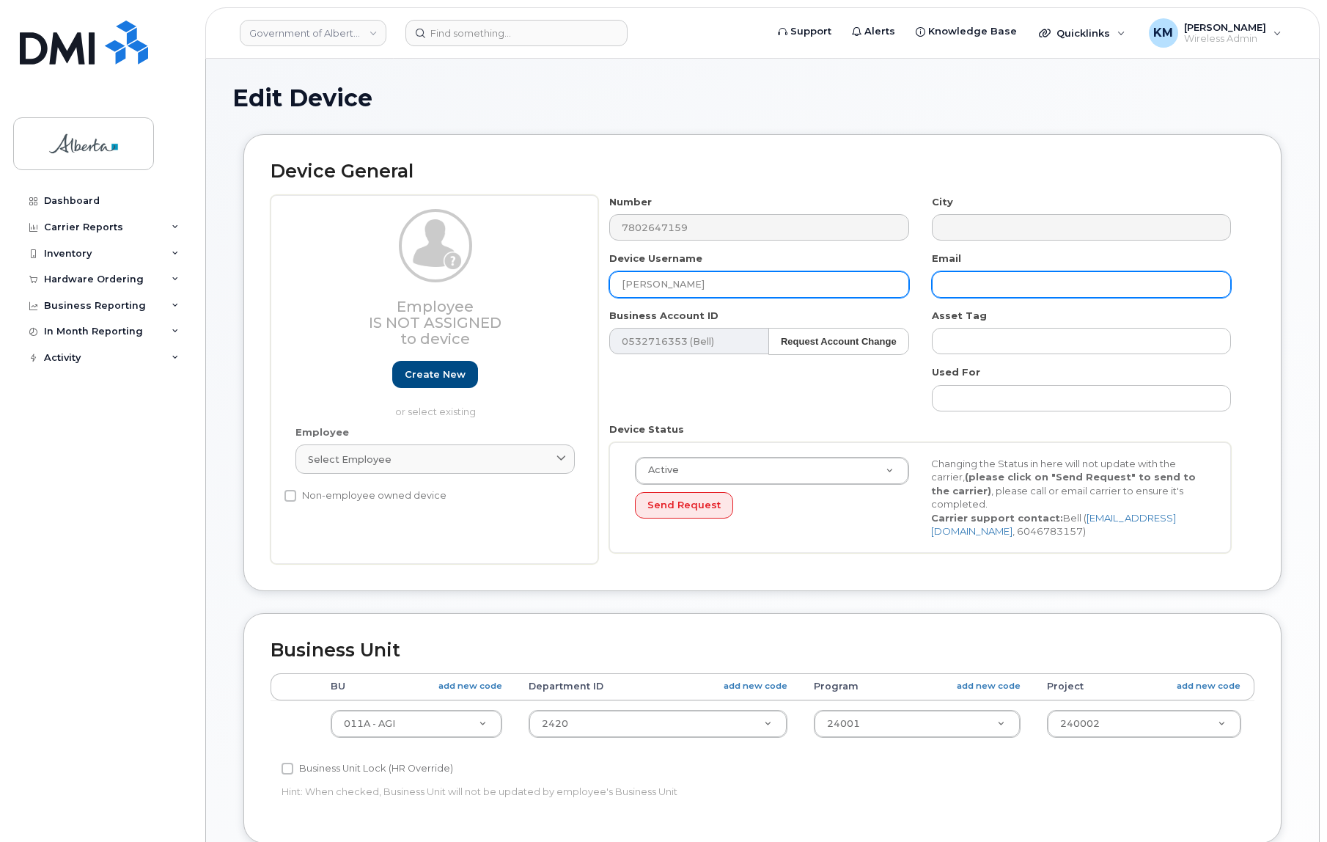
type input "[PERSON_NAME]"
click at [989, 286] on input "text" at bounding box center [1081, 284] width 299 height 26
paste input "[PERSON_NAME]"
click at [1003, 279] on input "Christopher Twach@gov.ab.ca" at bounding box center [1081, 284] width 299 height 26
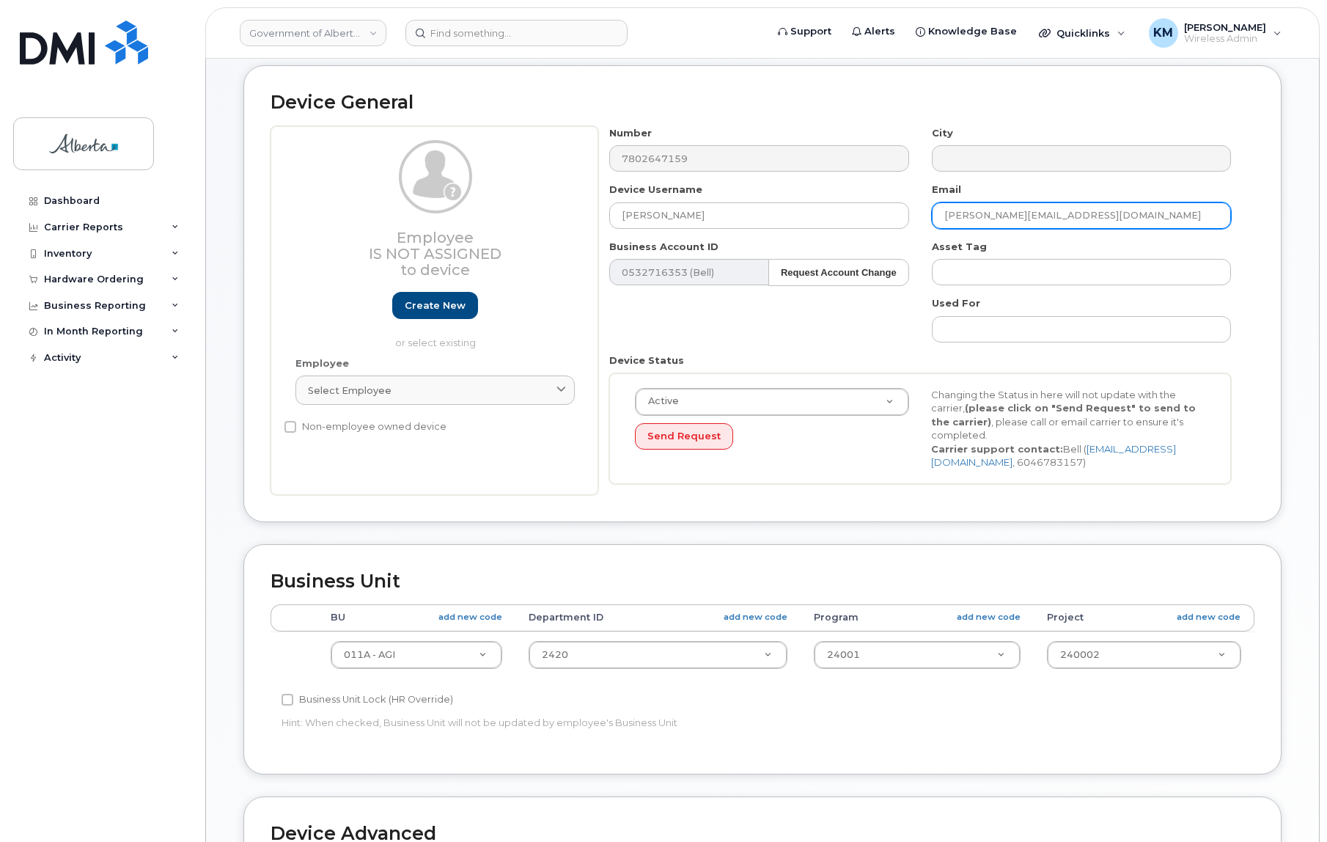
scroll to position [133, 0]
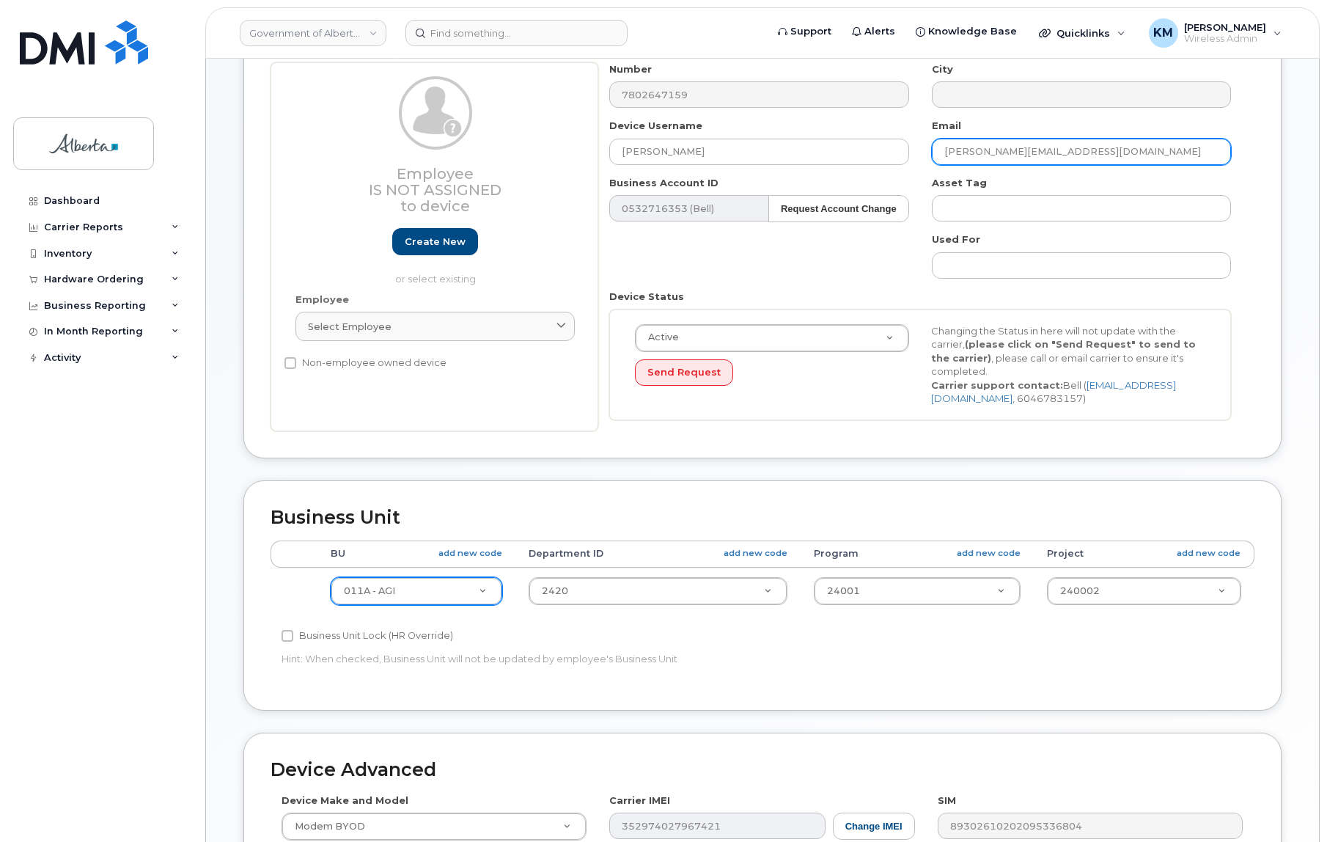
type input "[PERSON_NAME][EMAIL_ADDRESS][DOMAIN_NAME]"
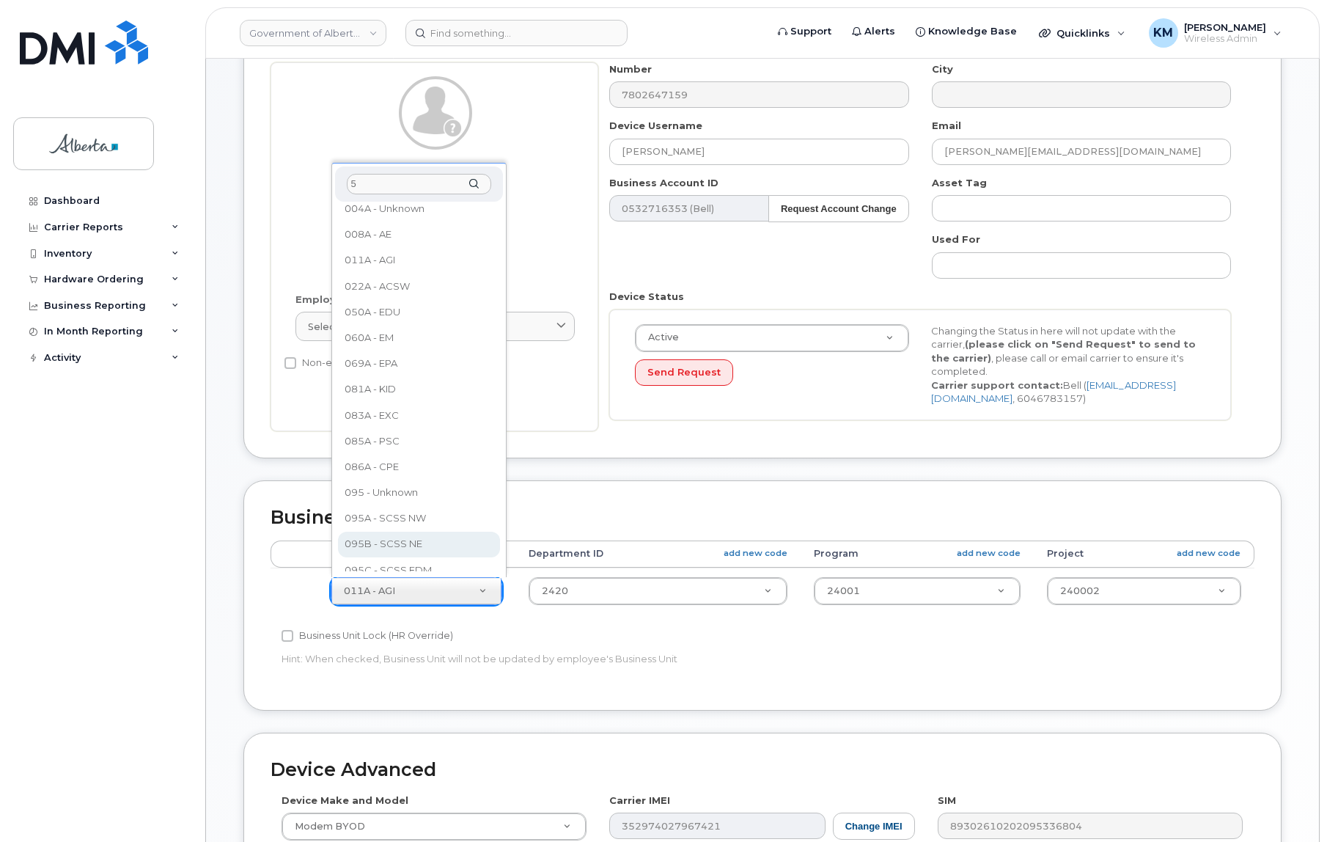
scroll to position [0, 0]
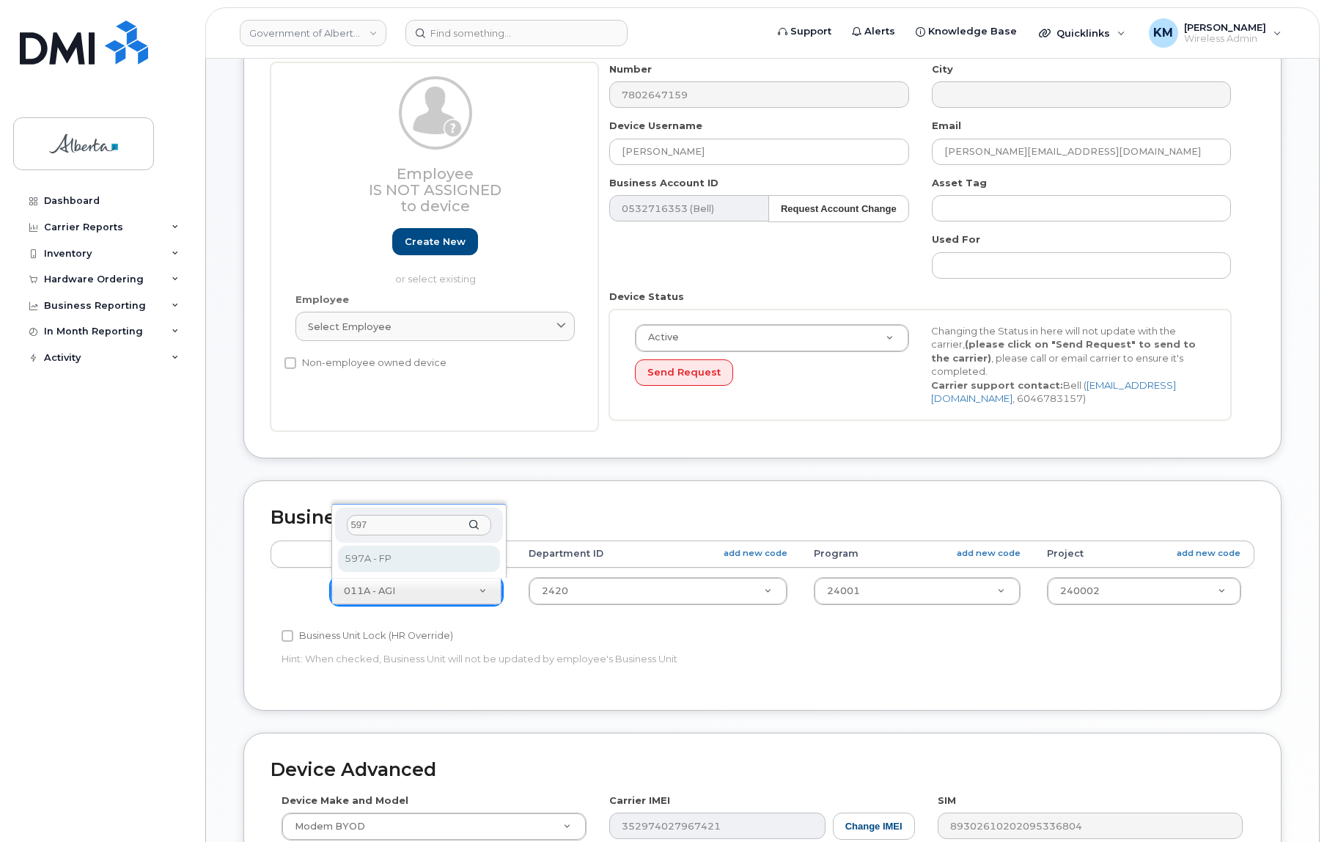
type input "597"
select select "4797726"
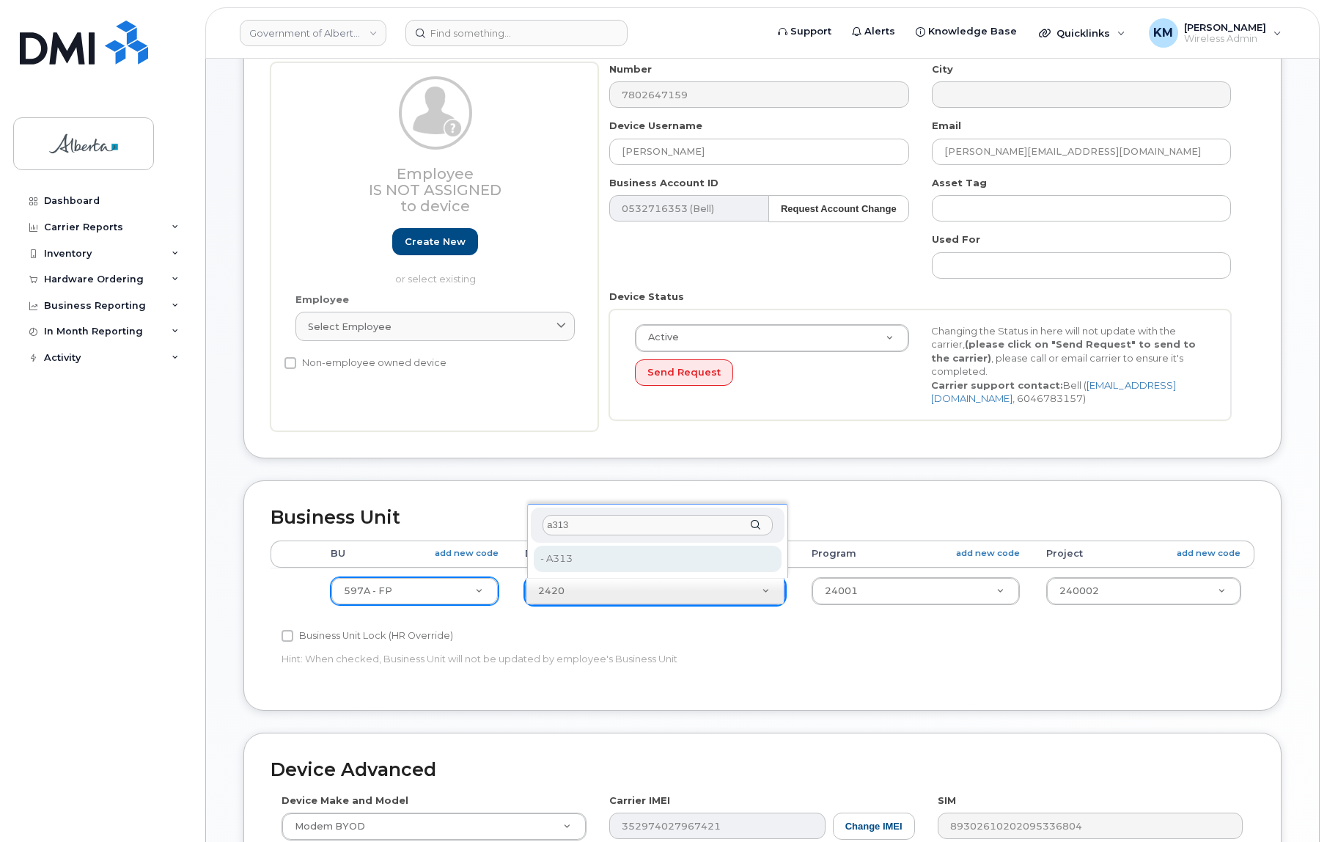
type input "a313"
type input "4806318"
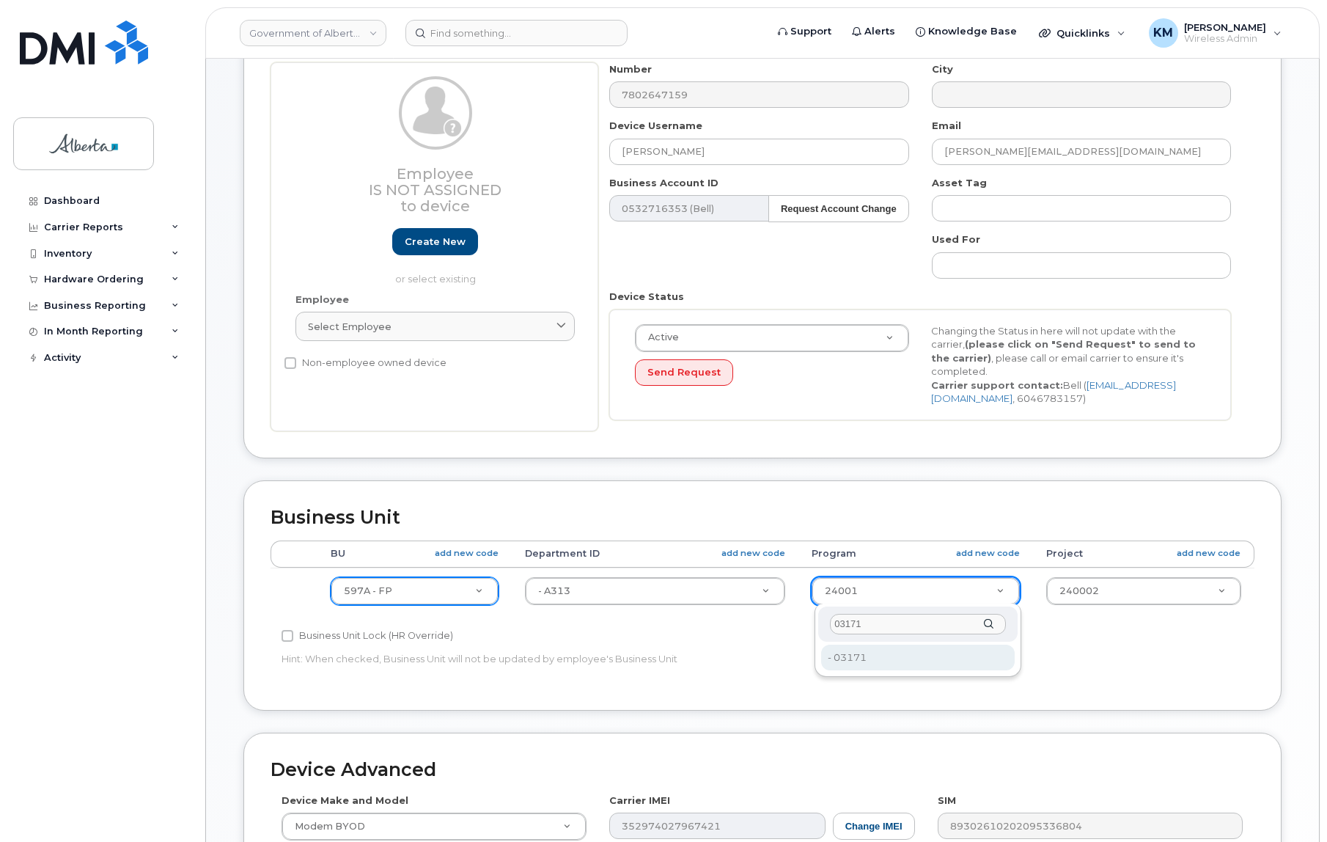
type input "03171"
type input "4753177"
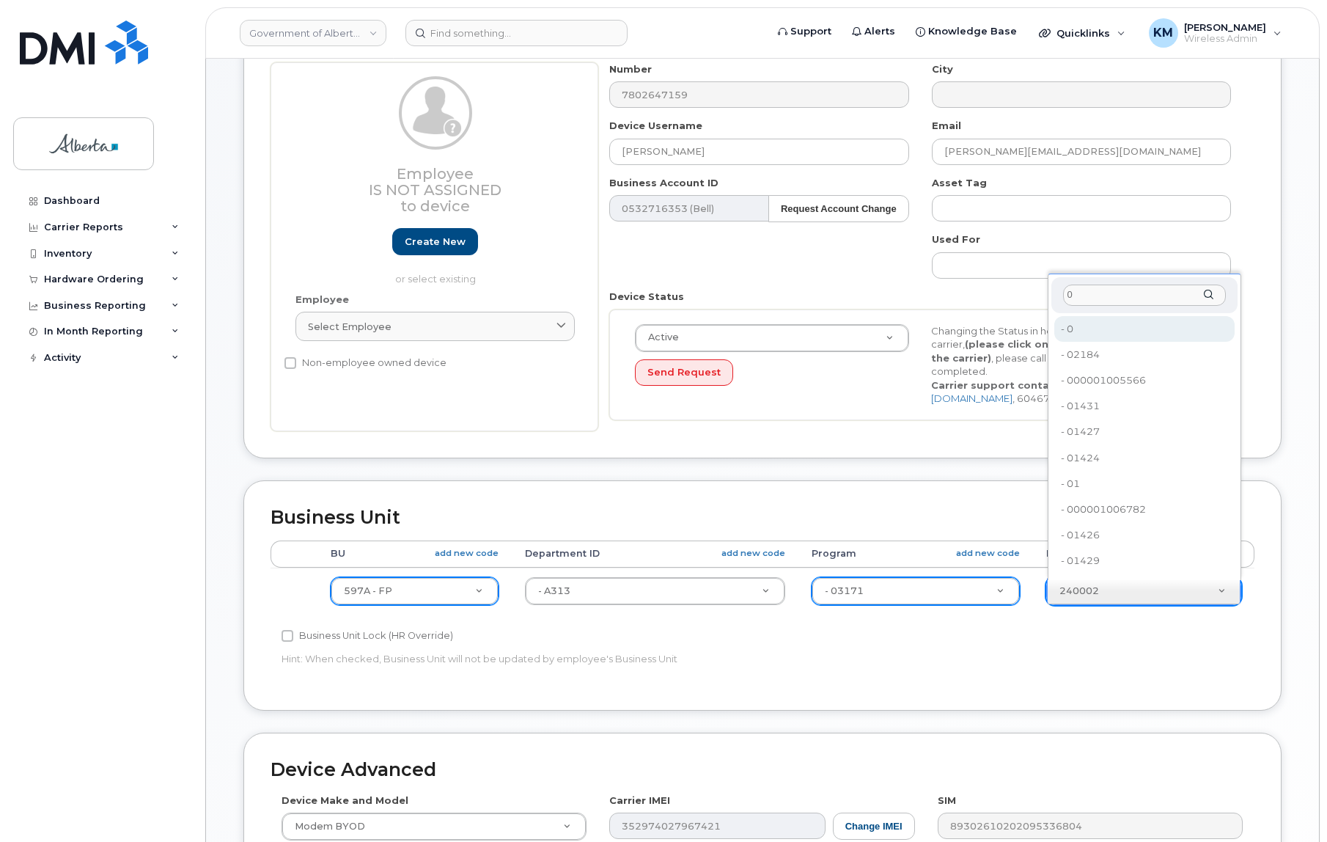
type input "0"
type input "4753728"
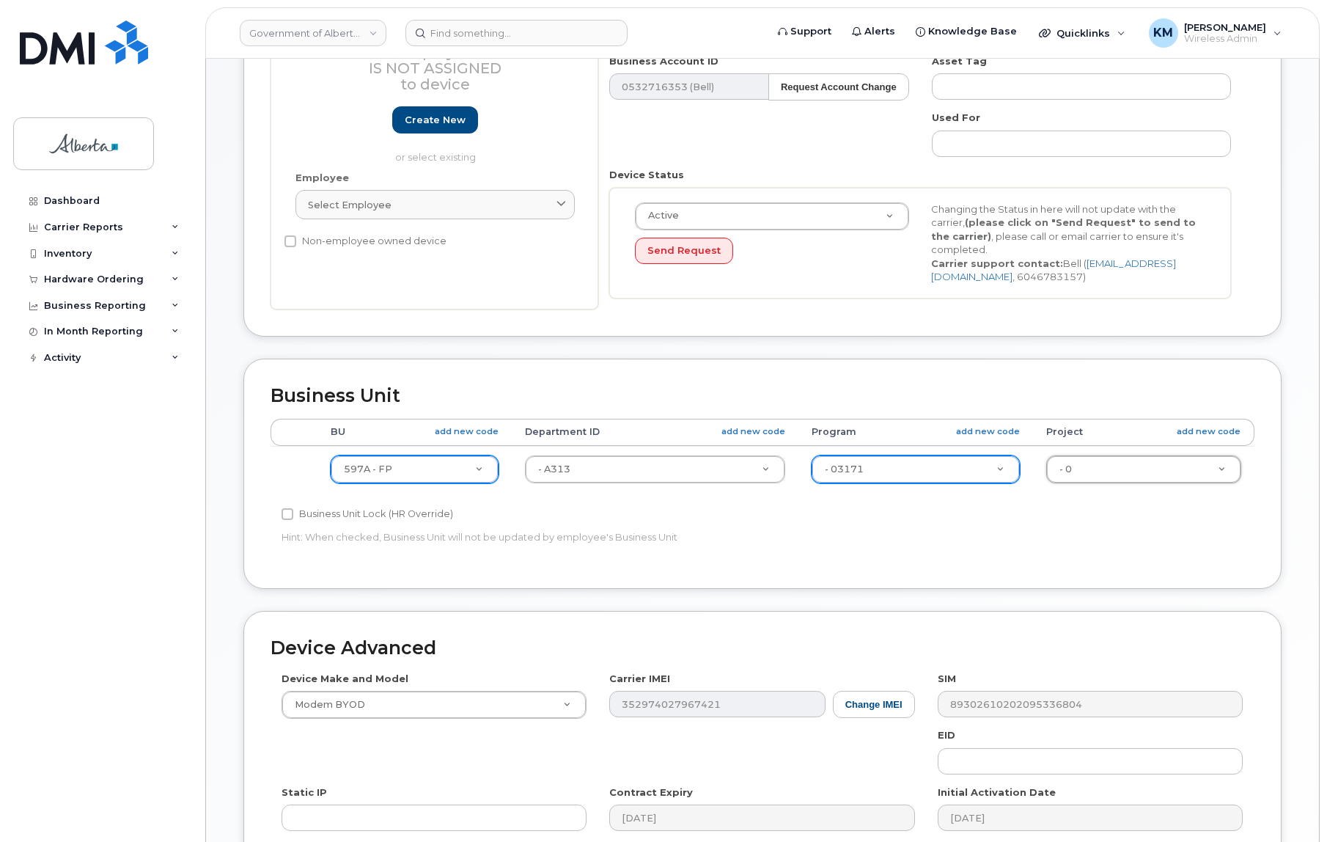
scroll to position [333, 0]
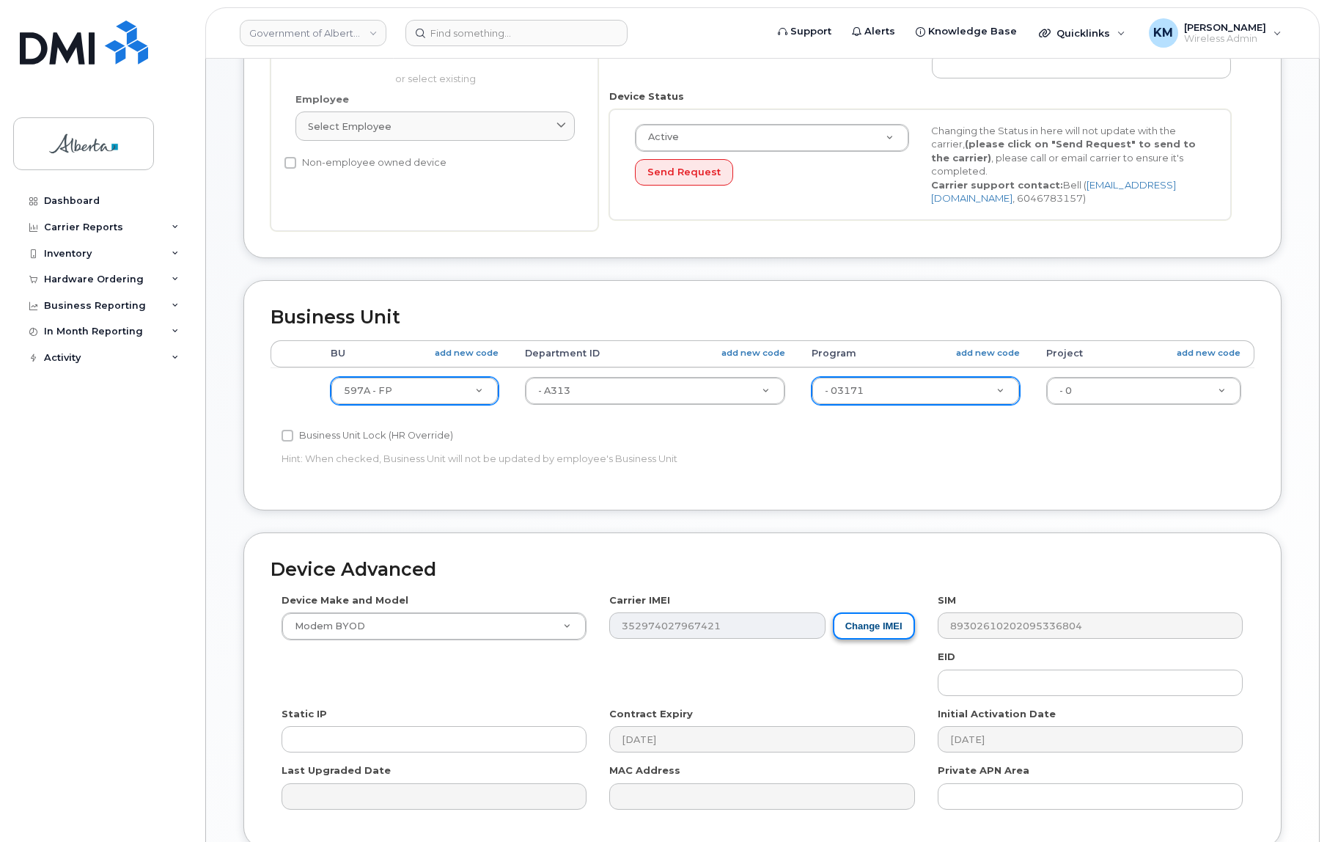
click at [873, 625] on button "Change IMEI" at bounding box center [874, 625] width 82 height 27
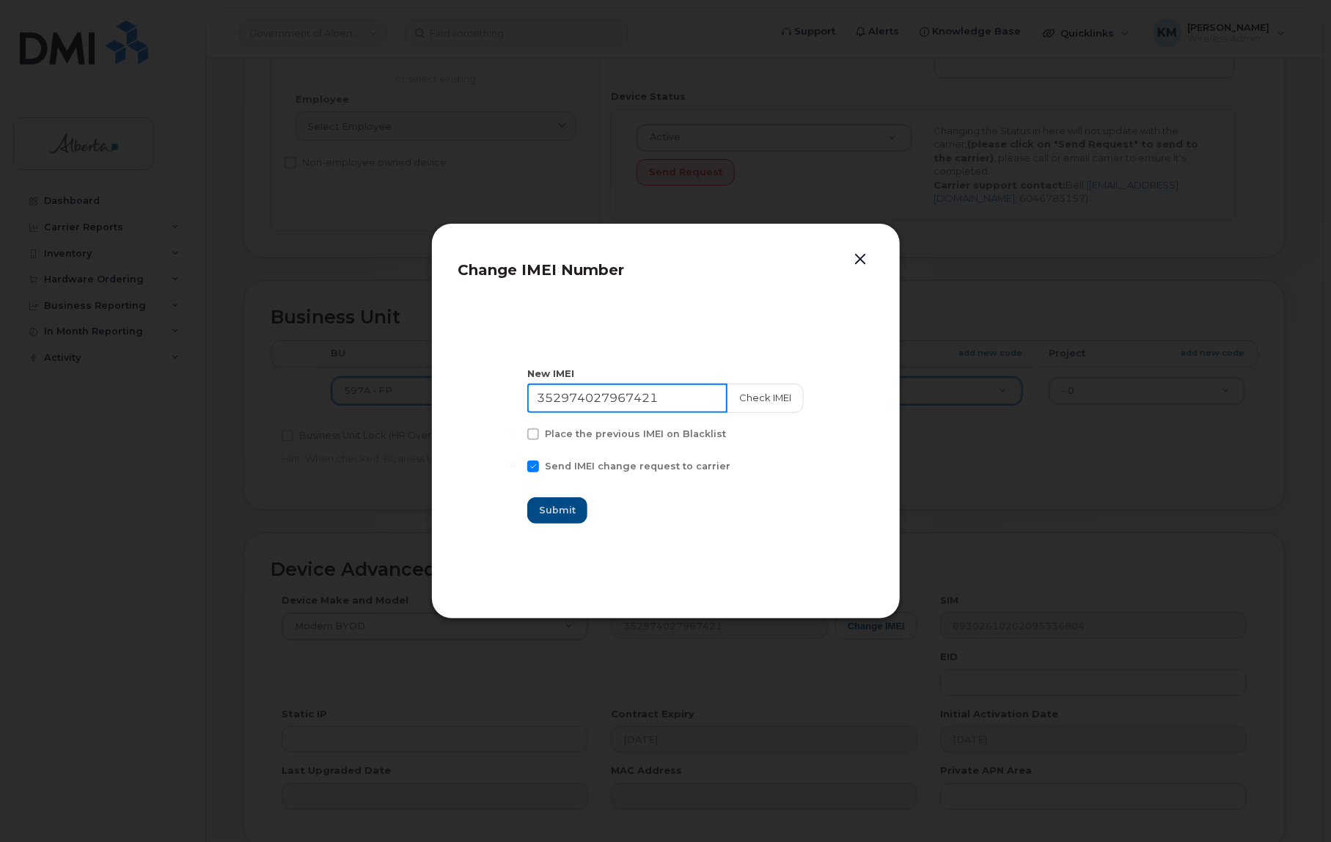
drag, startPoint x: 677, startPoint y: 396, endPoint x: 538, endPoint y: 392, distance: 138.7
click at [538, 392] on input "352974027967421" at bounding box center [627, 398] width 200 height 29
paste input "548867402242"
type input "352548867402242"
click at [744, 384] on button "Check IMEI" at bounding box center [764, 398] width 77 height 29
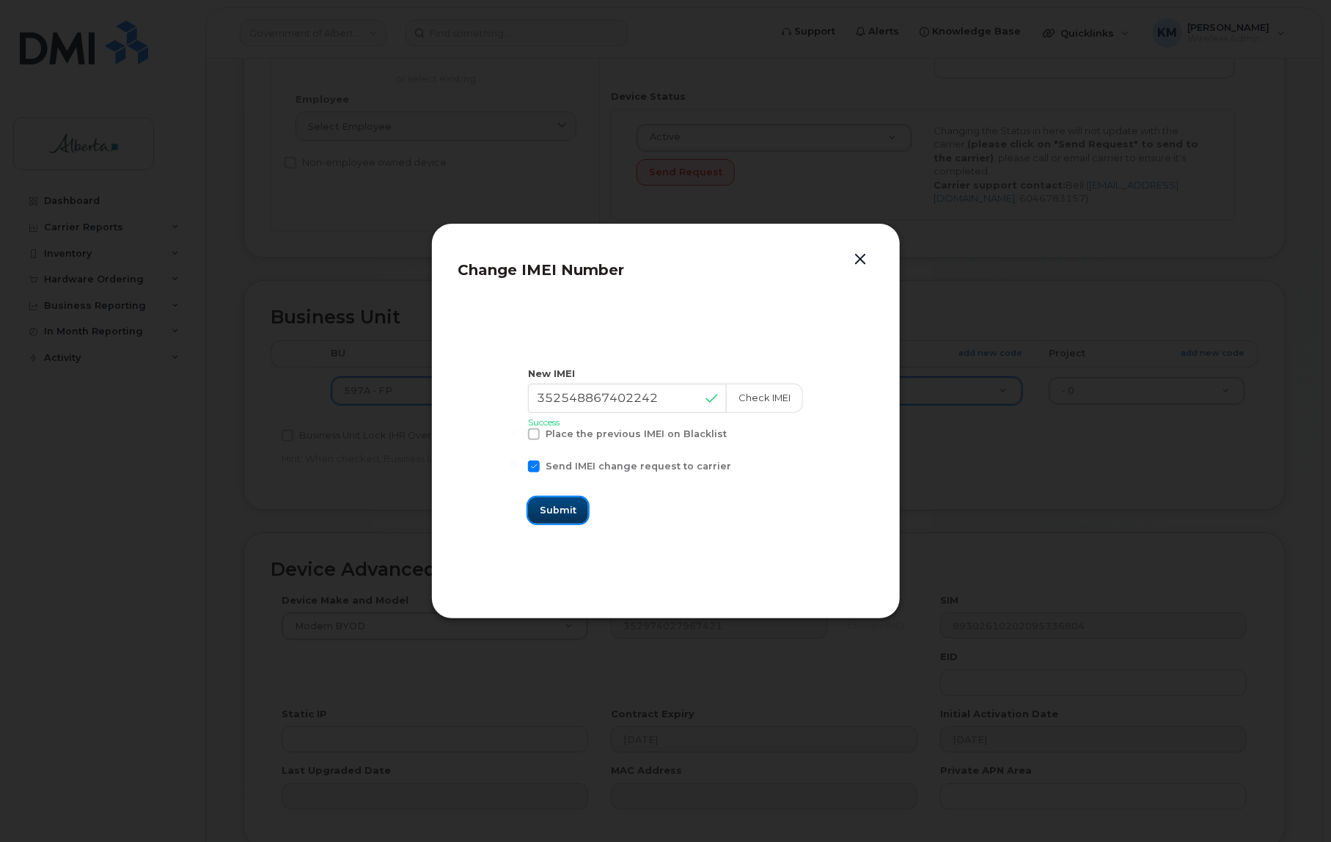
click at [576, 507] on span "Submit" at bounding box center [558, 510] width 37 height 14
type input "352548867402242"
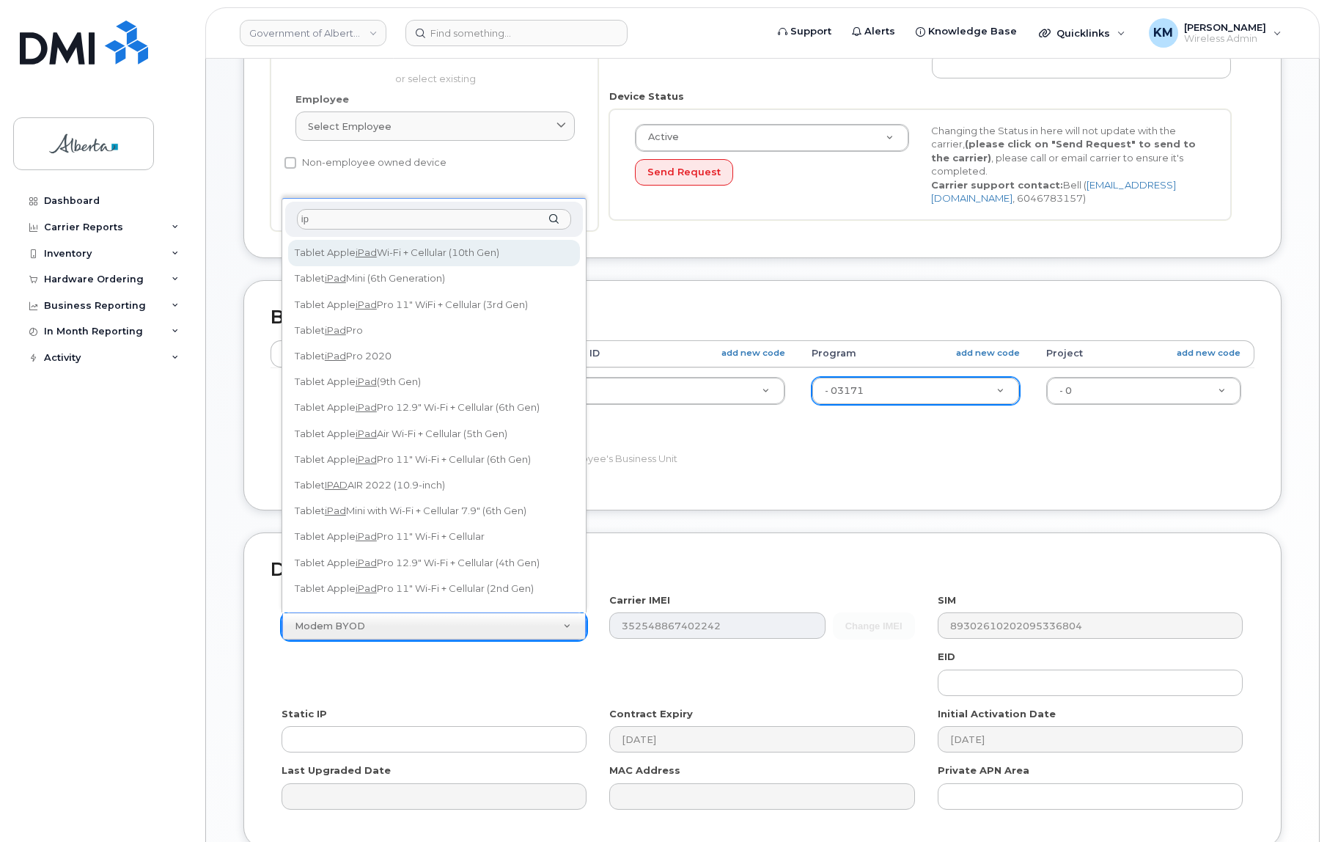
type input "i"
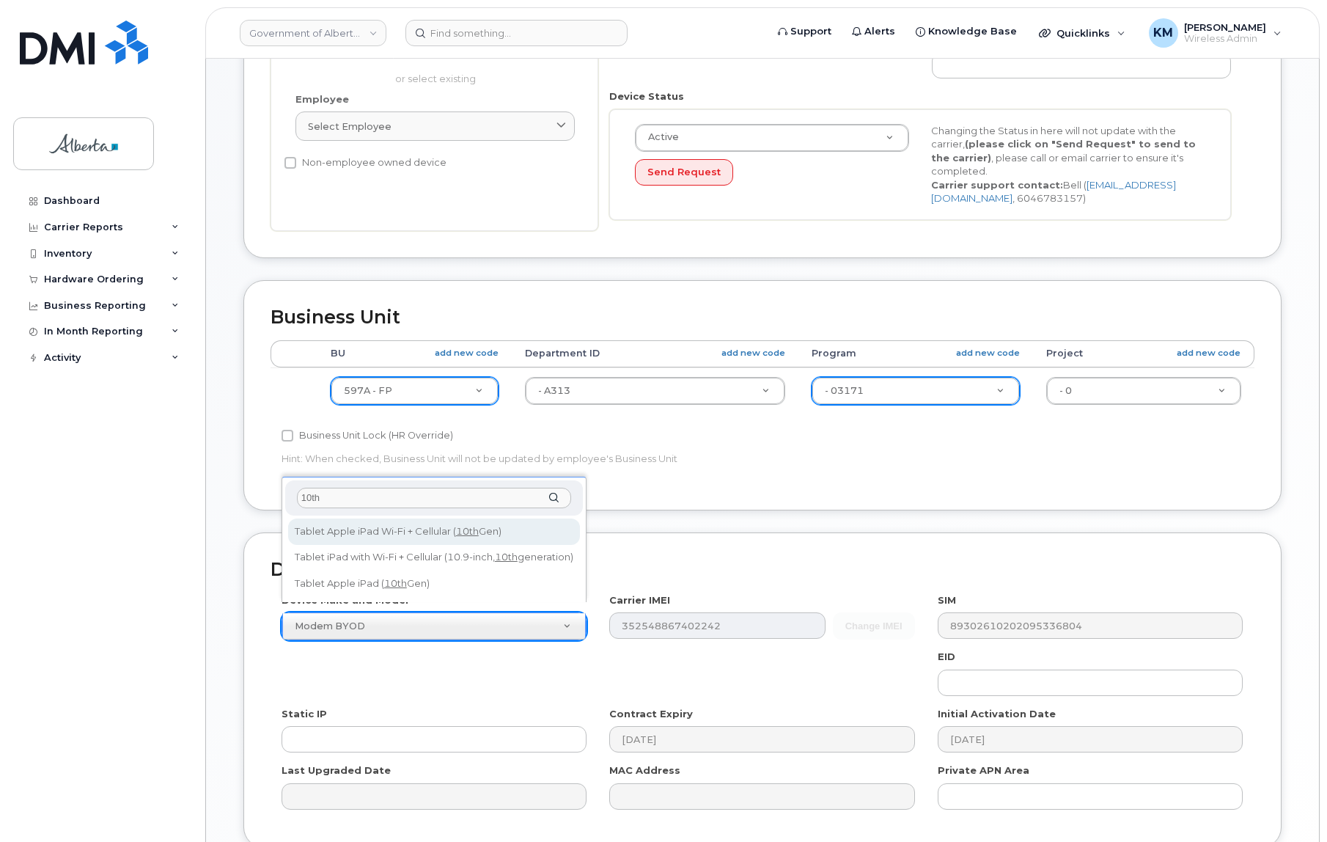
type input "10th"
select select "3082"
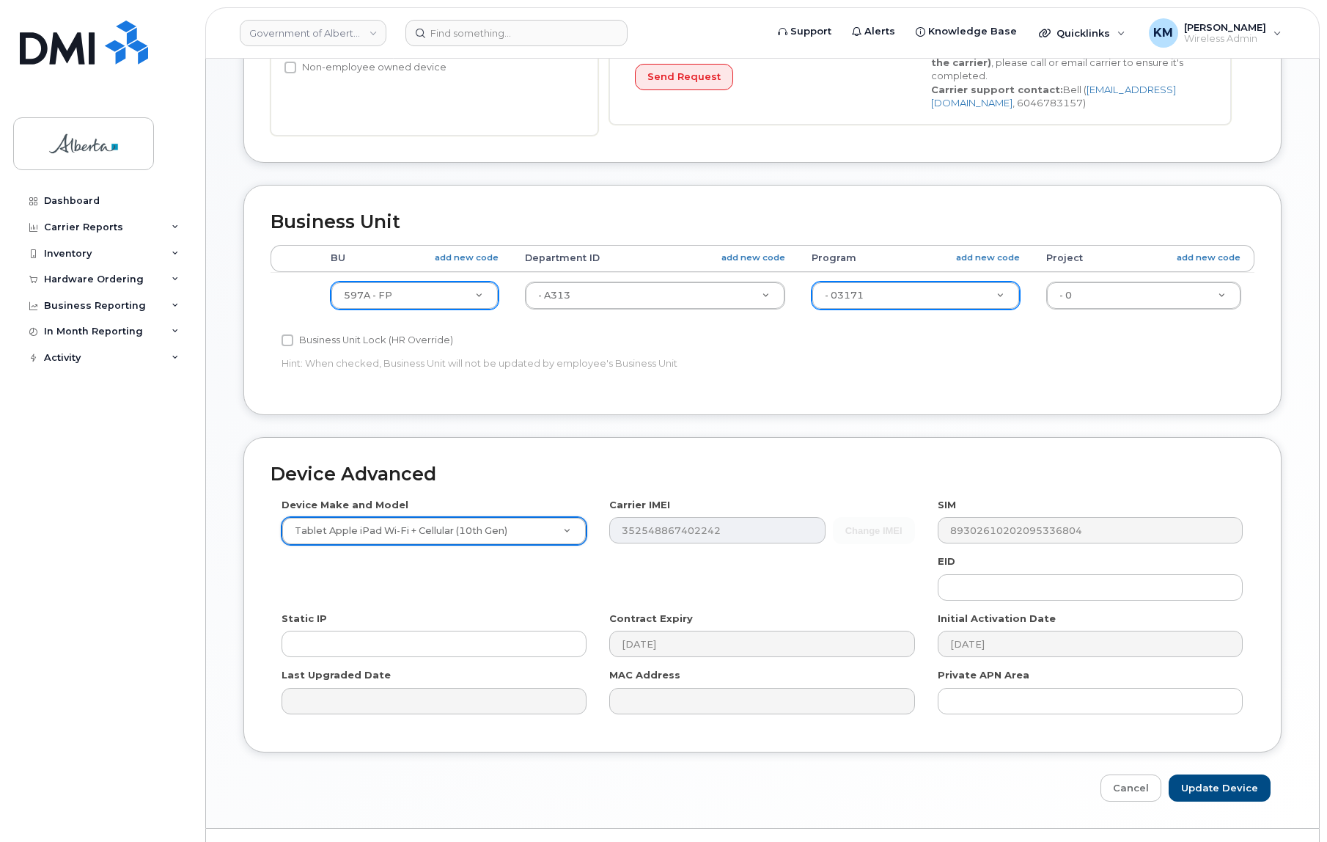
scroll to position [460, 0]
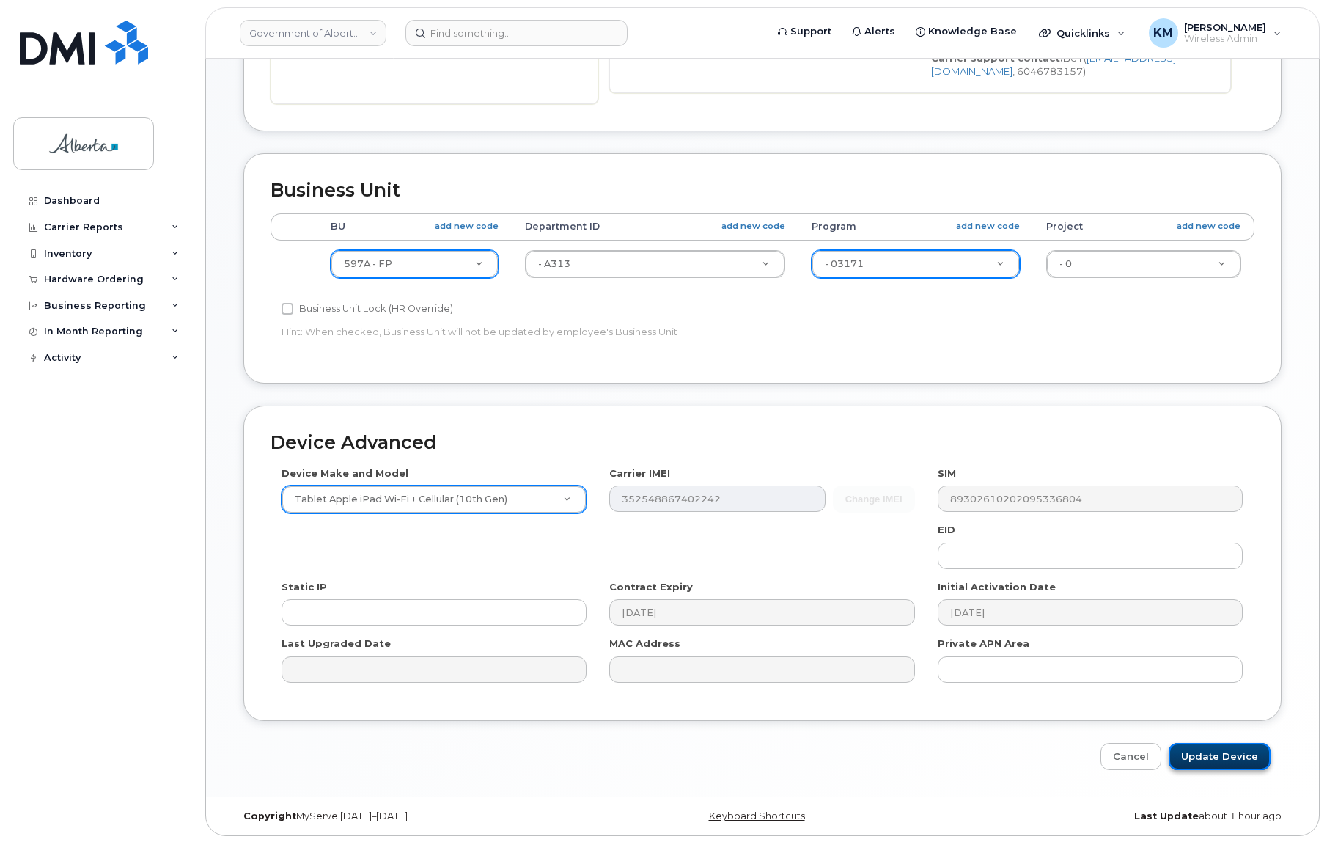
click at [1200, 751] on input "Update Device" at bounding box center [1220, 756] width 102 height 27
type input "Saving..."
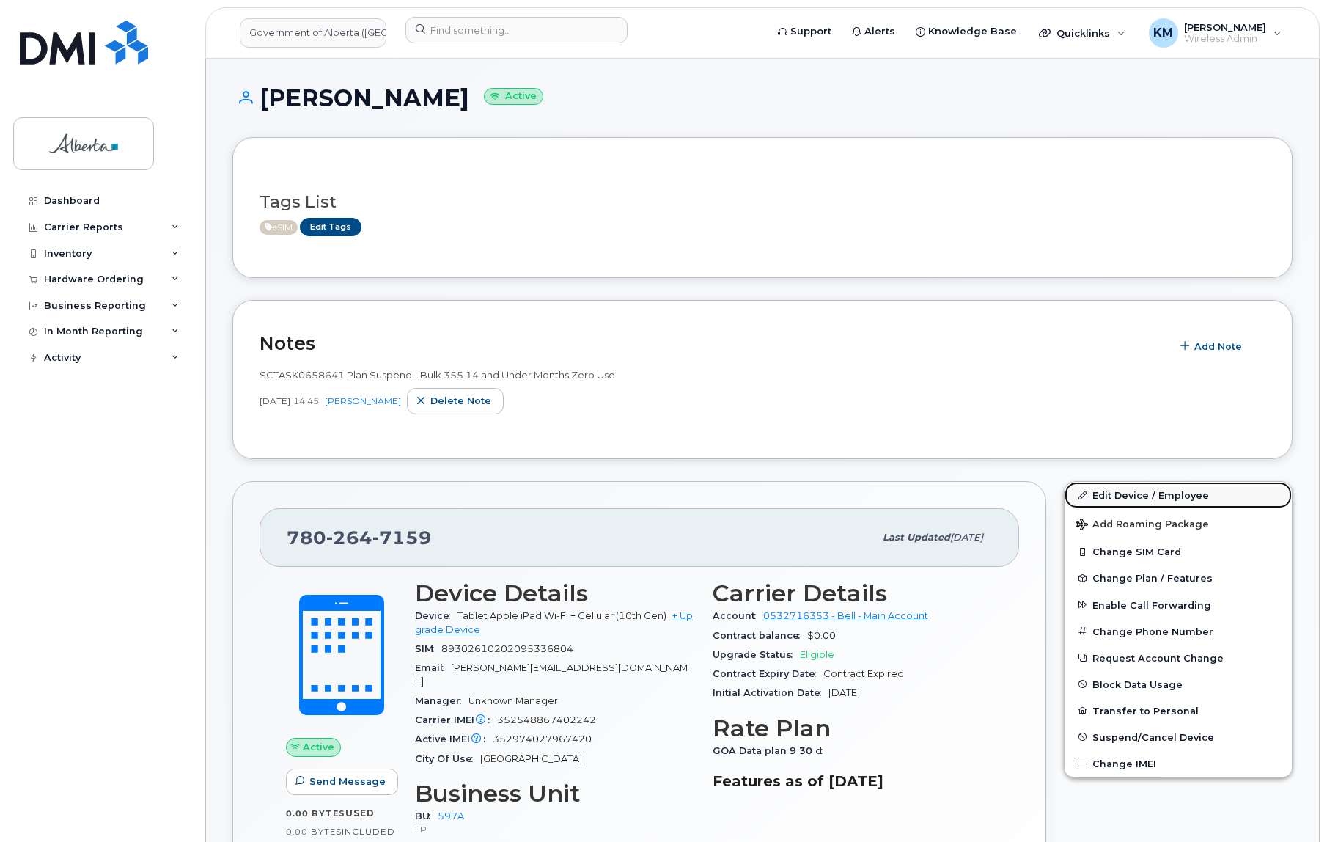
click at [1146, 488] on link "Edit Device / Employee" at bounding box center [1178, 495] width 227 height 26
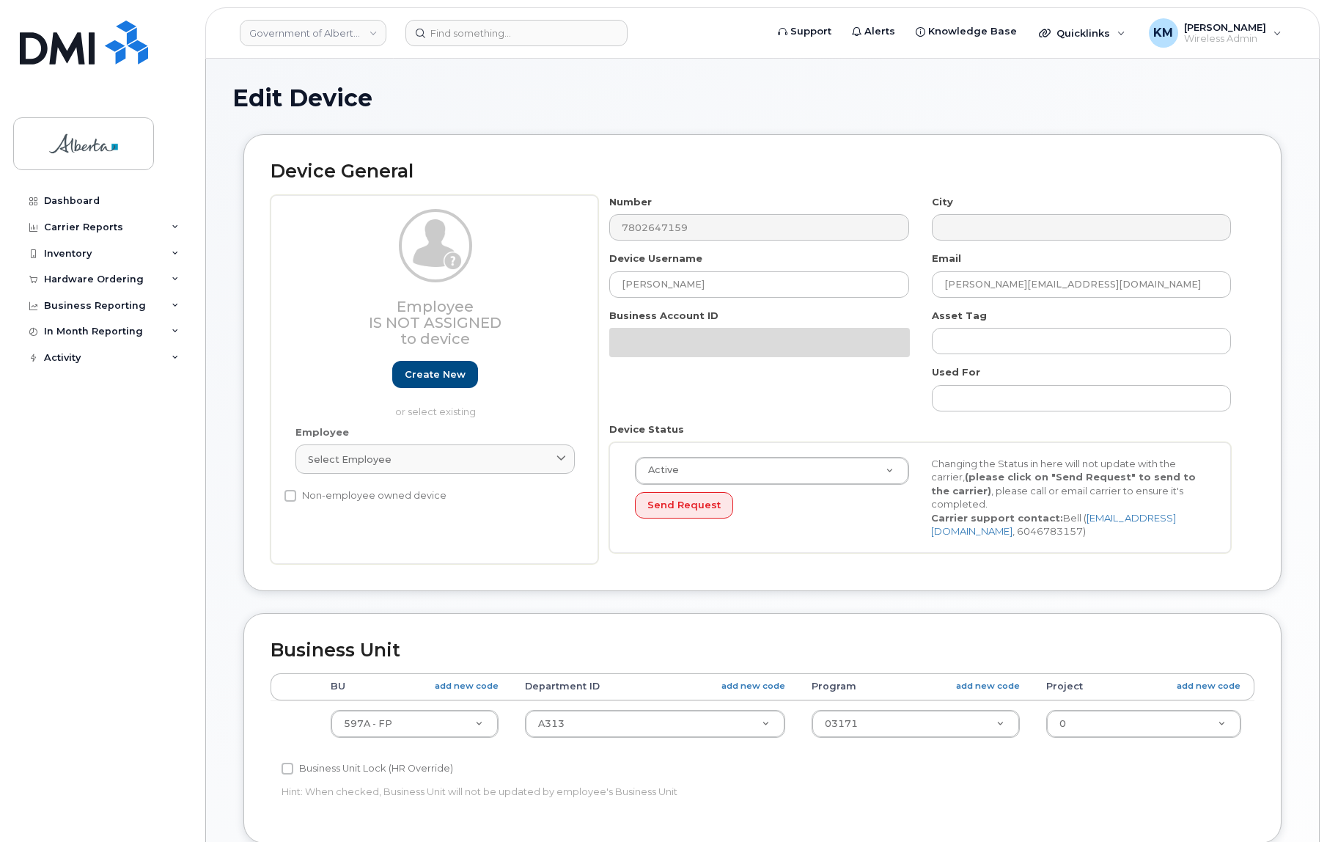
select select "4797726"
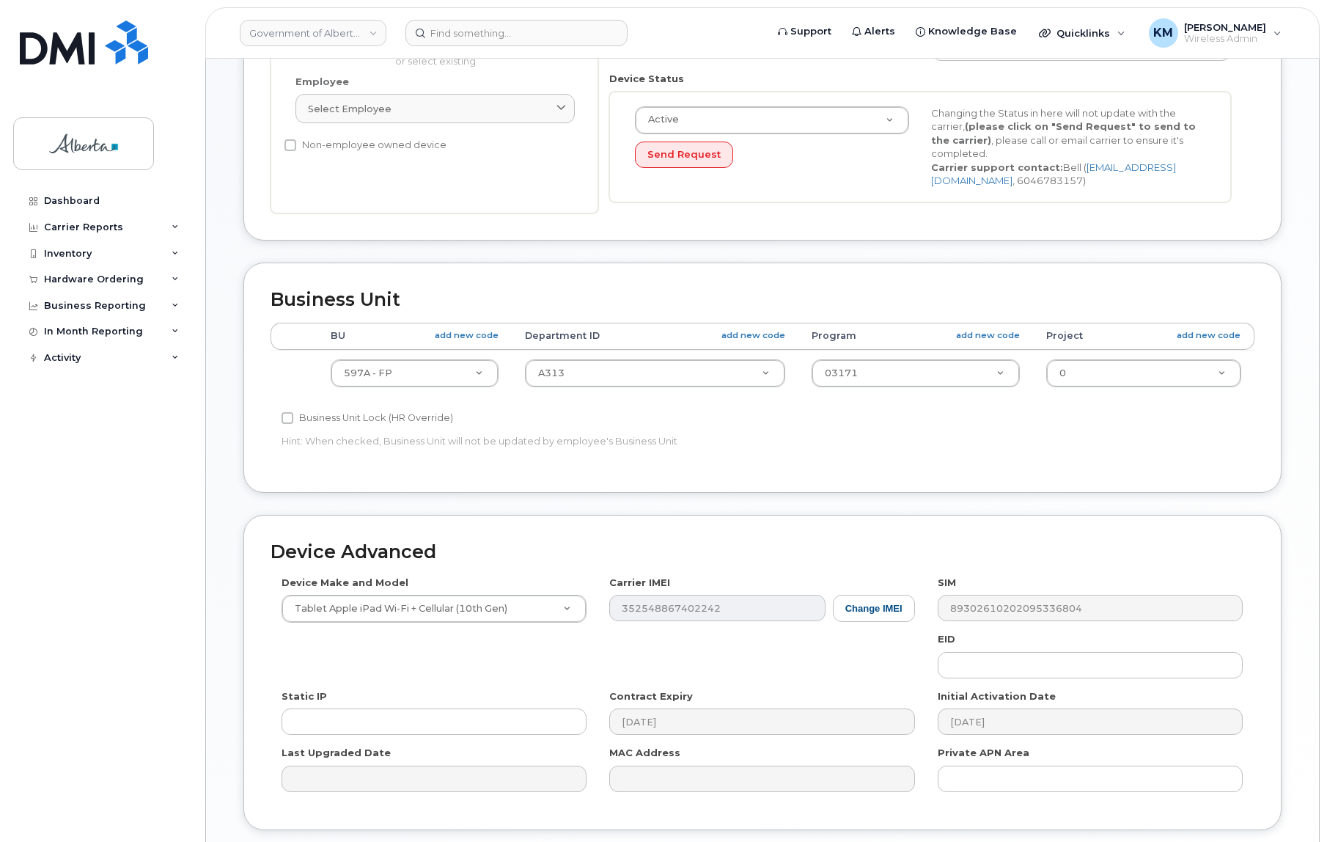
scroll to position [400, 0]
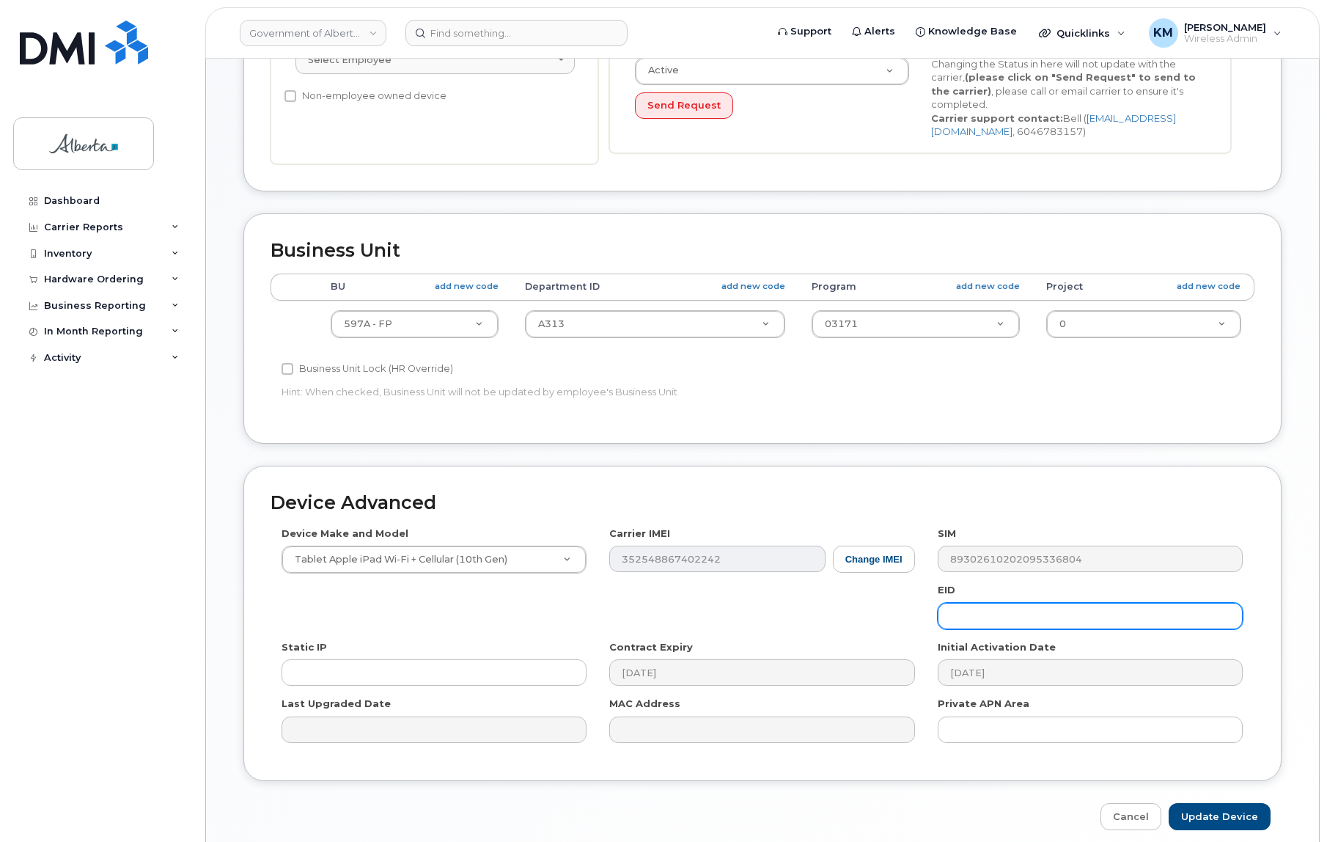
click at [1033, 612] on input "text" at bounding box center [1090, 616] width 305 height 26
paste input "89049032007108882600203273009439"
type input "89049032007108882600203273009439"
click at [1223, 812] on input "Update Device" at bounding box center [1220, 816] width 102 height 27
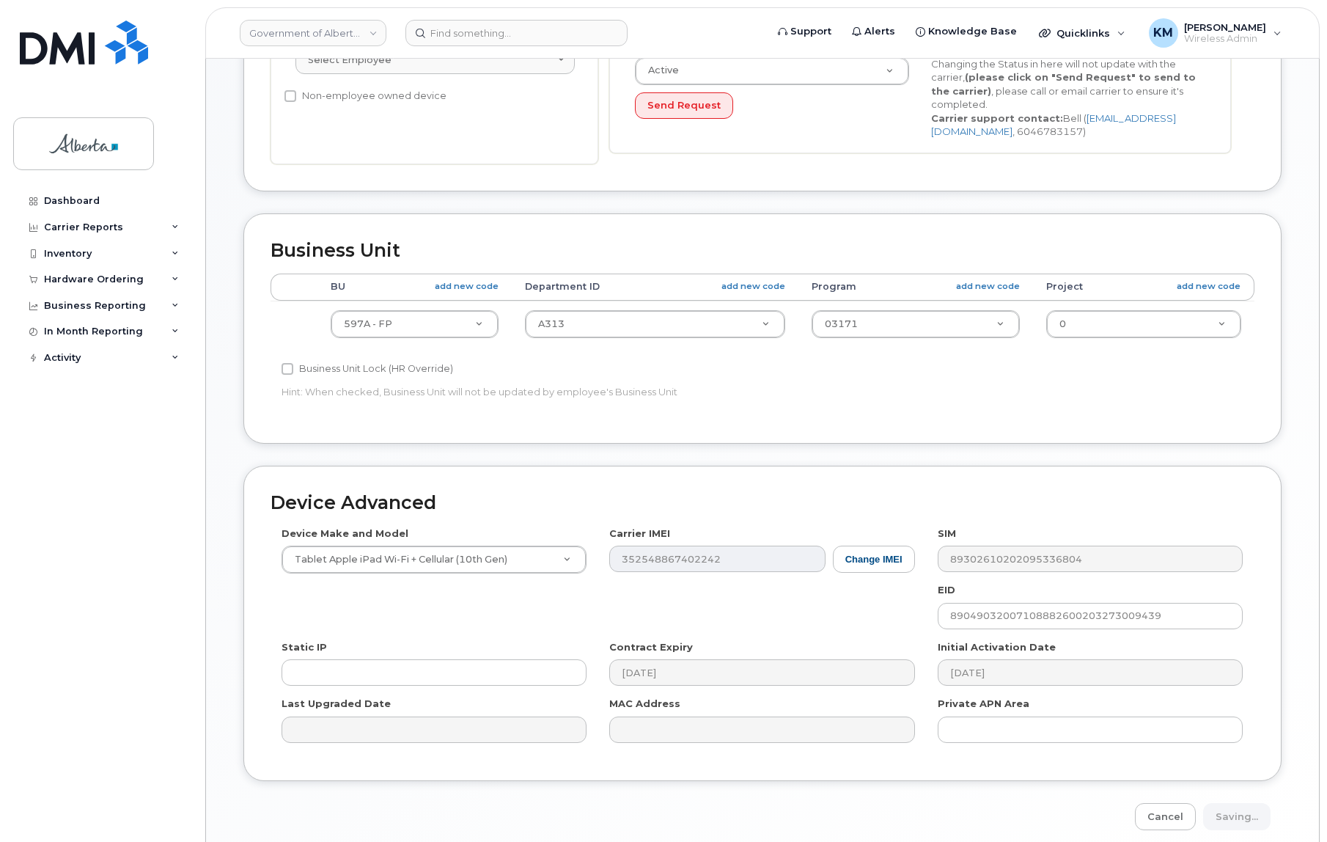
type input "Saving..."
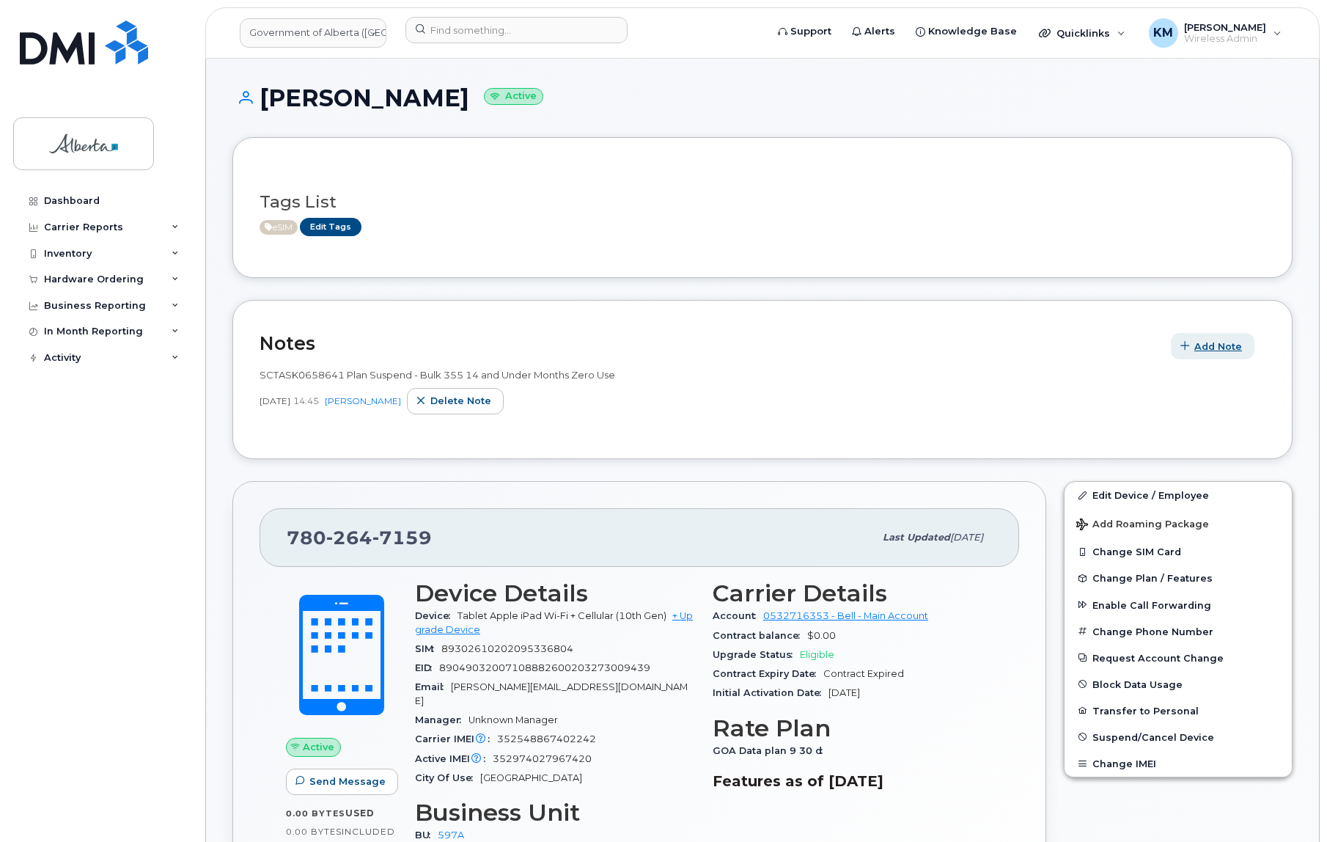
click at [1233, 342] on span "Add Note" at bounding box center [1219, 347] width 48 height 14
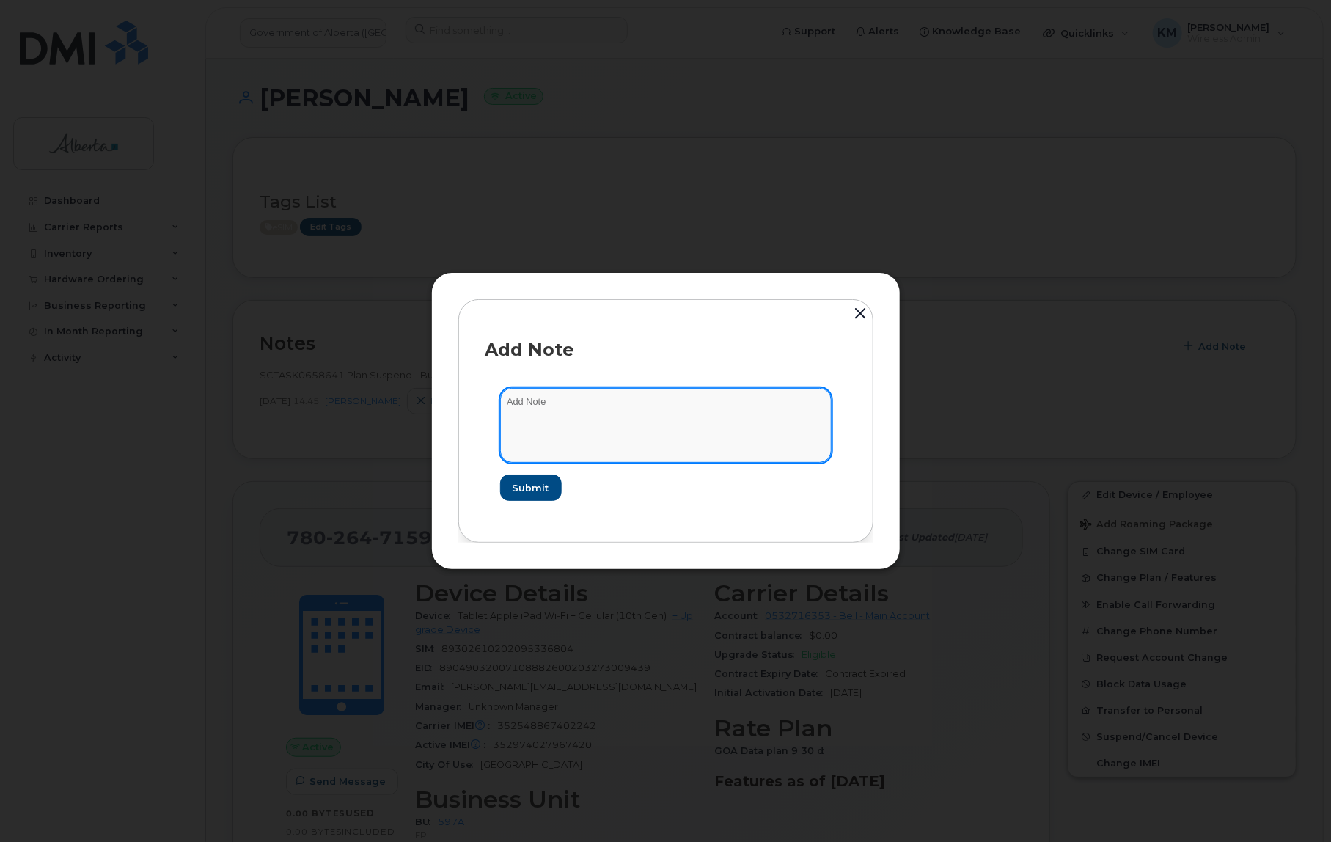
click at [584, 412] on textarea at bounding box center [665, 425] width 331 height 75
paste textarea "SCTASK0831432 7802647159 DO NOT DELETE THIS NUMBER - BEING REASSIGNED to [PERSO…"
type textarea "SCTASK0831432 7802647159 DO NOT DELETE THIS NUMBER - BEING REASSIGNED to [PERSO…"
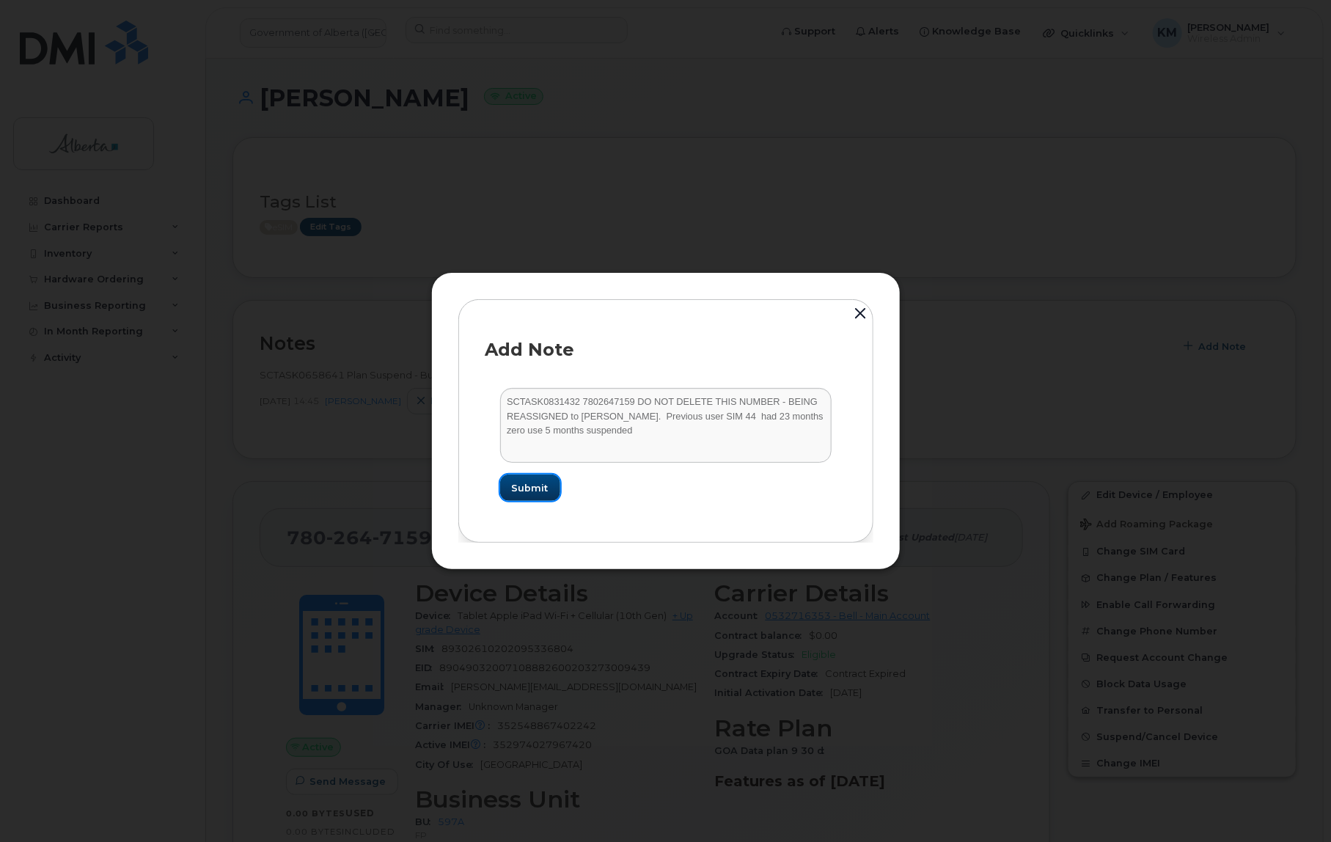
click at [535, 491] on span "Submit" at bounding box center [530, 488] width 37 height 14
